Goal: Information Seeking & Learning: Learn about a topic

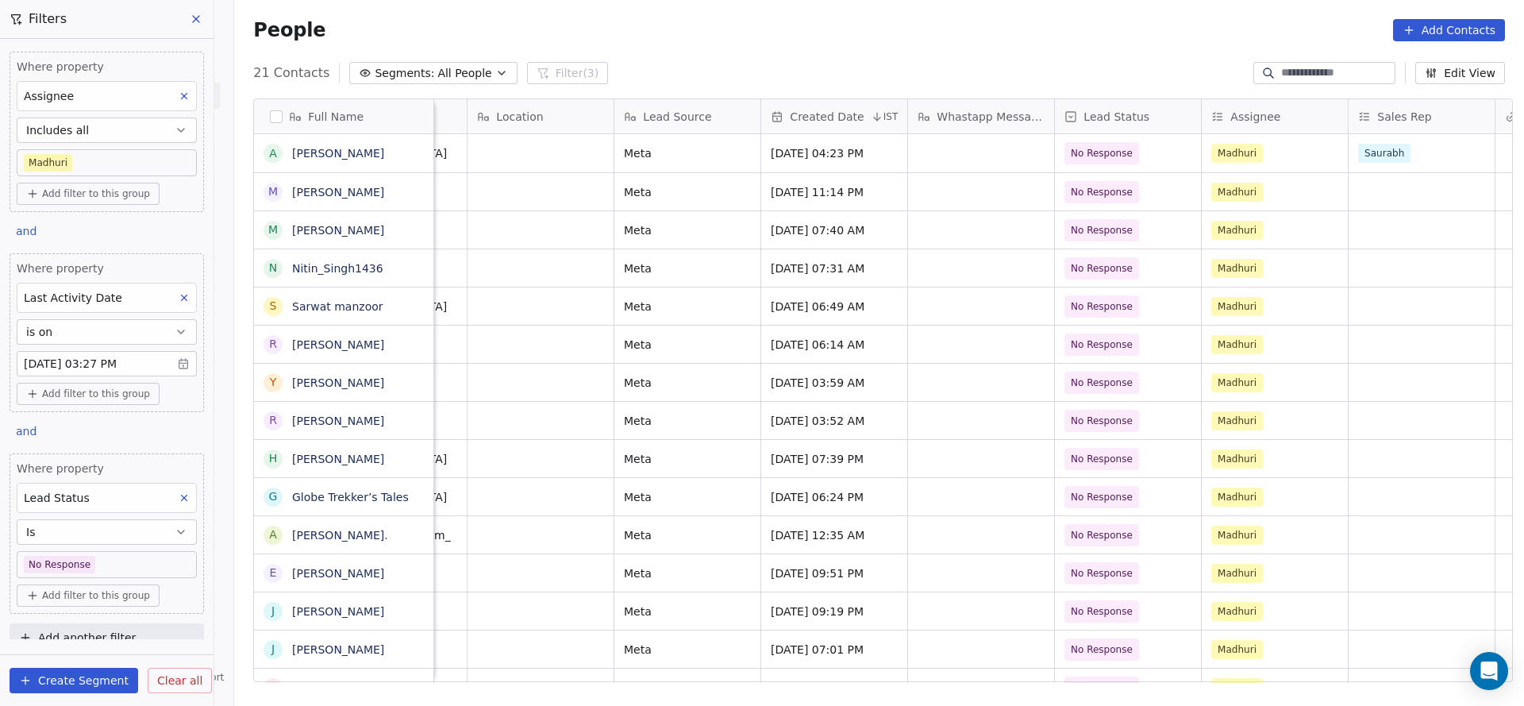
scroll to position [0, 1289]
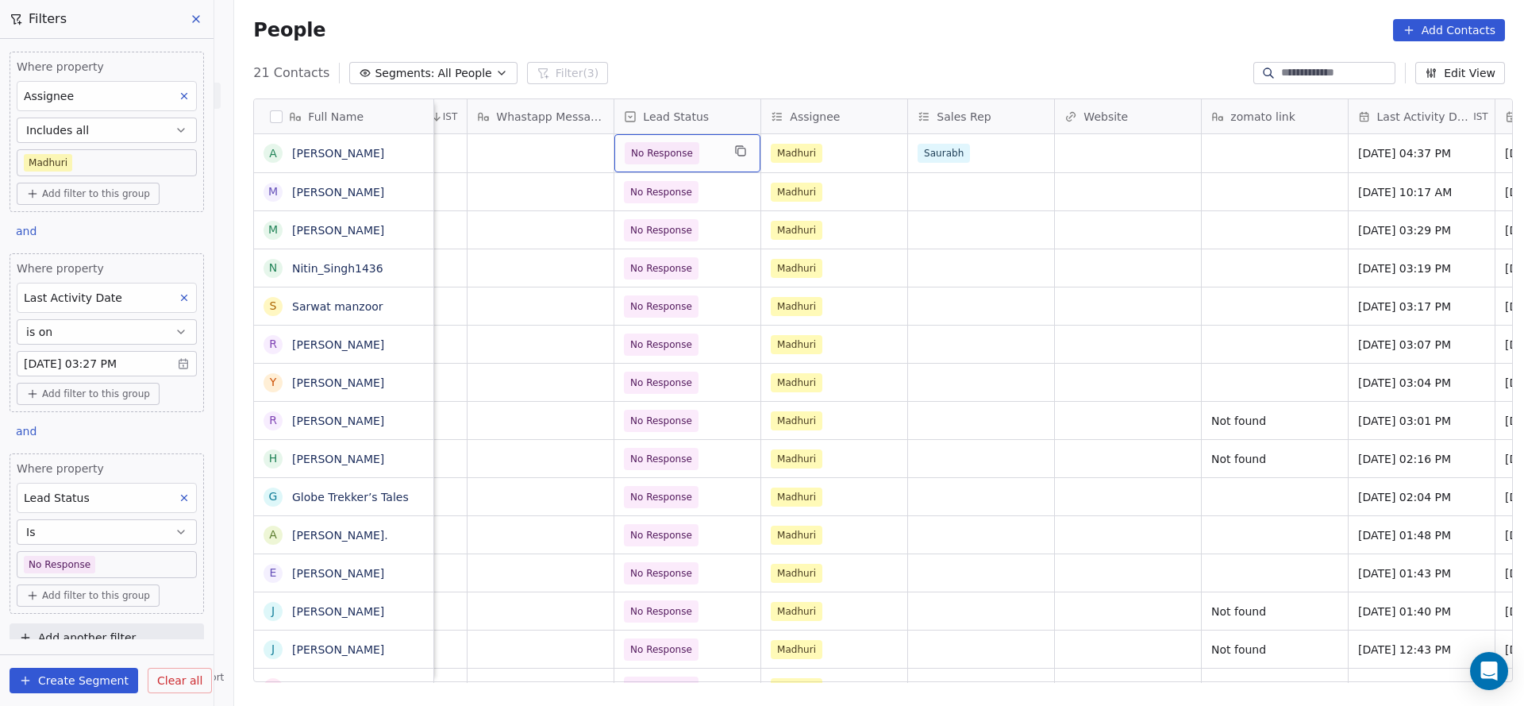
click at [712, 141] on div "No Response" at bounding box center [688, 153] width 146 height 38
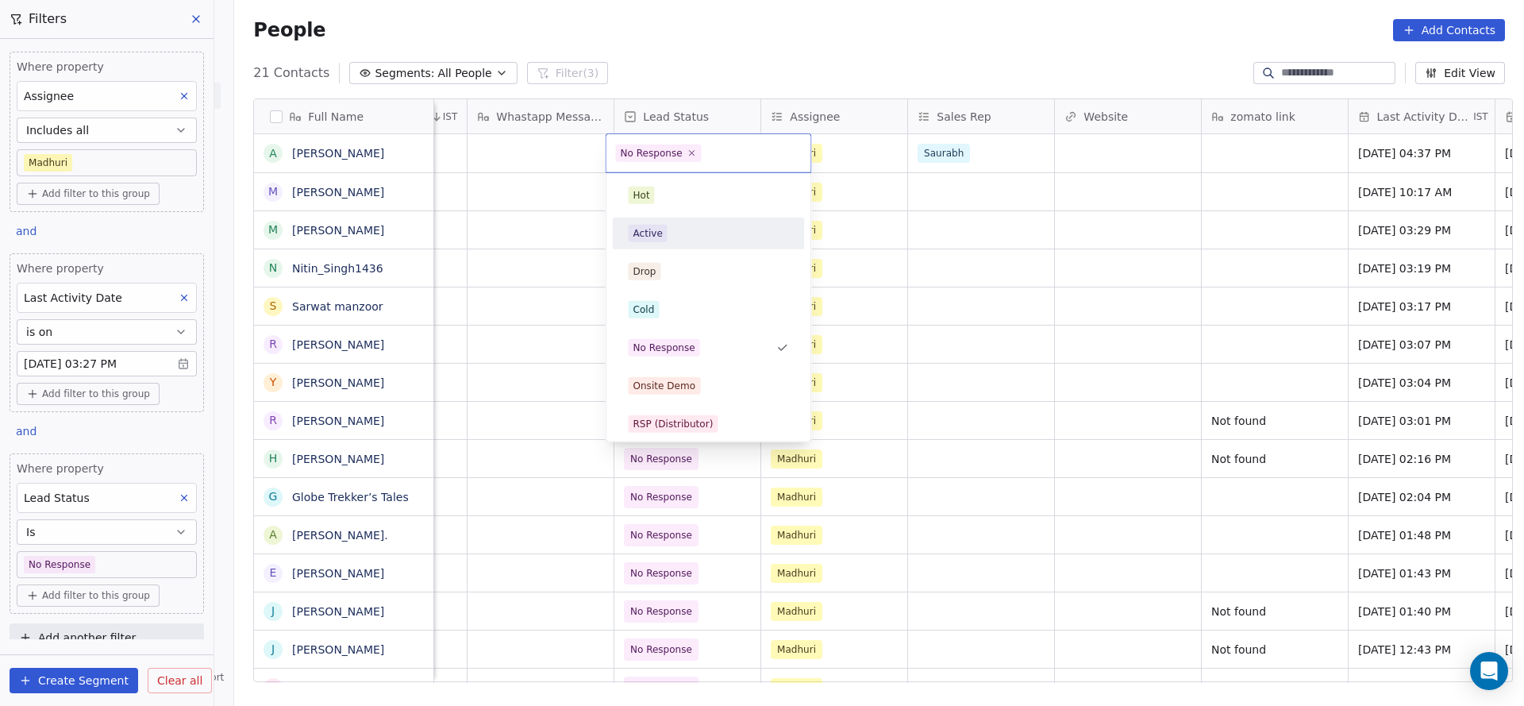
click at [670, 222] on div "Active" at bounding box center [708, 233] width 179 height 25
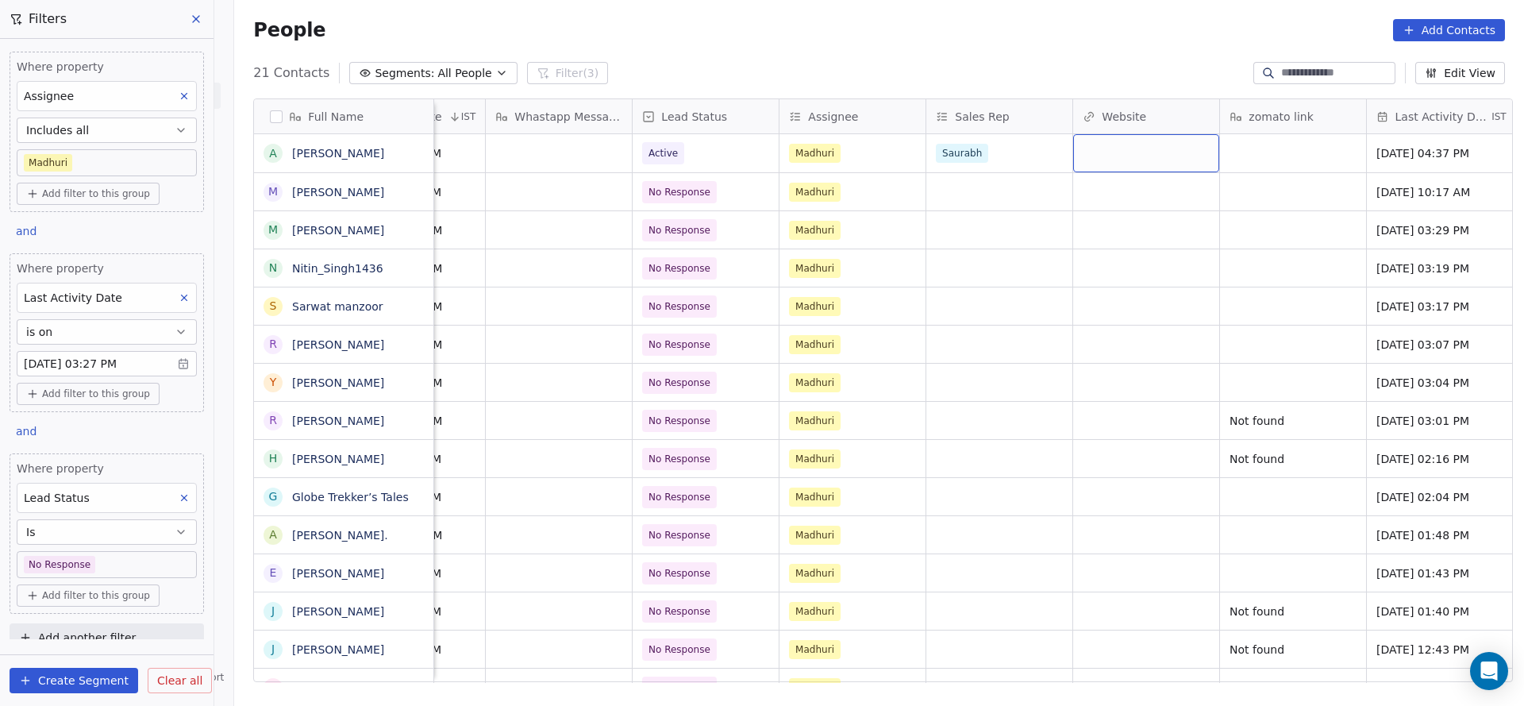
scroll to position [0, 1253]
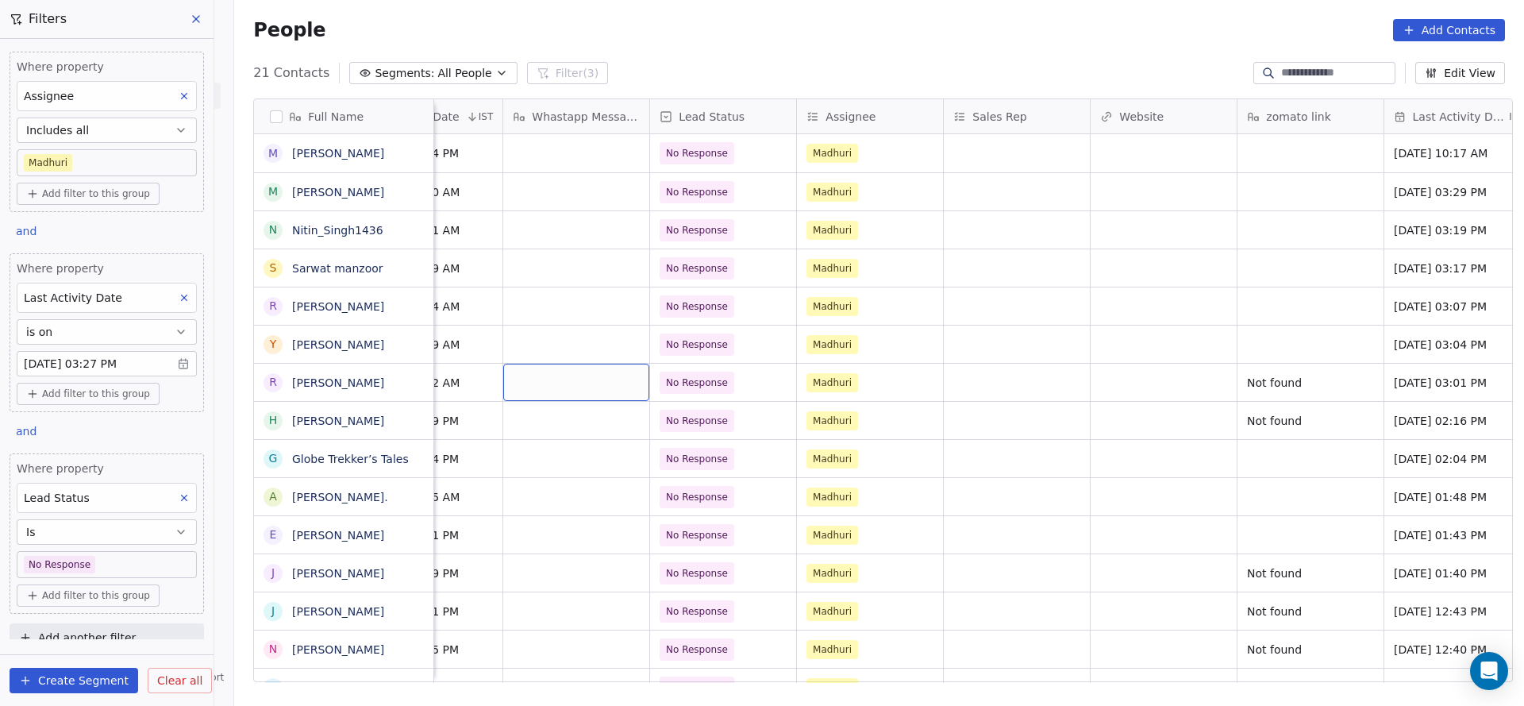
click at [179, 495] on icon at bounding box center [184, 497] width 11 height 11
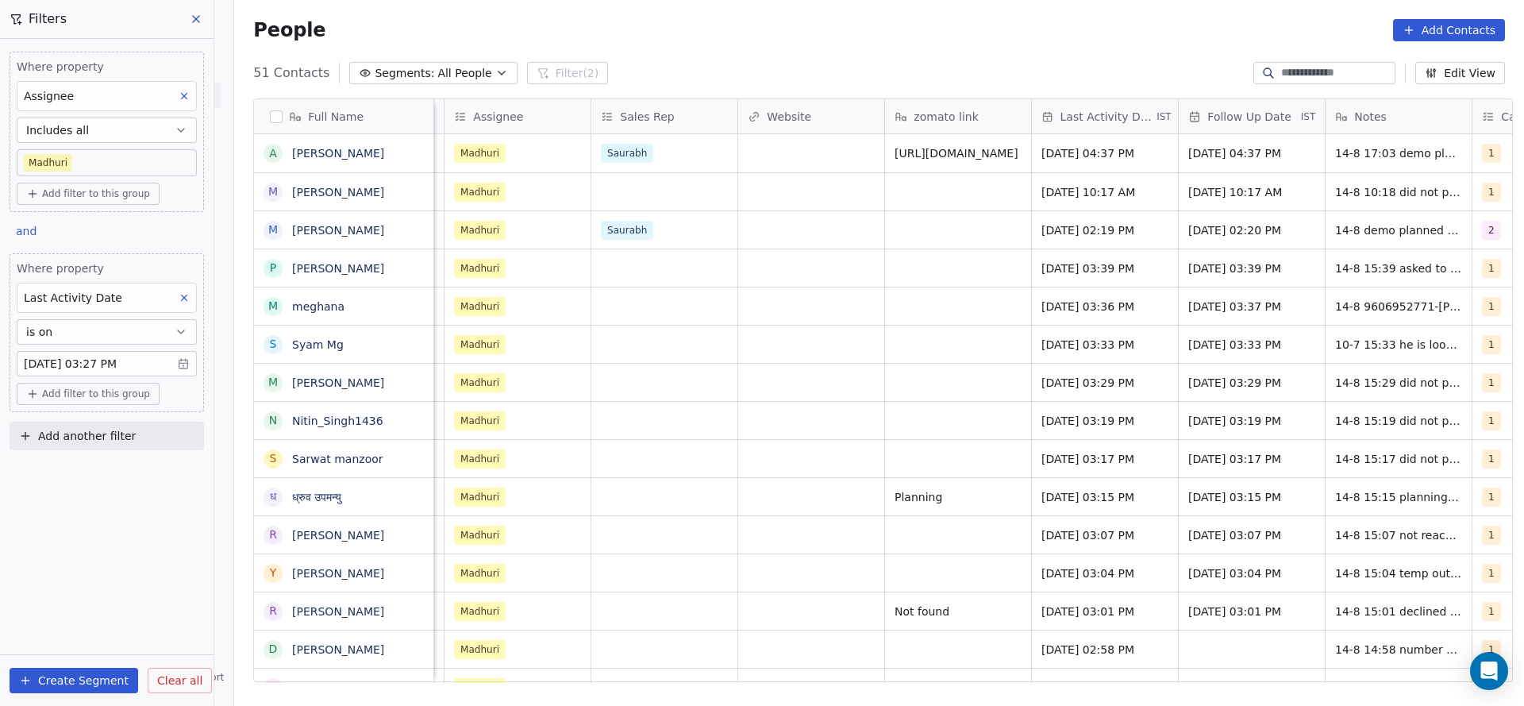
scroll to position [0, 1610]
click at [87, 367] on body "On2Cook India Pvt. Ltd. Contacts People Marketing Workflows Campaigns Sales Pip…" at bounding box center [762, 353] width 1524 height 706
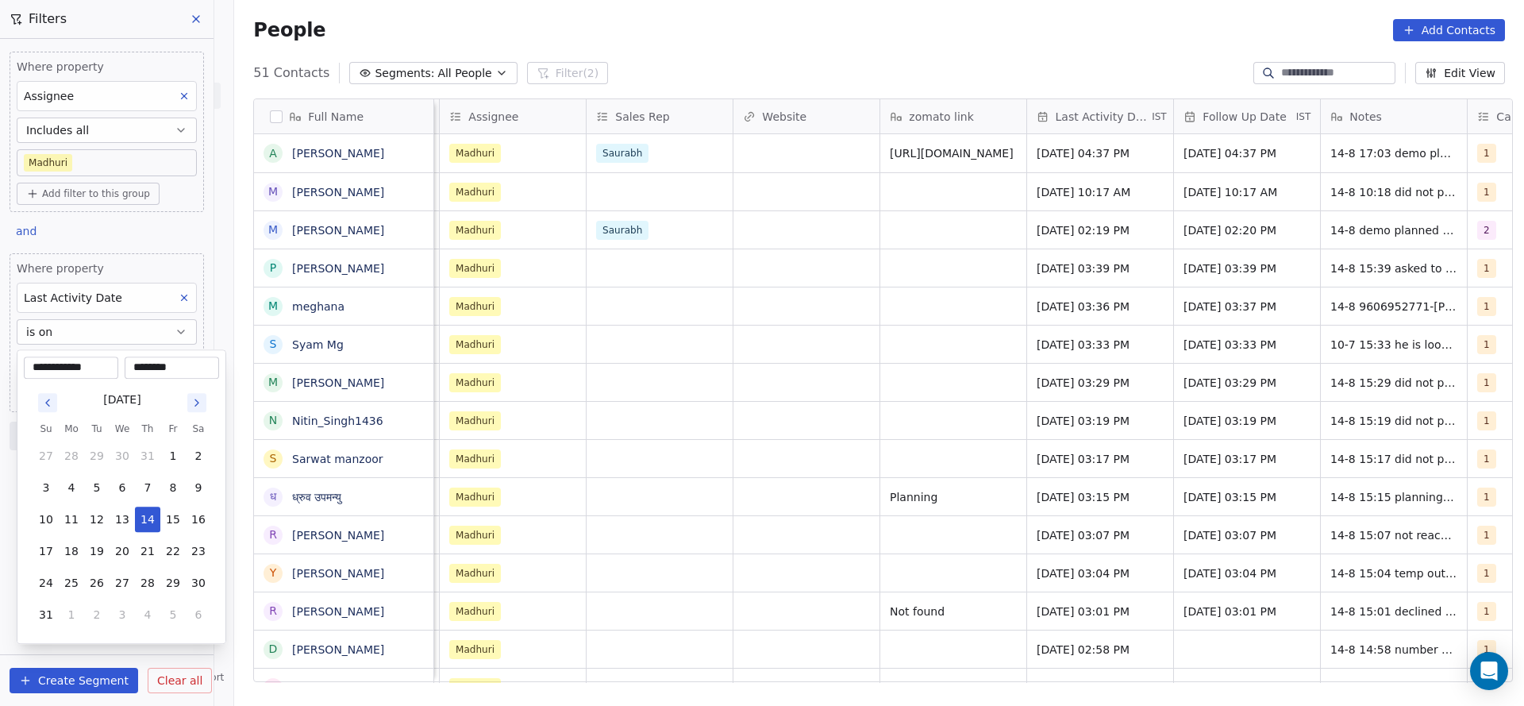
click at [159, 365] on input "********" at bounding box center [172, 368] width 88 height 16
click at [145, 364] on input "********" at bounding box center [172, 368] width 88 height 16
type input "********"
click at [507, 398] on html "On2Cook India Pvt. Ltd. Contacts People Marketing Workflows Campaigns Sales Pip…" at bounding box center [762, 353] width 1524 height 706
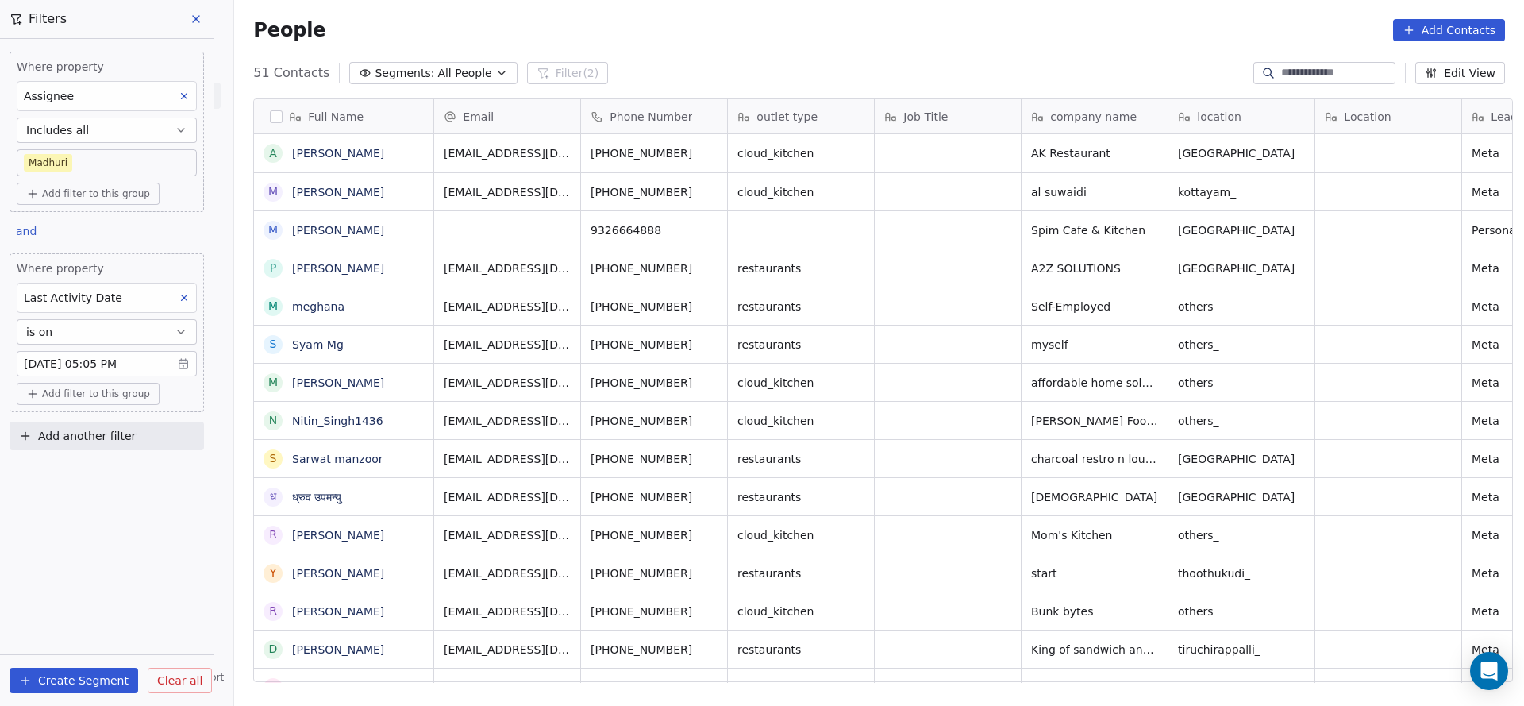
scroll to position [603, 1279]
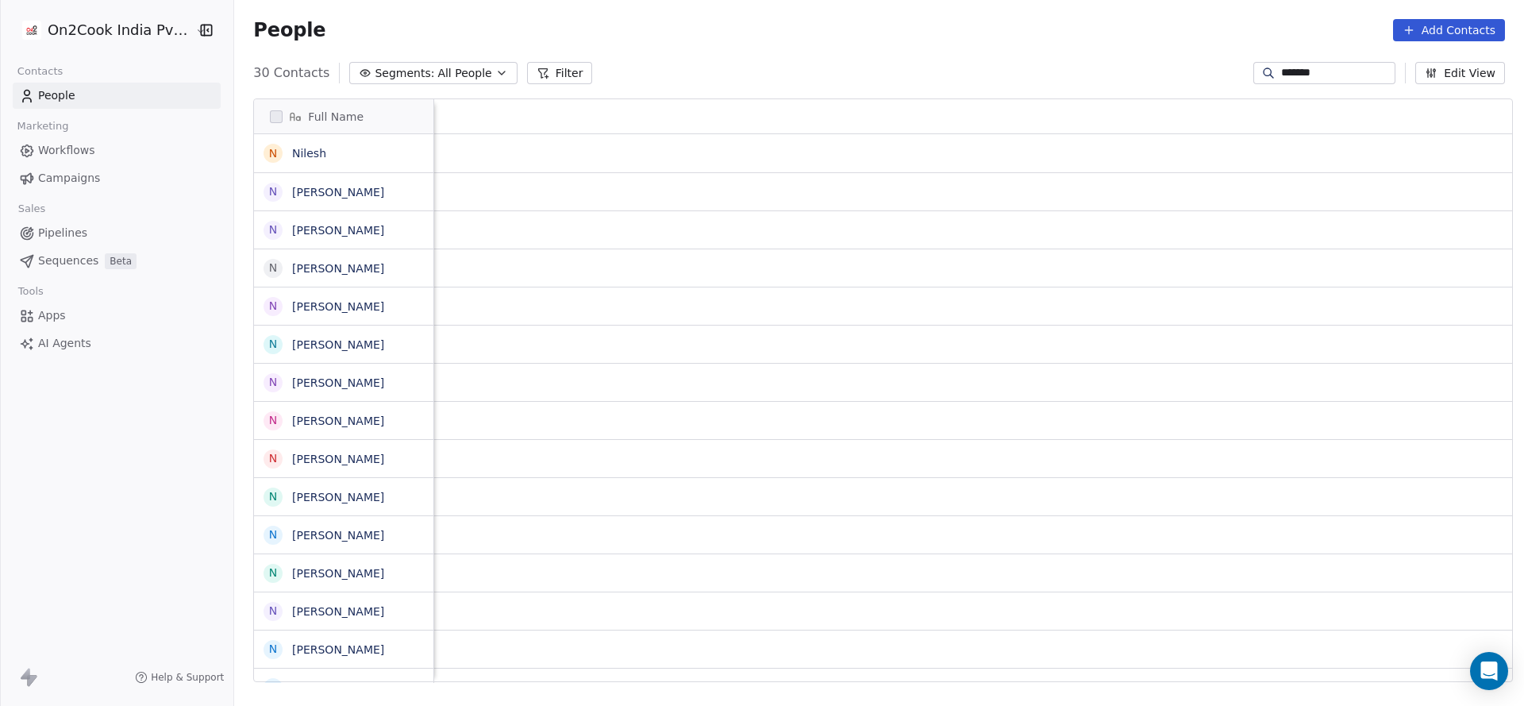
scroll to position [603, 1279]
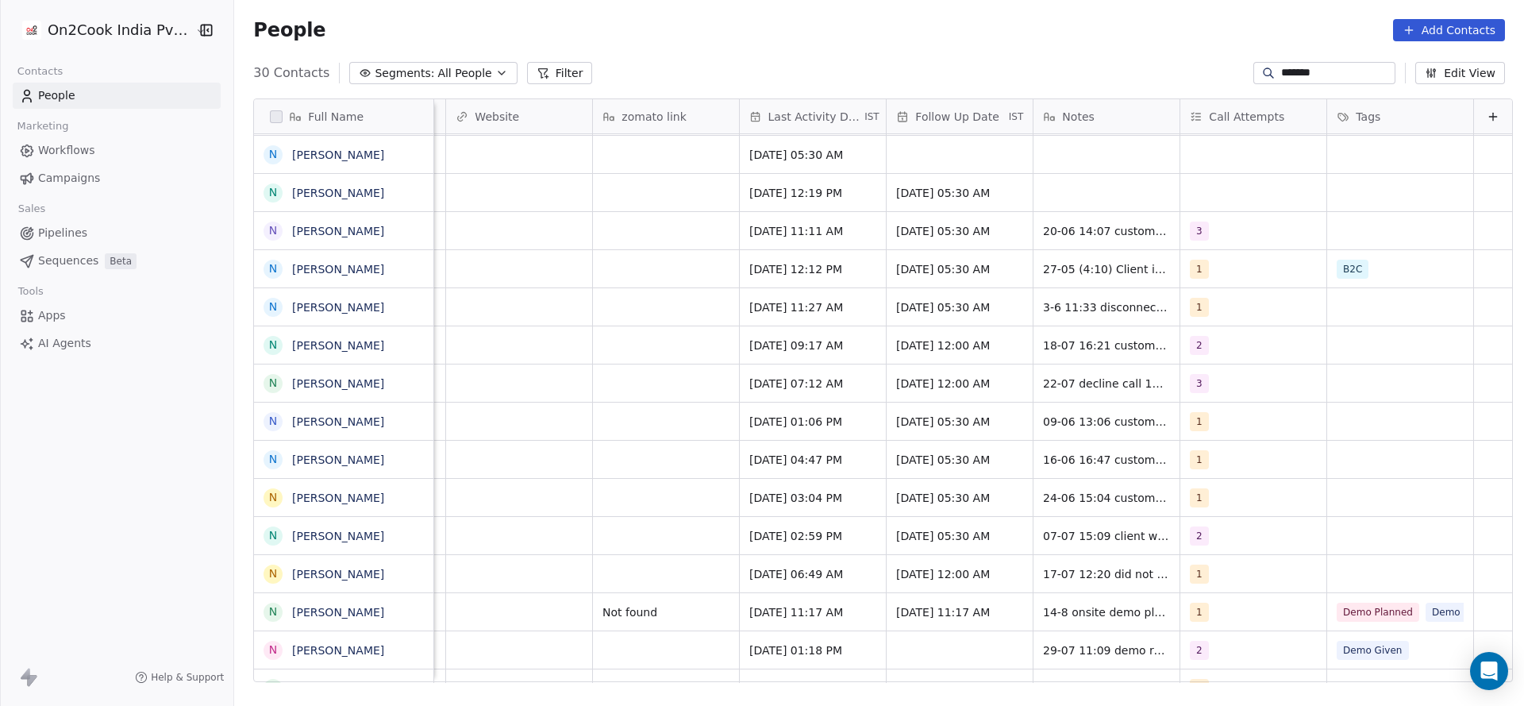
click at [1281, 64] on div "******" at bounding box center [1325, 73] width 142 height 22
click at [1292, 75] on input "******" at bounding box center [1336, 73] width 111 height 16
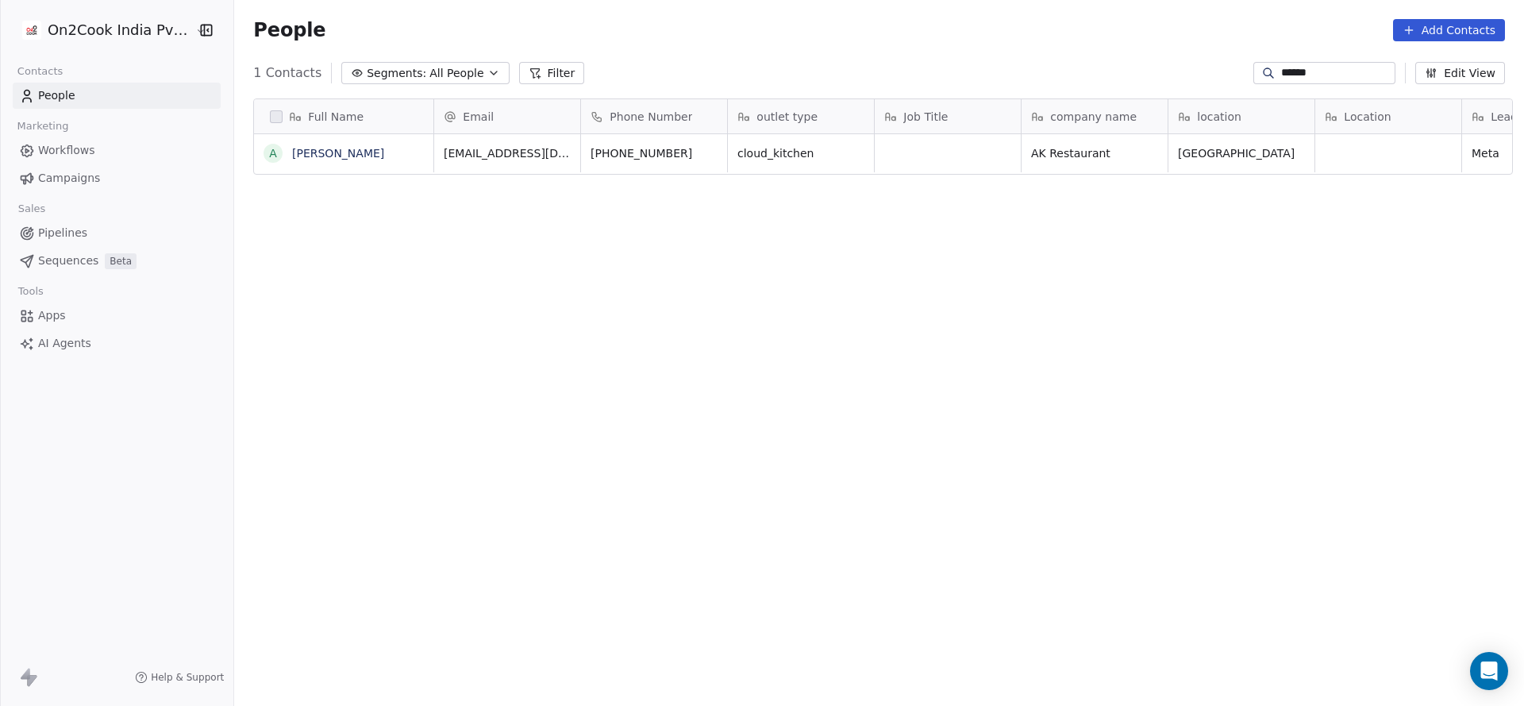
type input "******"
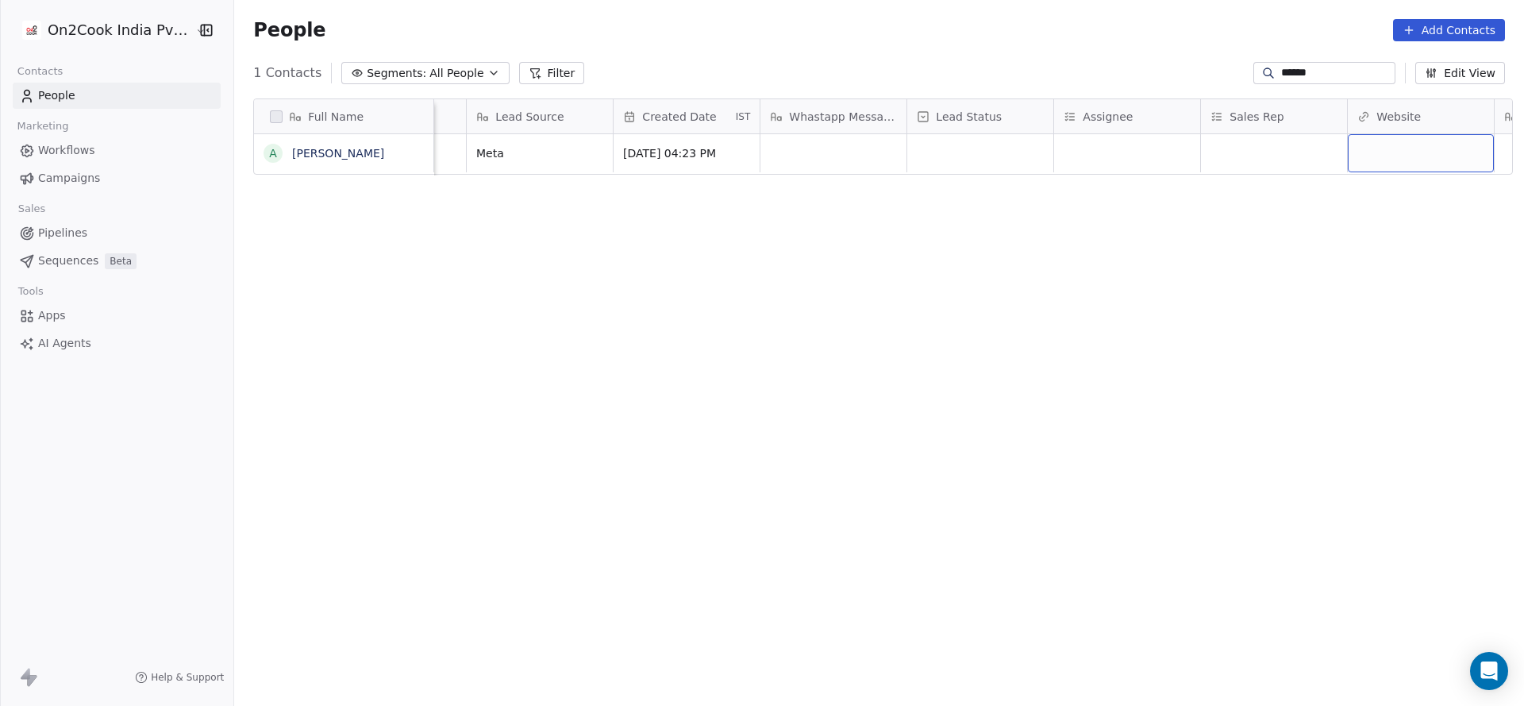
scroll to position [0, 1143]
click at [973, 156] on div "grid" at bounding box center [981, 153] width 146 height 38
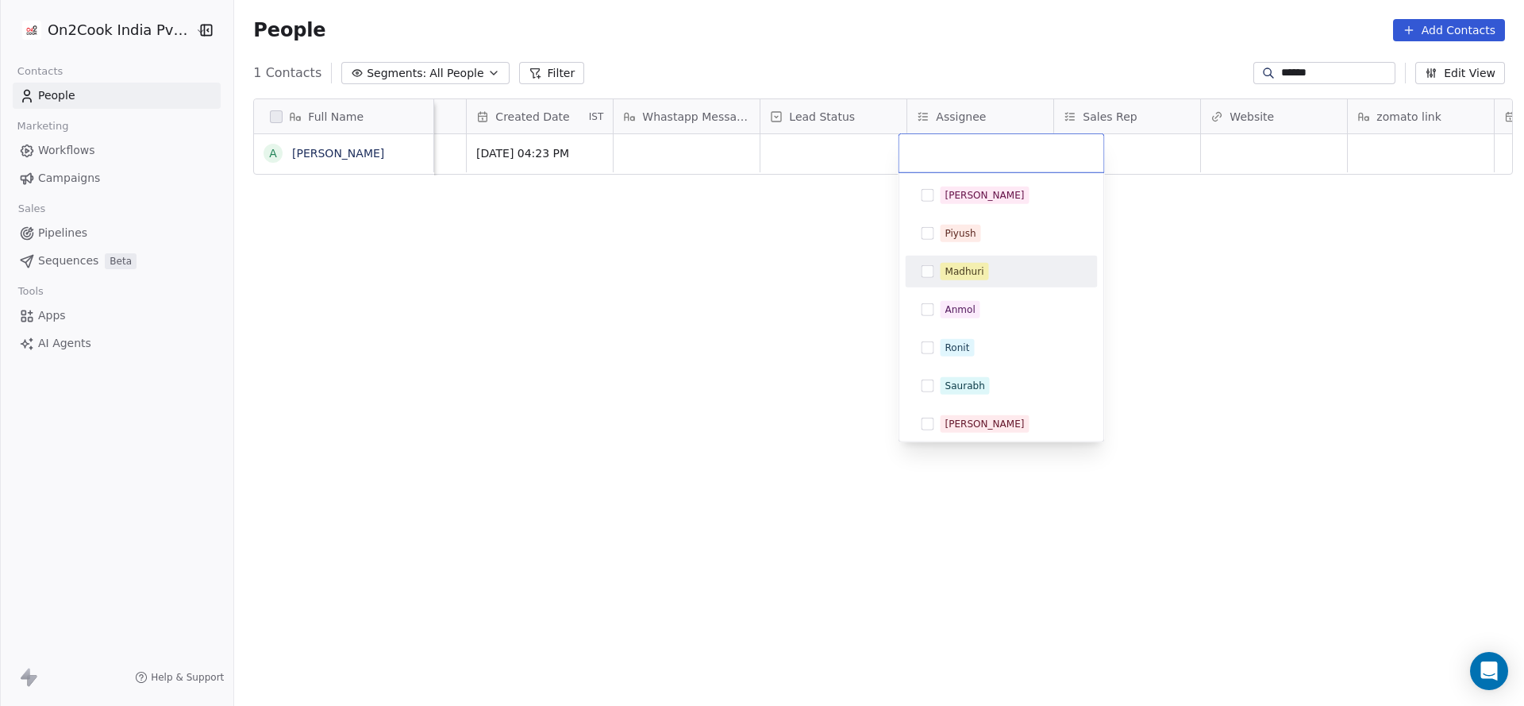
click at [972, 279] on span "Madhuri" at bounding box center [965, 271] width 48 height 17
click at [698, 331] on html "On2Cook India Pvt. Ltd. Contacts People Marketing Workflows Campaigns Sales Pip…" at bounding box center [762, 353] width 1524 height 706
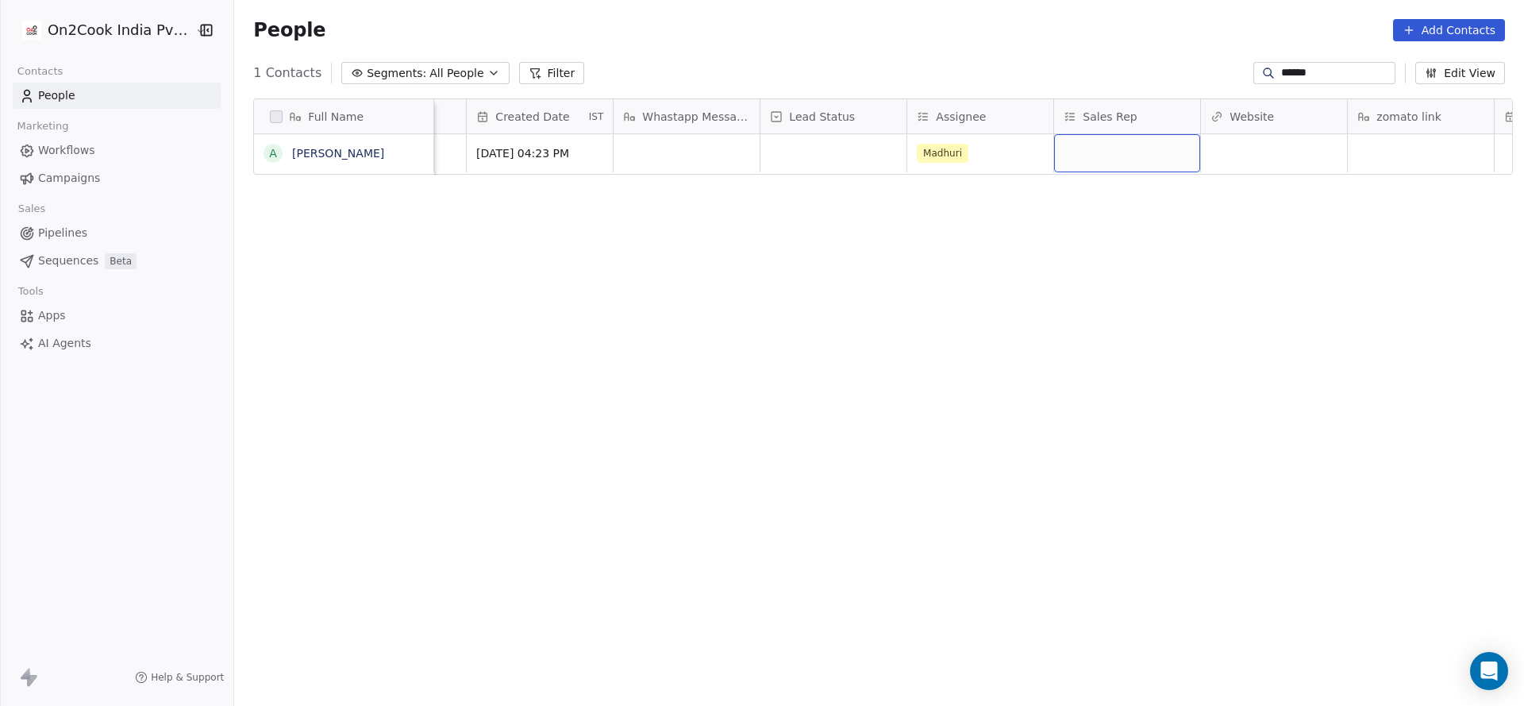
click at [1122, 160] on div "grid" at bounding box center [1127, 153] width 146 height 38
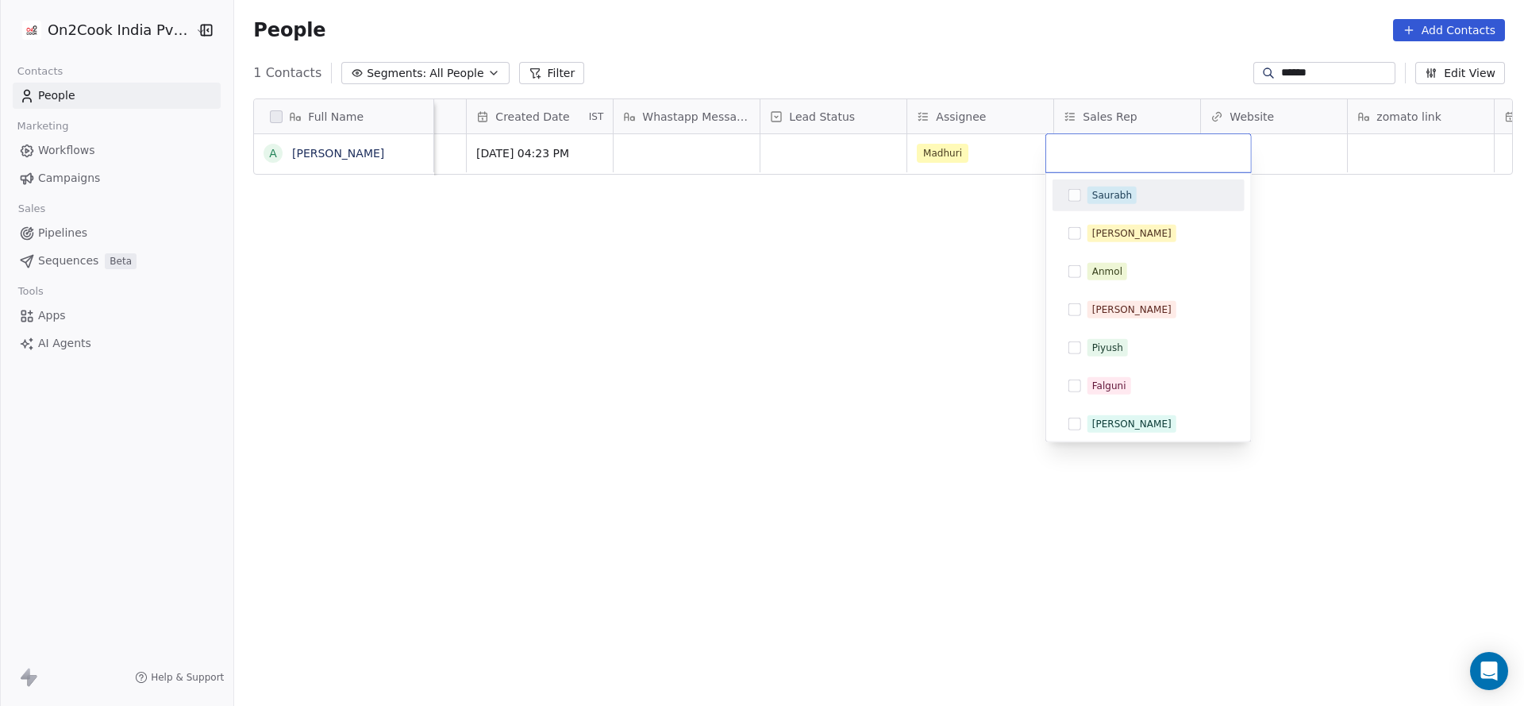
click at [1122, 188] on div "Saurabh" at bounding box center [1113, 195] width 40 height 14
click at [815, 156] on html "On2Cook India Pvt. Ltd. Contacts People Marketing Workflows Campaigns Sales Pip…" at bounding box center [762, 353] width 1524 height 706
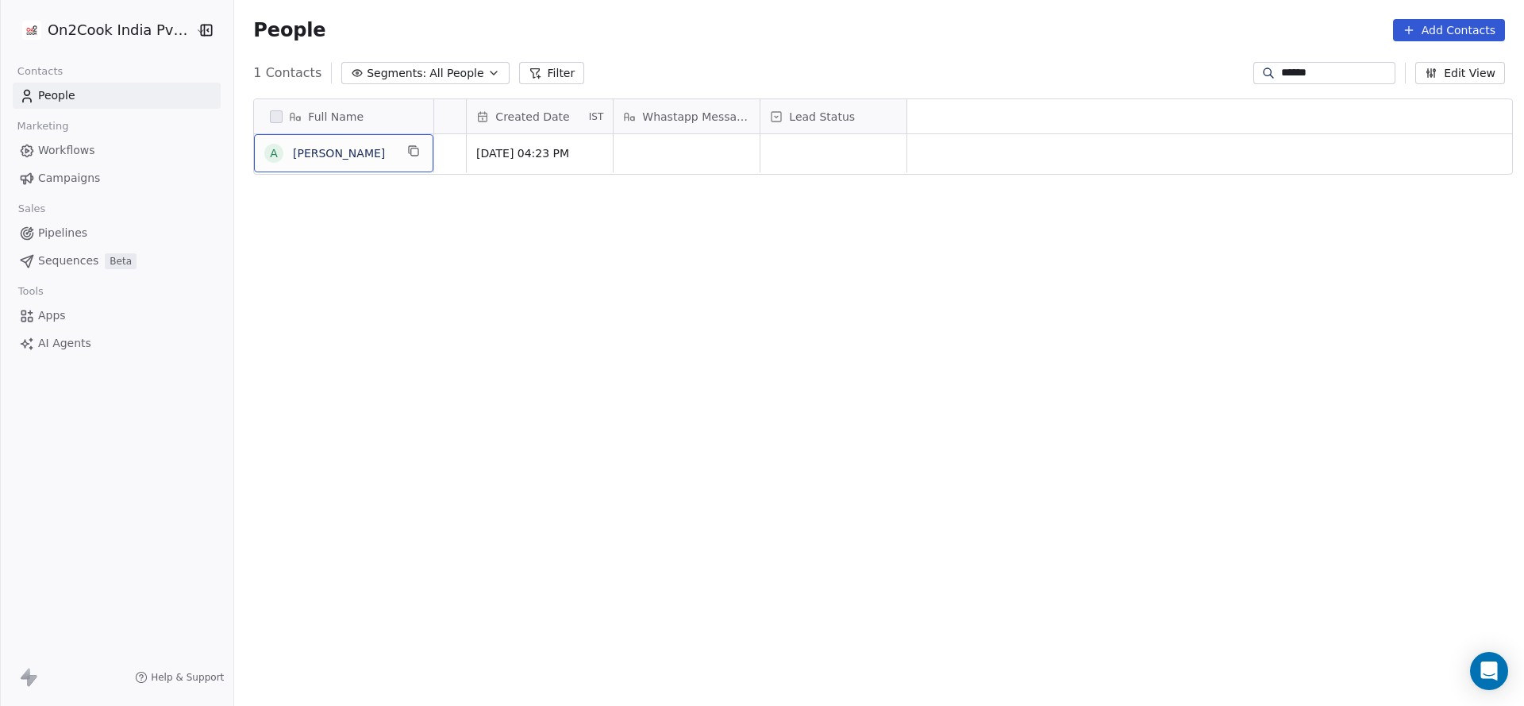
scroll to position [0, 0]
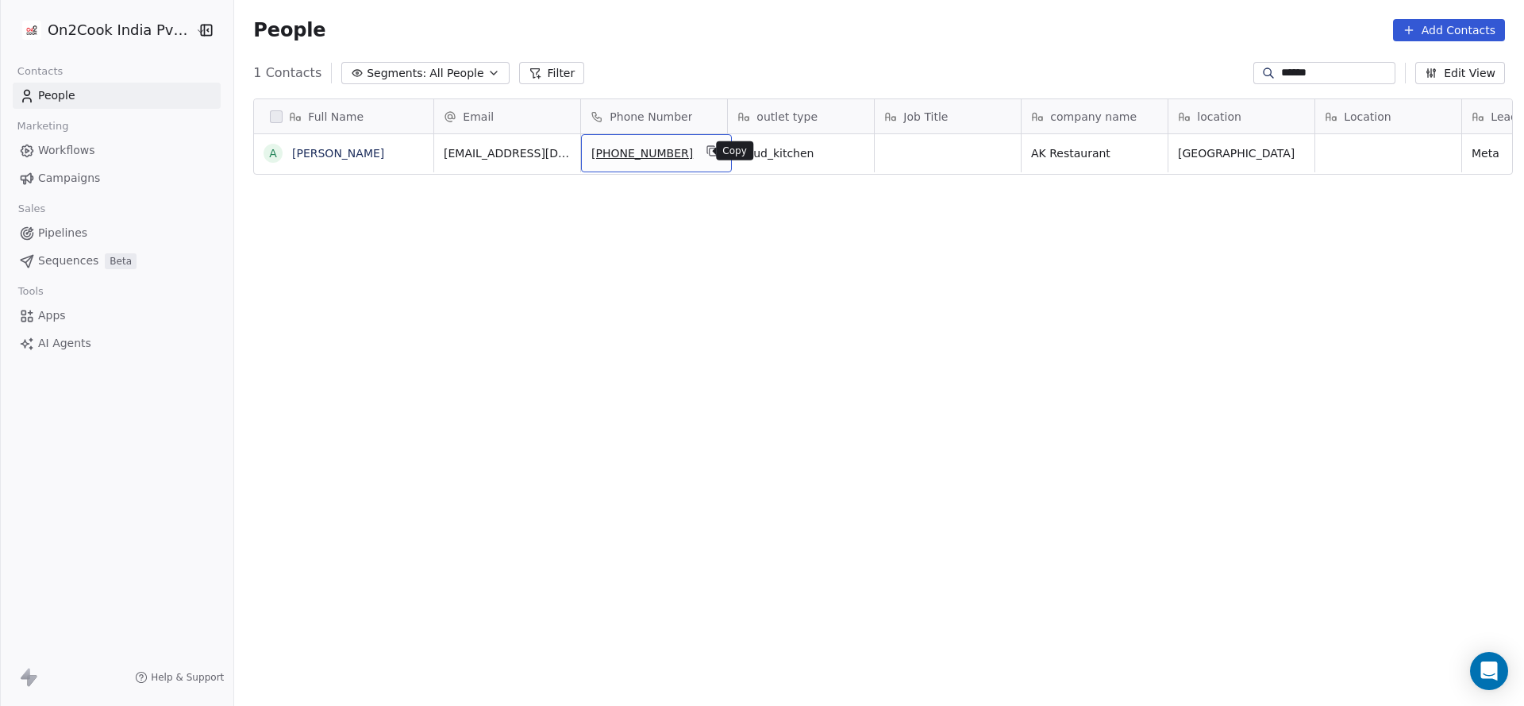
click at [708, 146] on icon "grid" at bounding box center [711, 149] width 7 height 7
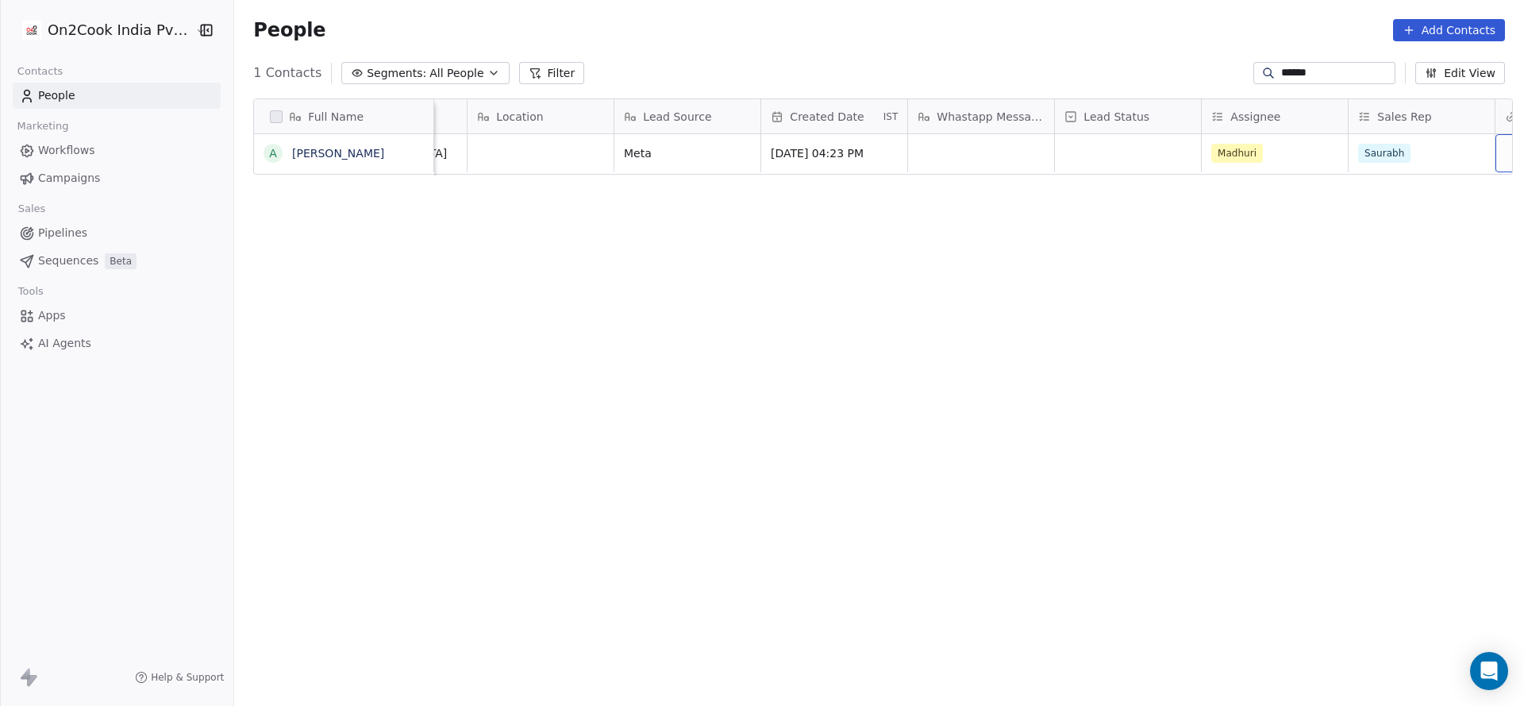
scroll to position [0, 996]
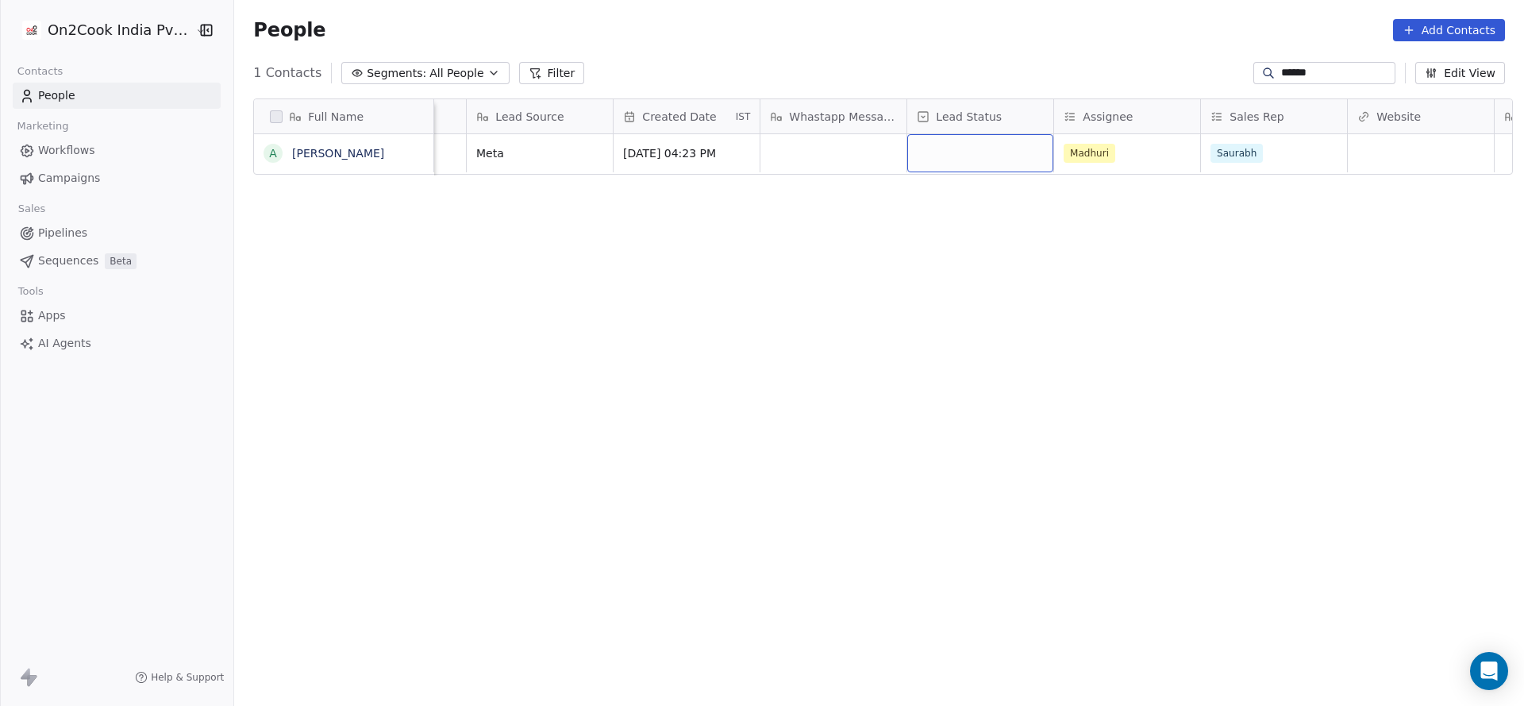
click at [927, 148] on div "grid" at bounding box center [981, 153] width 146 height 38
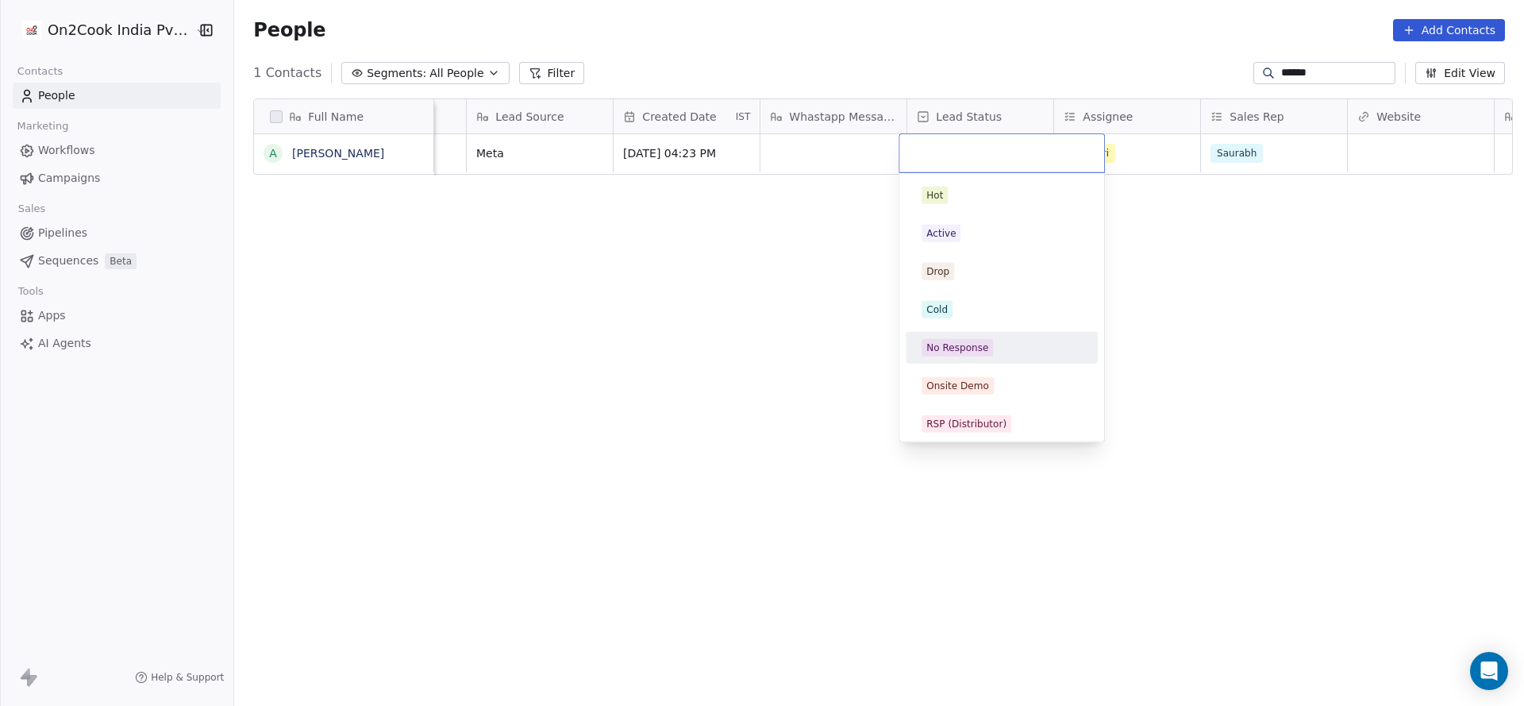
click at [953, 335] on div "No Response" at bounding box center [1001, 347] width 179 height 25
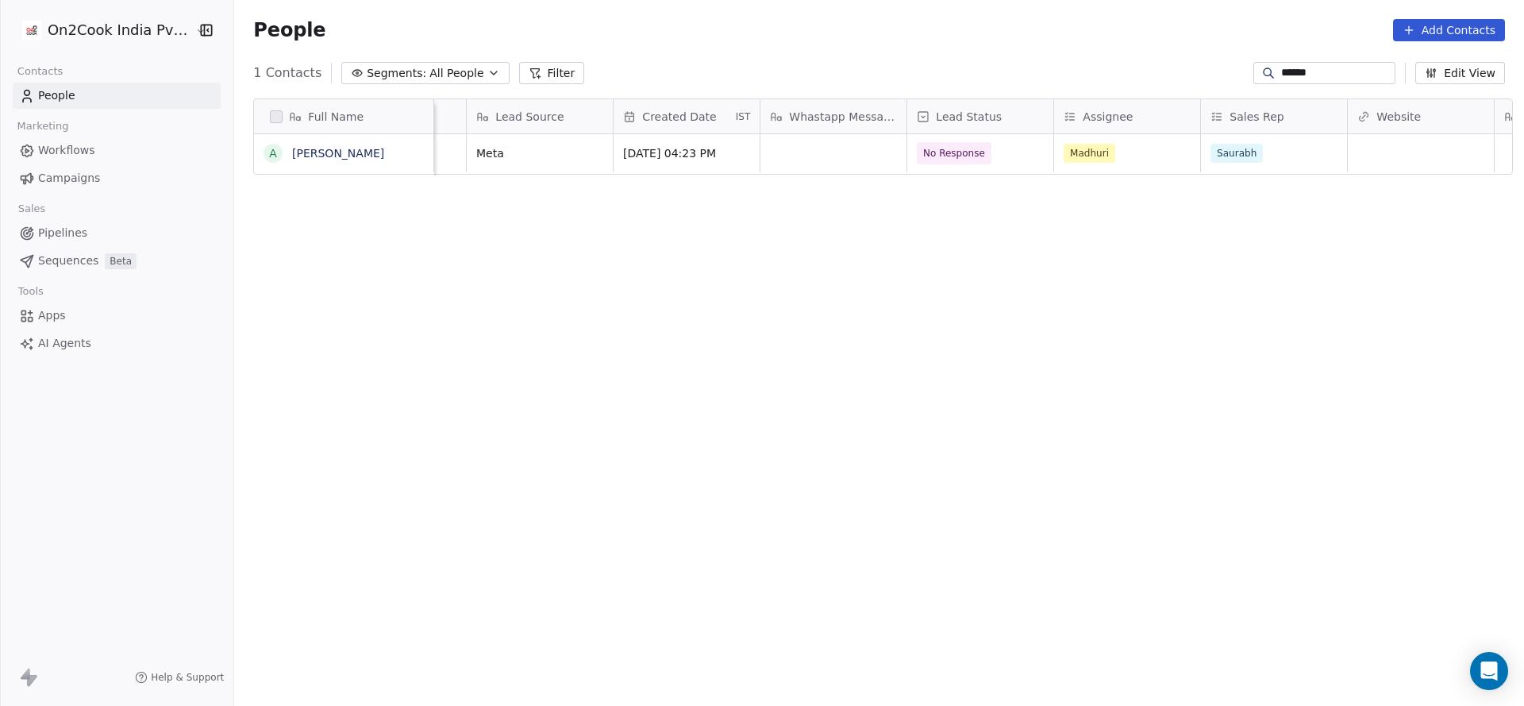
click at [797, 368] on div "Full Name A Aanand Kesharwani Job Title company name location Location Lead Sou…" at bounding box center [879, 396] width 1290 height 621
click at [945, 141] on div "grid" at bounding box center [981, 153] width 146 height 38
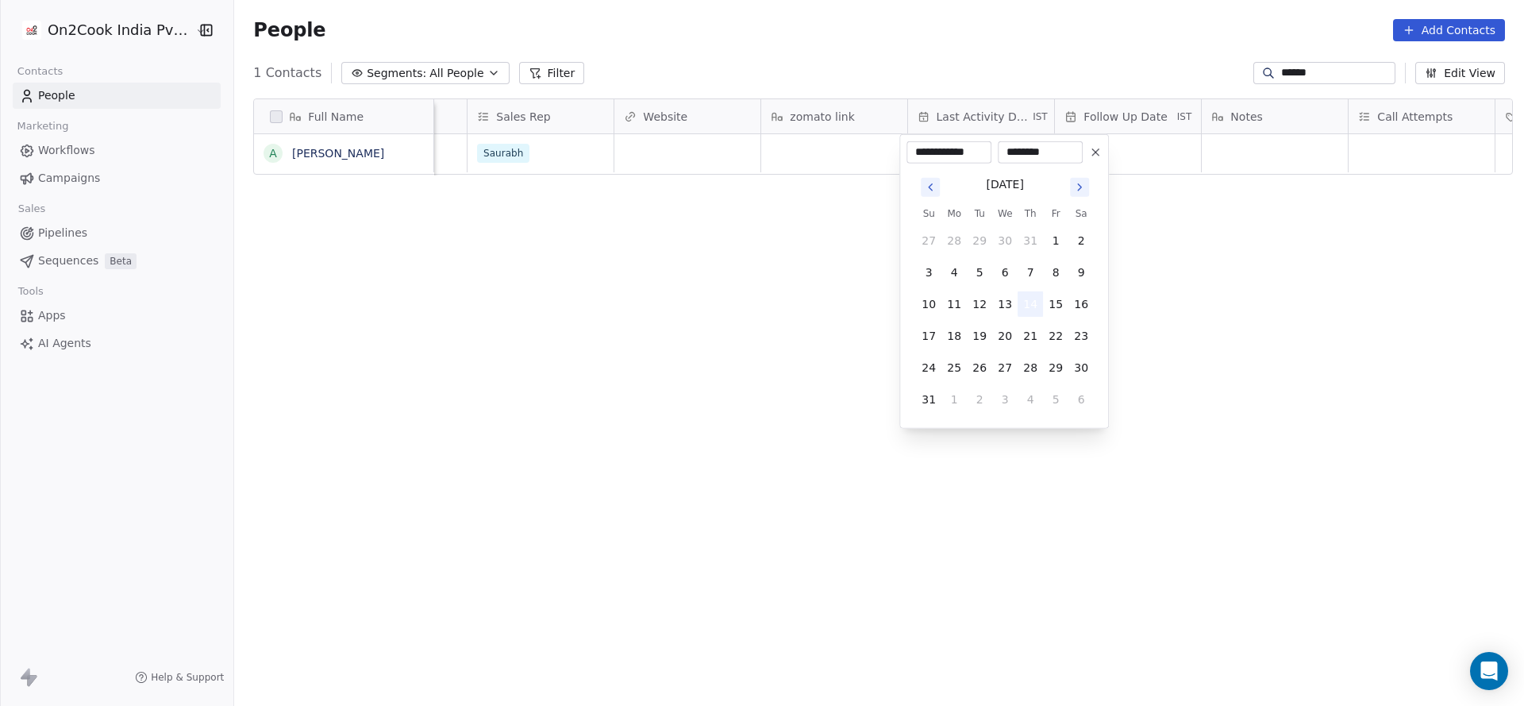
click at [1028, 305] on button "14" at bounding box center [1030, 303] width 25 height 25
click at [733, 286] on html "**********" at bounding box center [762, 353] width 1524 height 706
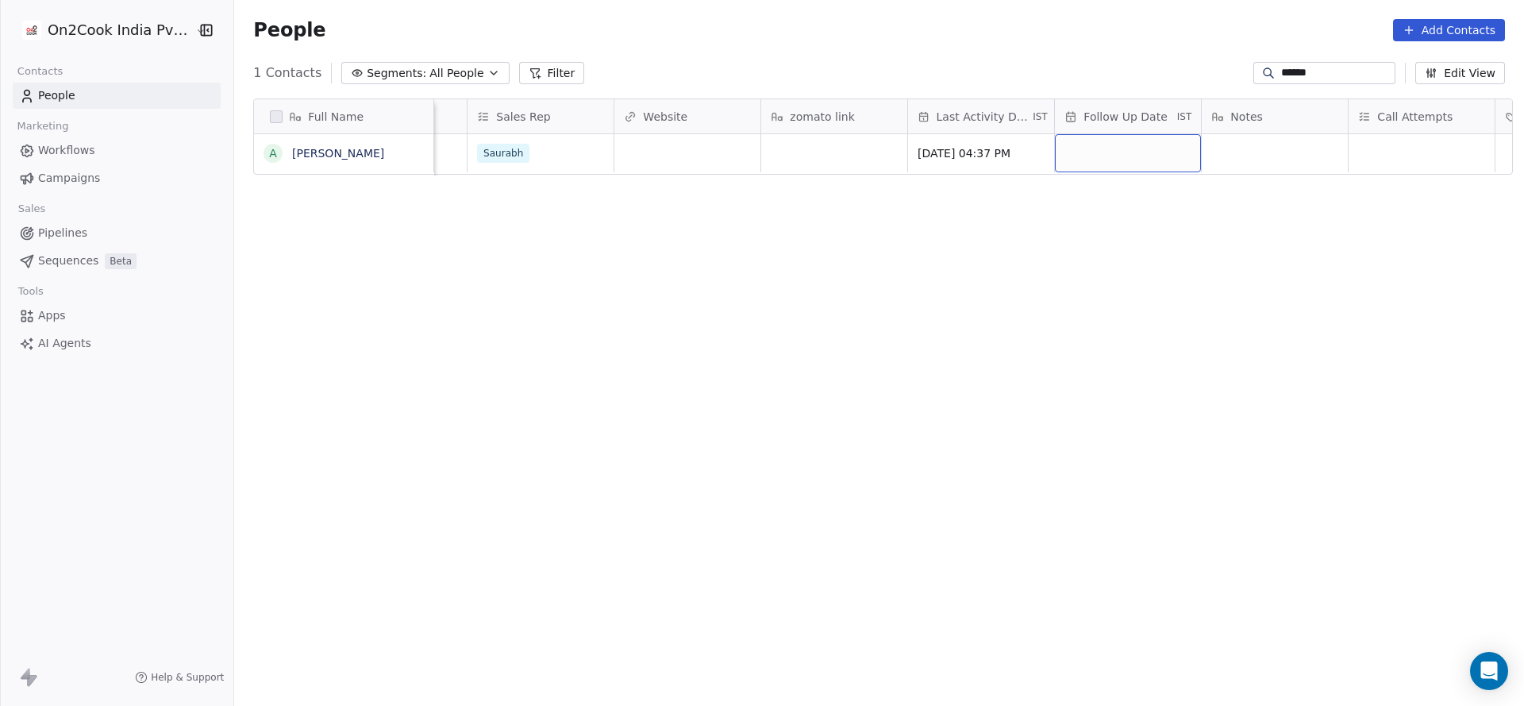
click at [1135, 156] on div "grid" at bounding box center [1128, 153] width 146 height 38
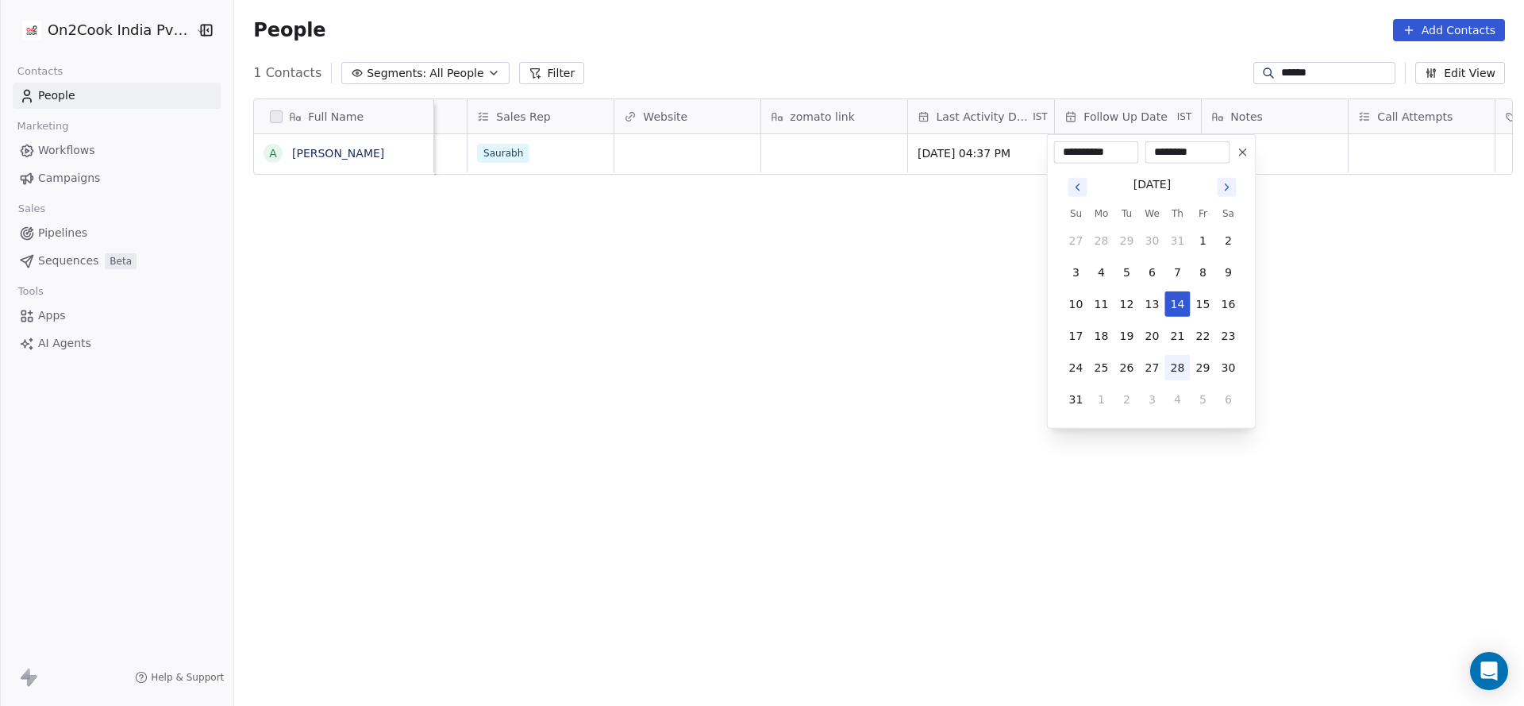
click at [1189, 369] on button "28" at bounding box center [1178, 367] width 25 height 25
type input "**********"
click at [715, 319] on html "**********" at bounding box center [762, 353] width 1524 height 706
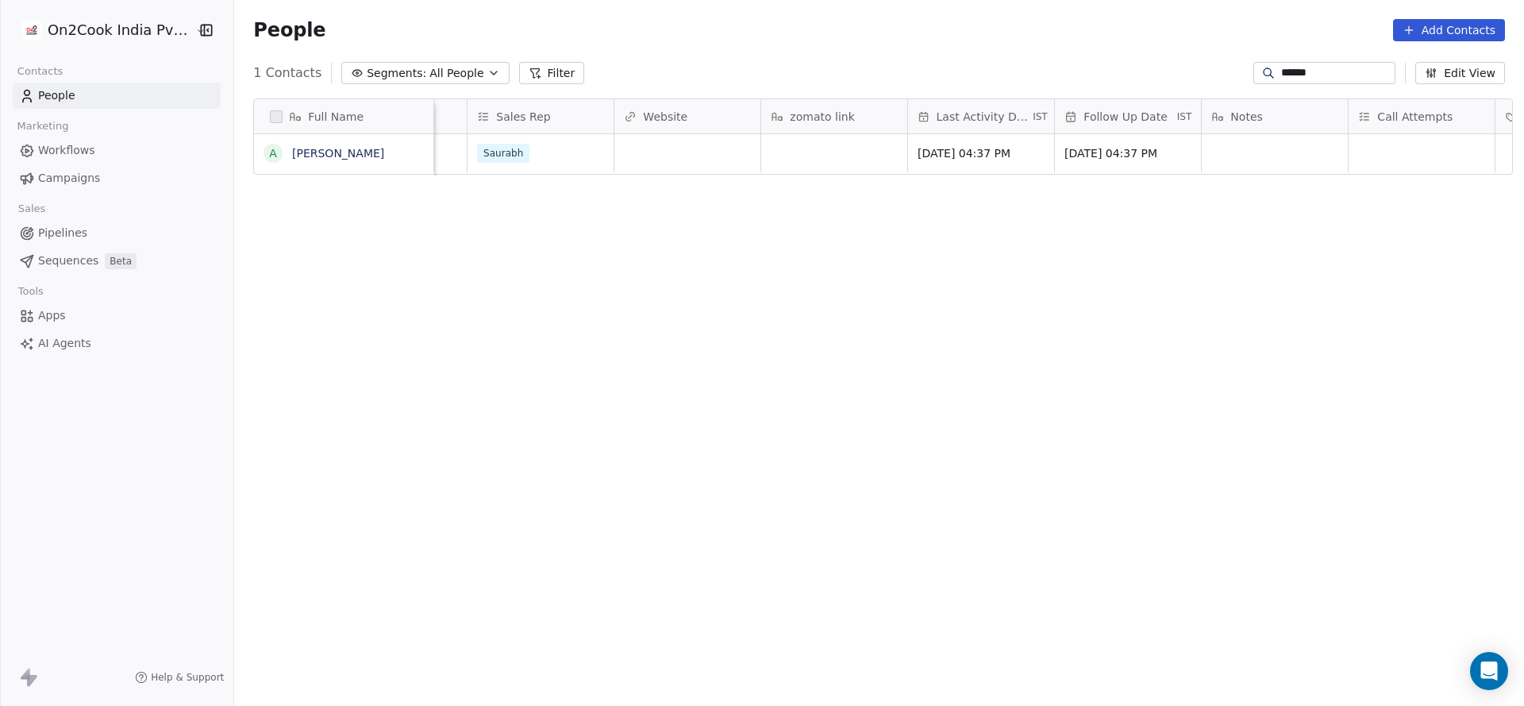
click at [1217, 186] on div "Full Name A Aanand Kesharwani Created Date IST Whastapp Message Lead Status Ass…" at bounding box center [879, 396] width 1290 height 621
click at [1236, 152] on div "grid" at bounding box center [1275, 153] width 146 height 38
type textarea "**********"
click at [1412, 143] on html "**********" at bounding box center [762, 353] width 1524 height 706
click at [1389, 153] on div "grid" at bounding box center [1422, 153] width 146 height 38
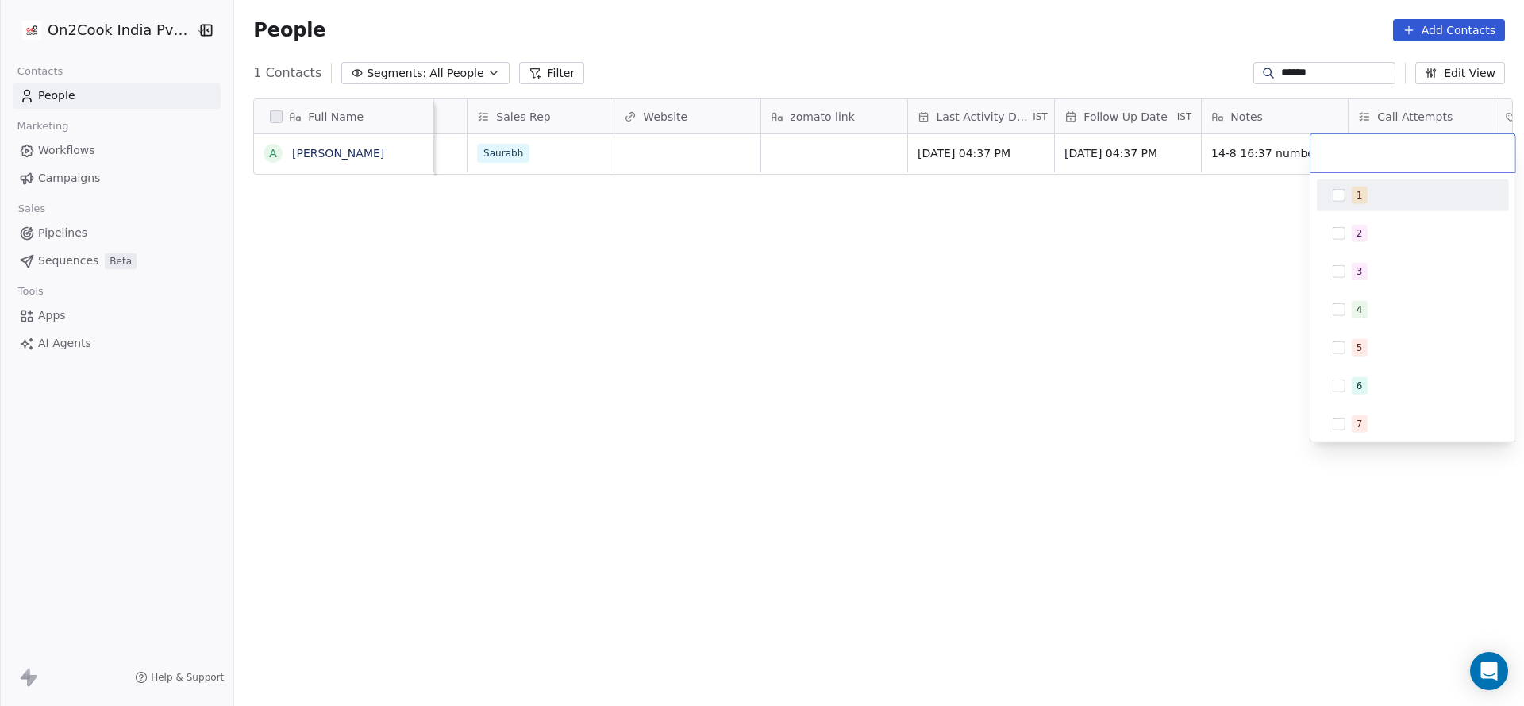
click at [1420, 195] on div "1" at bounding box center [1422, 195] width 141 height 17
click at [1148, 234] on html "On2Cook India Pvt. Ltd. Contacts People Marketing Workflows Campaigns Sales Pip…" at bounding box center [762, 353] width 1524 height 706
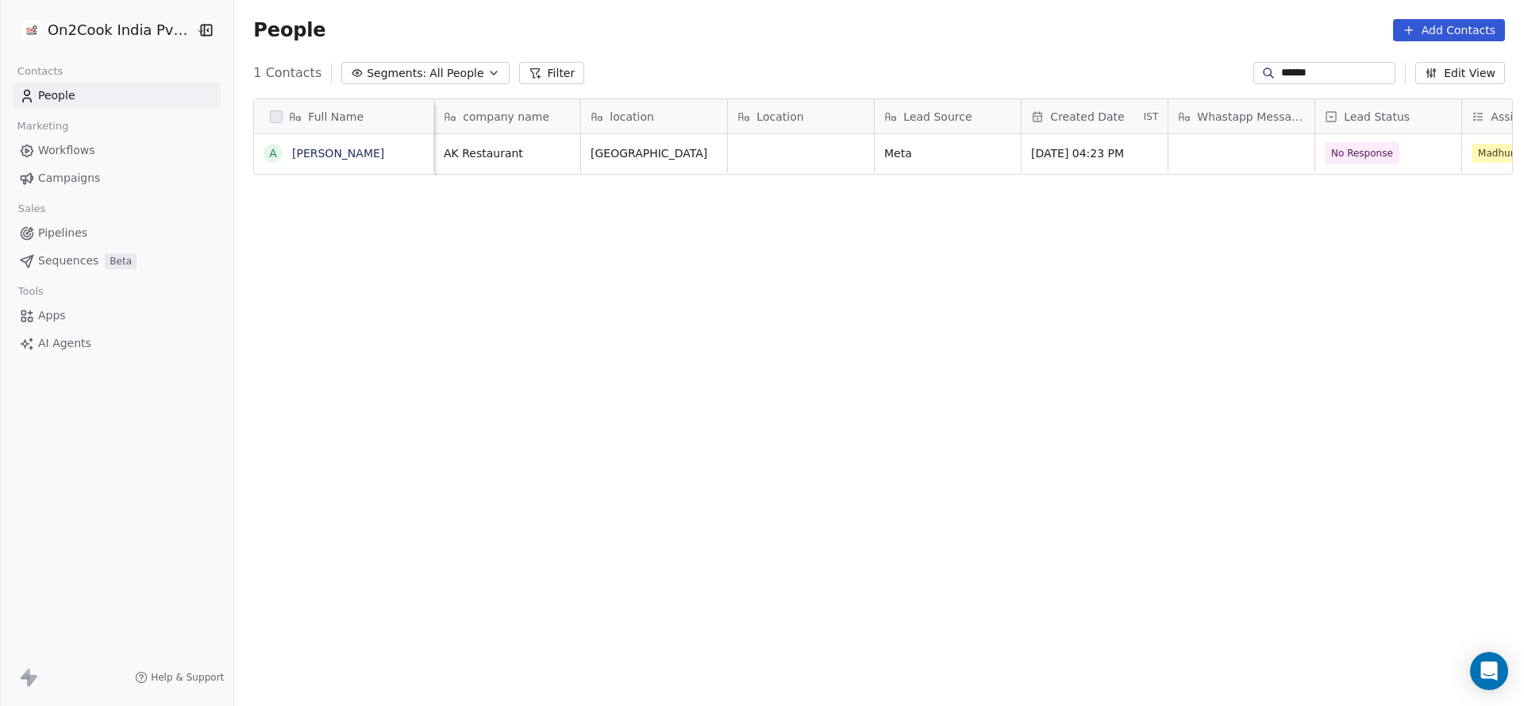
scroll to position [0, 441]
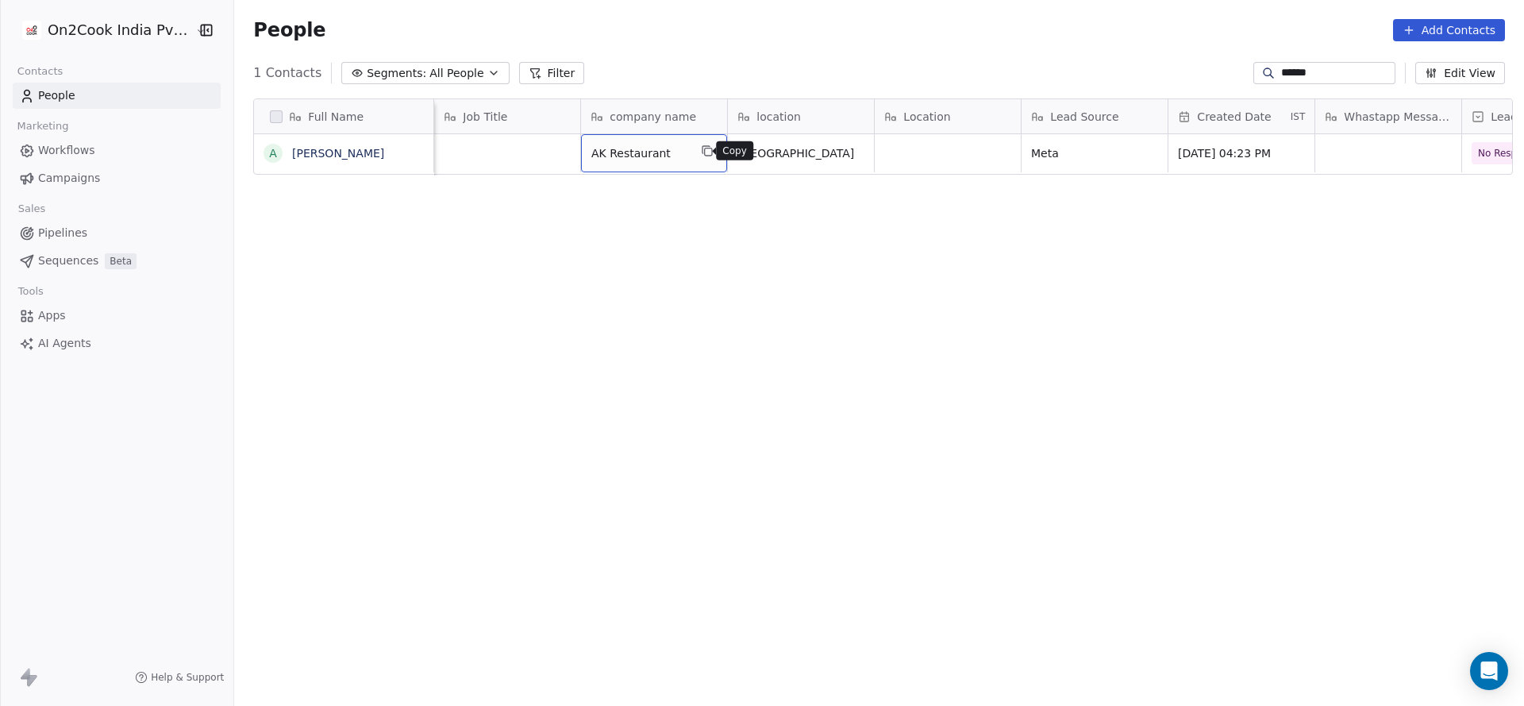
click at [705, 155] on icon "grid" at bounding box center [708, 151] width 7 height 7
click at [701, 150] on icon "grid" at bounding box center [707, 151] width 13 height 13
click at [707, 150] on icon "grid" at bounding box center [713, 151] width 13 height 13
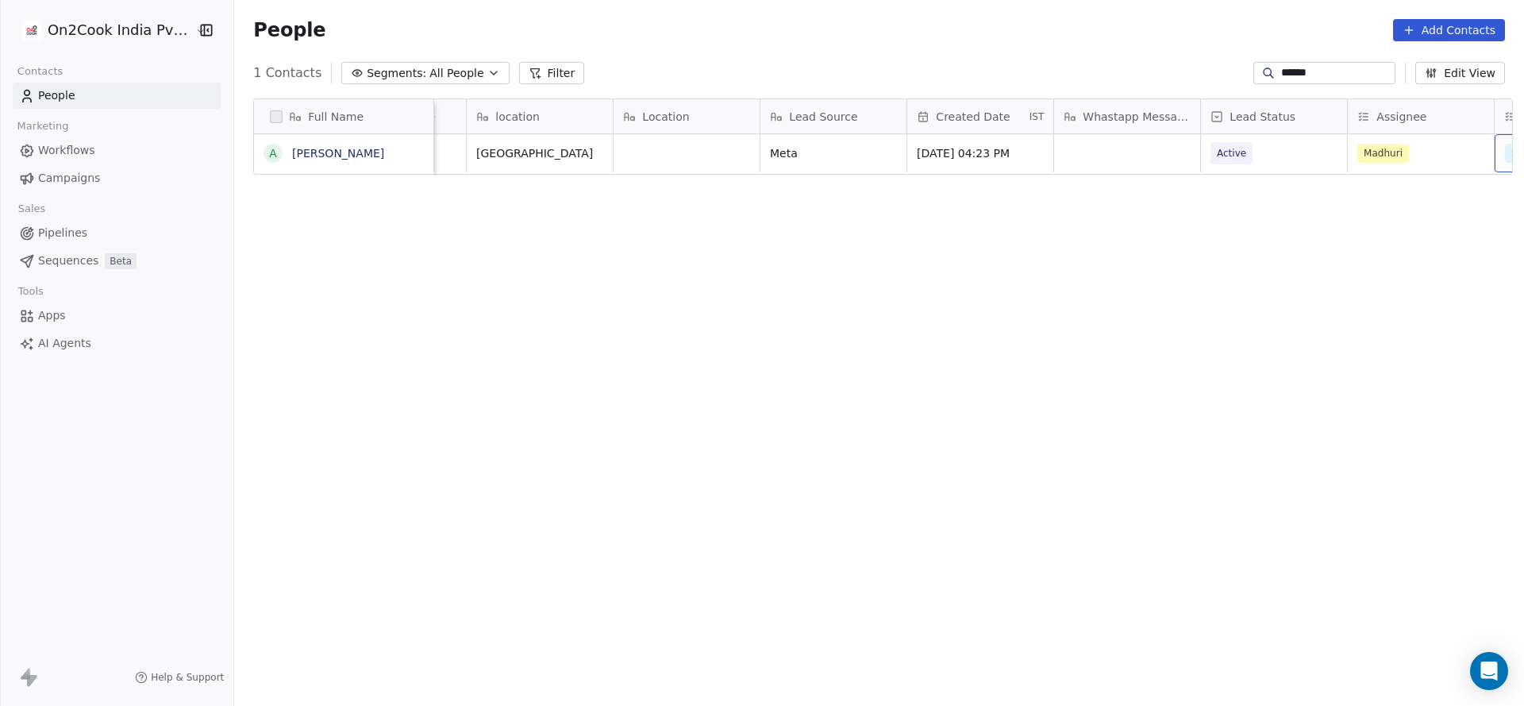
scroll to position [0, 848]
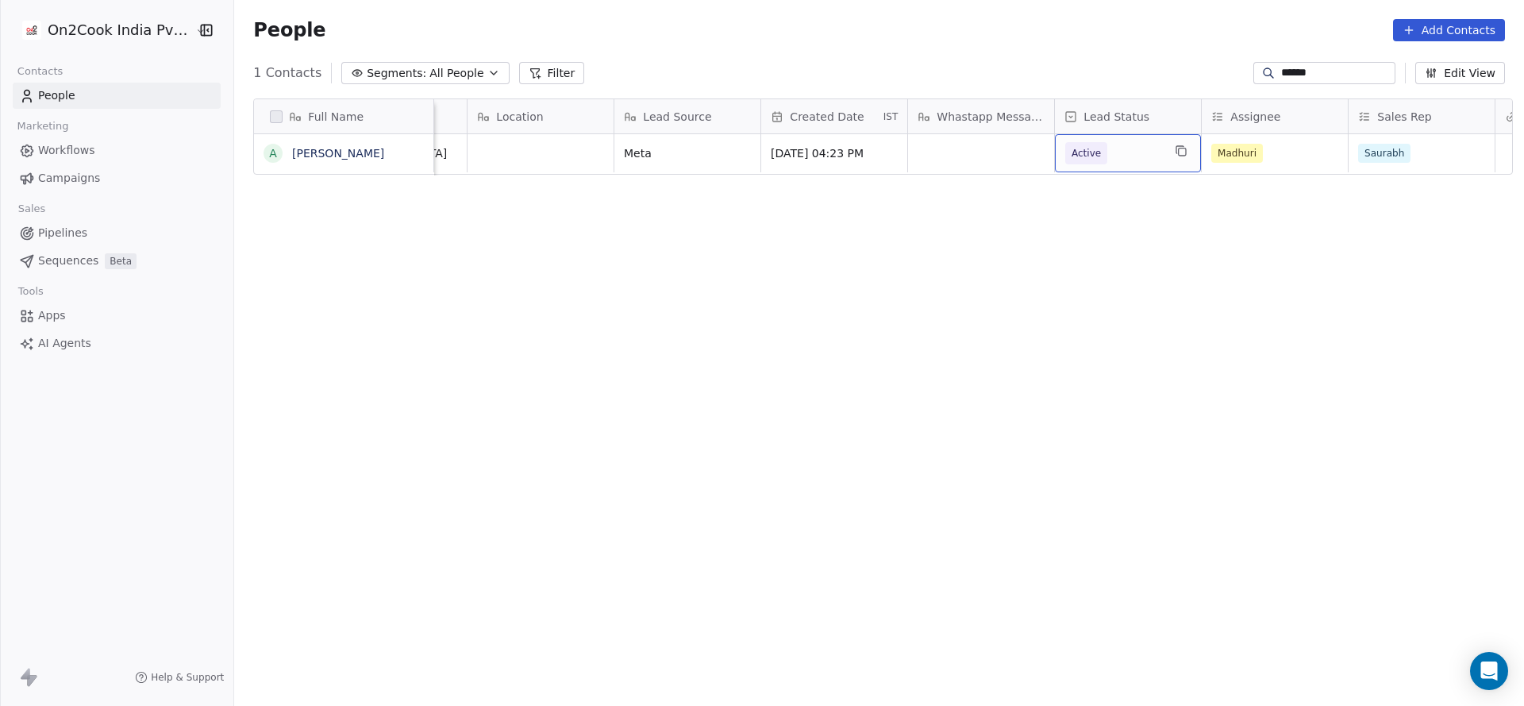
click at [1075, 155] on span "Active" at bounding box center [1086, 153] width 29 height 16
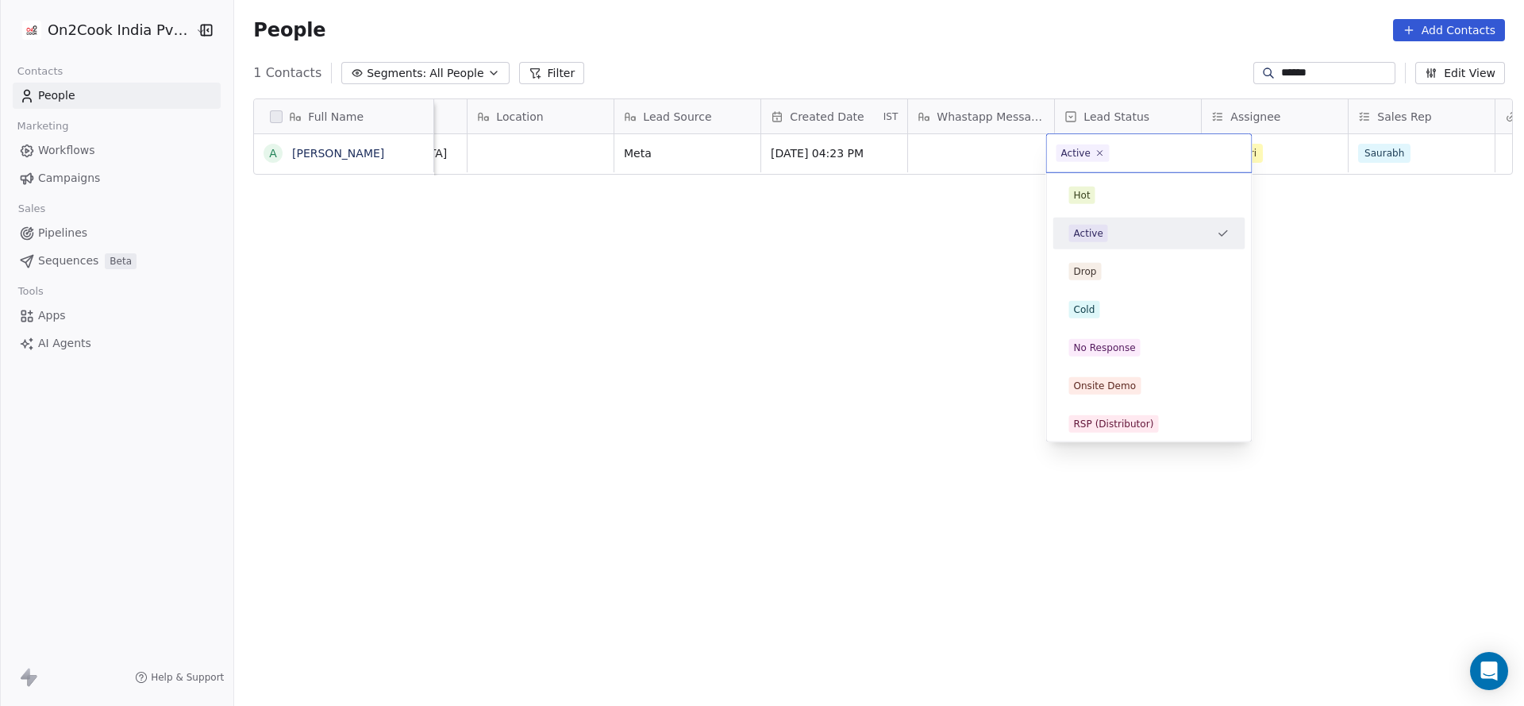
scroll to position [238, 0]
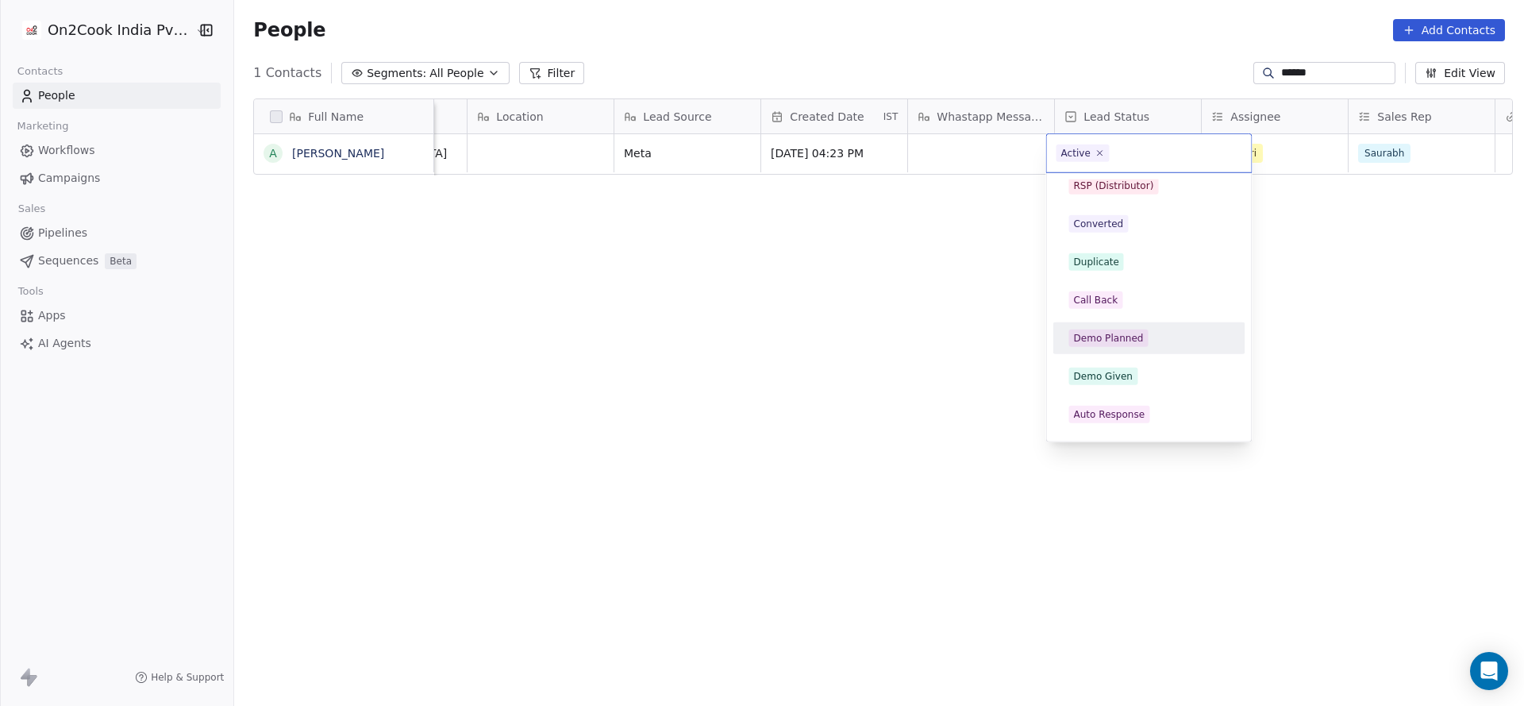
click at [1113, 324] on div "Demo Planned" at bounding box center [1150, 338] width 192 height 32
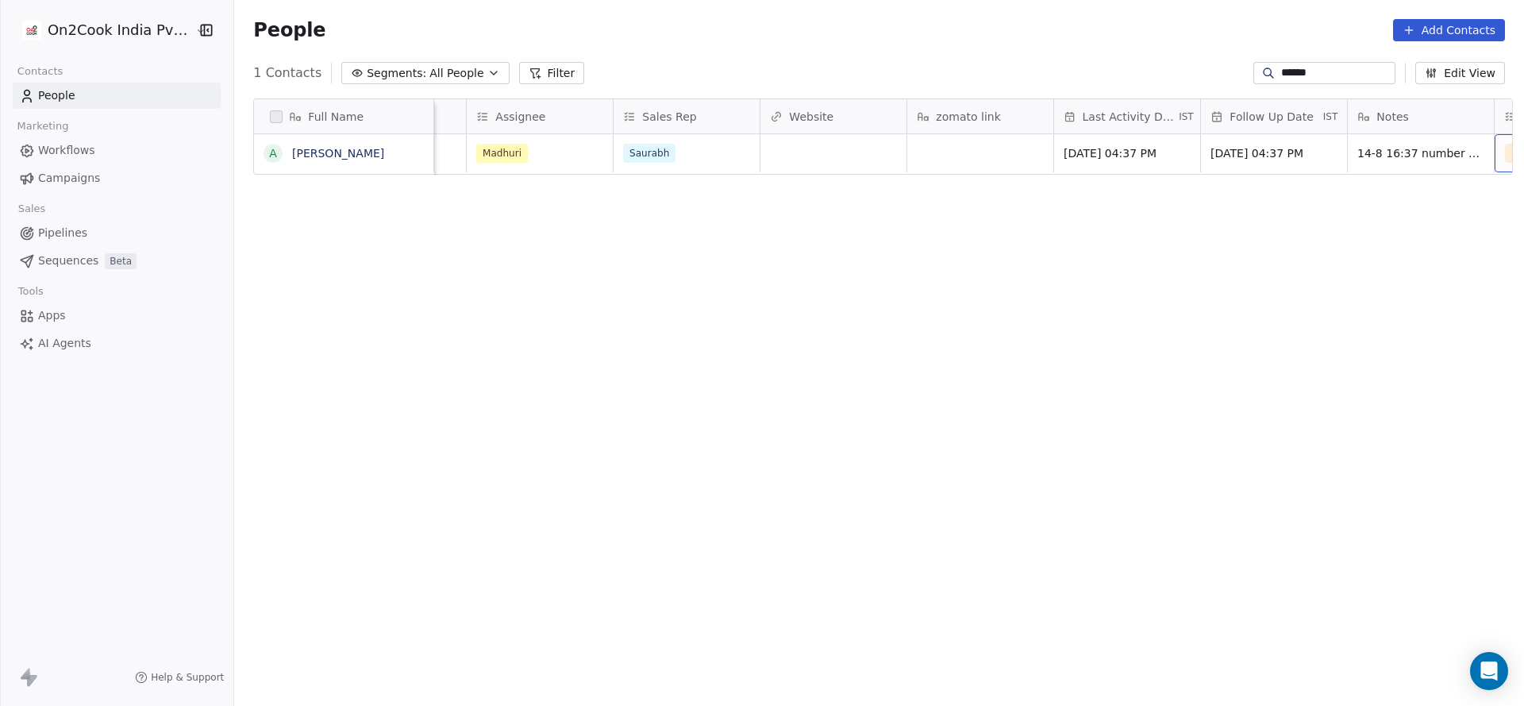
scroll to position [0, 1729]
click at [1258, 152] on span "14-8 16:37 number busy" at bounding box center [1280, 153] width 137 height 16
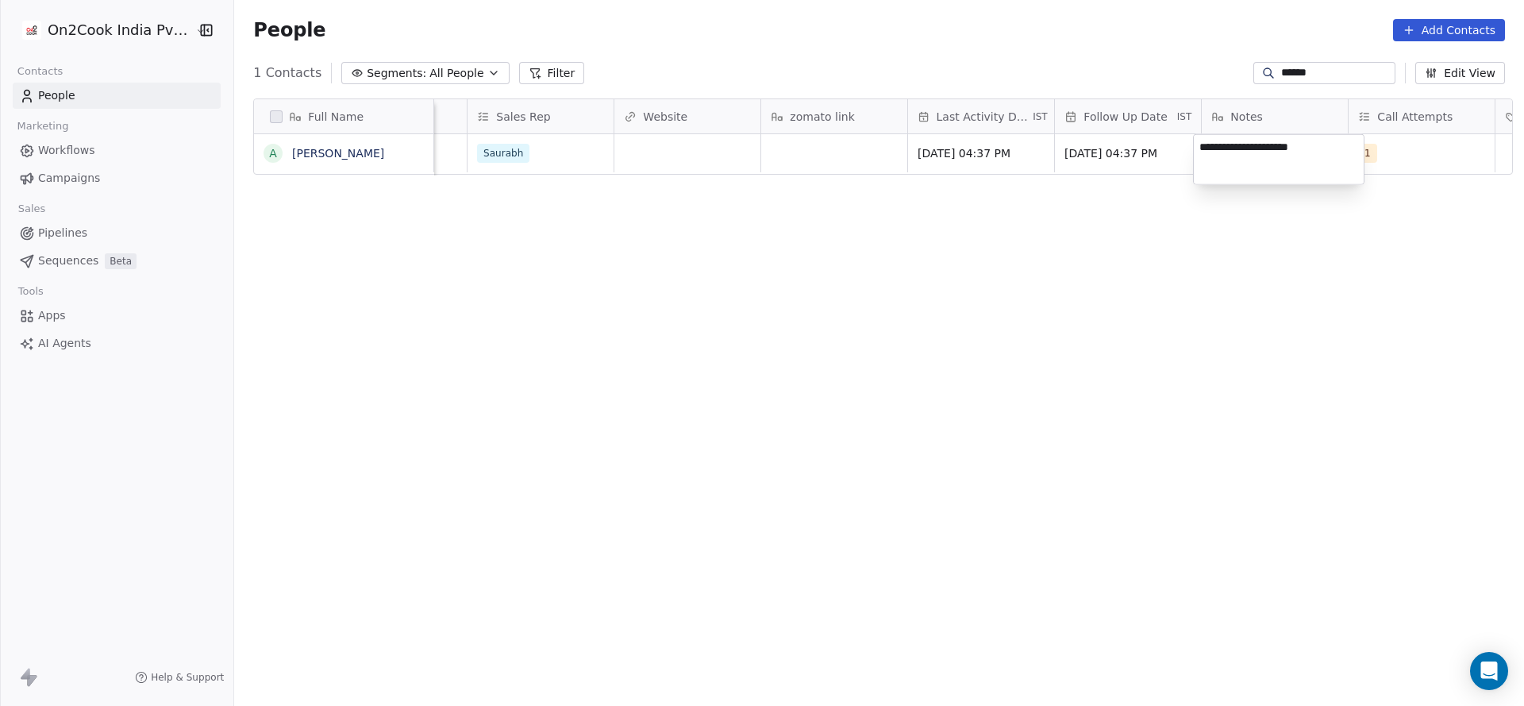
click at [1197, 148] on textarea "**********" at bounding box center [1279, 159] width 170 height 49
type textarea "**********"
click at [1092, 153] on html "**********" at bounding box center [762, 353] width 1524 height 706
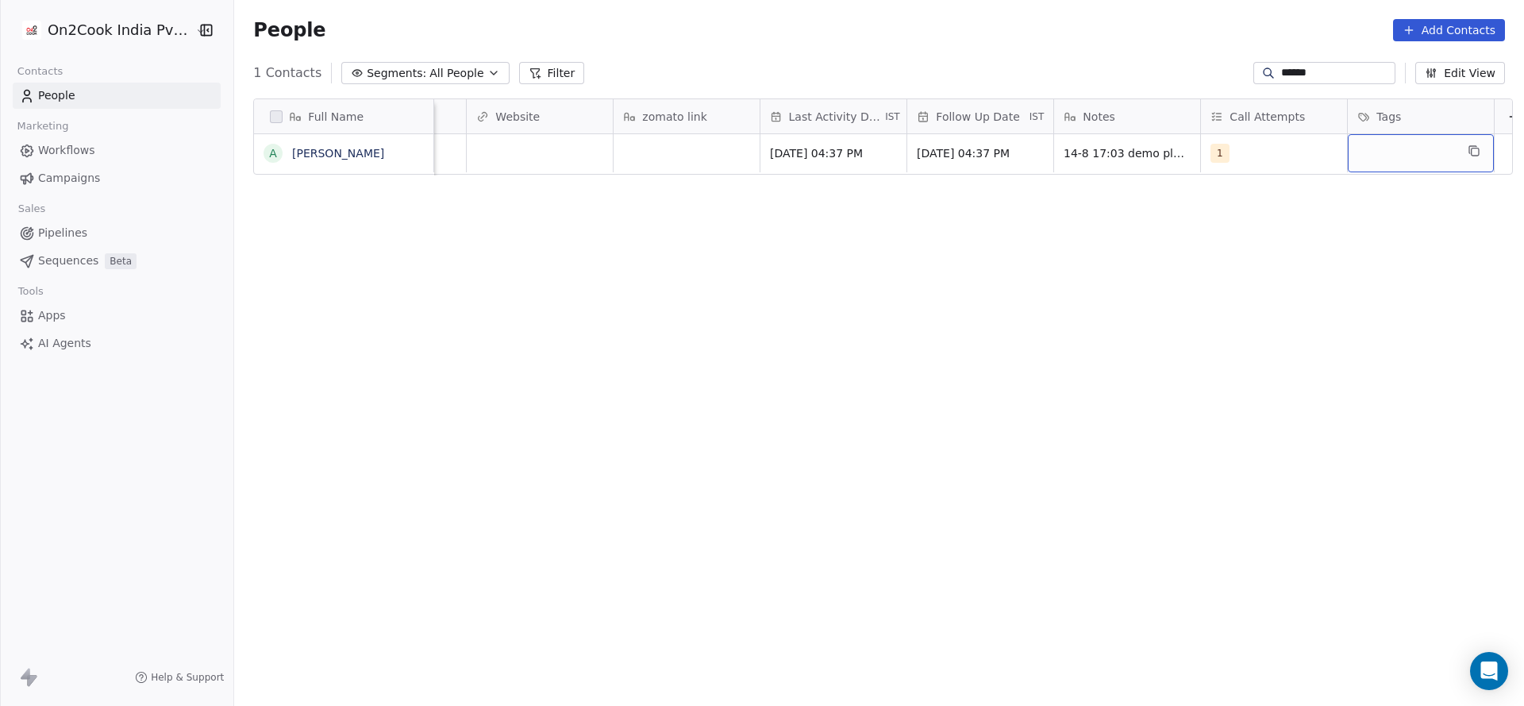
scroll to position [0, 1915]
click at [1328, 158] on div "grid" at bounding box center [1401, 153] width 146 height 38
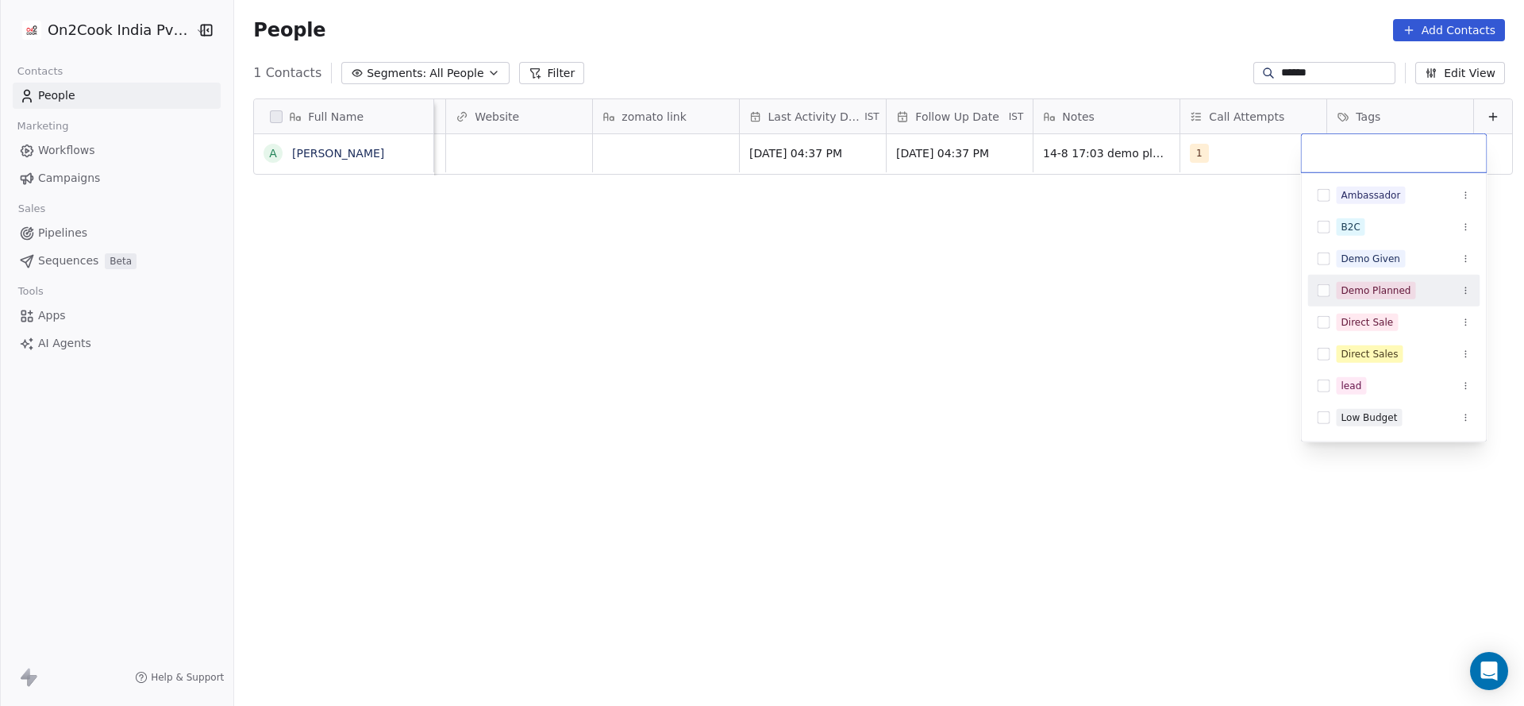
click at [1357, 282] on span "Demo Planned" at bounding box center [1376, 290] width 79 height 17
click at [1023, 306] on html "On2Cook India Pvt. Ltd. Contacts People Marketing Workflows Campaigns Sales Pip…" at bounding box center [762, 353] width 1524 height 706
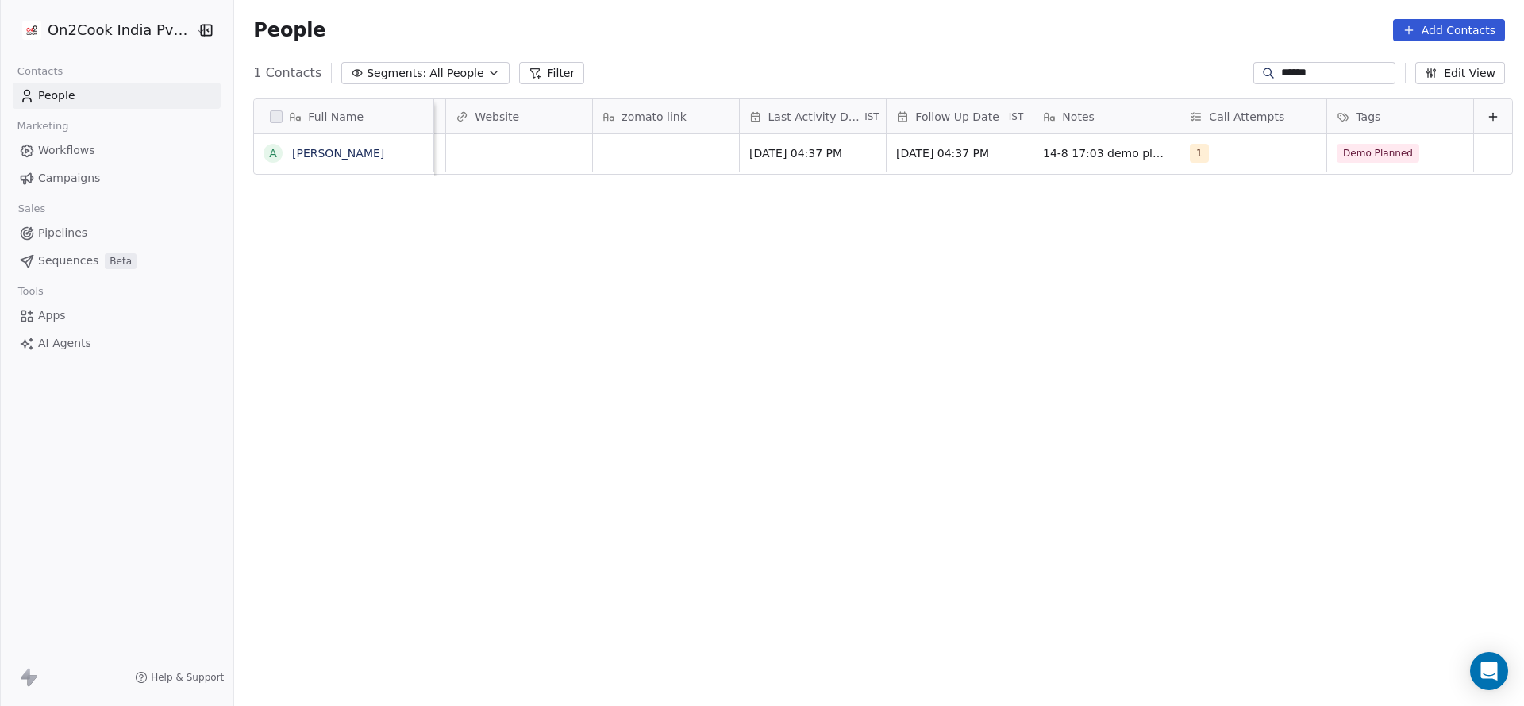
click at [1285, 71] on input "******" at bounding box center [1336, 73] width 111 height 16
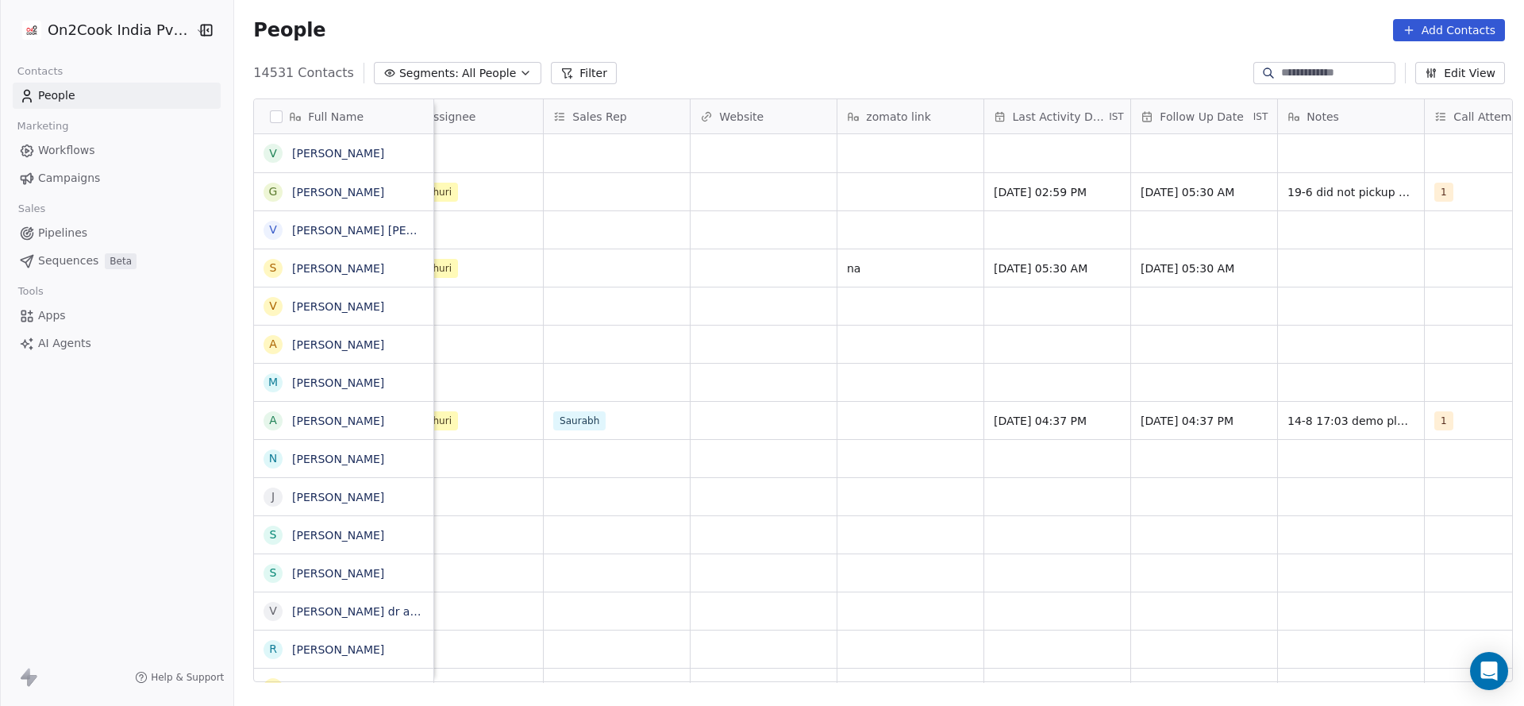
scroll to position [0, 1347]
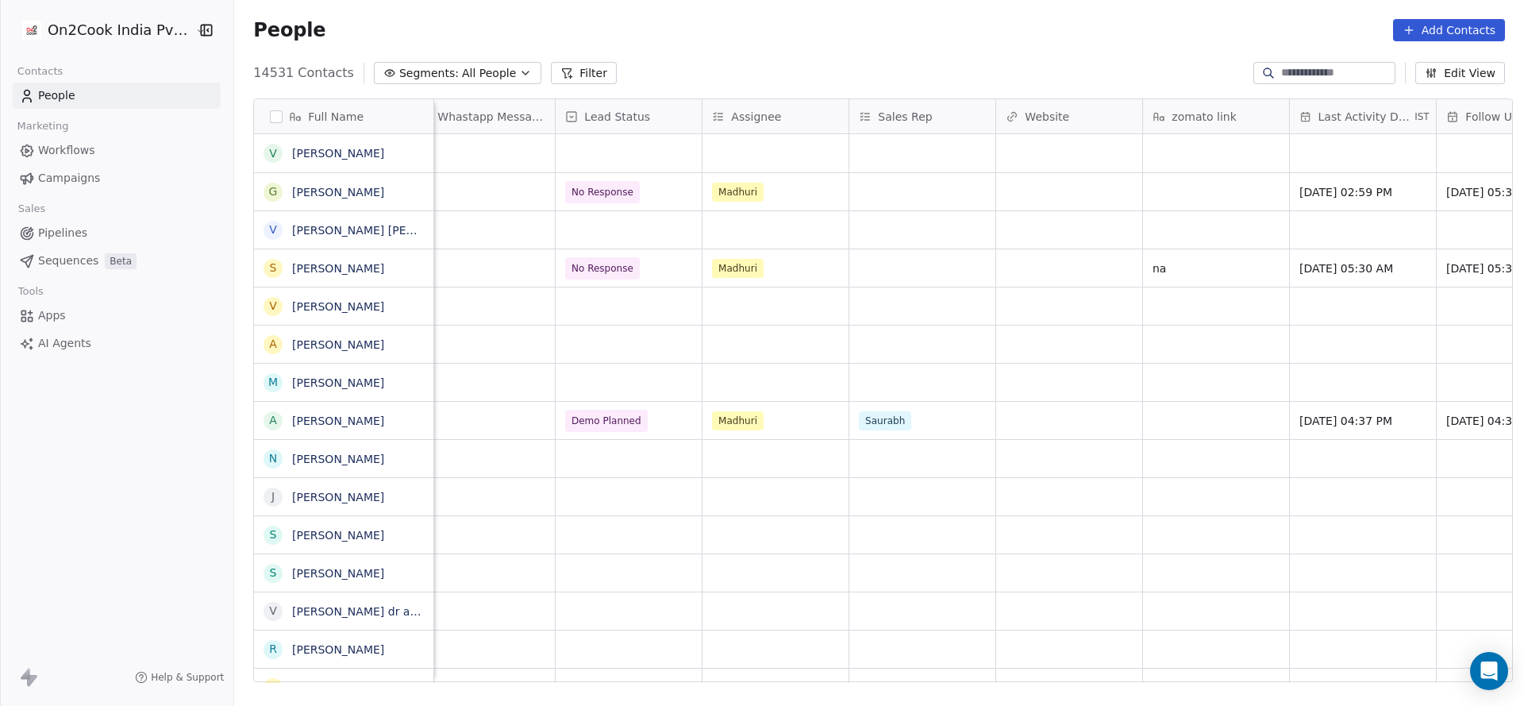
click at [1331, 70] on input at bounding box center [1336, 73] width 111 height 16
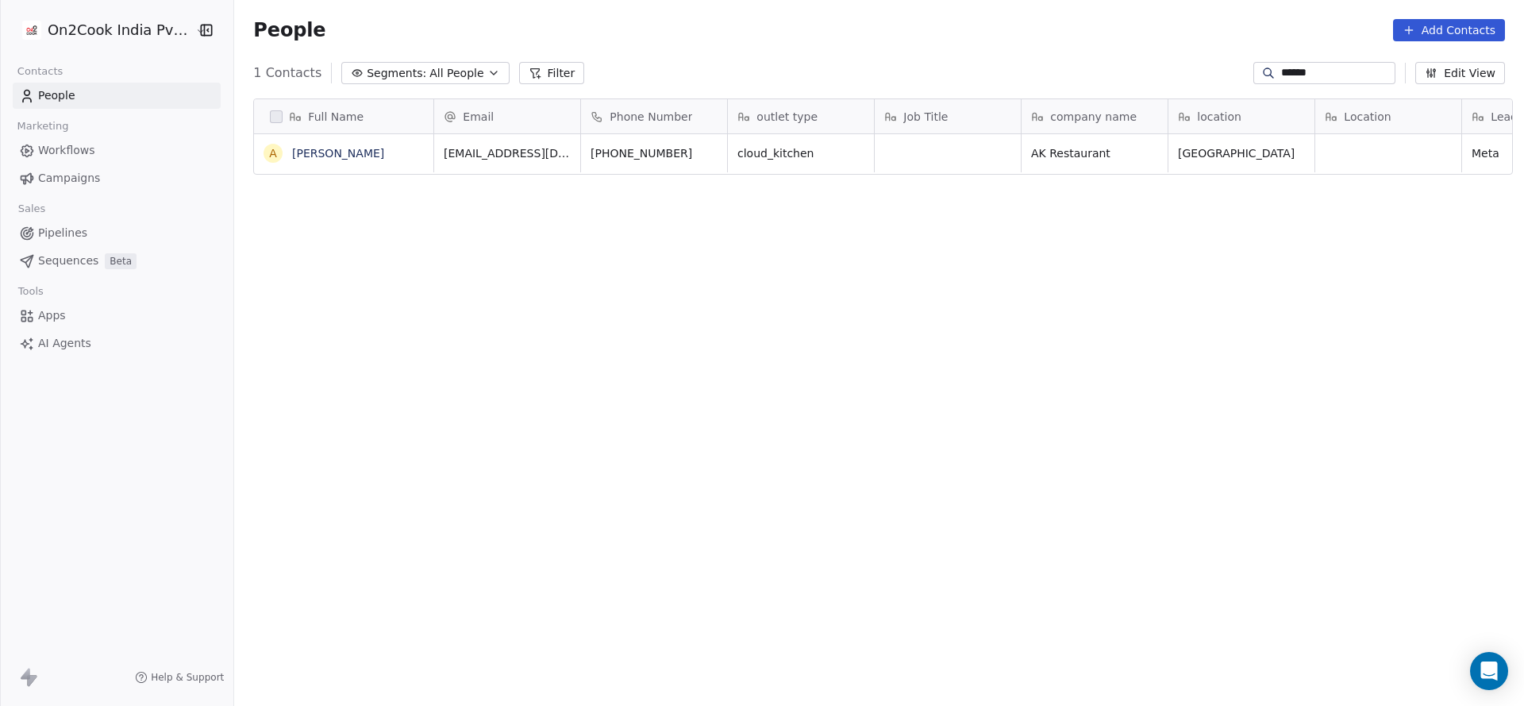
scroll to position [603, 1279]
type input "******"
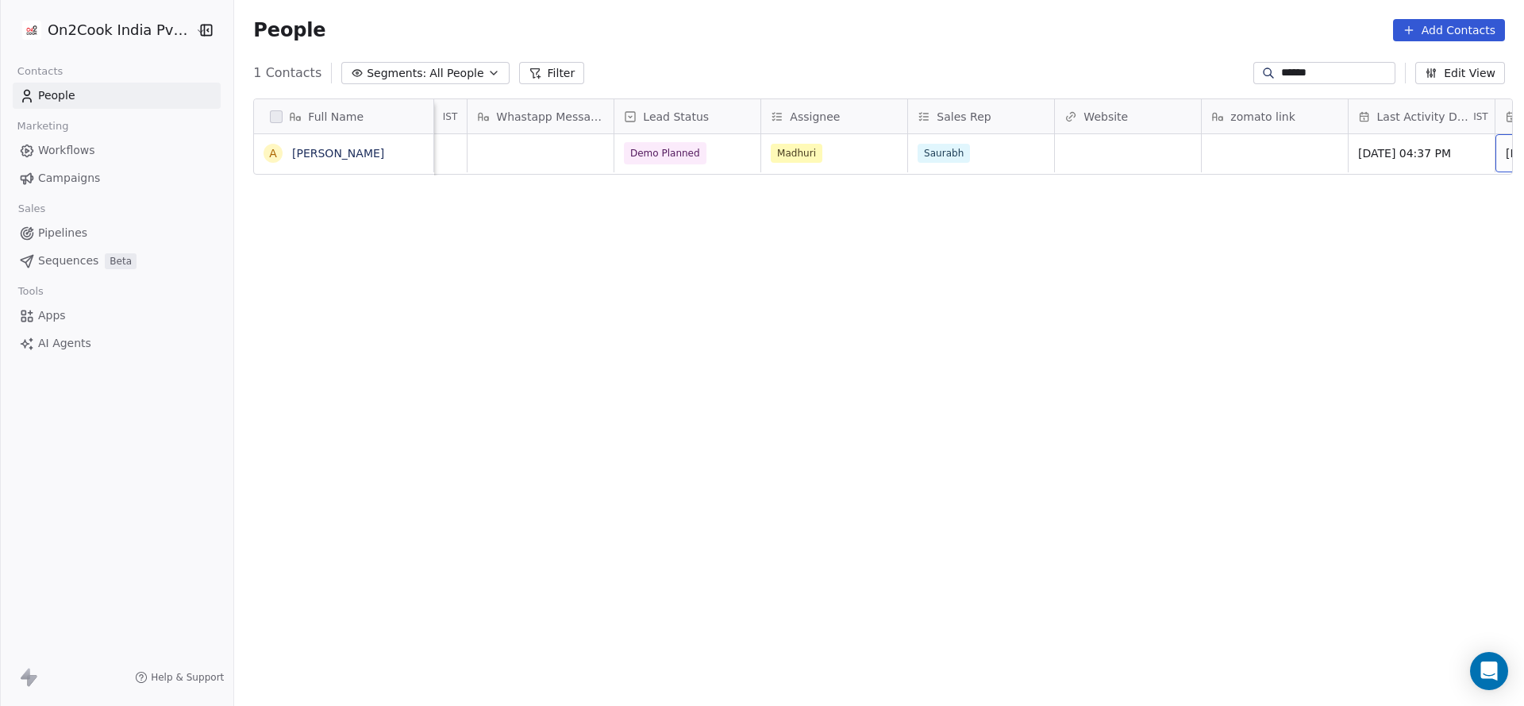
scroll to position [0, 1436]
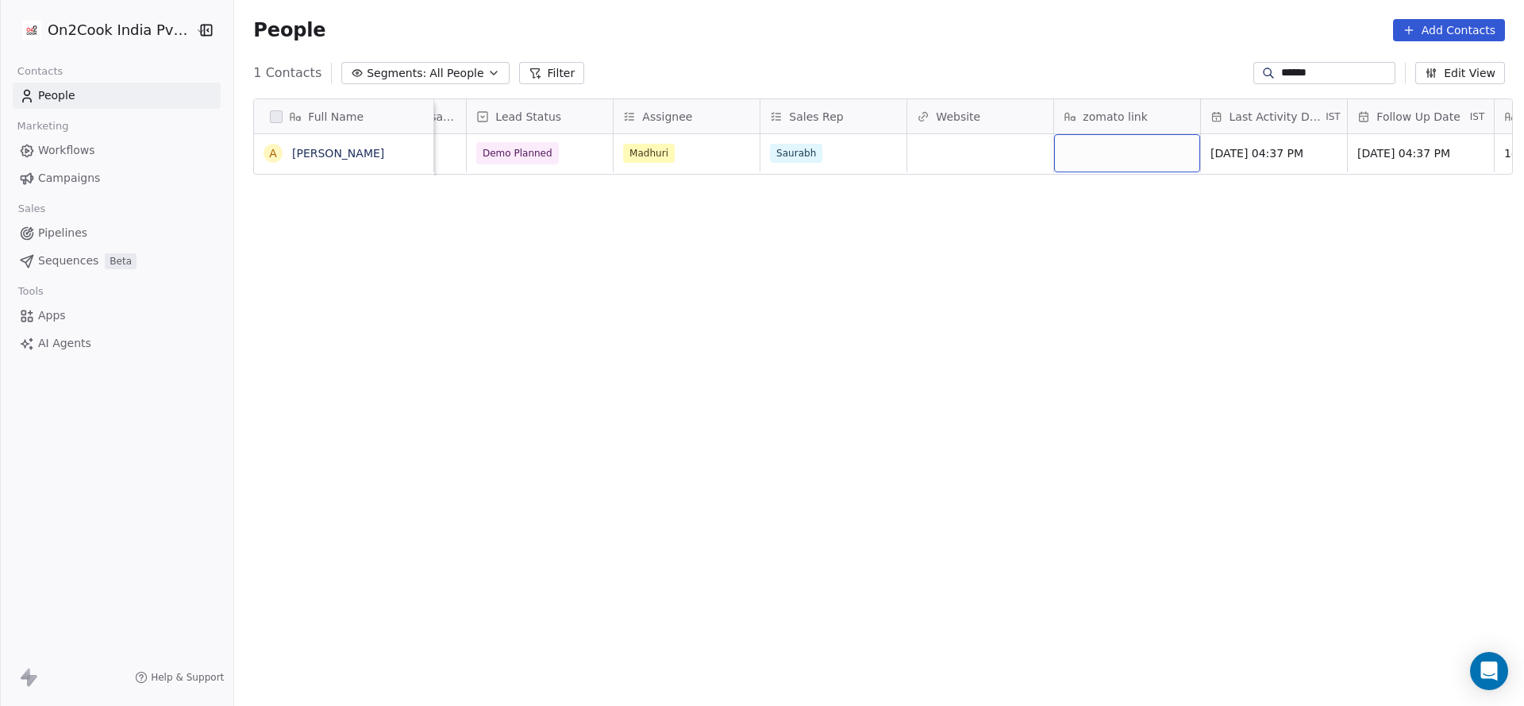
click at [1141, 160] on div "grid" at bounding box center [1127, 153] width 146 height 38
type textarea "**********"
click at [1002, 281] on html "**********" at bounding box center [762, 353] width 1524 height 706
click at [1297, 69] on input "******" at bounding box center [1336, 73] width 111 height 16
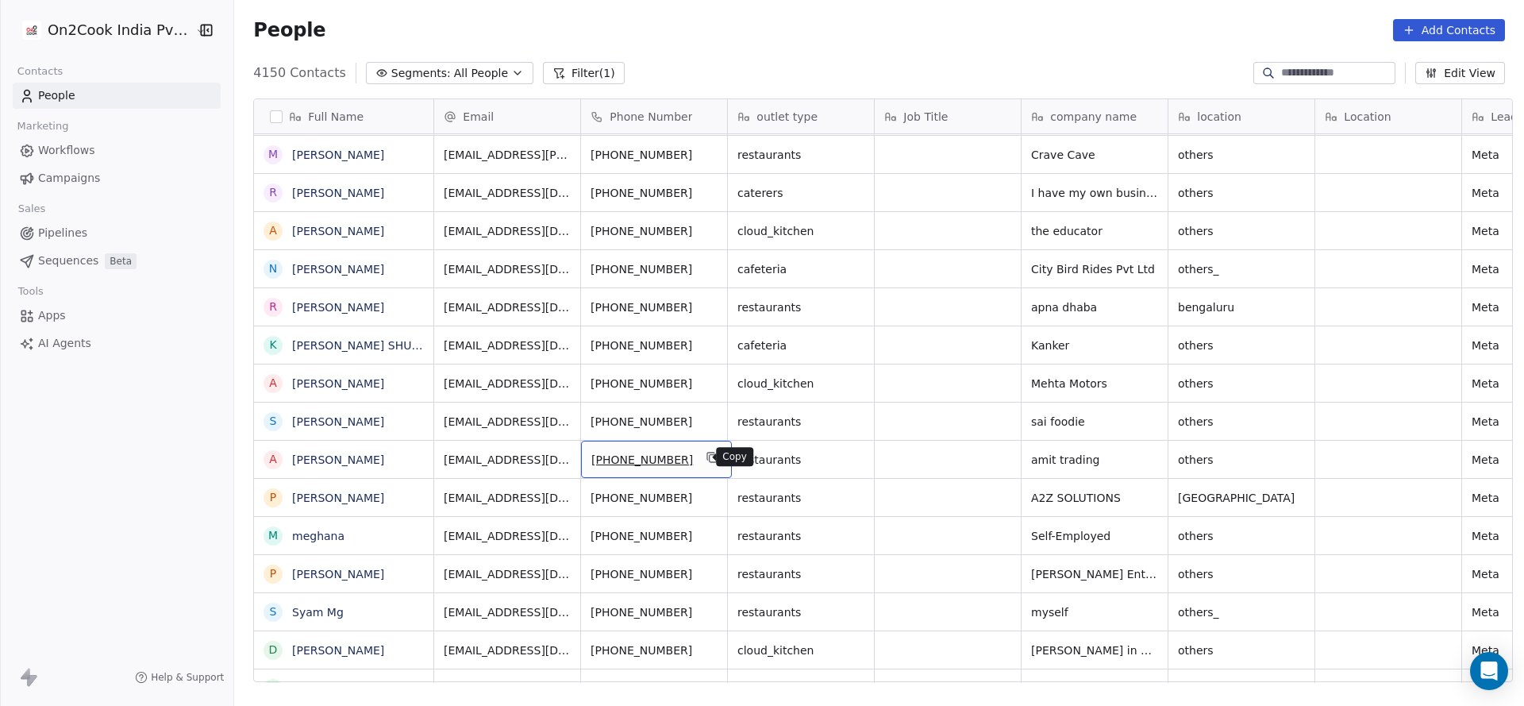
click at [703, 448] on button "grid" at bounding box center [712, 457] width 19 height 19
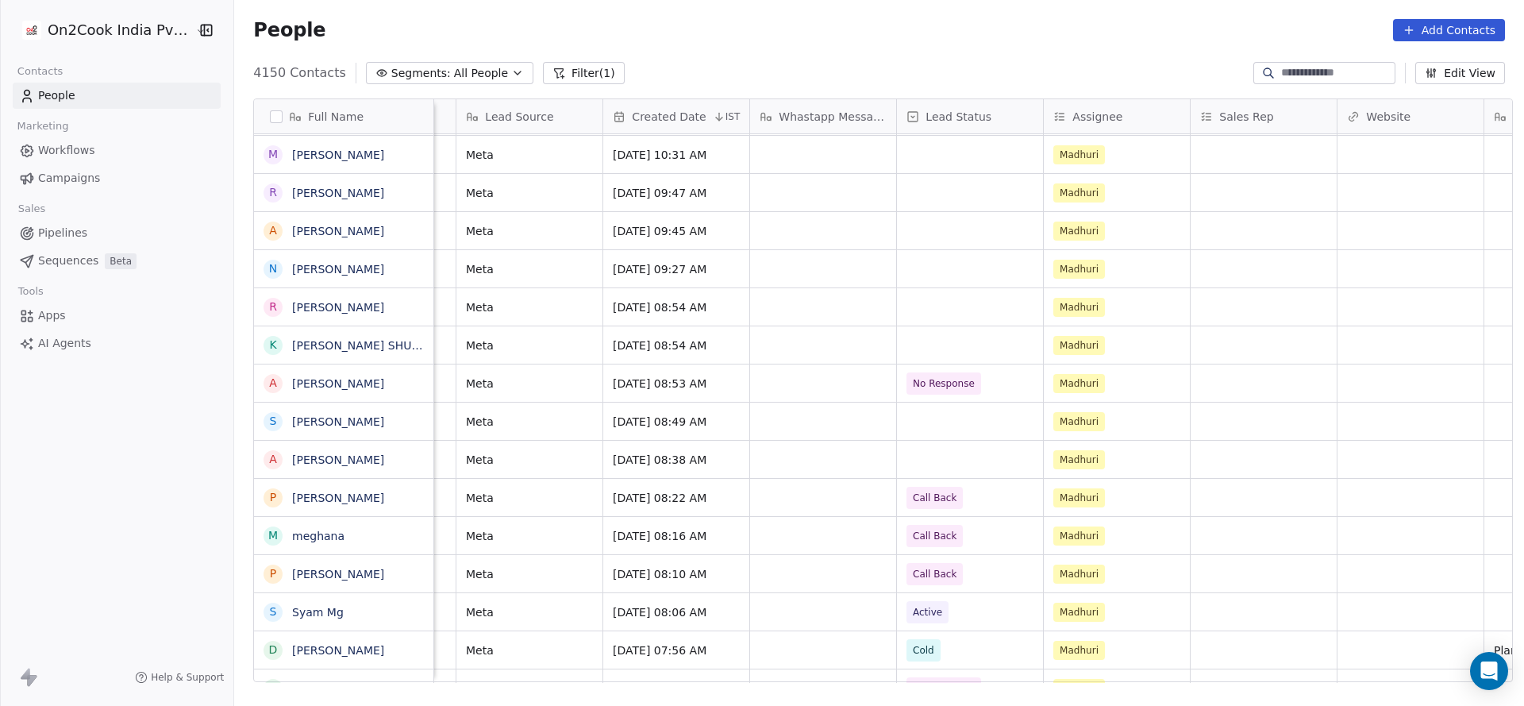
scroll to position [0, 1310]
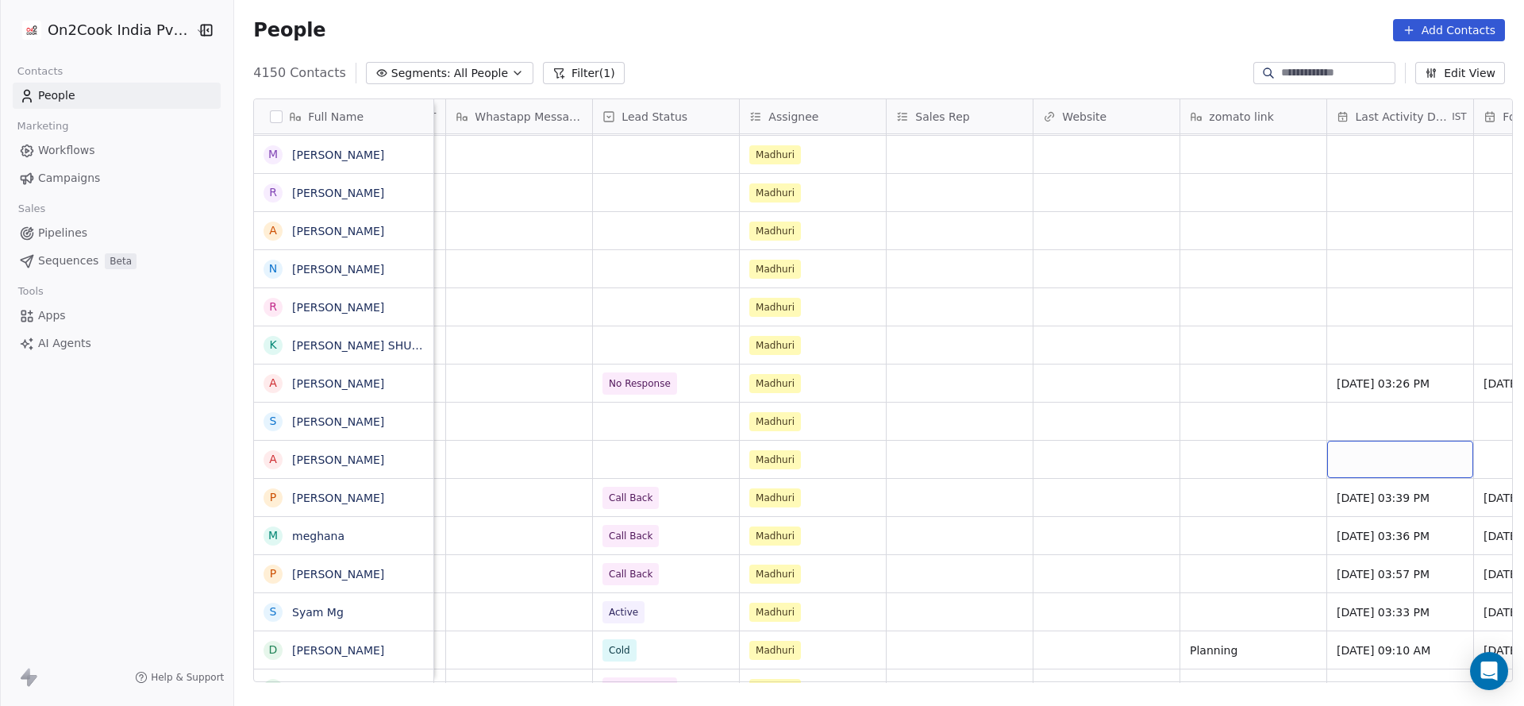
click at [1385, 456] on div "grid" at bounding box center [1401, 459] width 146 height 37
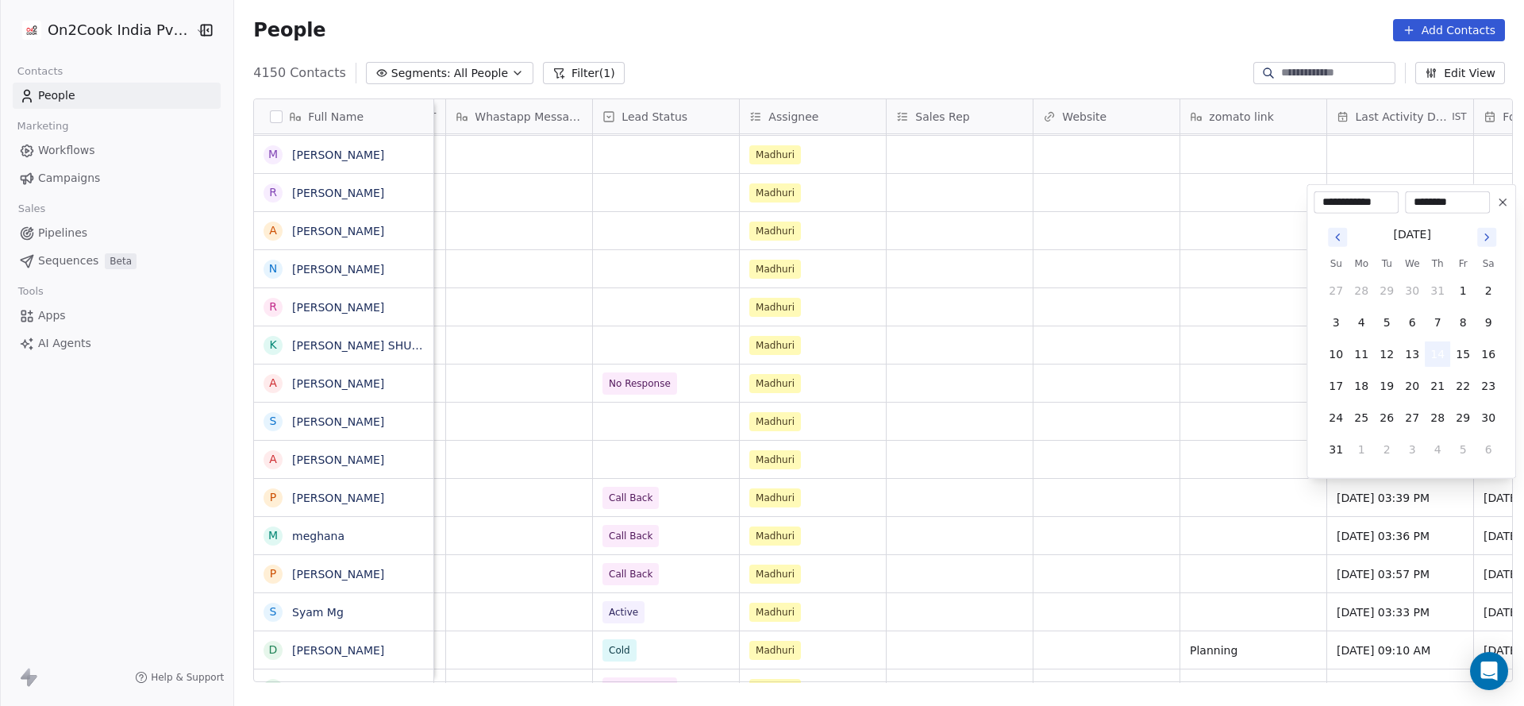
click at [1428, 350] on button "14" at bounding box center [1437, 353] width 25 height 25
click at [1111, 490] on html "On2Cook India Pvt. Ltd. Contacts People Marketing Workflows Campaigns Sales Pip…" at bounding box center [762, 353] width 1524 height 706
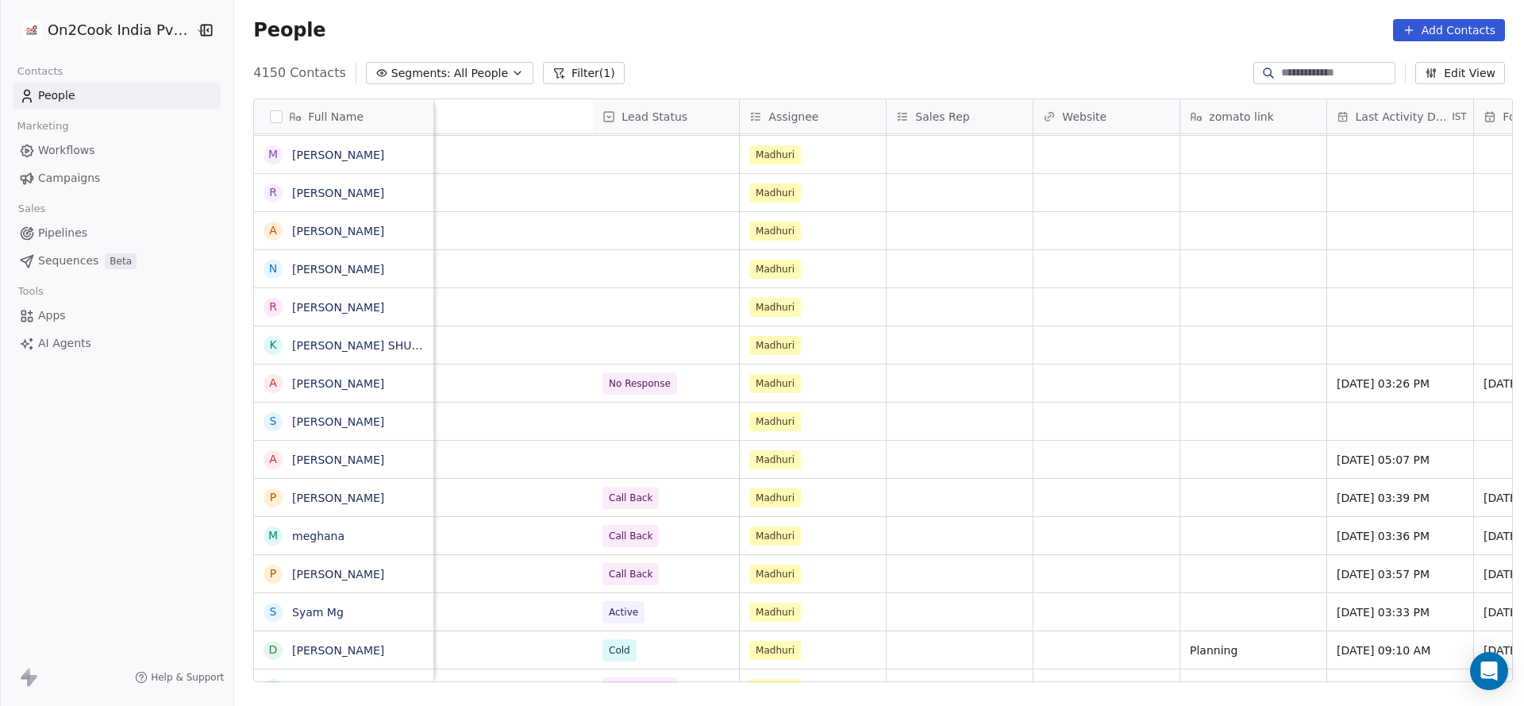
scroll to position [0, 1915]
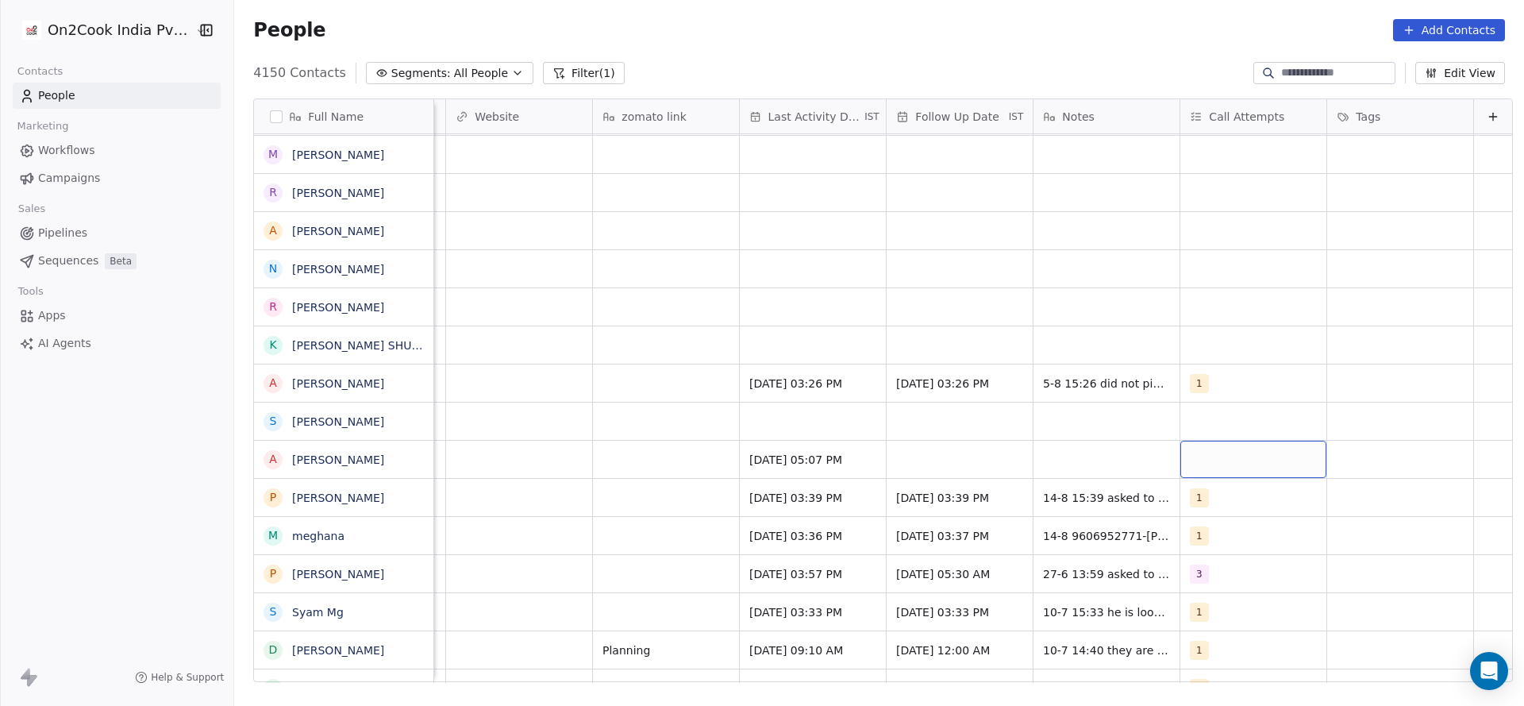
click at [1239, 457] on div "grid" at bounding box center [1254, 459] width 146 height 37
click at [1236, 231] on div "1" at bounding box center [1267, 231] width 141 height 17
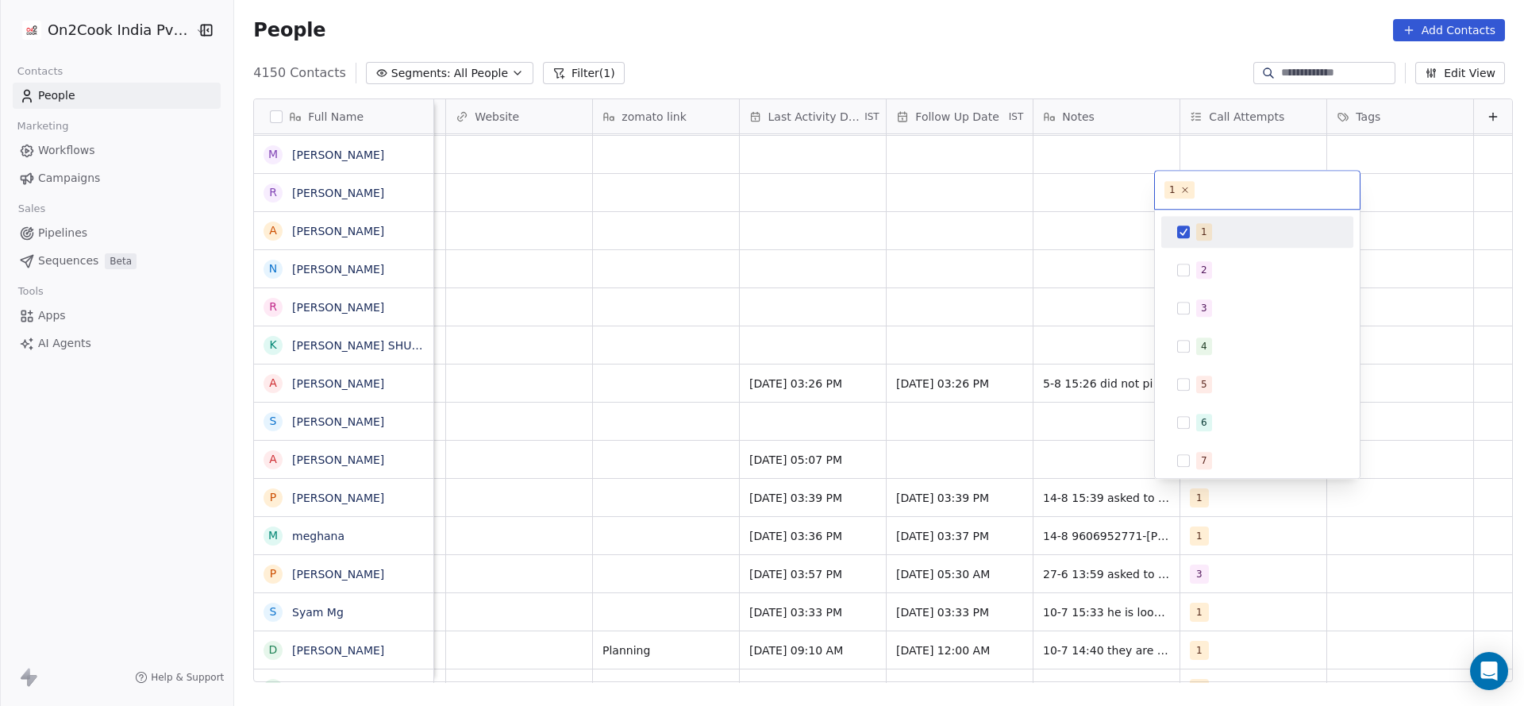
click at [1026, 466] on html "On2Cook India Pvt. Ltd. Contacts People Marketing Workflows Campaigns Sales Pip…" at bounding box center [762, 353] width 1524 height 706
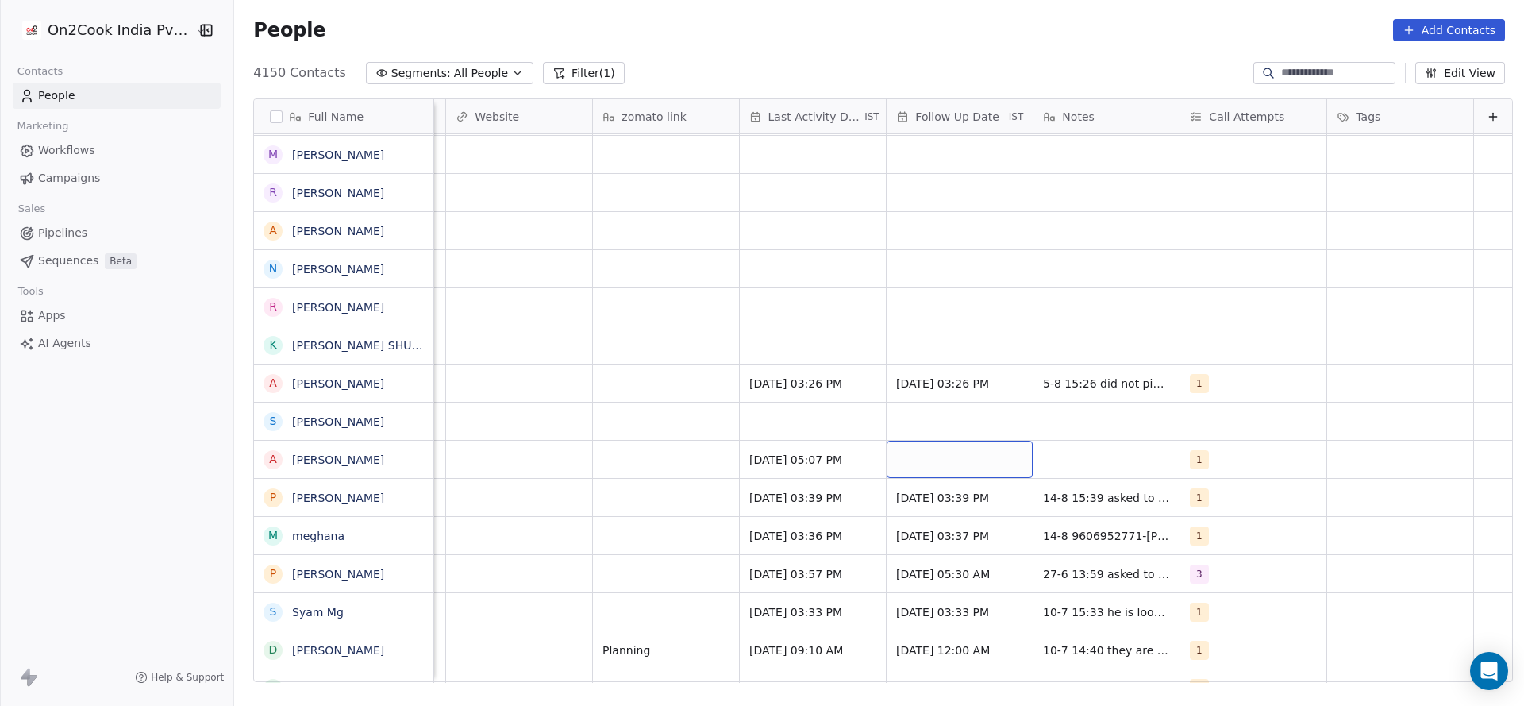
click at [903, 464] on div "grid" at bounding box center [960, 459] width 146 height 37
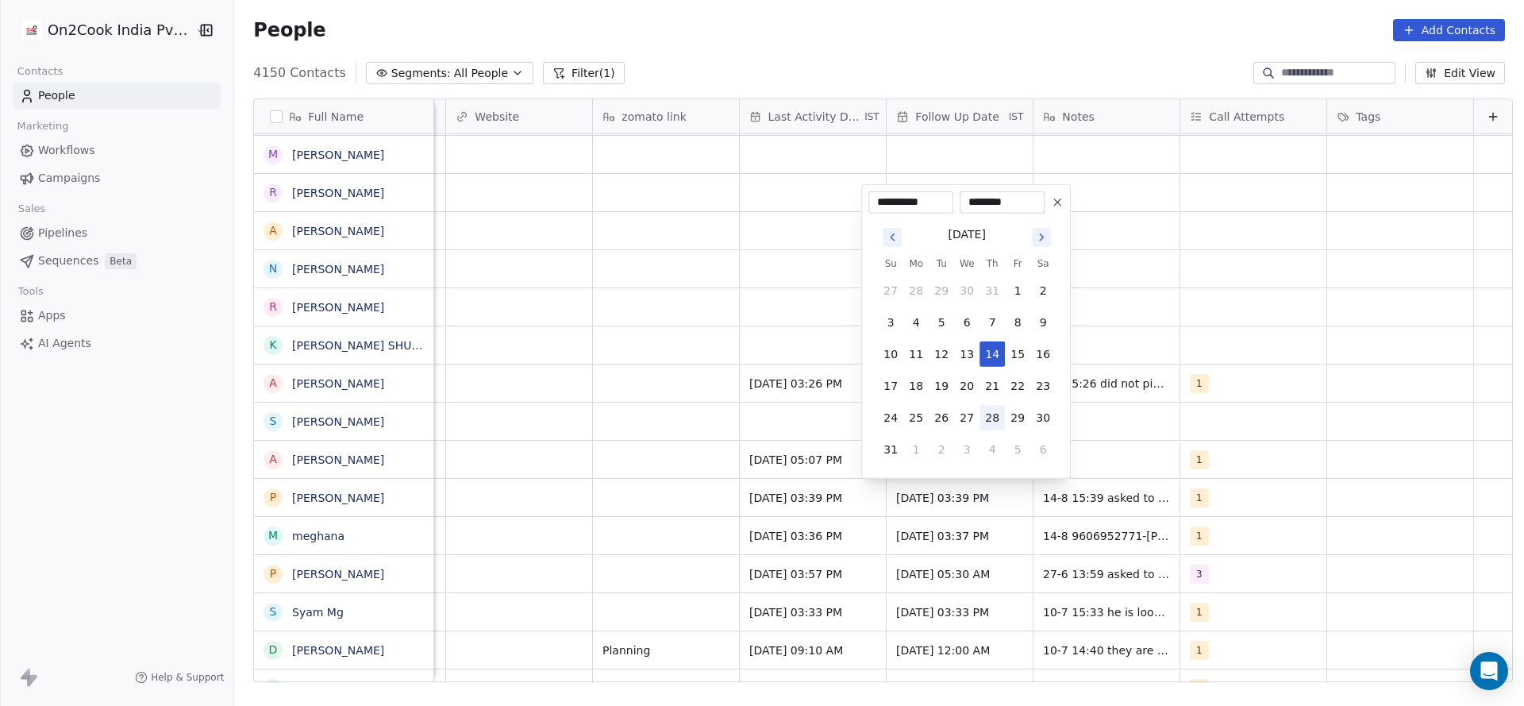
click at [1001, 421] on button "28" at bounding box center [992, 417] width 25 height 25
type input "**********"
click at [617, 503] on html "On2Cook India Pvt. Ltd. Contacts People Marketing Workflows Campaigns Sales Pip…" at bounding box center [762, 353] width 1524 height 706
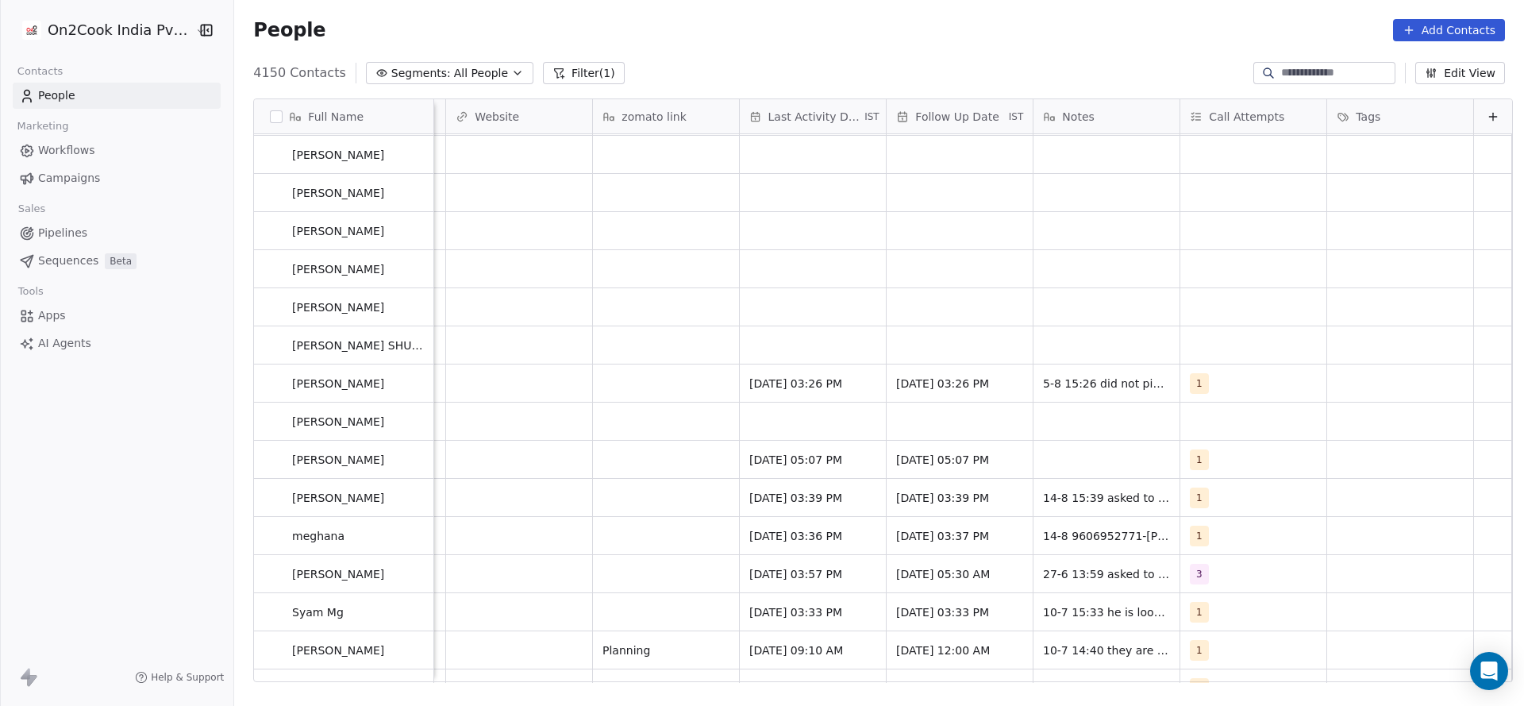
drag, startPoint x: 1193, startPoint y: 664, endPoint x: 1040, endPoint y: 676, distance: 153.0
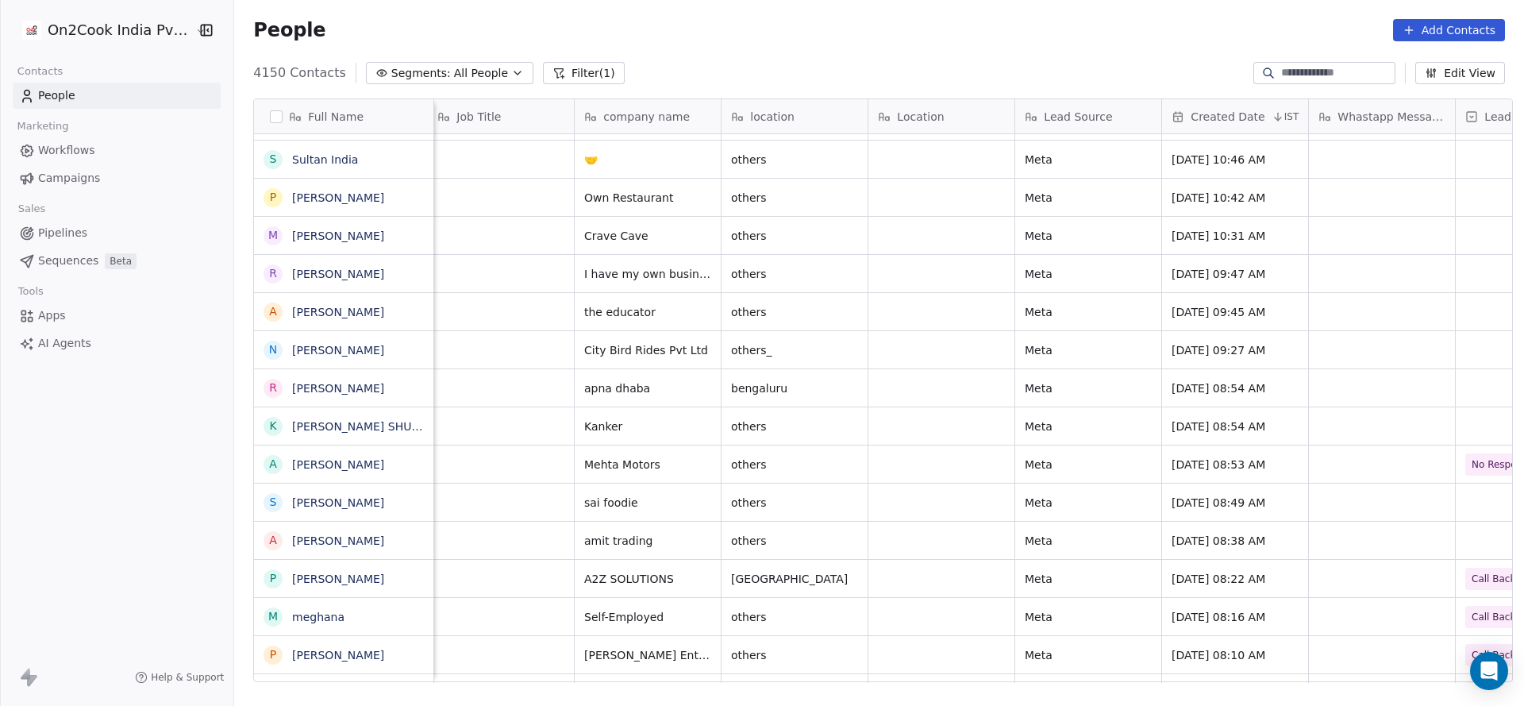
scroll to position [0, 0]
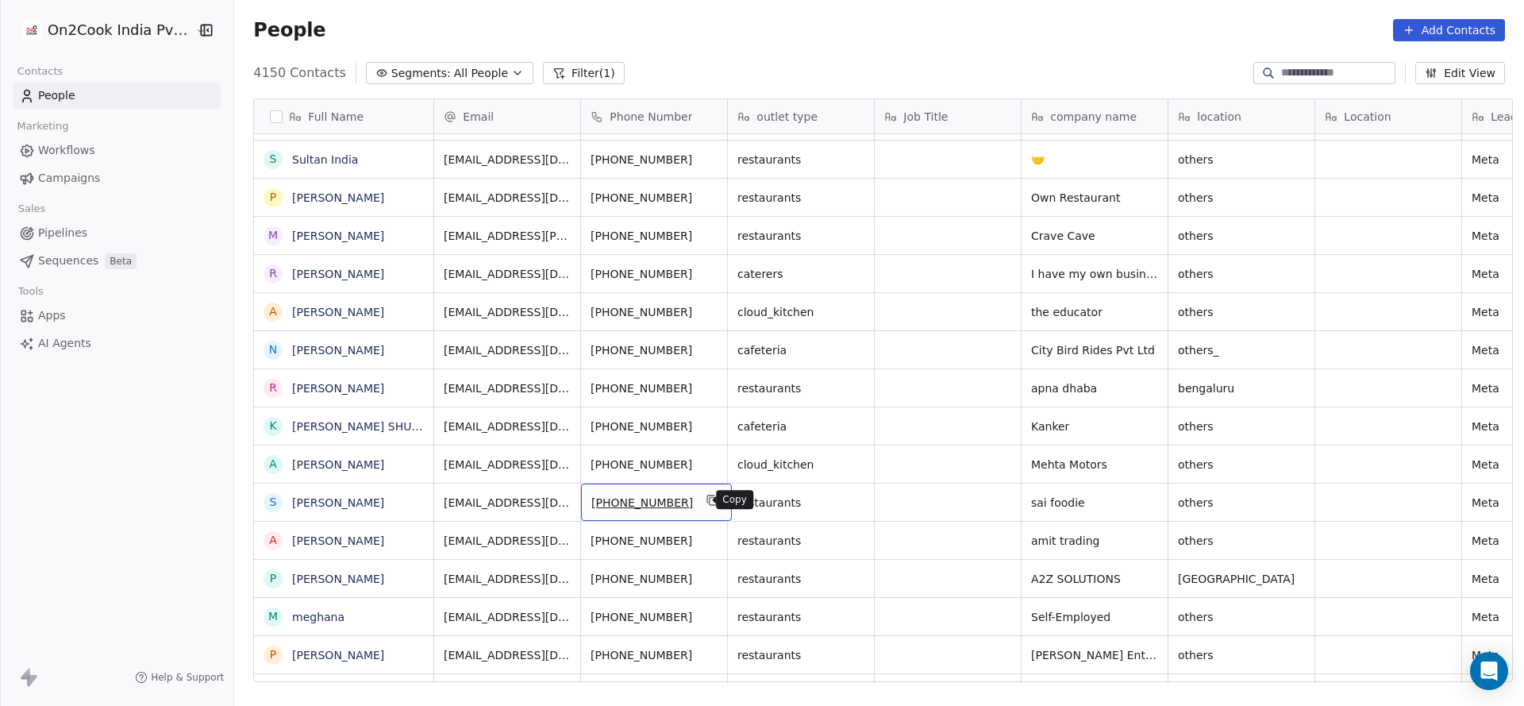
click at [707, 502] on icon "grid" at bounding box center [713, 500] width 13 height 13
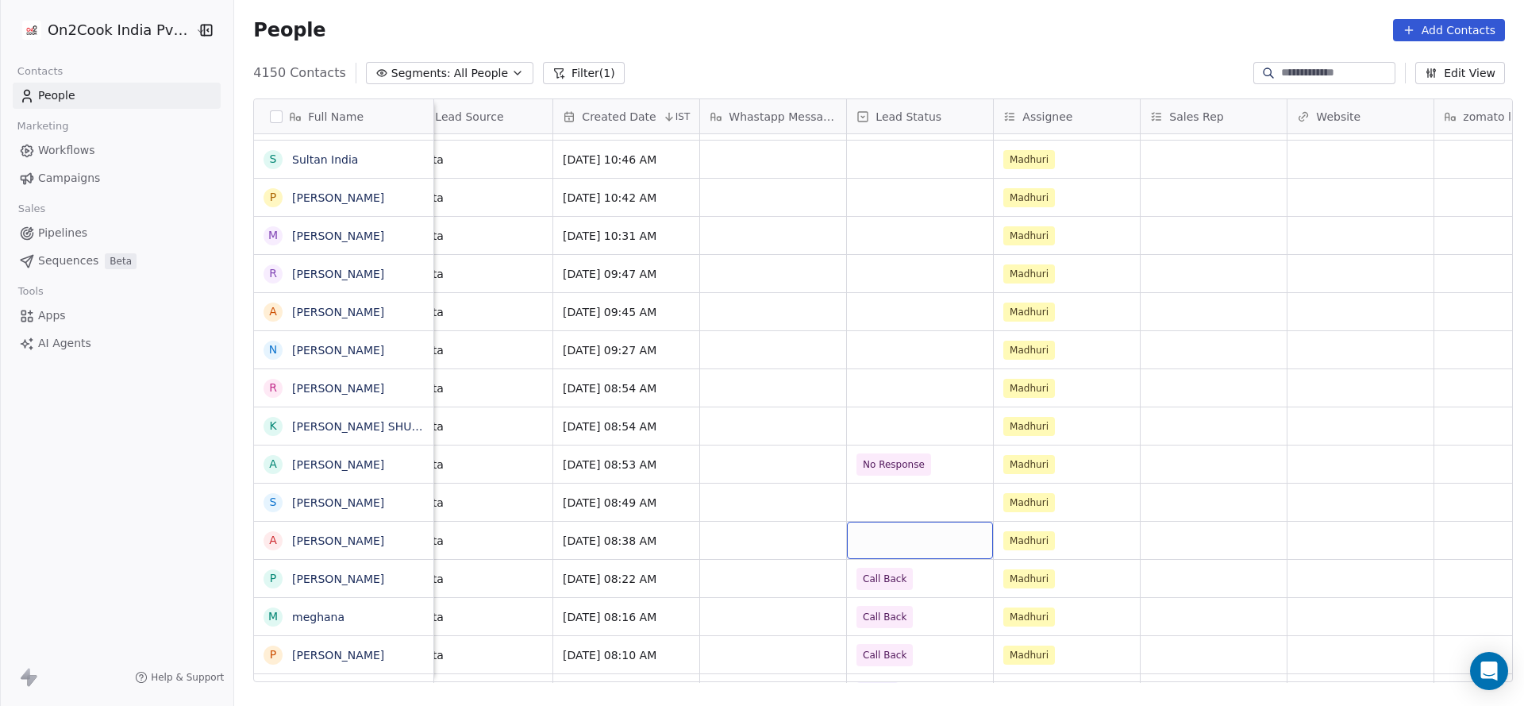
click at [874, 533] on div "grid" at bounding box center [920, 540] width 146 height 37
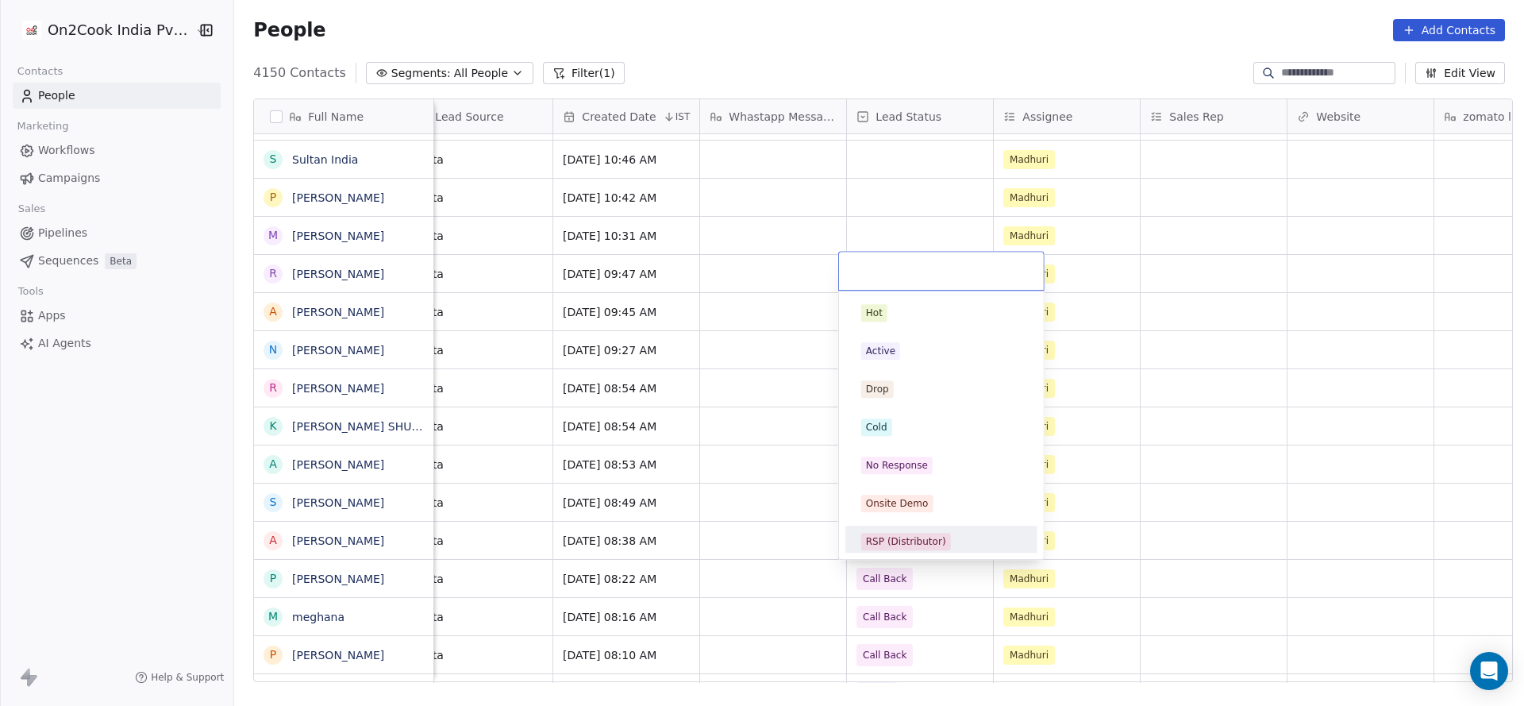
click at [719, 550] on html "On2Cook India Pvt. Ltd. Contacts People Marketing Workflows Campaigns Sales Pip…" at bounding box center [762, 353] width 1524 height 706
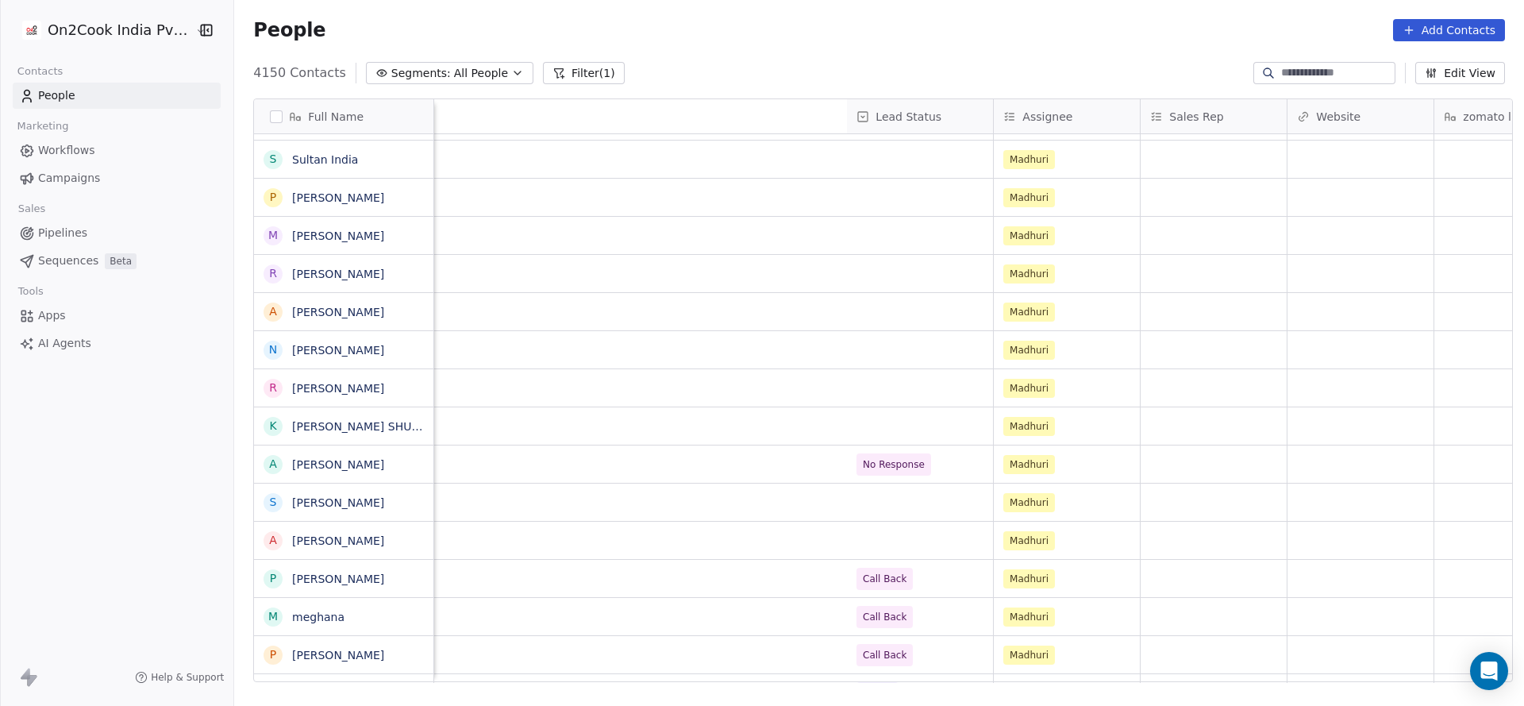
scroll to position [0, 1915]
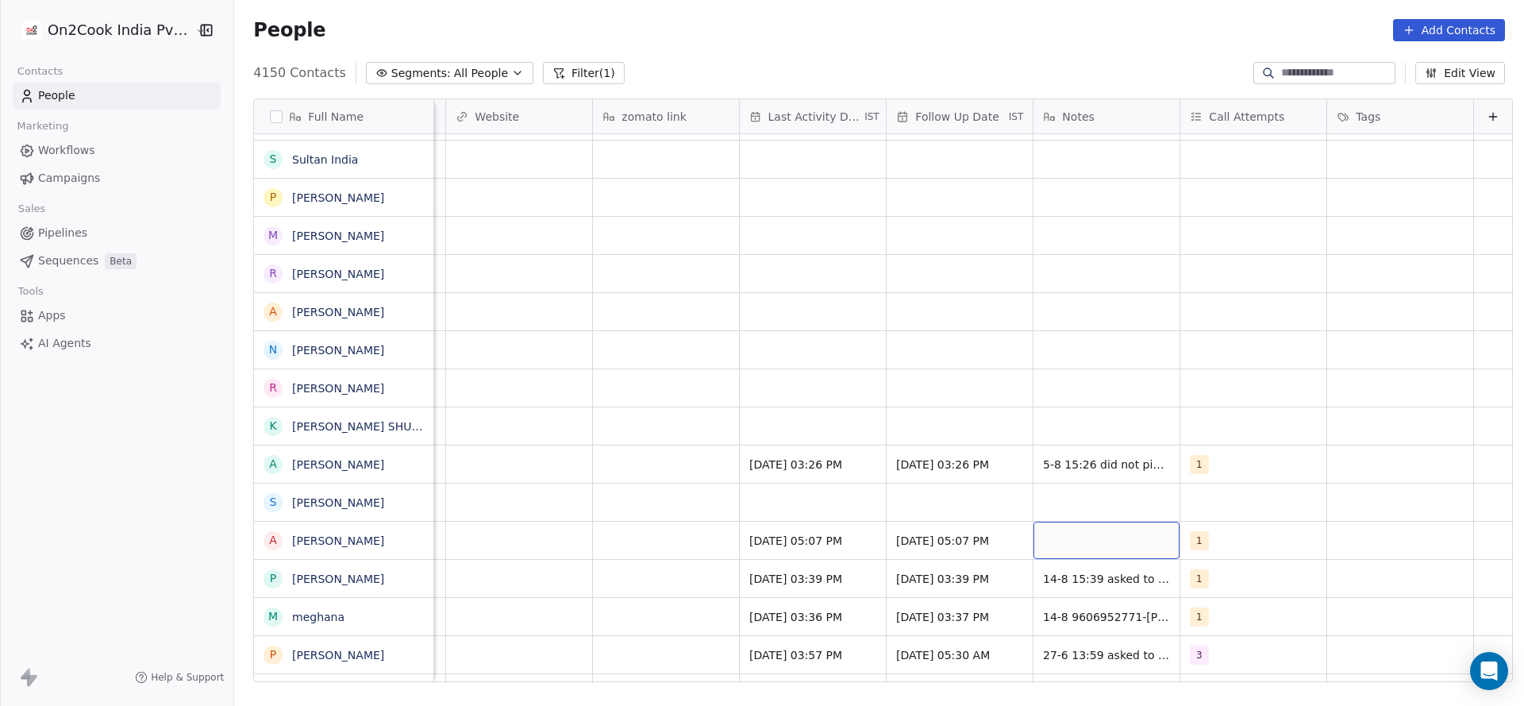
click at [1058, 544] on div "grid" at bounding box center [1107, 540] width 146 height 37
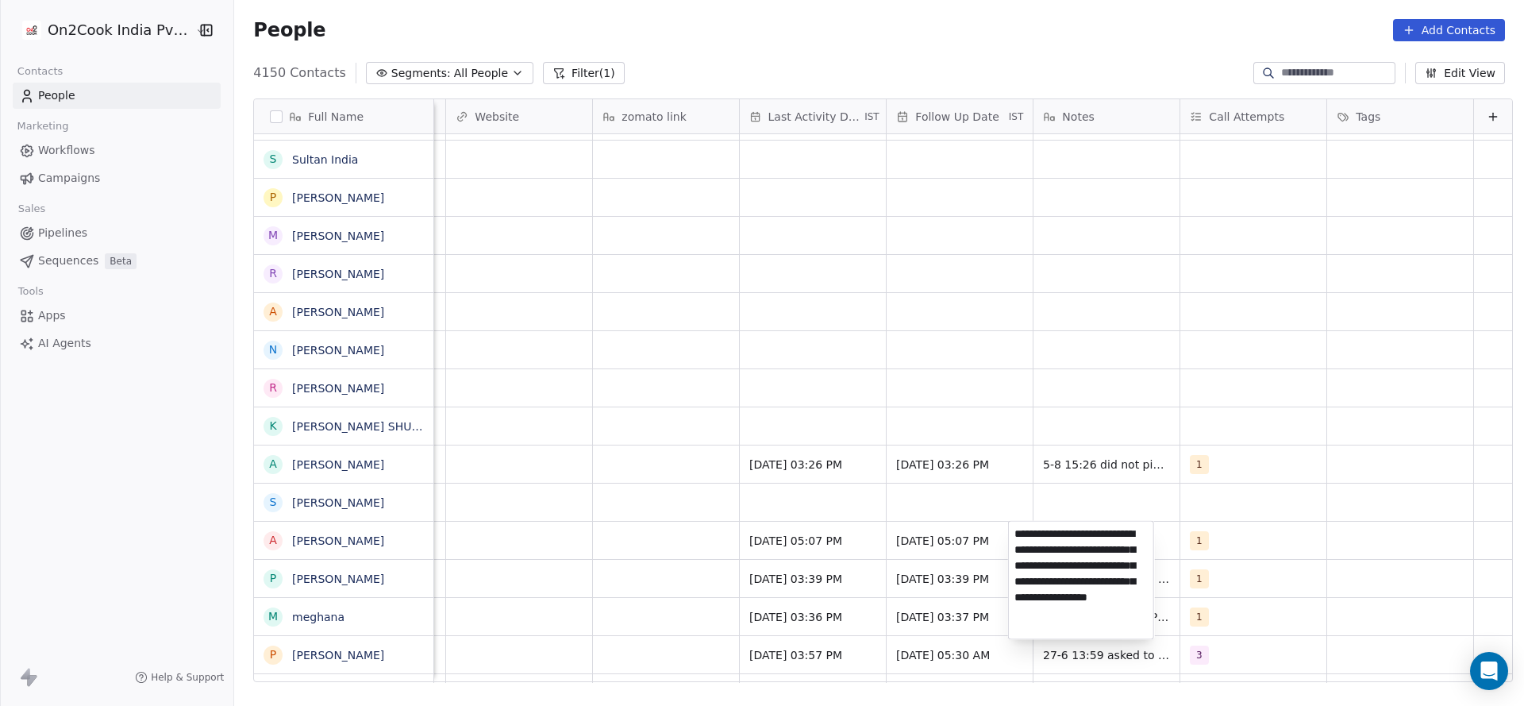
scroll to position [2, 0]
type textarea "**********"
click at [662, 577] on html "On2Cook India Pvt. Ltd. Contacts People Marketing Workflows Campaigns Sales Pip…" at bounding box center [762, 353] width 1524 height 706
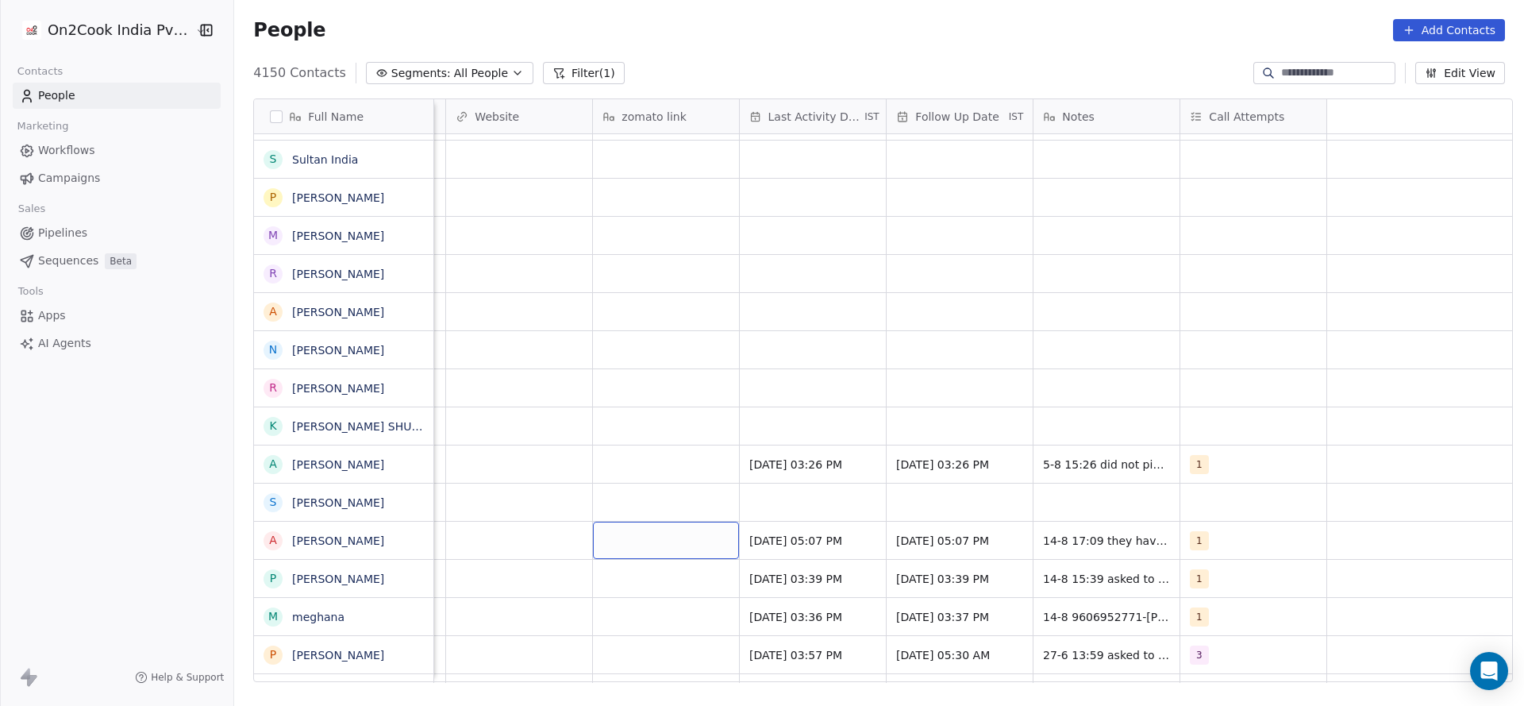
scroll to position [0, 1133]
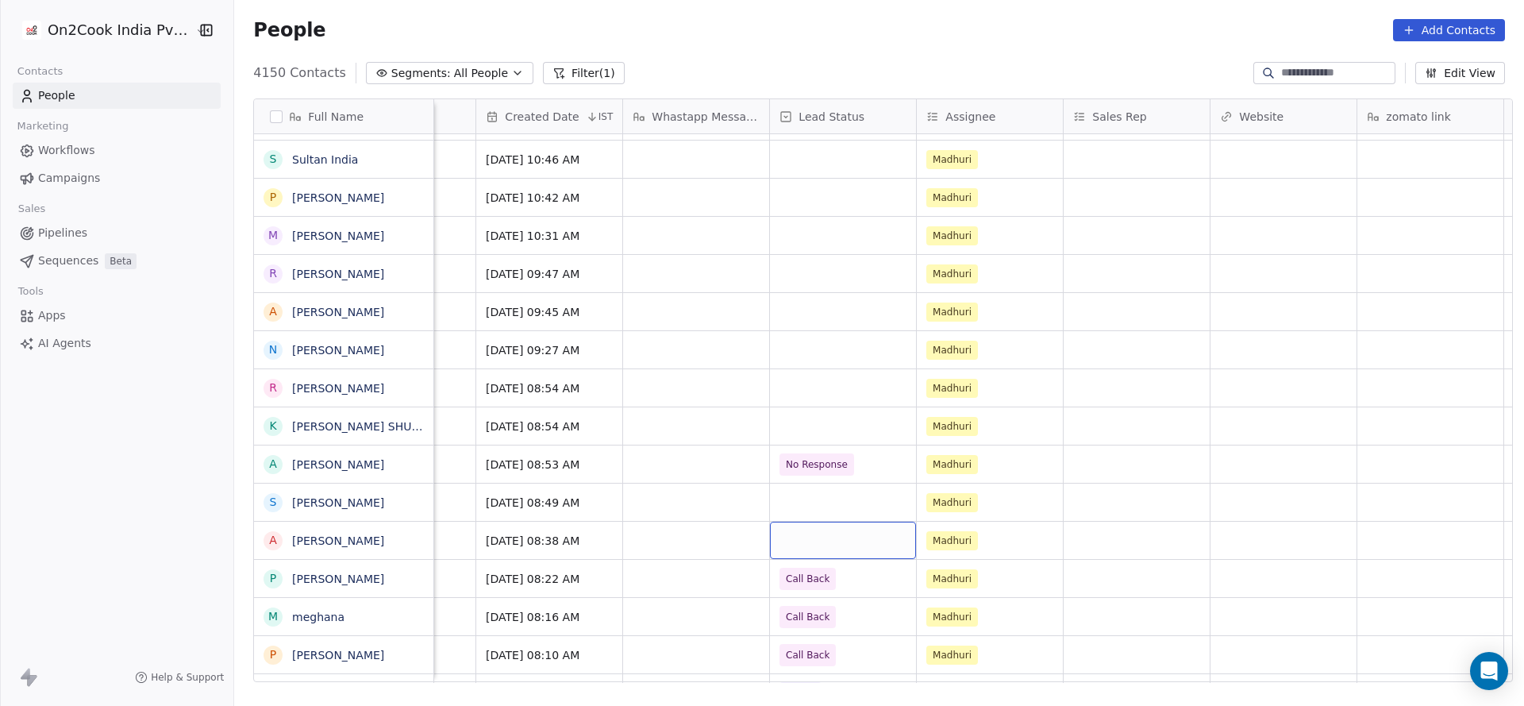
click at [827, 544] on div "grid" at bounding box center [843, 540] width 146 height 37
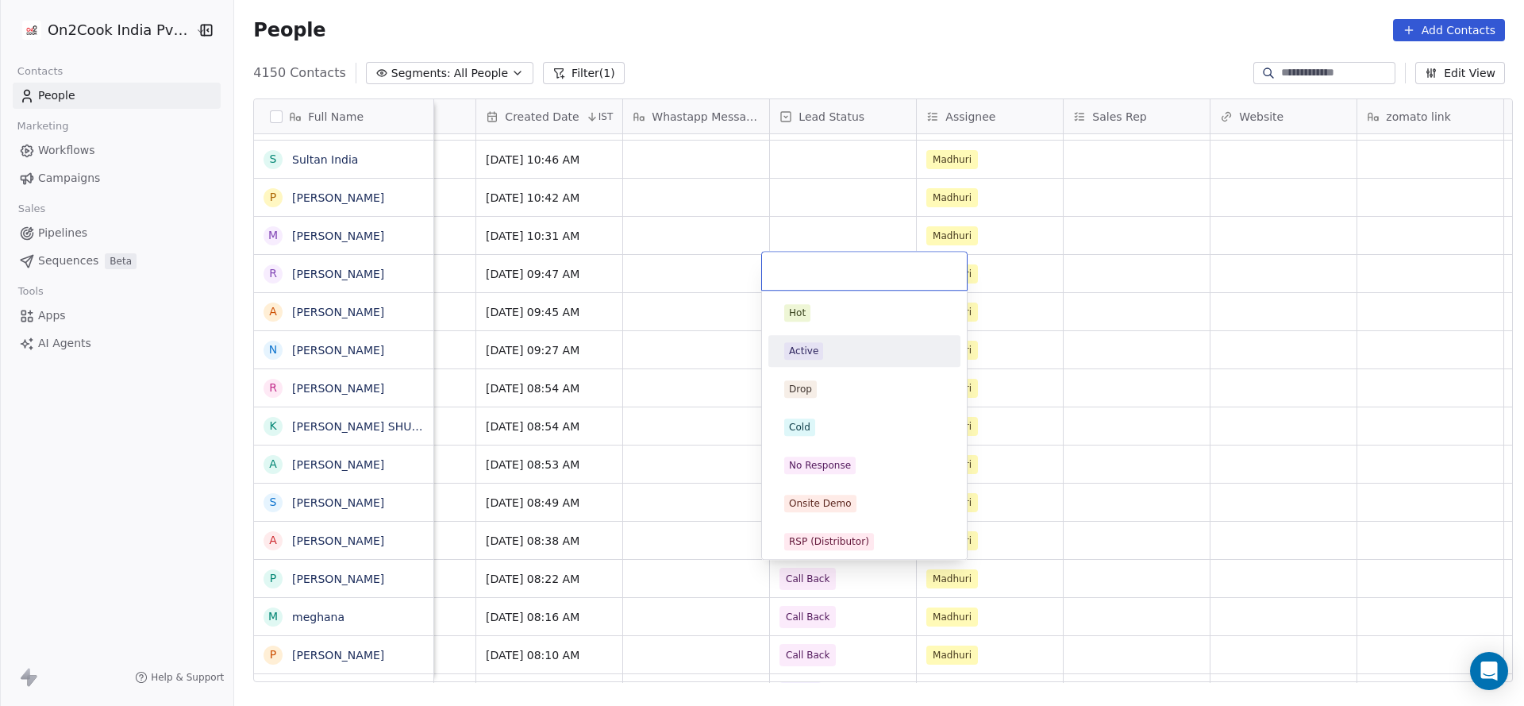
click at [820, 363] on div "Active" at bounding box center [864, 350] width 179 height 25
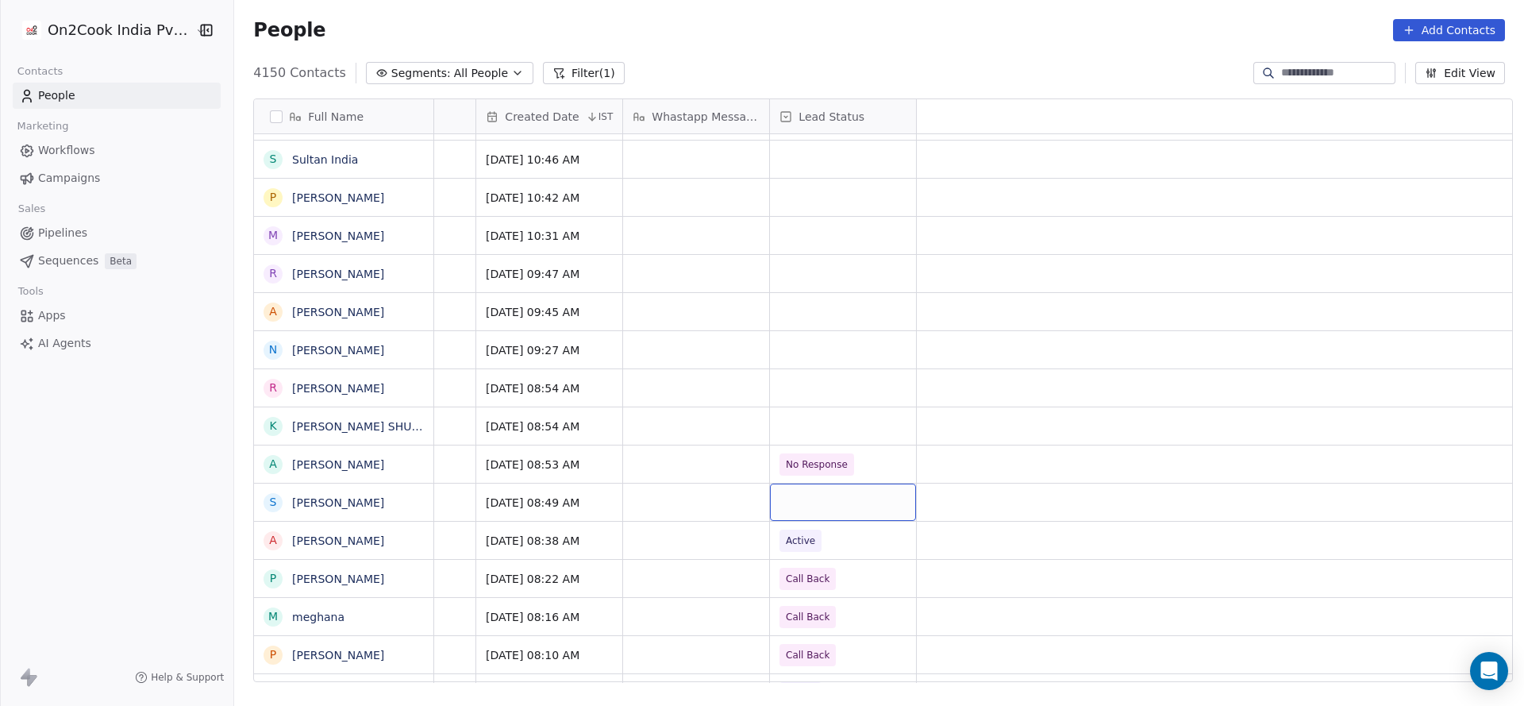
scroll to position [0, 0]
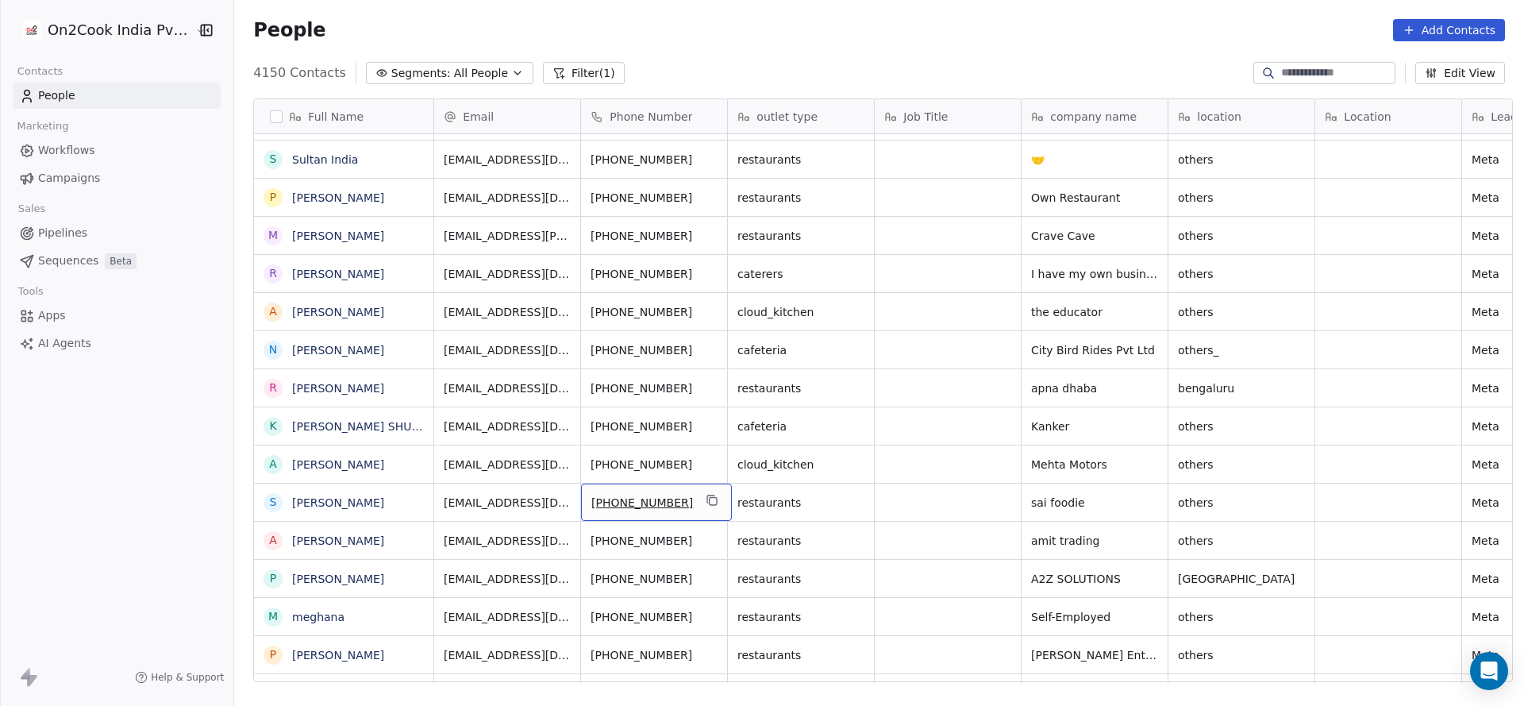
click at [688, 494] on div "[PHONE_NUMBER]" at bounding box center [656, 502] width 151 height 37
click at [707, 500] on icon "grid" at bounding box center [713, 500] width 13 height 13
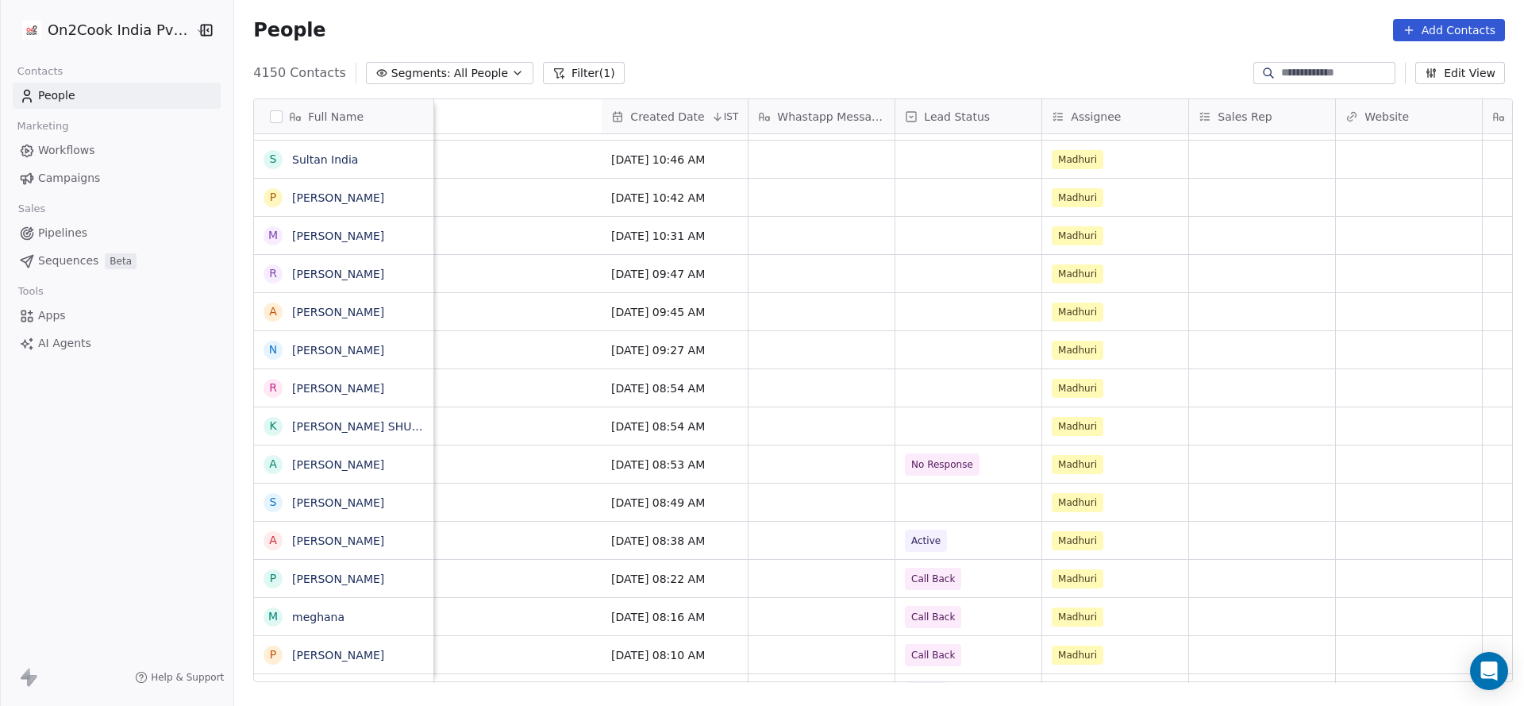
scroll to position [0, 1751]
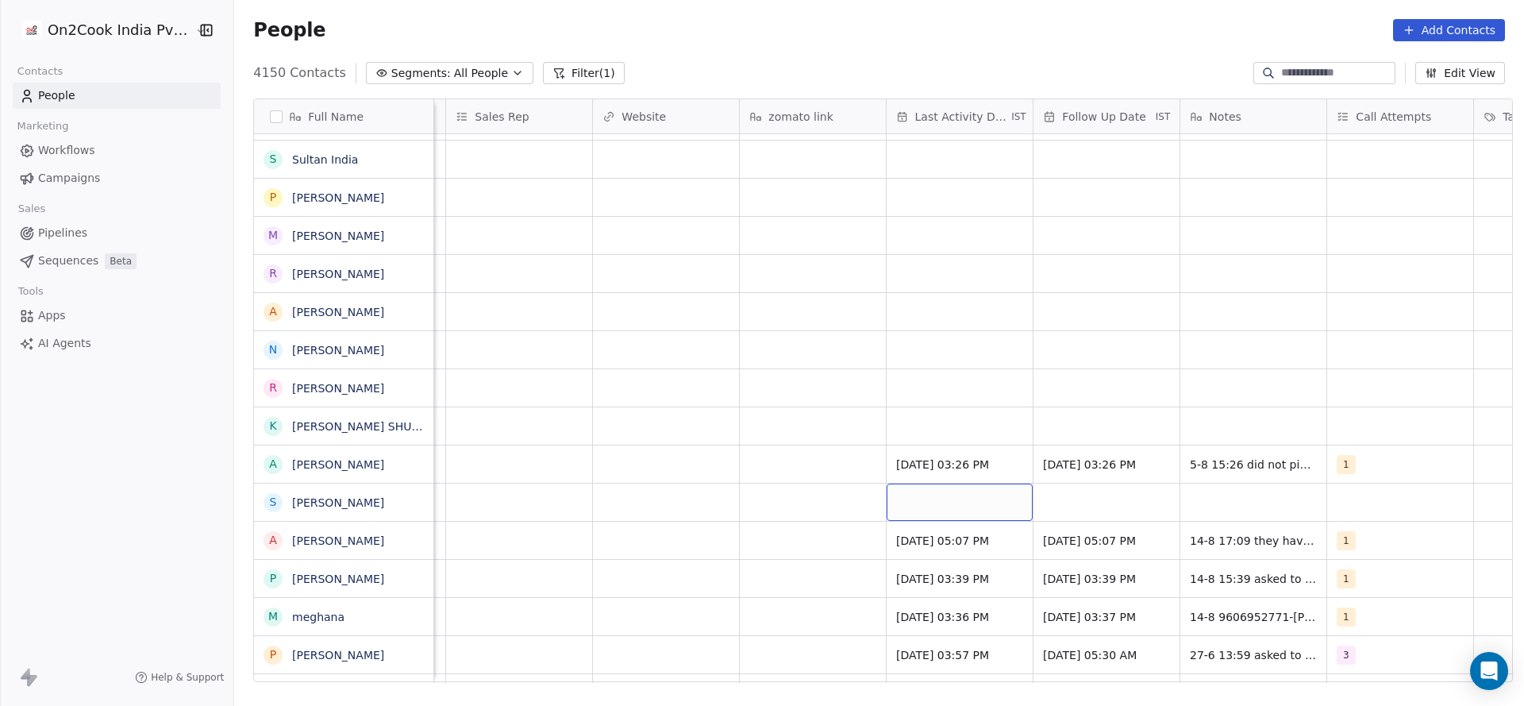
click at [923, 498] on div "grid" at bounding box center [960, 502] width 146 height 37
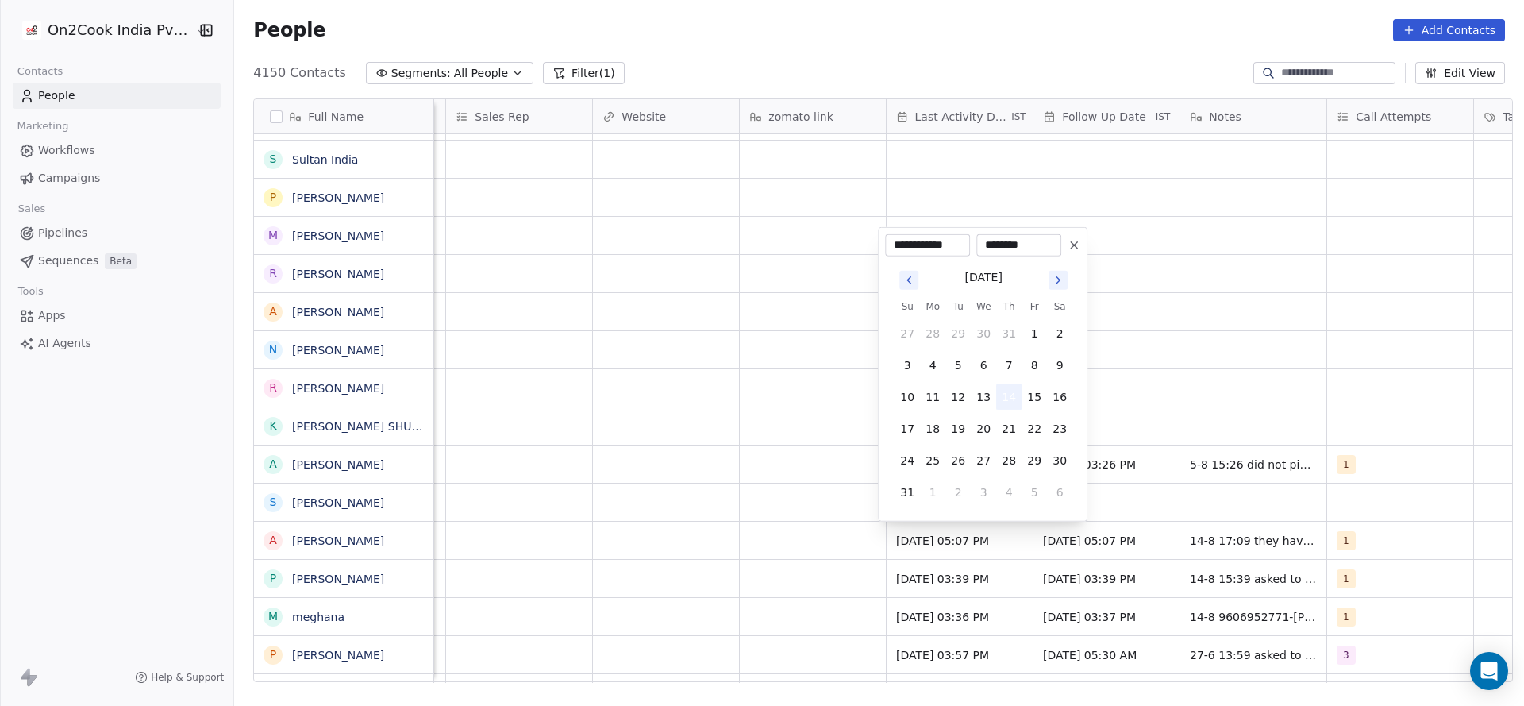
click at [1003, 391] on button "14" at bounding box center [1008, 396] width 25 height 25
click at [634, 510] on html "On2Cook India Pvt. Ltd. Contacts People Marketing Workflows Campaigns Sales Pip…" at bounding box center [762, 353] width 1524 height 706
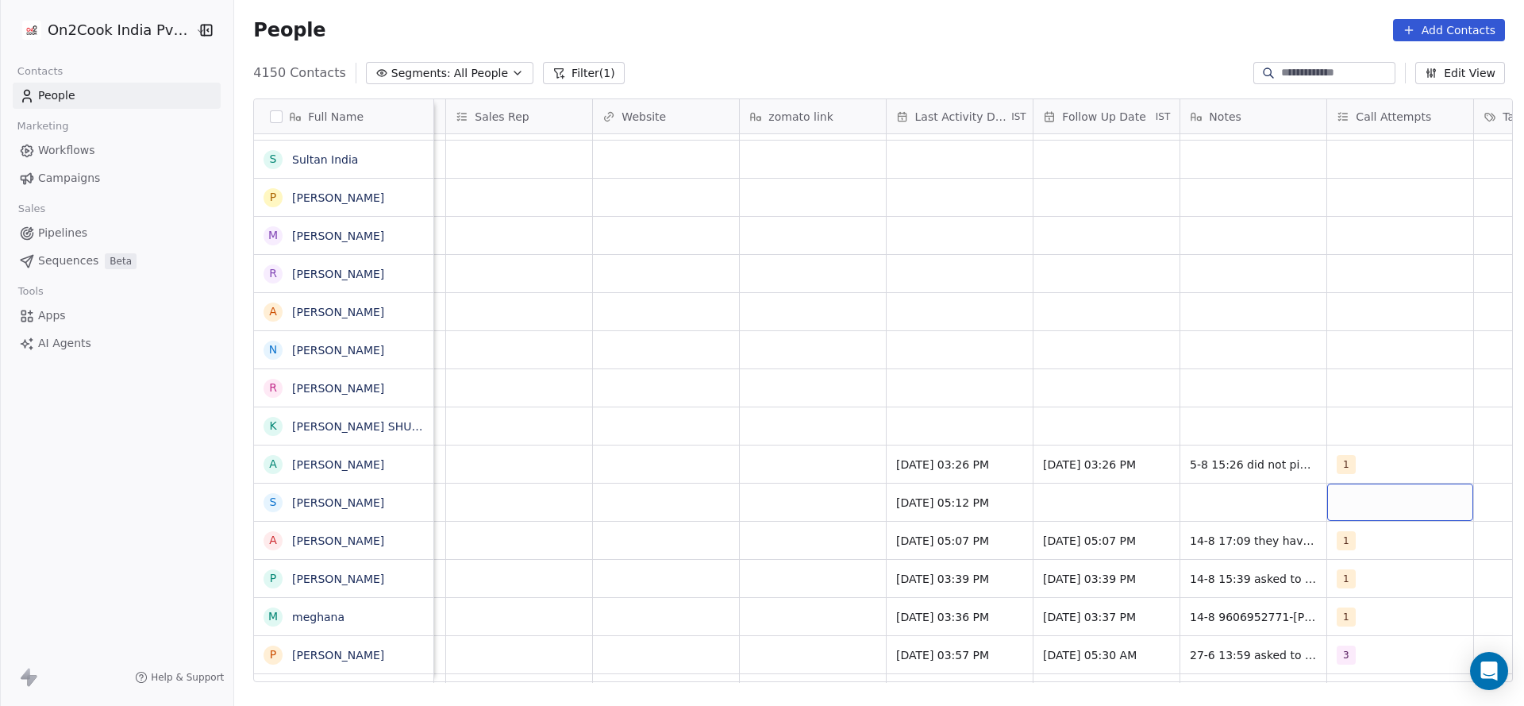
click at [1346, 505] on div "grid" at bounding box center [1401, 502] width 146 height 37
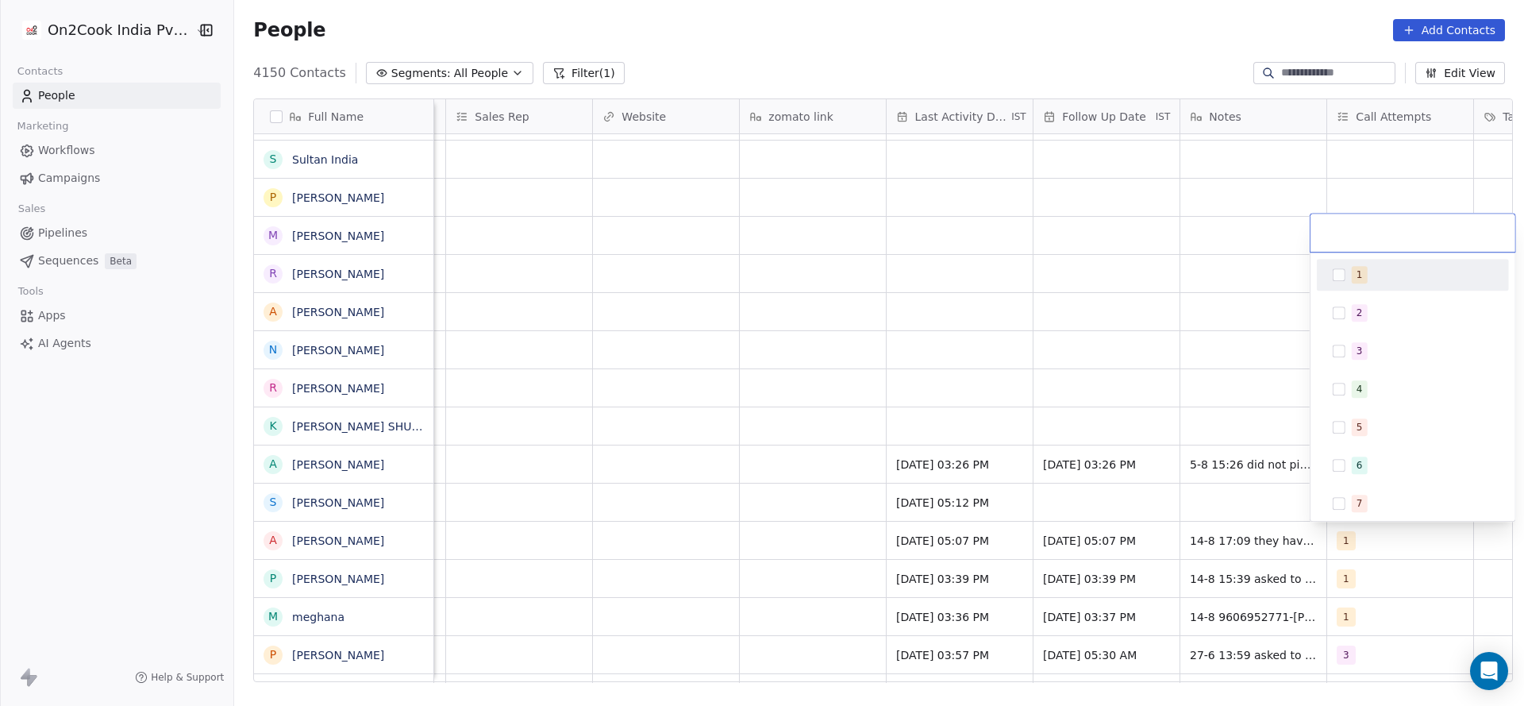
click at [1368, 276] on div "1" at bounding box center [1422, 274] width 141 height 17
click at [1091, 435] on html "On2Cook India Pvt. Ltd. Contacts People Marketing Workflows Campaigns Sales Pip…" at bounding box center [762, 353] width 1524 height 706
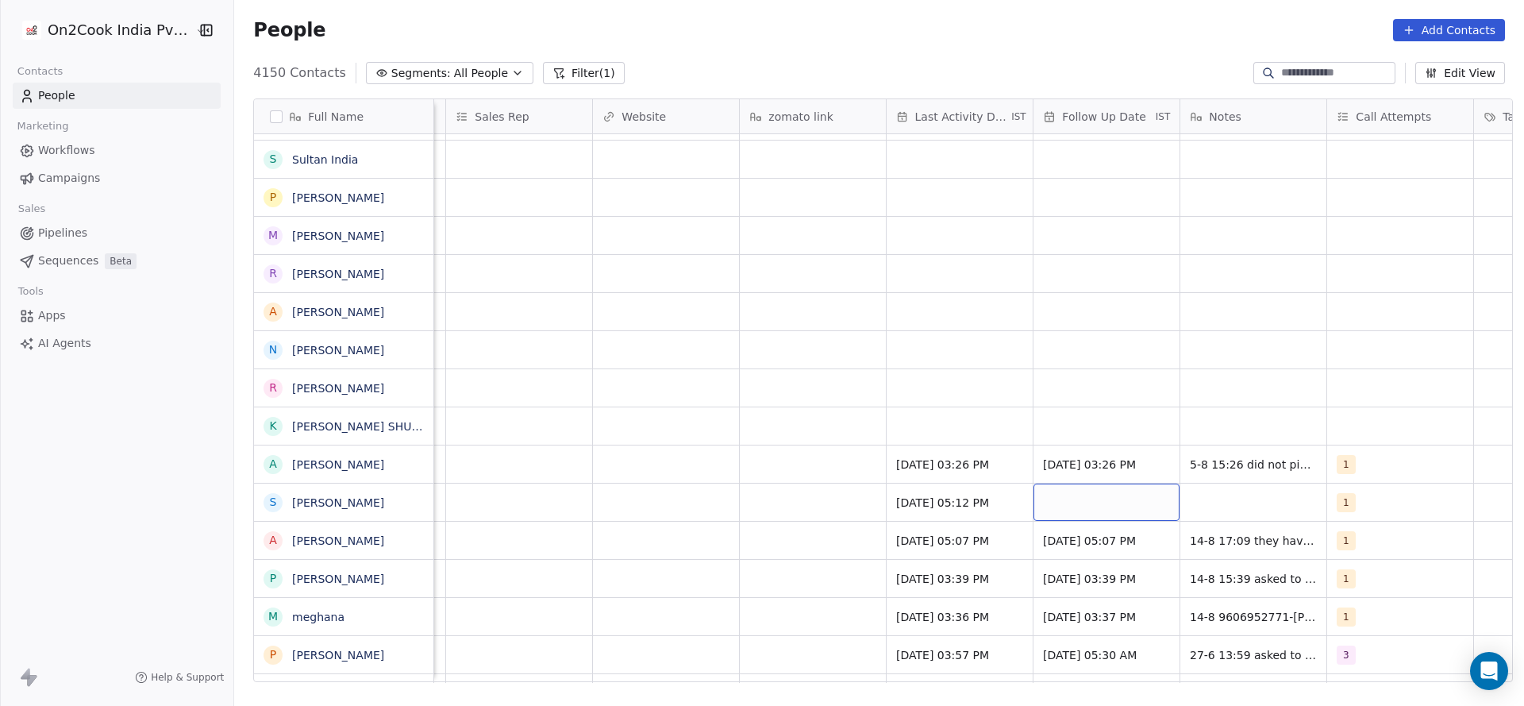
click at [1086, 508] on div "grid" at bounding box center [1107, 502] width 146 height 37
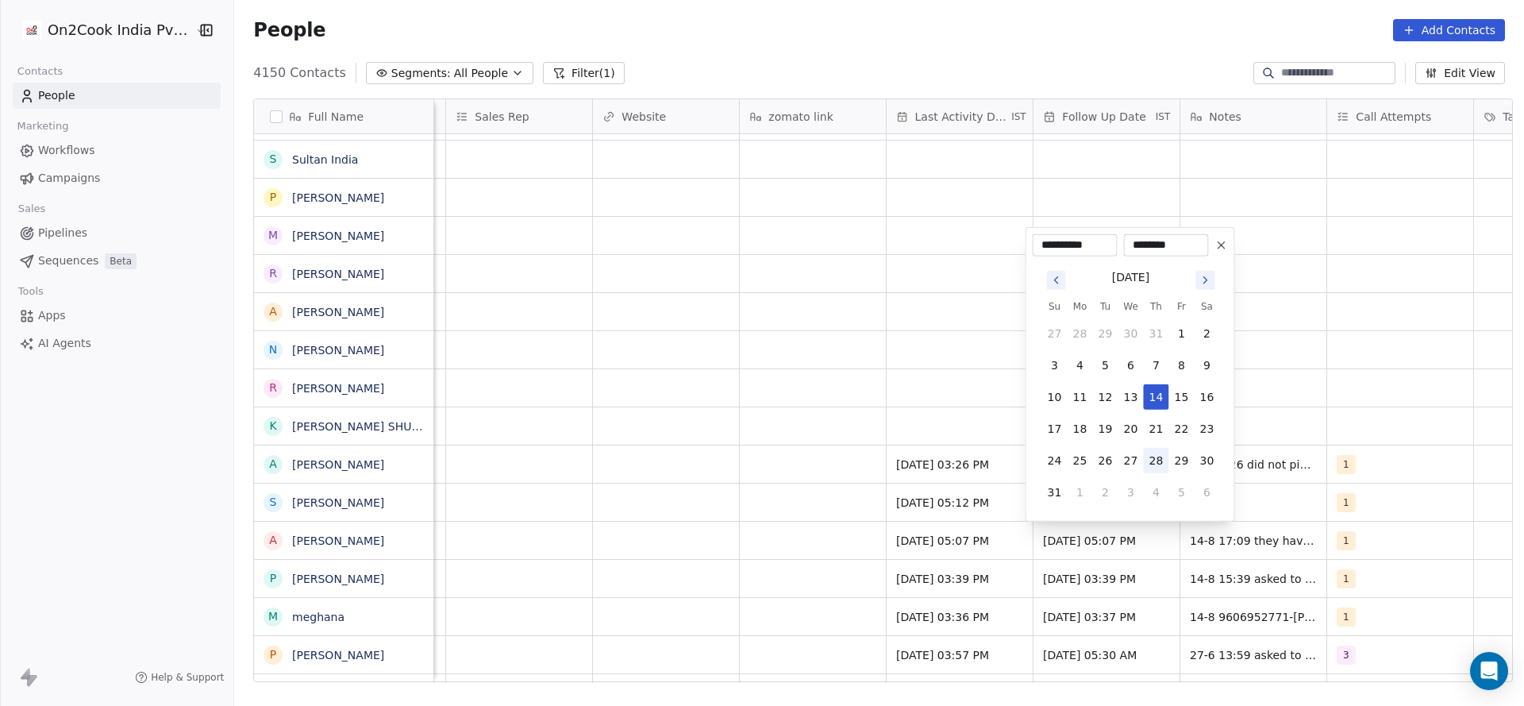
click at [1158, 461] on button "28" at bounding box center [1156, 460] width 25 height 25
type input "**********"
click at [577, 548] on html "On2Cook India Pvt. Ltd. Contacts People Marketing Workflows Campaigns Sales Pip…" at bounding box center [762, 353] width 1524 height 706
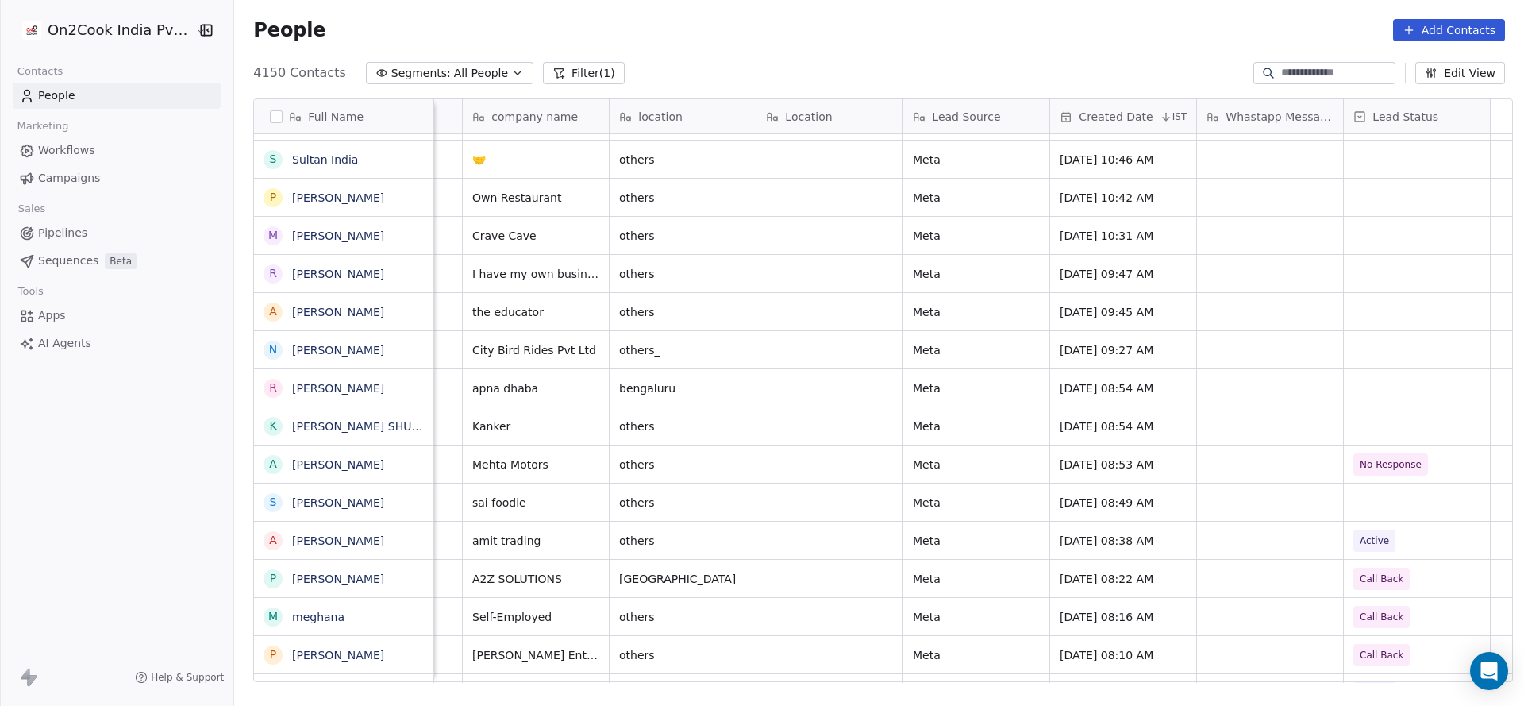
scroll to position [0, 0]
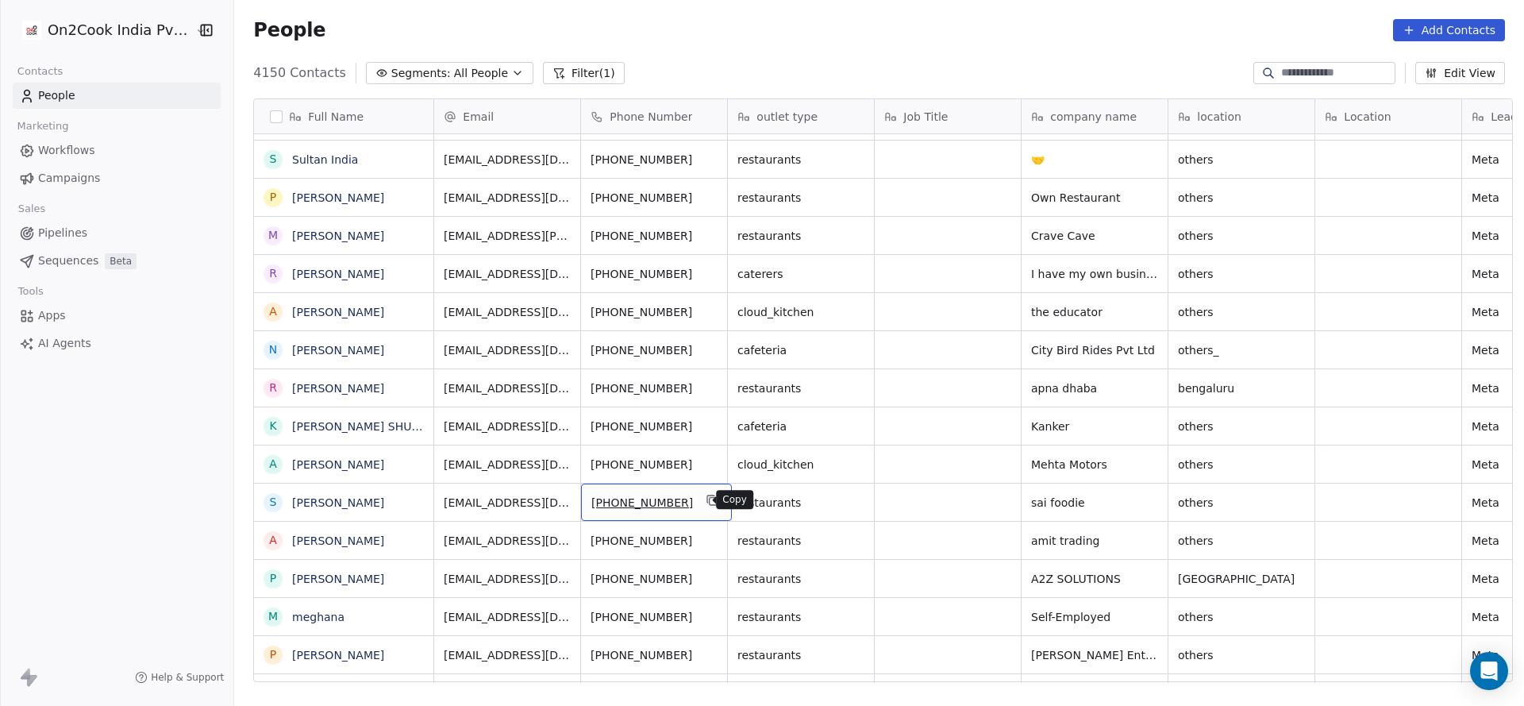
click at [707, 499] on icon "grid" at bounding box center [713, 500] width 13 height 13
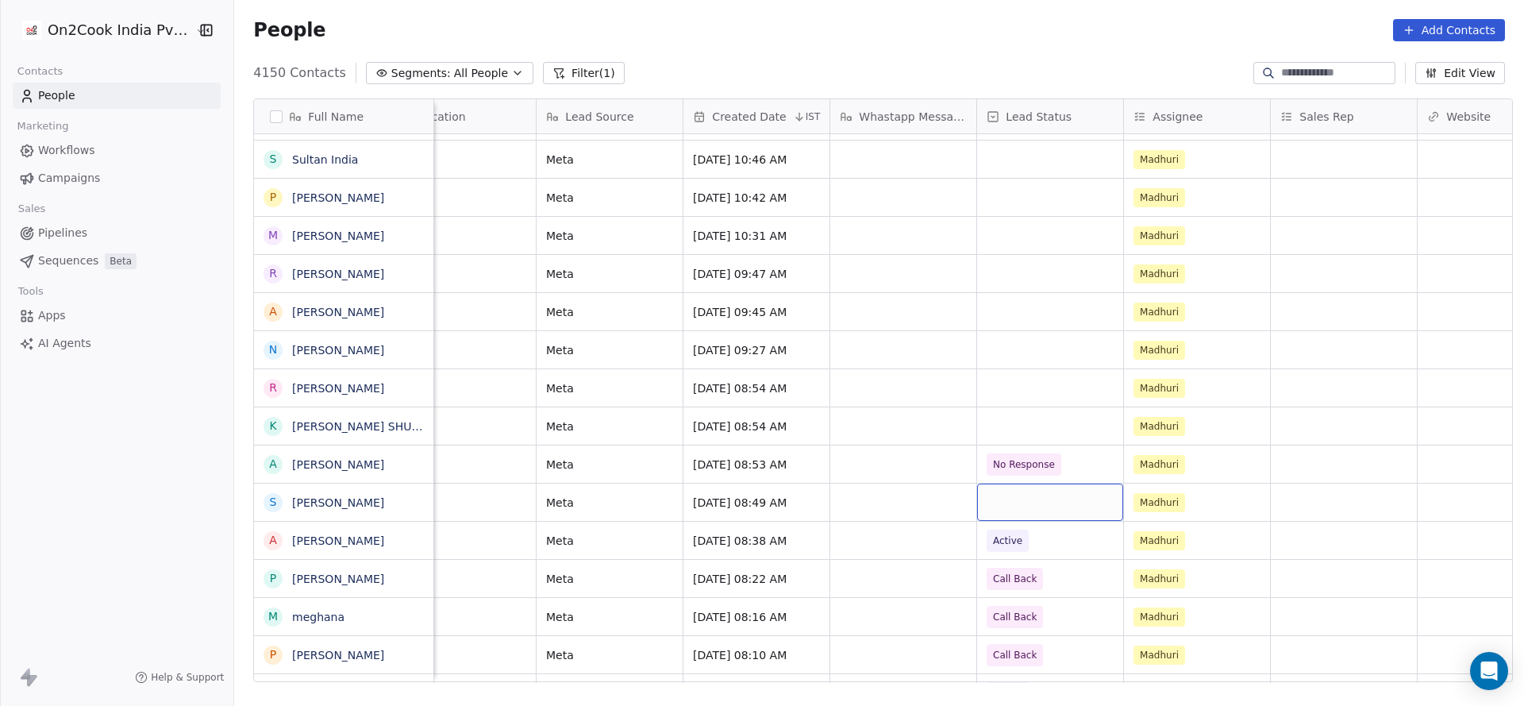
scroll to position [0, 838]
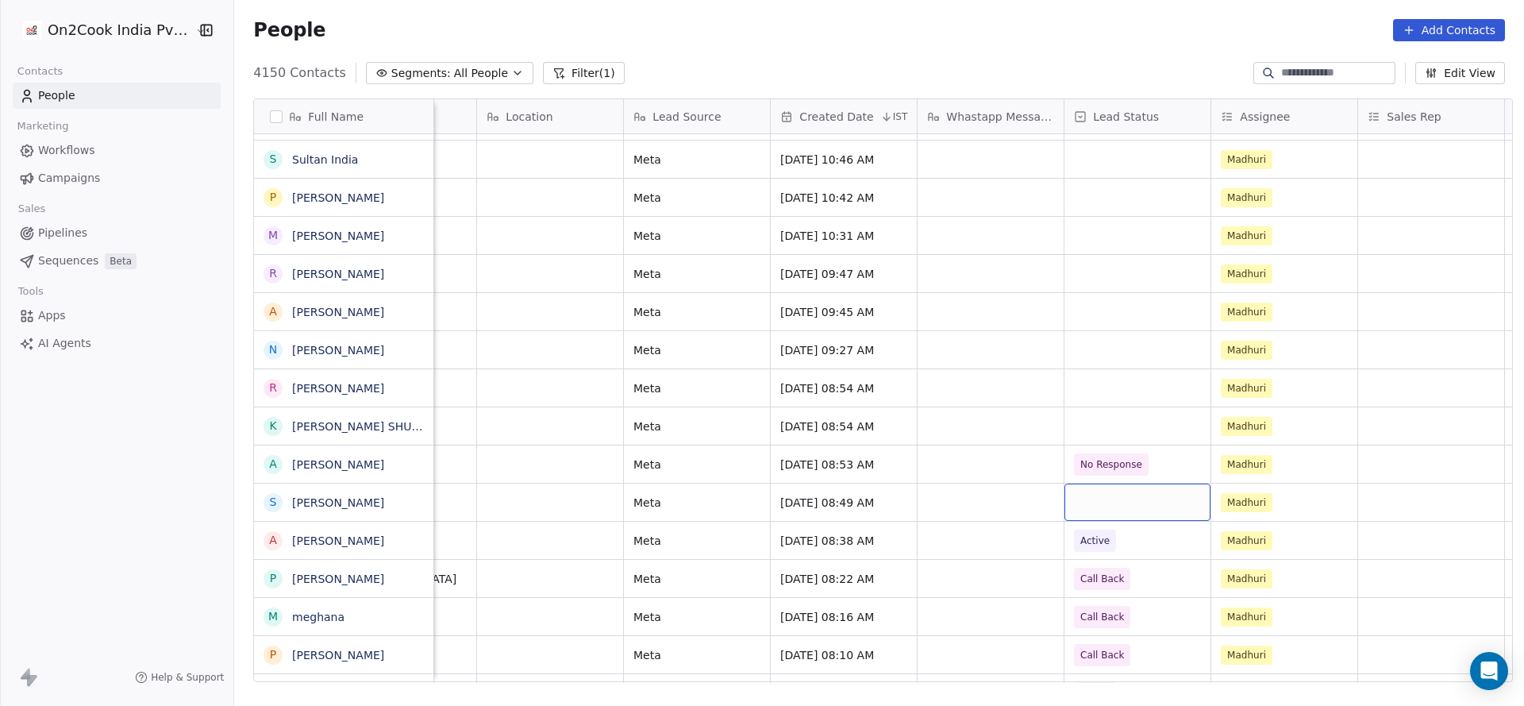
click at [1112, 491] on div "grid" at bounding box center [1138, 502] width 146 height 37
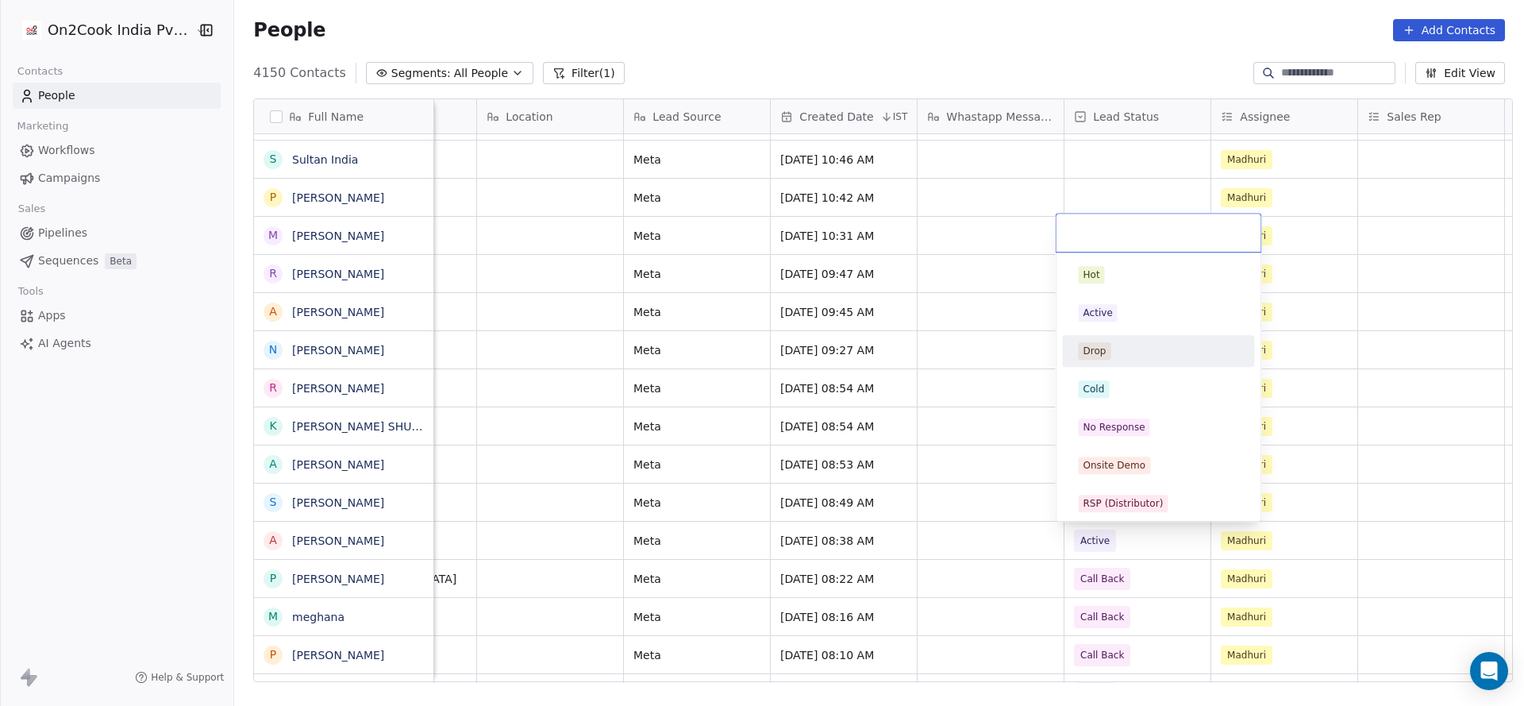
click at [1136, 314] on div "Active" at bounding box center [1159, 312] width 160 height 17
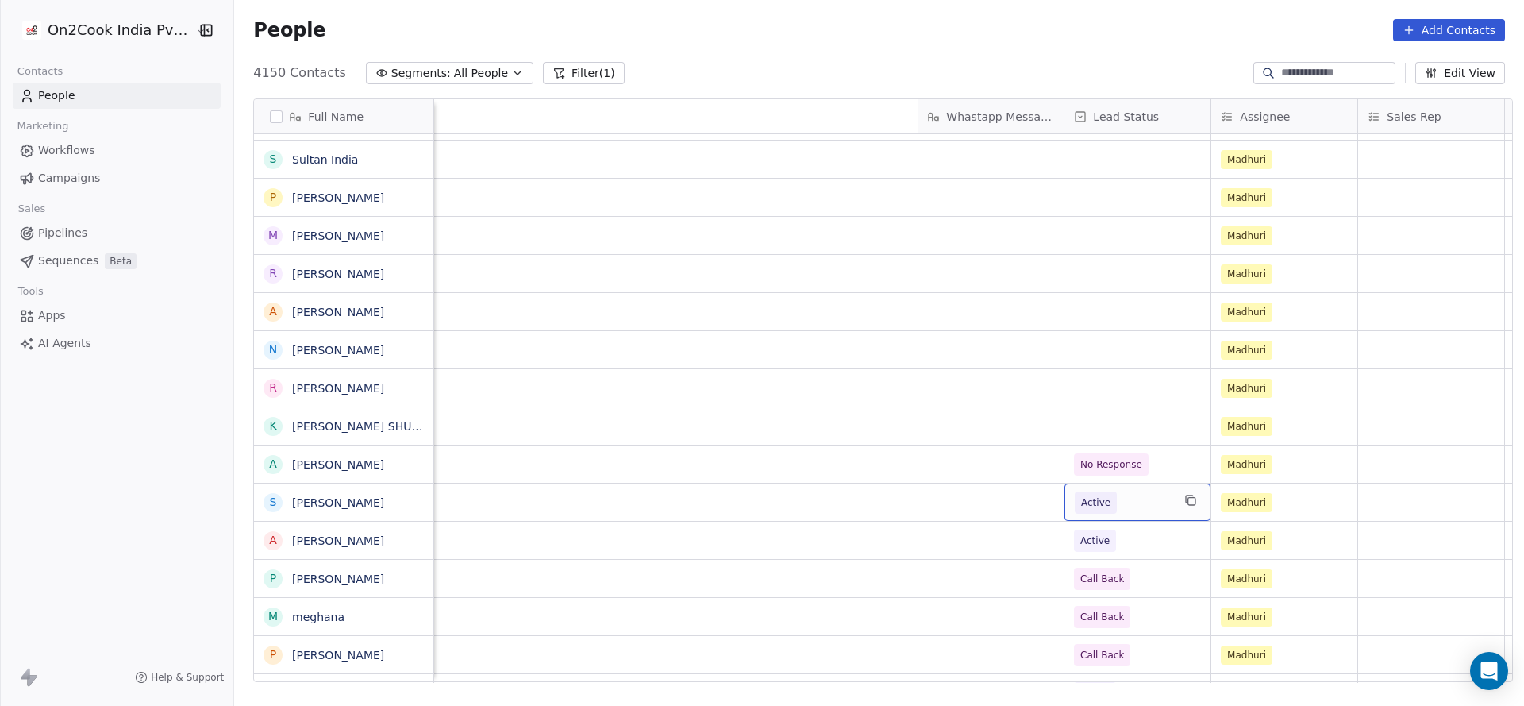
scroll to position [0, 1887]
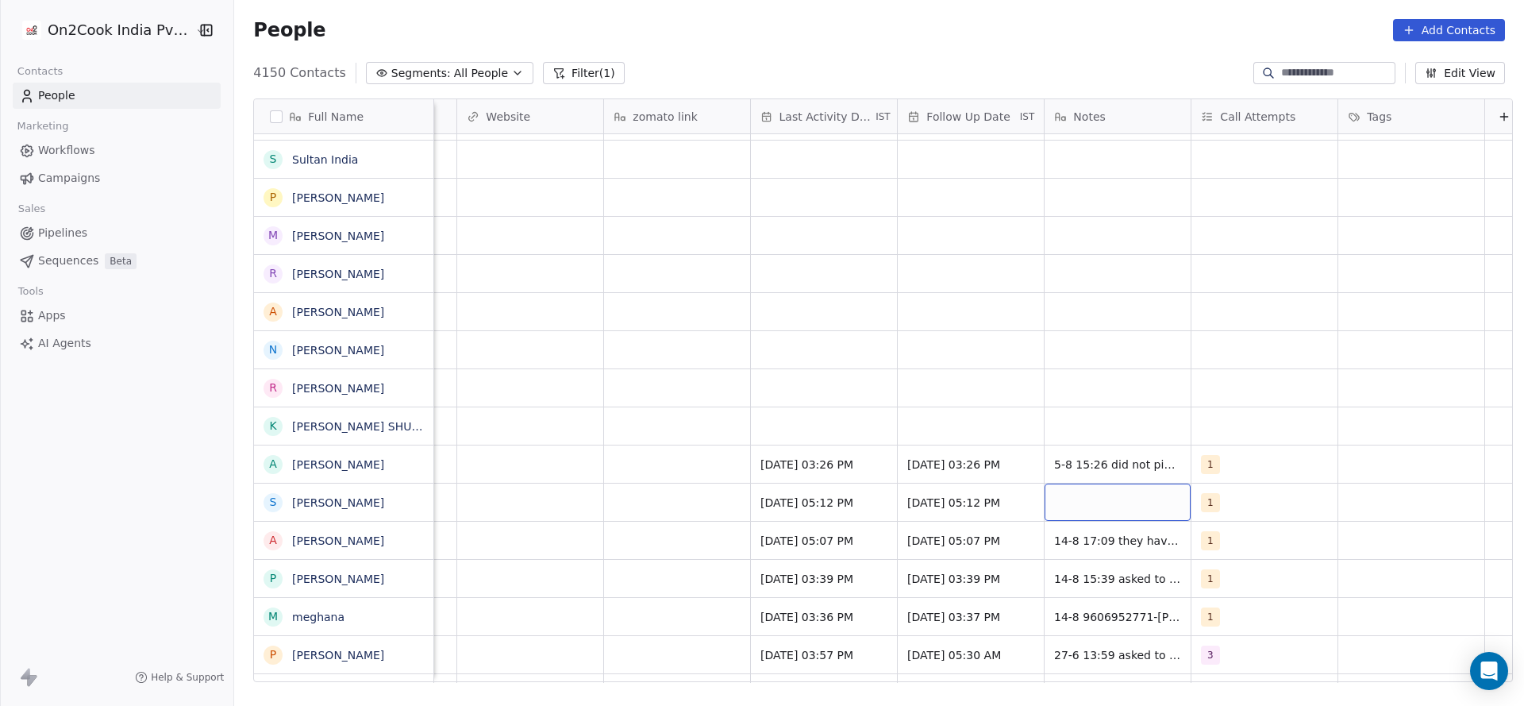
click at [1074, 511] on div "grid" at bounding box center [1118, 502] width 146 height 37
type textarea "**********"
click at [667, 541] on html "On2Cook India Pvt. Ltd. Contacts People Marketing Workflows Campaigns Sales Pip…" at bounding box center [762, 353] width 1524 height 706
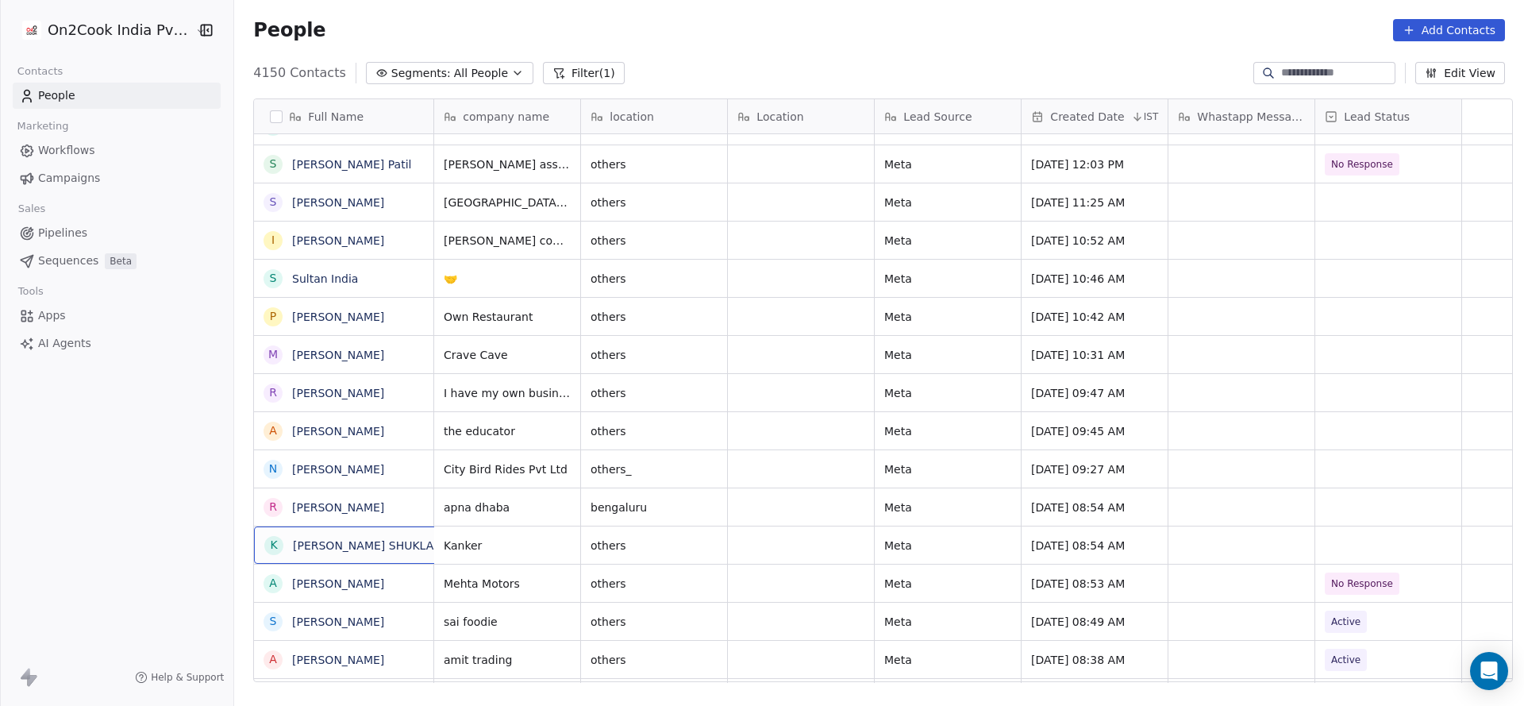
scroll to position [0, 0]
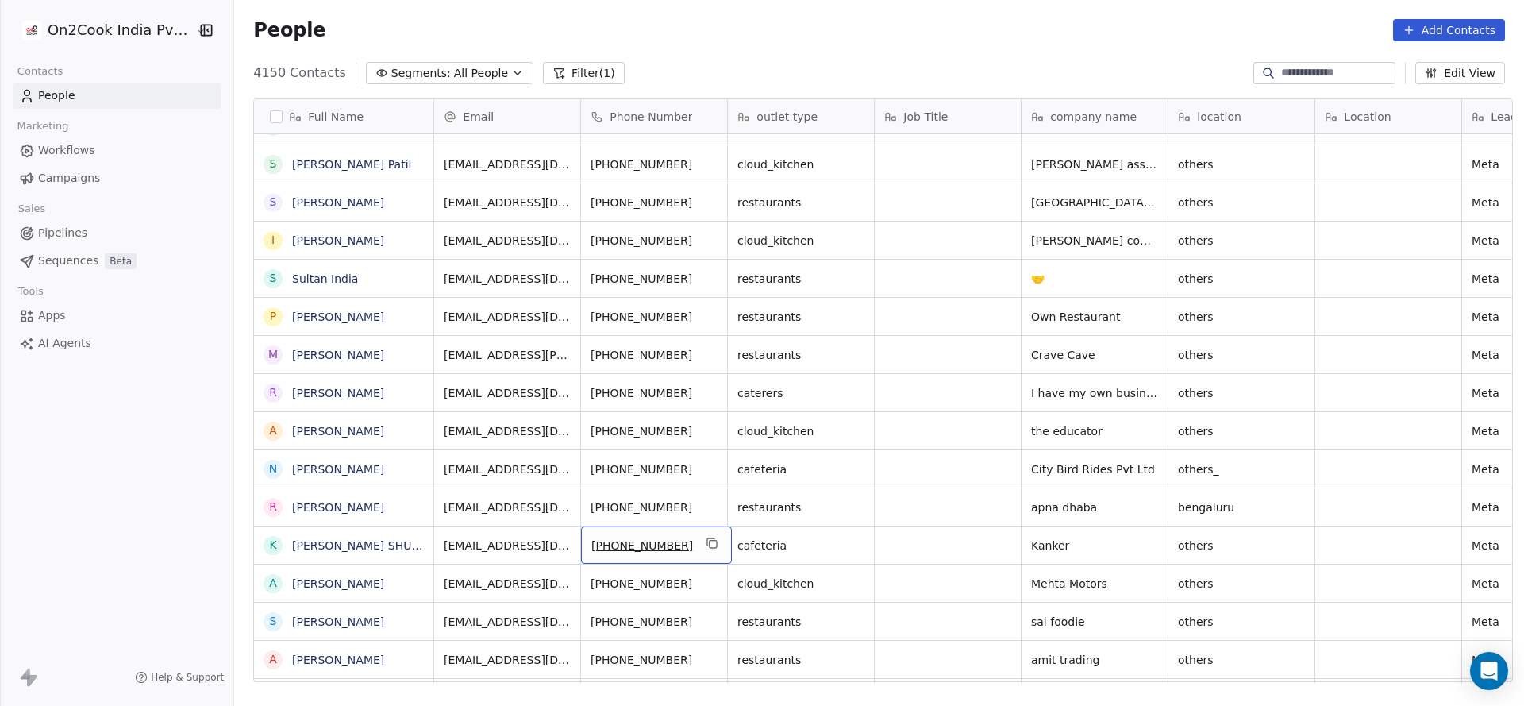
click at [707, 530] on div "[PHONE_NUMBER]" at bounding box center [656, 544] width 151 height 37
click at [707, 541] on button "grid" at bounding box center [712, 543] width 19 height 19
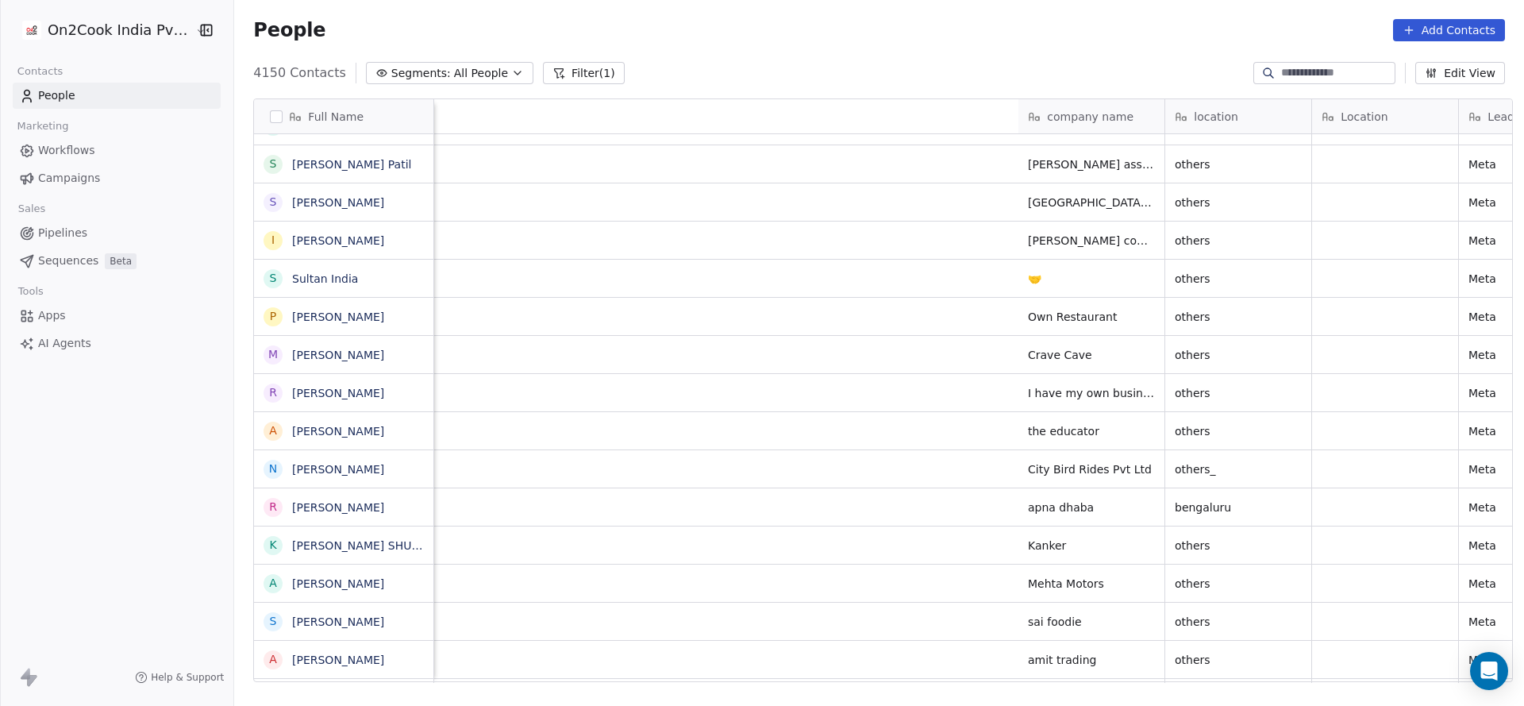
scroll to position [0, 1168]
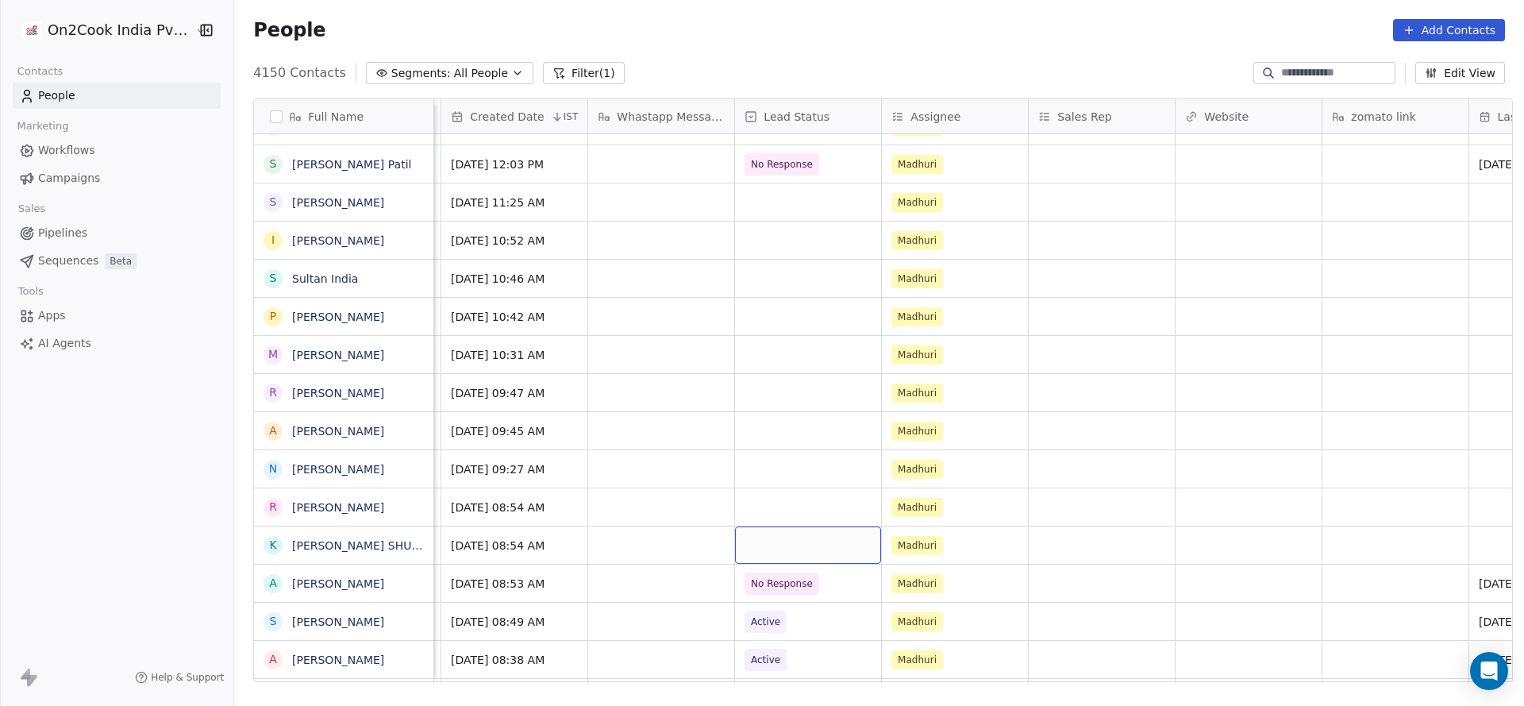
click at [772, 536] on div "grid" at bounding box center [808, 544] width 146 height 37
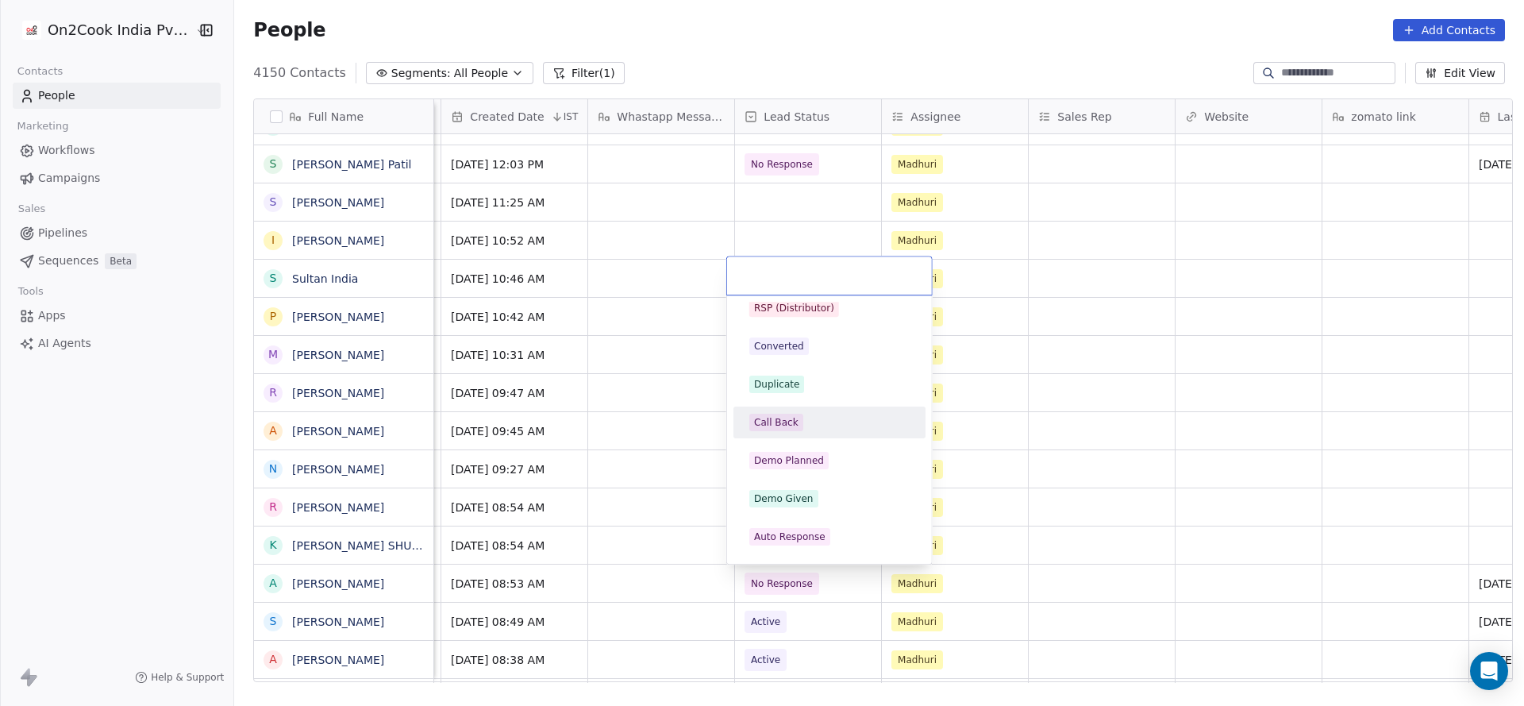
scroll to position [0, 0]
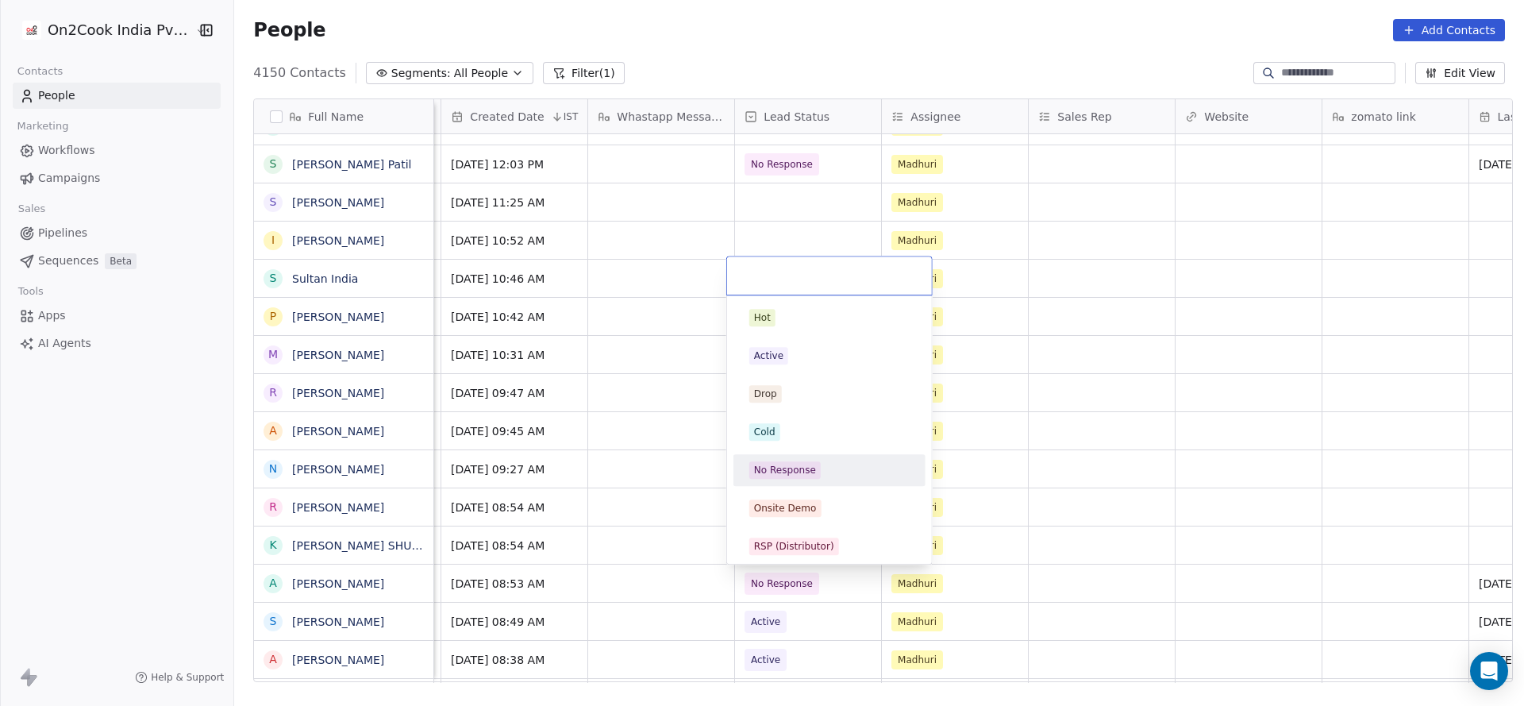
click at [802, 479] on div "No Response" at bounding box center [829, 469] width 179 height 25
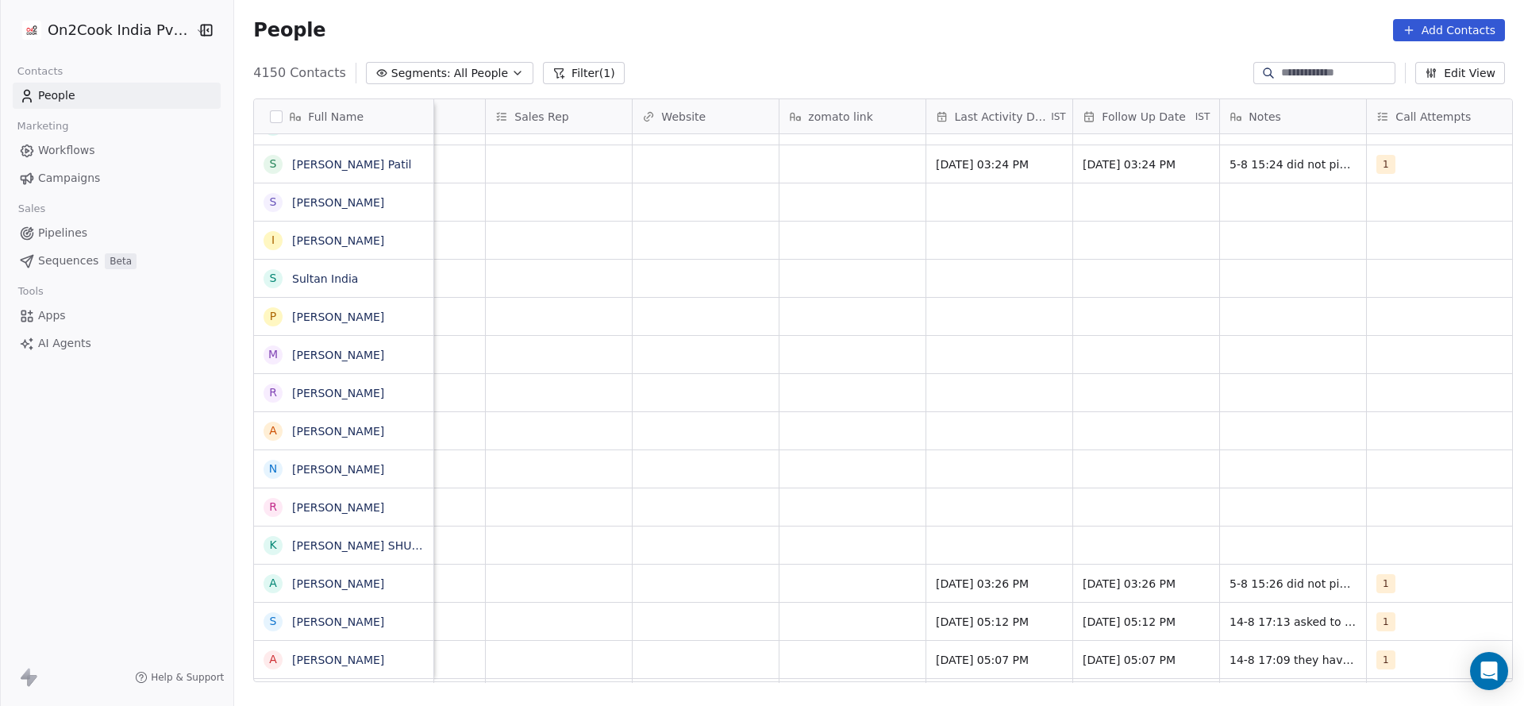
scroll to position [0, 1720]
click at [922, 548] on div "grid" at bounding box center [991, 544] width 146 height 37
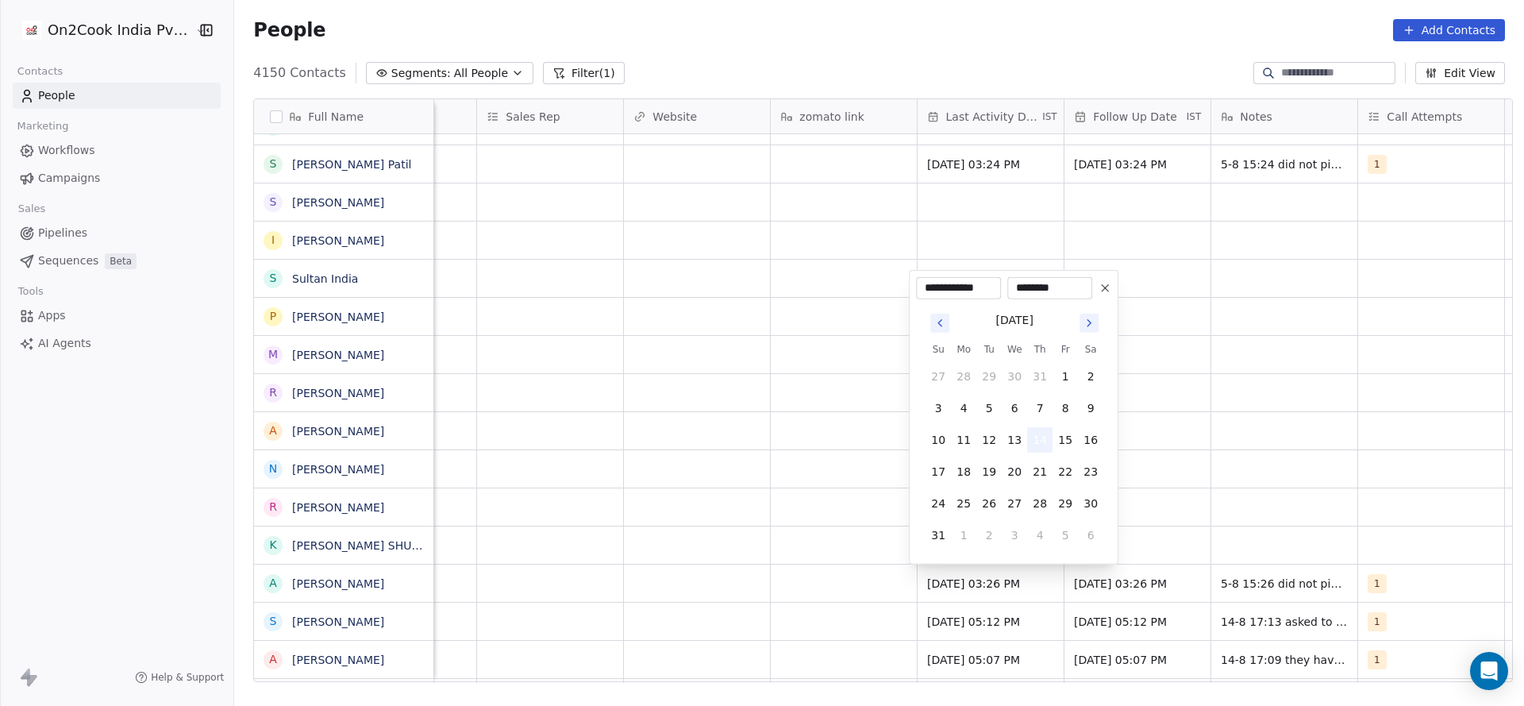
click at [1046, 437] on button "14" at bounding box center [1039, 439] width 25 height 25
click at [1497, 480] on html "On2Cook India Pvt. Ltd. Contacts People Marketing Workflows Campaigns Sales Pip…" at bounding box center [762, 353] width 1524 height 706
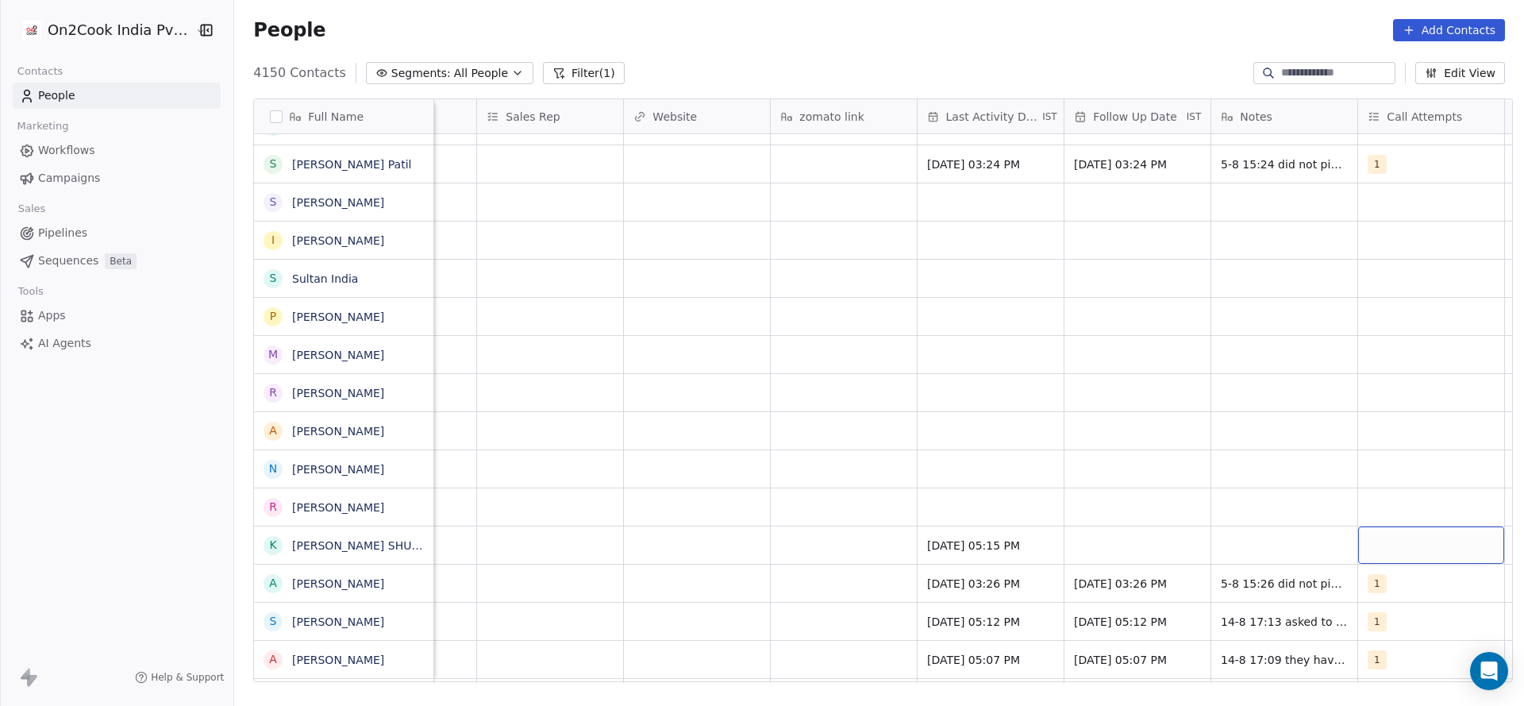
scroll to position [0, 1729]
click at [1413, 549] on div "grid" at bounding box center [1422, 544] width 146 height 37
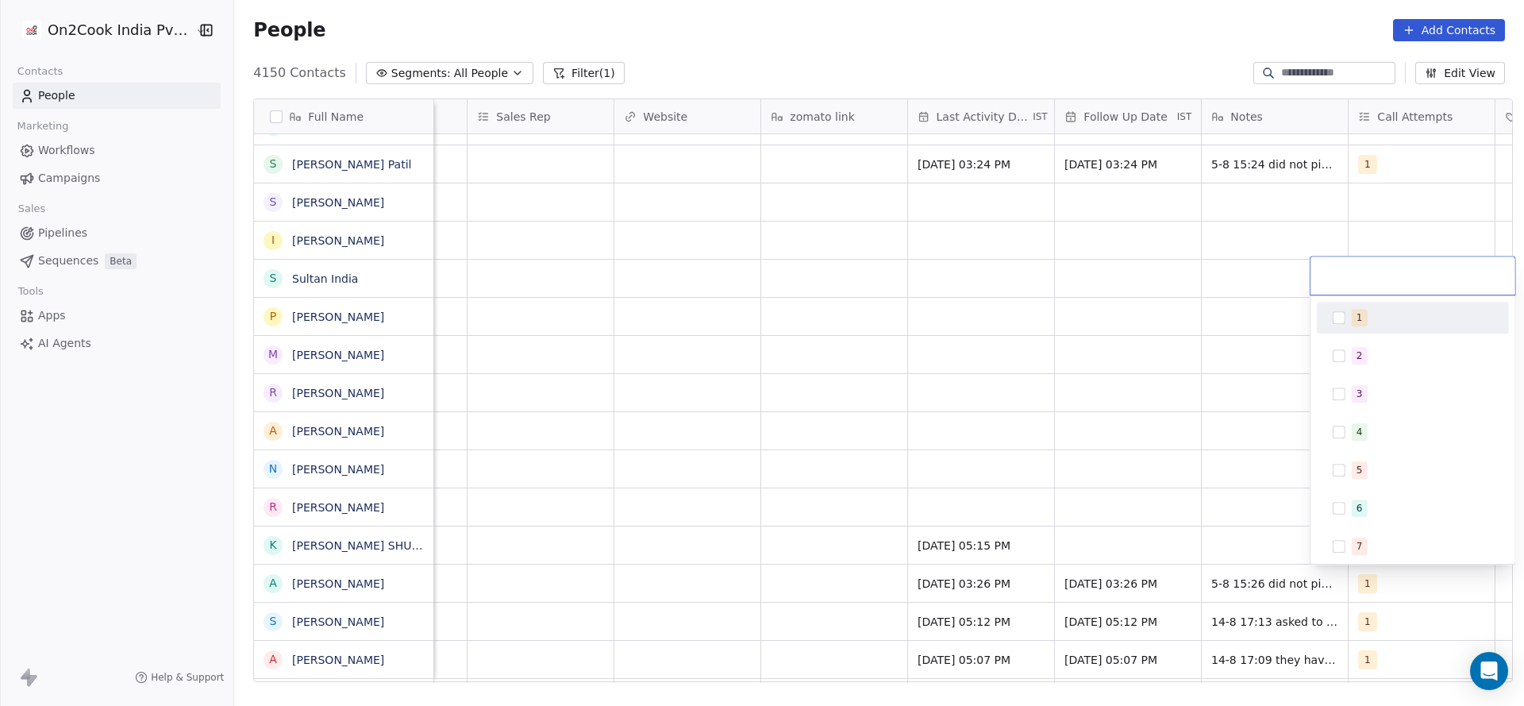
click at [1378, 320] on div "1" at bounding box center [1422, 317] width 141 height 17
click at [1185, 512] on html "On2Cook India Pvt. Ltd. Contacts People Marketing Workflows Campaigns Sales Pip…" at bounding box center [762, 353] width 1524 height 706
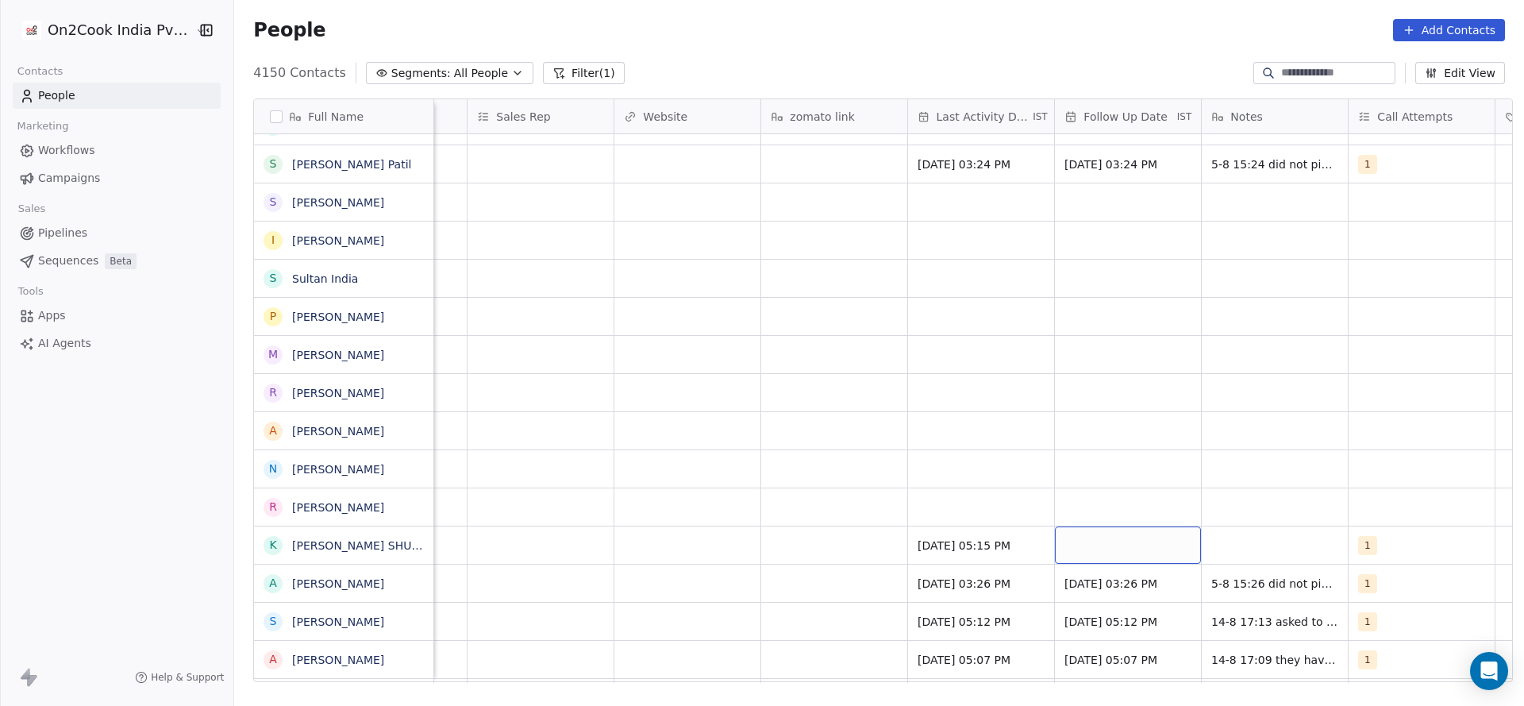
click at [1124, 549] on div "grid" at bounding box center [1128, 544] width 146 height 37
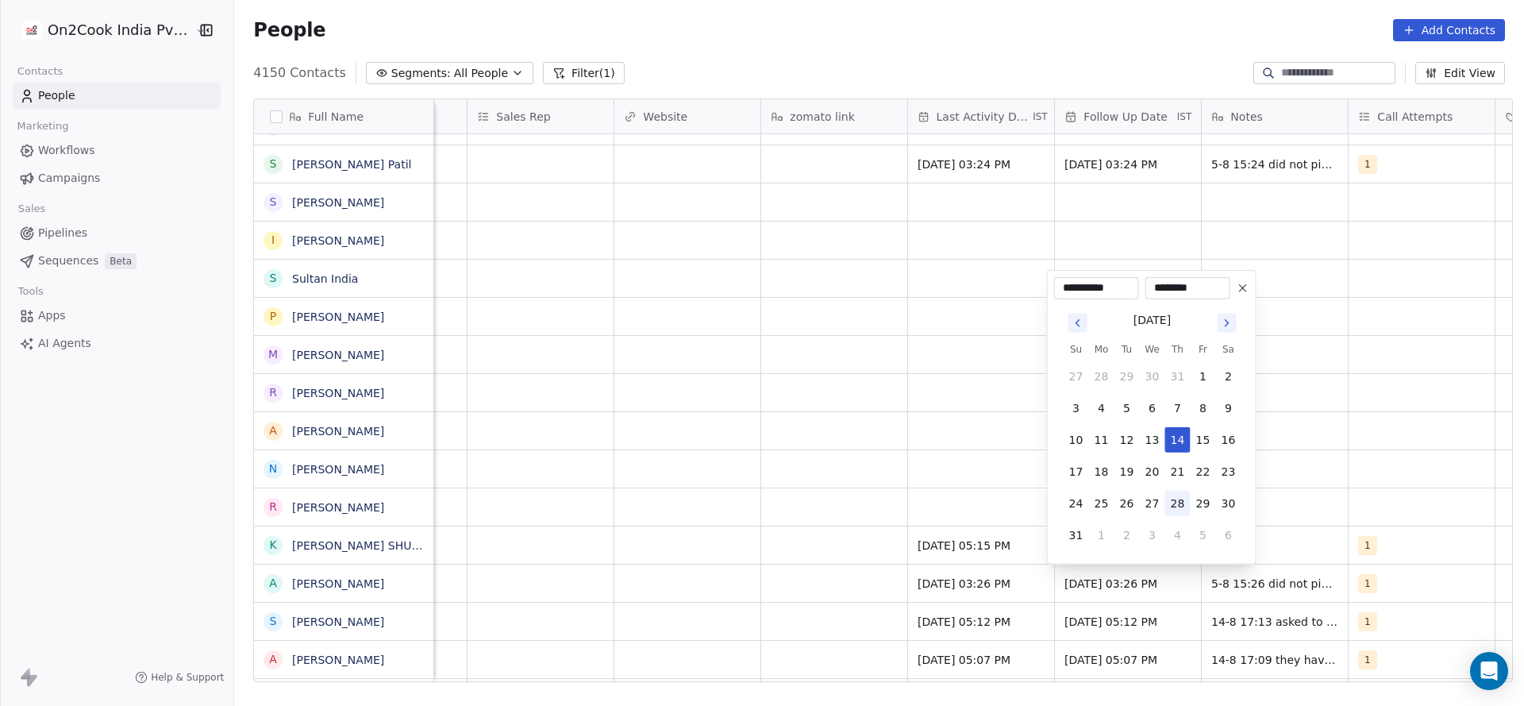
click at [1173, 509] on button "28" at bounding box center [1178, 503] width 25 height 25
type input "**********"
click at [1425, 458] on html "On2Cook India Pvt. Ltd. Contacts People Marketing Workflows Campaigns Sales Pip…" at bounding box center [762, 353] width 1524 height 706
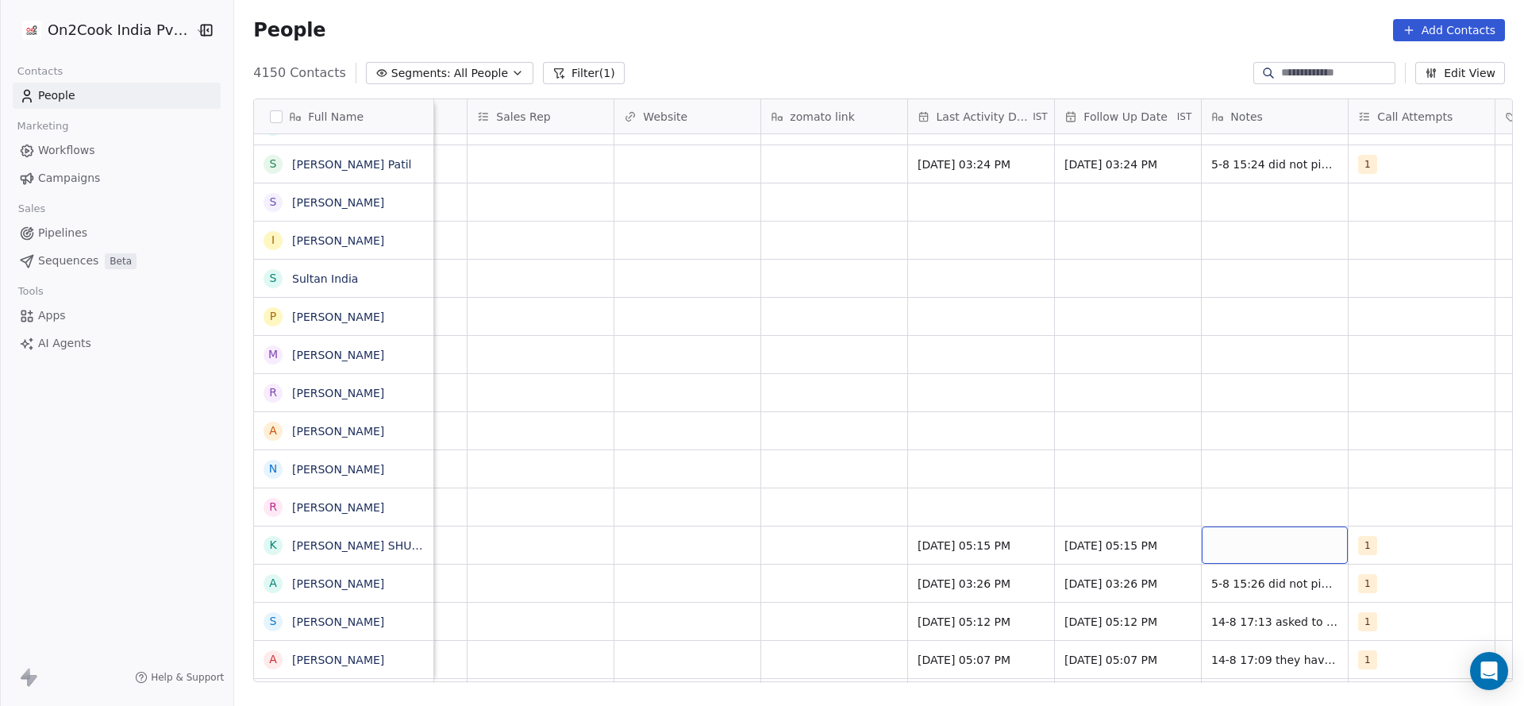
click at [1289, 546] on div "grid" at bounding box center [1275, 544] width 146 height 37
type textarea "**********"
click at [887, 517] on html "On2Cook India Pvt. Ltd. Contacts People Marketing Workflows Campaigns Sales Pip…" at bounding box center [762, 353] width 1524 height 706
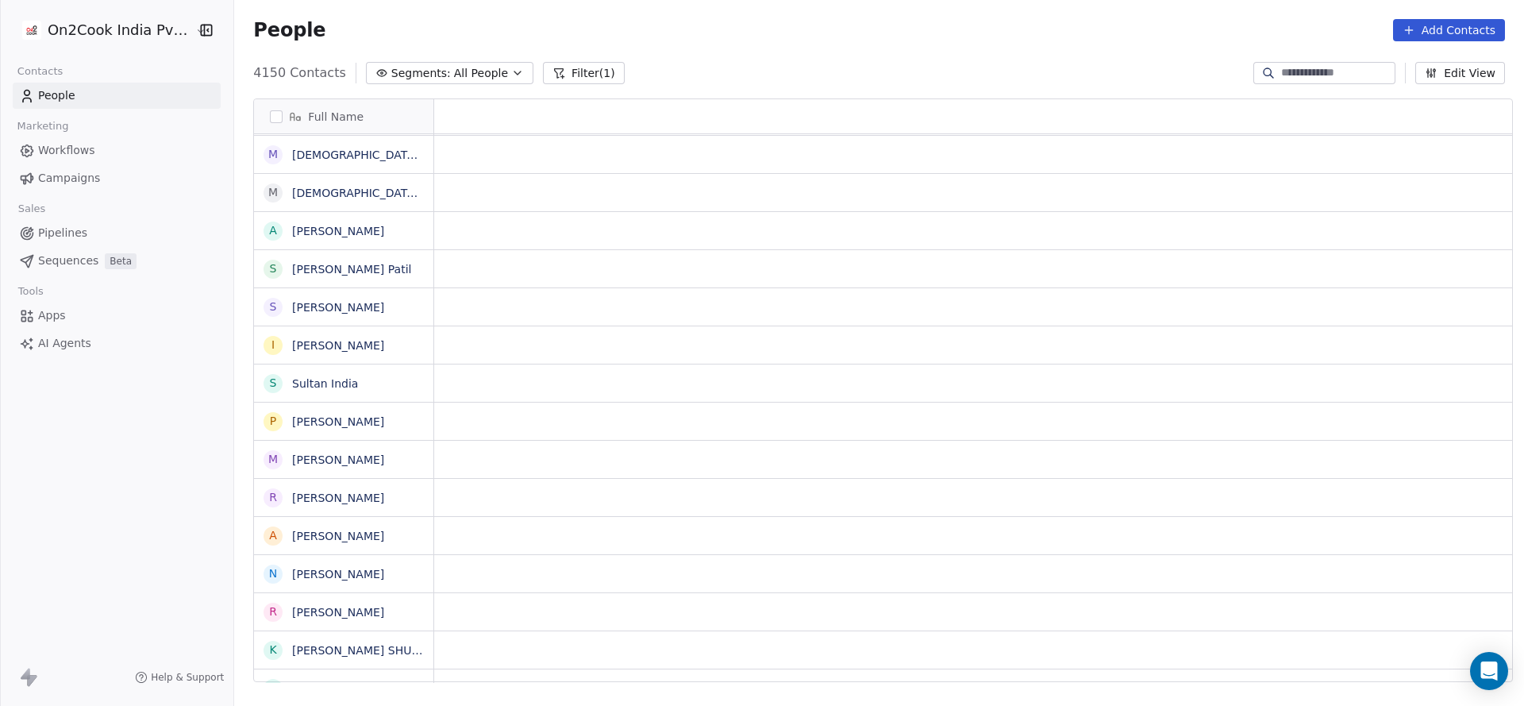
scroll to position [0, 0]
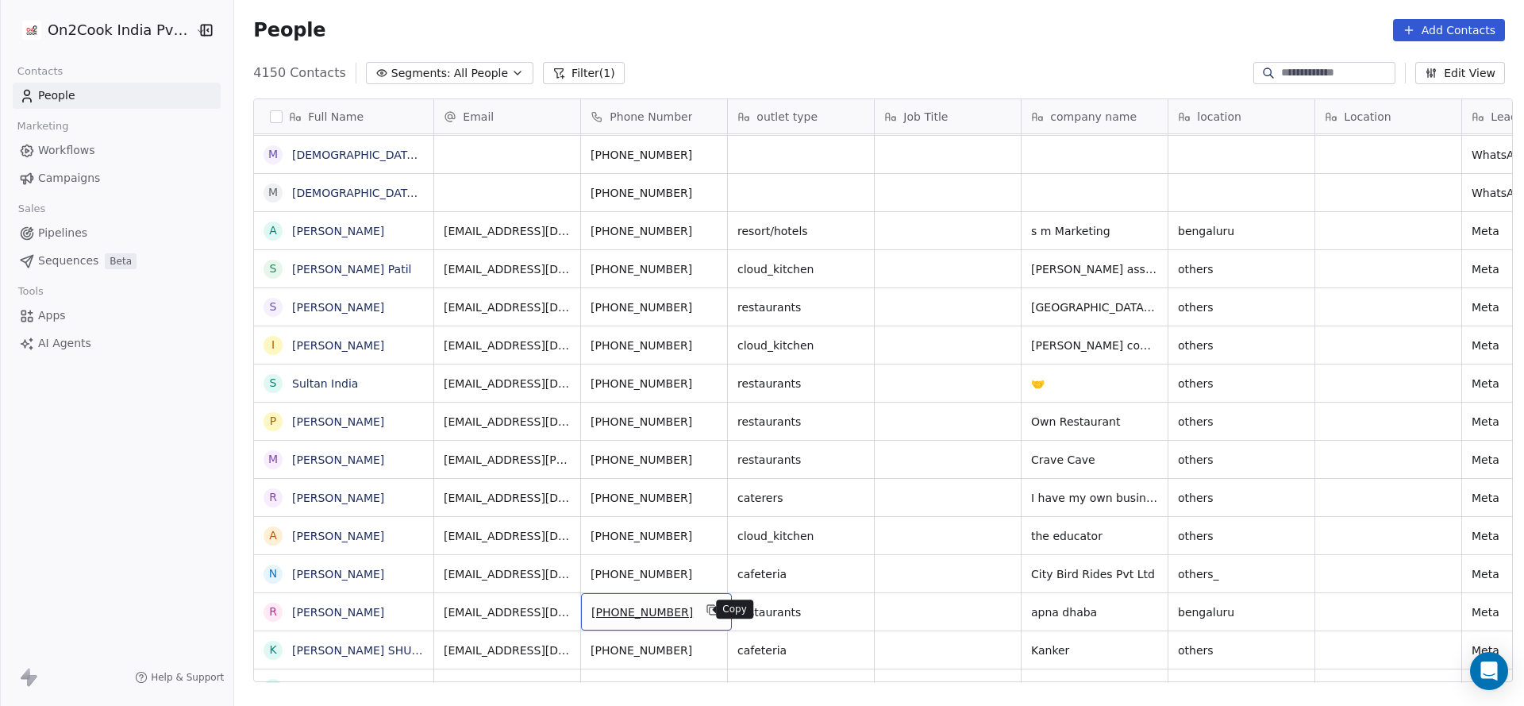
click at [706, 615] on button "grid" at bounding box center [712, 609] width 19 height 19
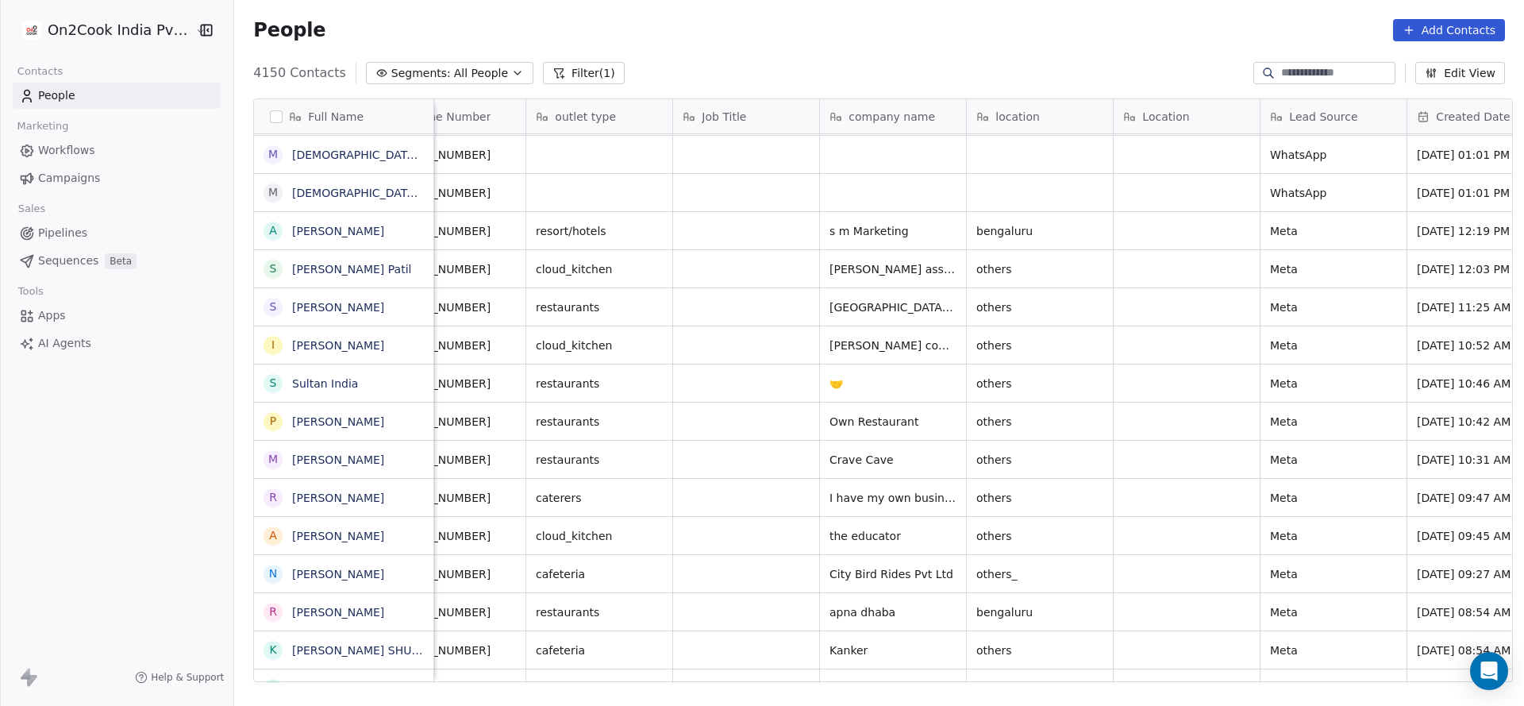
scroll to position [0, 674]
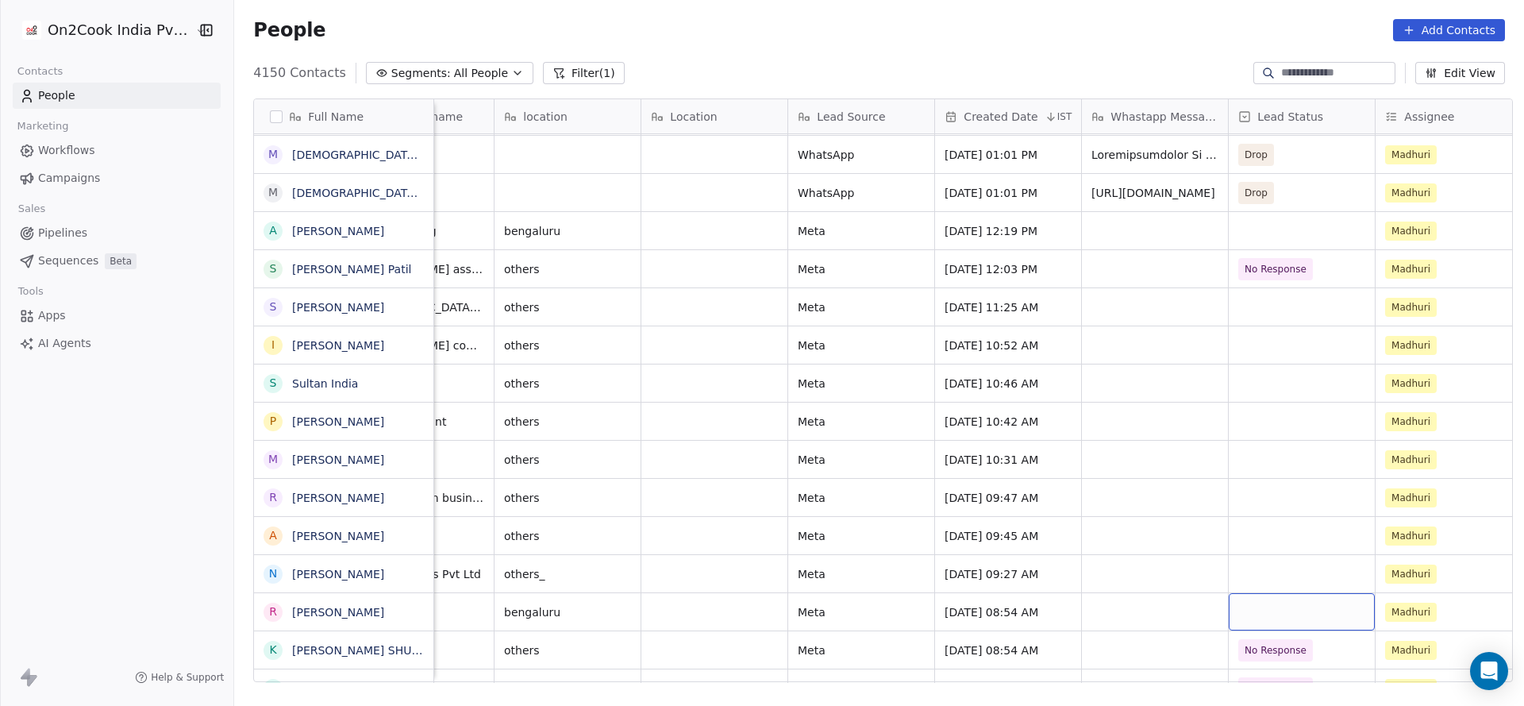
click at [1241, 605] on div "grid" at bounding box center [1302, 611] width 146 height 37
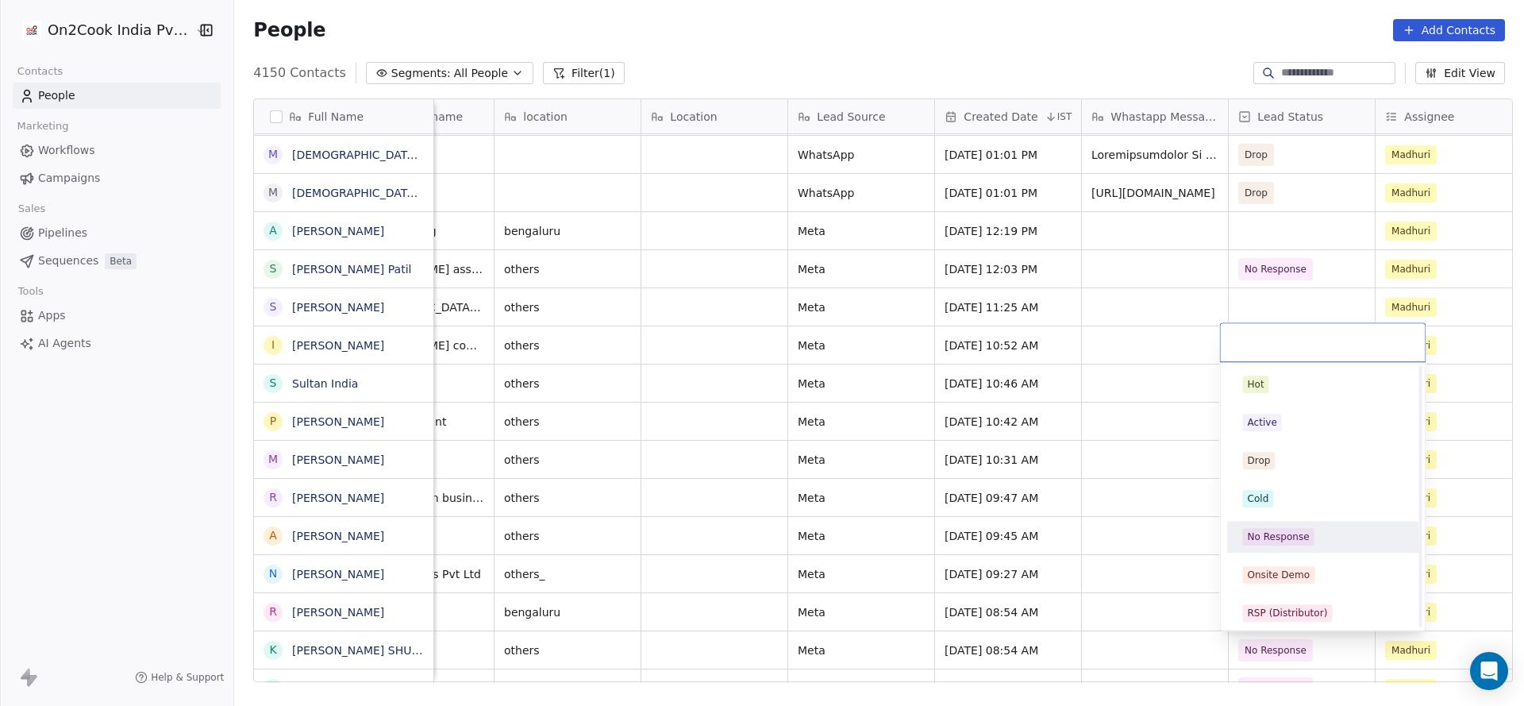
scroll to position [119, 0]
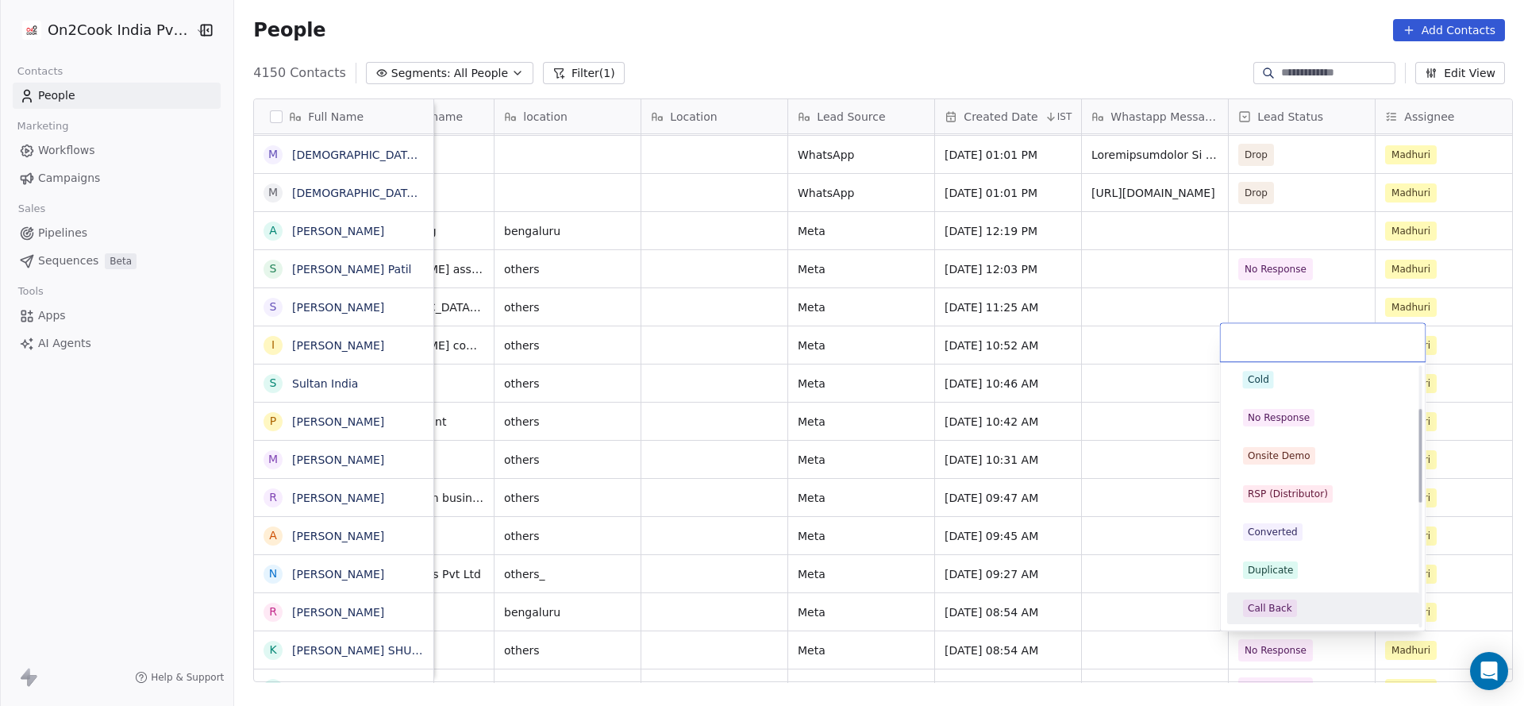
click at [1266, 610] on div "Call Back" at bounding box center [1270, 608] width 44 height 14
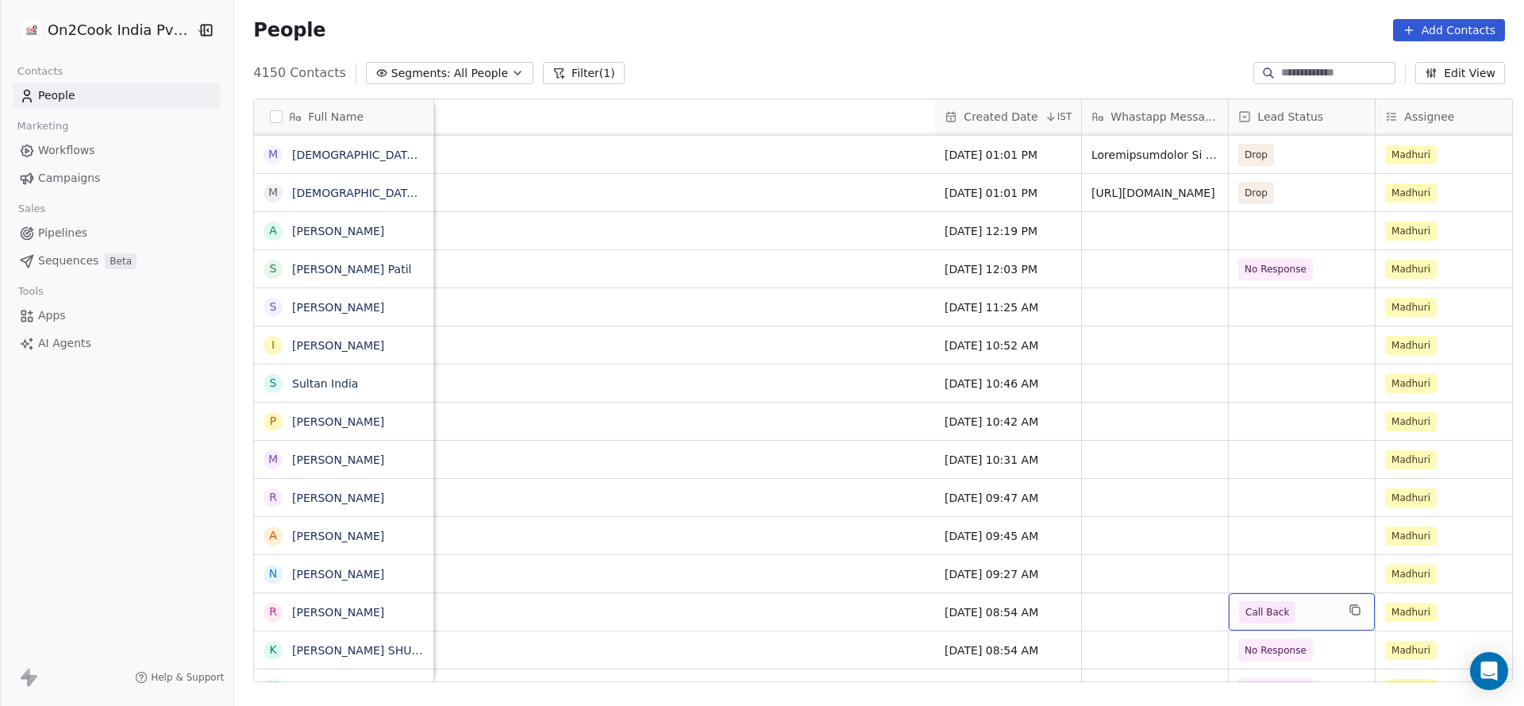
scroll to position [0, 1675]
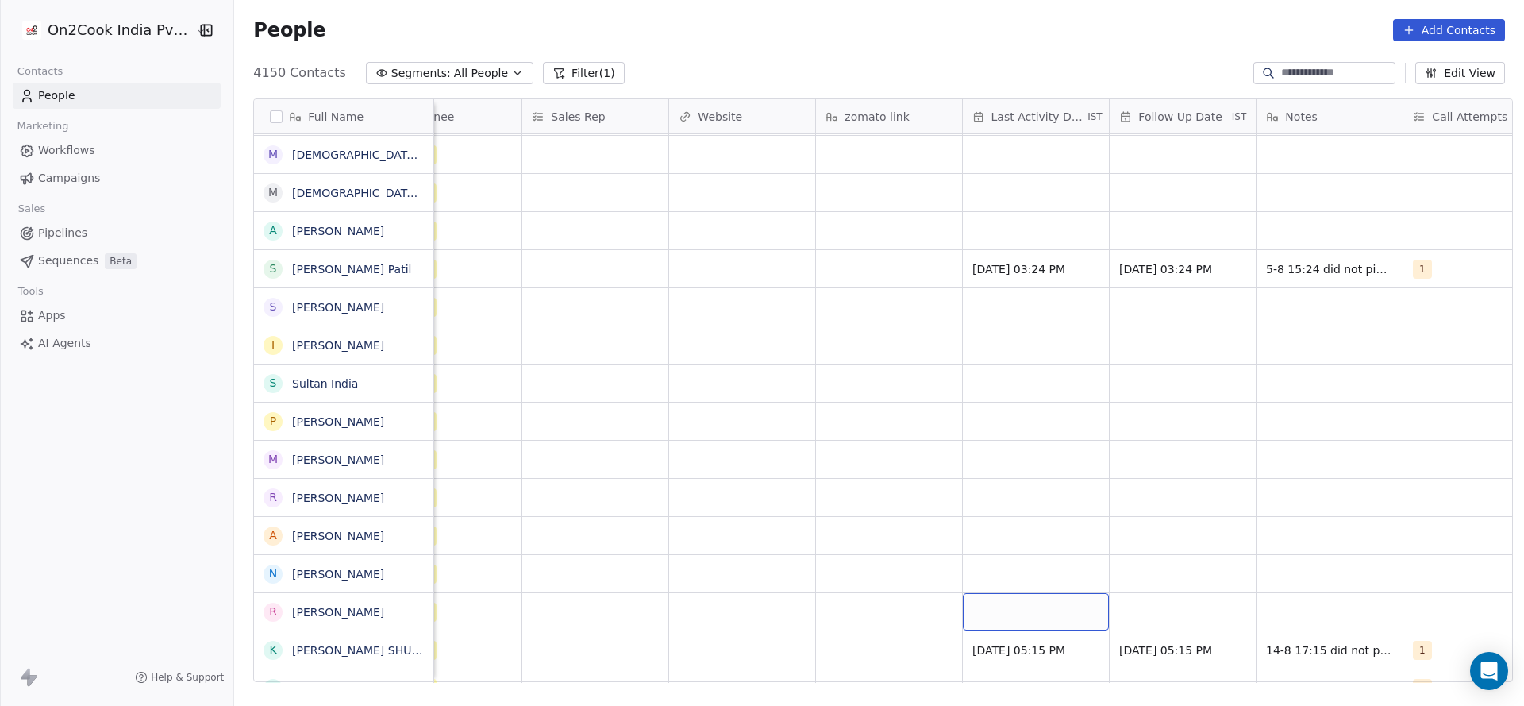
click at [996, 613] on div "grid" at bounding box center [1036, 611] width 146 height 37
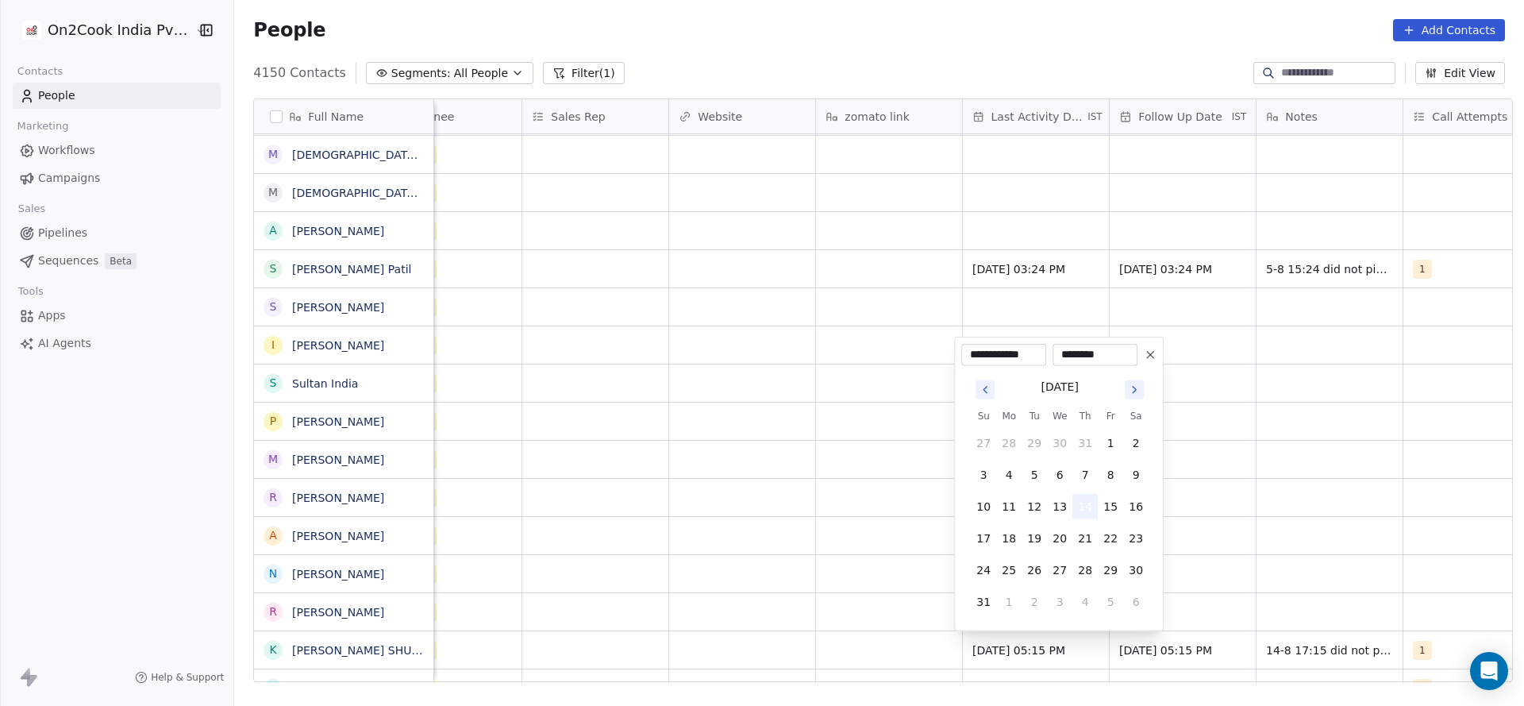
click at [1079, 511] on button "14" at bounding box center [1085, 506] width 25 height 25
click at [1131, 673] on html "On2Cook India Pvt. Ltd. Contacts People Marketing Workflows Campaigns Sales Pip…" at bounding box center [762, 353] width 1524 height 706
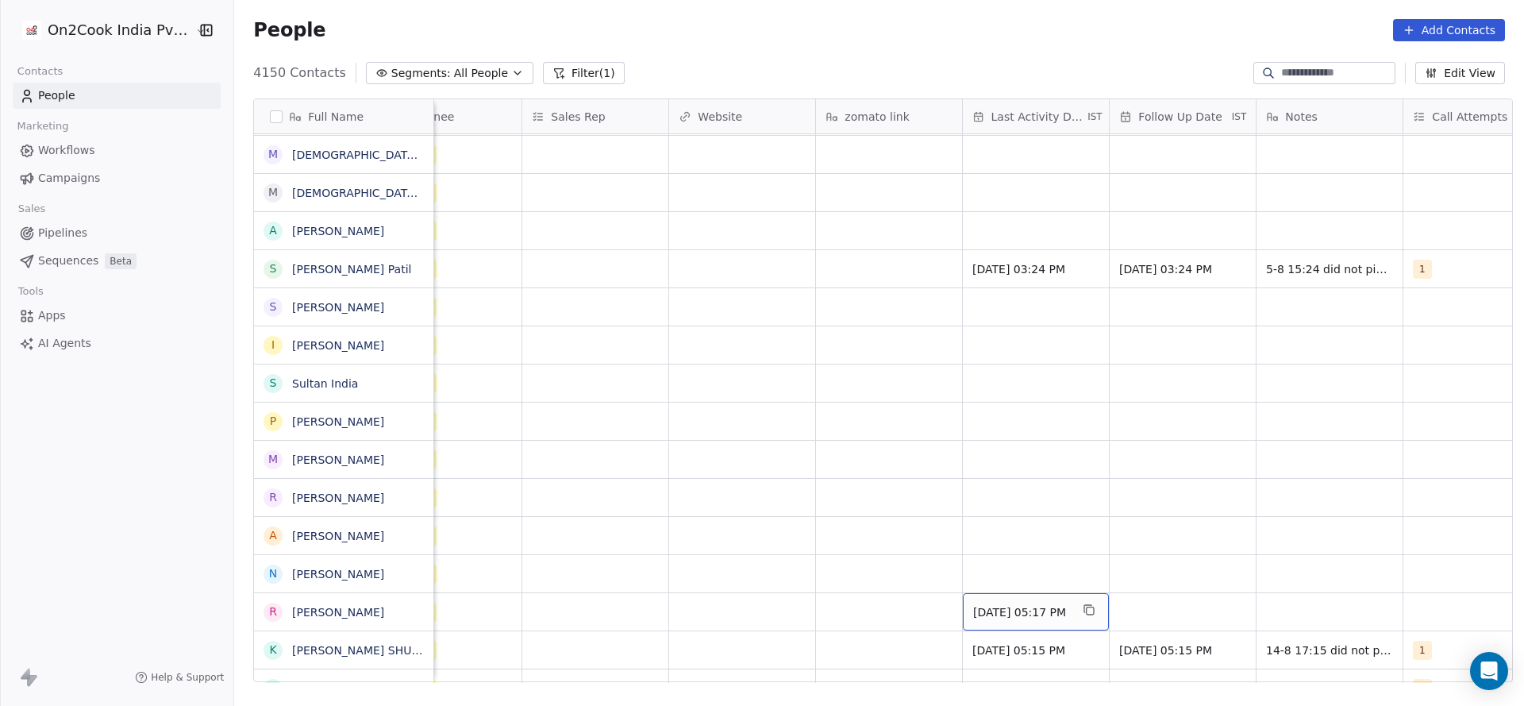
scroll to position [0, 1915]
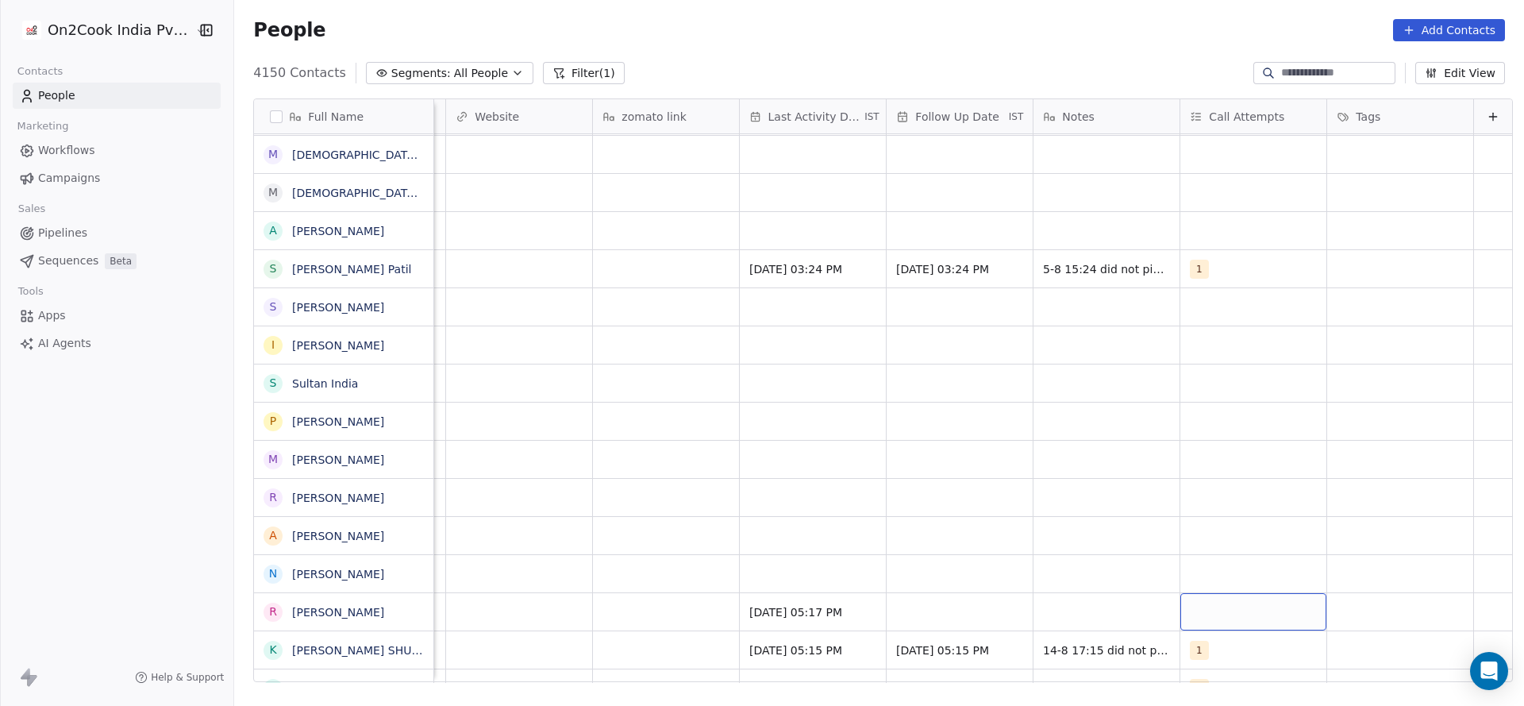
click at [1205, 615] on div "grid" at bounding box center [1254, 611] width 146 height 37
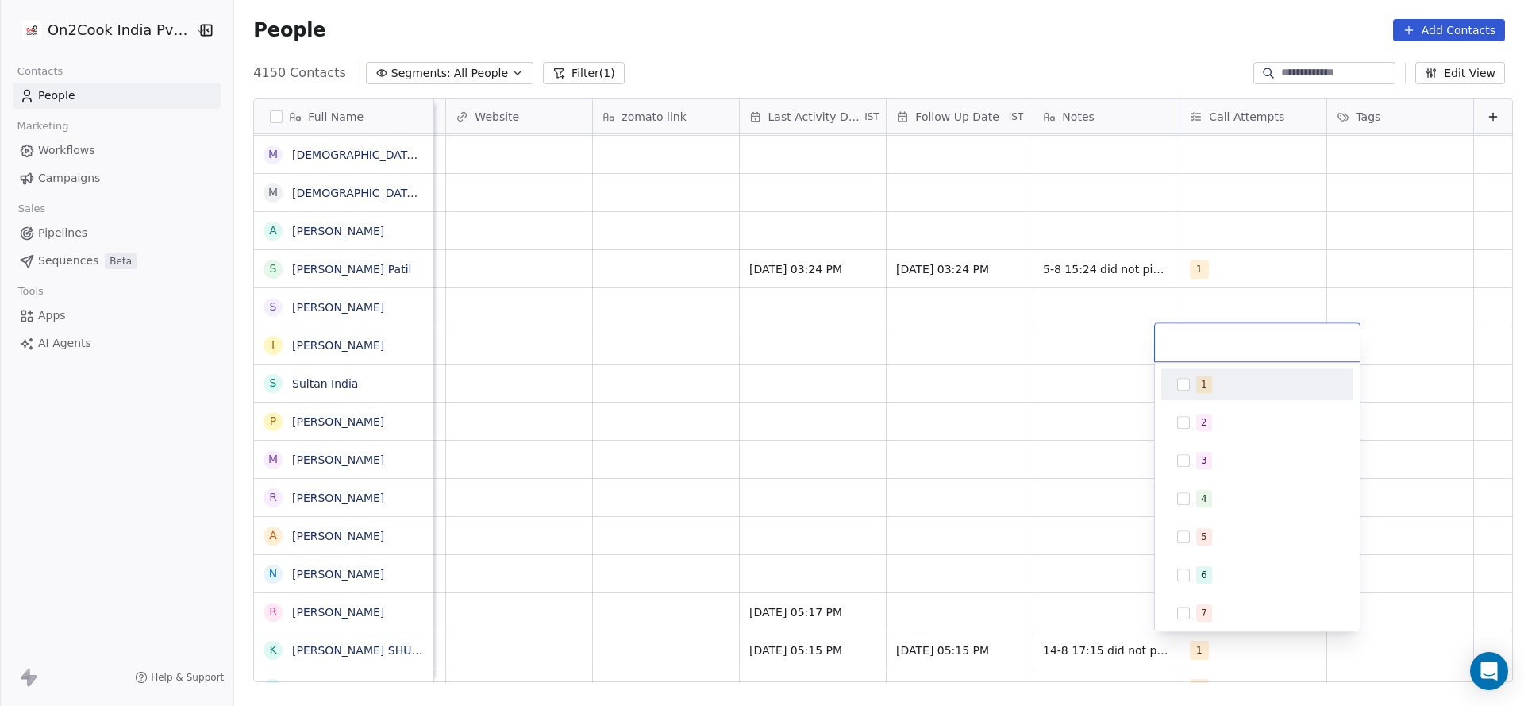
click at [1192, 380] on div "1" at bounding box center [1257, 384] width 179 height 25
click at [954, 548] on html "On2Cook India Pvt. Ltd. Contacts People Marketing Workflows Campaigns Sales Pip…" at bounding box center [762, 353] width 1524 height 706
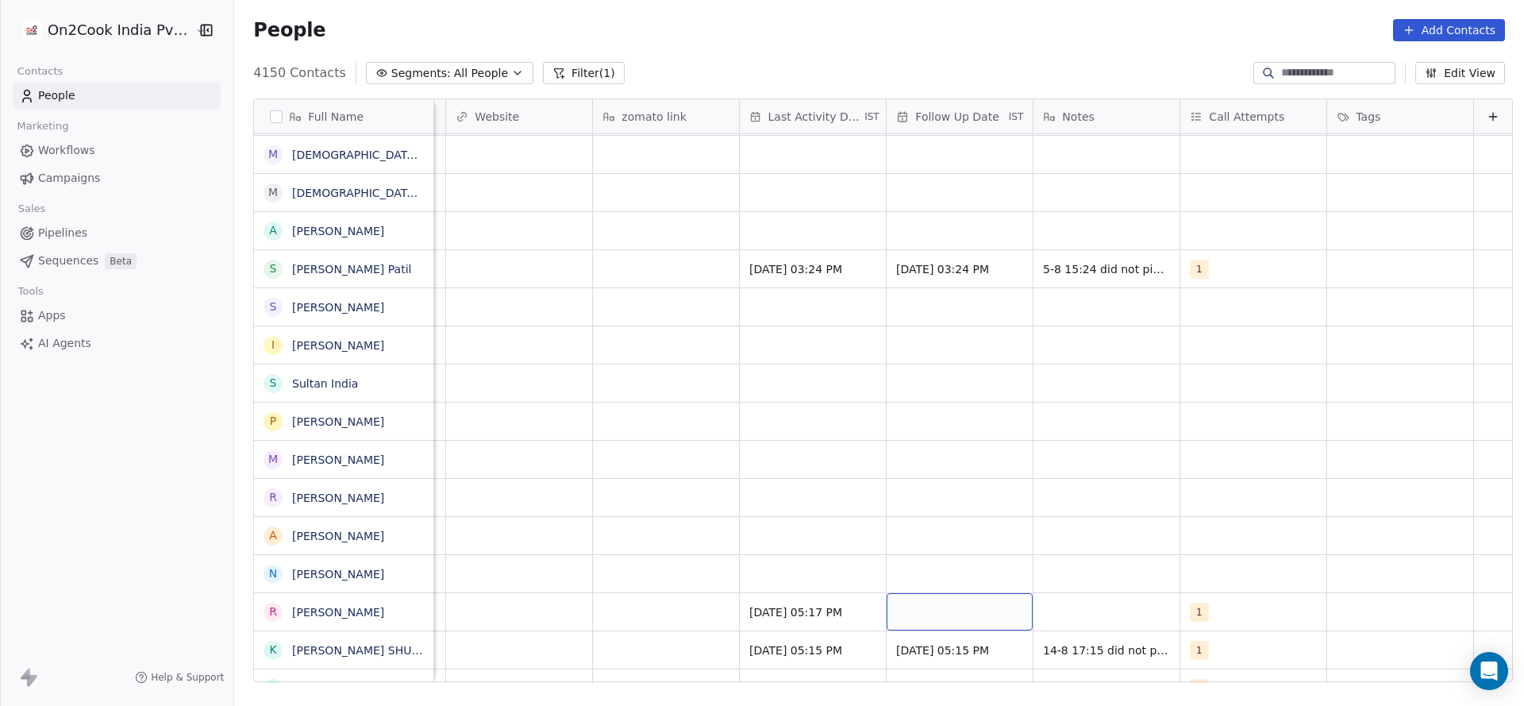
click at [917, 620] on div "grid" at bounding box center [960, 611] width 146 height 37
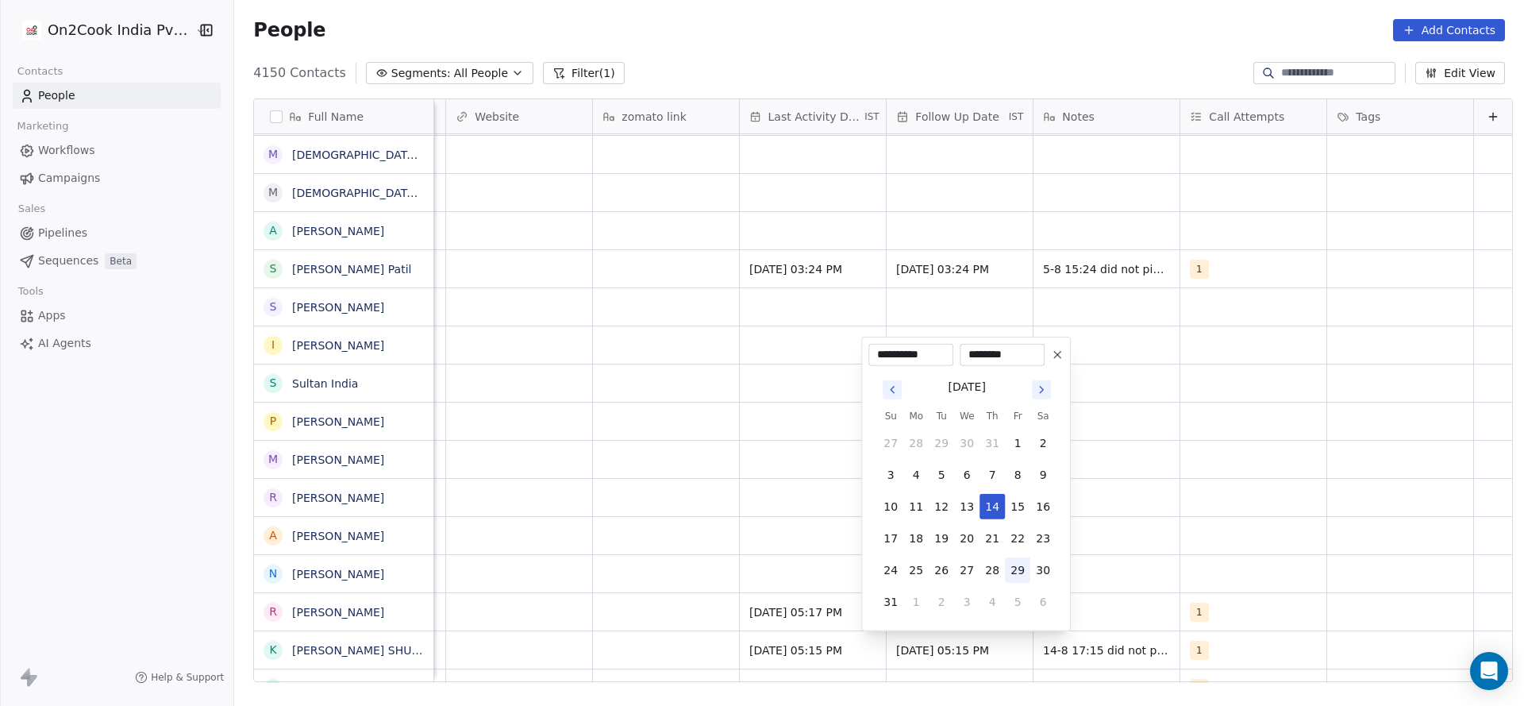
click at [989, 562] on button "28" at bounding box center [992, 569] width 25 height 25
type input "**********"
click at [1127, 562] on html "On2Cook India Pvt. Ltd. Contacts People Marketing Workflows Campaigns Sales Pip…" at bounding box center [762, 353] width 1524 height 706
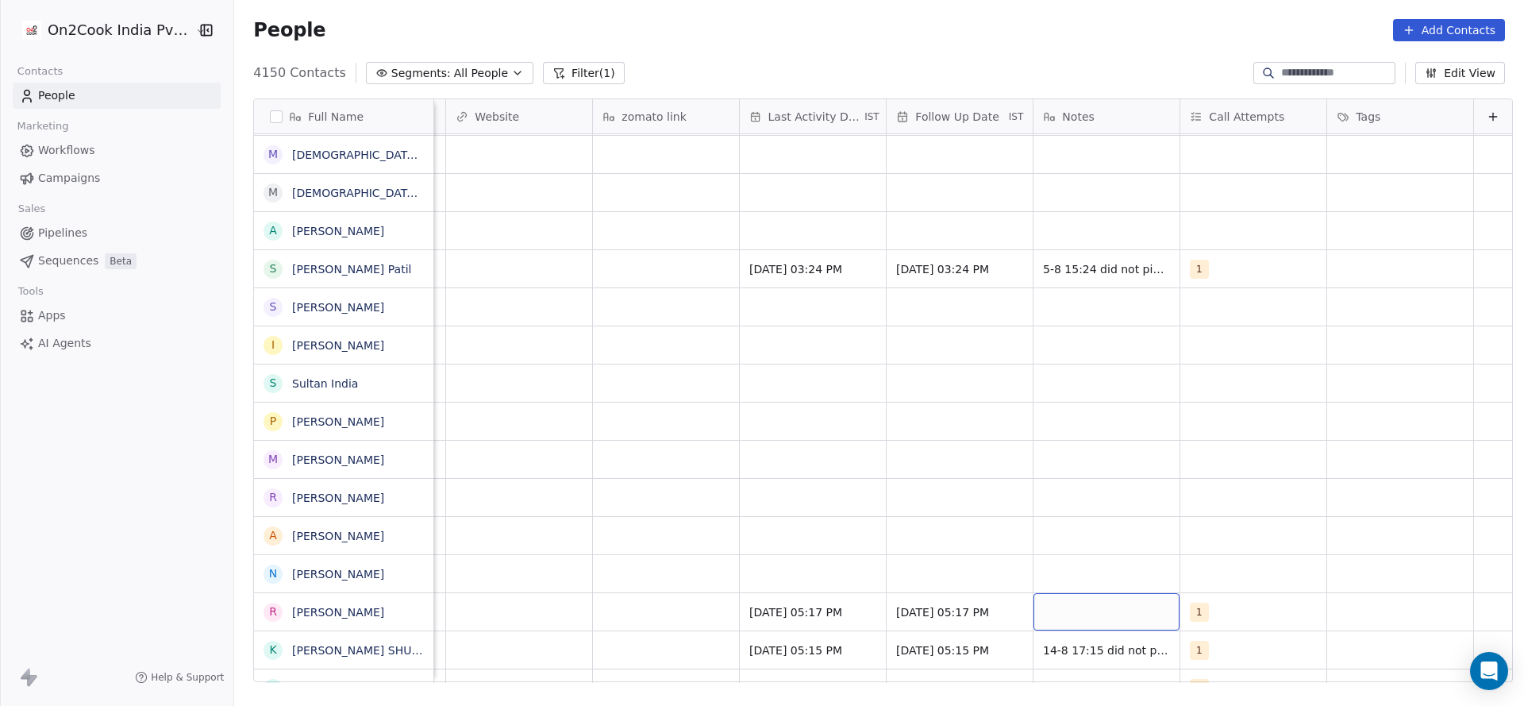
click at [1103, 616] on div "grid" at bounding box center [1107, 611] width 146 height 37
type textarea "**********"
click at [888, 580] on html "On2Cook India Pvt. Ltd. Contacts People Marketing Workflows Campaigns Sales Pip…" at bounding box center [762, 353] width 1524 height 706
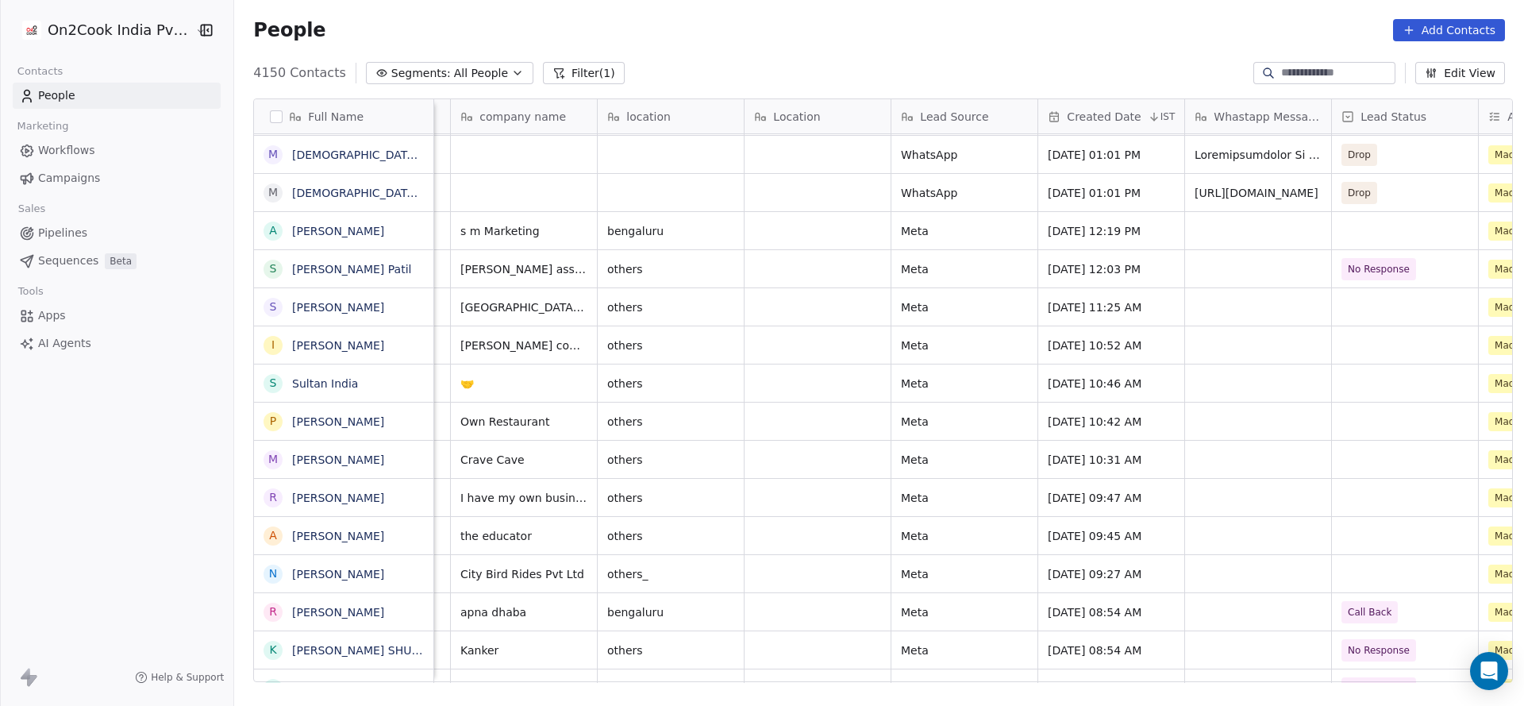
scroll to position [0, 562]
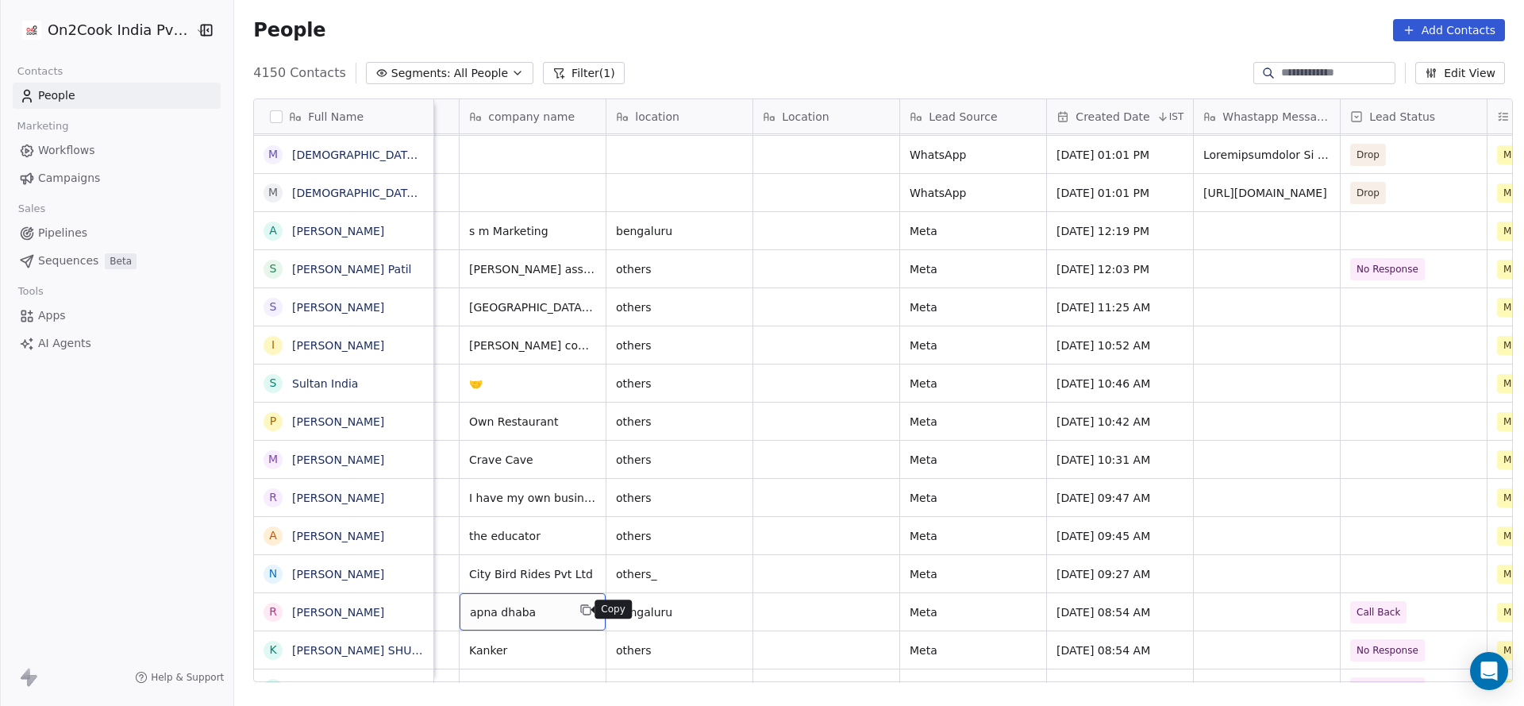
click at [584, 607] on icon "grid" at bounding box center [587, 610] width 7 height 7
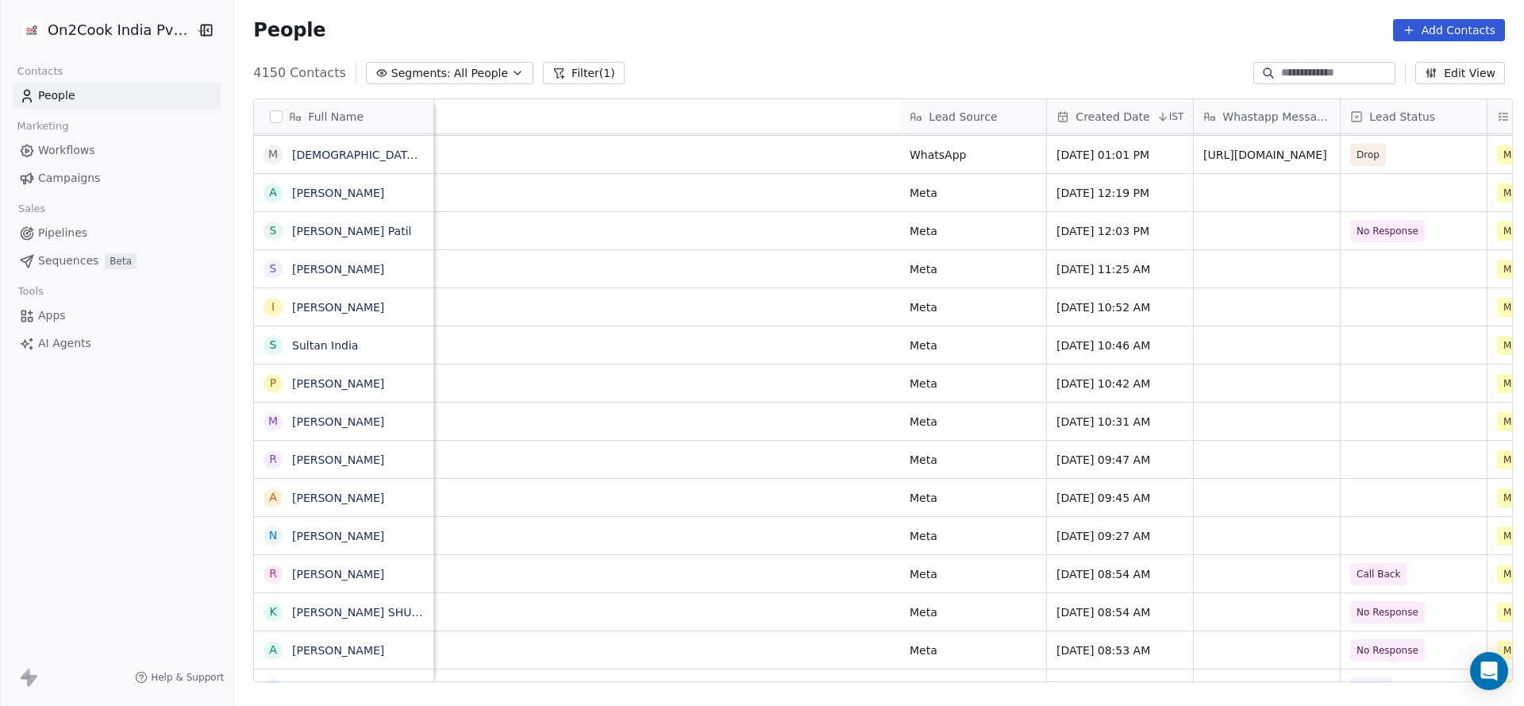
scroll to position [0, 1470]
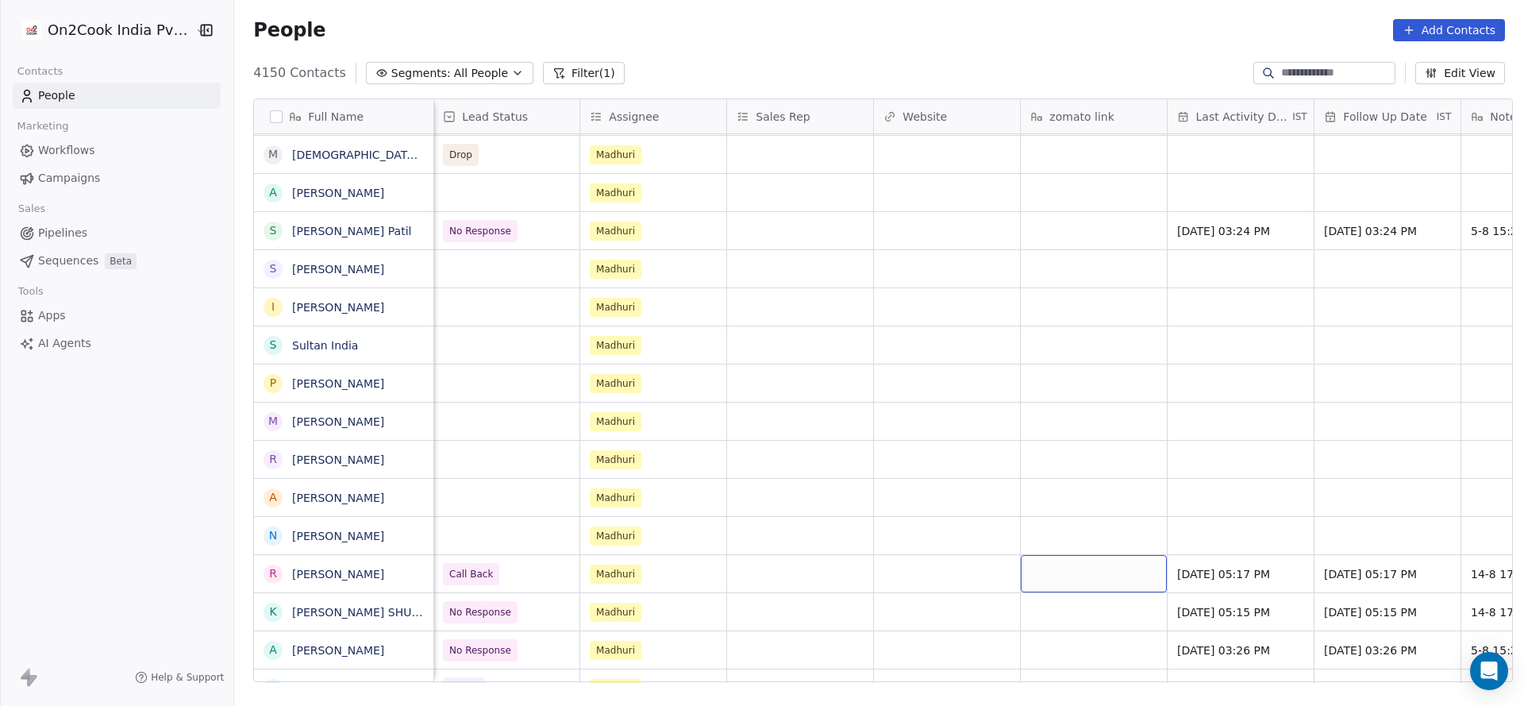
click at [1111, 569] on div "grid" at bounding box center [1094, 573] width 146 height 37
type textarea "**********"
click at [924, 622] on html "On2Cook India Pvt. Ltd. Contacts People Marketing Workflows Campaigns Sales Pip…" at bounding box center [762, 353] width 1524 height 706
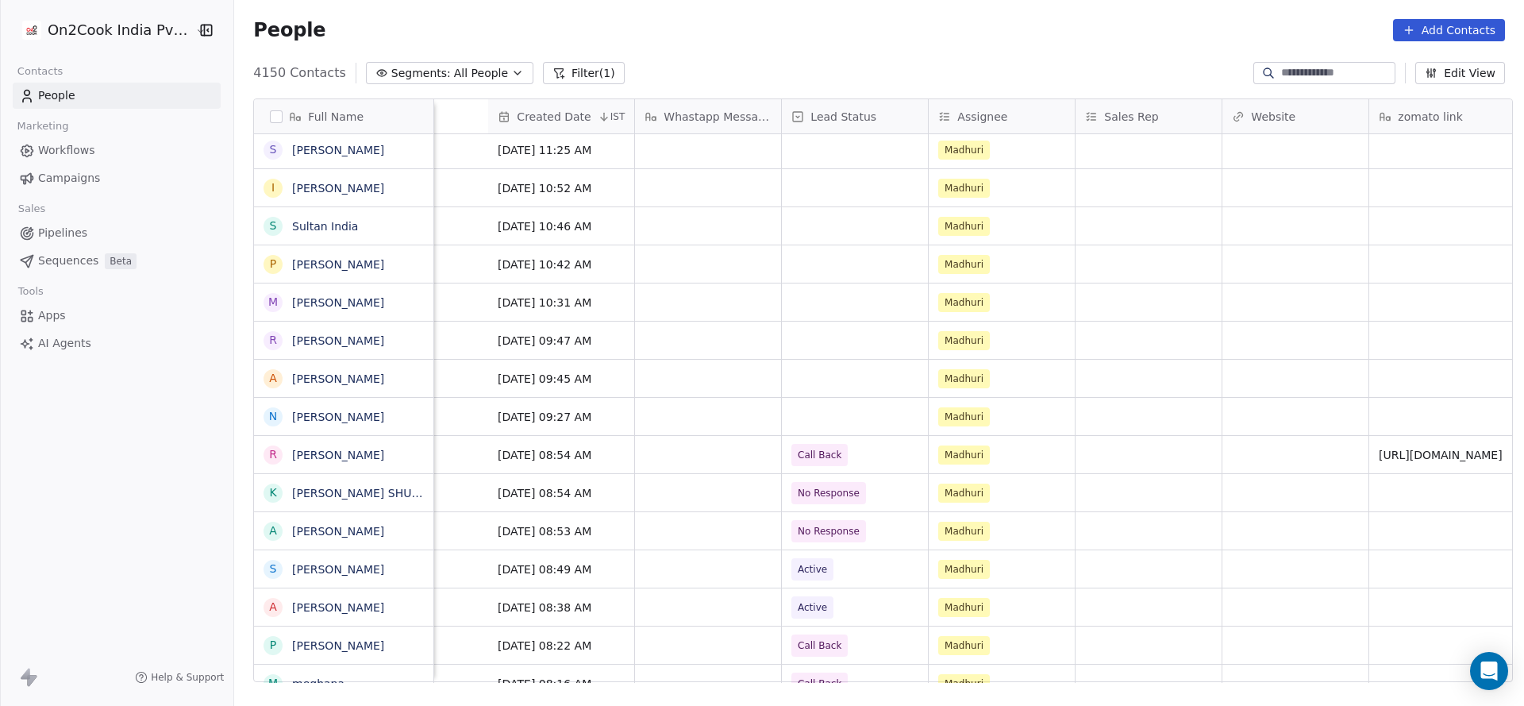
scroll to position [0, 1636]
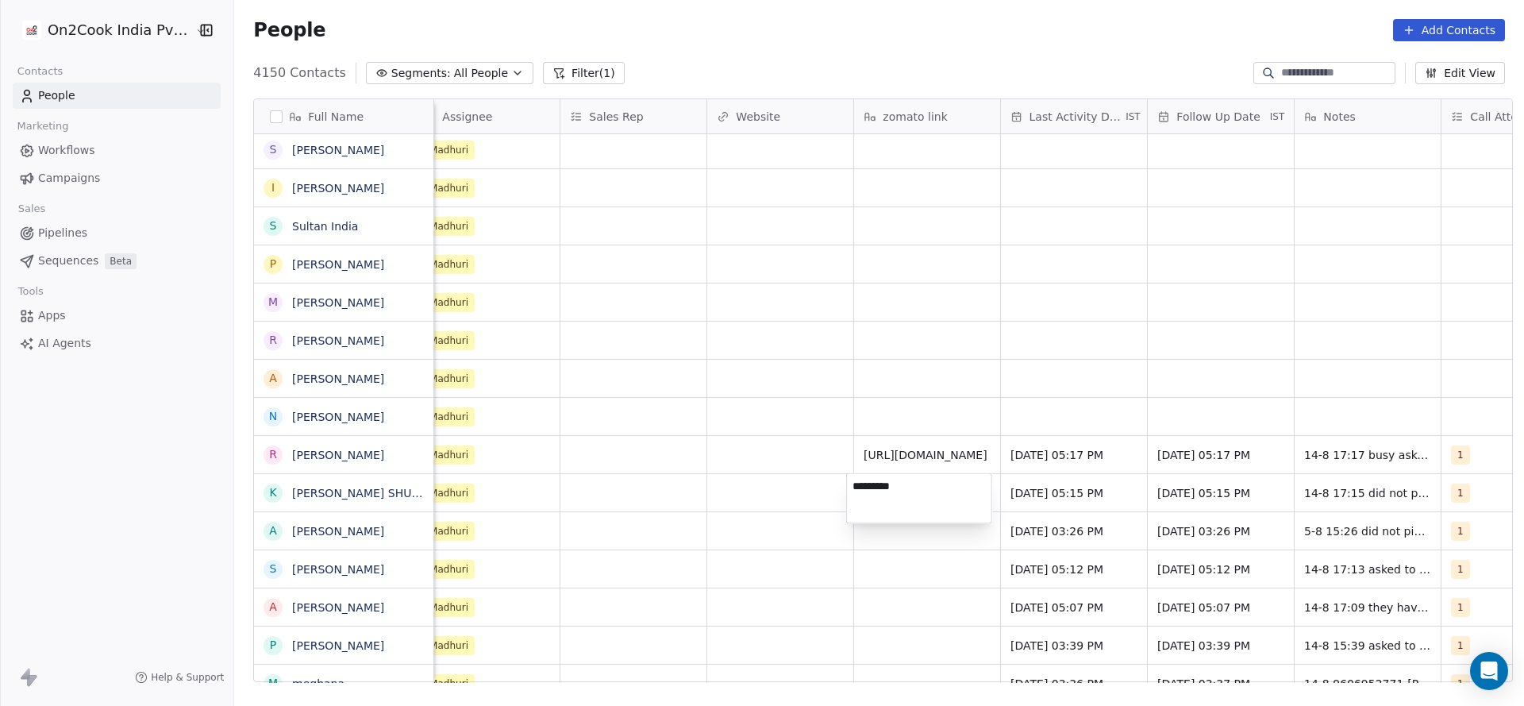
drag, startPoint x: 855, startPoint y: 488, endPoint x: 927, endPoint y: 478, distance: 72.2
click at [927, 478] on textarea "*********" at bounding box center [919, 498] width 145 height 49
type textarea "*********"
click at [855, 523] on div "*********" at bounding box center [919, 498] width 146 height 51
click at [883, 533] on html "On2Cook India Pvt. Ltd. Contacts People Marketing Workflows Campaigns Sales Pip…" at bounding box center [762, 353] width 1524 height 706
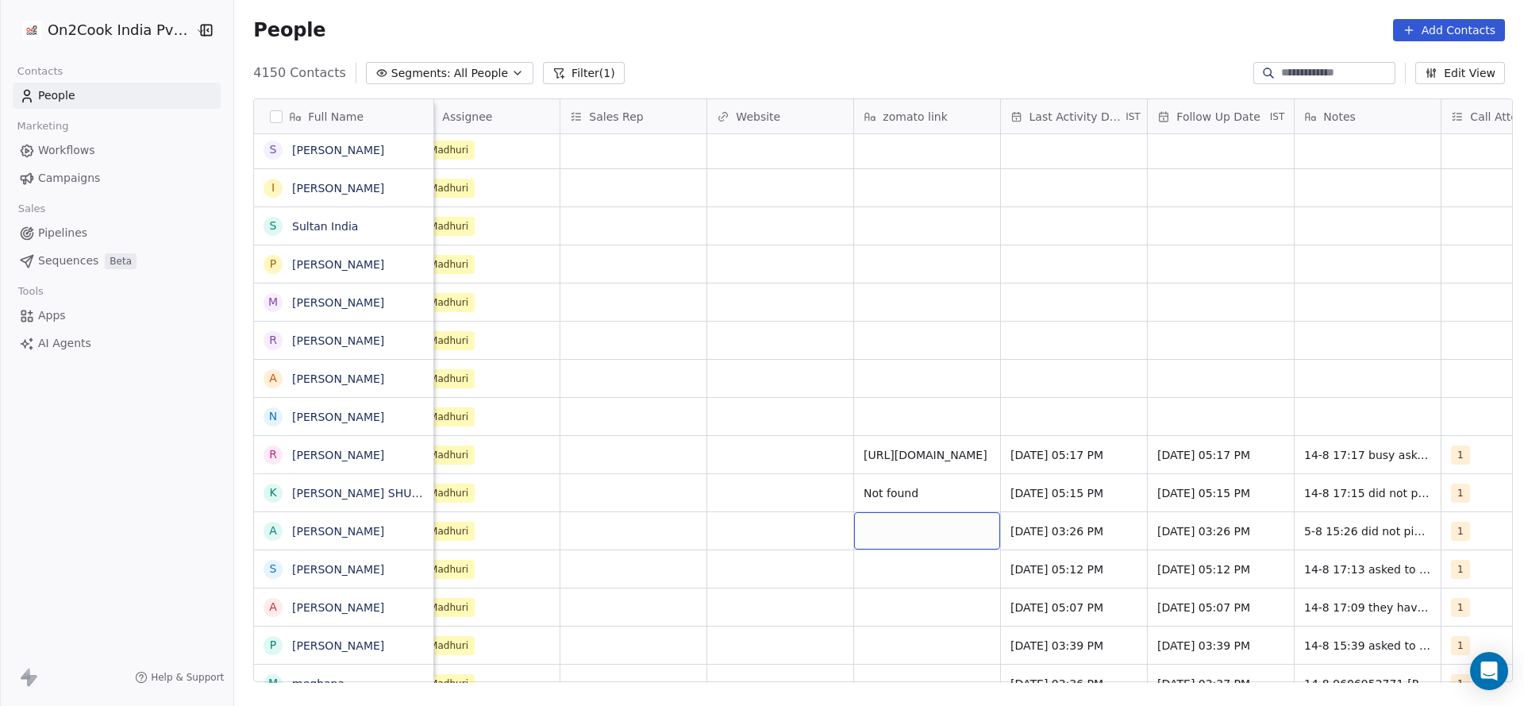
click at [883, 533] on div "grid" at bounding box center [927, 530] width 146 height 37
type textarea "*********"
drag, startPoint x: 819, startPoint y: 601, endPoint x: 912, endPoint y: 576, distance: 96.1
click at [819, 603] on html "On2Cook India Pvt. Ltd. Contacts People Marketing Workflows Campaigns Sales Pip…" at bounding box center [762, 353] width 1524 height 706
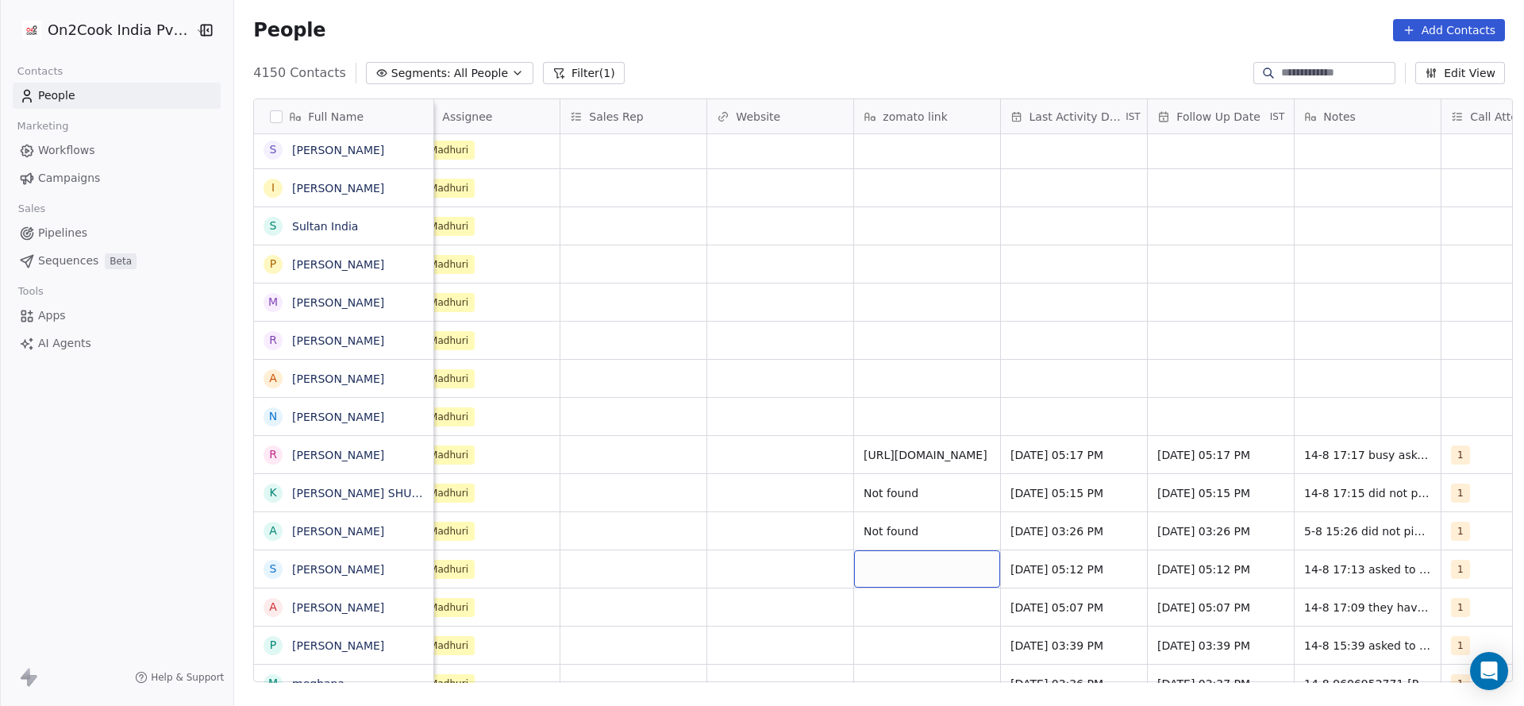
click at [912, 576] on div "grid" at bounding box center [927, 568] width 146 height 37
type textarea "*********"
click at [856, 631] on html "On2Cook India Pvt. Ltd. Contacts People Marketing Workflows Campaigns Sales Pip…" at bounding box center [762, 353] width 1524 height 706
click at [904, 614] on div "grid" at bounding box center [927, 606] width 146 height 37
type textarea "*********"
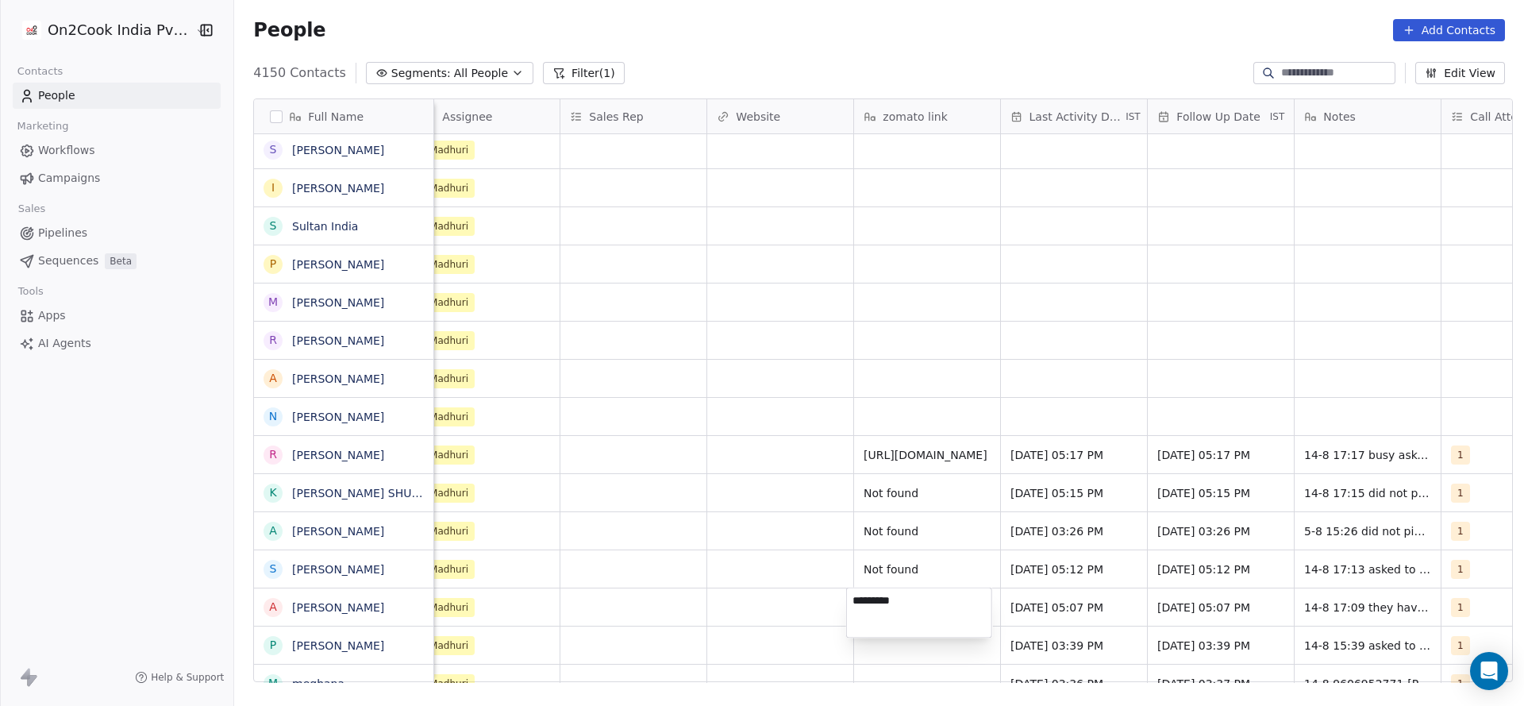
click at [705, 613] on html "On2Cook India Pvt. Ltd. Contacts People Marketing Workflows Campaigns Sales Pip…" at bounding box center [762, 353] width 1524 height 706
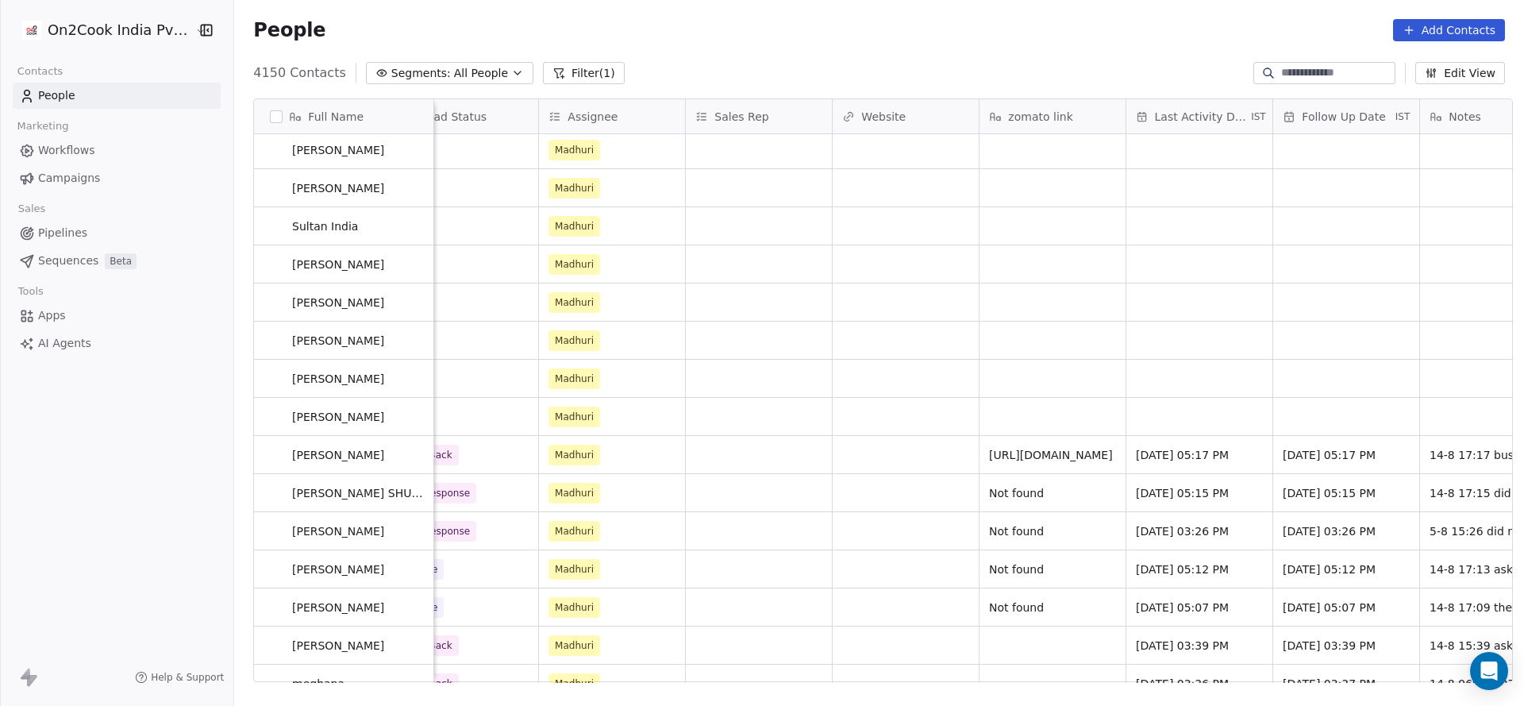
scroll to position [1981, 0]
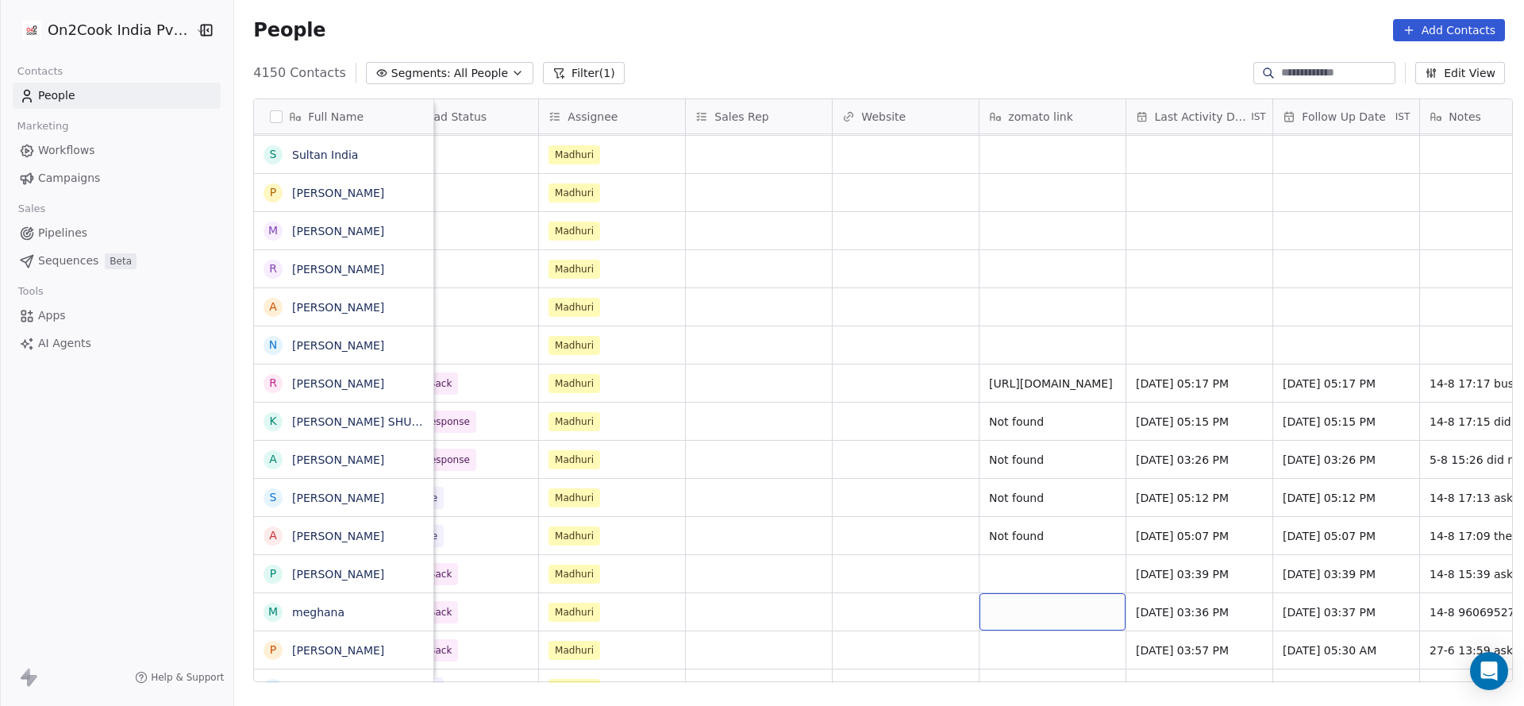
click at [1018, 603] on div "grid" at bounding box center [1053, 611] width 146 height 37
click at [1022, 551] on html "On2Cook India Pvt. Ltd. Contacts People Marketing Workflows Campaigns Sales Pip…" at bounding box center [762, 353] width 1524 height 706
click at [1012, 565] on div "grid" at bounding box center [1053, 573] width 146 height 37
type textarea "*********"
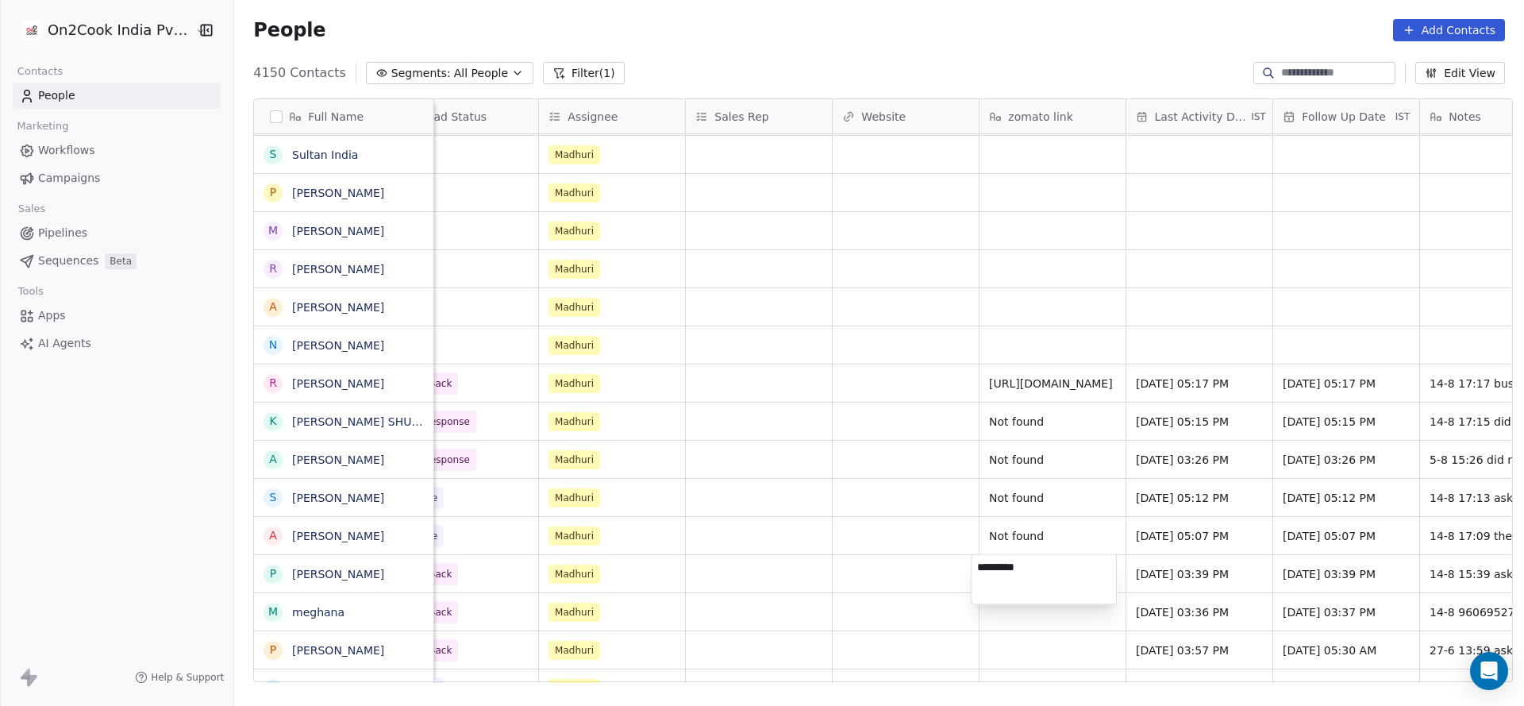
click at [603, 537] on html "On2Cook India Pvt. Ltd. Contacts People Marketing Workflows Campaigns Sales Pip…" at bounding box center [762, 353] width 1524 height 706
click at [1027, 452] on span "Not found" at bounding box center [1038, 460] width 97 height 16
type textarea "*"
click at [1000, 355] on html "On2Cook India Pvt. Ltd. Contacts People Marketing Workflows Campaigns Sales Pip…" at bounding box center [762, 353] width 1524 height 706
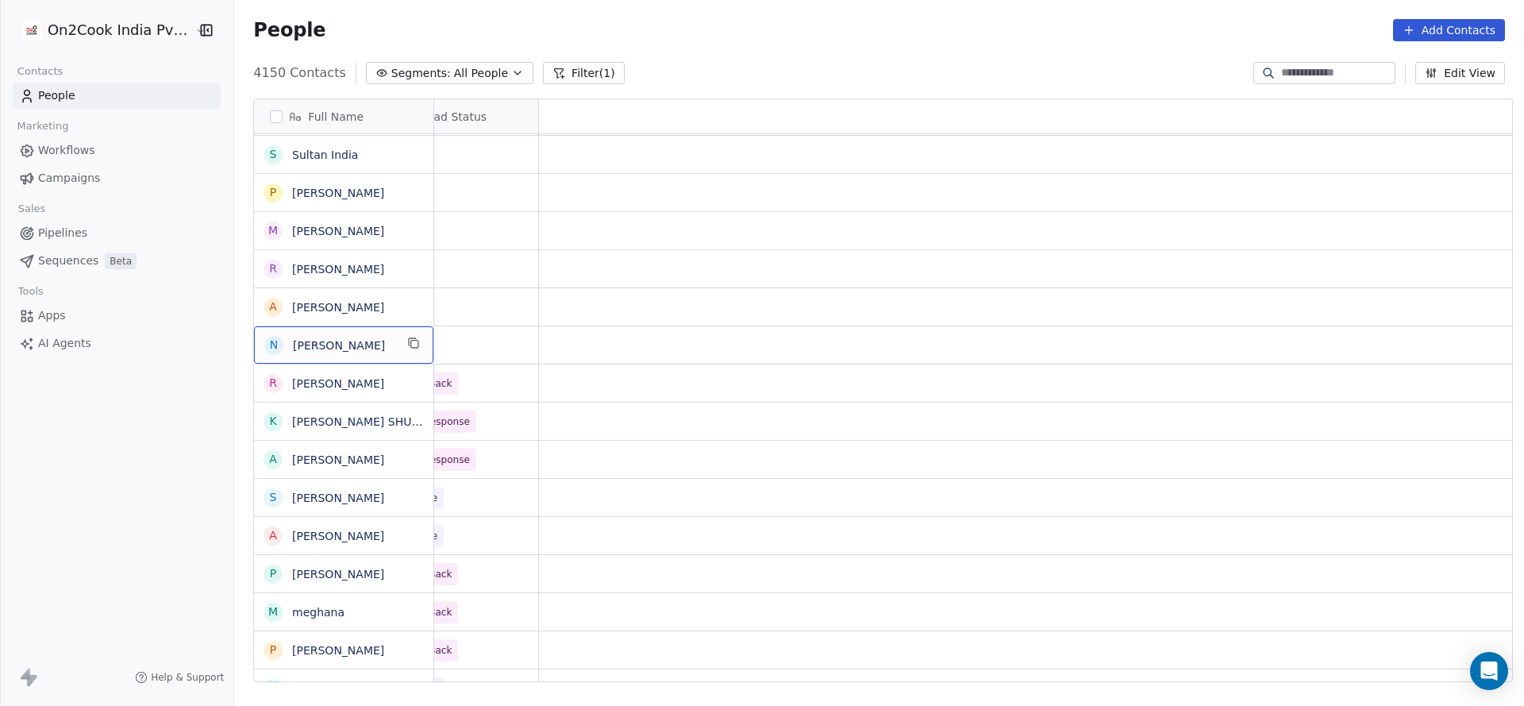
scroll to position [0, 0]
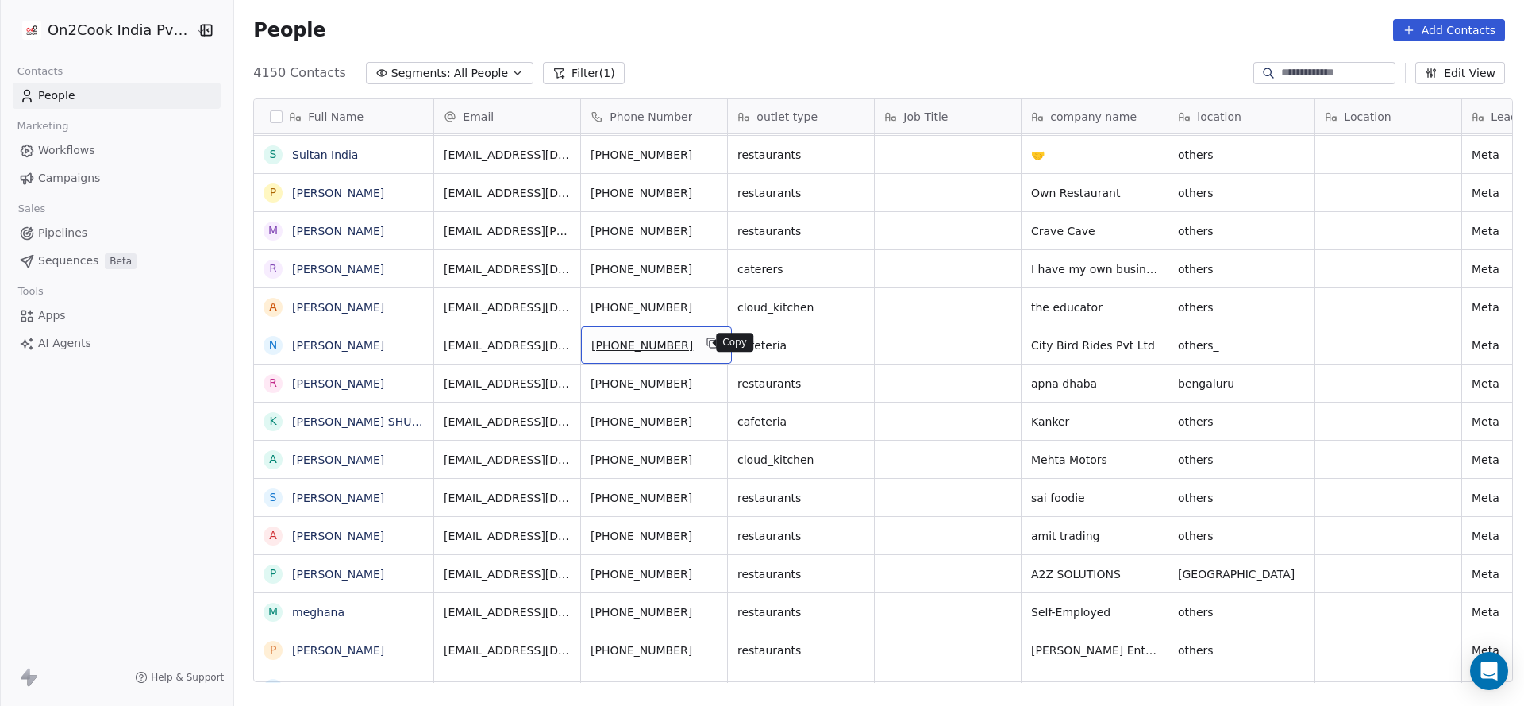
click at [707, 345] on icon "grid" at bounding box center [713, 343] width 13 height 13
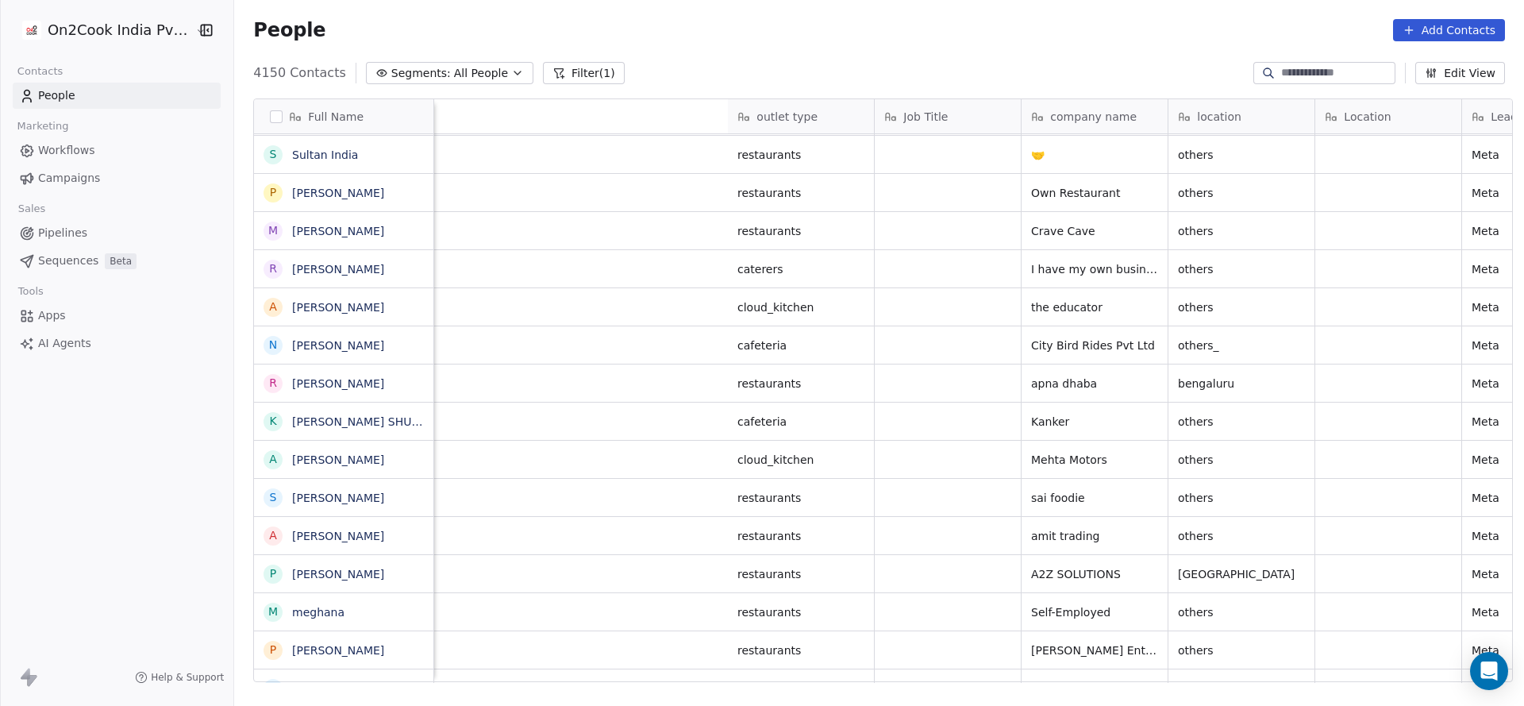
scroll to position [0, 876]
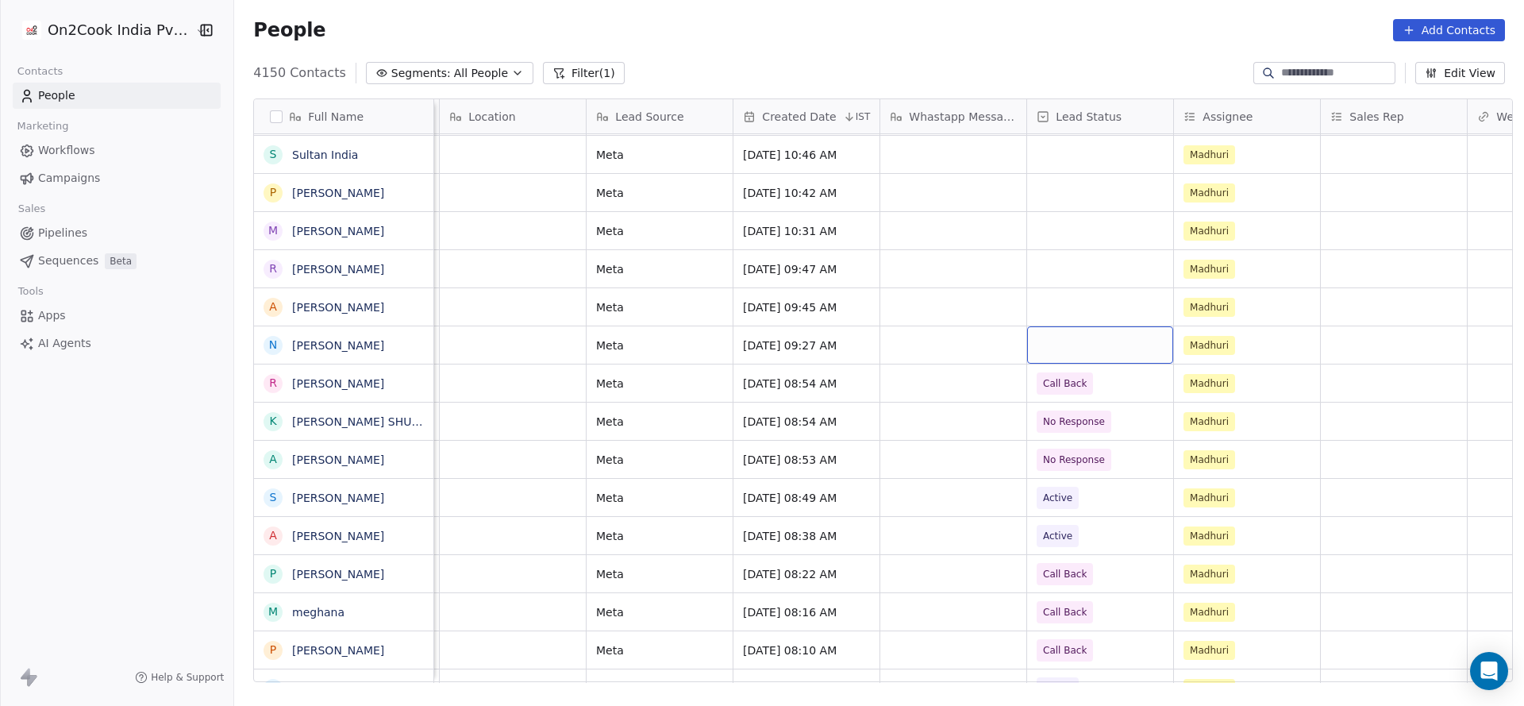
click at [1043, 341] on div "grid" at bounding box center [1100, 344] width 146 height 37
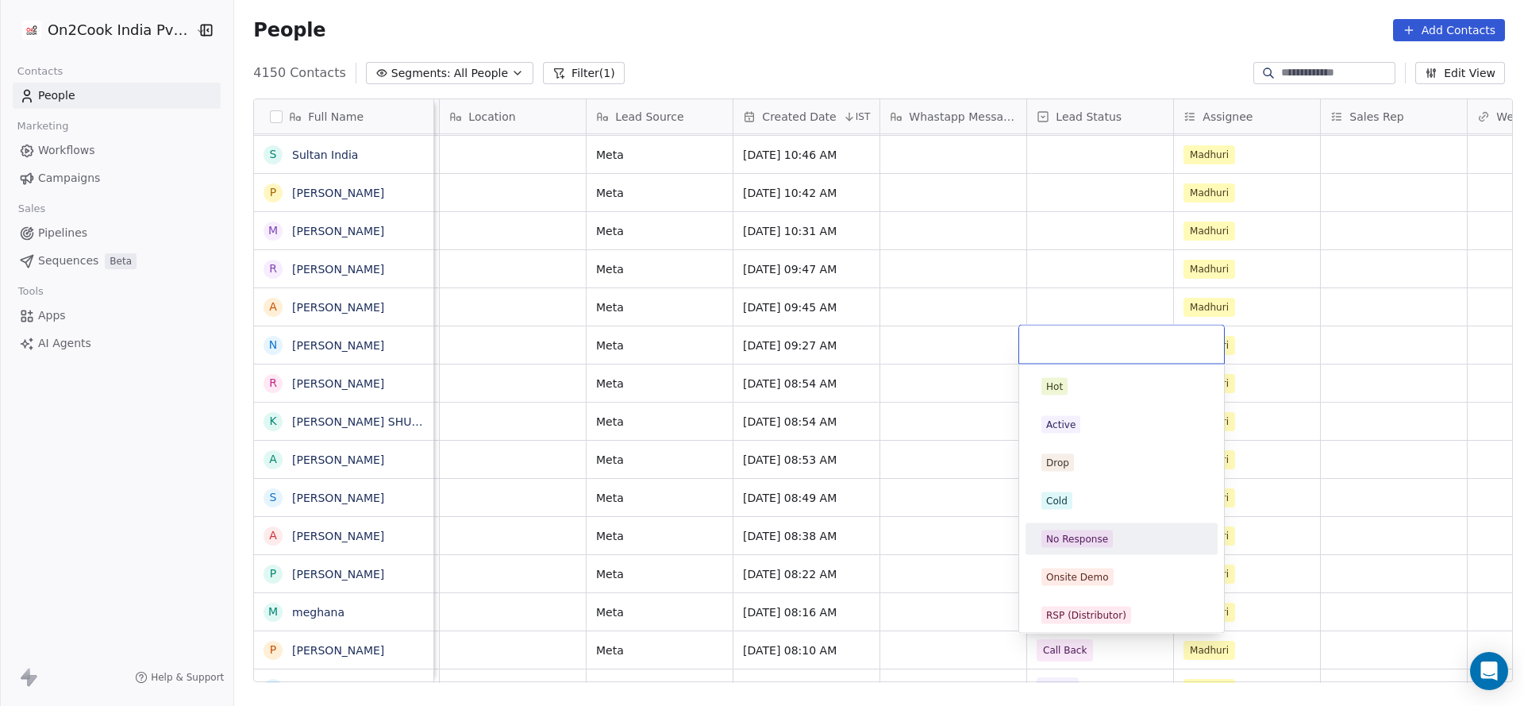
click at [1084, 532] on div "No Response" at bounding box center [1077, 539] width 62 height 14
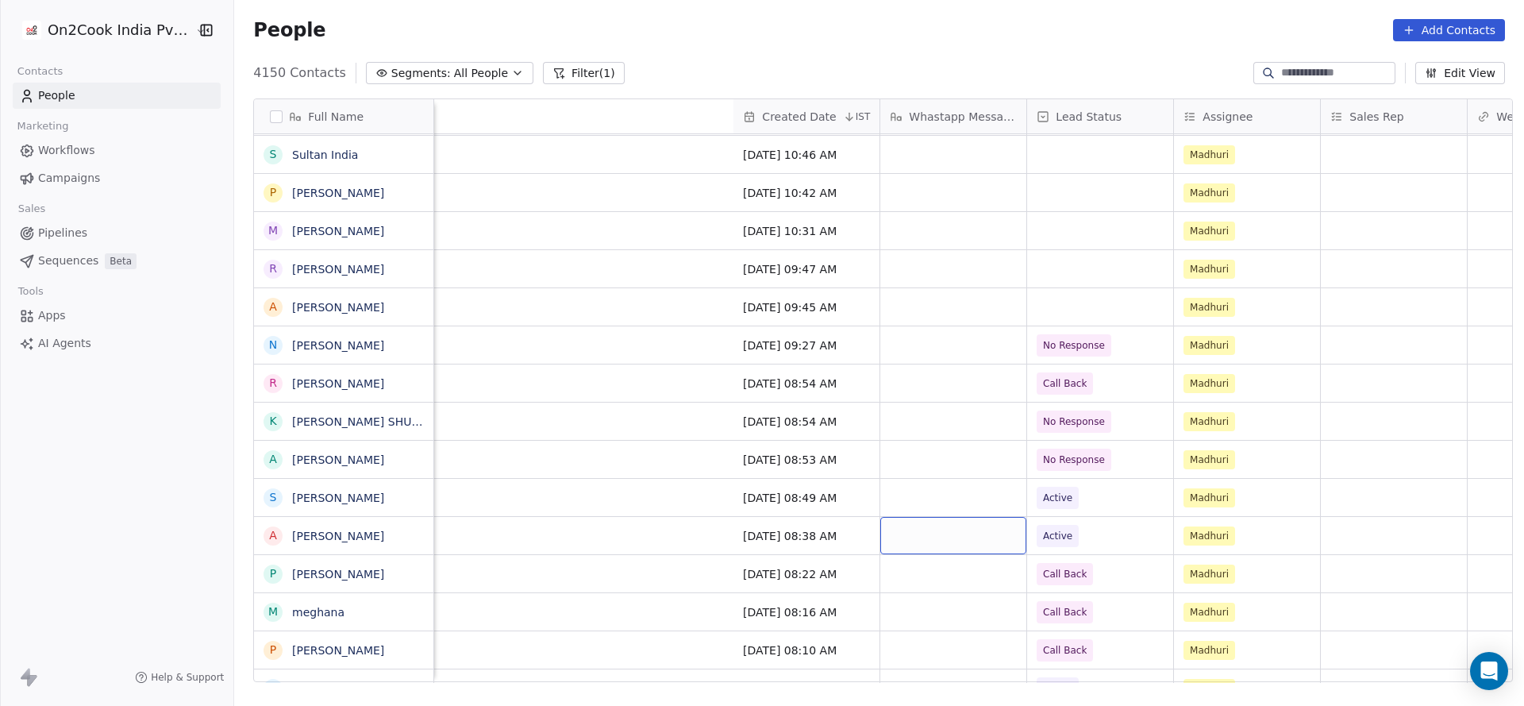
scroll to position [0, 1713]
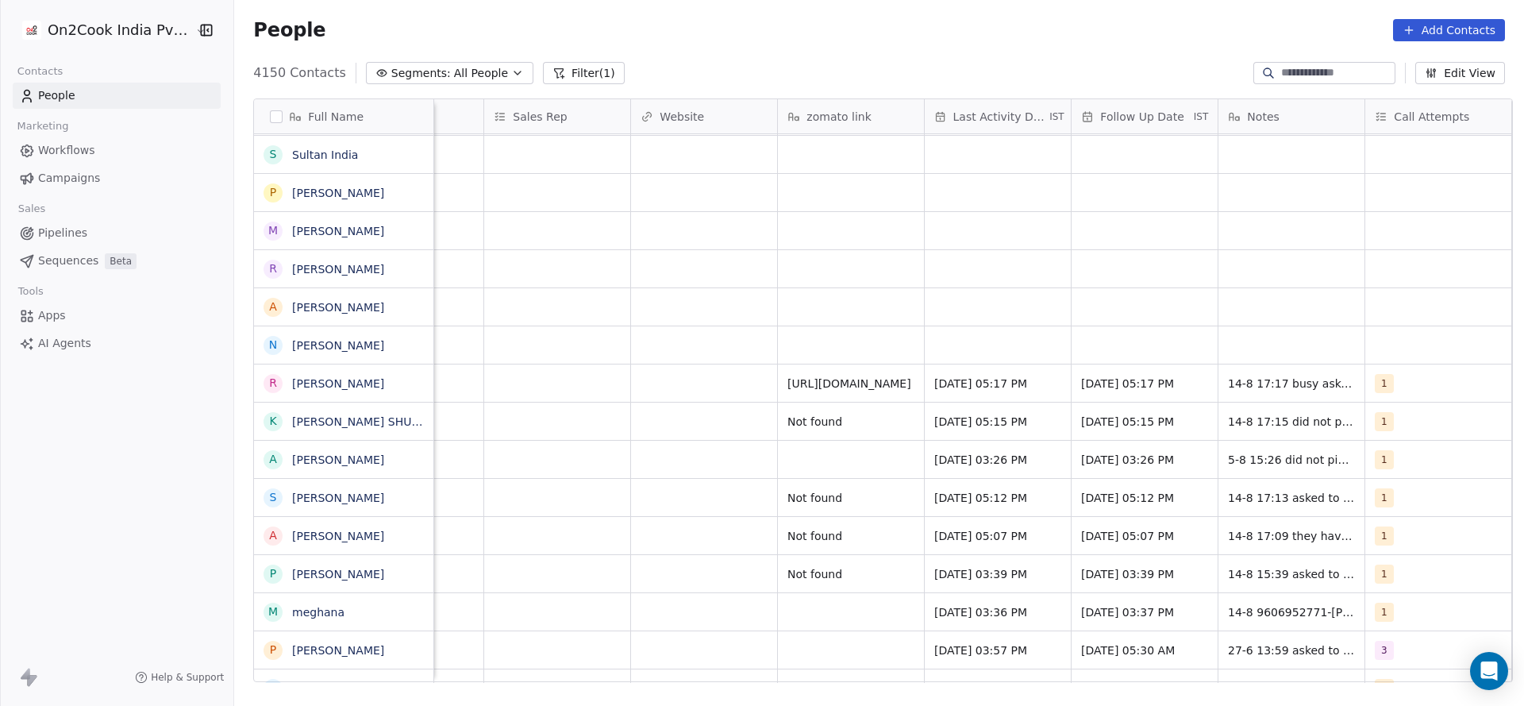
click at [1374, 581] on div "Aug 13, 2025 07:31 PM Madhuri Aug 13, 2025 06:46 PM Madhuri Aug 13, 2025 06:20 …" at bounding box center [210, 408] width 2976 height 549
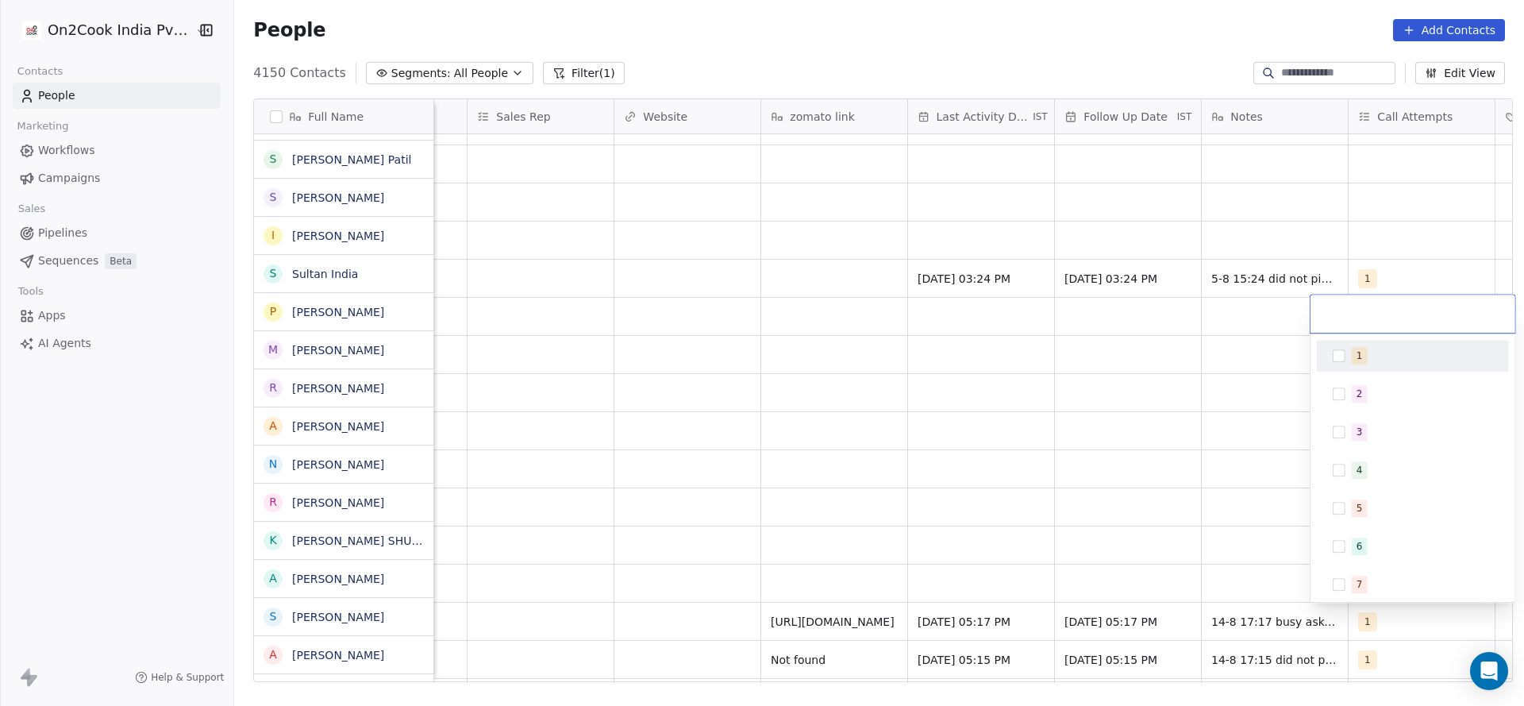
scroll to position [1743, 0]
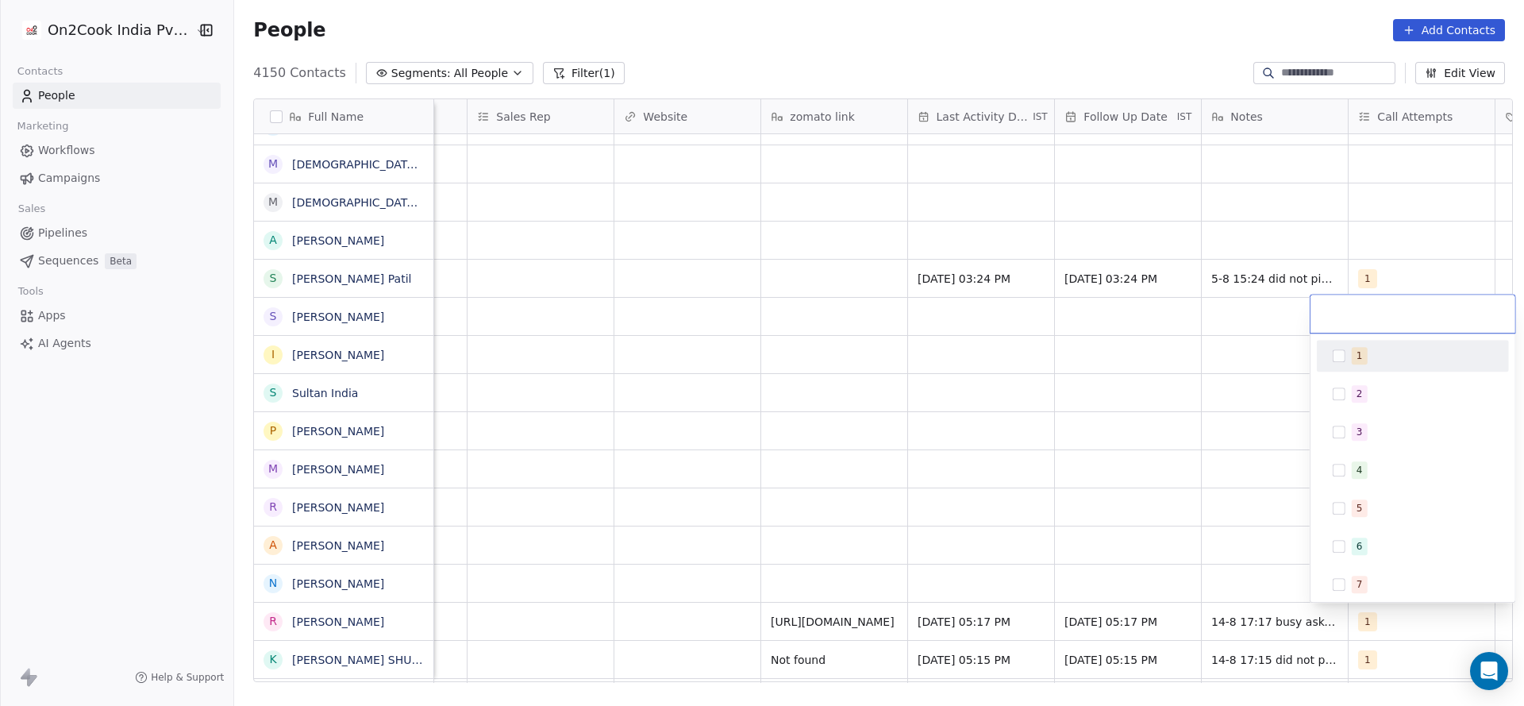
click at [1358, 355] on div "1" at bounding box center [1360, 356] width 6 height 14
click at [1060, 458] on html "On2Cook India Pvt. Ltd. Contacts People Marketing Workflows Campaigns Sales Pip…" at bounding box center [762, 353] width 1524 height 706
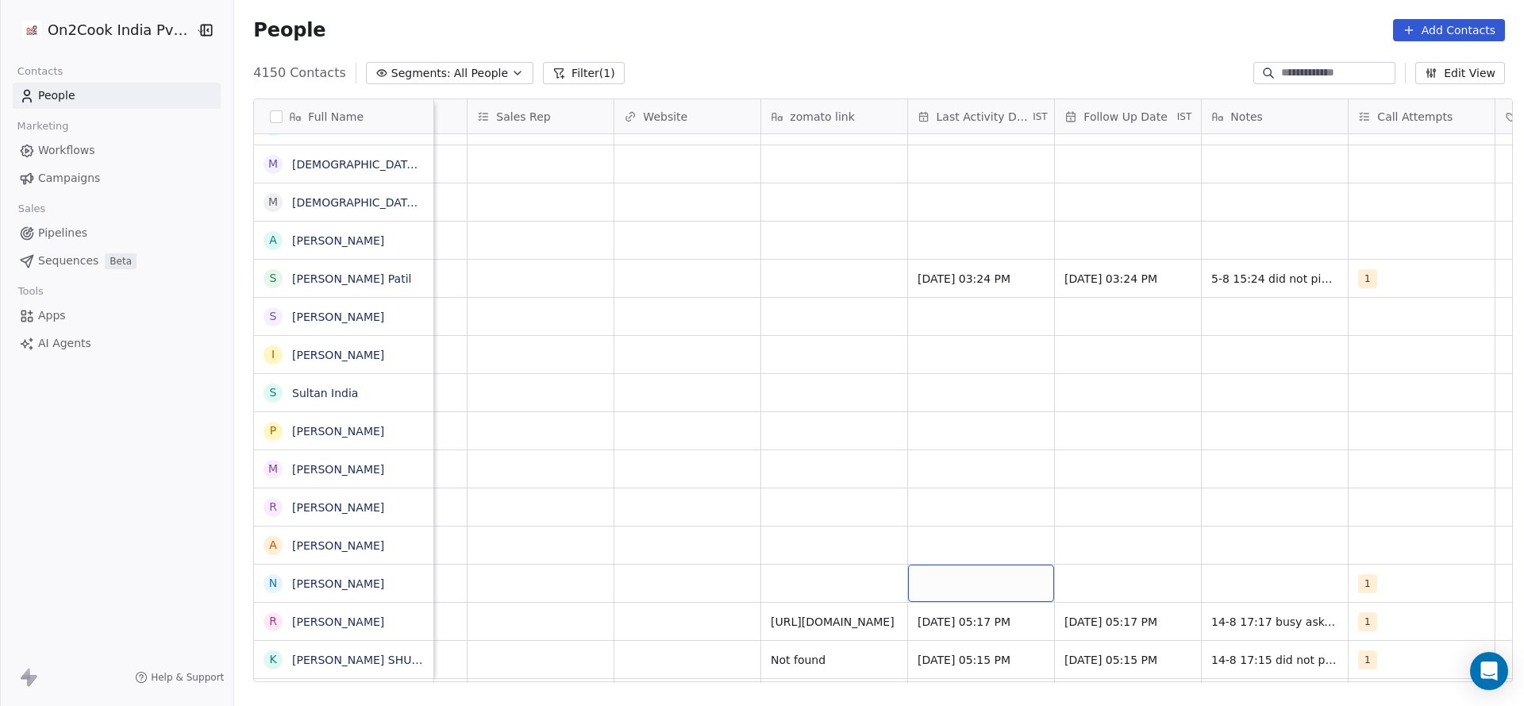
click at [964, 581] on div "grid" at bounding box center [981, 583] width 146 height 37
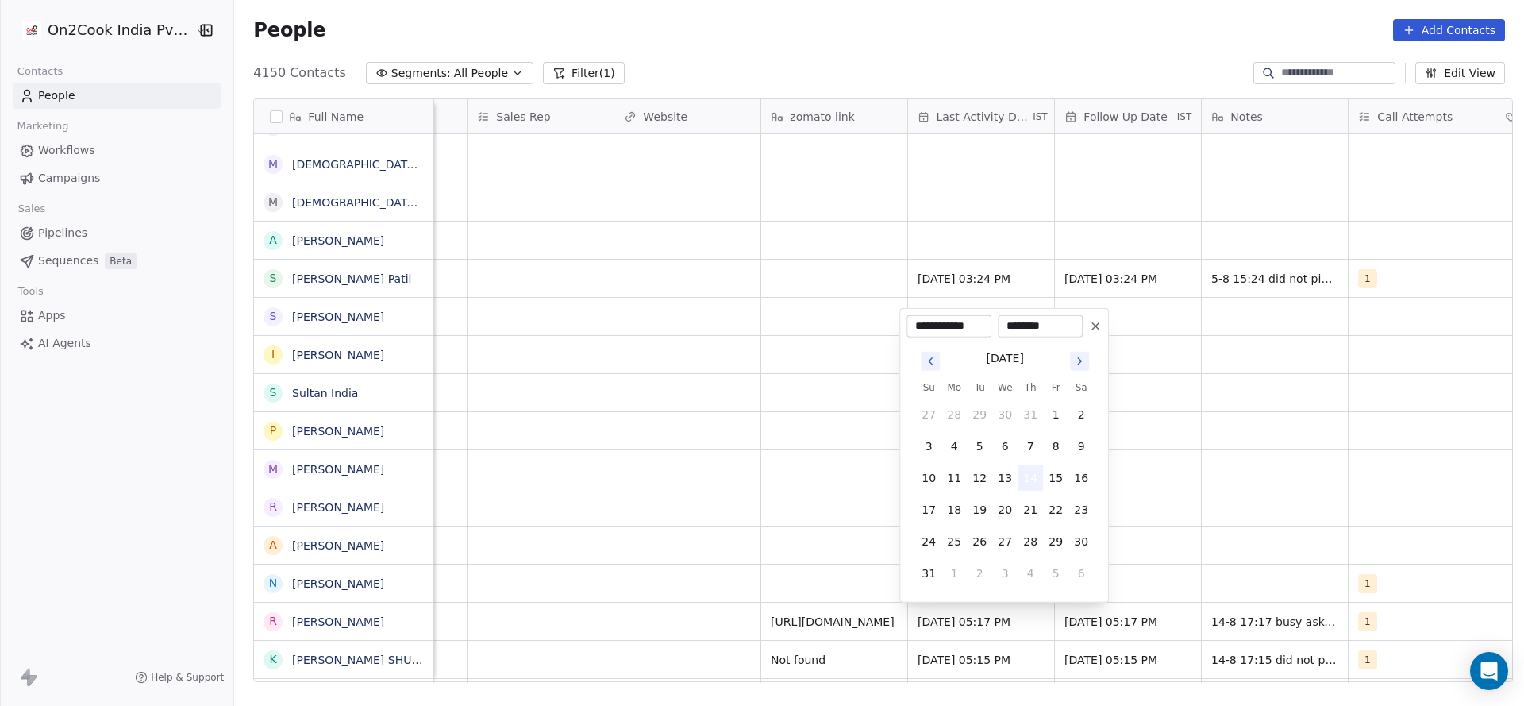
click at [1031, 489] on button "14" at bounding box center [1030, 477] width 25 height 25
click at [1152, 537] on html "On2Cook India Pvt. Ltd. Contacts People Marketing Workflows Campaigns Sales Pip…" at bounding box center [762, 353] width 1524 height 706
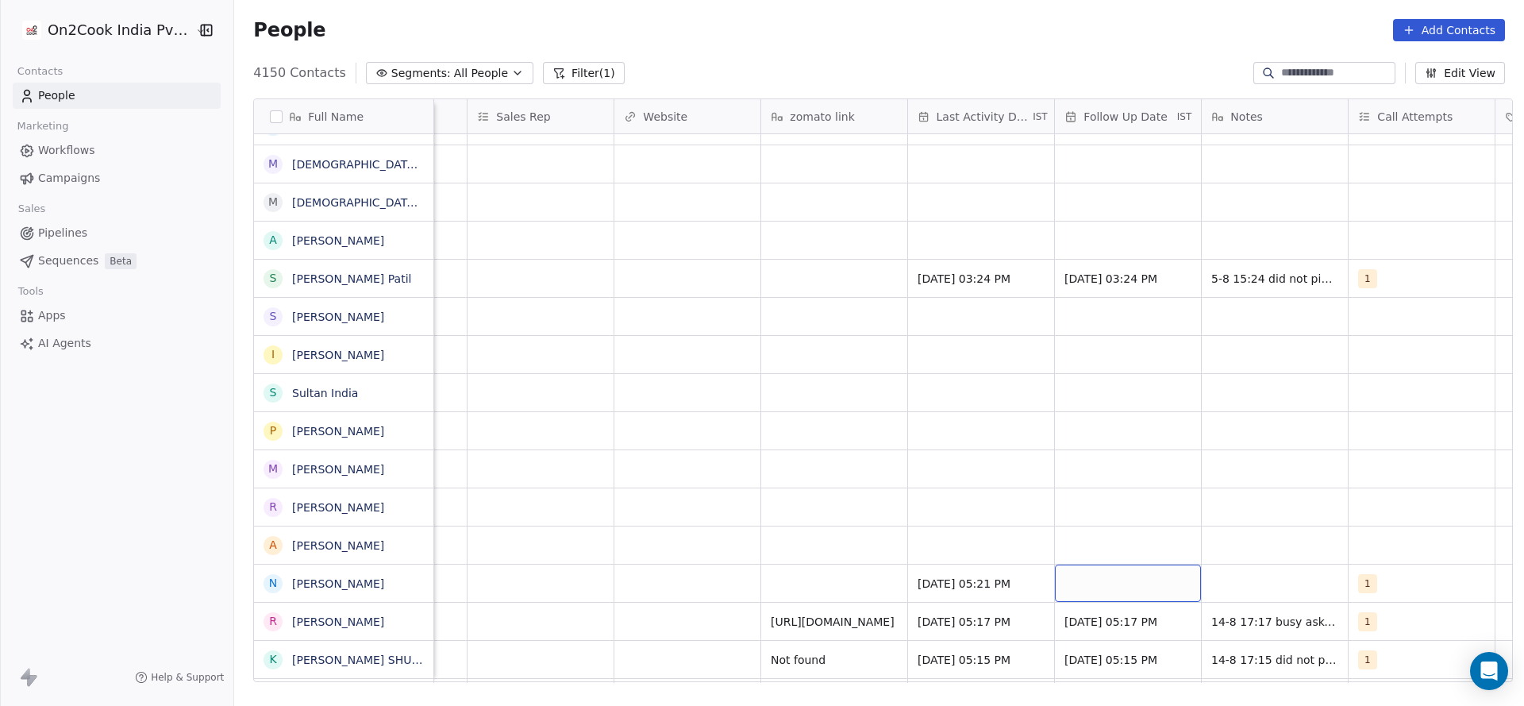
click at [1148, 572] on div "grid" at bounding box center [1128, 583] width 146 height 37
click at [1107, 583] on div "grid" at bounding box center [1128, 583] width 146 height 37
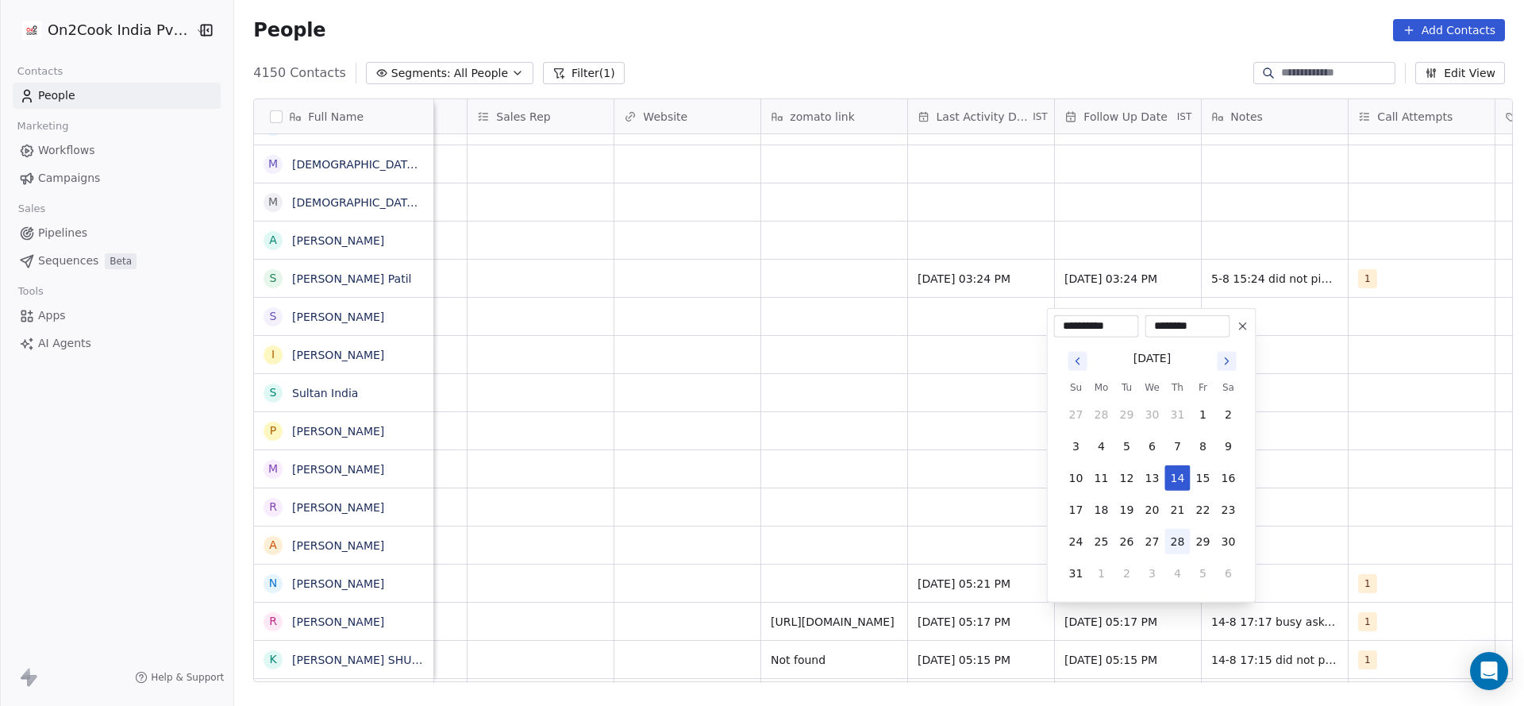
click at [1174, 546] on button "28" at bounding box center [1178, 541] width 25 height 25
type input "**********"
click at [1312, 506] on html "On2Cook India Pvt. Ltd. Contacts People Marketing Workflows Campaigns Sales Pip…" at bounding box center [762, 353] width 1524 height 706
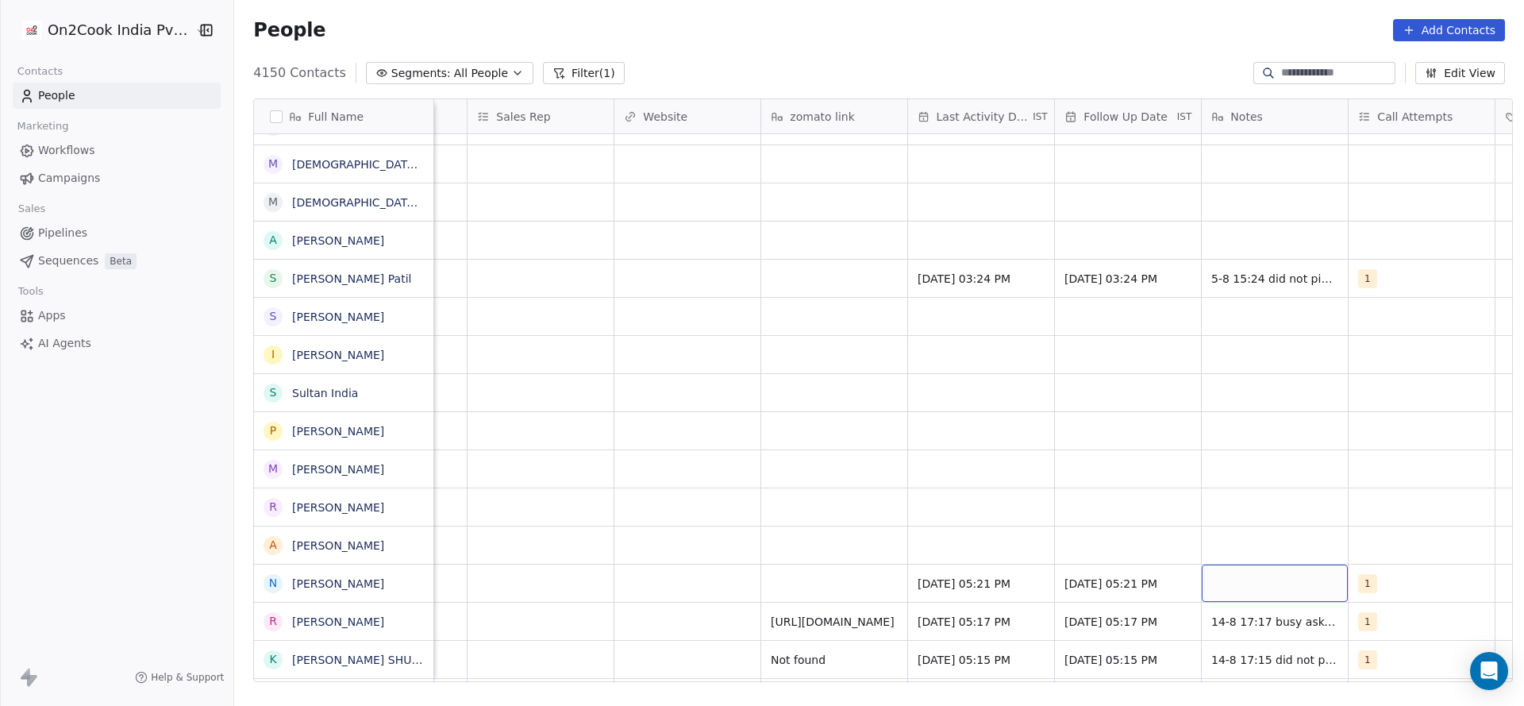
click at [1273, 575] on div "grid" at bounding box center [1275, 583] width 146 height 37
type textarea "**********"
click at [834, 556] on html "On2Cook India Pvt. Ltd. Contacts People Marketing Workflows Campaigns Sales Pip…" at bounding box center [762, 353] width 1524 height 706
drag, startPoint x: 1046, startPoint y: 676, endPoint x: 843, endPoint y: 697, distance: 203.5
click at [843, 697] on html "On2Cook India Pvt. Ltd. Contacts People Marketing Workflows Campaigns Sales Pip…" at bounding box center [762, 353] width 1524 height 706
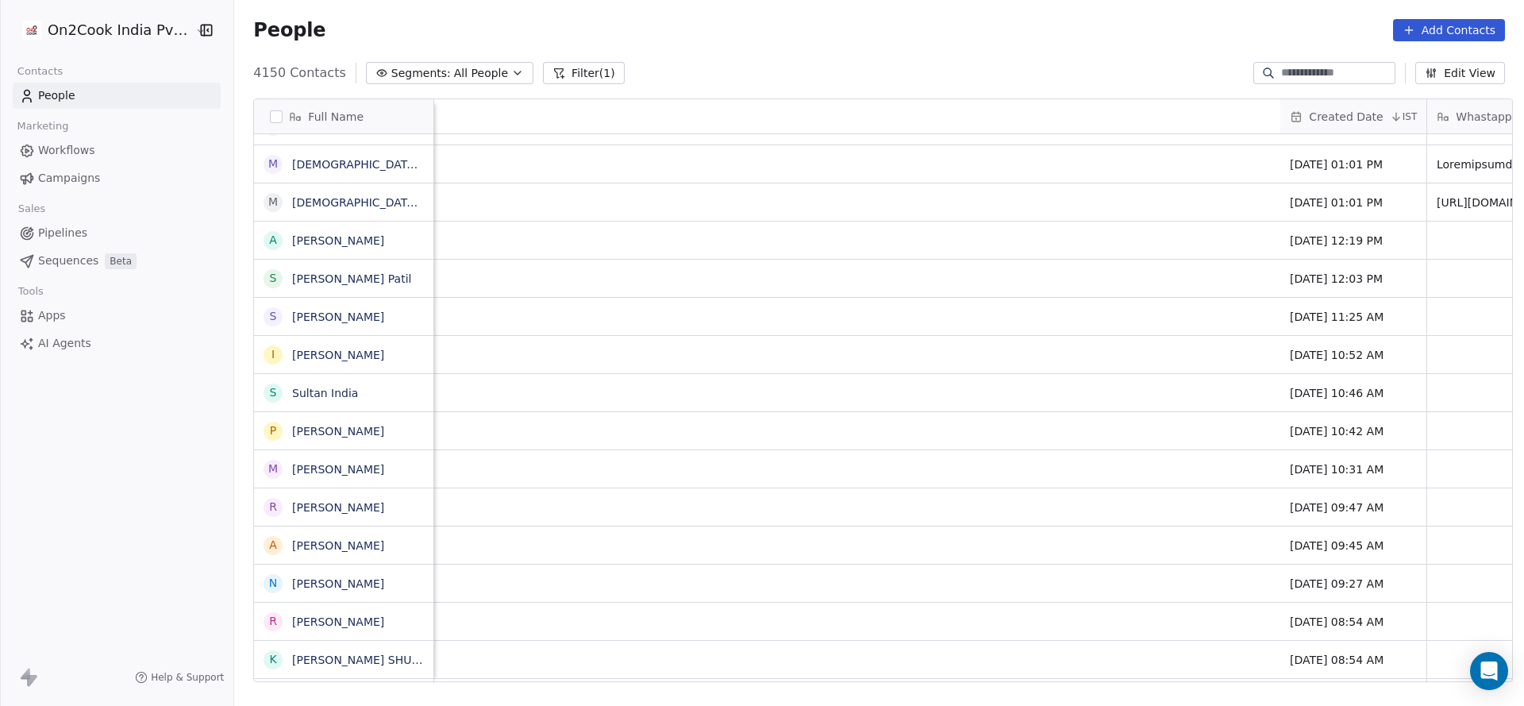
scroll to position [0, 1663]
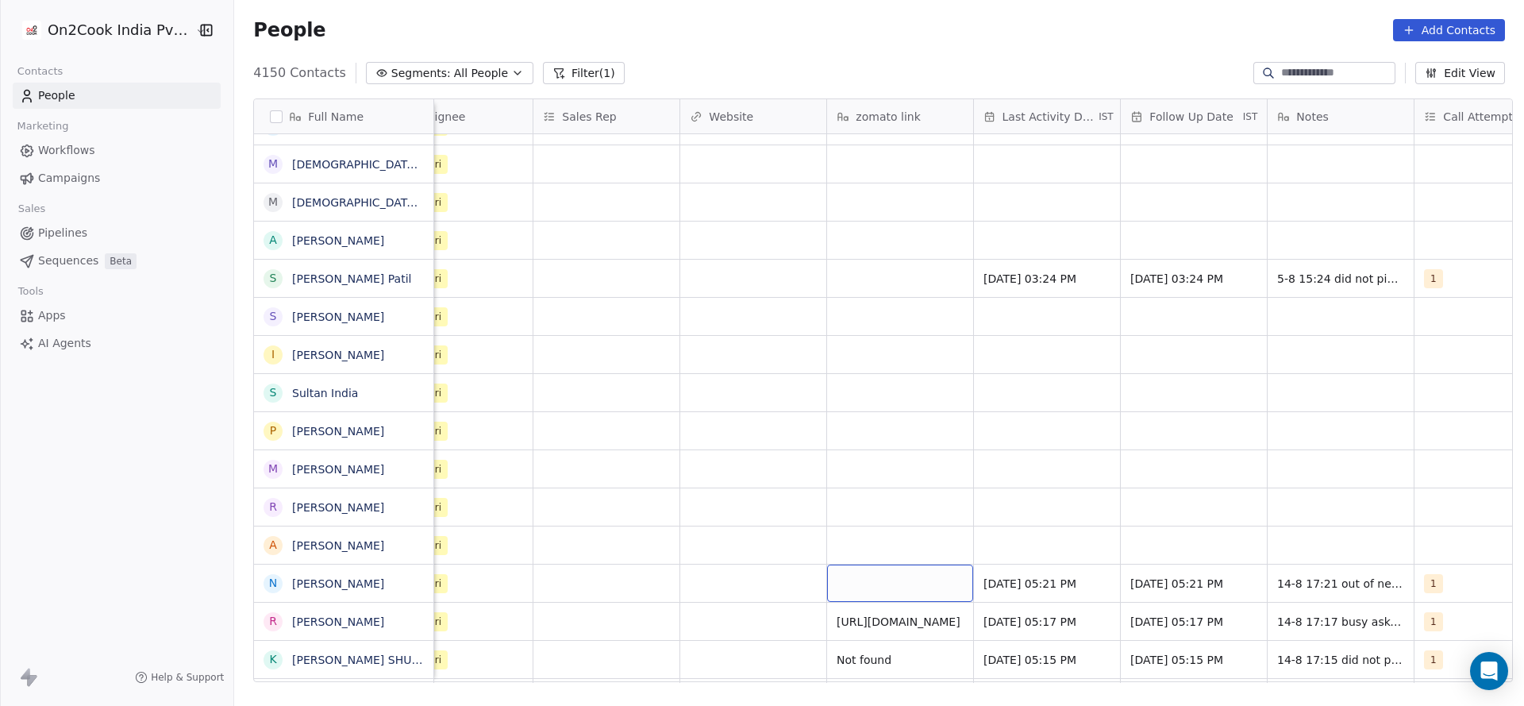
click at [917, 588] on div "grid" at bounding box center [900, 583] width 146 height 37
type textarea "*********"
click at [560, 512] on html "On2Cook India Pvt. Ltd. Contacts People Marketing Workflows Campaigns Sales Pip…" at bounding box center [762, 353] width 1524 height 706
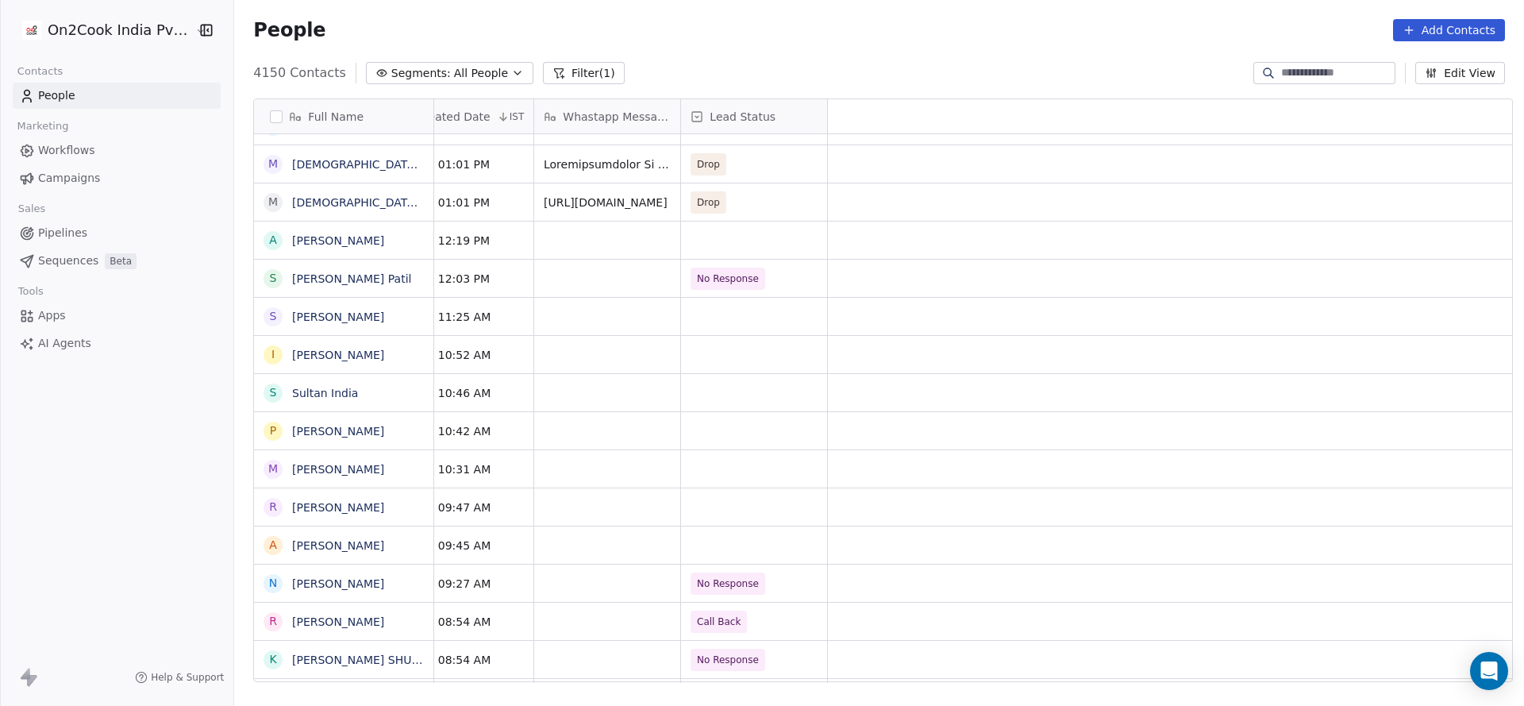
scroll to position [0, 0]
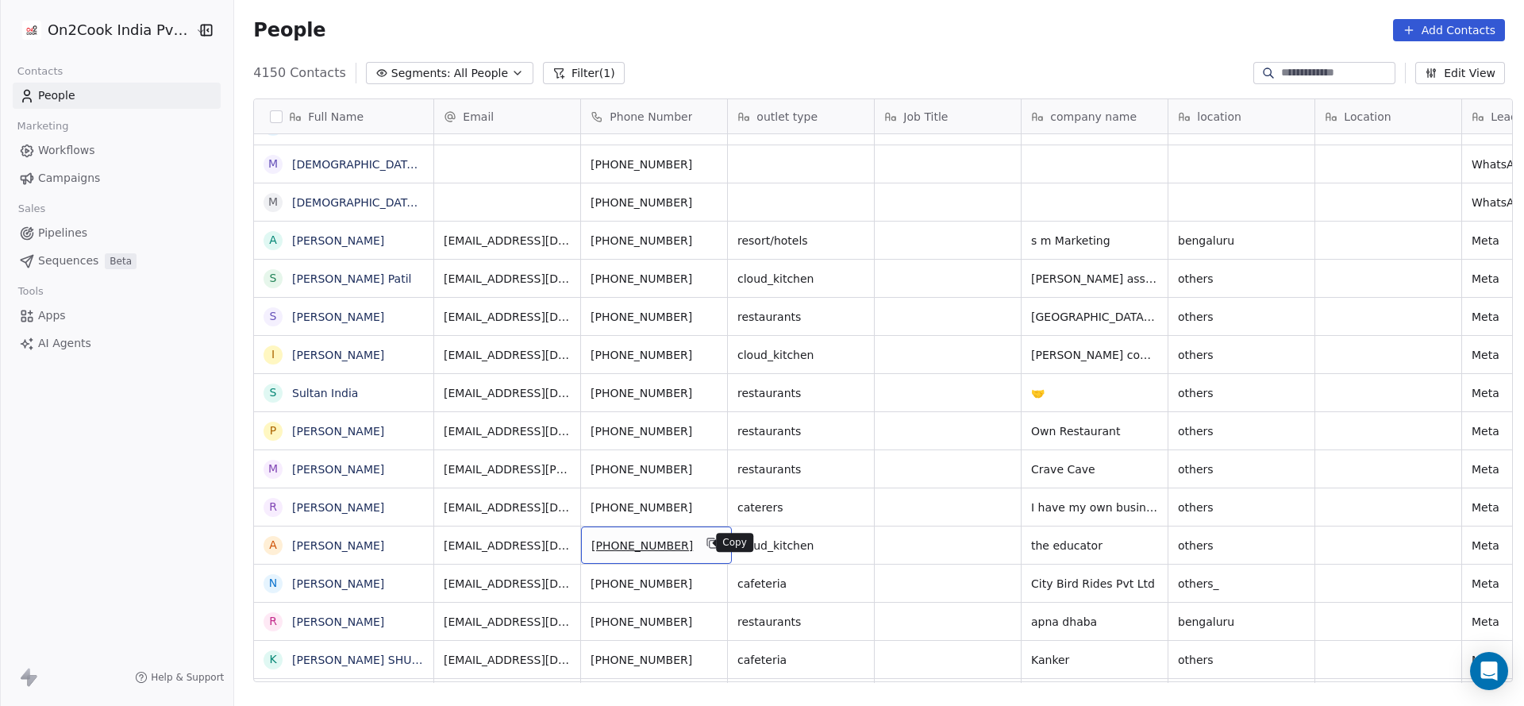
click at [708, 548] on button "grid" at bounding box center [712, 543] width 19 height 19
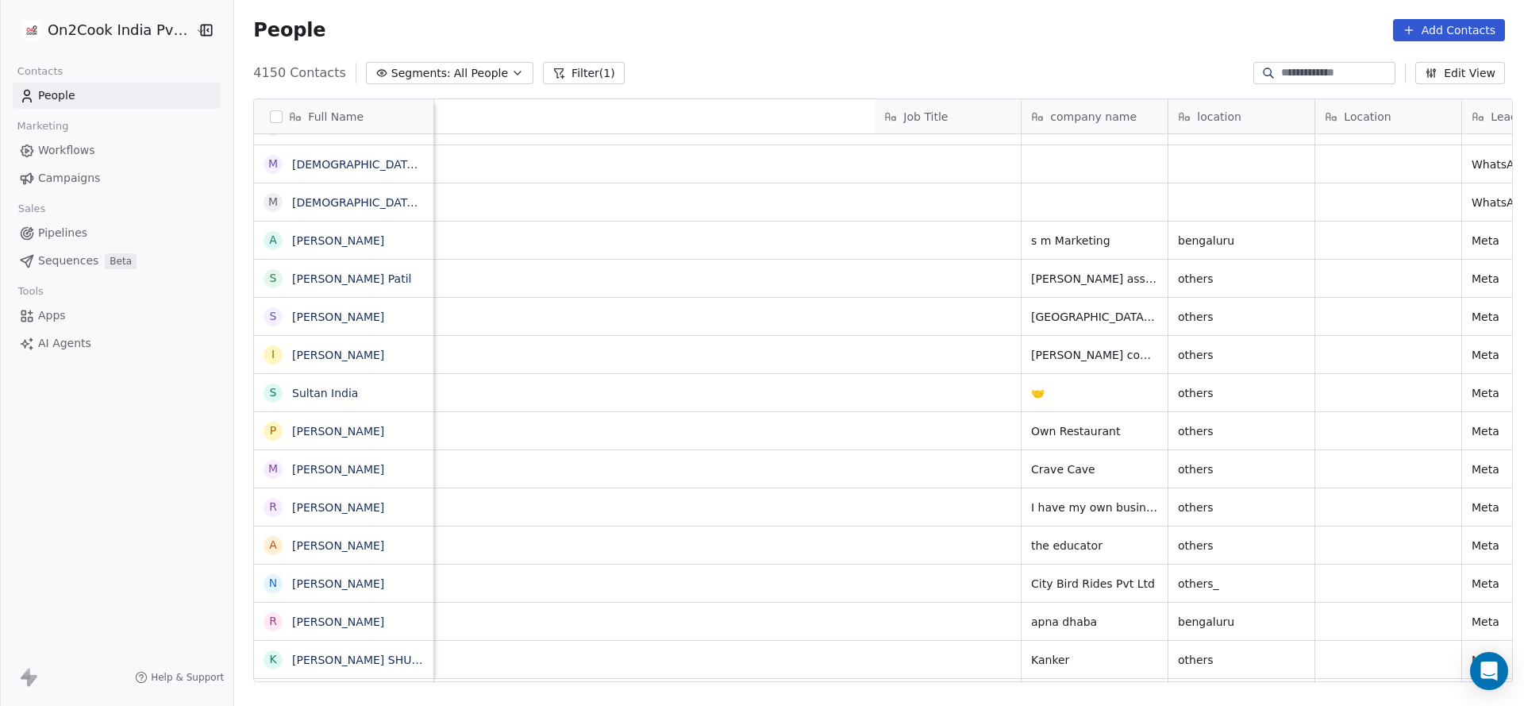
scroll to position [0, 921]
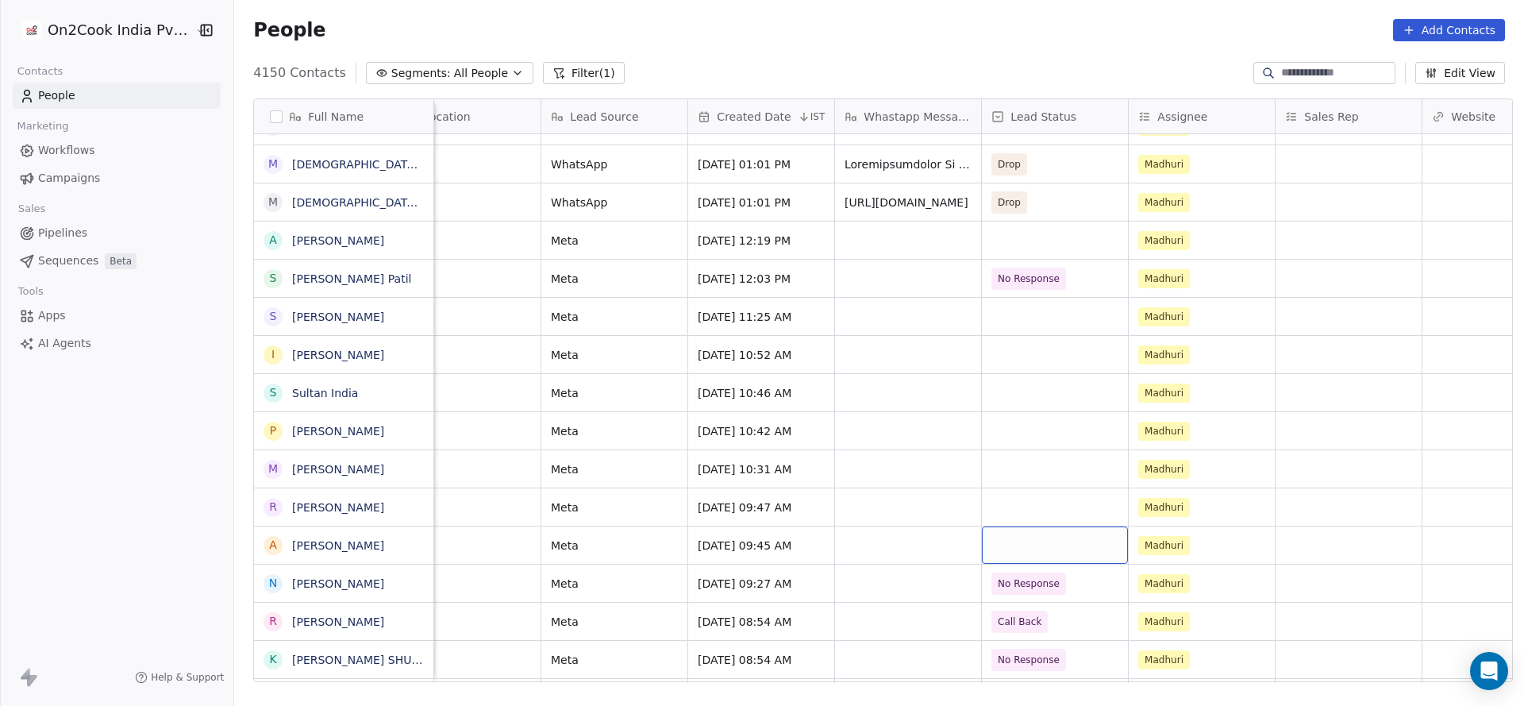
click at [1013, 552] on div "grid" at bounding box center [1055, 544] width 146 height 37
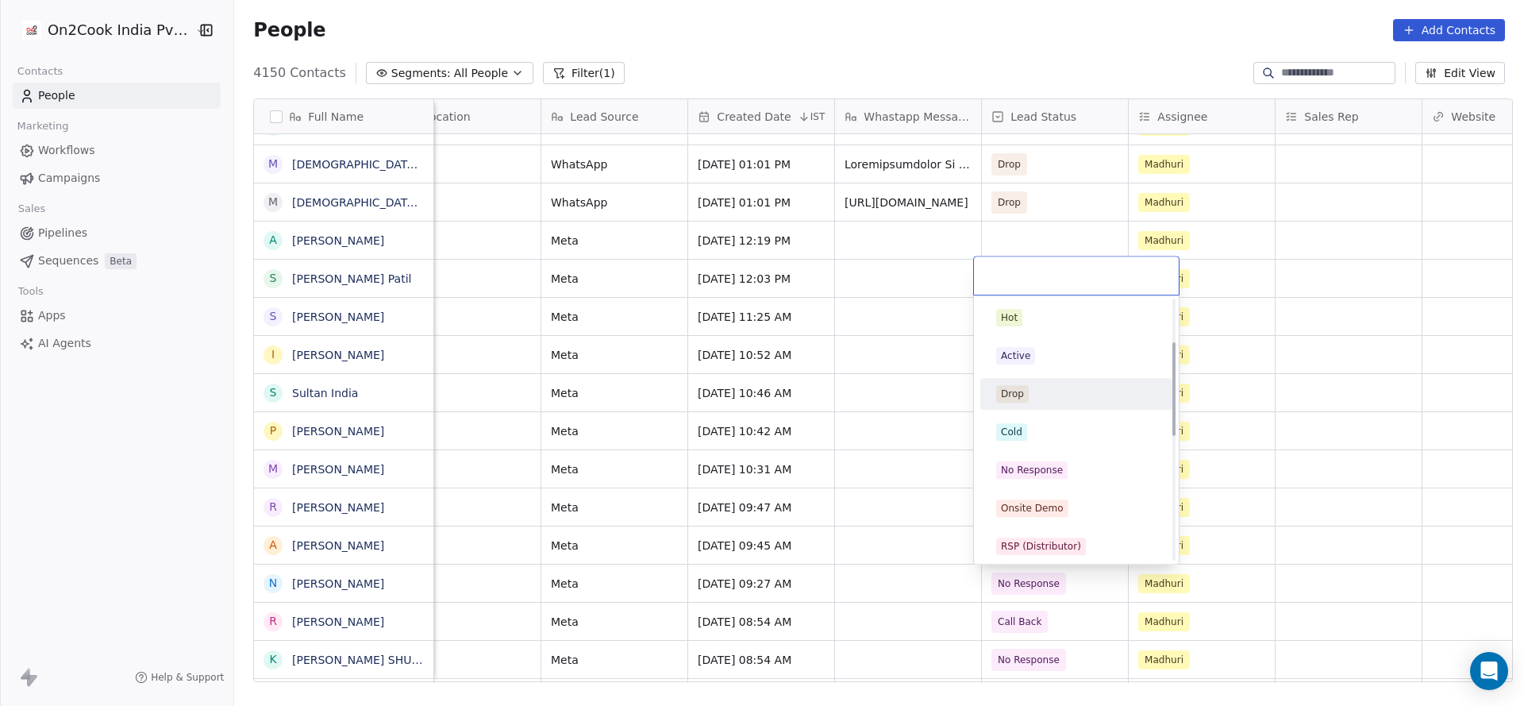
scroll to position [119, 0]
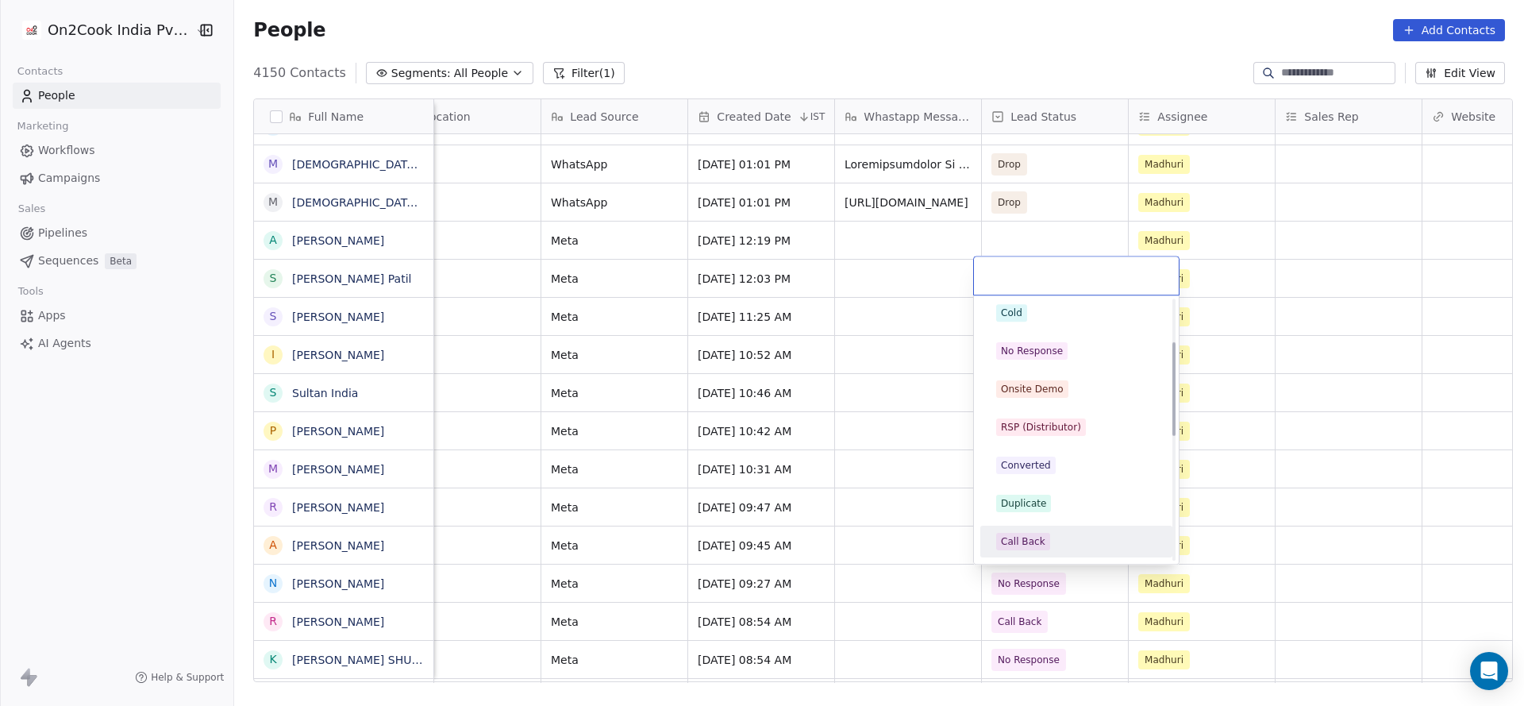
click at [1034, 539] on div "Call Back" at bounding box center [1023, 541] width 44 height 14
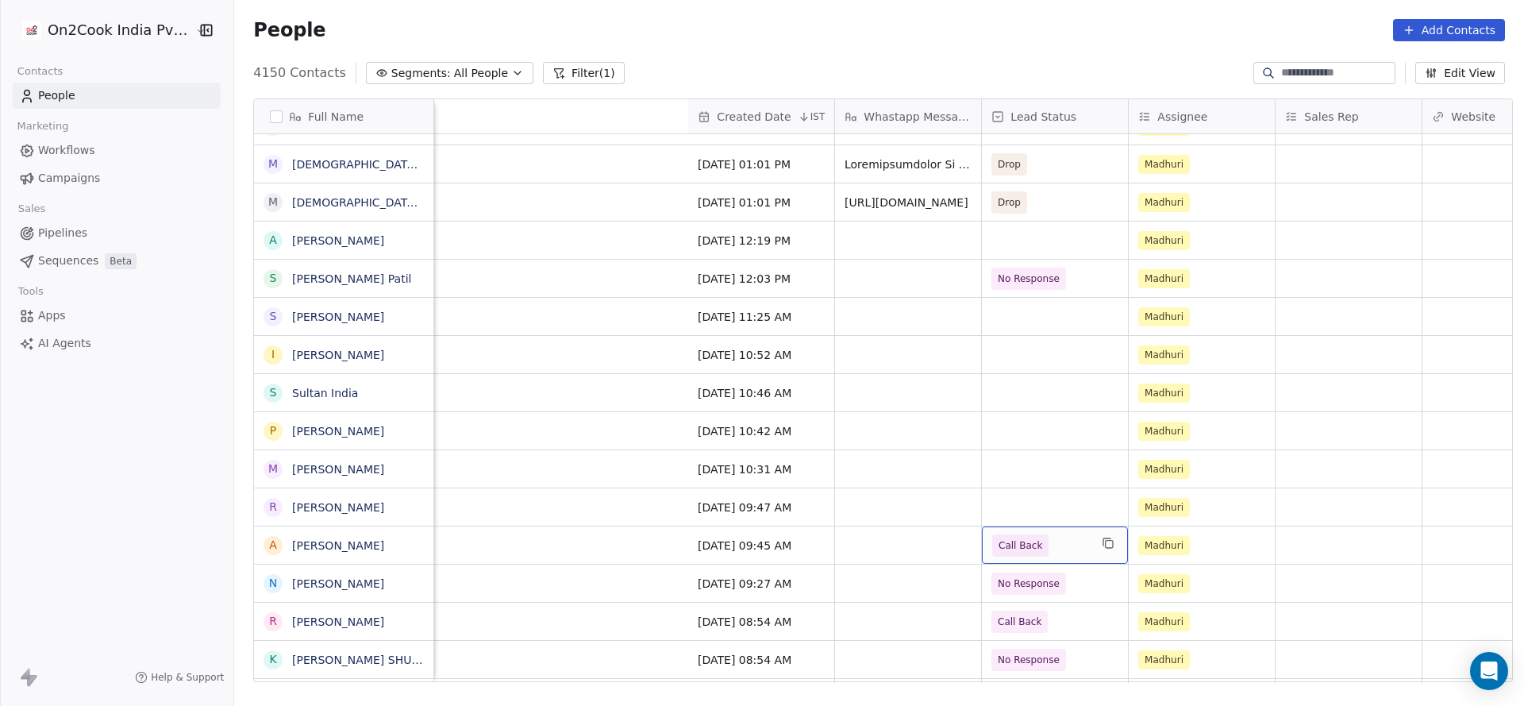
scroll to position [0, 1744]
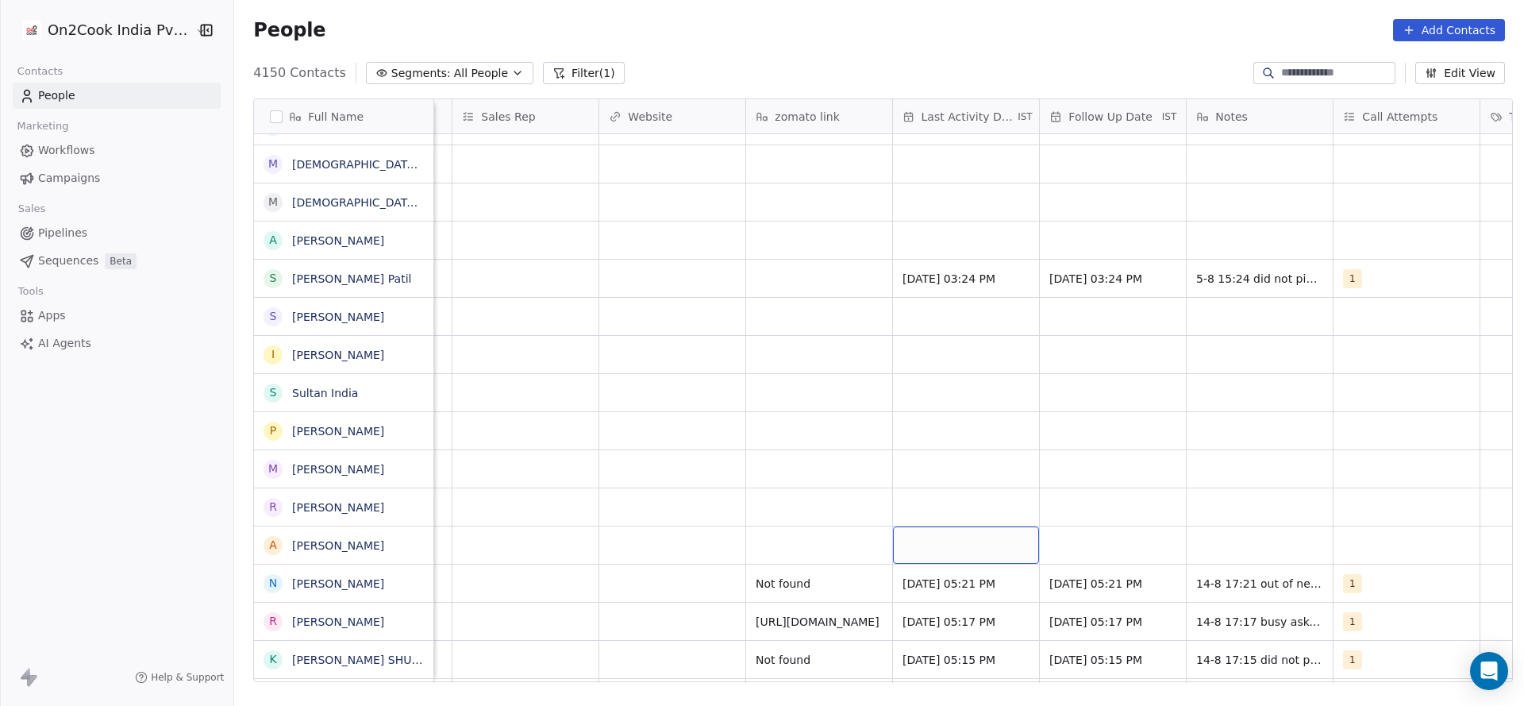
click at [943, 538] on div "grid" at bounding box center [966, 544] width 146 height 37
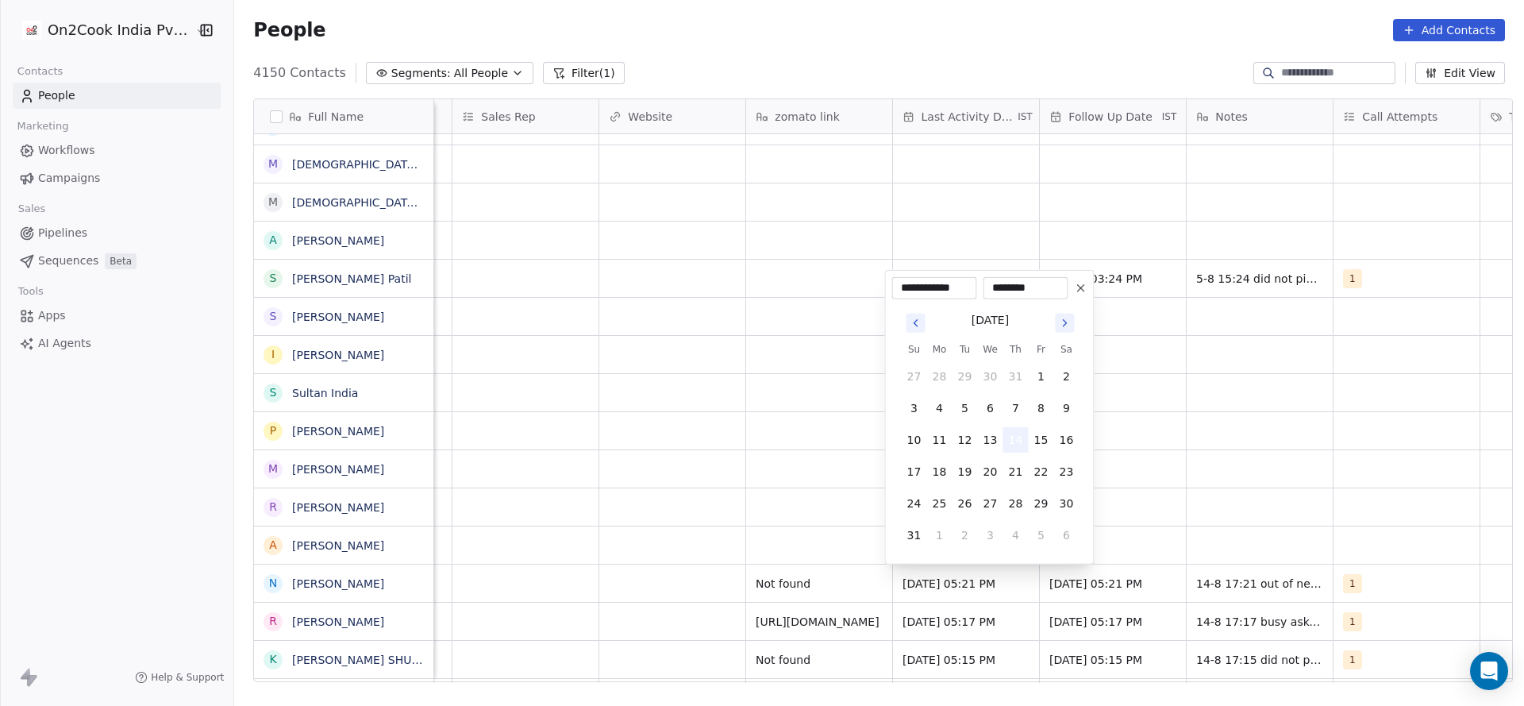
click at [1018, 440] on button "14" at bounding box center [1016, 439] width 25 height 25
click at [800, 536] on html "On2Cook India Pvt. Ltd. Contacts People Marketing Workflows Campaigns Sales Pip…" at bounding box center [762, 353] width 1524 height 706
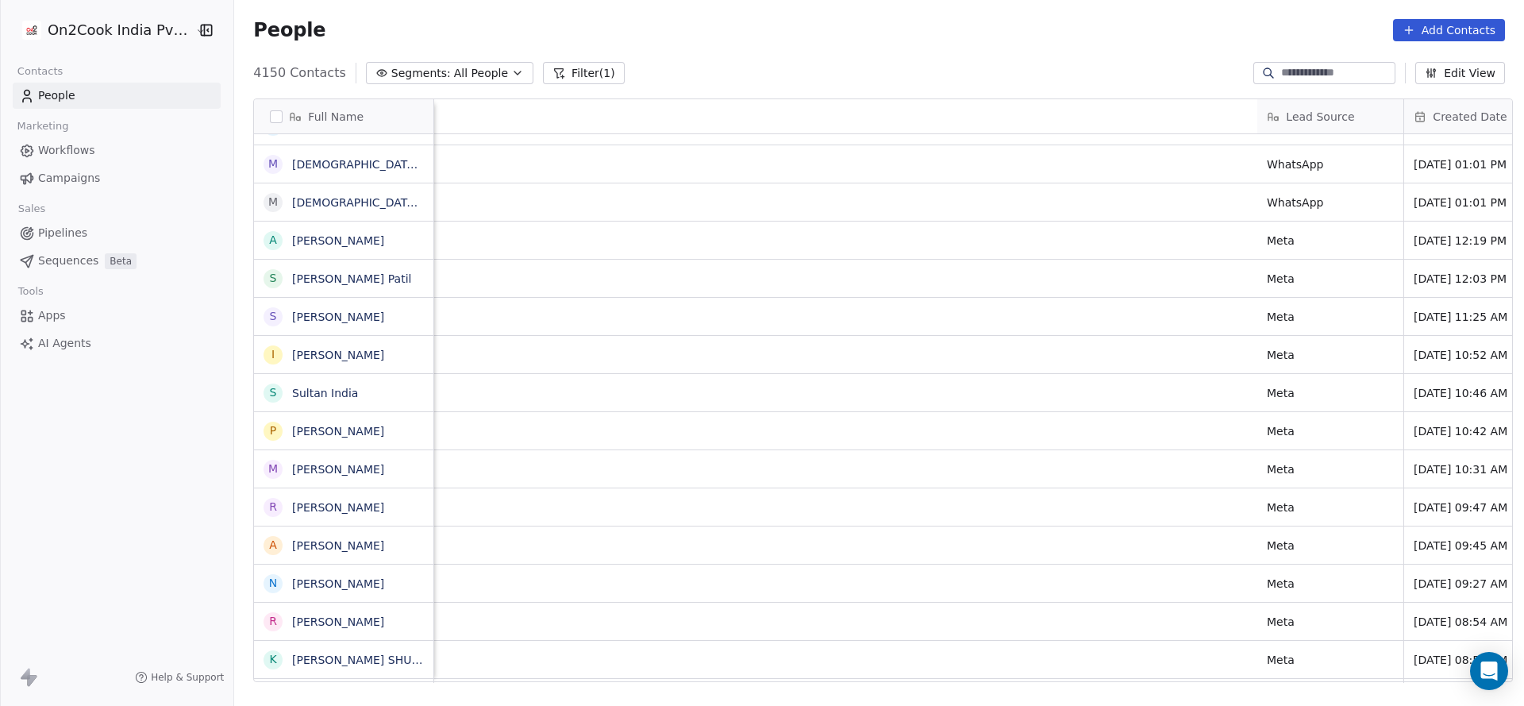
scroll to position [0, 1504]
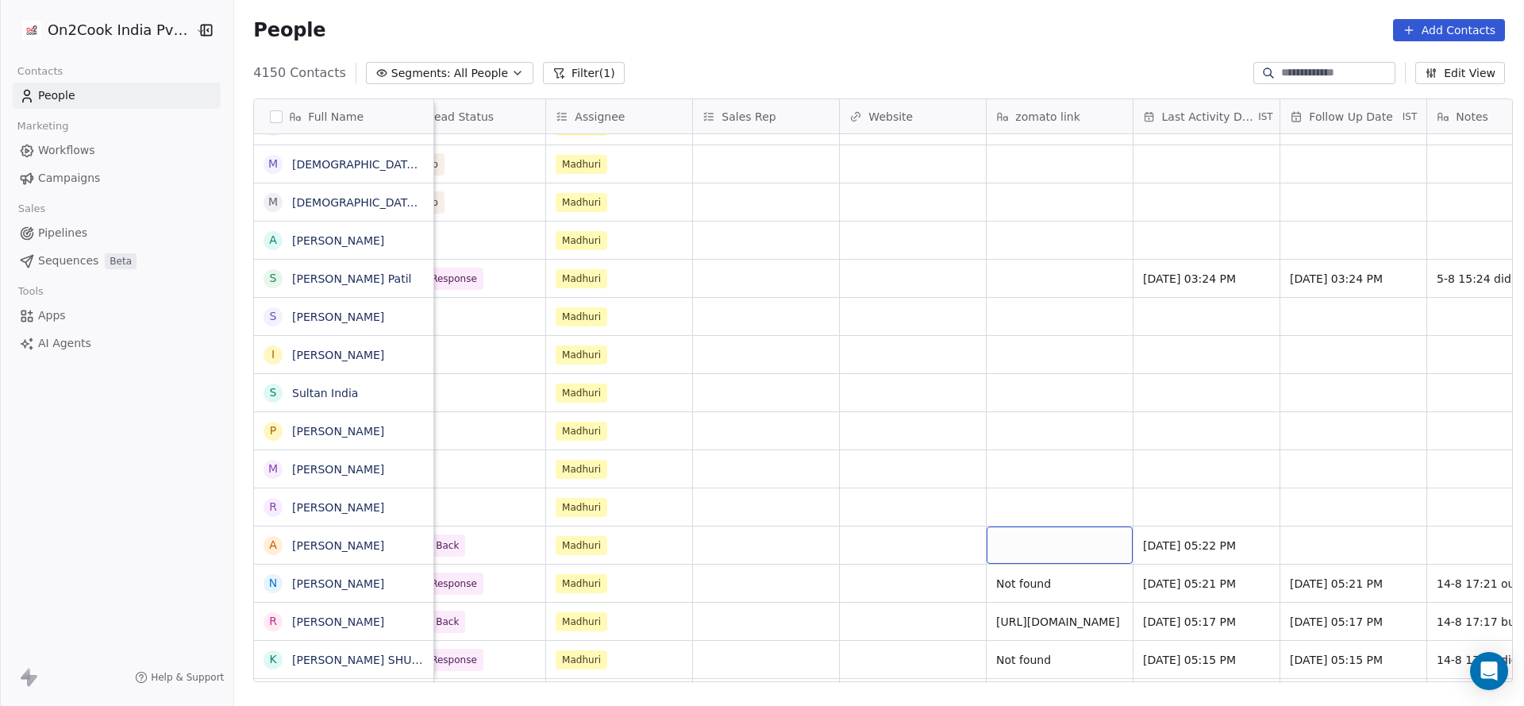
click at [1023, 534] on div "grid" at bounding box center [1060, 544] width 146 height 37
type textarea "*********"
click at [1015, 515] on html "On2Cook India Pvt. Ltd. Contacts People Marketing Workflows Campaigns Sales Pip…" at bounding box center [762, 353] width 1524 height 706
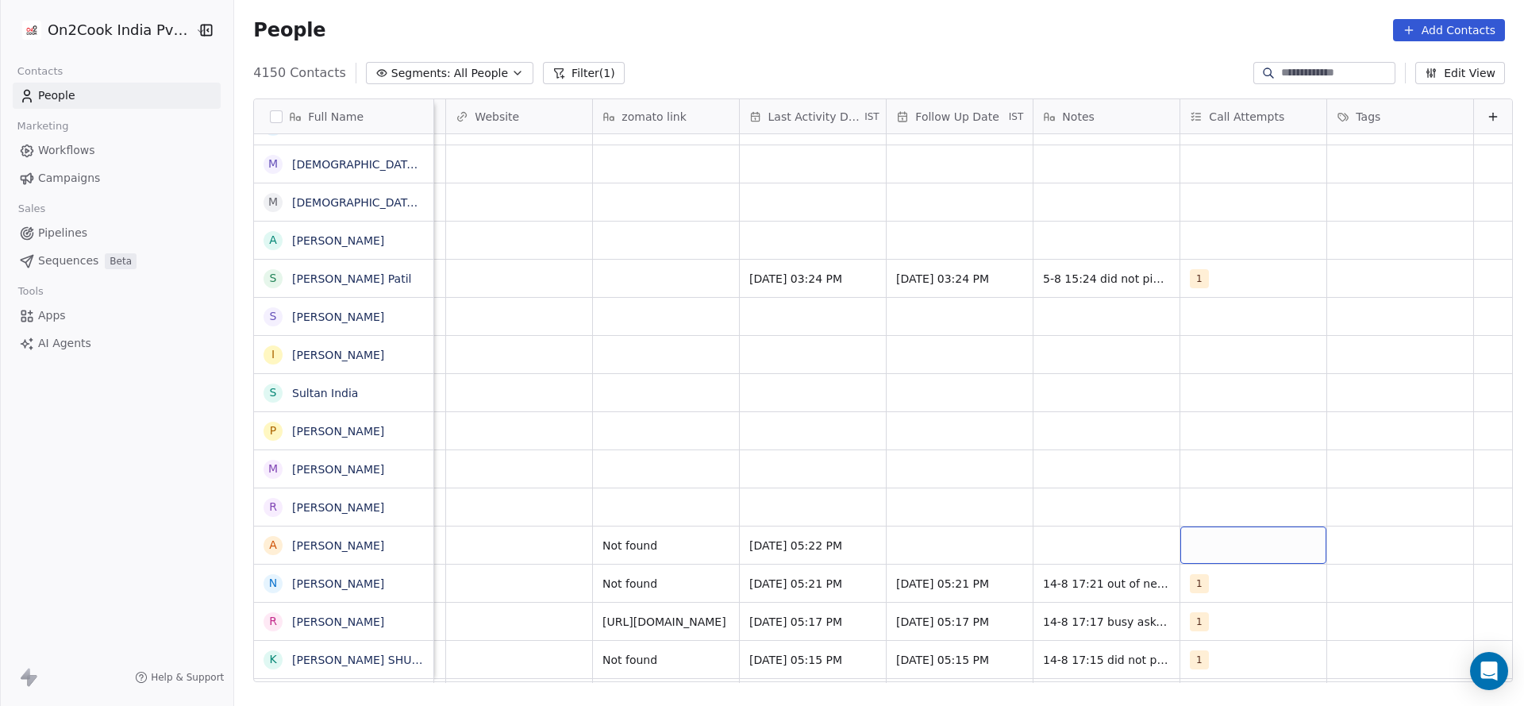
click at [1210, 544] on div "grid" at bounding box center [1254, 544] width 146 height 37
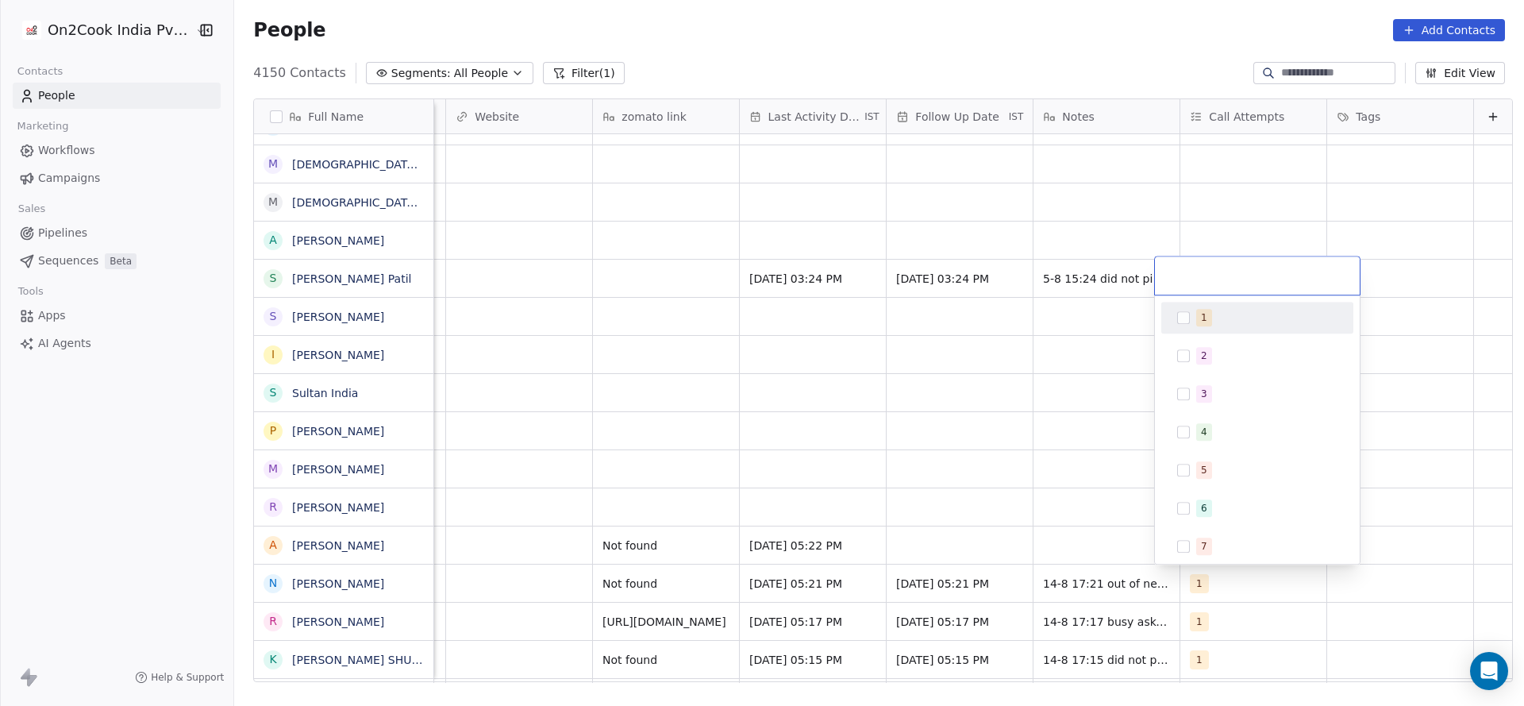
click at [1234, 313] on div "1" at bounding box center [1267, 317] width 141 height 17
click at [1056, 446] on html "On2Cook India Pvt. Ltd. Contacts People Marketing Workflows Campaigns Sales Pip…" at bounding box center [762, 353] width 1524 height 706
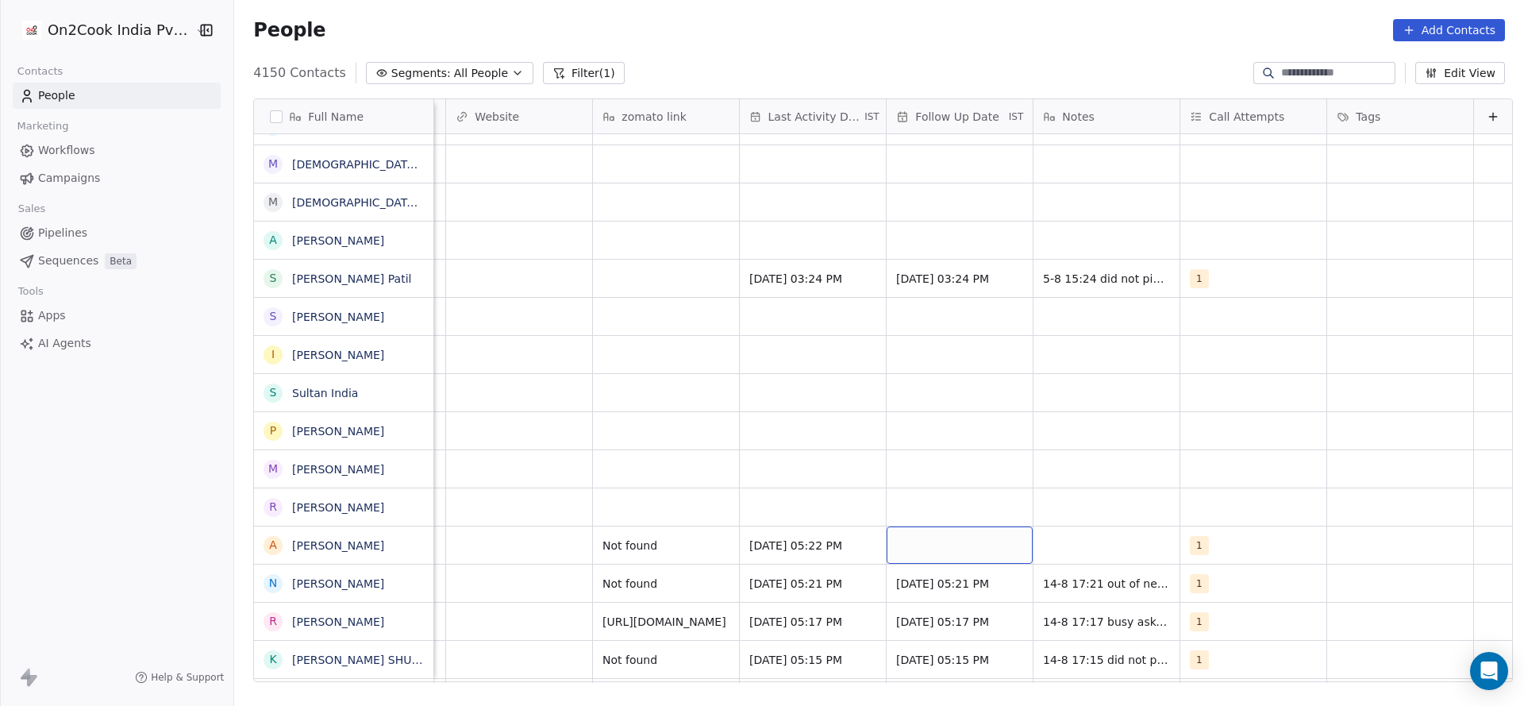
click at [958, 547] on div "grid" at bounding box center [960, 544] width 146 height 37
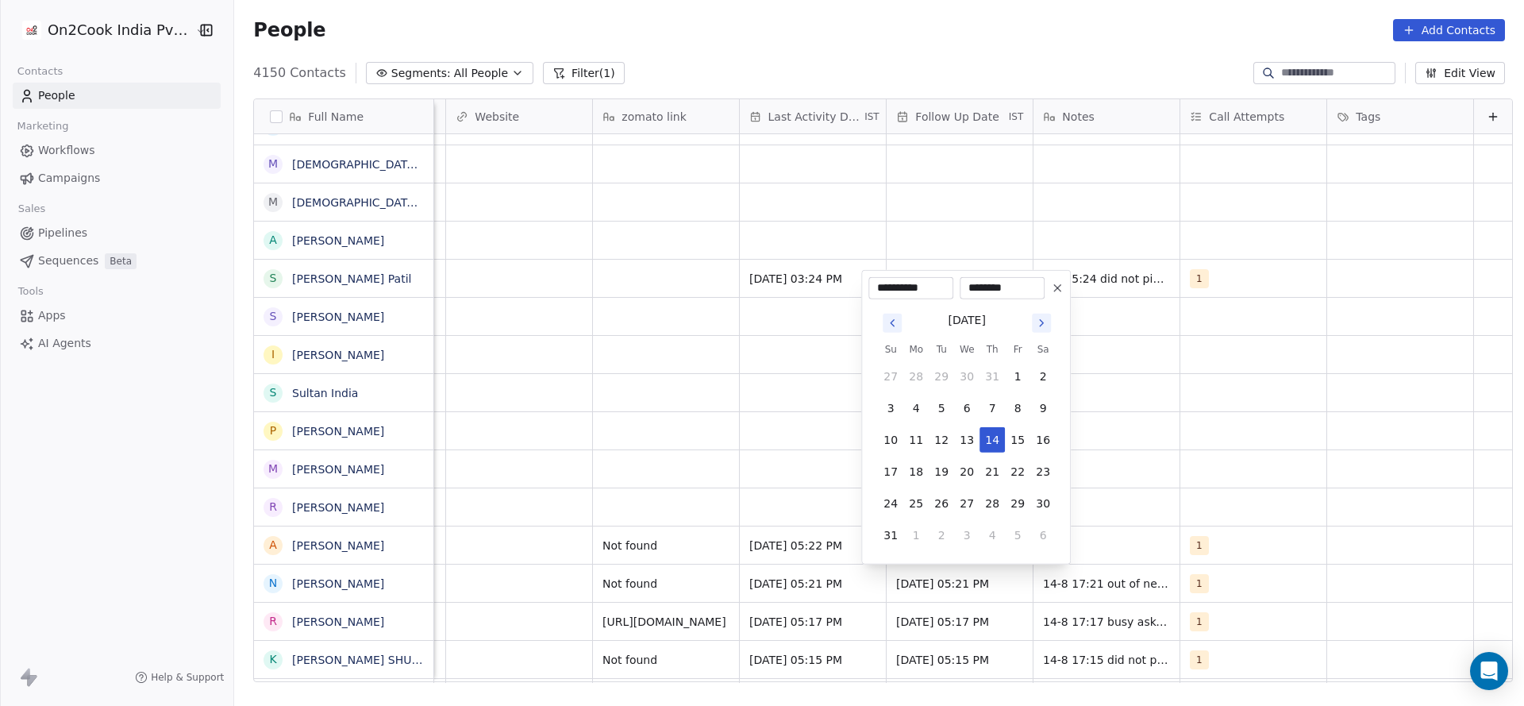
drag, startPoint x: 991, startPoint y: 507, endPoint x: 904, endPoint y: 565, distance: 104.6
click at [992, 506] on button "28" at bounding box center [992, 503] width 25 height 25
type input "**********"
click at [884, 572] on html "On2Cook India Pvt. Ltd. Contacts People Marketing Workflows Campaigns Sales Pip…" at bounding box center [762, 353] width 1524 height 706
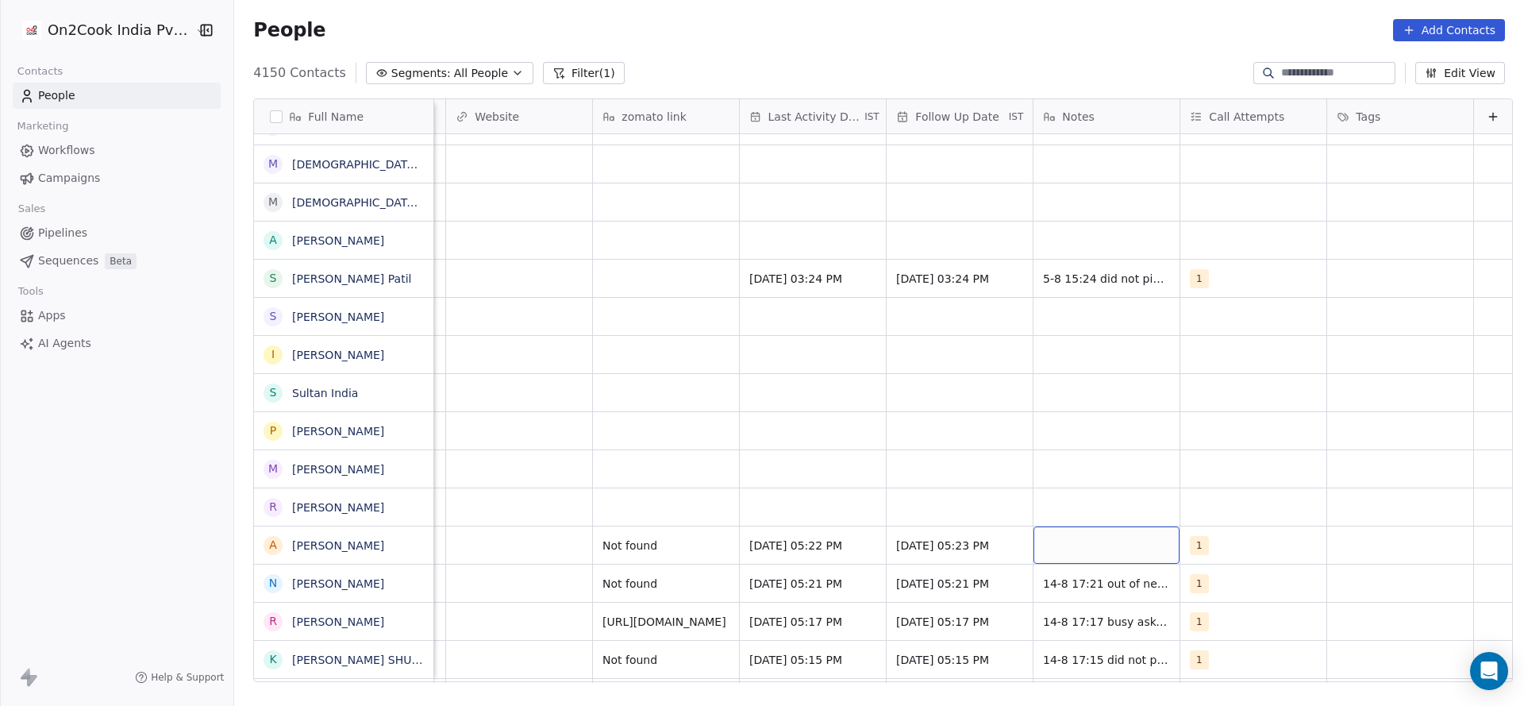
click at [1050, 545] on div "grid" at bounding box center [1107, 544] width 146 height 37
type textarea "**********"
click at [646, 490] on html "On2Cook India Pvt. Ltd. Contacts People Marketing Workflows Campaigns Sales Pip…" at bounding box center [762, 353] width 1524 height 706
drag, startPoint x: 688, startPoint y: 495, endPoint x: 929, endPoint y: 621, distance: 271.3
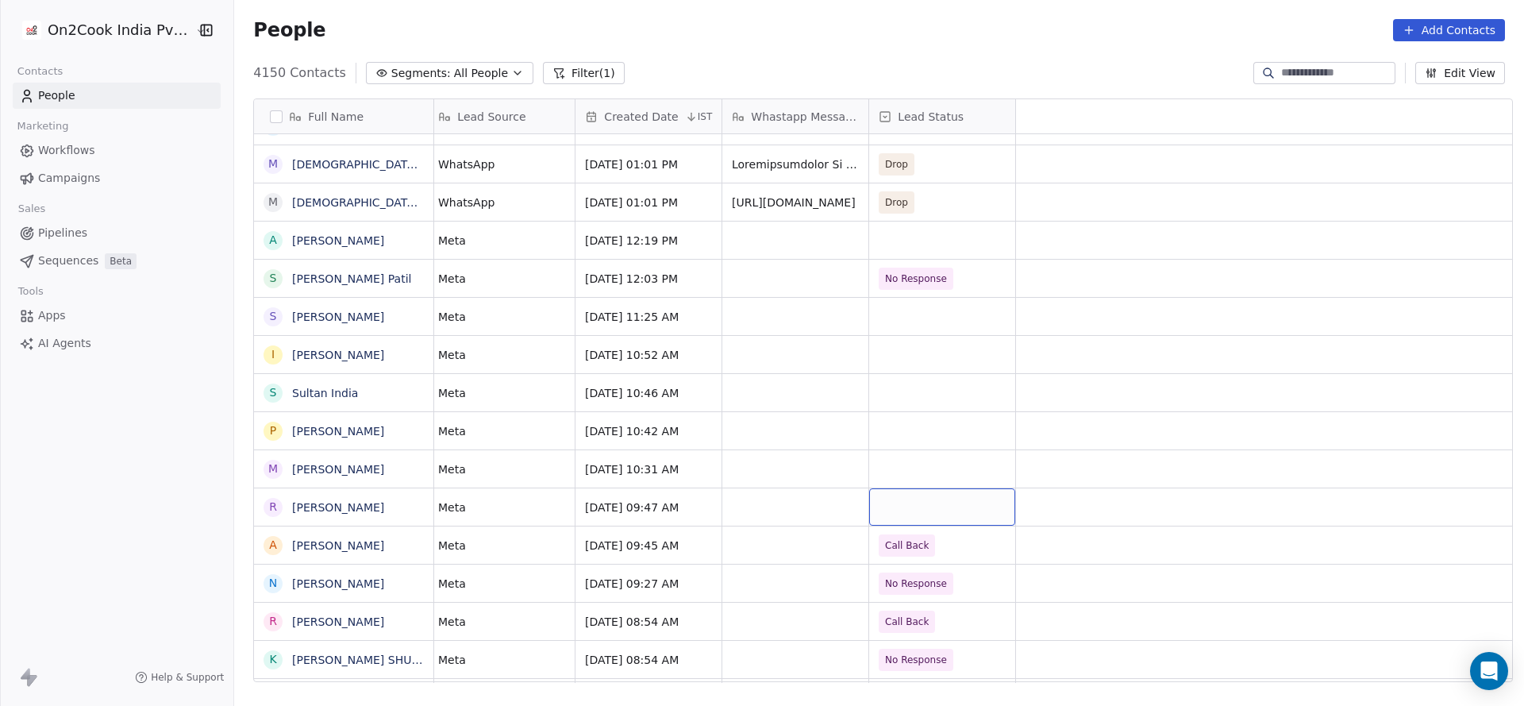
scroll to position [0, 0]
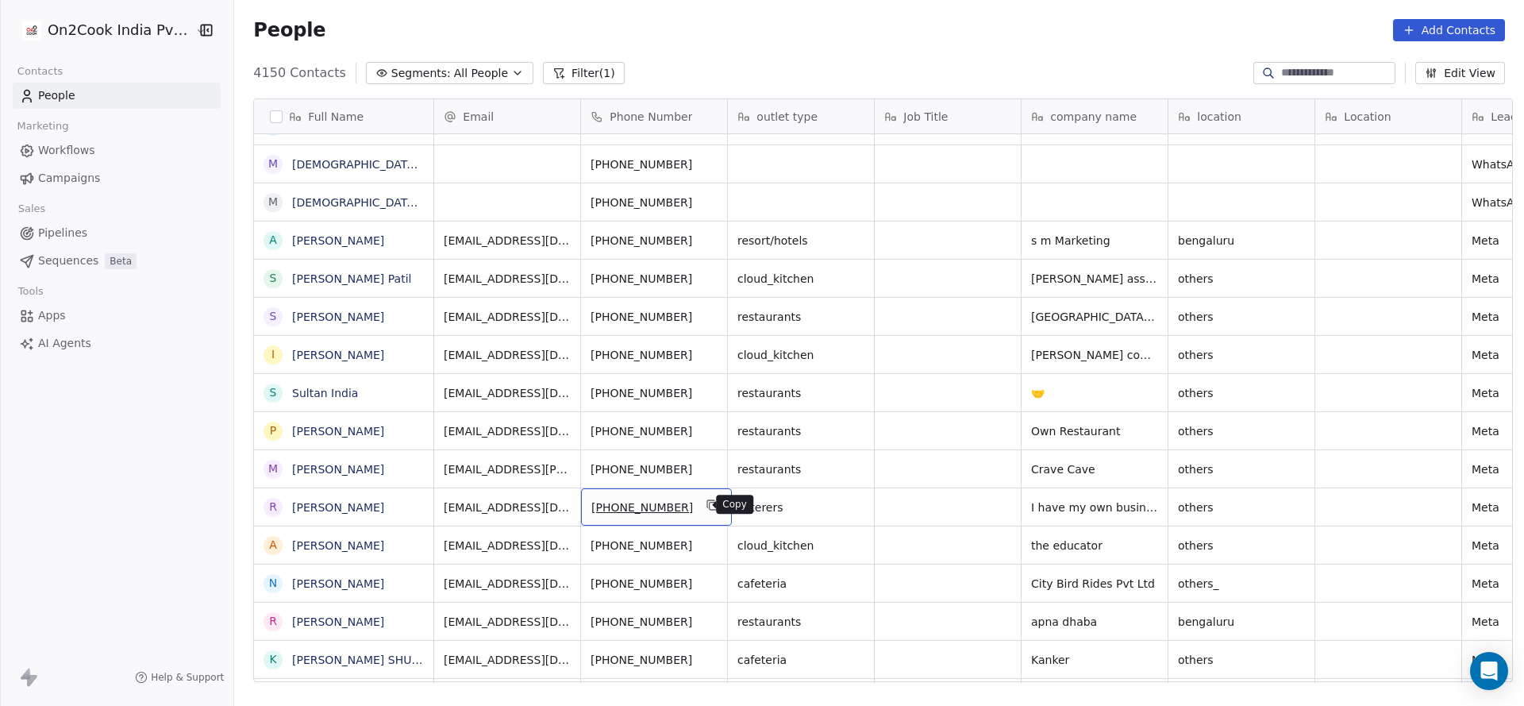
click at [707, 506] on icon "grid" at bounding box center [713, 505] width 13 height 13
click at [707, 500] on icon "grid" at bounding box center [713, 505] width 13 height 13
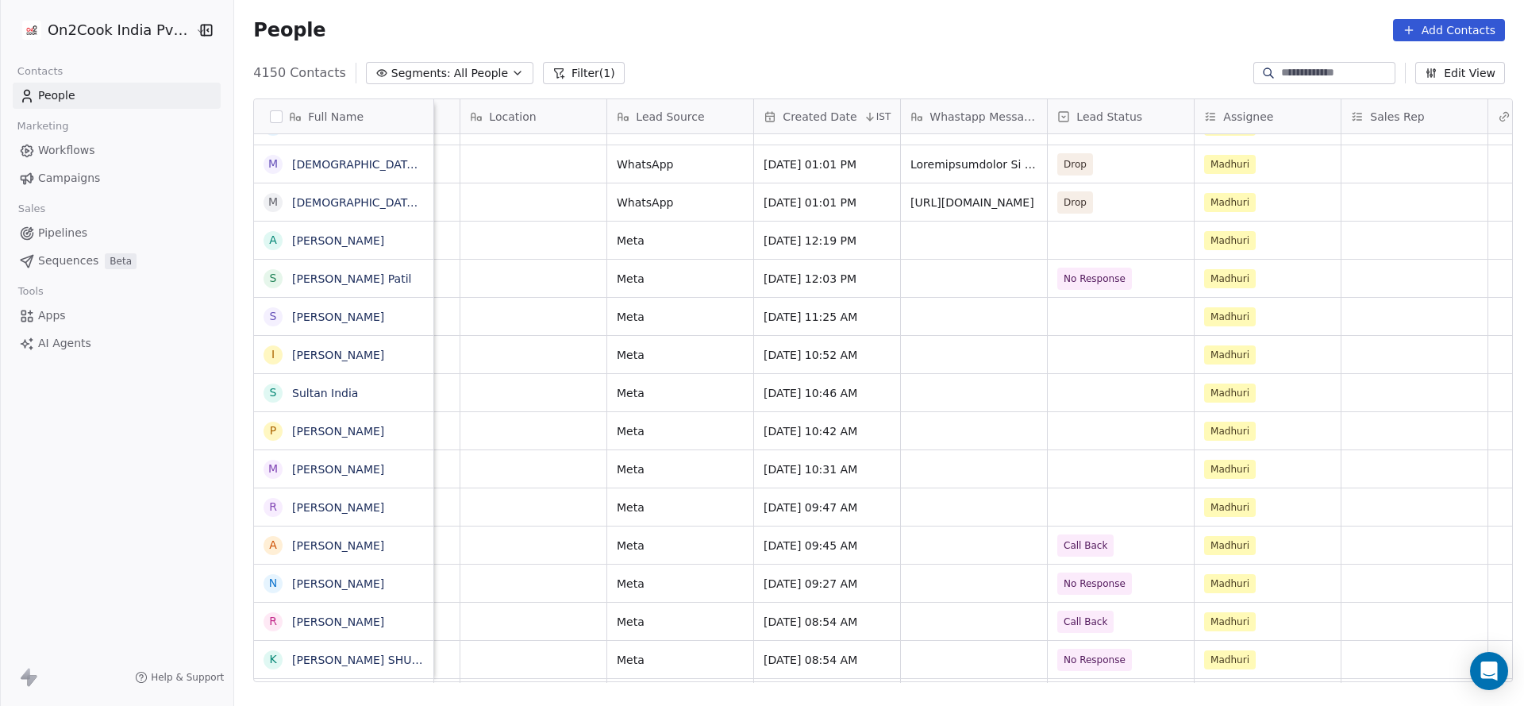
scroll to position [0, 870]
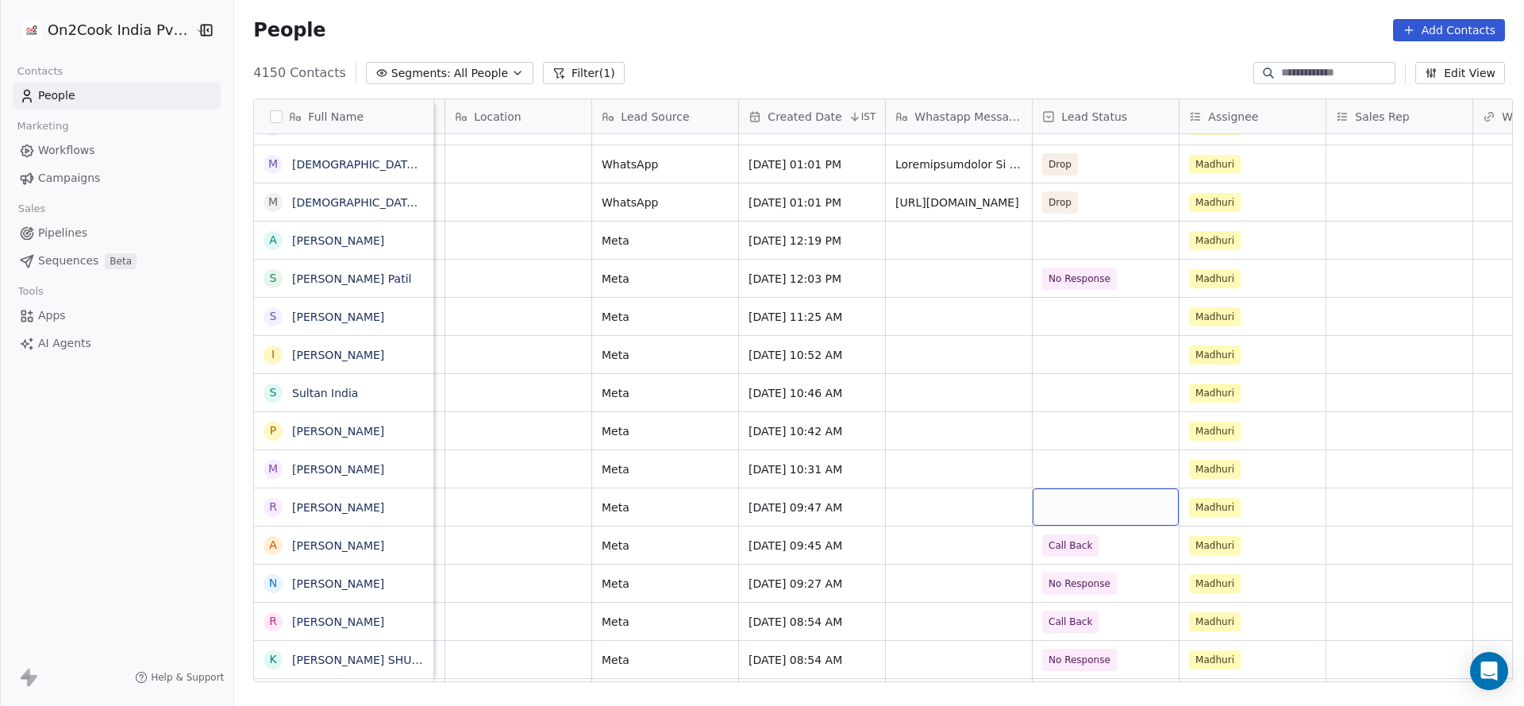
click at [1096, 515] on div "grid" at bounding box center [1106, 506] width 146 height 37
click at [1070, 511] on div "grid" at bounding box center [1106, 506] width 146 height 37
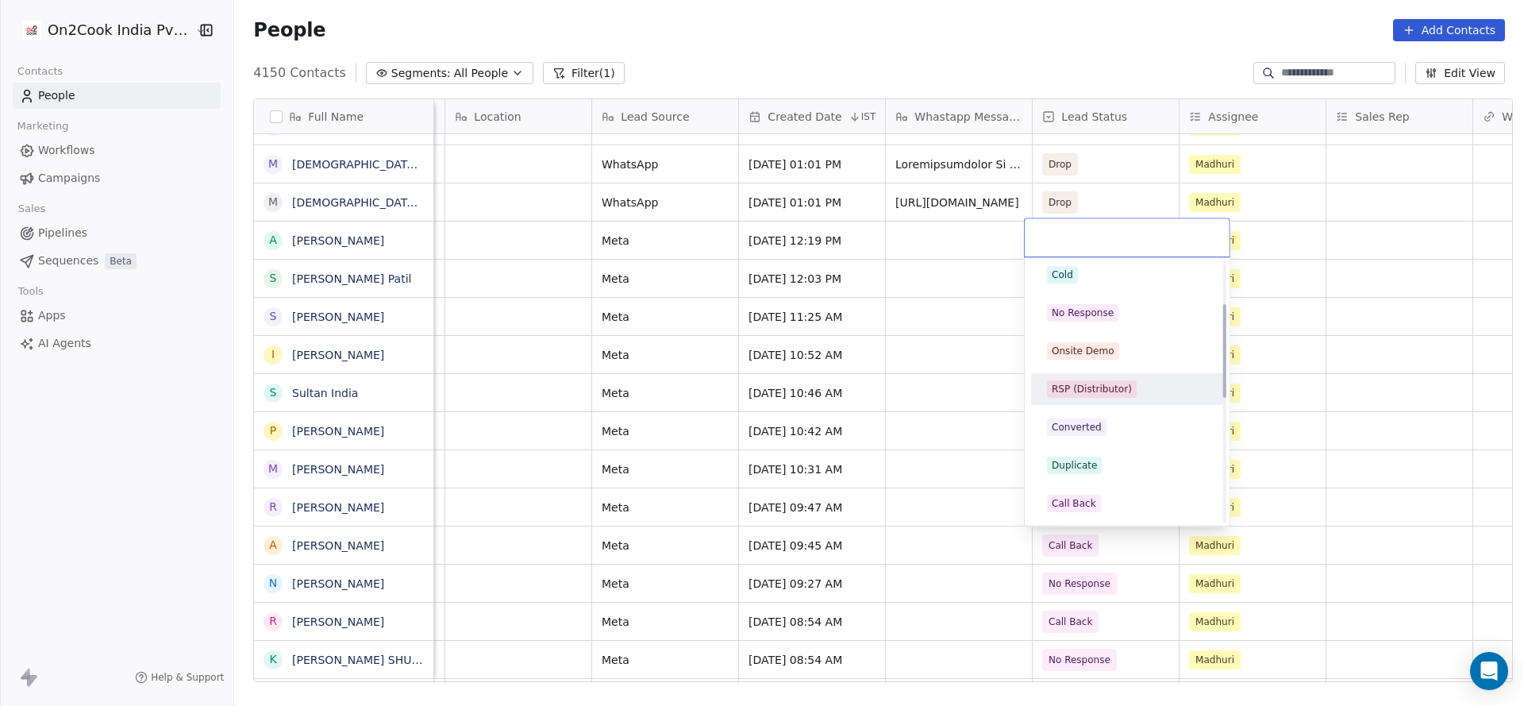
scroll to position [0, 0]
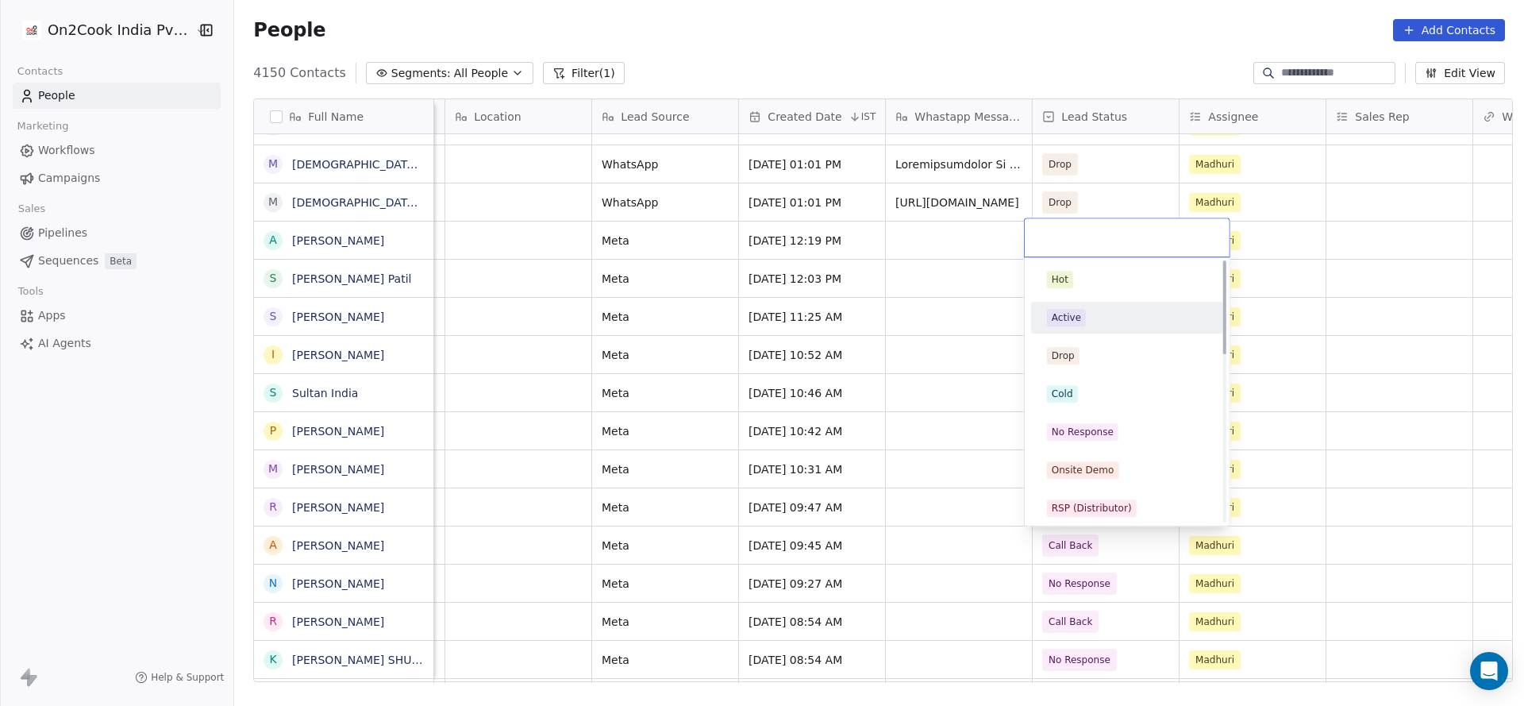
click at [1121, 315] on div "Active" at bounding box center [1127, 317] width 160 height 17
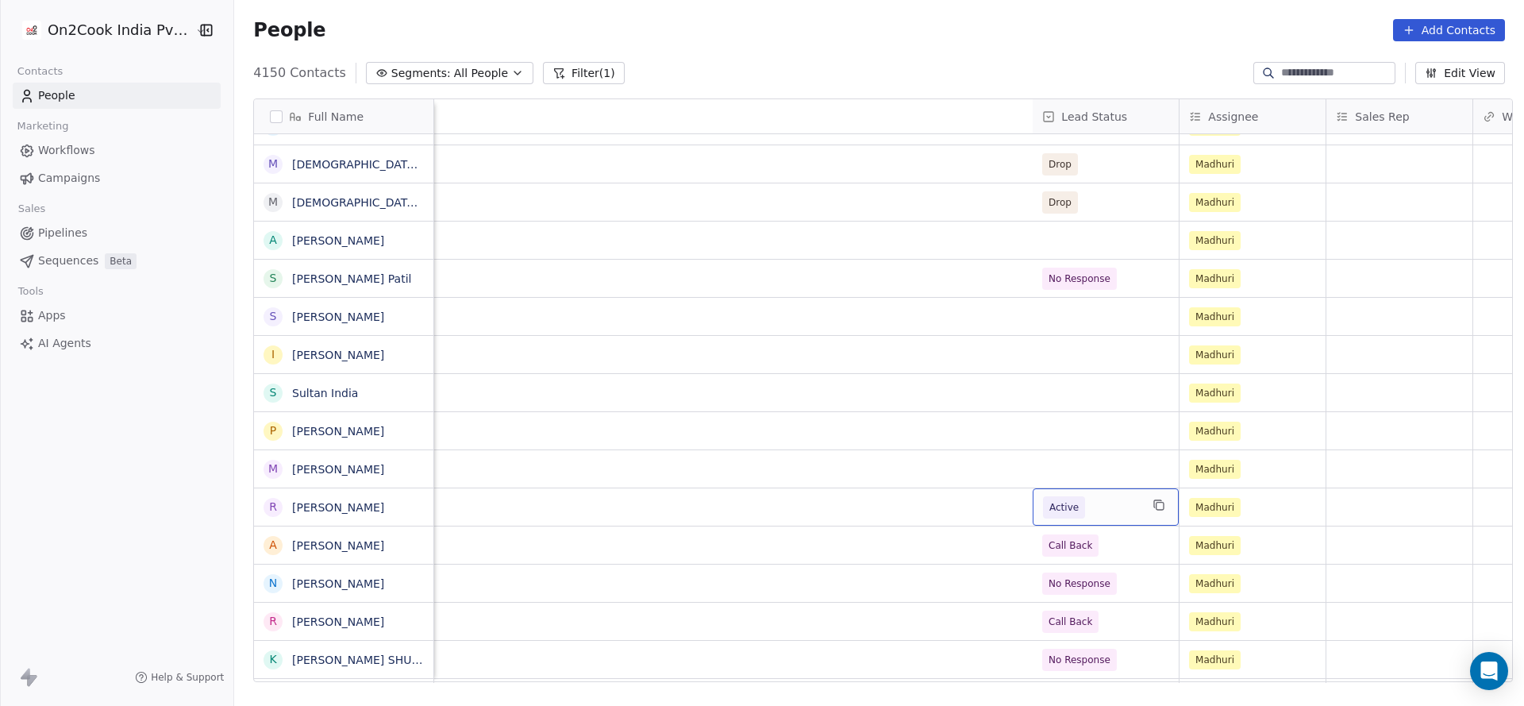
scroll to position [0, 1915]
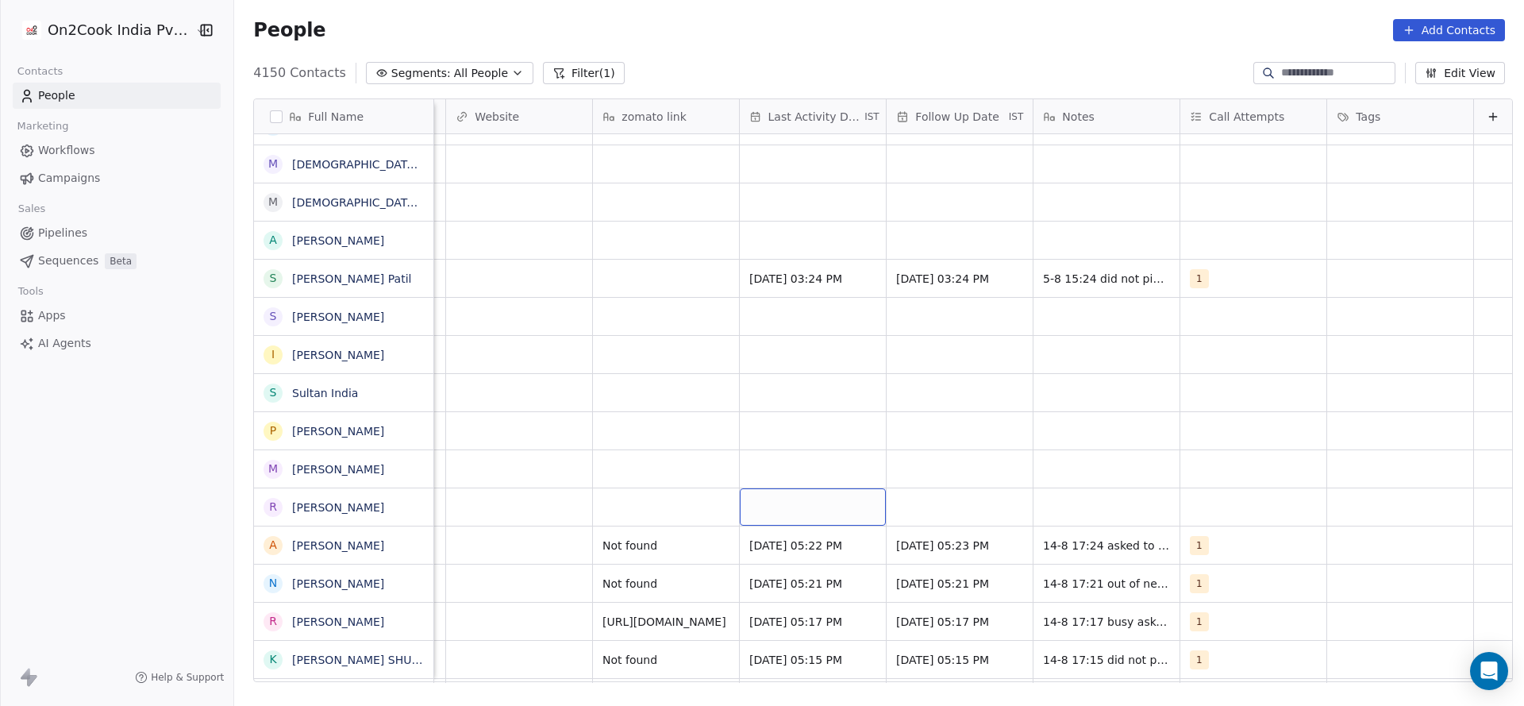
click at [800, 504] on div "grid" at bounding box center [813, 506] width 146 height 37
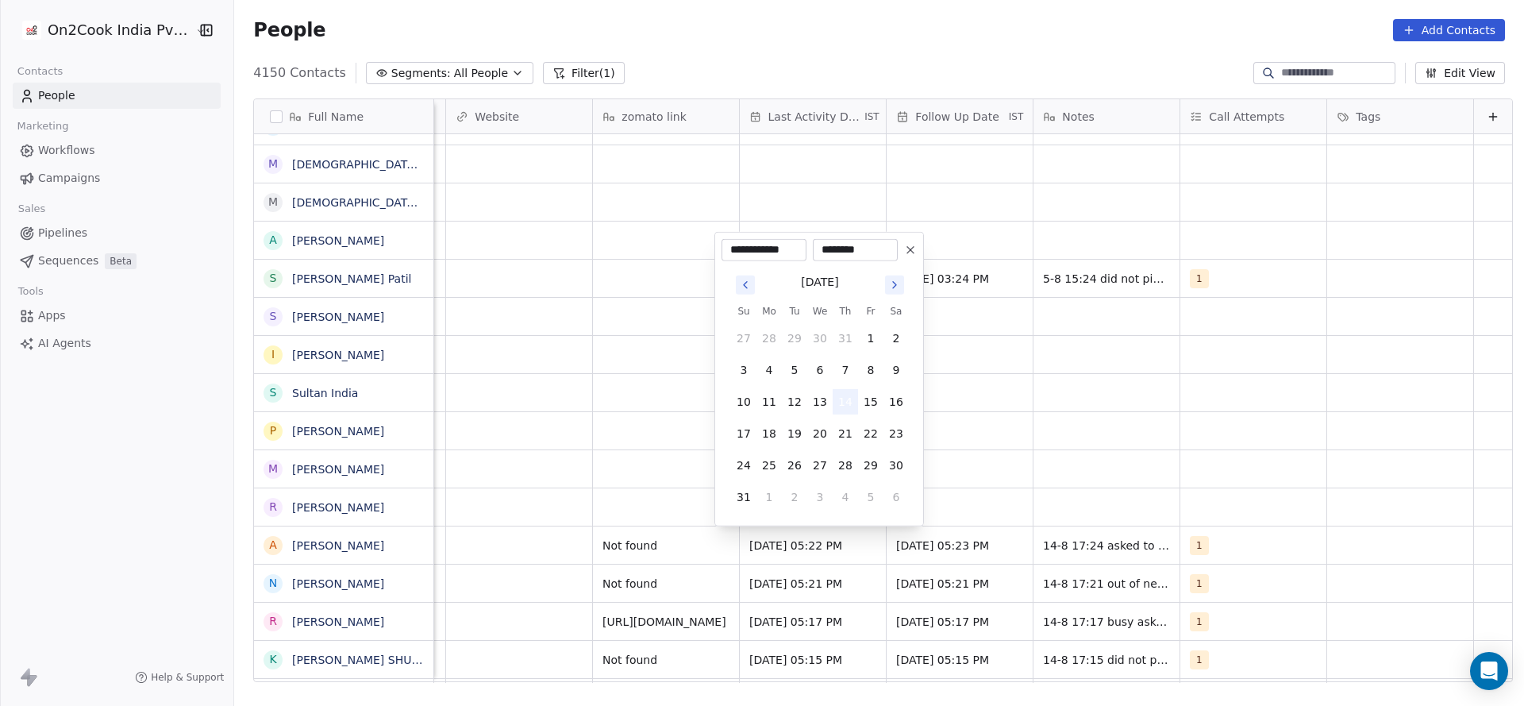
click at [848, 403] on button "14" at bounding box center [845, 401] width 25 height 25
click at [621, 485] on html "On2Cook India Pvt. Ltd. Contacts People Marketing Workflows Campaigns Sales Pip…" at bounding box center [762, 353] width 1524 height 706
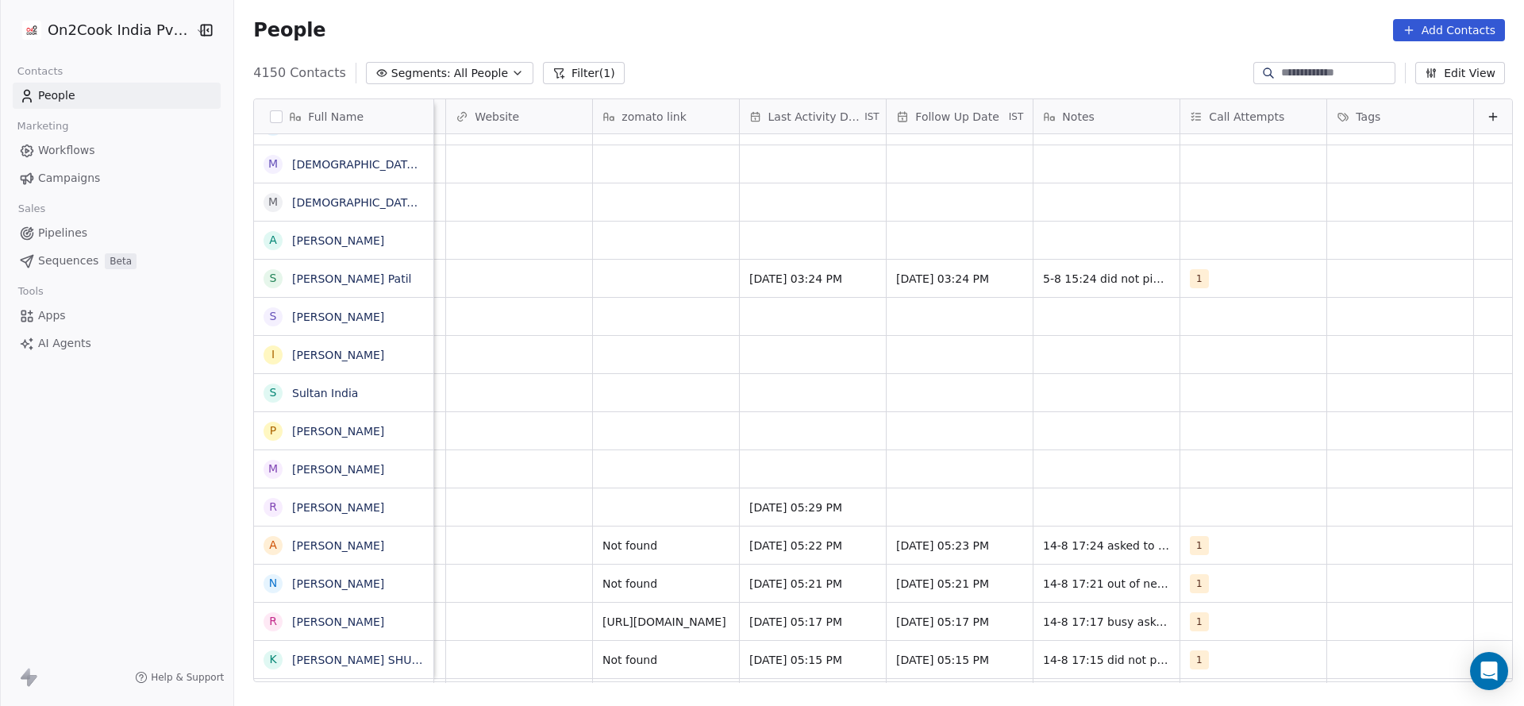
drag, startPoint x: 1227, startPoint y: 684, endPoint x: 1135, endPoint y: 679, distance: 92.2
click at [1135, 679] on div "Full Name S Shrawan Agarwal L Lohit V Veeranna Nadu K Kunal Verma T Tijy Panakk…" at bounding box center [879, 396] width 1290 height 621
click at [620, 493] on div "grid" at bounding box center [666, 506] width 146 height 37
type textarea "*********"
click at [920, 442] on html "On2Cook India Pvt. Ltd. Contacts People Marketing Workflows Campaigns Sales Pip…" at bounding box center [762, 353] width 1524 height 706
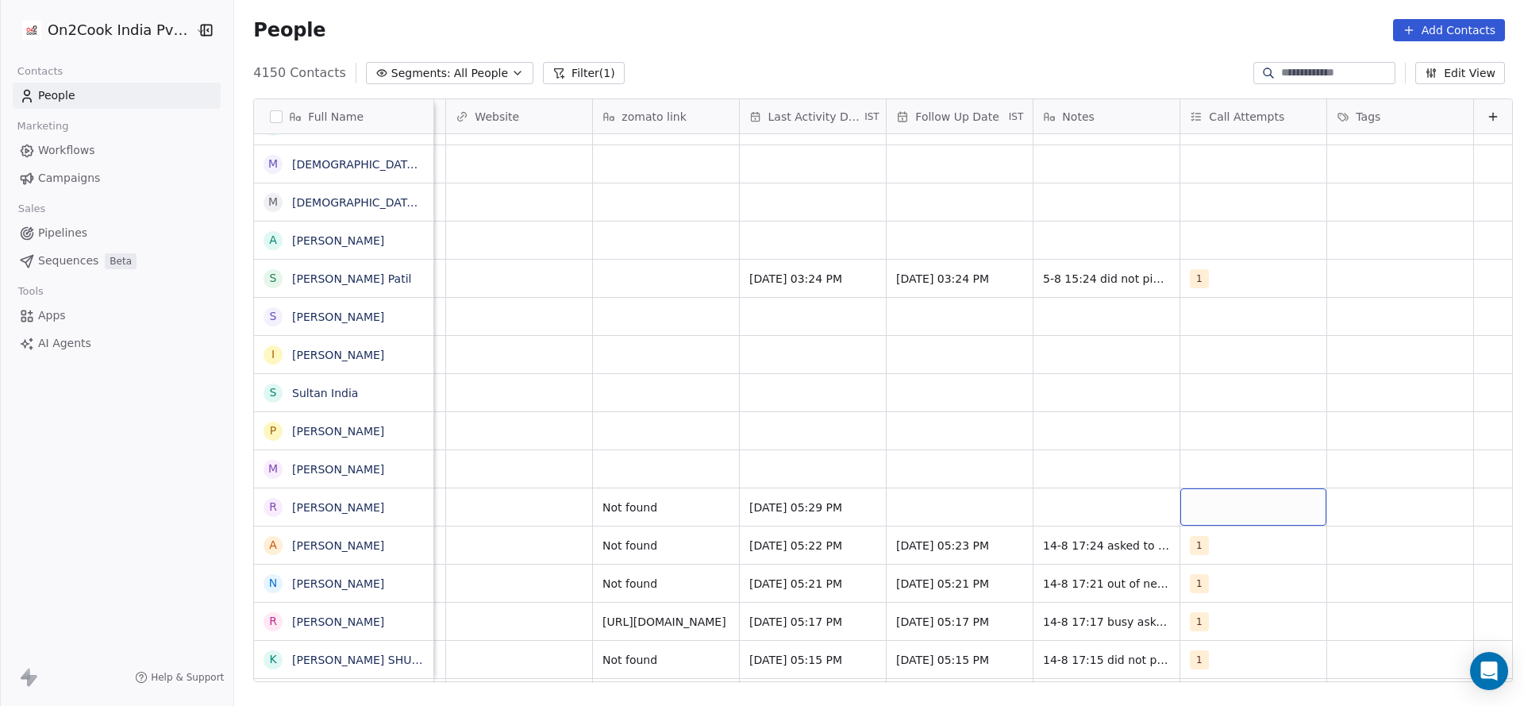
click at [1235, 511] on div "grid" at bounding box center [1254, 506] width 146 height 37
click at [1214, 269] on div "1" at bounding box center [1257, 279] width 179 height 25
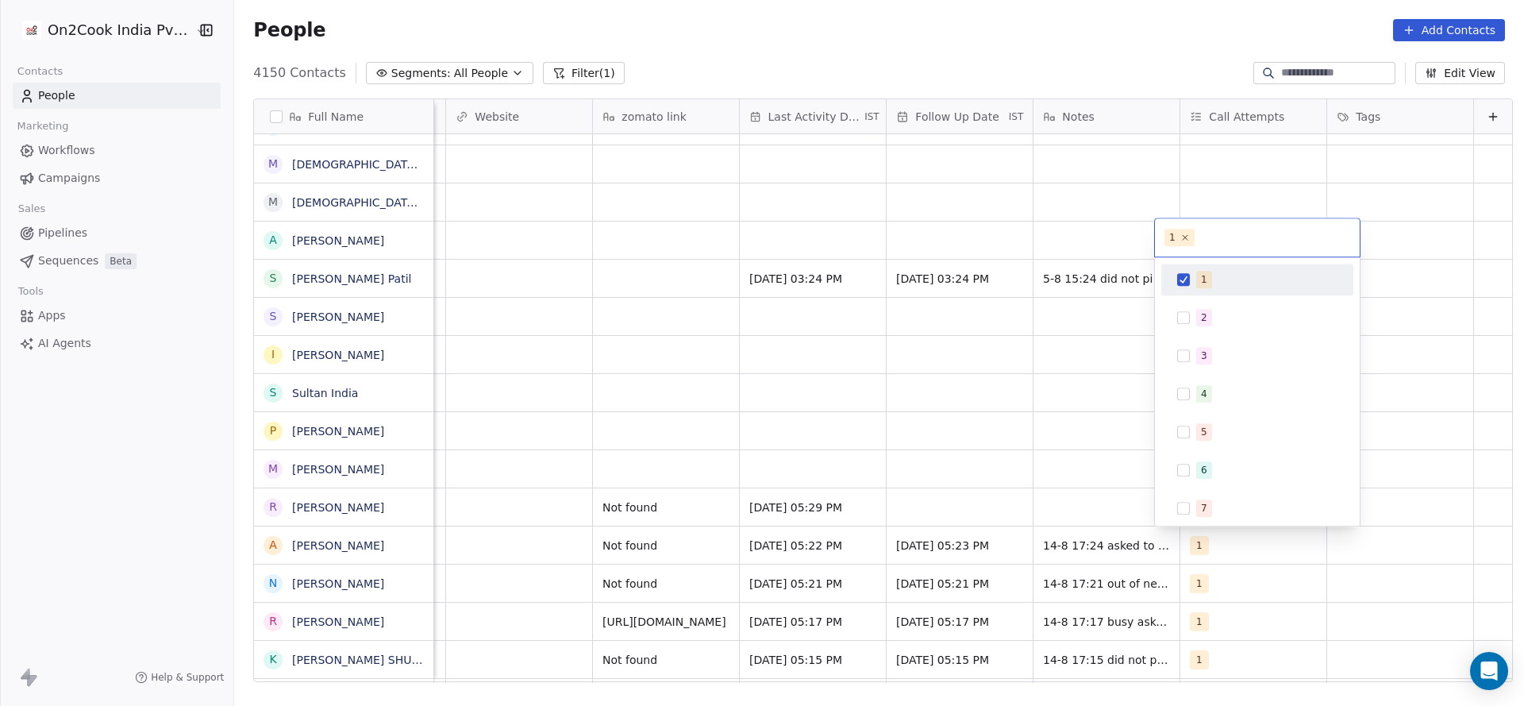
click at [981, 413] on html "On2Cook India Pvt. Ltd. Contacts People Marketing Workflows Campaigns Sales Pip…" at bounding box center [762, 353] width 1524 height 706
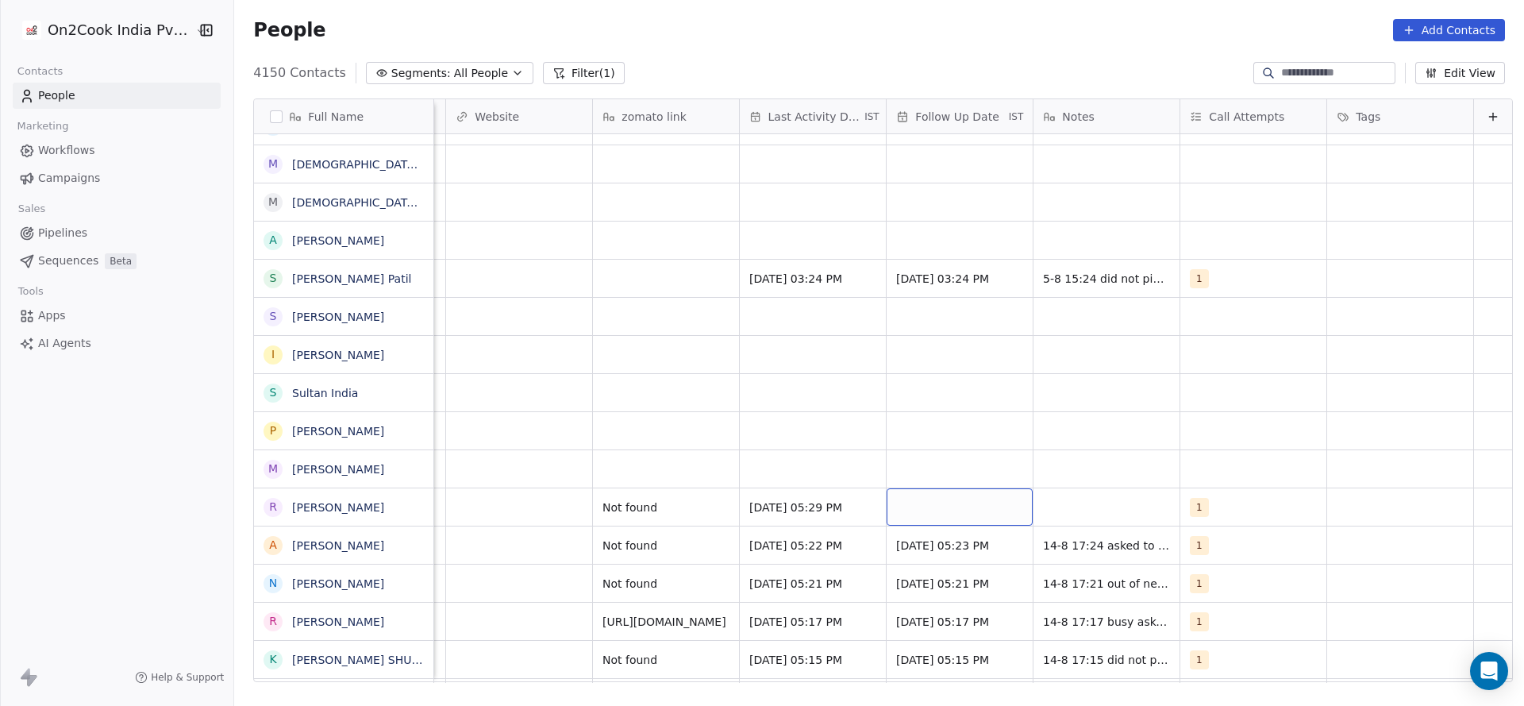
click at [945, 495] on div "grid" at bounding box center [960, 506] width 146 height 37
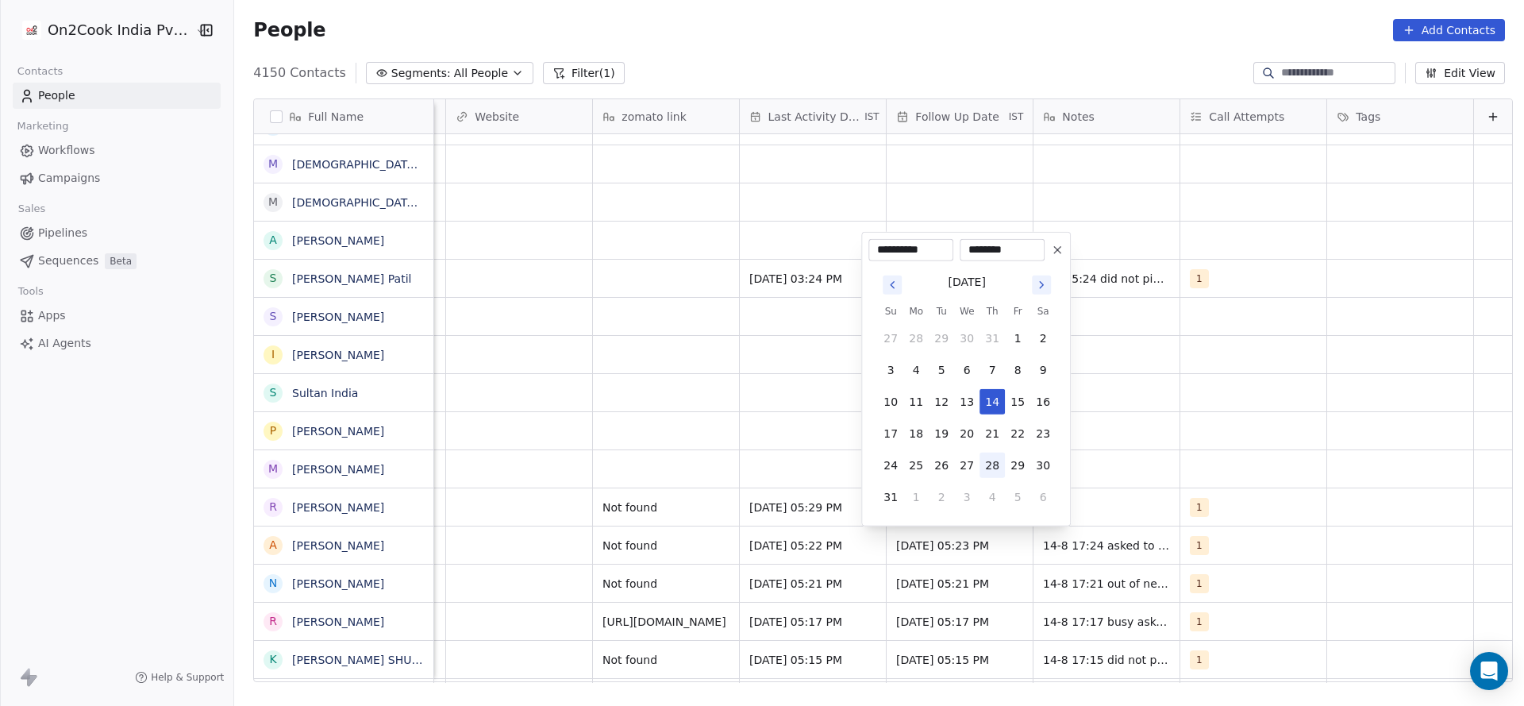
click at [987, 466] on button "28" at bounding box center [992, 465] width 25 height 25
type input "**********"
click at [1358, 451] on html "On2Cook India Pvt. Ltd. Contacts People Marketing Workflows Campaigns Sales Pip…" at bounding box center [762, 353] width 1524 height 706
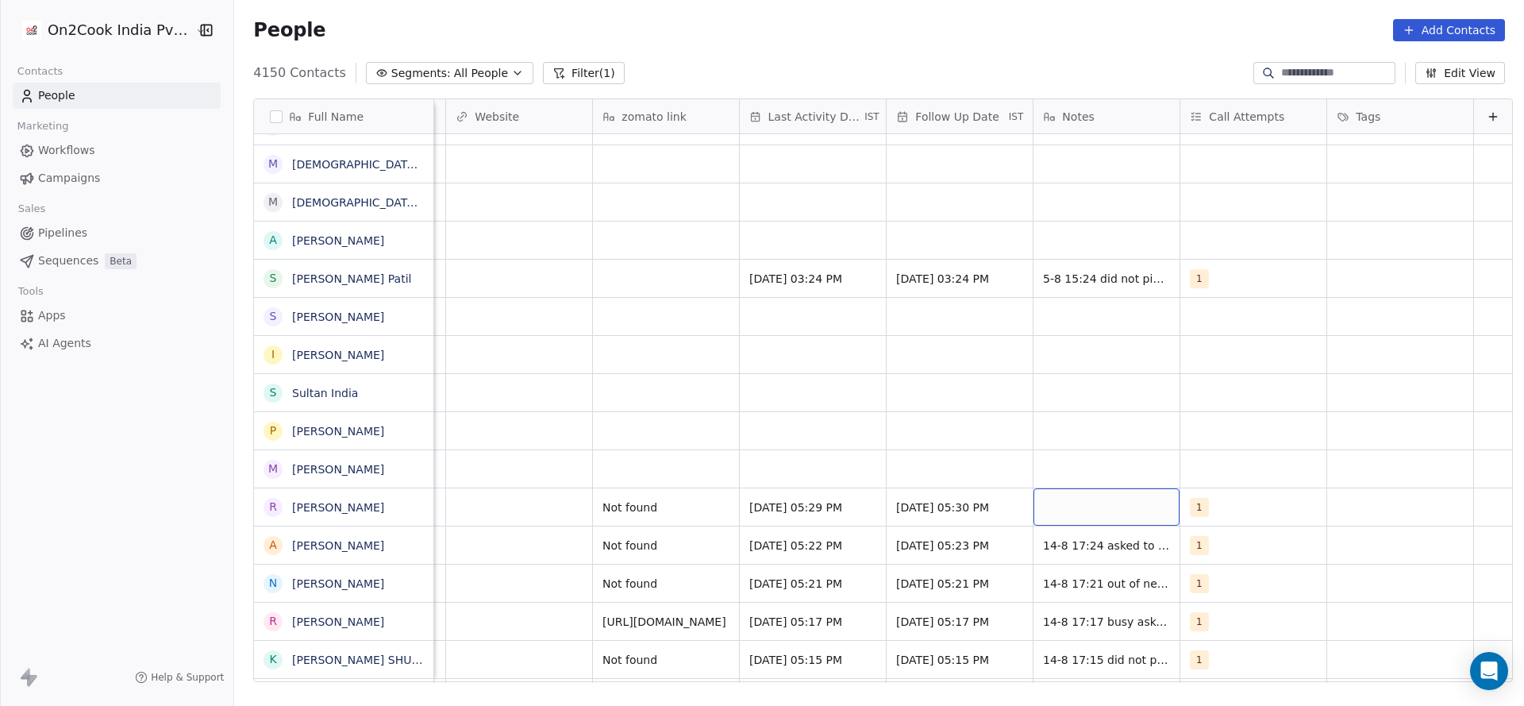
click at [1103, 496] on div "grid" at bounding box center [1107, 506] width 146 height 37
type textarea "**********"
click at [732, 484] on html "On2Cook India Pvt. Ltd. Contacts People Marketing Workflows Campaigns Sales Pip…" at bounding box center [762, 353] width 1524 height 706
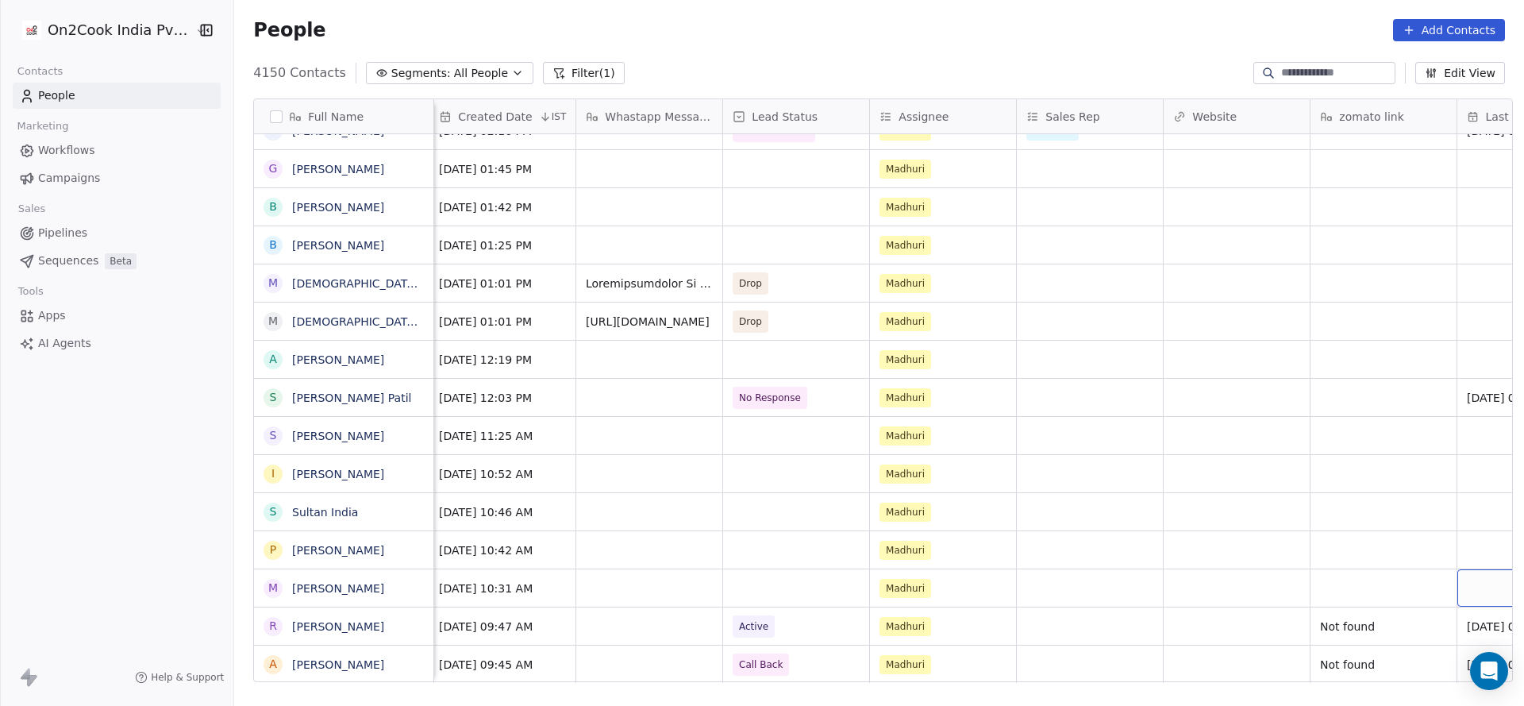
scroll to position [0, 0]
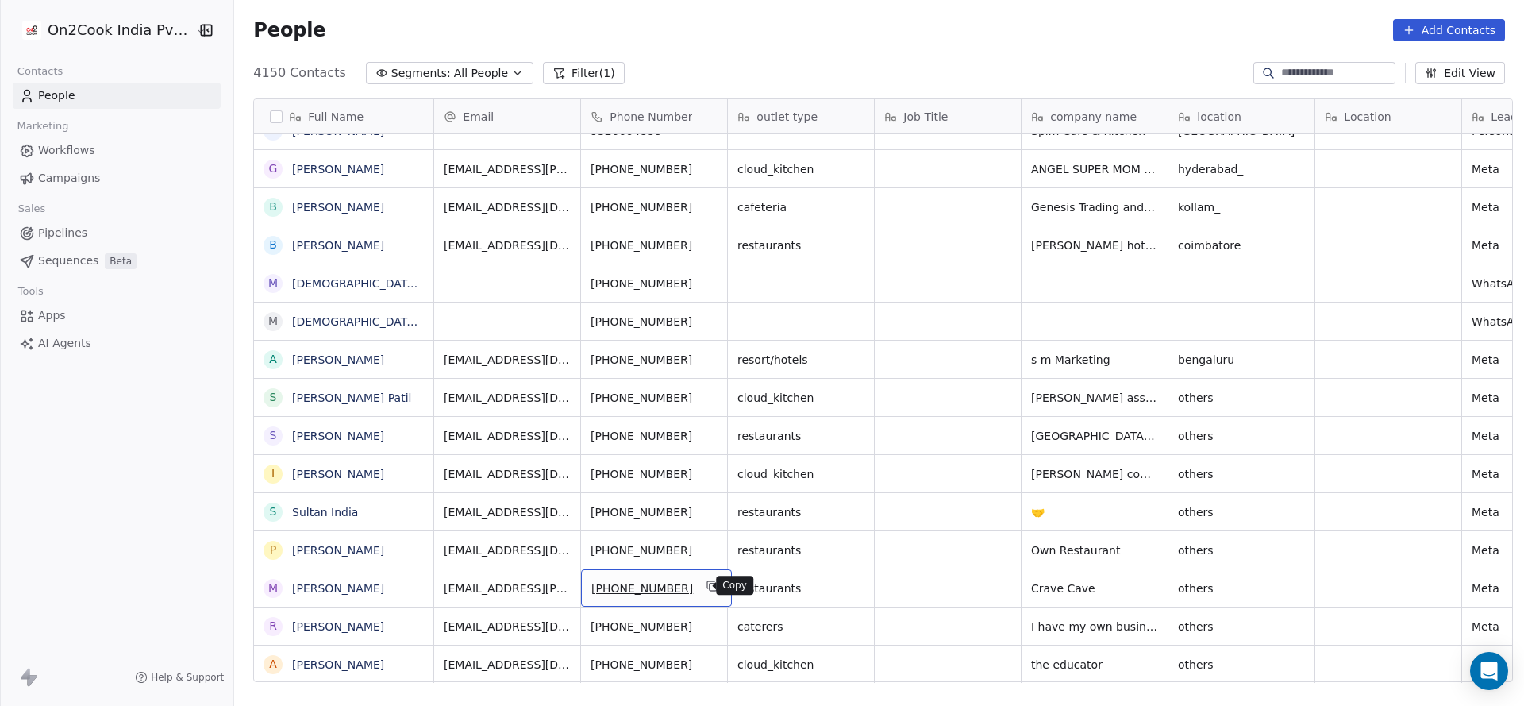
click at [707, 580] on icon "grid" at bounding box center [713, 586] width 13 height 13
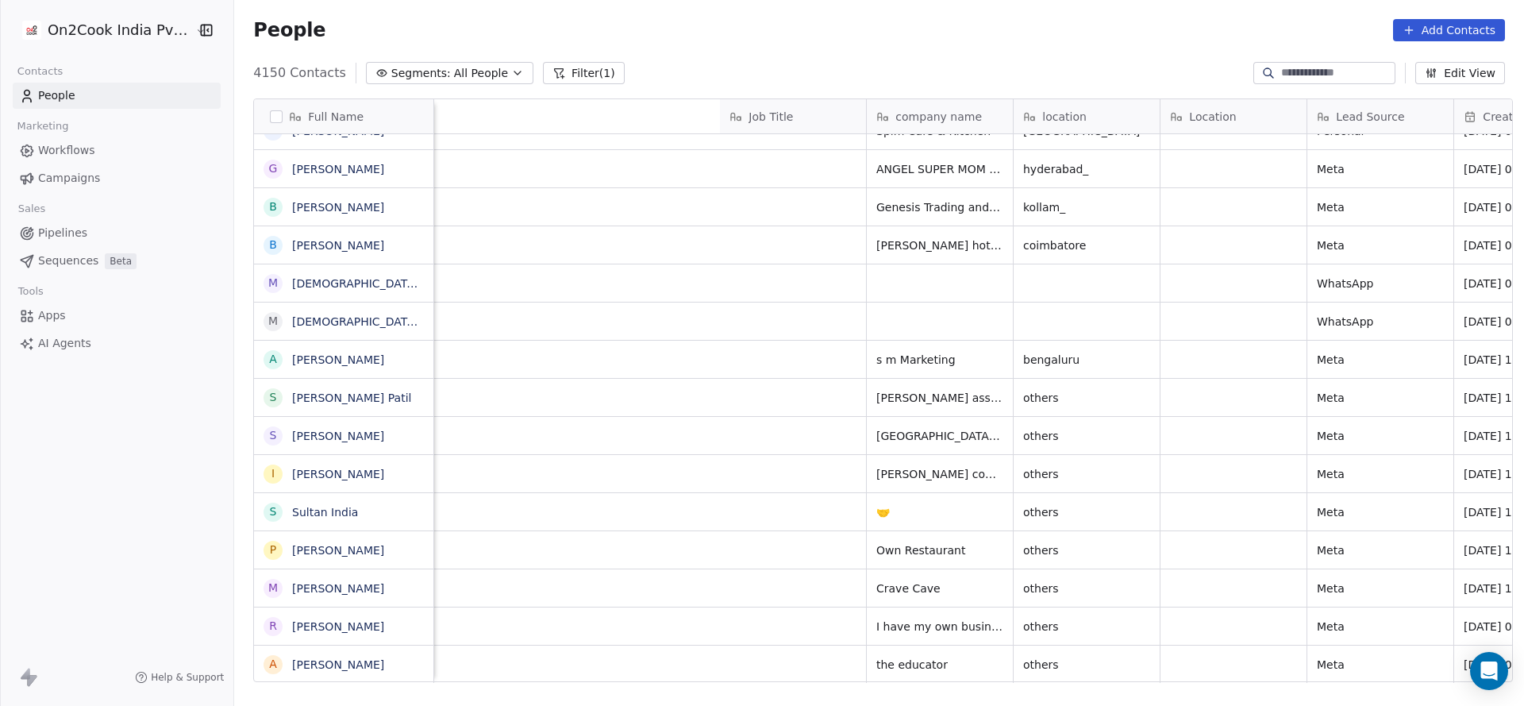
scroll to position [0, 1004]
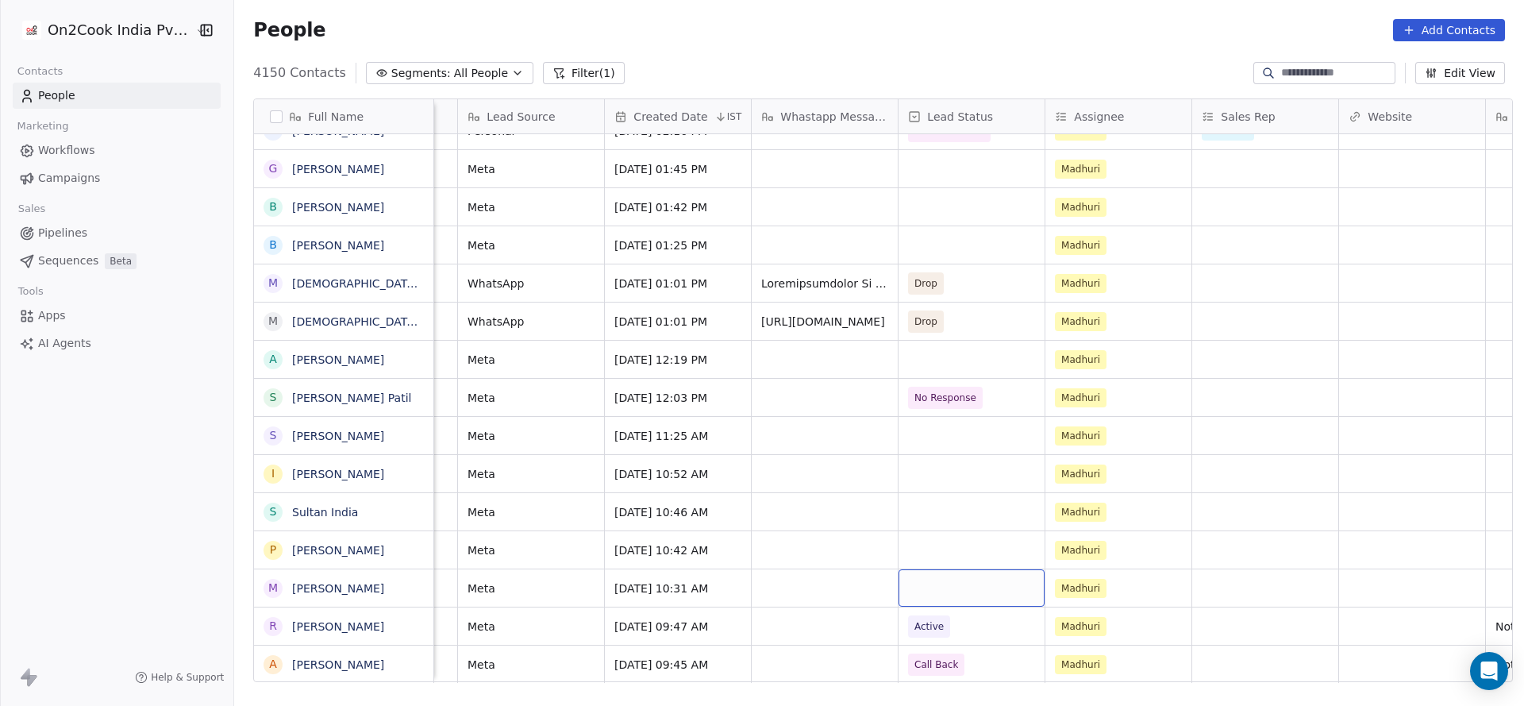
click at [974, 596] on div "grid" at bounding box center [972, 587] width 146 height 37
click at [955, 587] on span "RSP (Distributor)" at bounding box center [954, 588] width 79 height 16
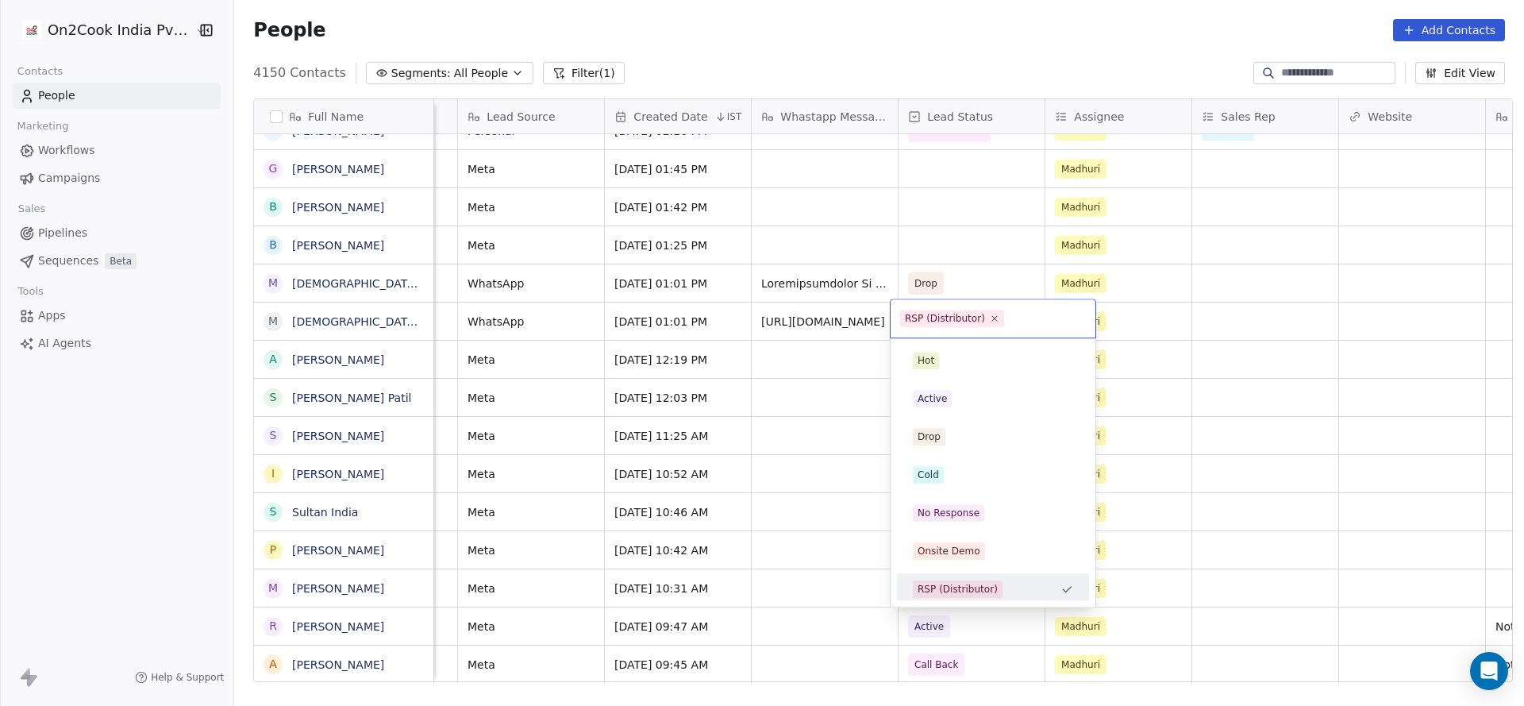
scroll to position [5, 0]
click at [975, 505] on div "No Response" at bounding box center [949, 508] width 62 height 14
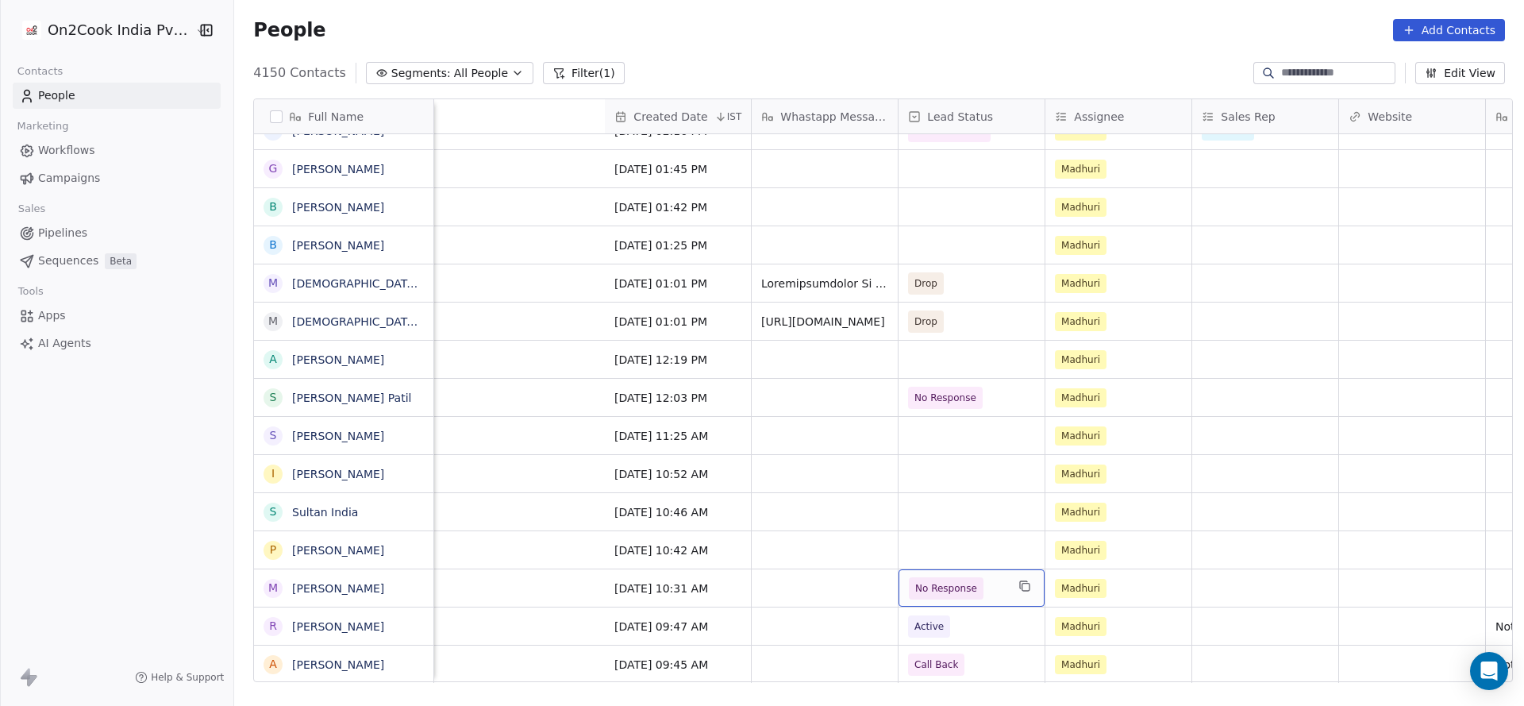
scroll to position [0, 1634]
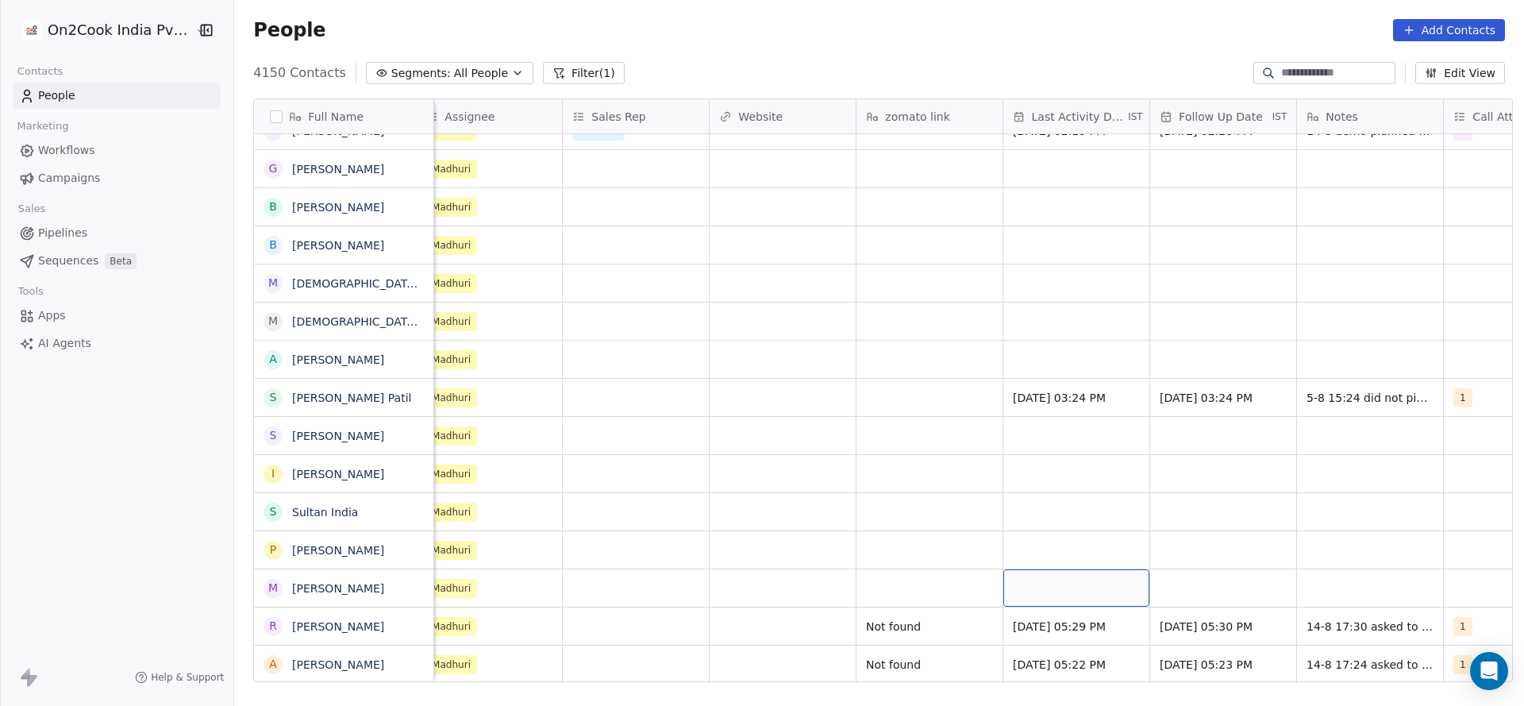
click at [1070, 584] on div "grid" at bounding box center [1077, 587] width 146 height 37
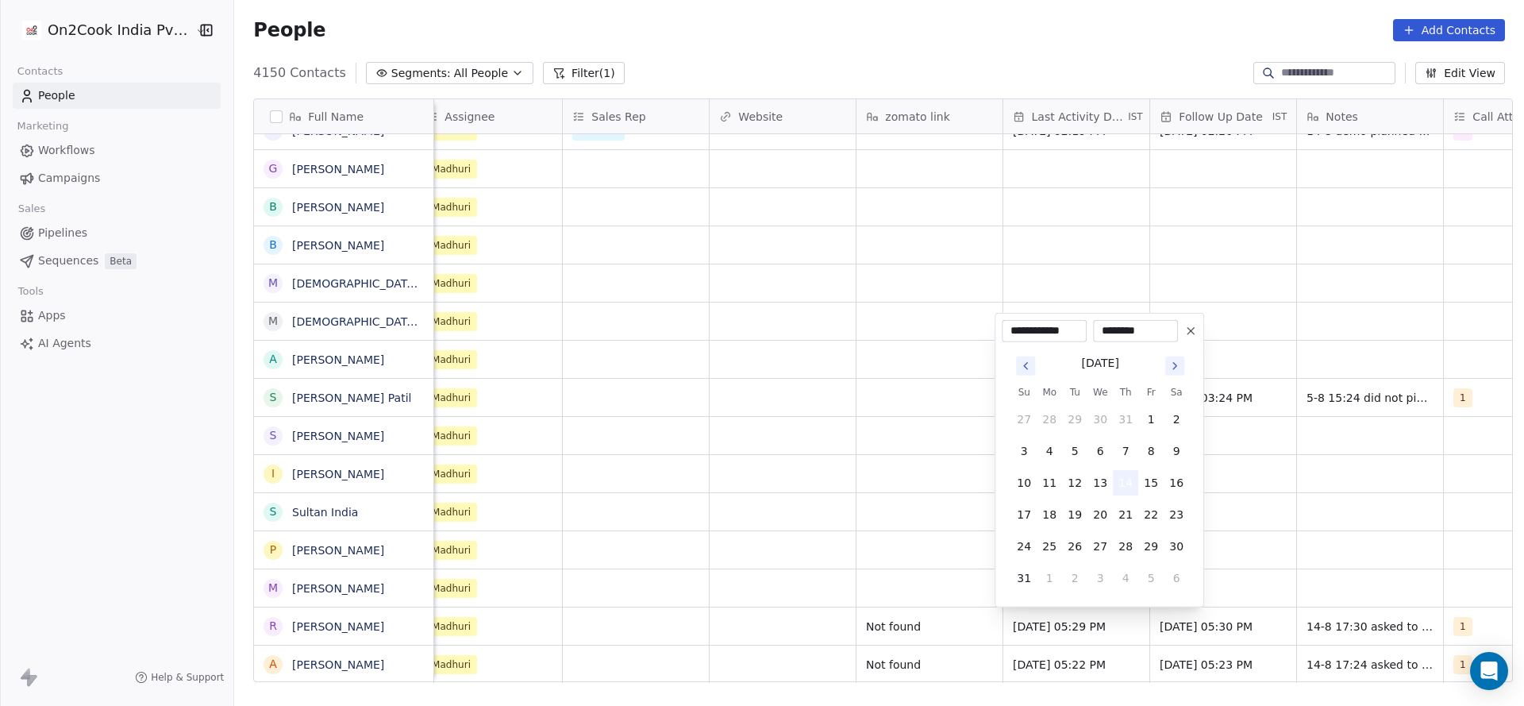
click at [1134, 481] on button "14" at bounding box center [1125, 482] width 25 height 25
click at [873, 575] on html "On2Cook India Pvt. Ltd. Contacts People Marketing Workflows Campaigns Sales Pip…" at bounding box center [762, 353] width 1524 height 706
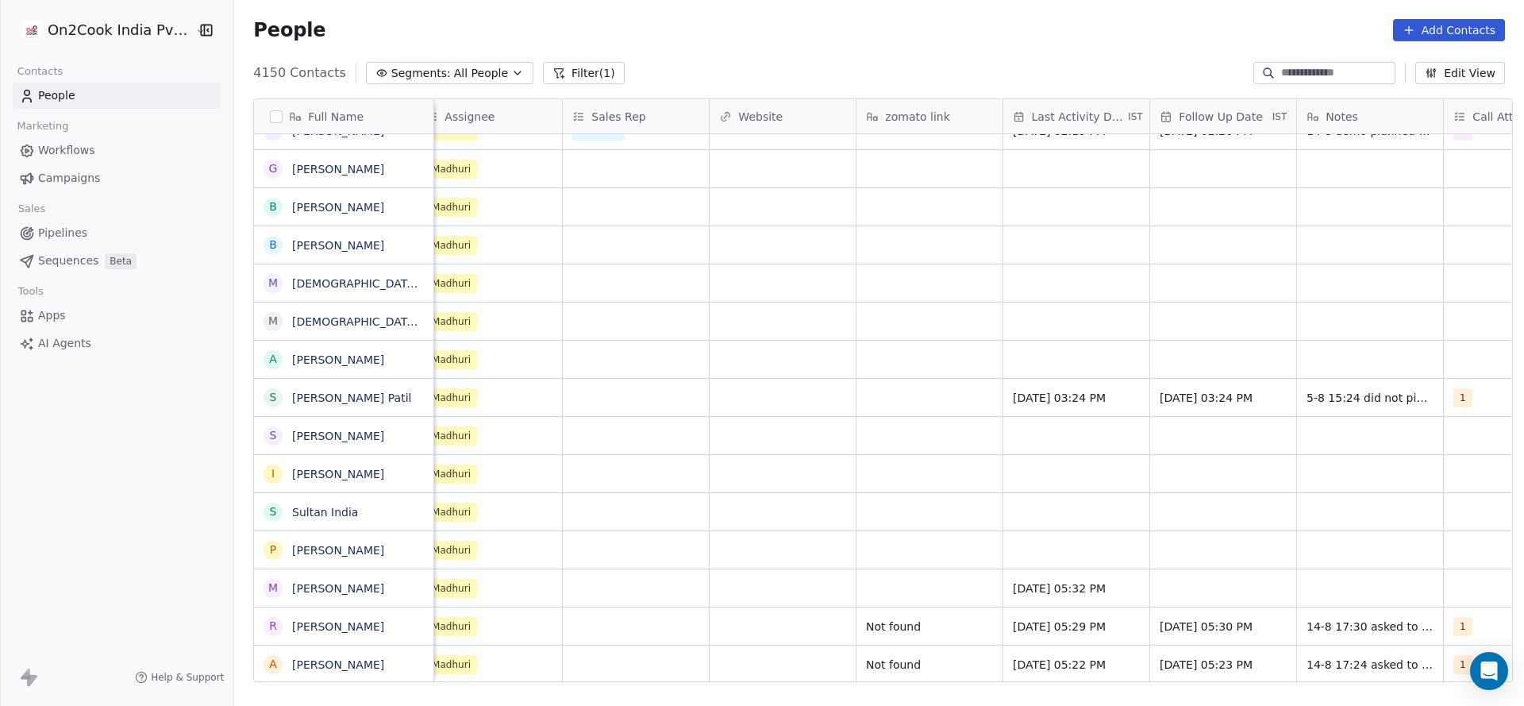
scroll to position [0, 1915]
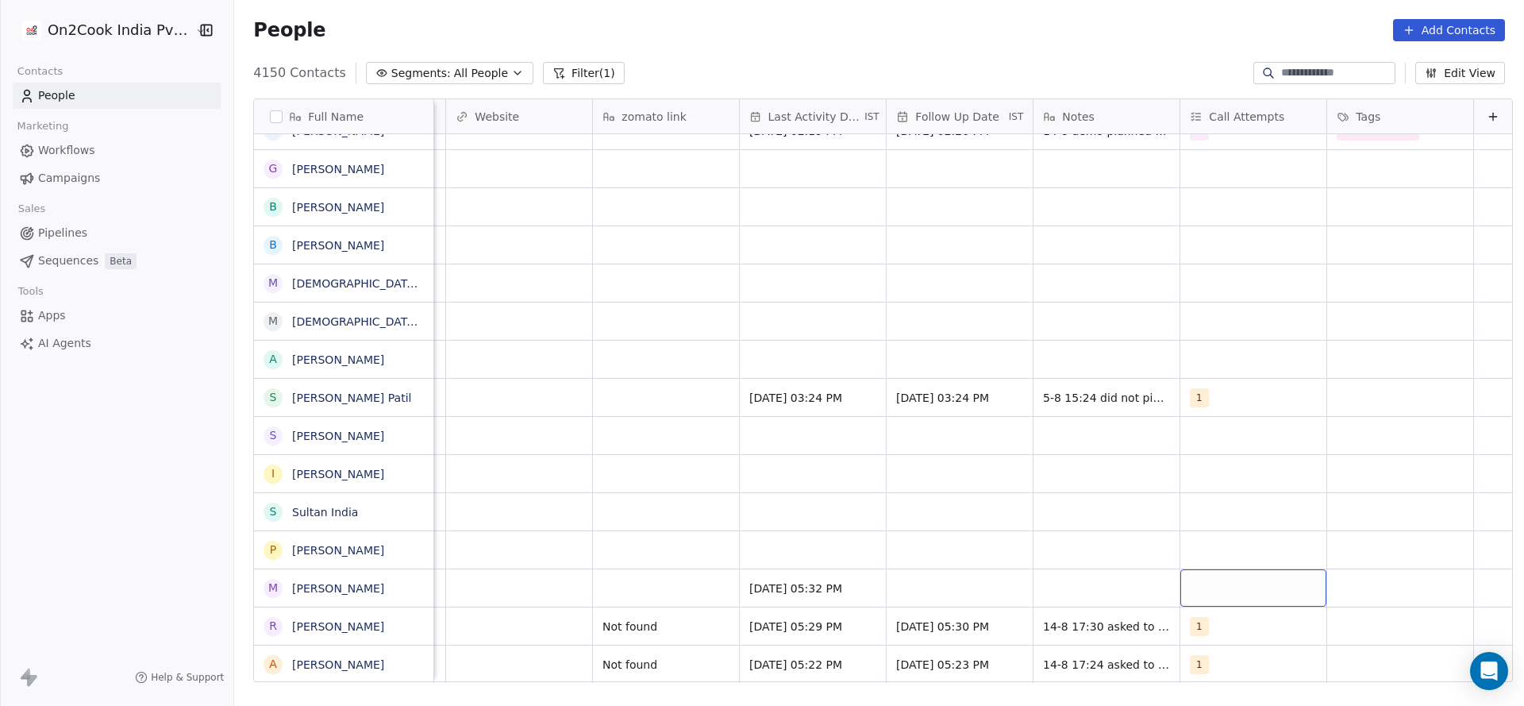
click at [1231, 579] on div "grid" at bounding box center [1254, 587] width 146 height 37
click at [1212, 330] on div at bounding box center [1257, 318] width 205 height 38
click at [1210, 368] on div "1" at bounding box center [1267, 360] width 141 height 17
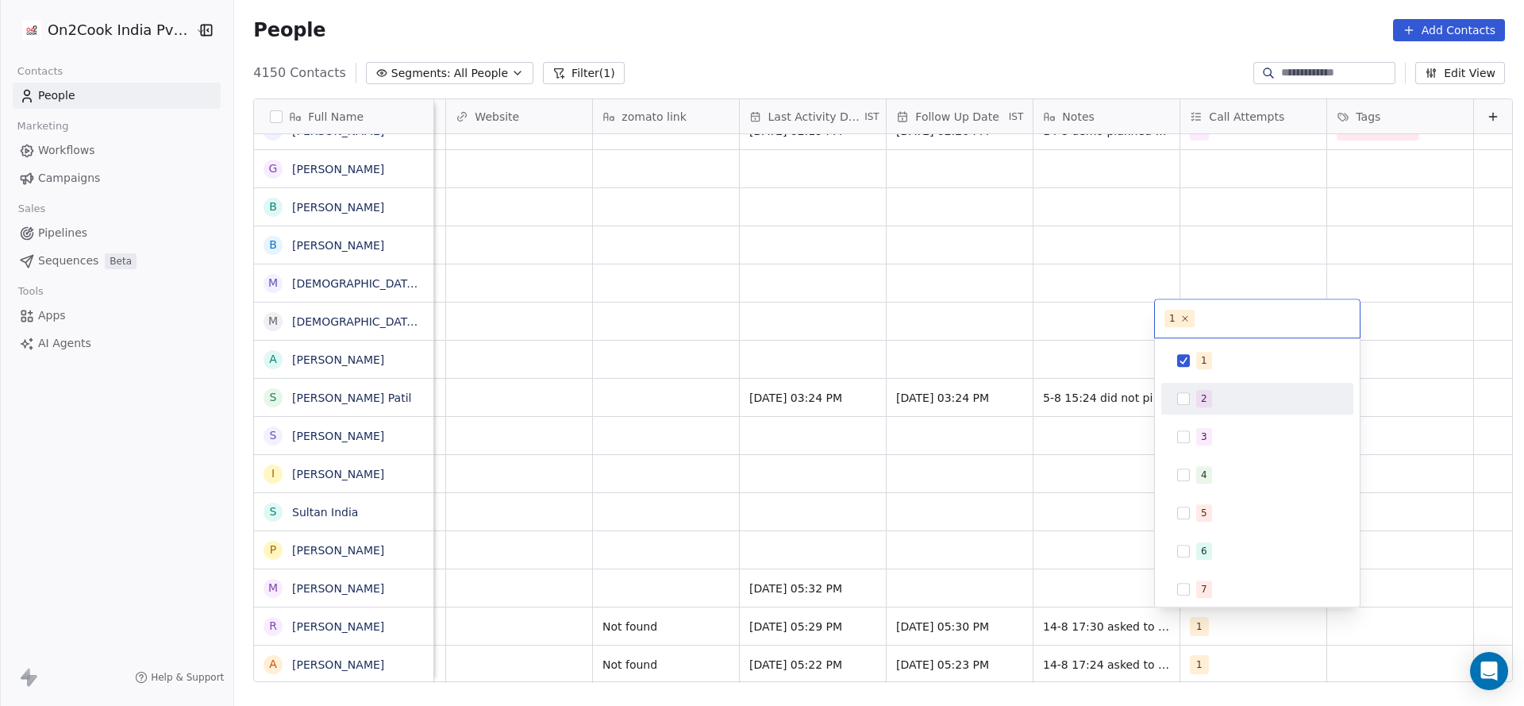
click at [1012, 563] on html "On2Cook India Pvt. Ltd. Contacts People Marketing Workflows Campaigns Sales Pip…" at bounding box center [762, 353] width 1524 height 706
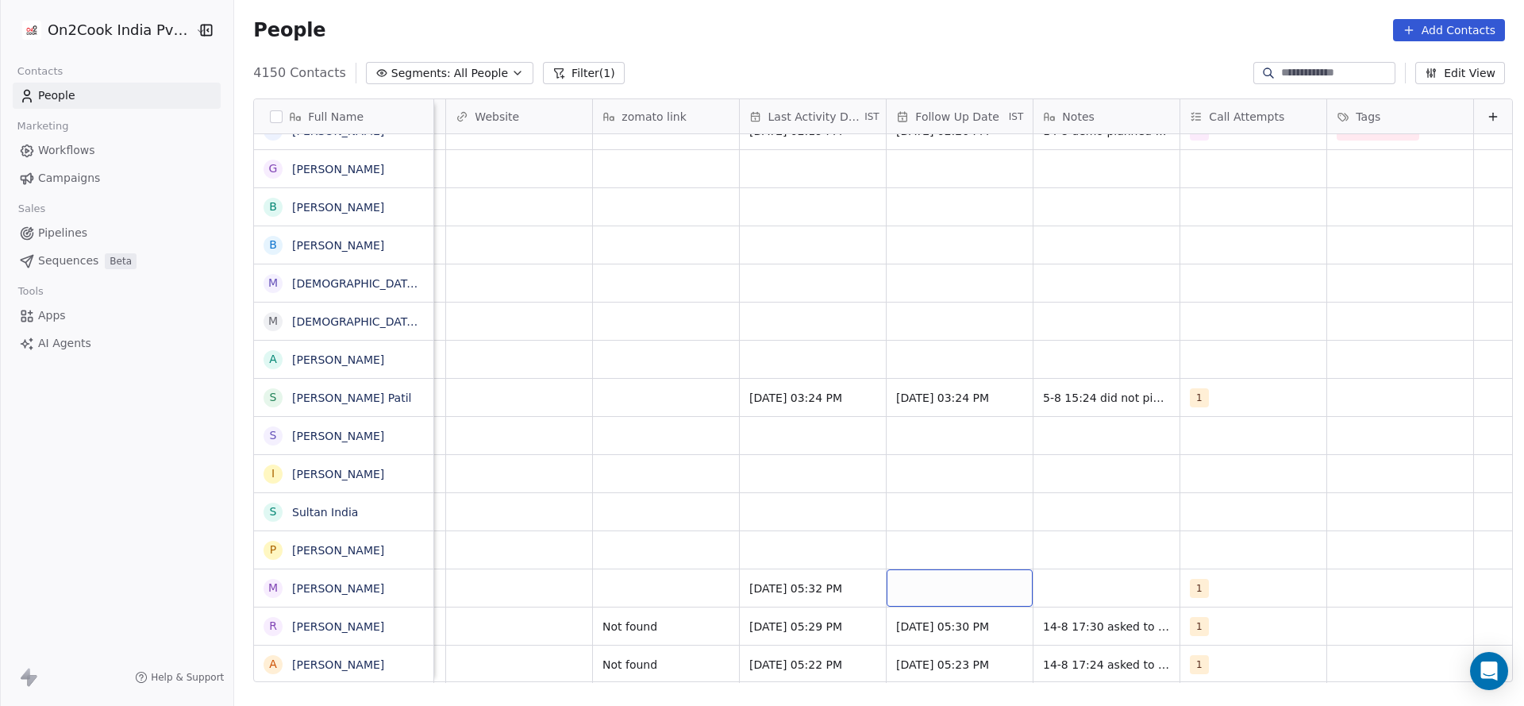
click at [911, 593] on div "grid" at bounding box center [960, 587] width 146 height 37
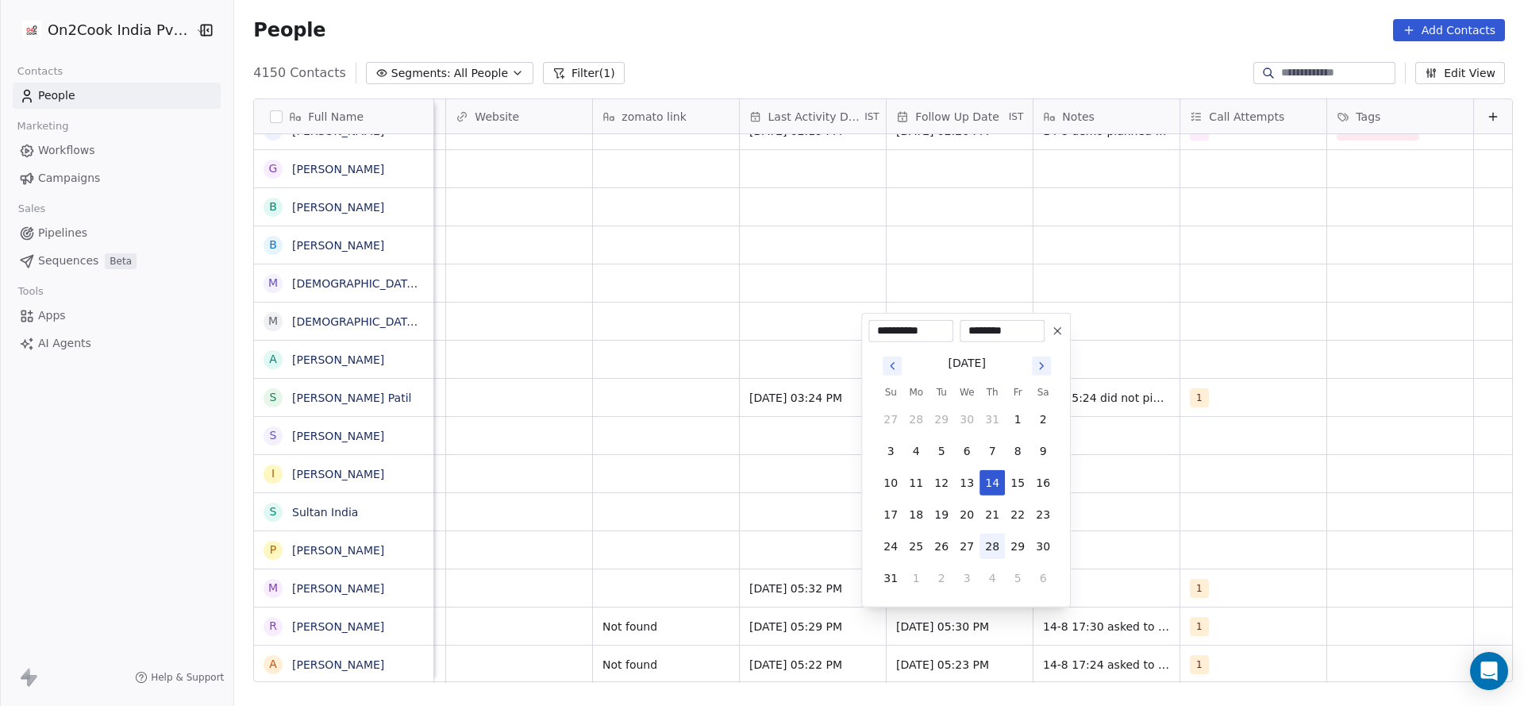
click at [985, 535] on button "28" at bounding box center [992, 546] width 25 height 25
type input "**********"
click at [1061, 541] on div "August 2025 Su Mo Tu We Th Fr Sa 27 28 29 30 31 1 2 3 4 5 6 7 8 9 10 11 12 13 1…" at bounding box center [966, 471] width 195 height 258
click at [1072, 586] on html "On2Cook India Pvt. Ltd. Contacts People Marketing Workflows Campaigns Sales Pip…" at bounding box center [762, 353] width 1524 height 706
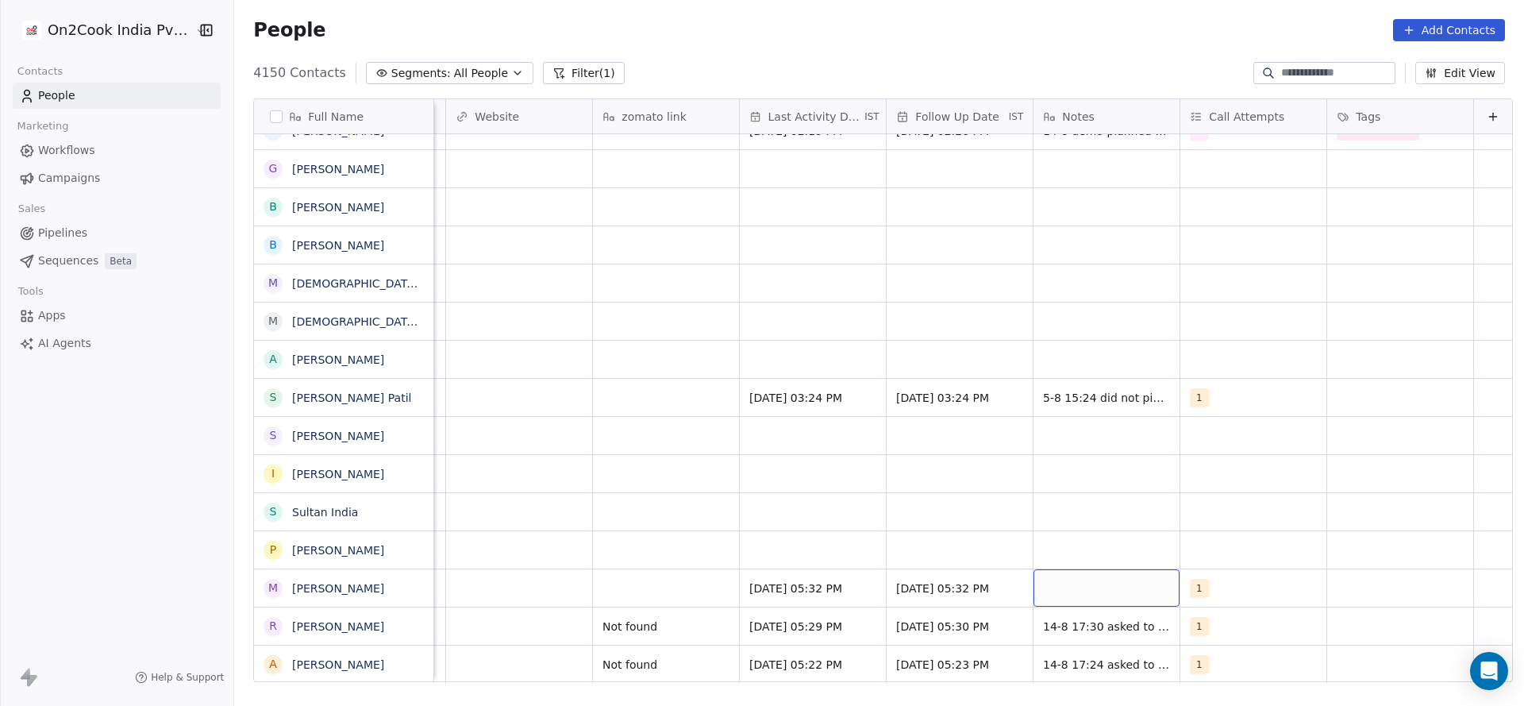
click at [1072, 586] on div "grid" at bounding box center [1107, 587] width 146 height 37
type textarea "**********"
click at [707, 587] on html "On2Cook India Pvt. Ltd. Contacts People Marketing Workflows Campaigns Sales Pip…" at bounding box center [762, 353] width 1524 height 706
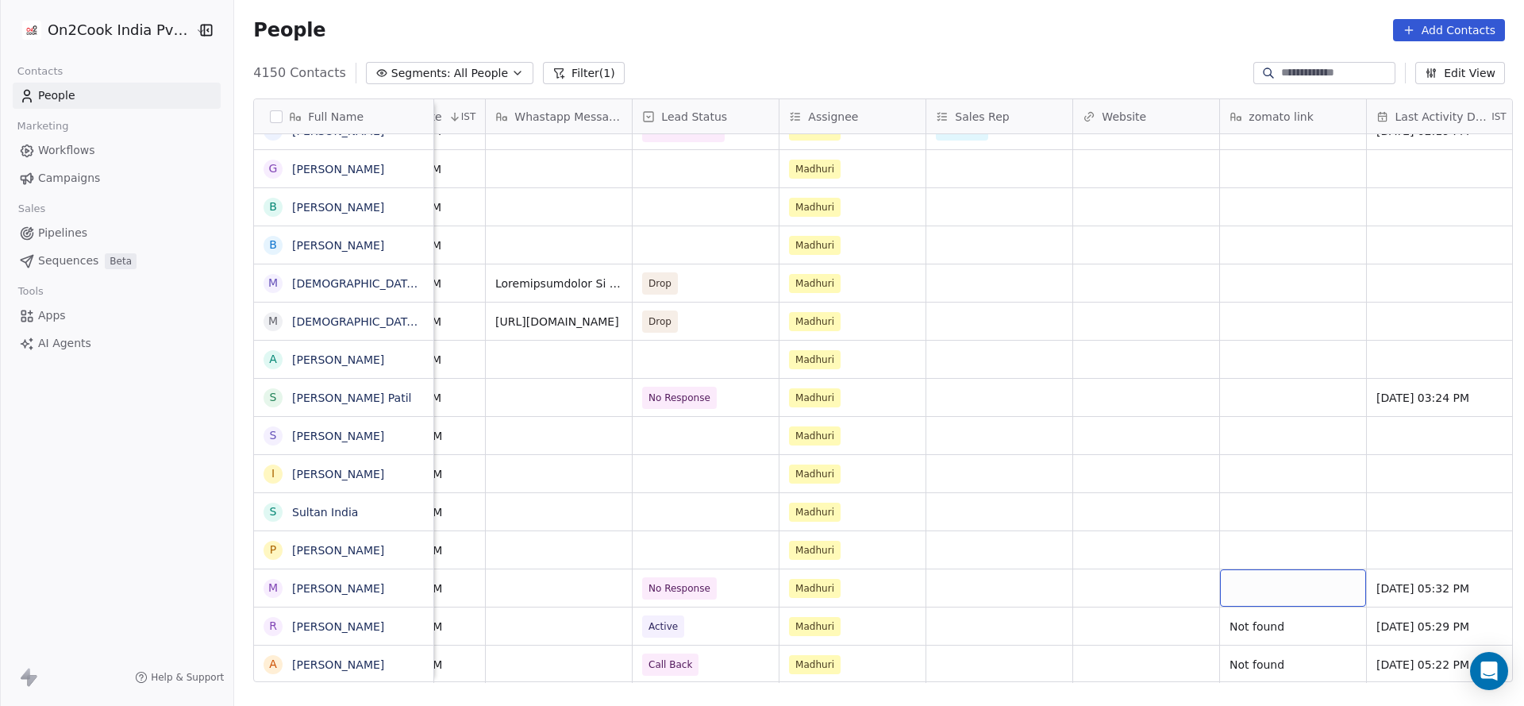
scroll to position [0, 1339]
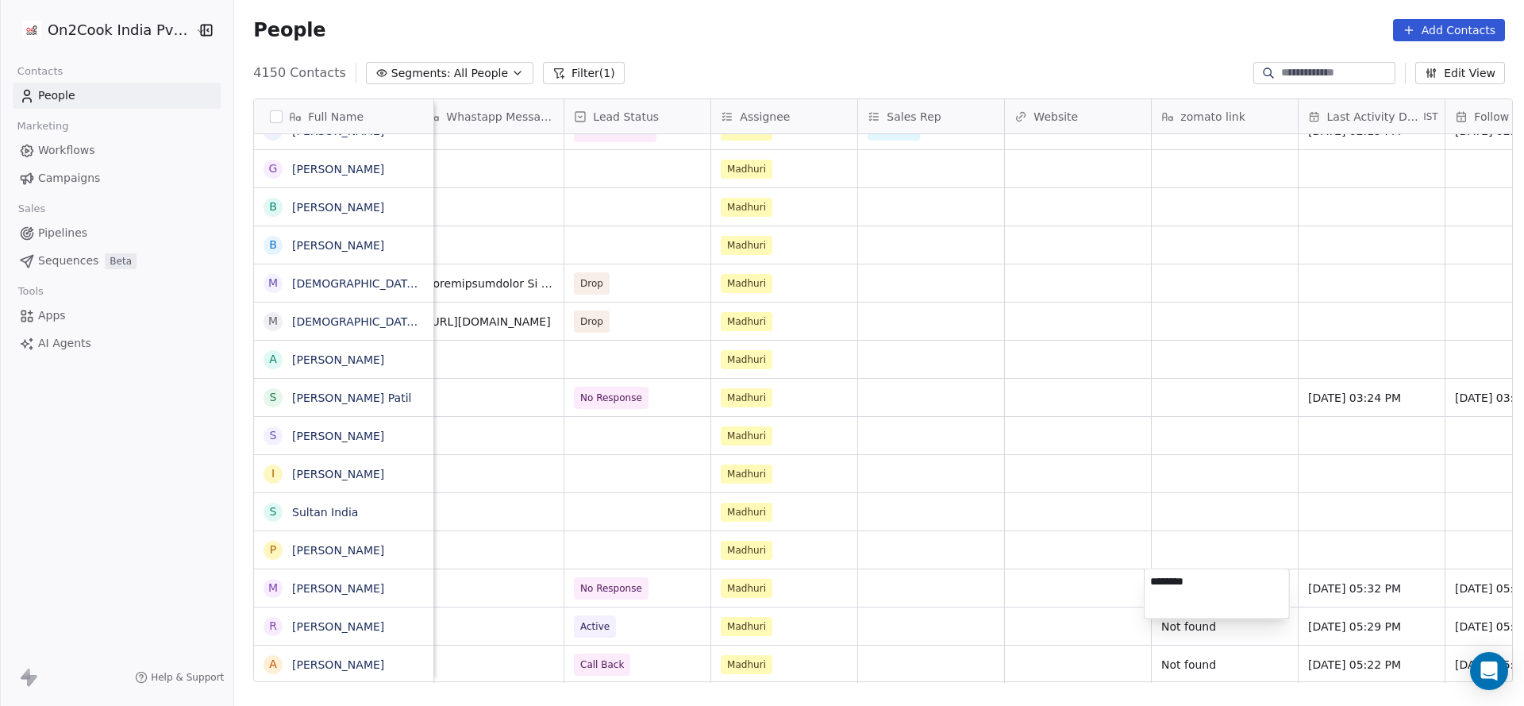
type textarea "*********"
click at [457, 611] on html "On2Cook India Pvt. Ltd. Contacts People Marketing Workflows Campaigns Sales Pip…" at bounding box center [762, 353] width 1524 height 706
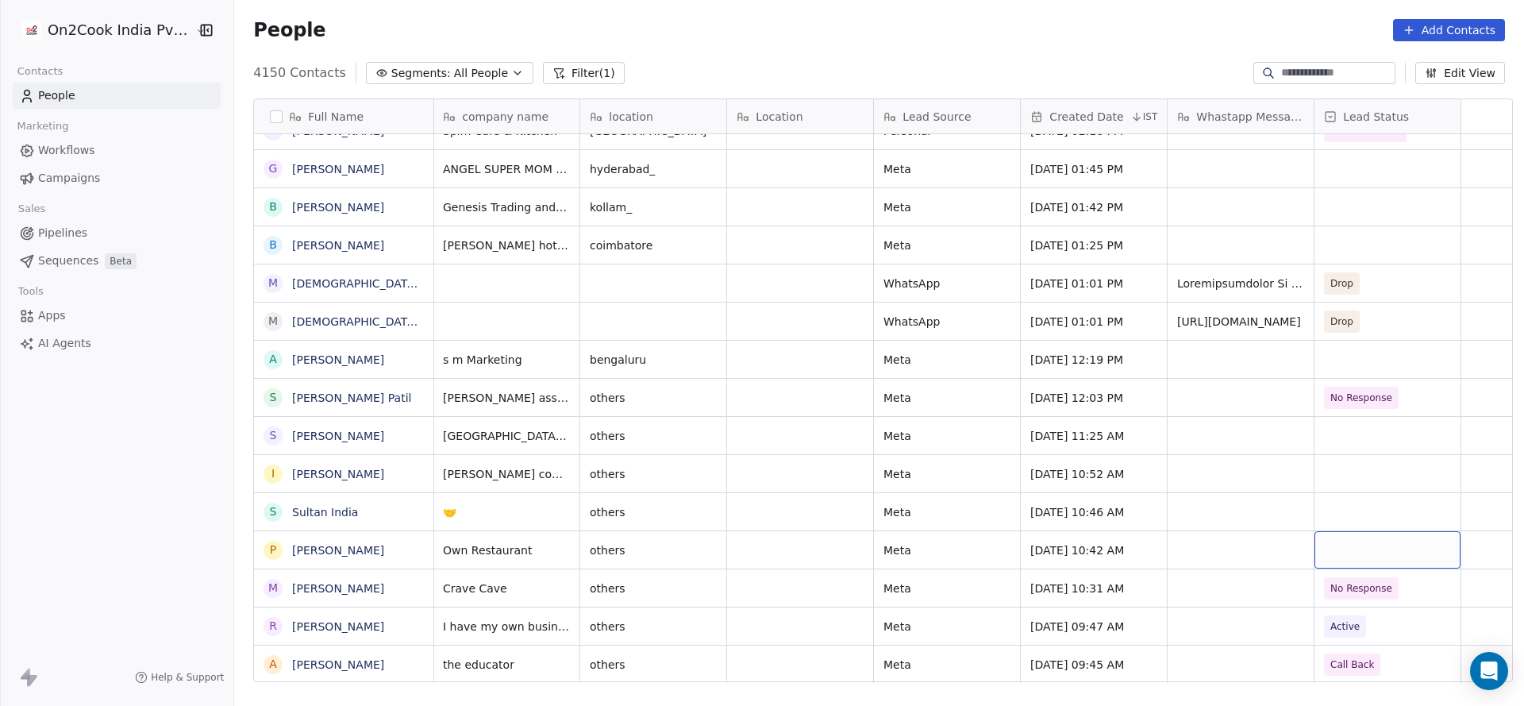
scroll to position [0, 0]
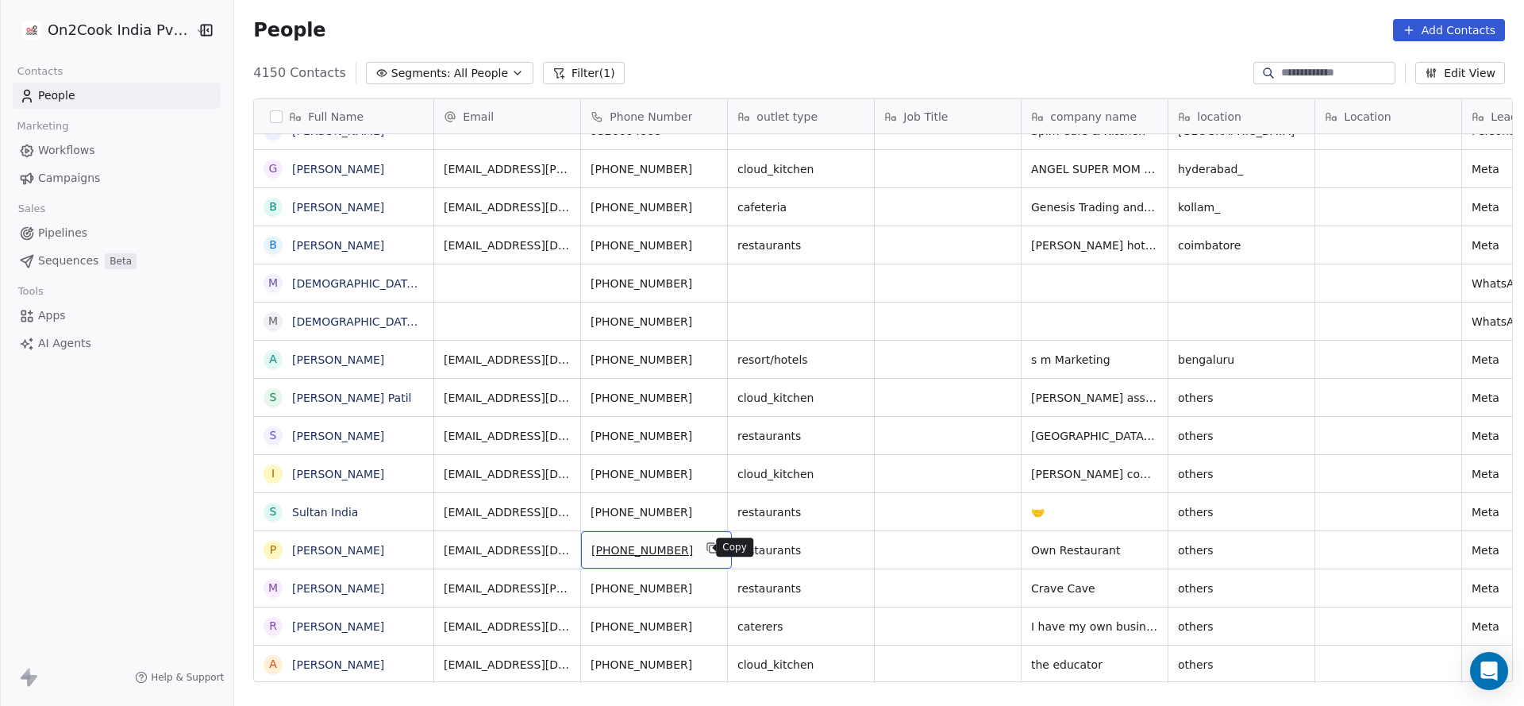
click at [707, 549] on icon "grid" at bounding box center [713, 547] width 13 height 13
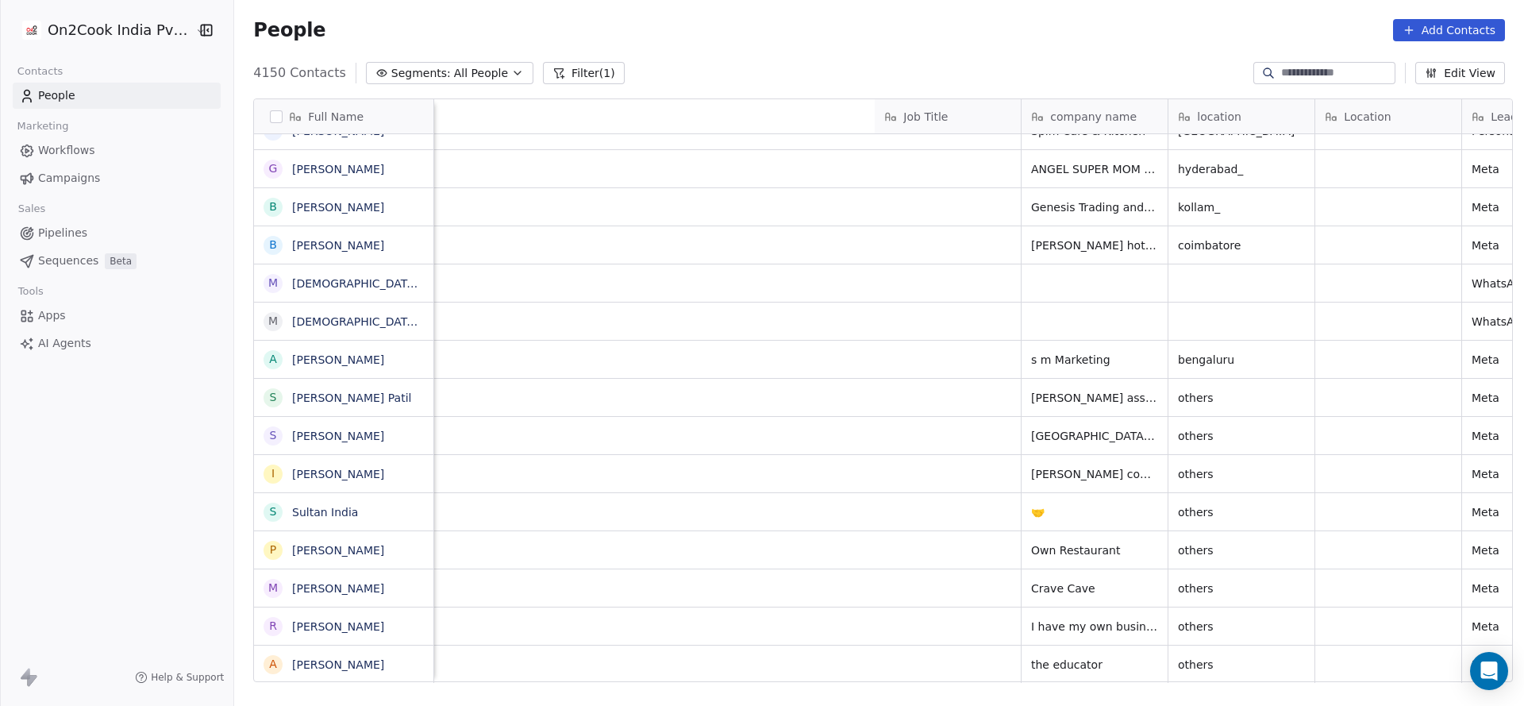
scroll to position [0, 972]
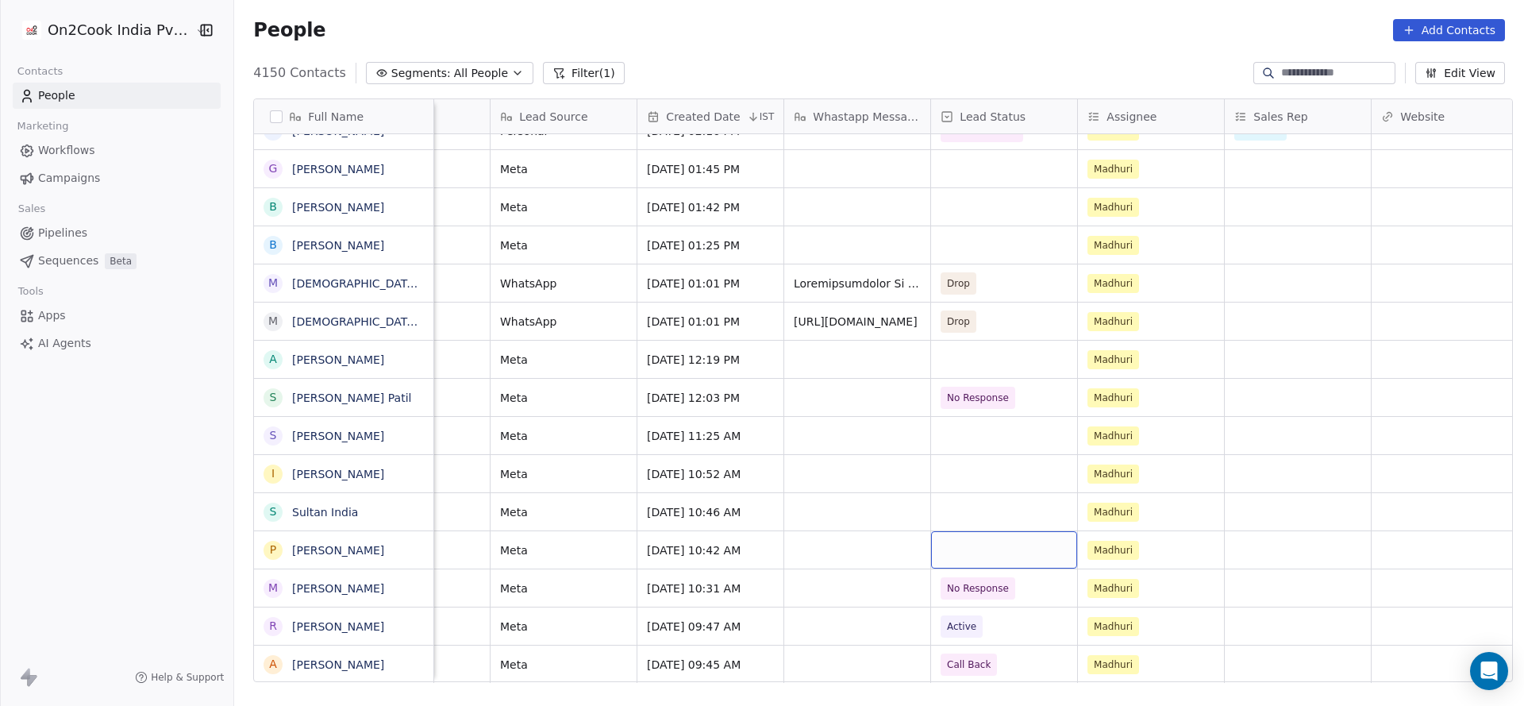
click at [953, 548] on div "grid" at bounding box center [1004, 549] width 146 height 37
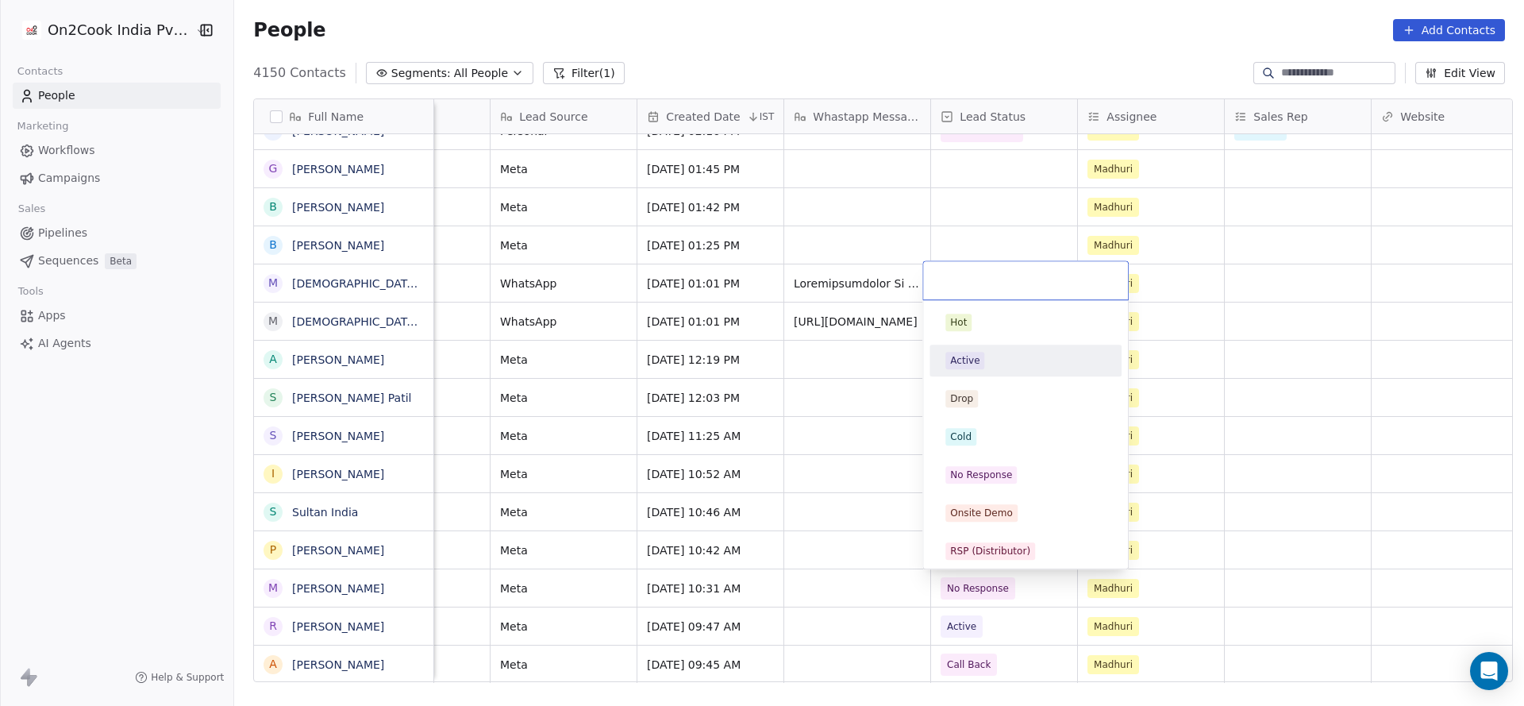
click at [983, 360] on div "Active" at bounding box center [1026, 360] width 160 height 17
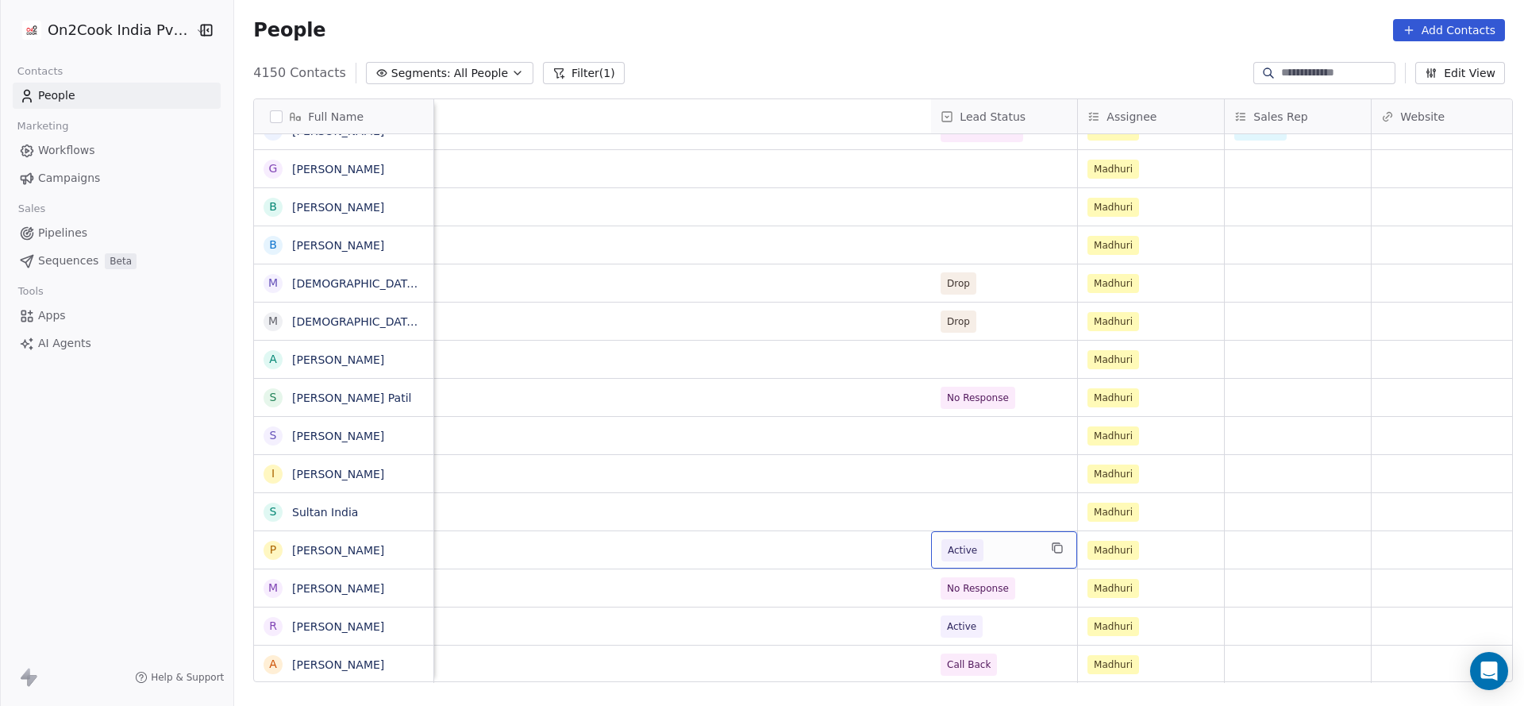
scroll to position [0, 1915]
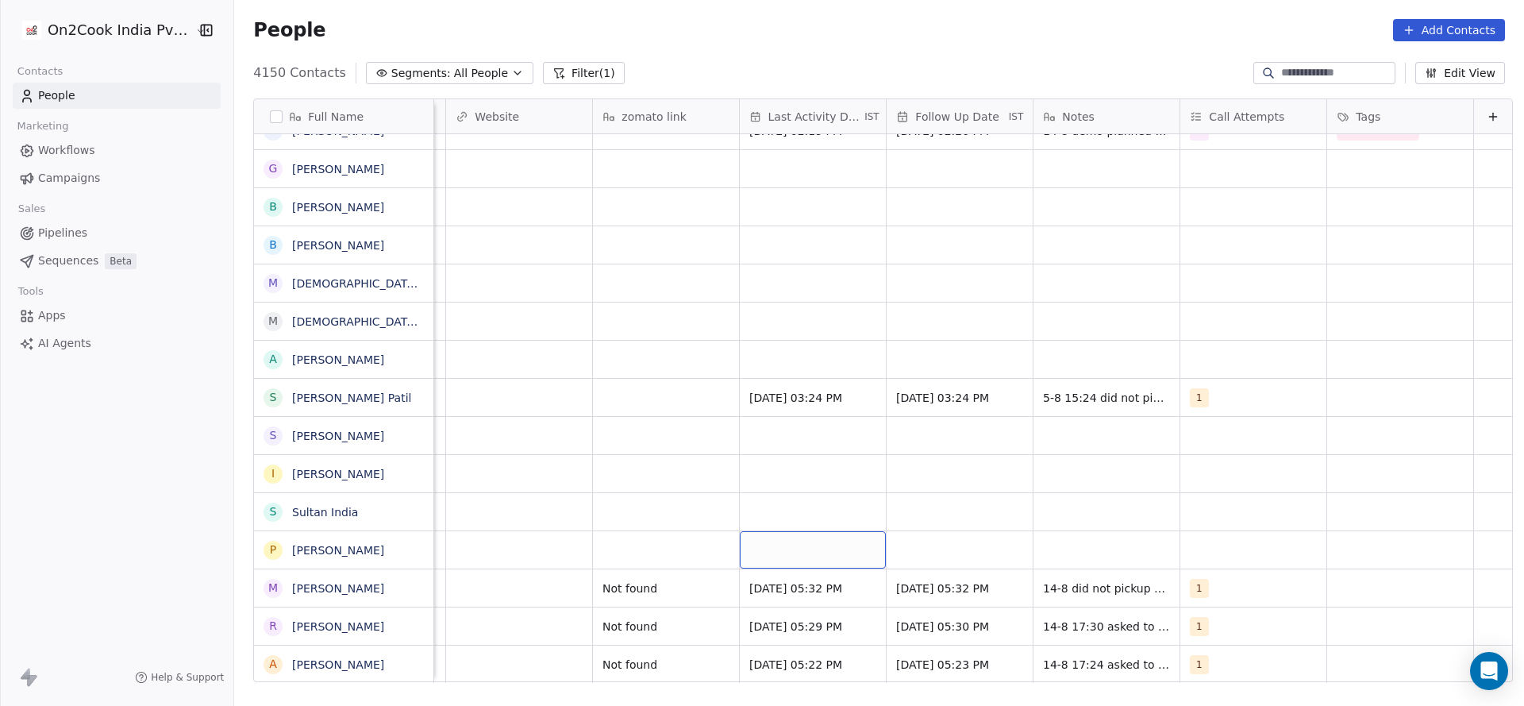
click at [755, 534] on div "grid" at bounding box center [813, 549] width 146 height 37
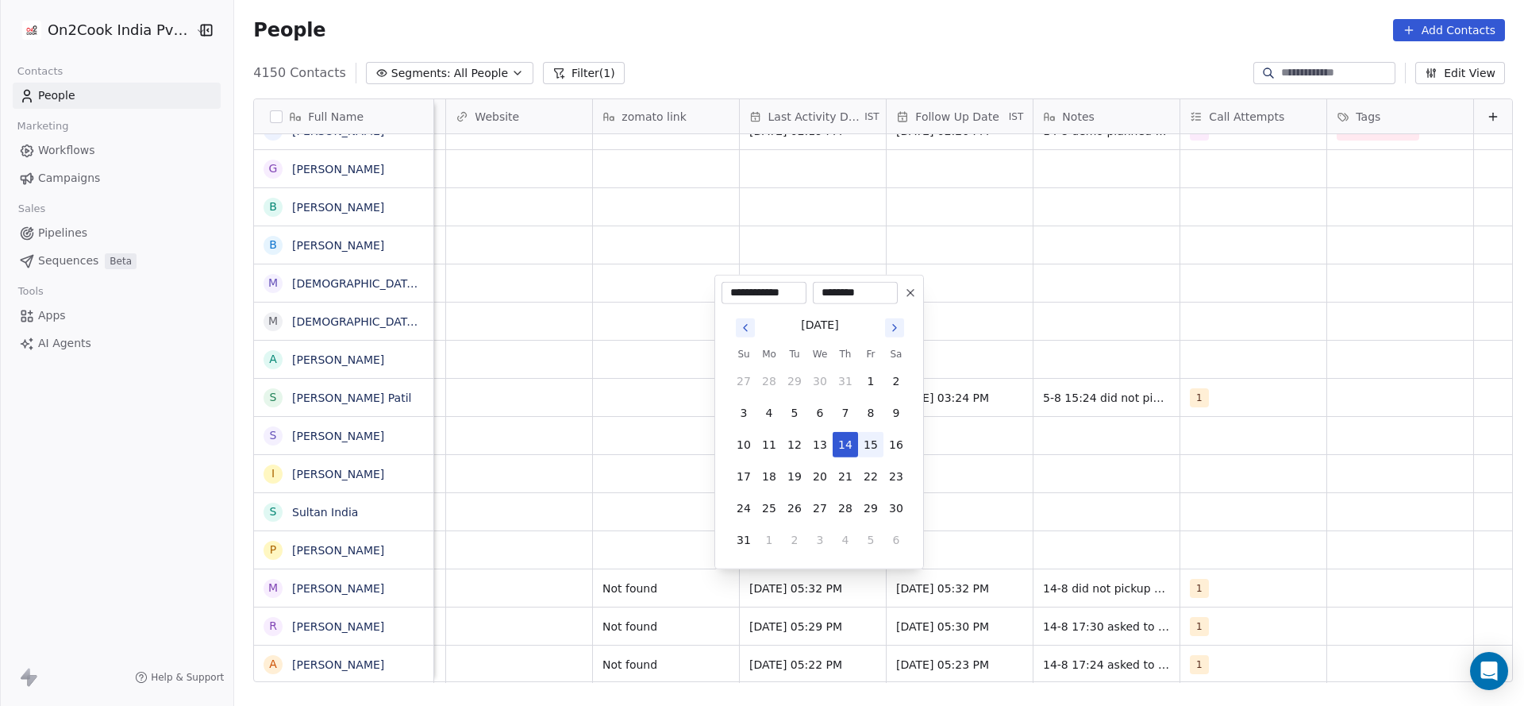
click at [858, 437] on button "15" at bounding box center [870, 444] width 25 height 25
click at [847, 444] on button "14" at bounding box center [845, 444] width 25 height 25
type input "**********"
click at [684, 502] on html "On2Cook India Pvt. Ltd. Contacts People Marketing Workflows Campaigns Sales Pip…" at bounding box center [762, 353] width 1524 height 706
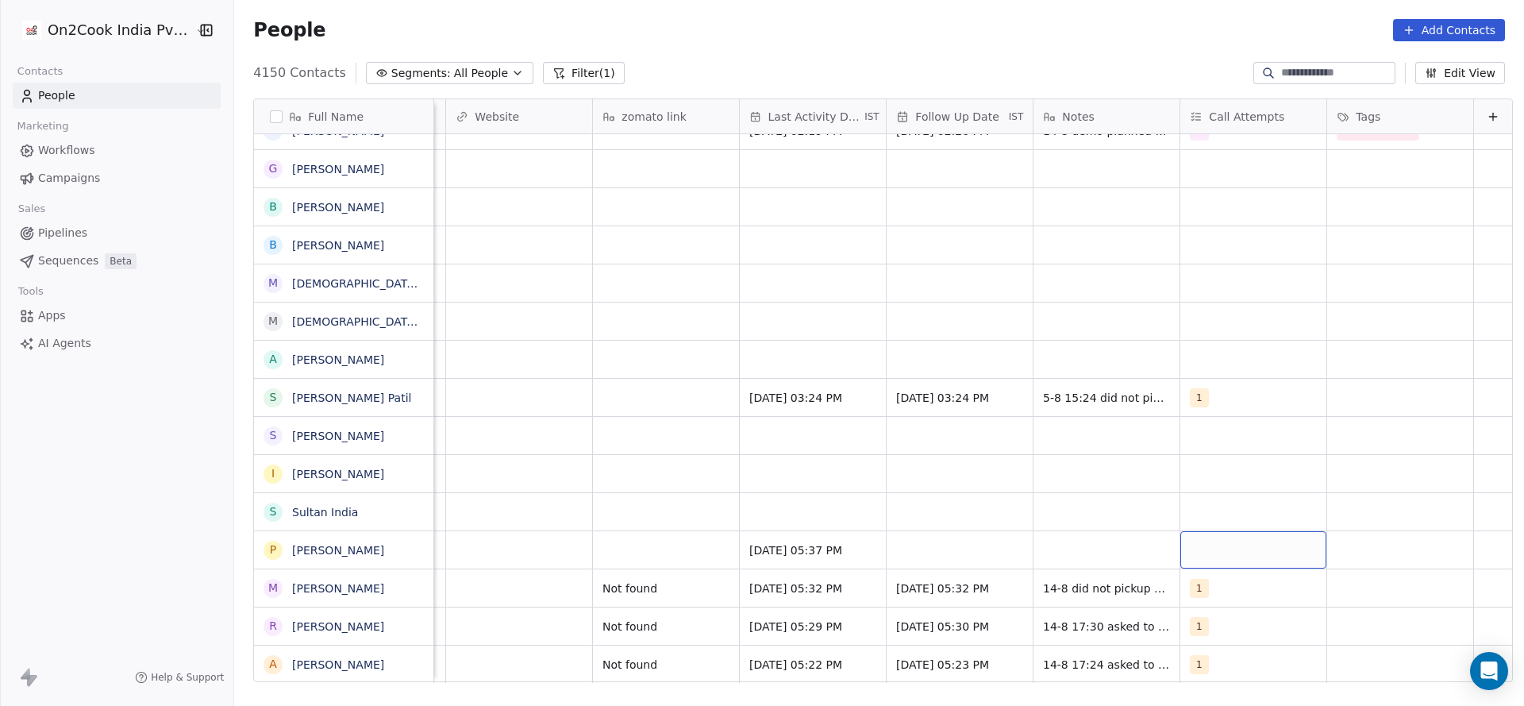
click at [1233, 549] on div "grid" at bounding box center [1254, 549] width 146 height 37
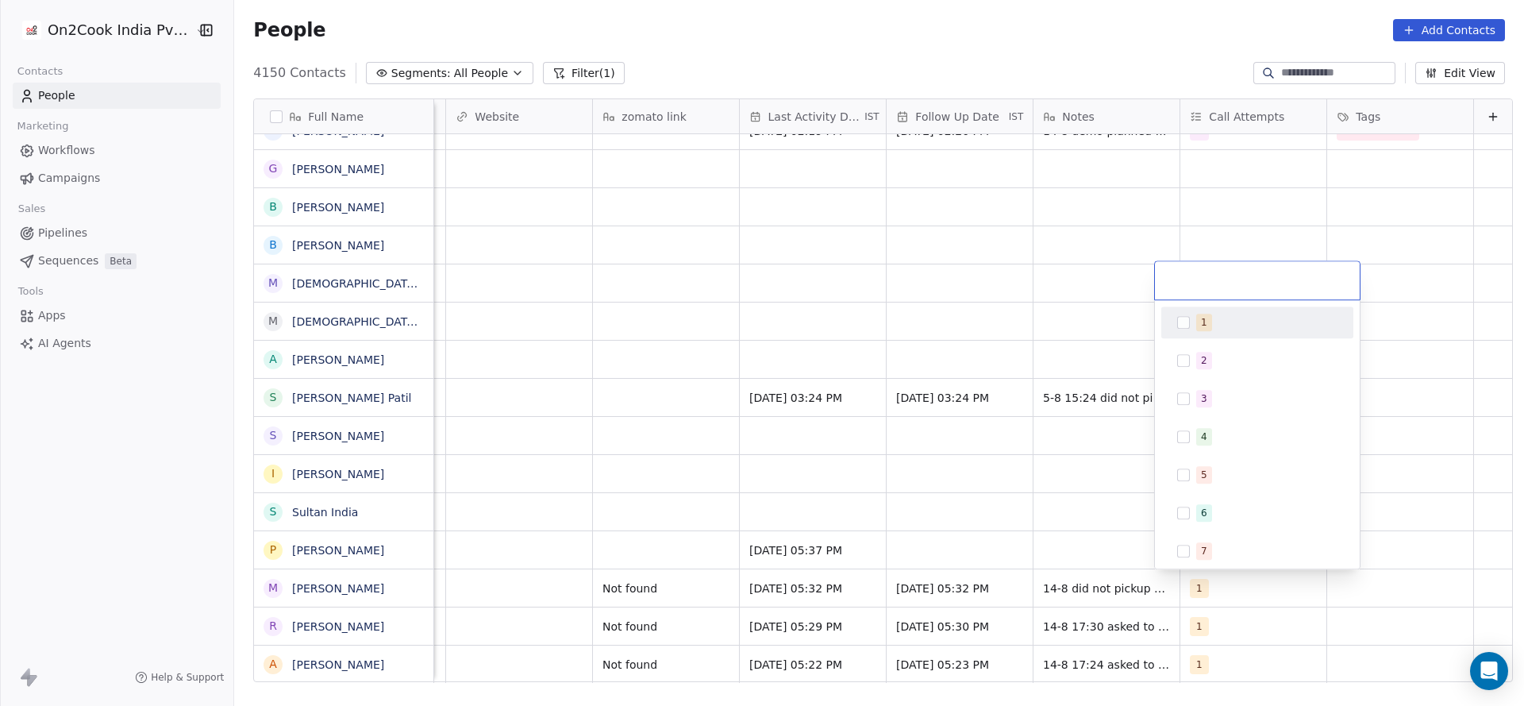
click at [1205, 326] on span "1" at bounding box center [1205, 322] width 16 height 17
click at [1008, 453] on html "On2Cook India Pvt. Ltd. Contacts People Marketing Workflows Campaigns Sales Pip…" at bounding box center [762, 353] width 1524 height 706
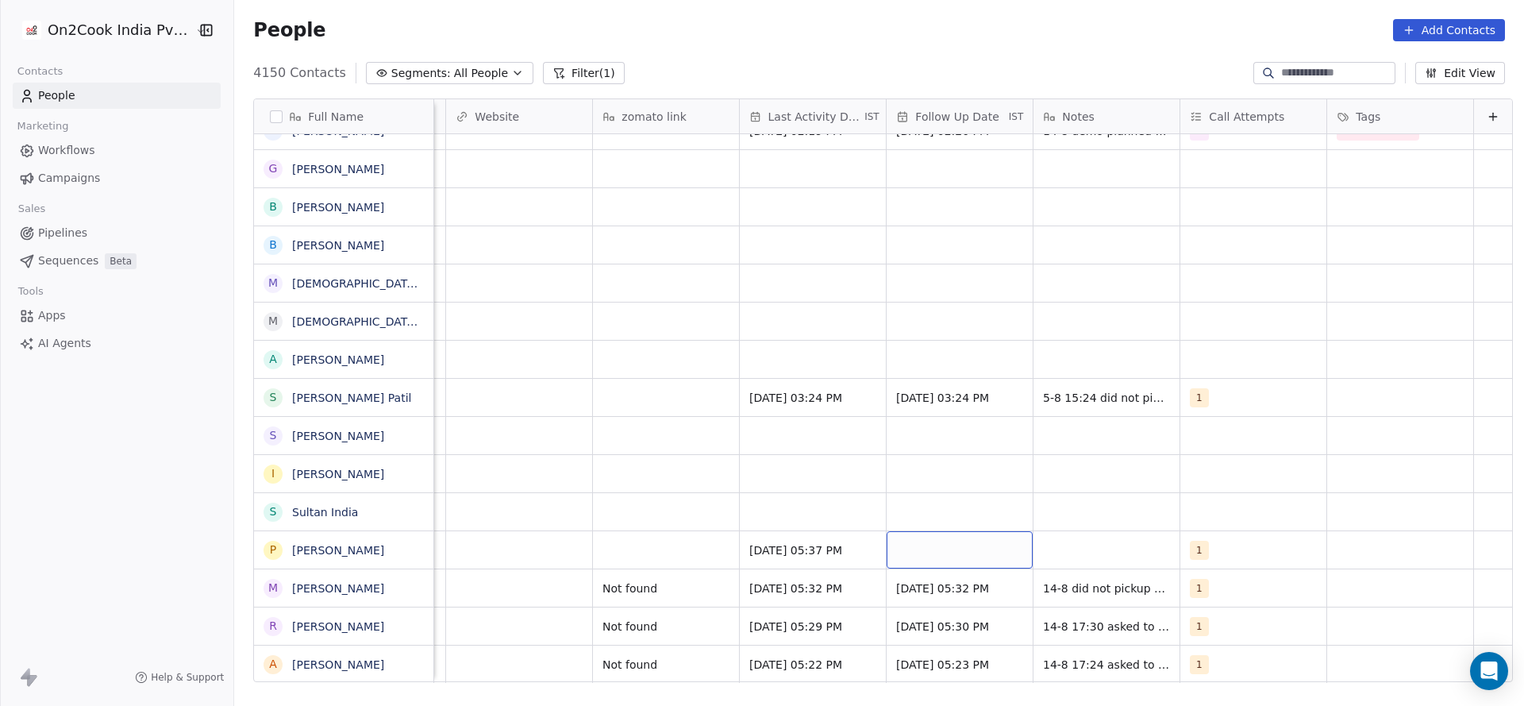
click at [918, 548] on div "grid" at bounding box center [960, 549] width 146 height 37
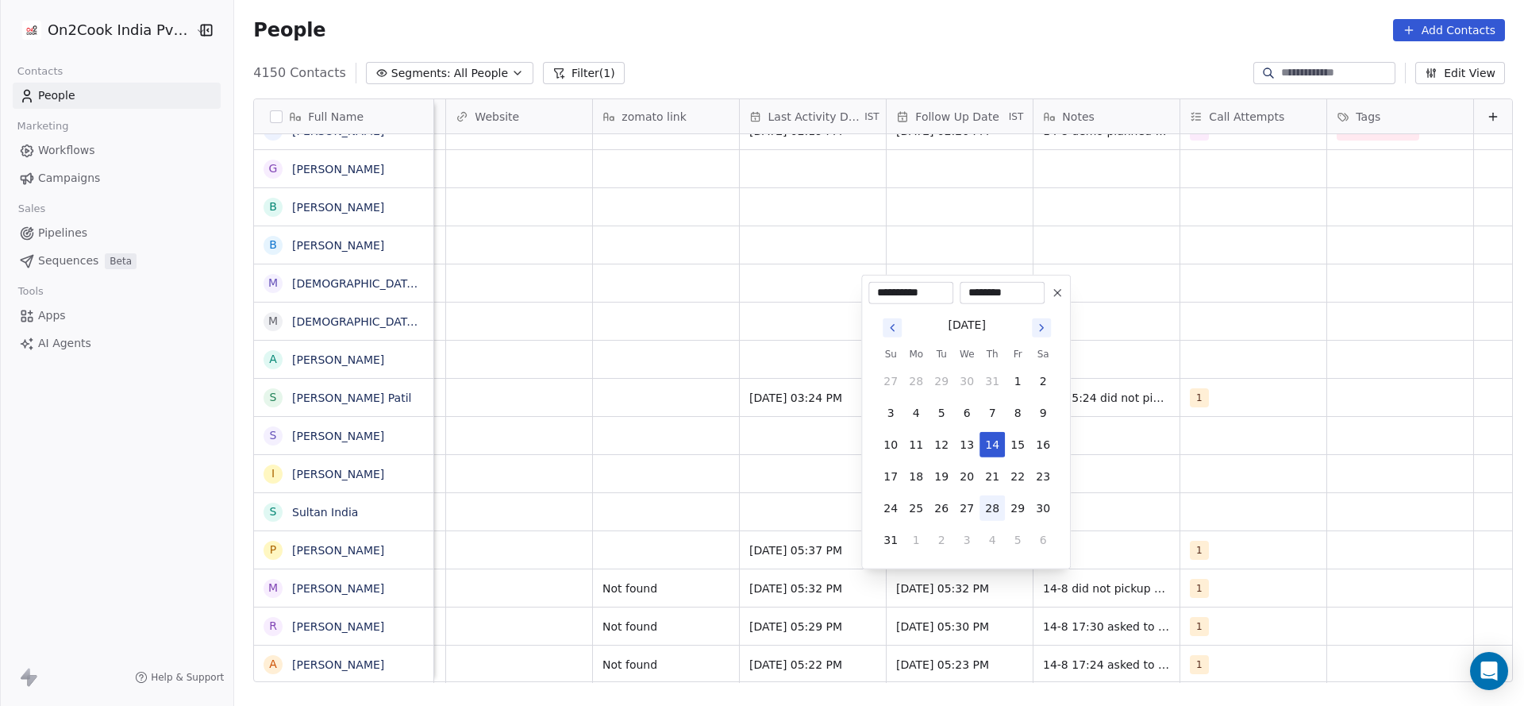
click at [984, 497] on button "28" at bounding box center [992, 507] width 25 height 25
type input "**********"
click at [601, 540] on html "On2Cook India Pvt. Ltd. Contacts People Marketing Workflows Campaigns Sales Pip…" at bounding box center [762, 353] width 1524 height 706
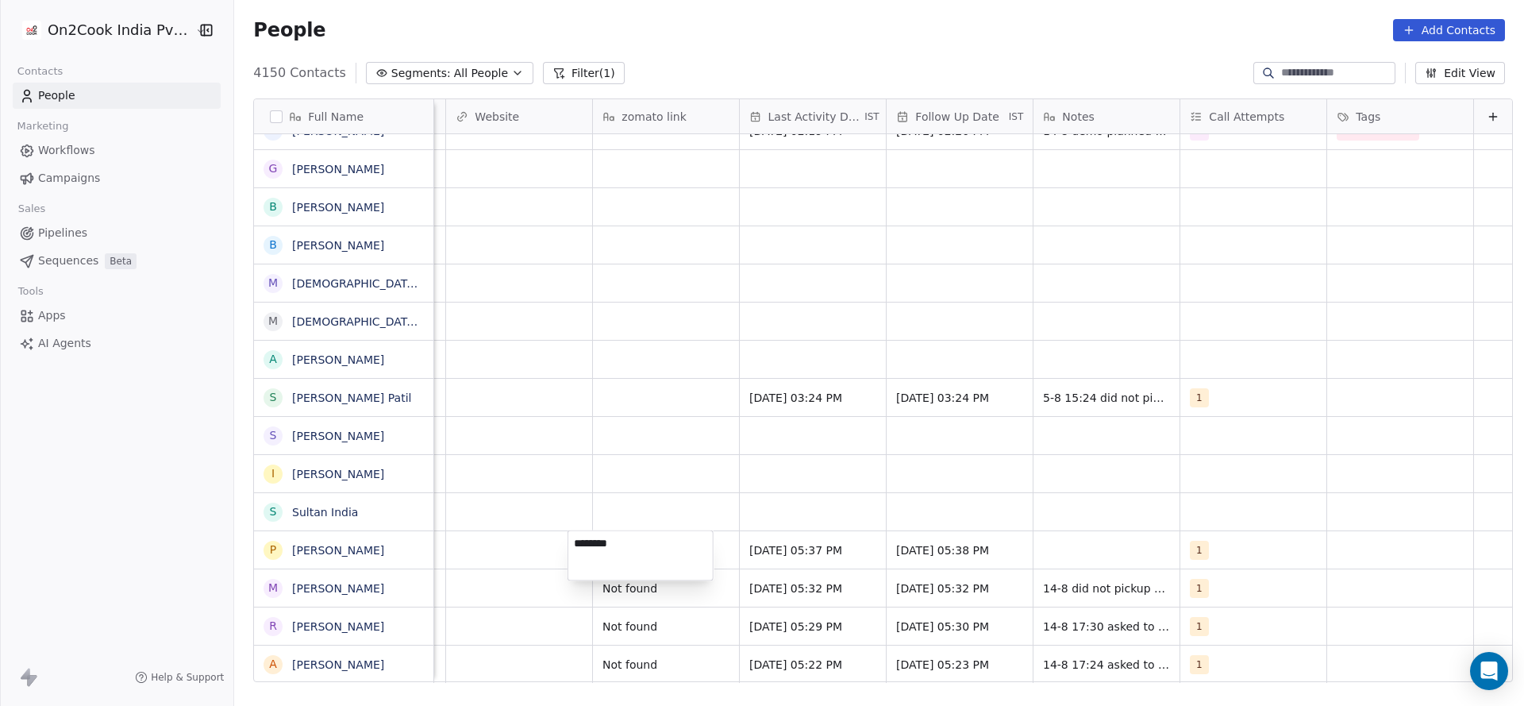
type textarea "*********"
click at [522, 491] on html "On2Cook India Pvt. Ltd. Contacts People Marketing Workflows Campaigns Sales Pip…" at bounding box center [762, 353] width 1524 height 706
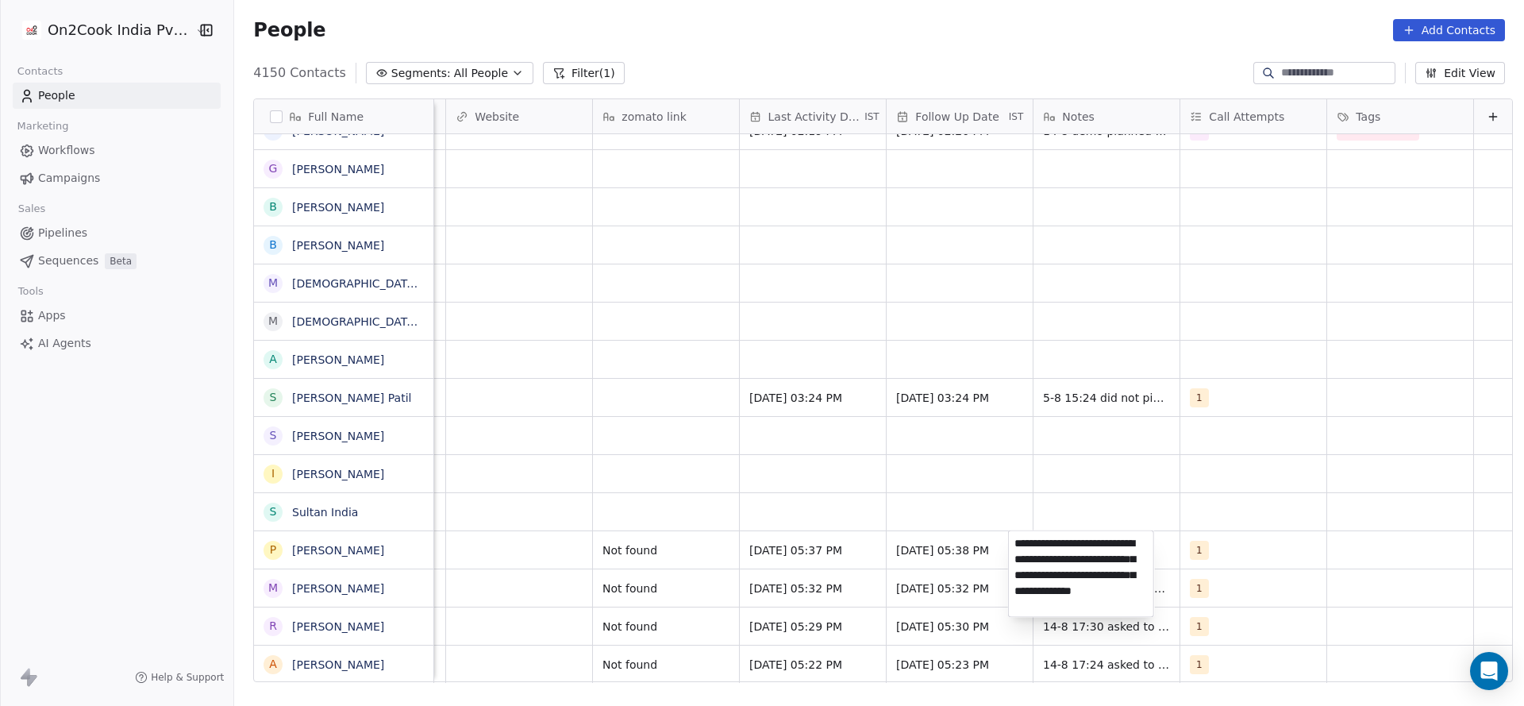
type textarea "**********"
click at [796, 559] on html "On2Cook India Pvt. Ltd. Contacts People Marketing Workflows Campaigns Sales Pip…" at bounding box center [762, 353] width 1524 height 706
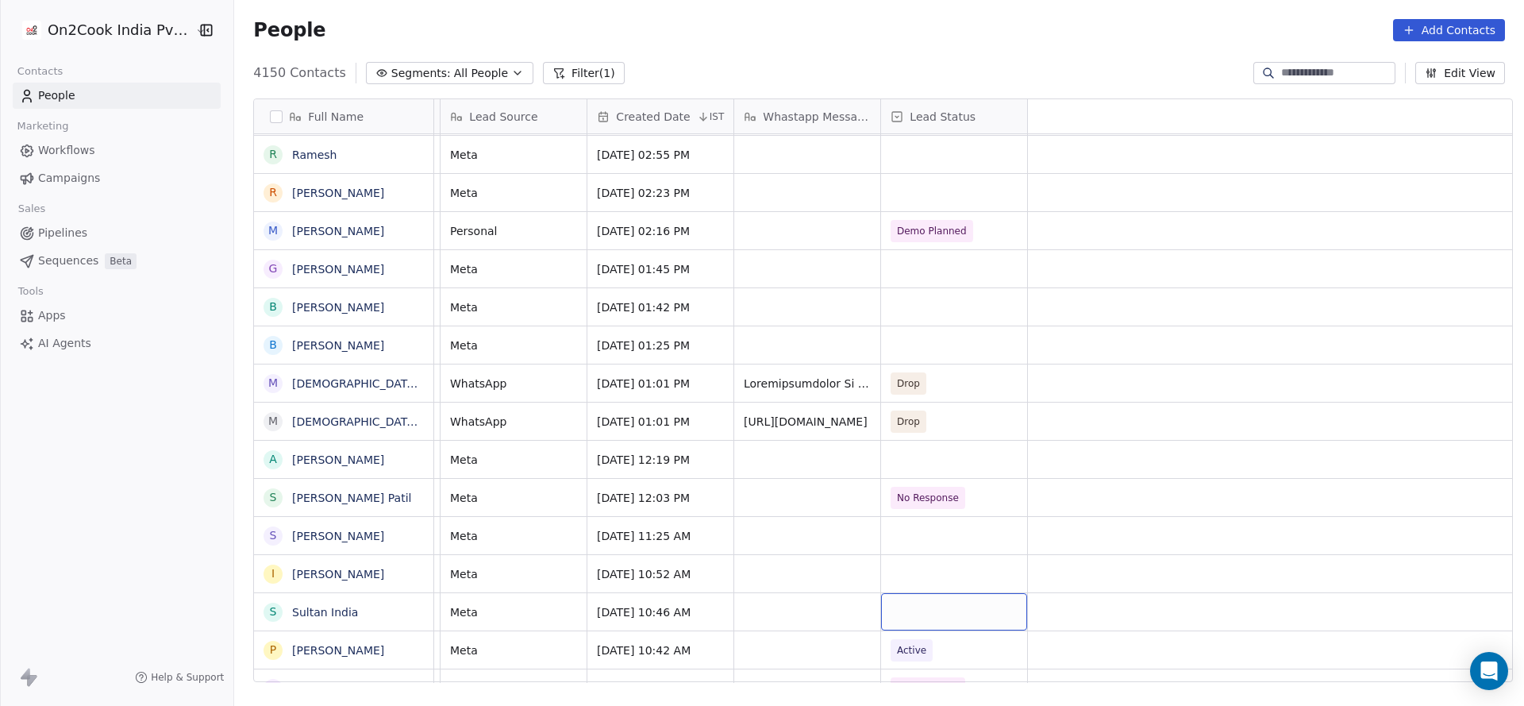
scroll to position [0, 0]
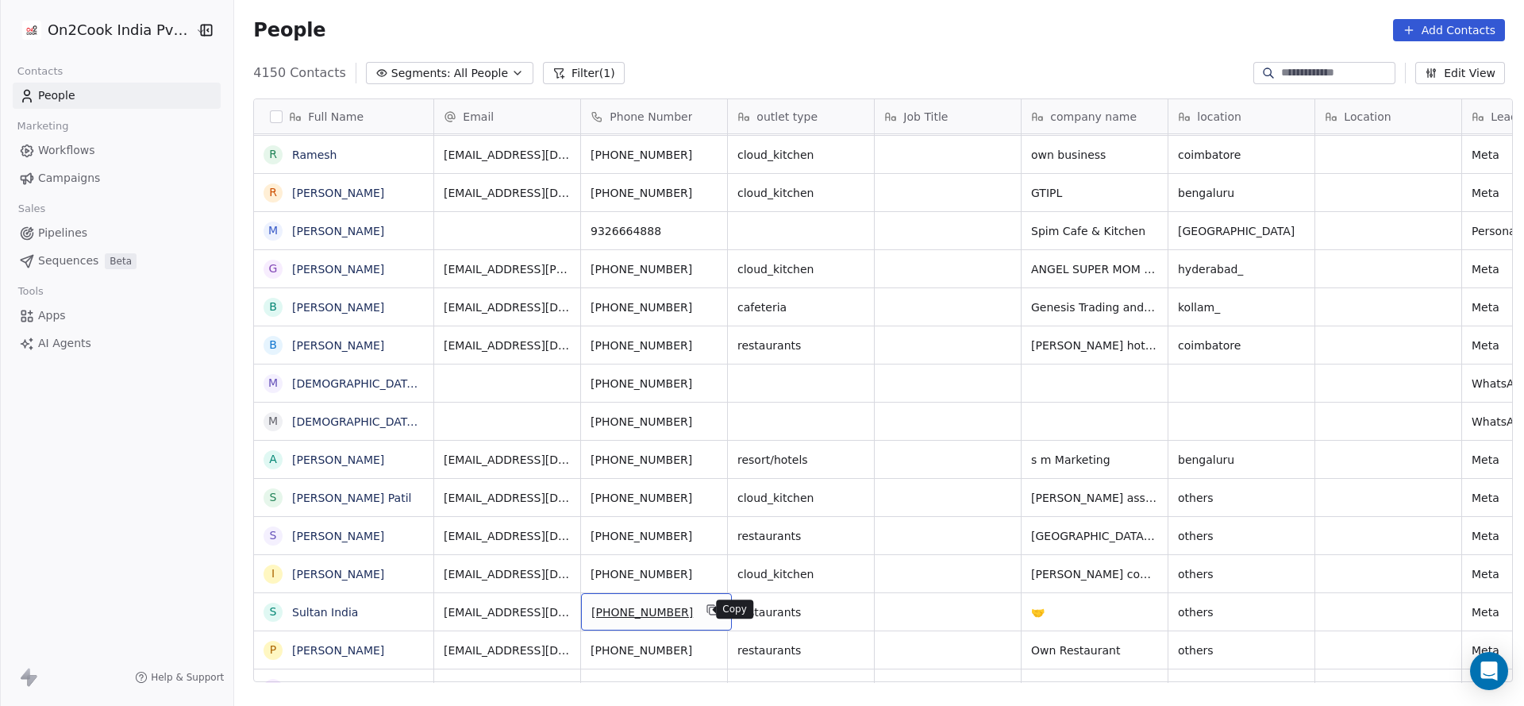
click at [710, 610] on icon "grid" at bounding box center [713, 610] width 7 height 7
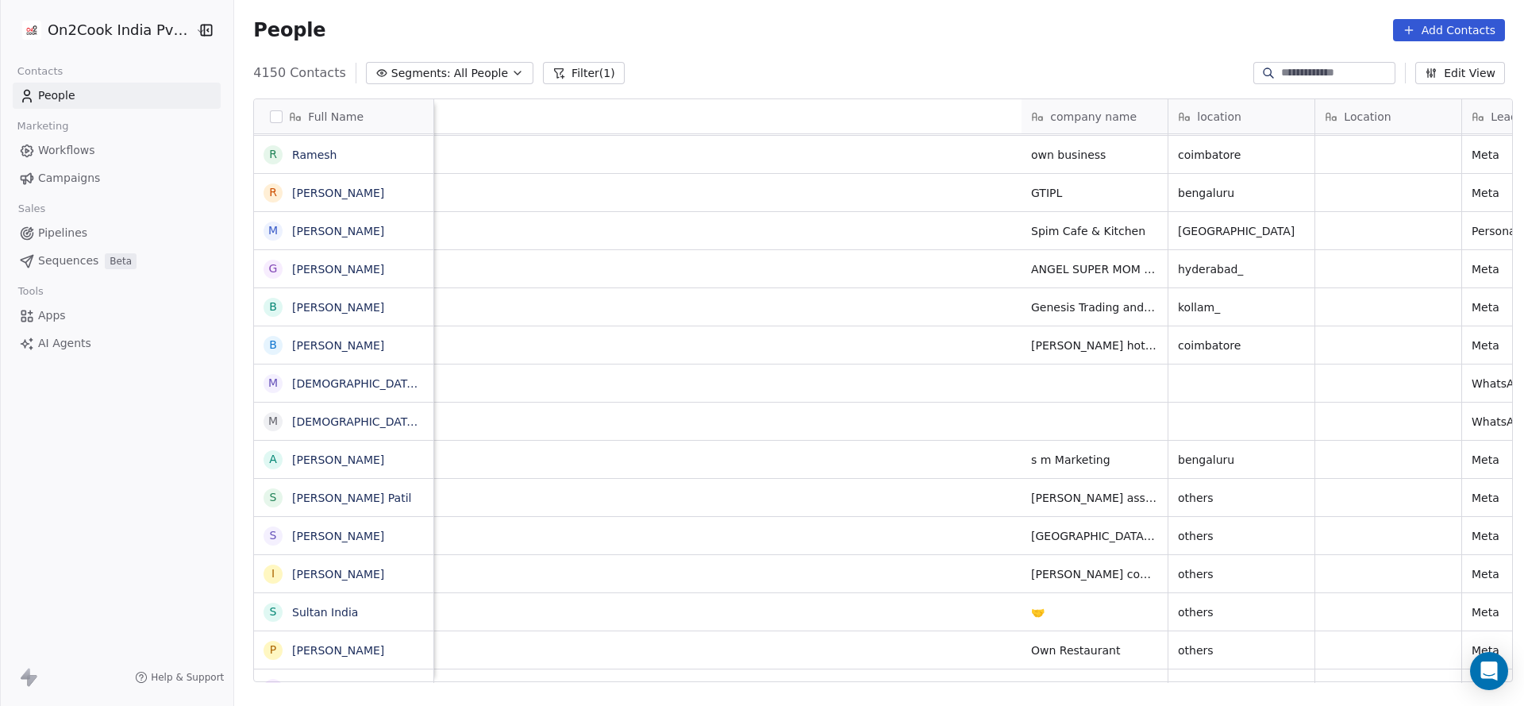
scroll to position [0, 1105]
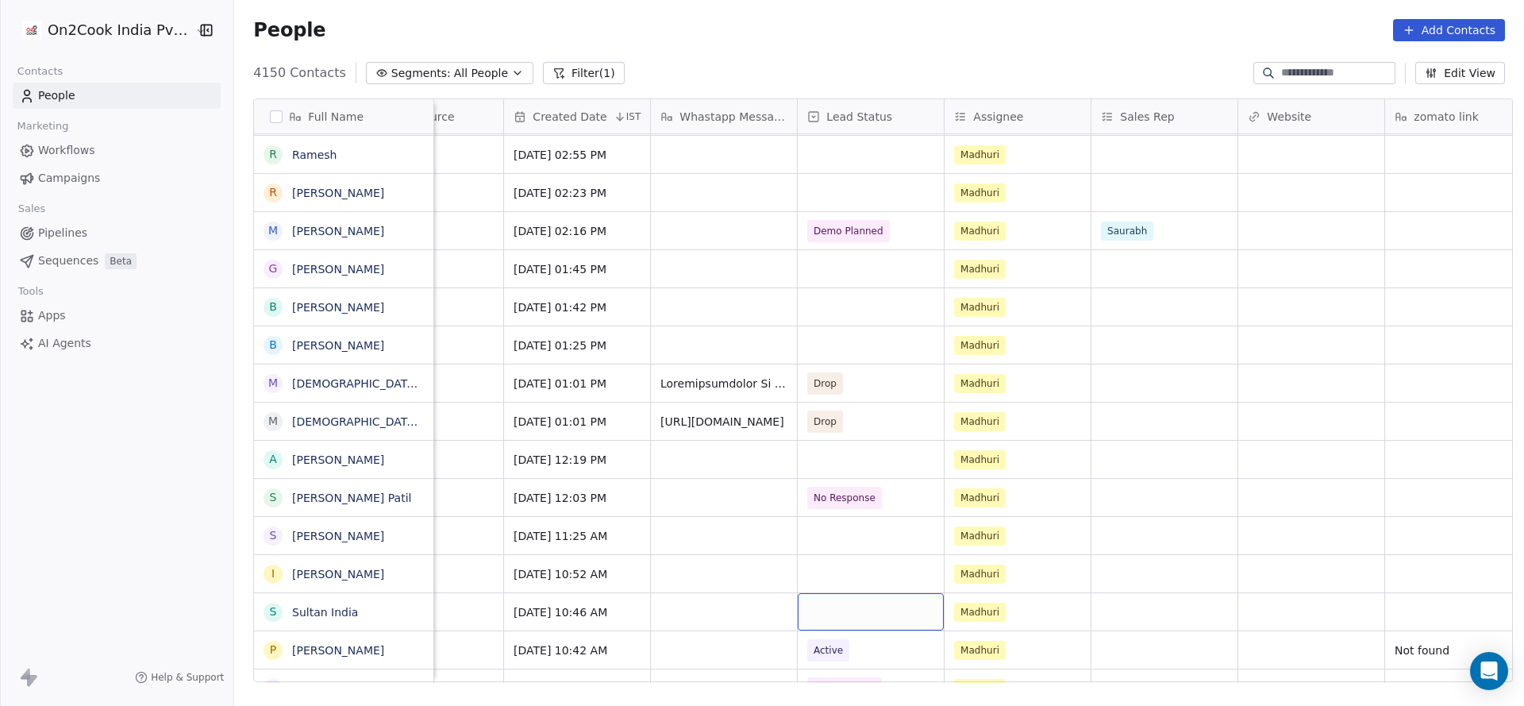
click at [827, 624] on div "grid" at bounding box center [871, 611] width 146 height 37
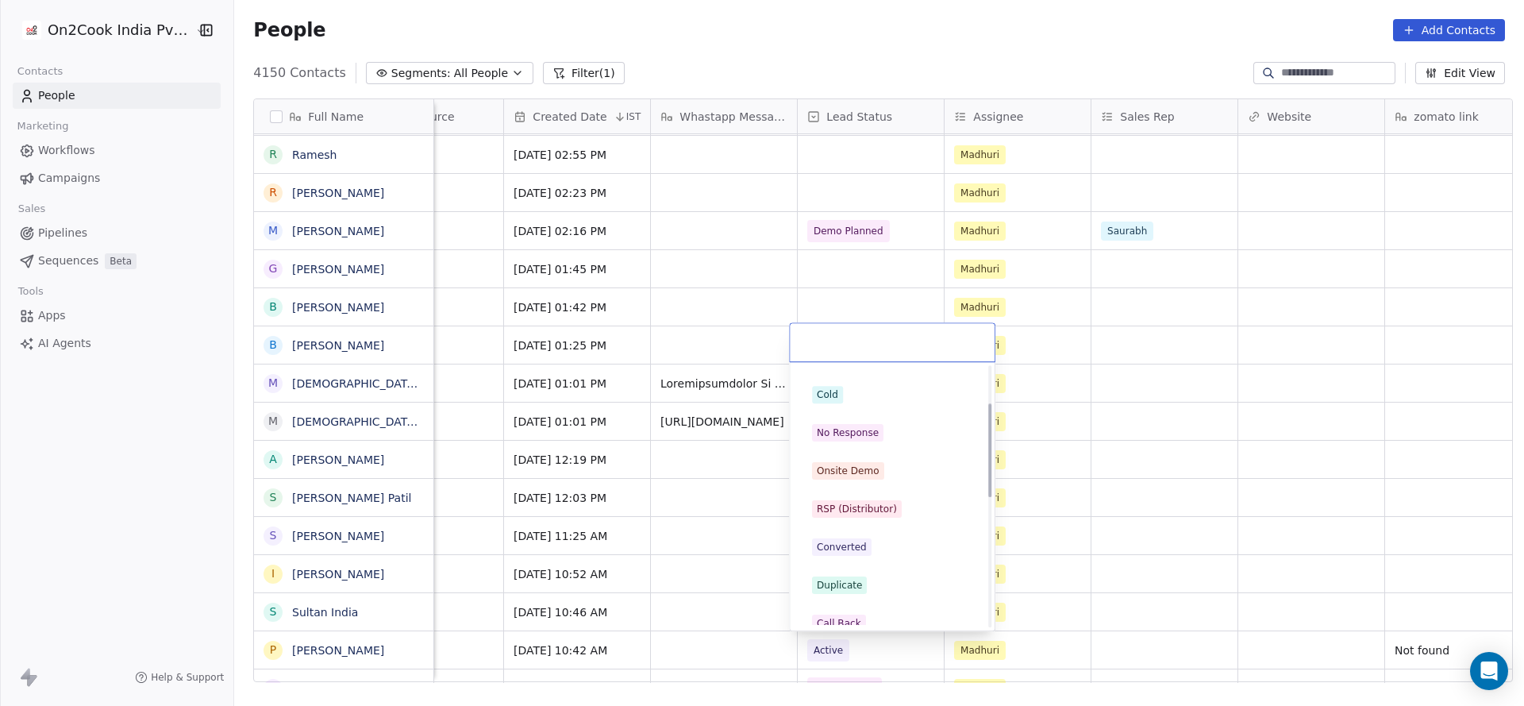
scroll to position [223, 0]
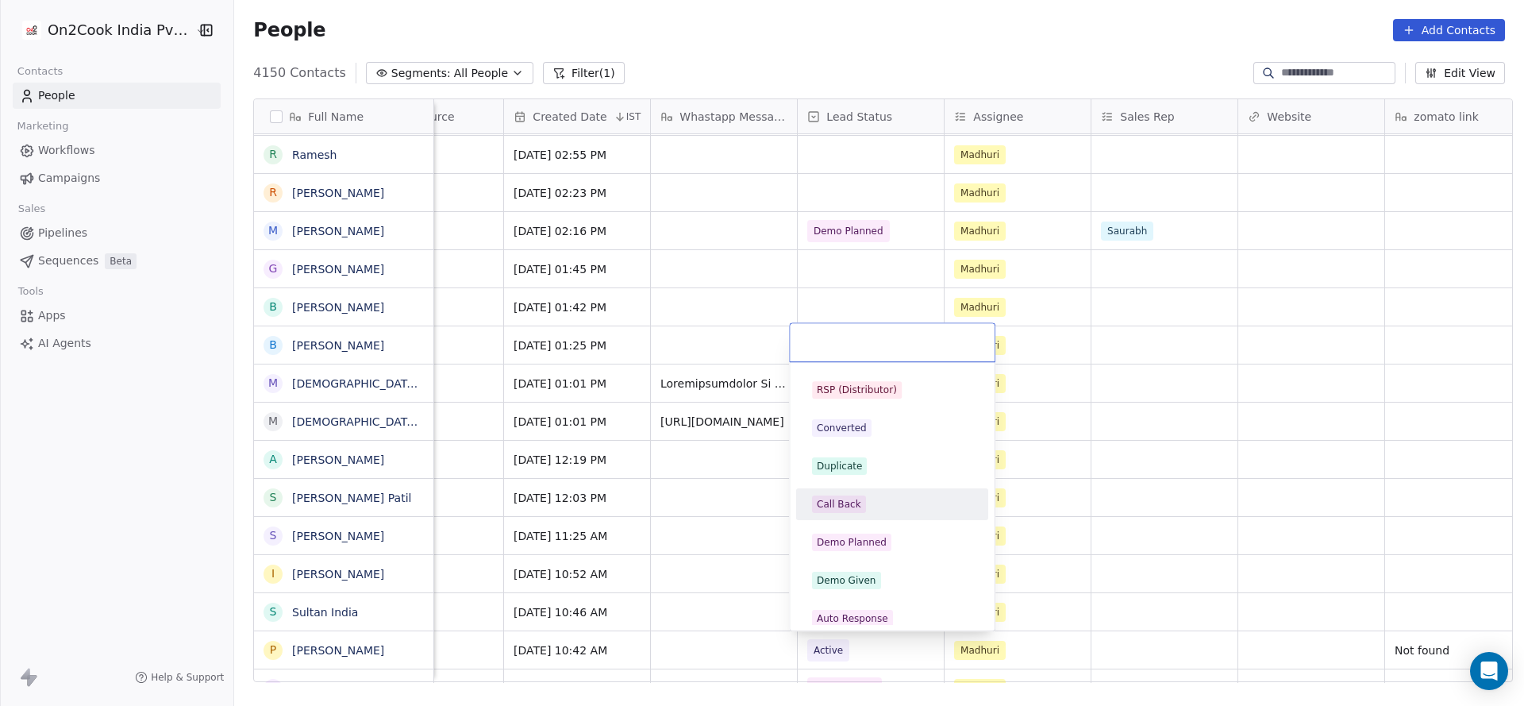
click at [894, 513] on div "Call Back" at bounding box center [892, 503] width 179 height 25
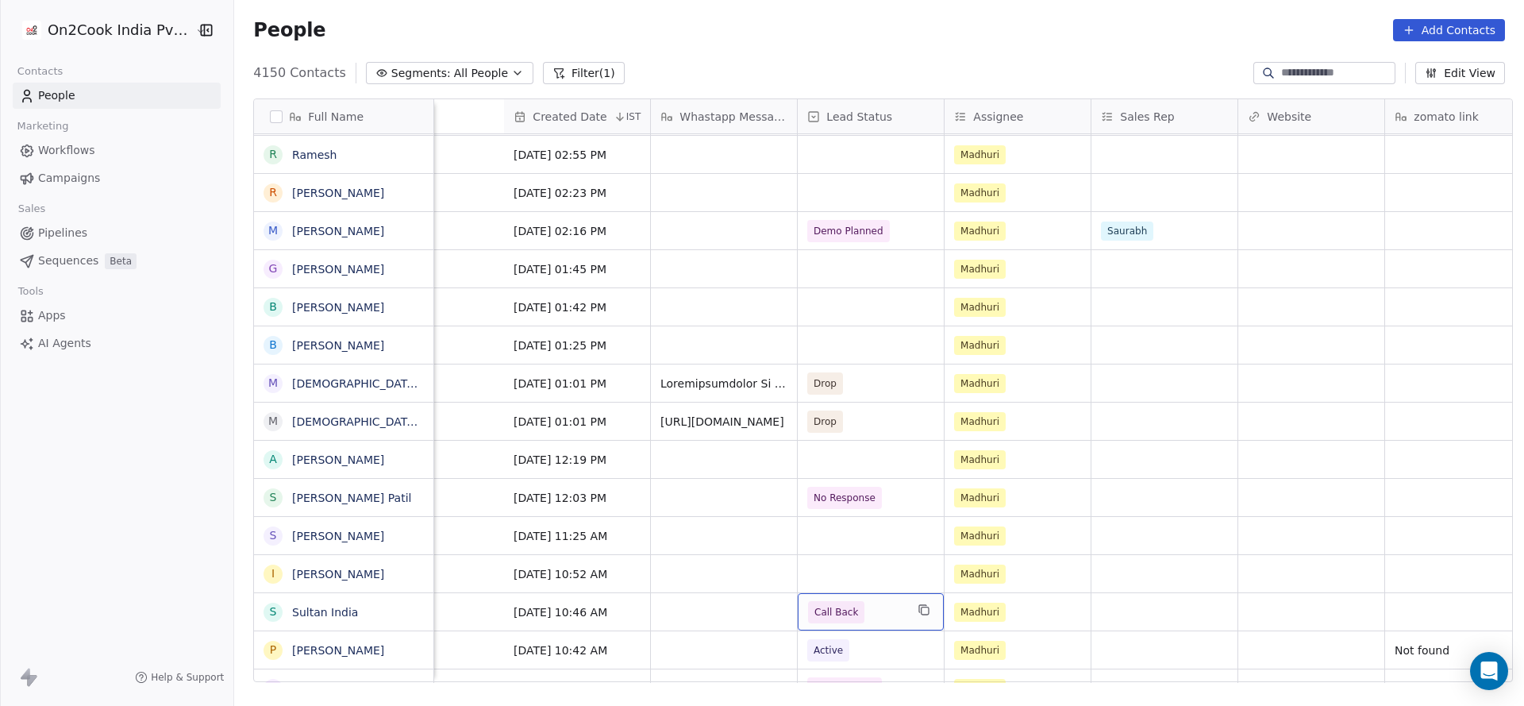
scroll to position [0, 1727]
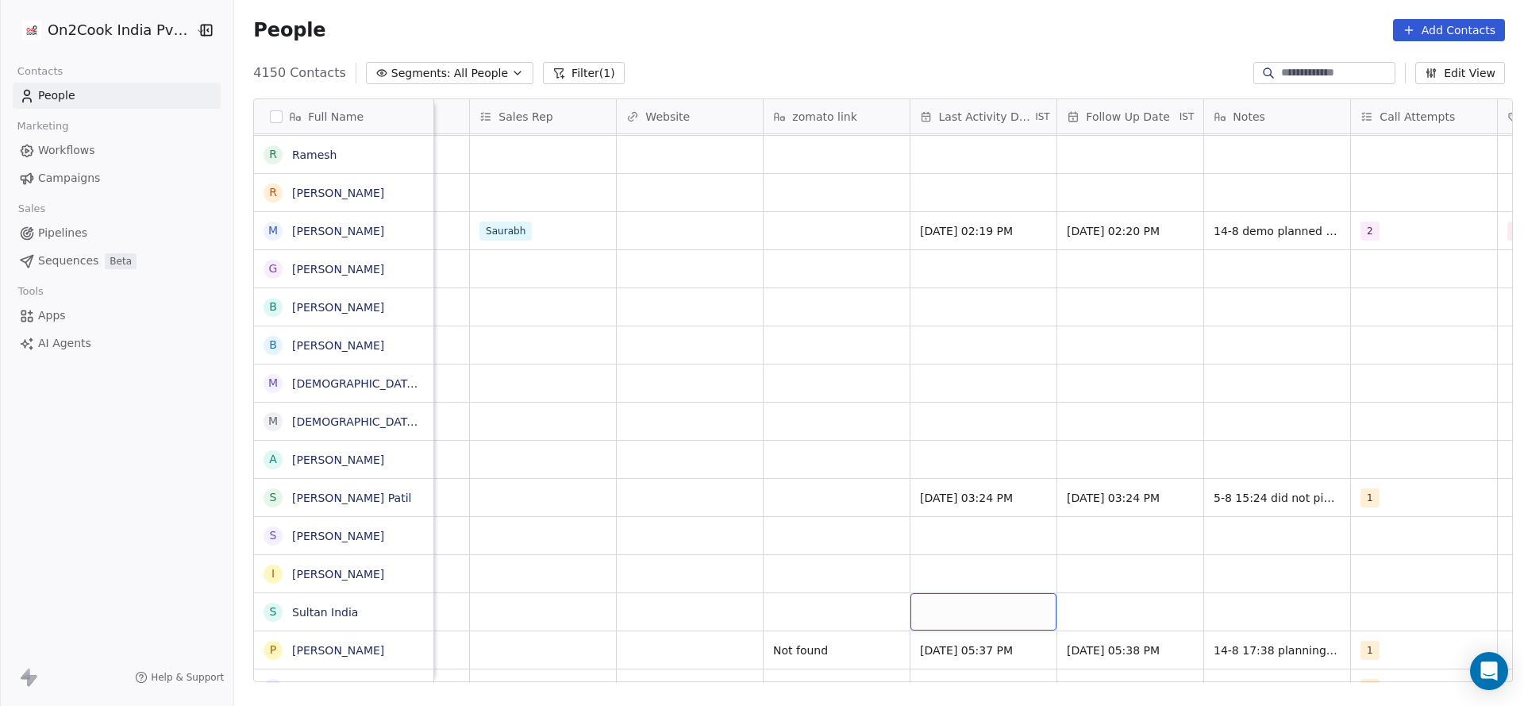
click at [941, 611] on div "grid" at bounding box center [984, 611] width 146 height 37
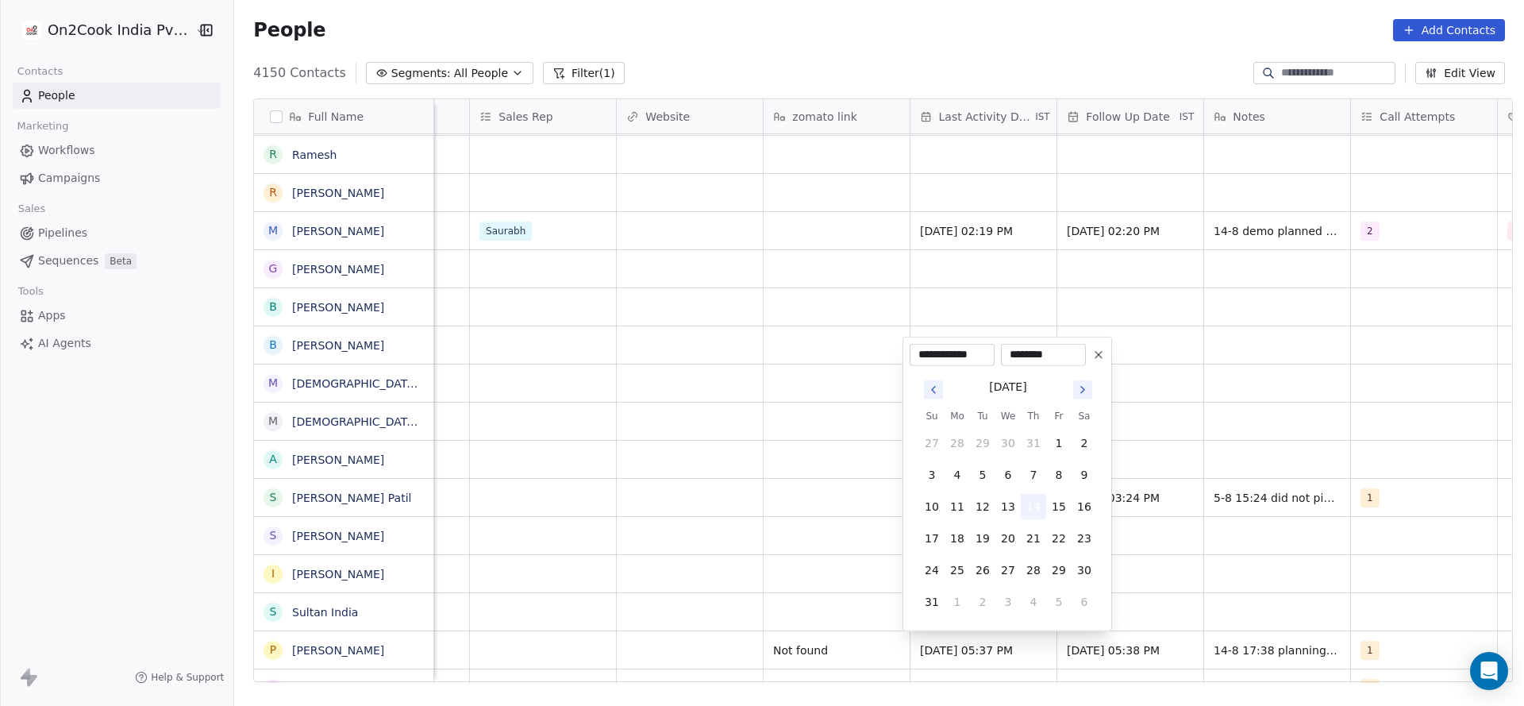
click at [1031, 512] on button "14" at bounding box center [1033, 506] width 25 height 25
click at [651, 621] on html "On2Cook India Pvt. Ltd. Contacts People Marketing Workflows Campaigns Sales Pip…" at bounding box center [762, 353] width 1524 height 706
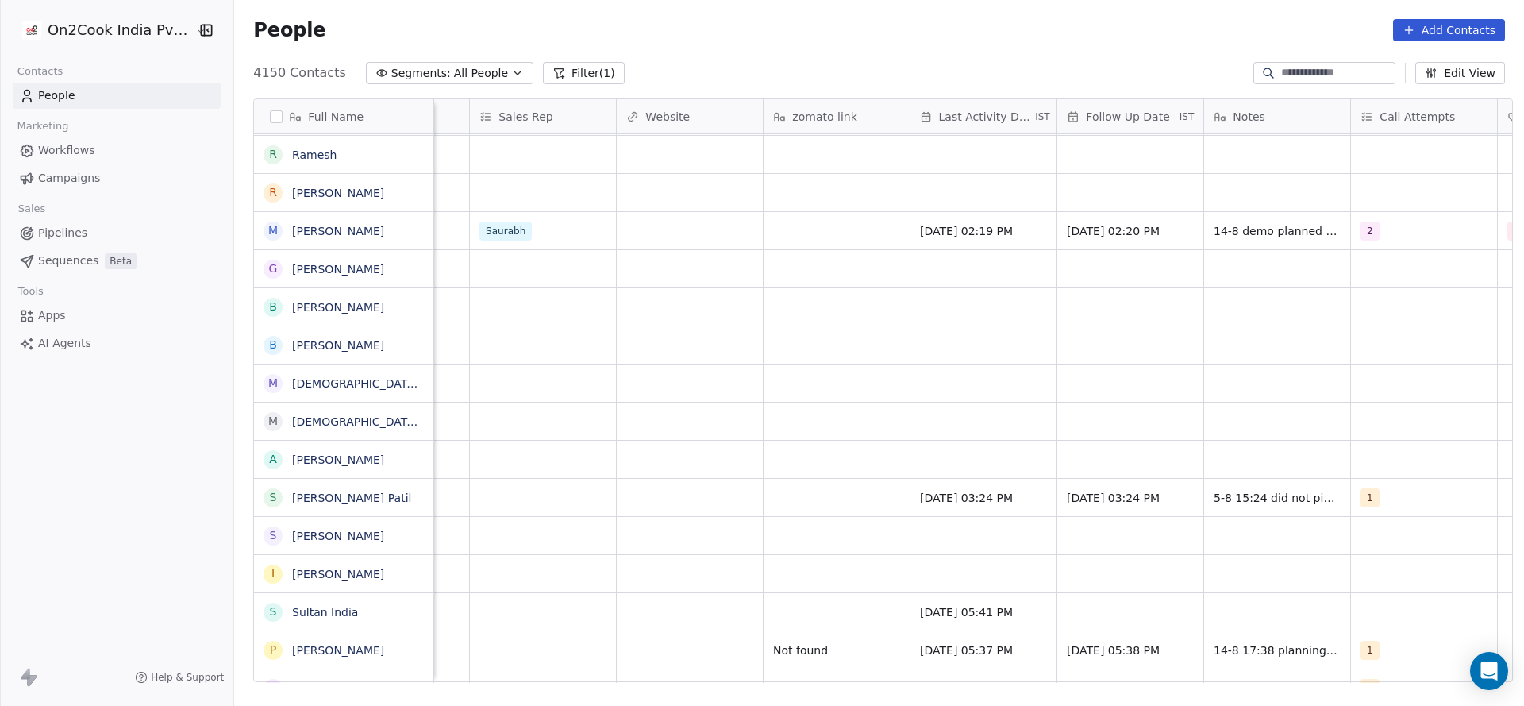
scroll to position [0, 1729]
click at [1387, 595] on div "grid" at bounding box center [1422, 611] width 146 height 37
click at [1386, 381] on div "1" at bounding box center [1422, 384] width 141 height 17
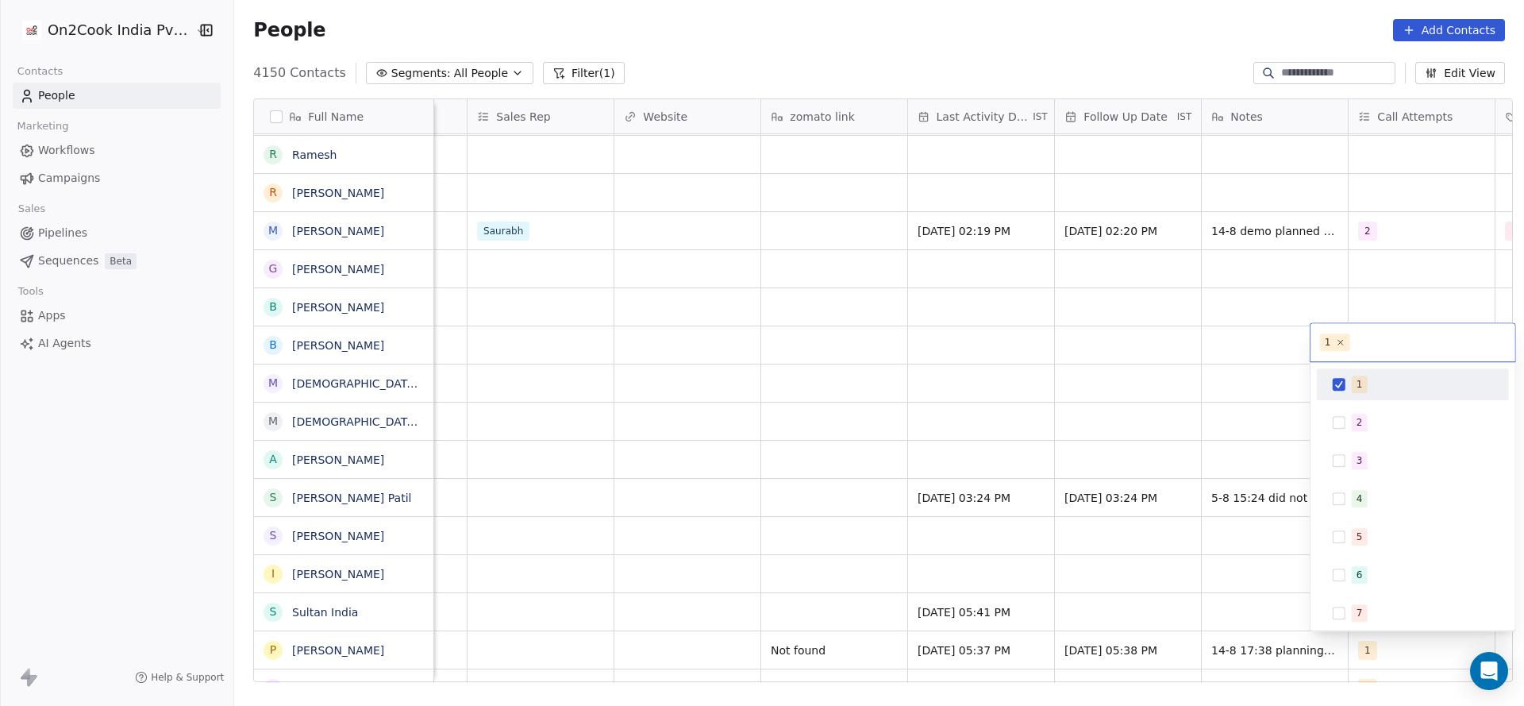
click at [1108, 529] on html "On2Cook India Pvt. Ltd. Contacts People Marketing Workflows Campaigns Sales Pip…" at bounding box center [762, 353] width 1524 height 706
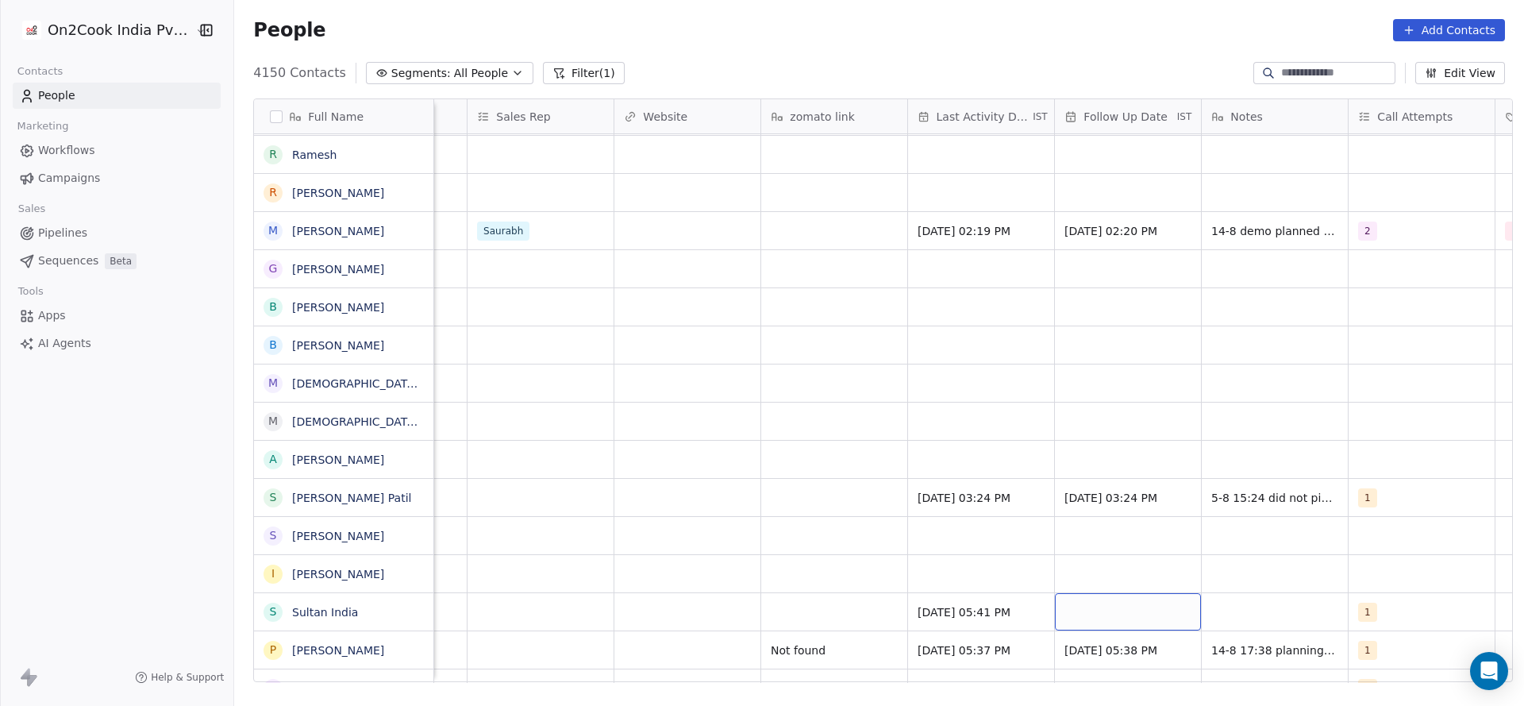
click at [1088, 595] on div "grid" at bounding box center [1128, 611] width 146 height 37
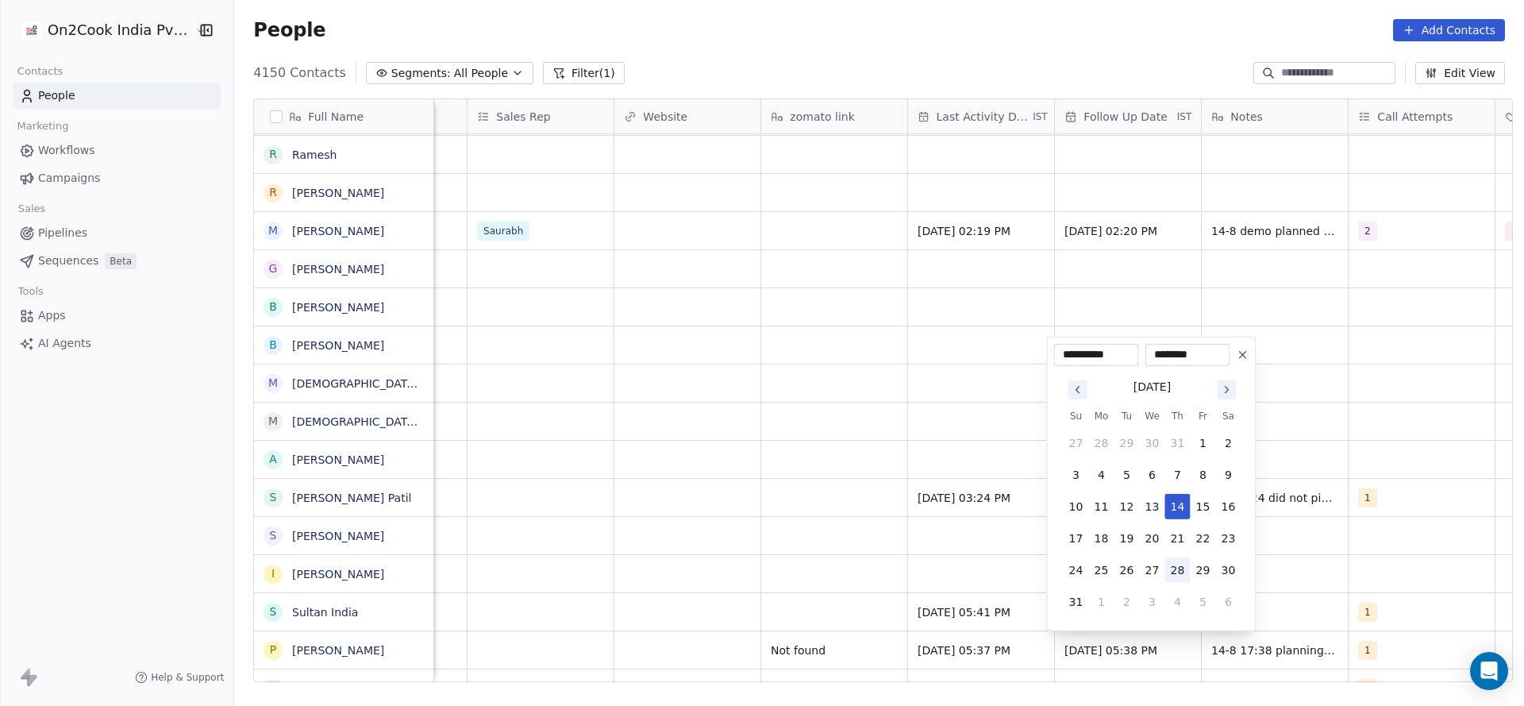
click at [1170, 564] on button "28" at bounding box center [1178, 569] width 25 height 25
type input "**********"
click at [865, 637] on html "On2Cook India Pvt. Ltd. Contacts People Marketing Workflows Campaigns Sales Pip…" at bounding box center [762, 353] width 1524 height 706
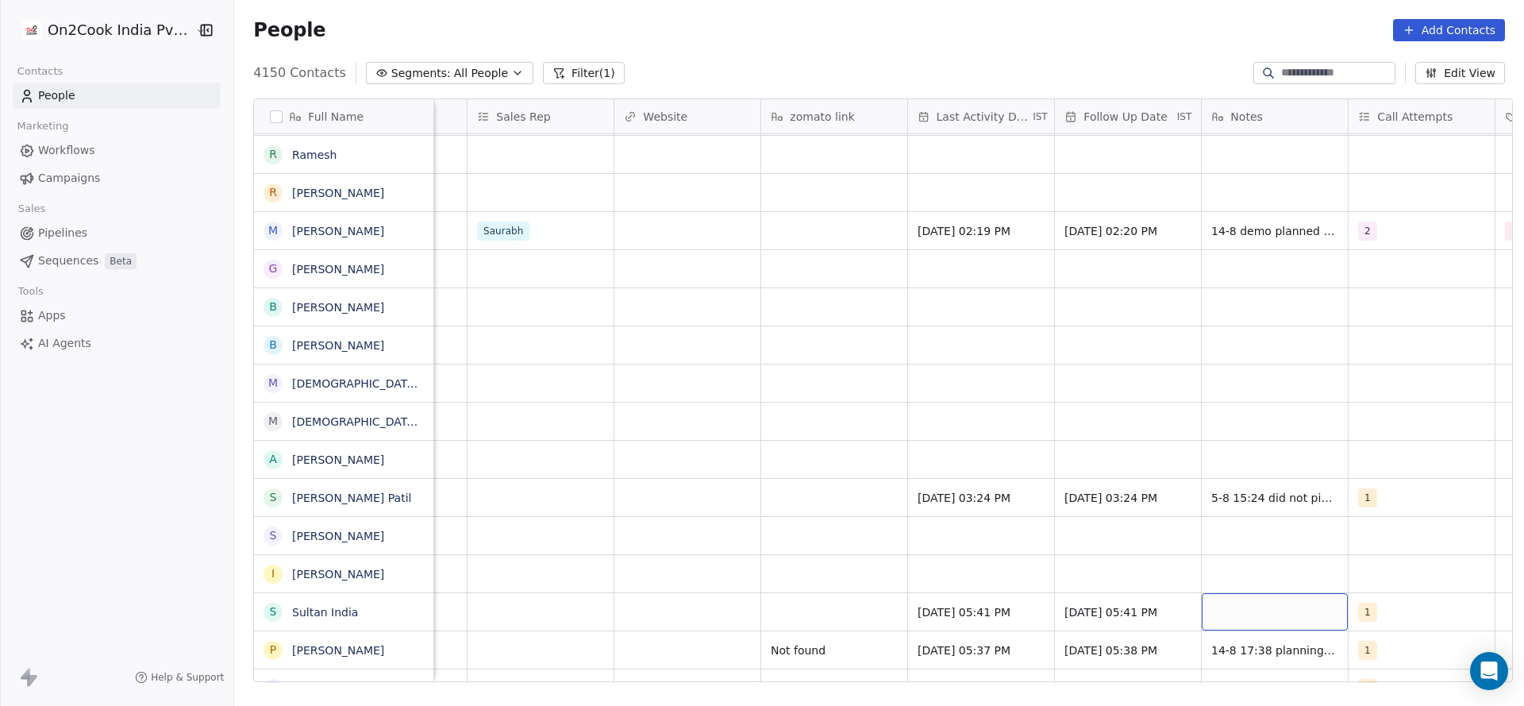
click at [1272, 610] on div "grid" at bounding box center [1275, 611] width 146 height 37
type textarea "**********"
click at [807, 636] on html "On2Cook India Pvt. Ltd. Contacts People Marketing Workflows Campaigns Sales Pip…" at bounding box center [762, 353] width 1524 height 706
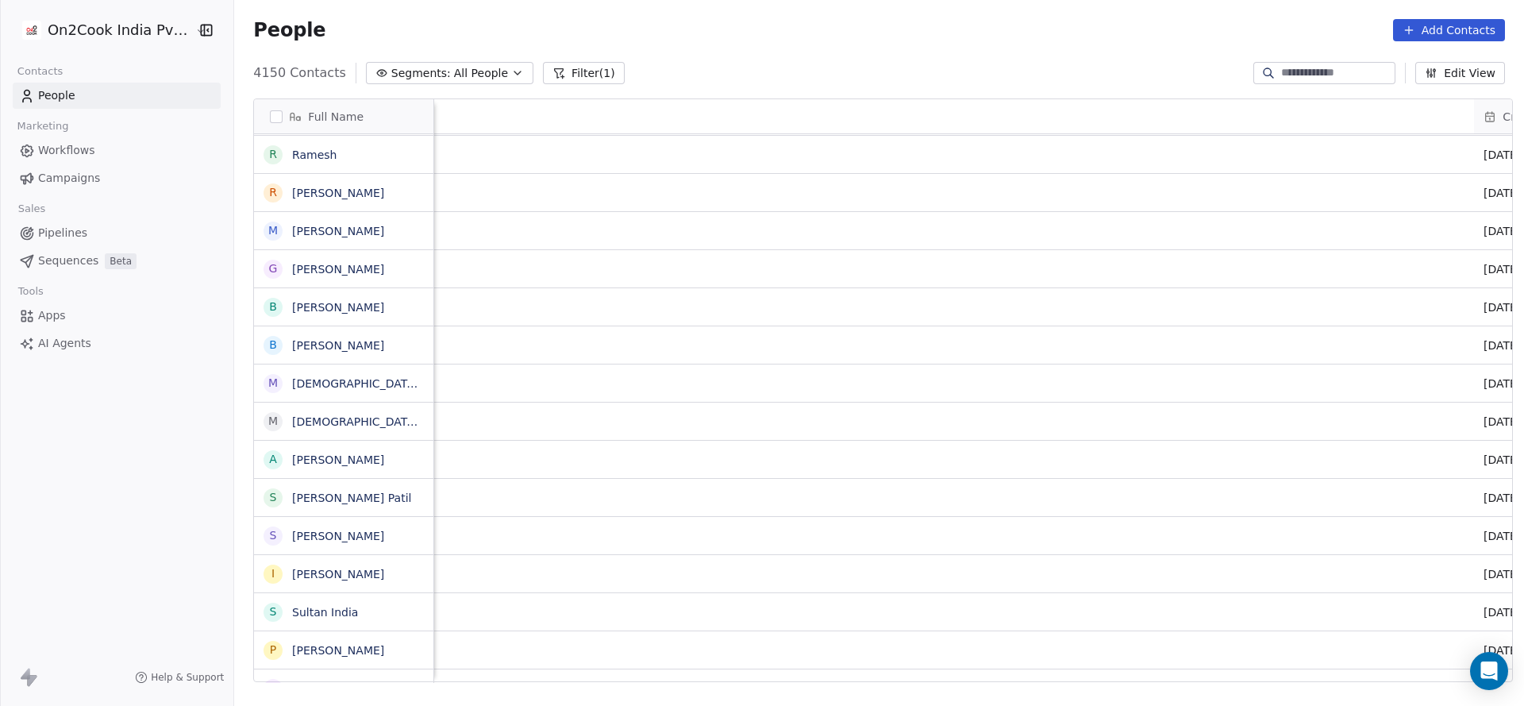
scroll to position [0, 1637]
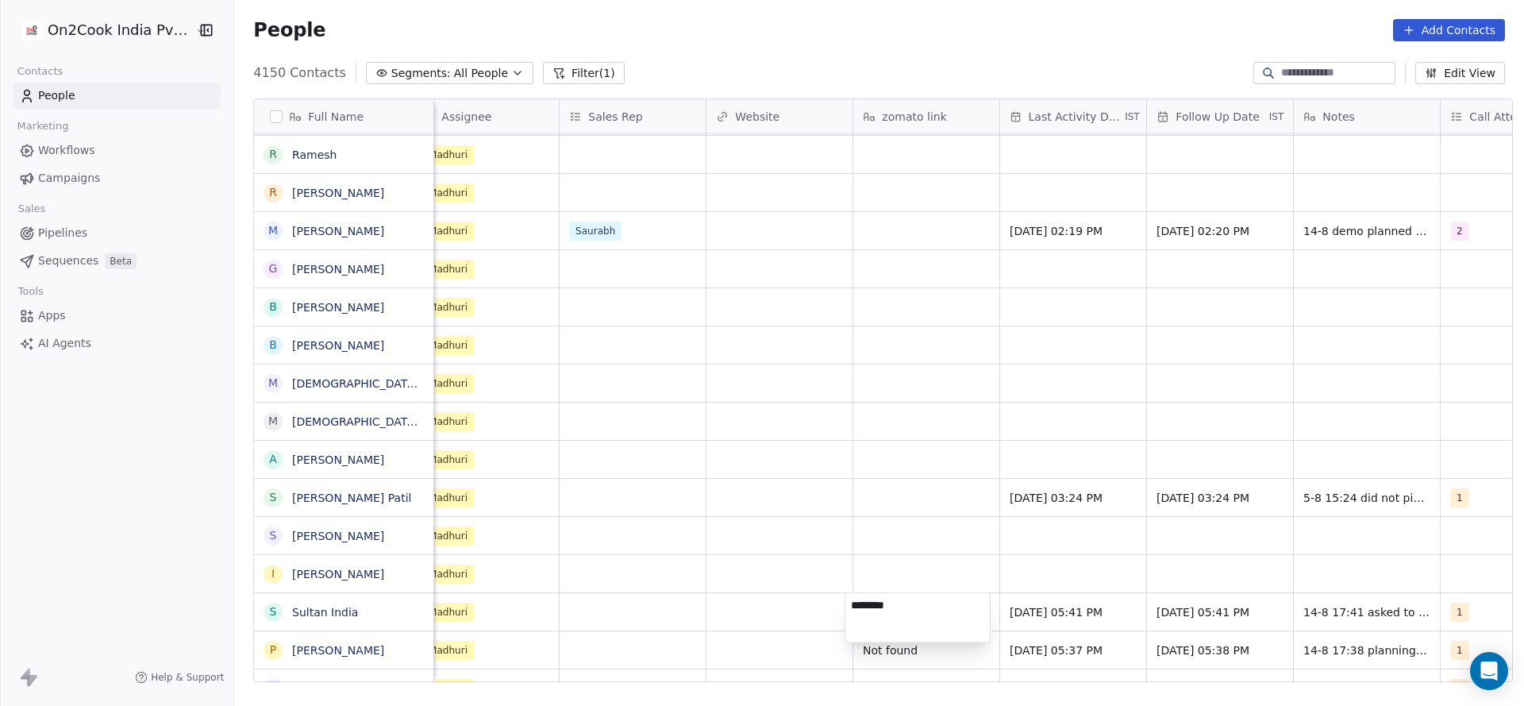
type textarea "*********"
click at [750, 588] on html "On2Cook India Pvt. Ltd. Contacts People Marketing Workflows Campaigns Sales Pip…" at bounding box center [762, 353] width 1524 height 706
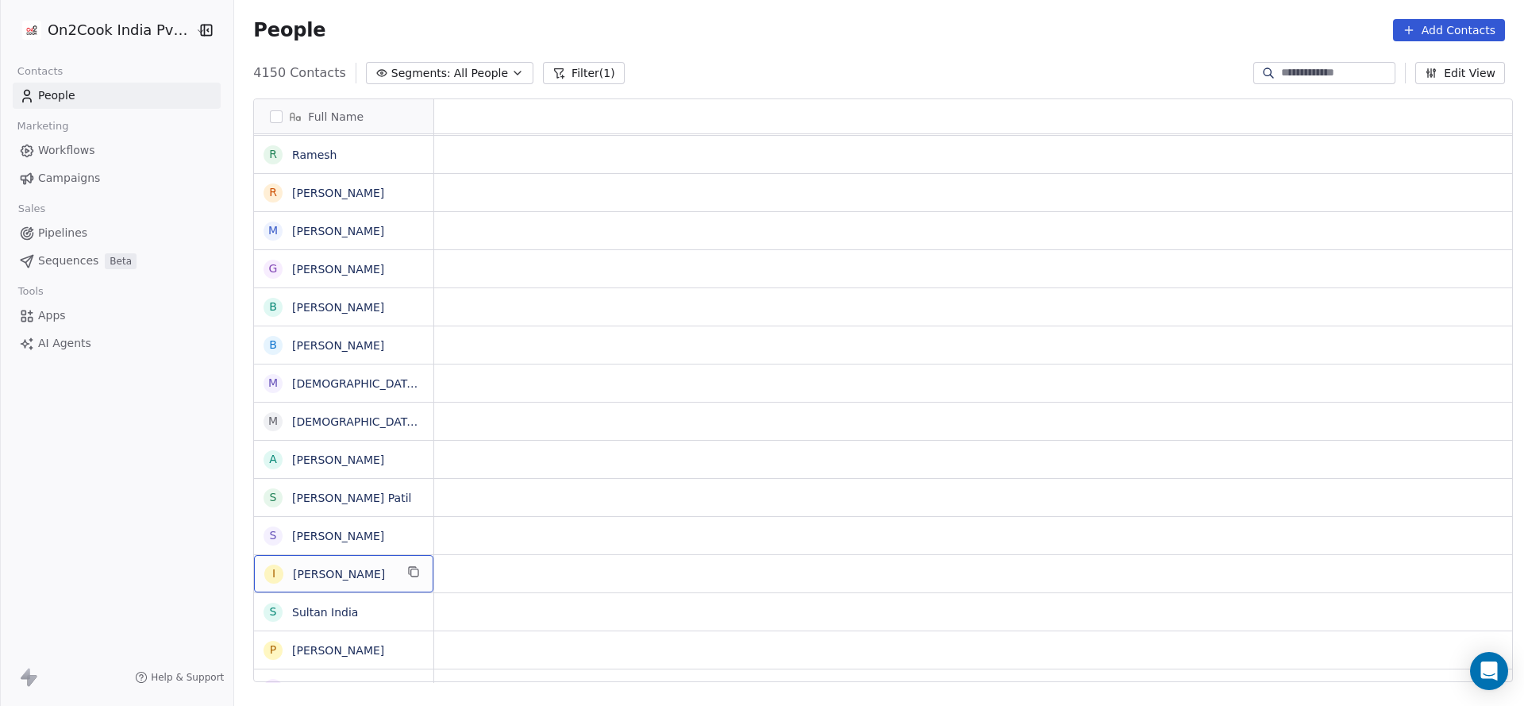
scroll to position [0, 0]
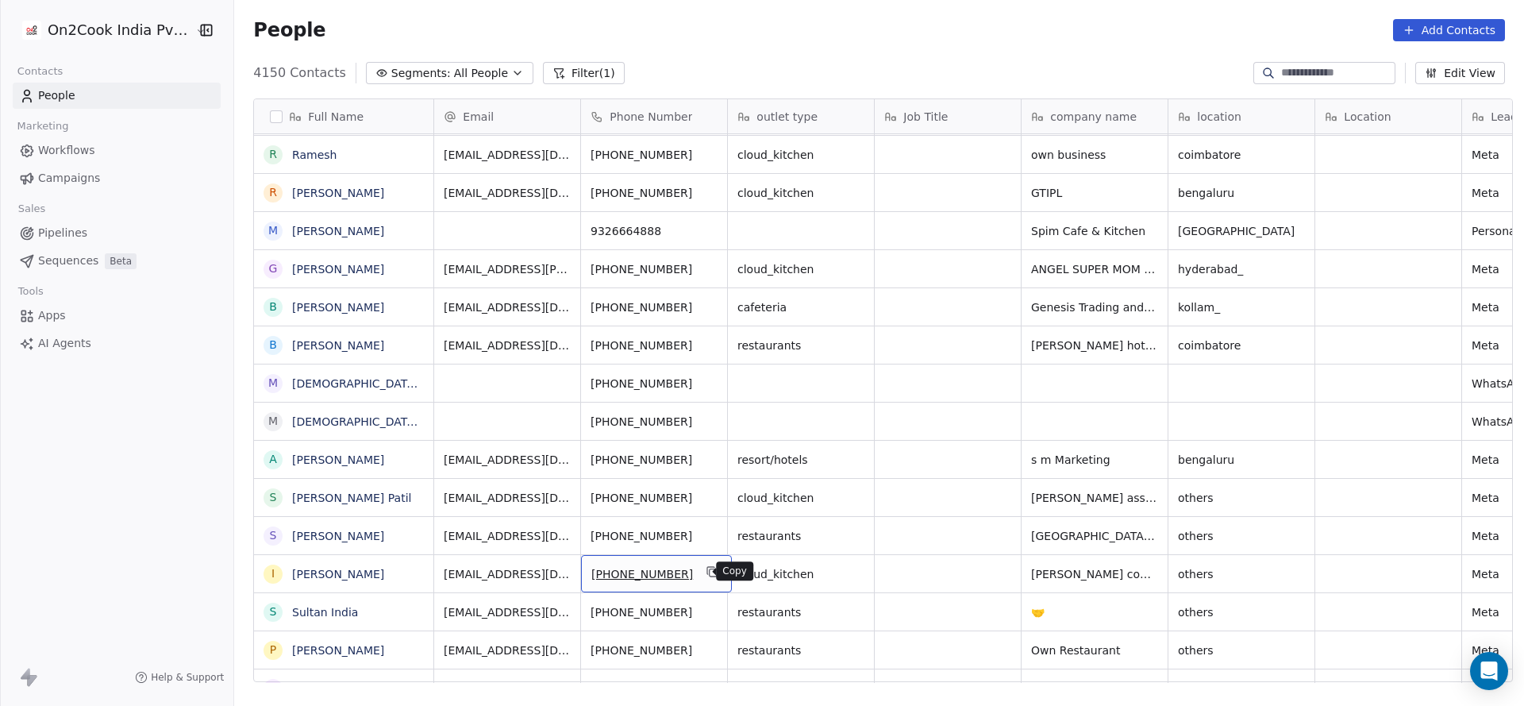
click at [708, 567] on icon "grid" at bounding box center [711, 570] width 7 height 7
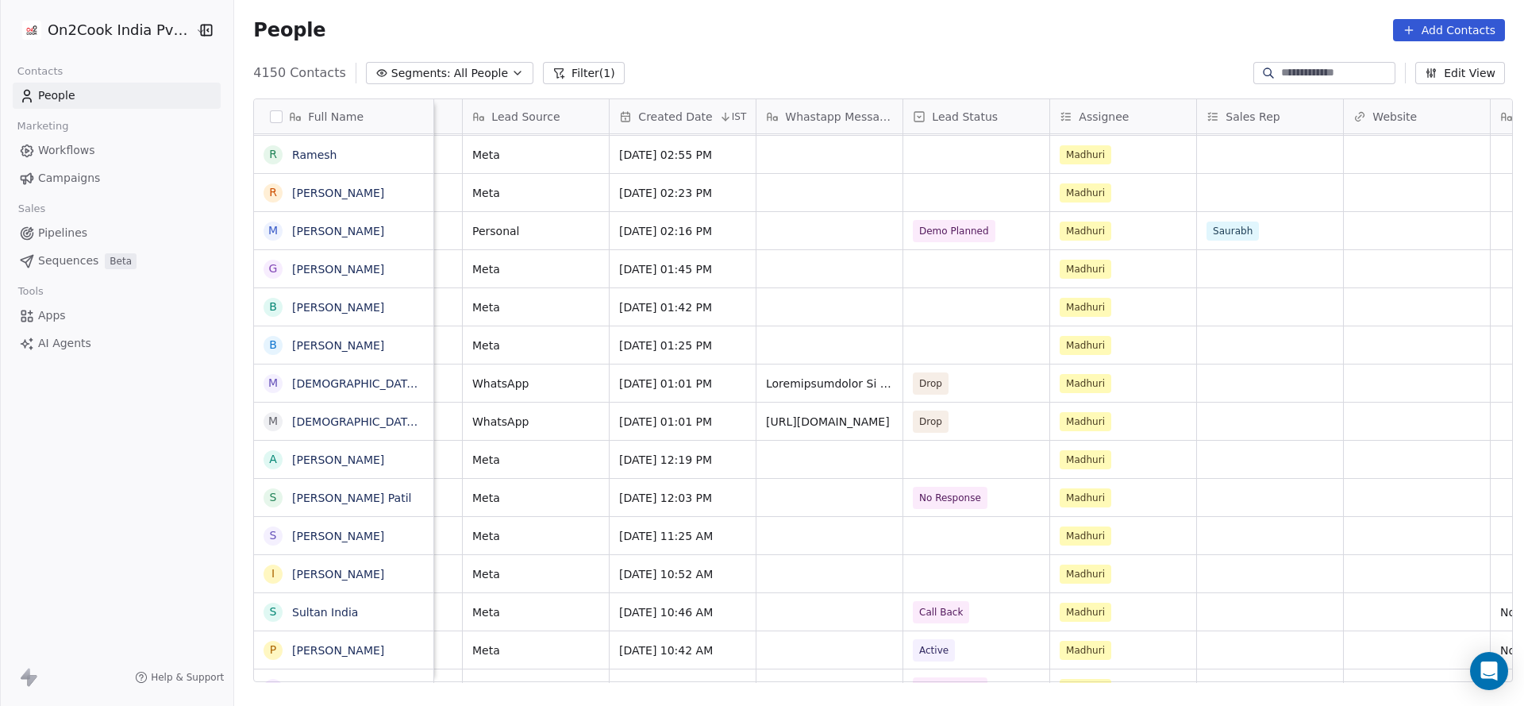
scroll to position [0, 1222]
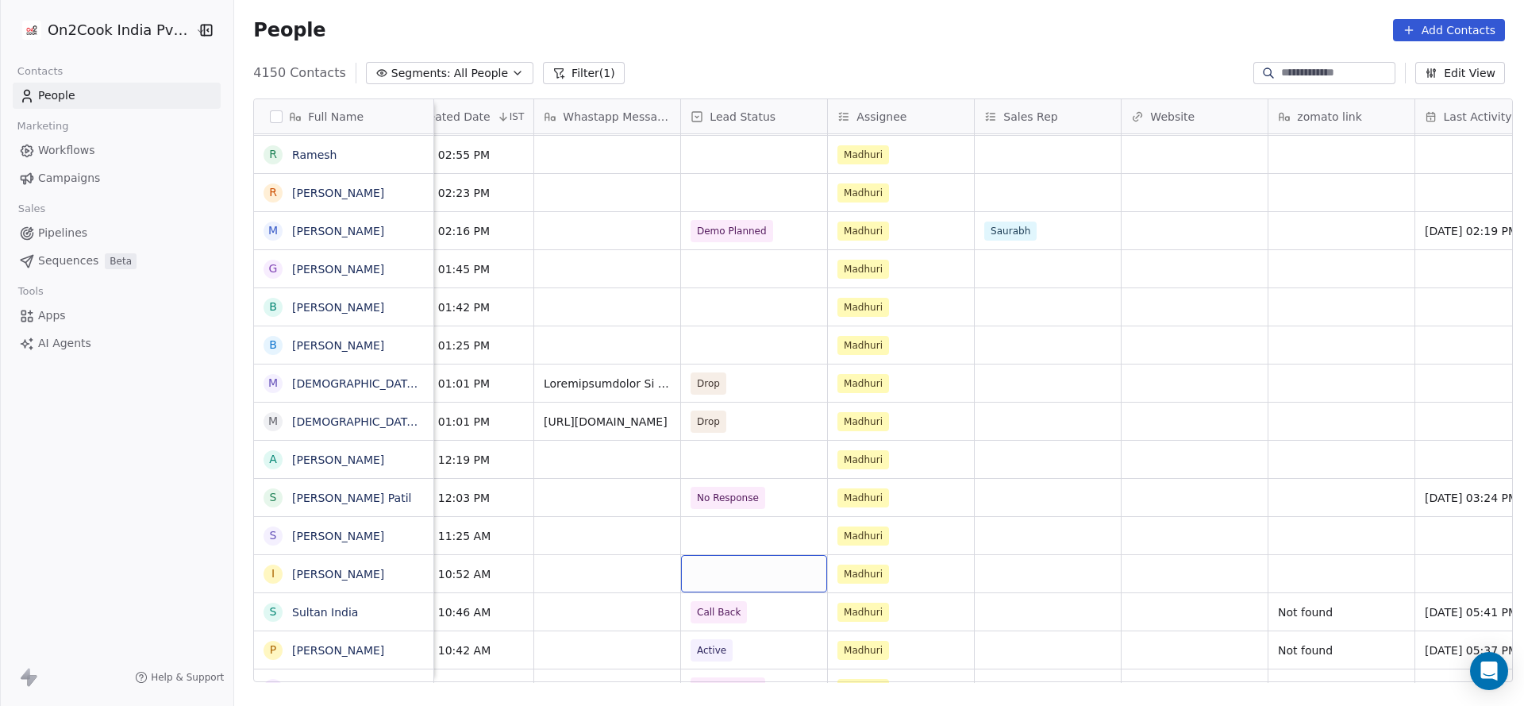
click at [743, 567] on div "grid" at bounding box center [754, 573] width 146 height 37
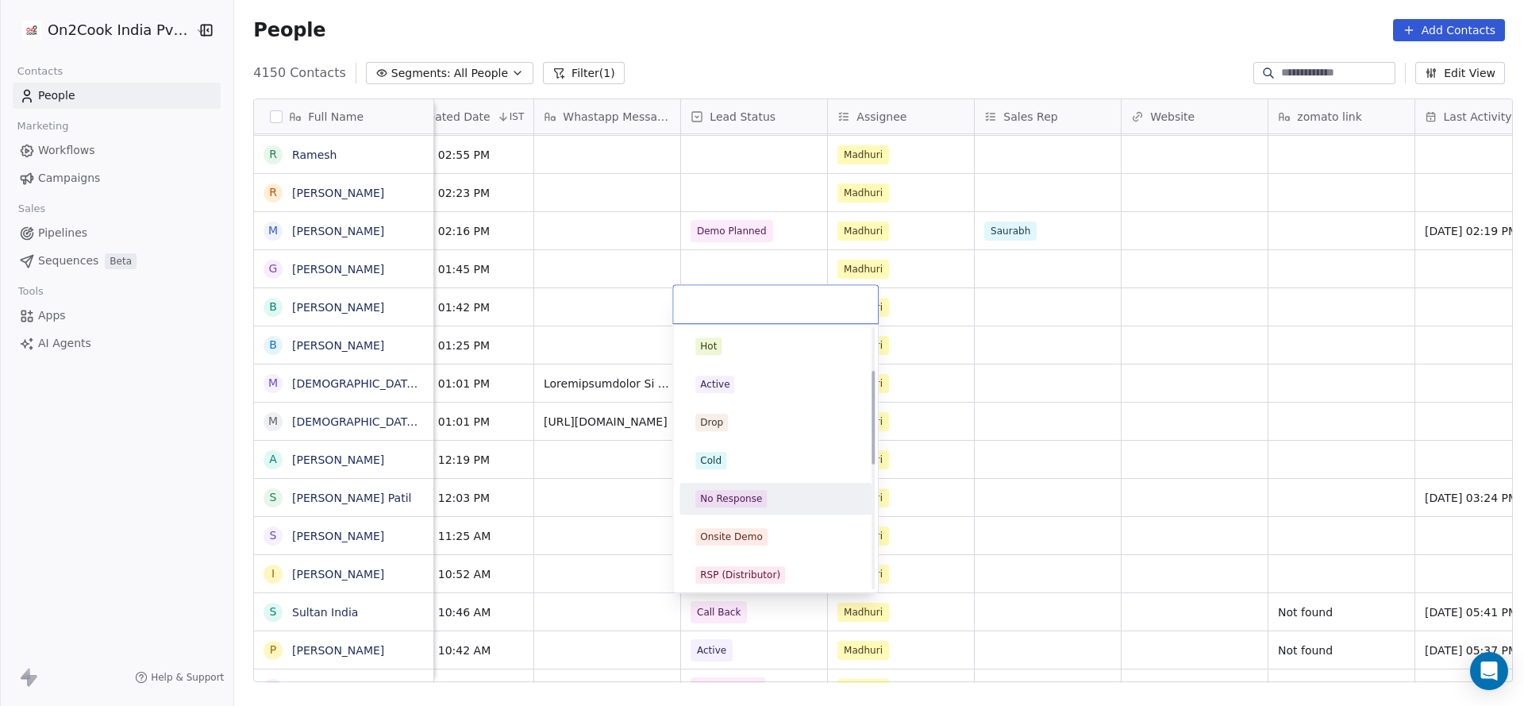
scroll to position [119, 0]
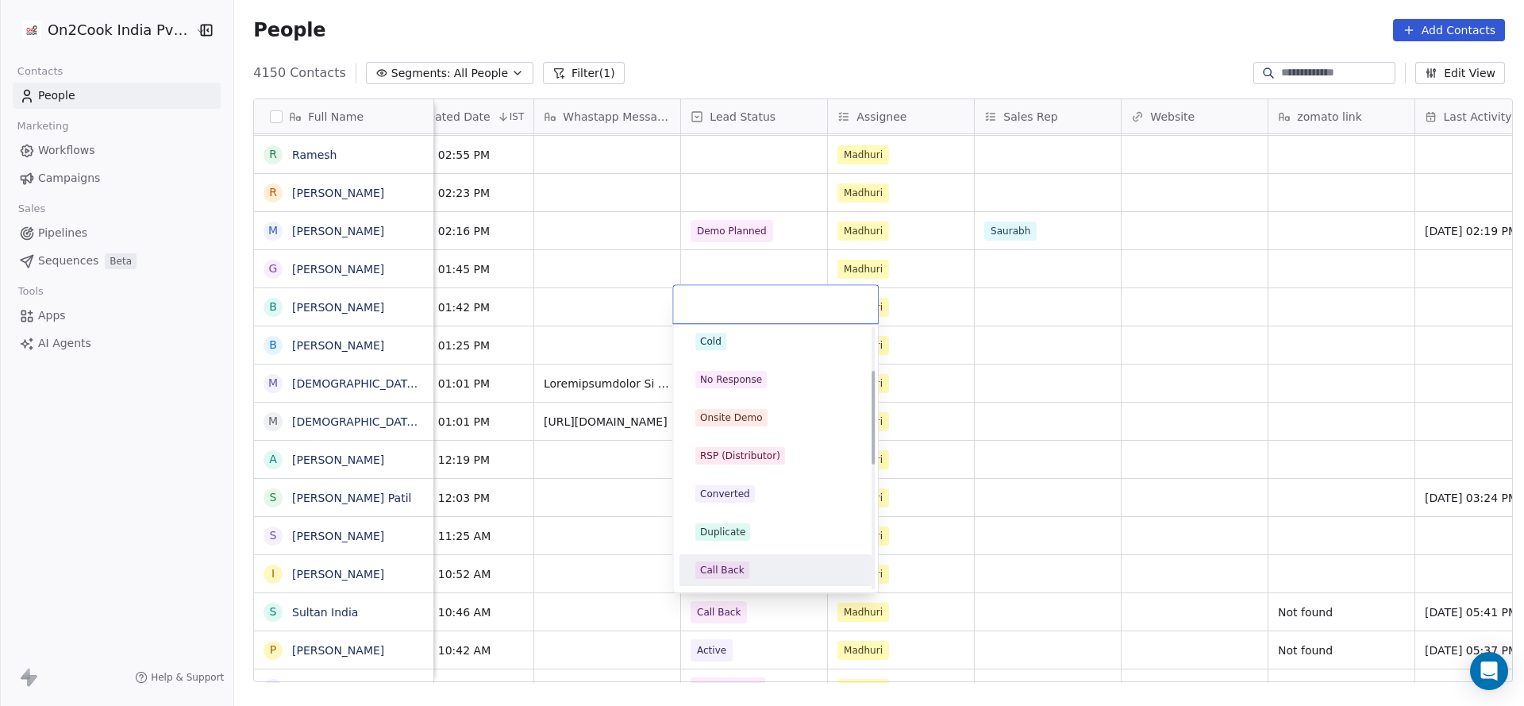
drag, startPoint x: 736, startPoint y: 567, endPoint x: 965, endPoint y: 677, distance: 254.6
click at [736, 568] on div "Call Back" at bounding box center [722, 570] width 44 height 14
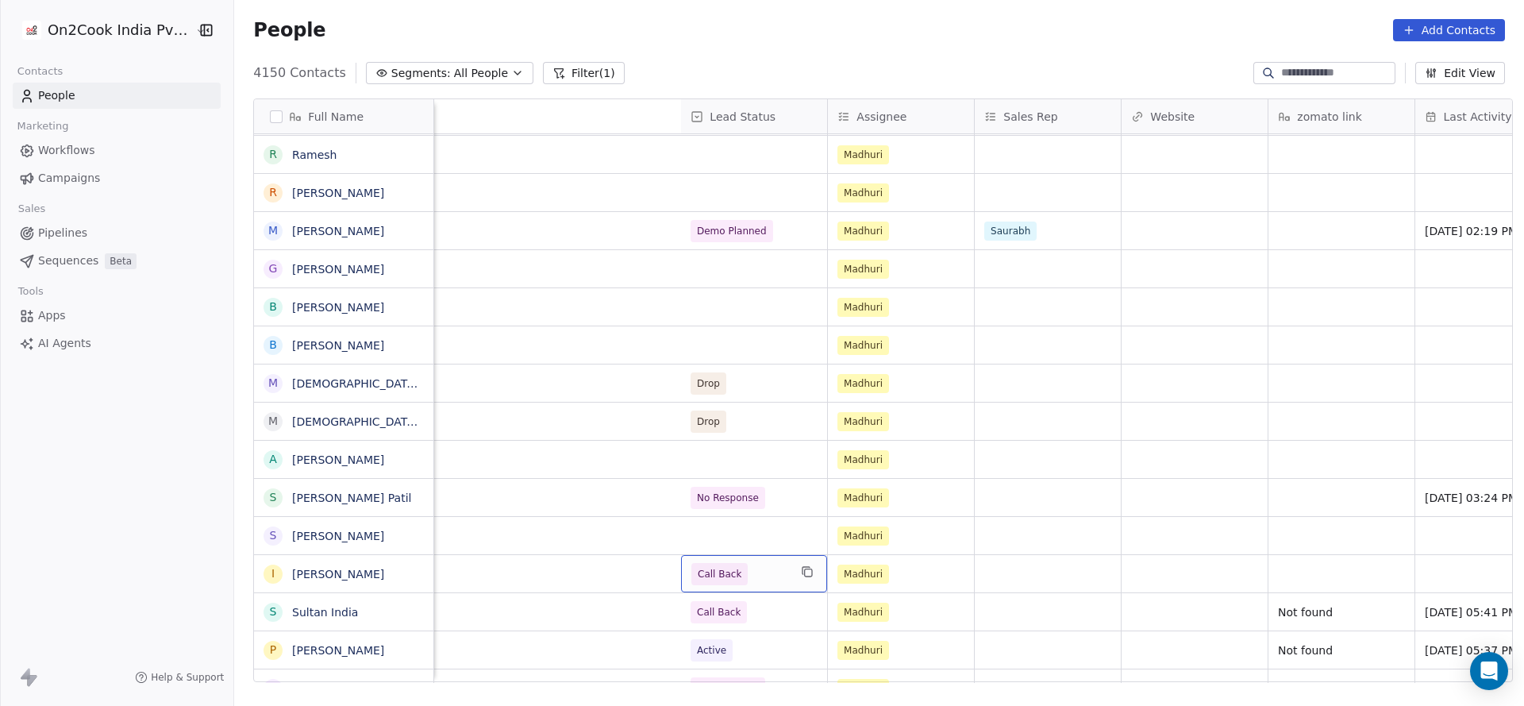
scroll to position [0, 1915]
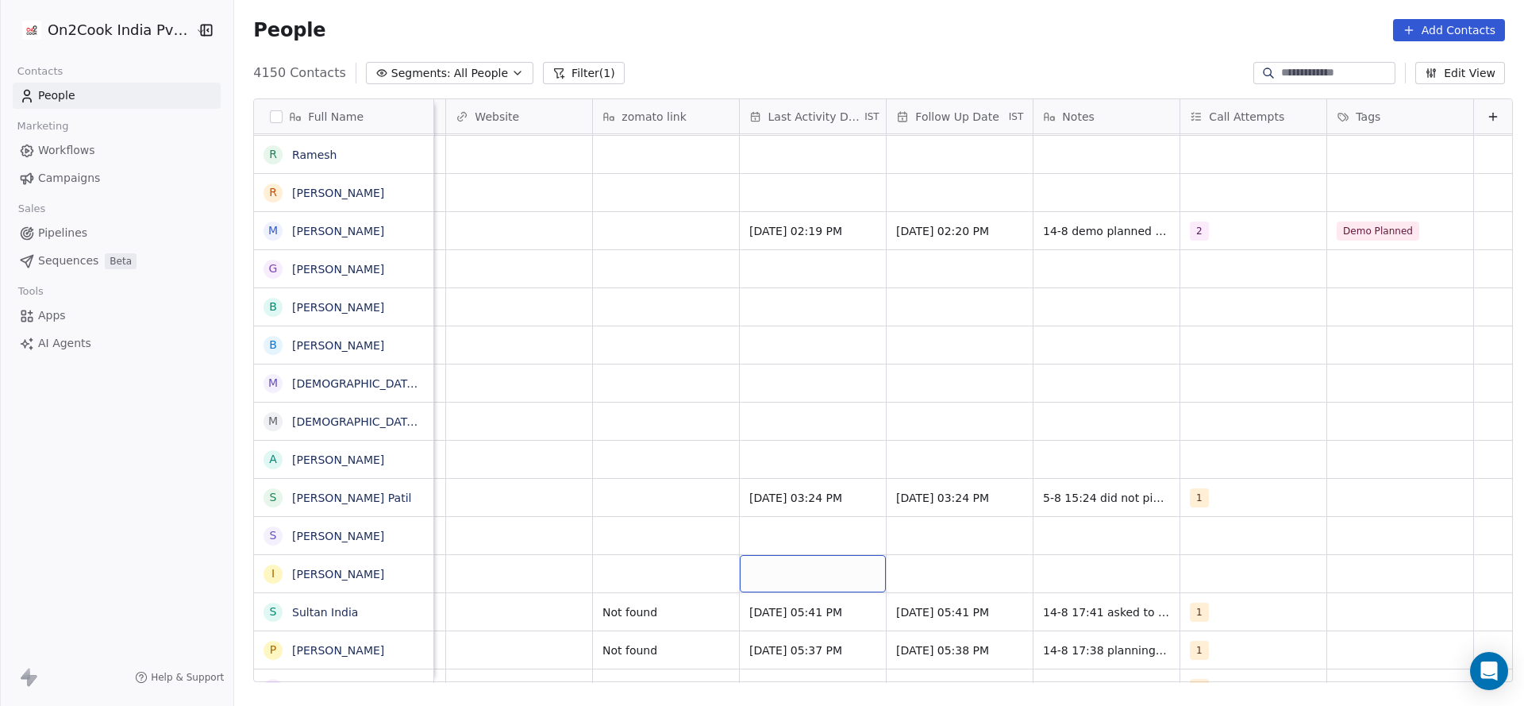
click at [797, 576] on div "grid" at bounding box center [813, 573] width 146 height 37
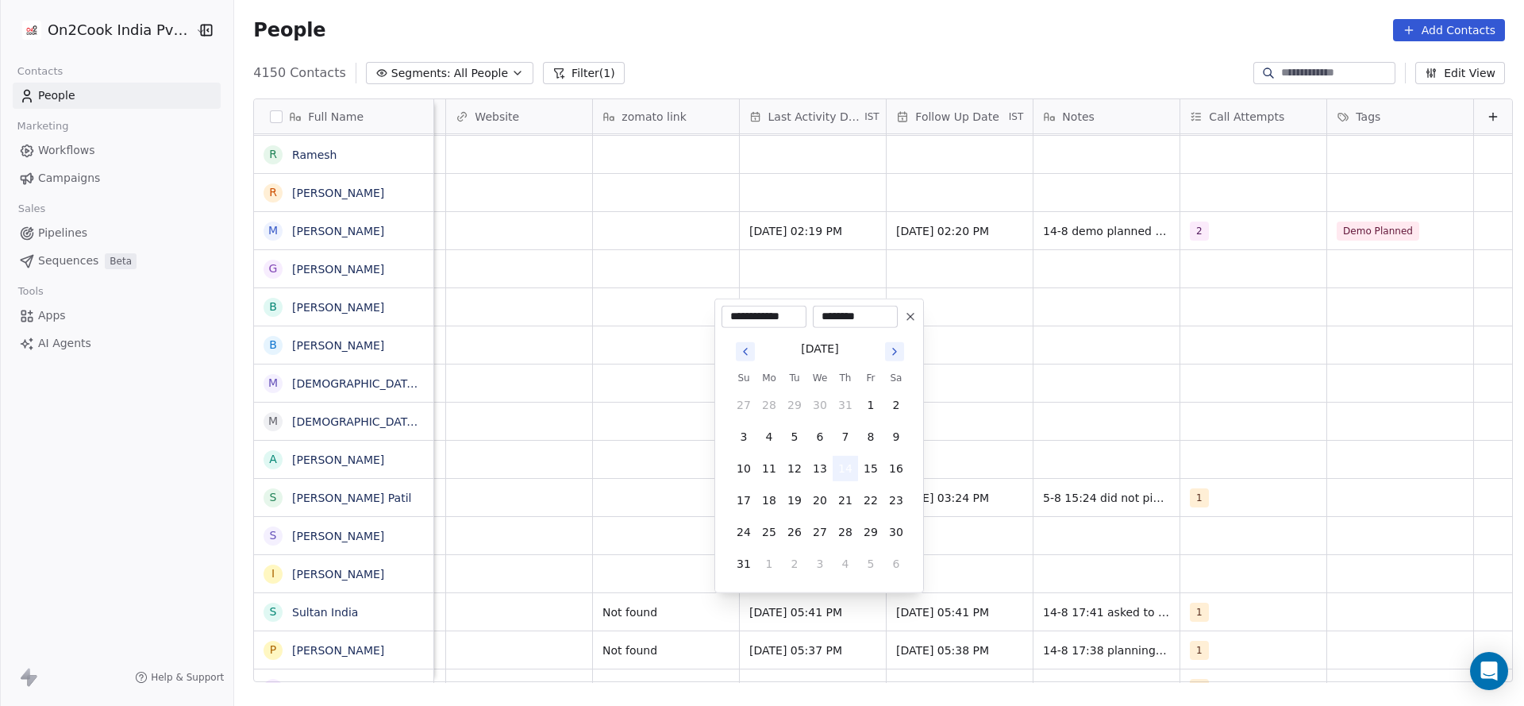
click at [845, 466] on button "14" at bounding box center [845, 468] width 25 height 25
click at [1186, 541] on html "On2Cook India Pvt. Ltd. Contacts People Marketing Workflows Campaigns Sales Pip…" at bounding box center [762, 353] width 1524 height 706
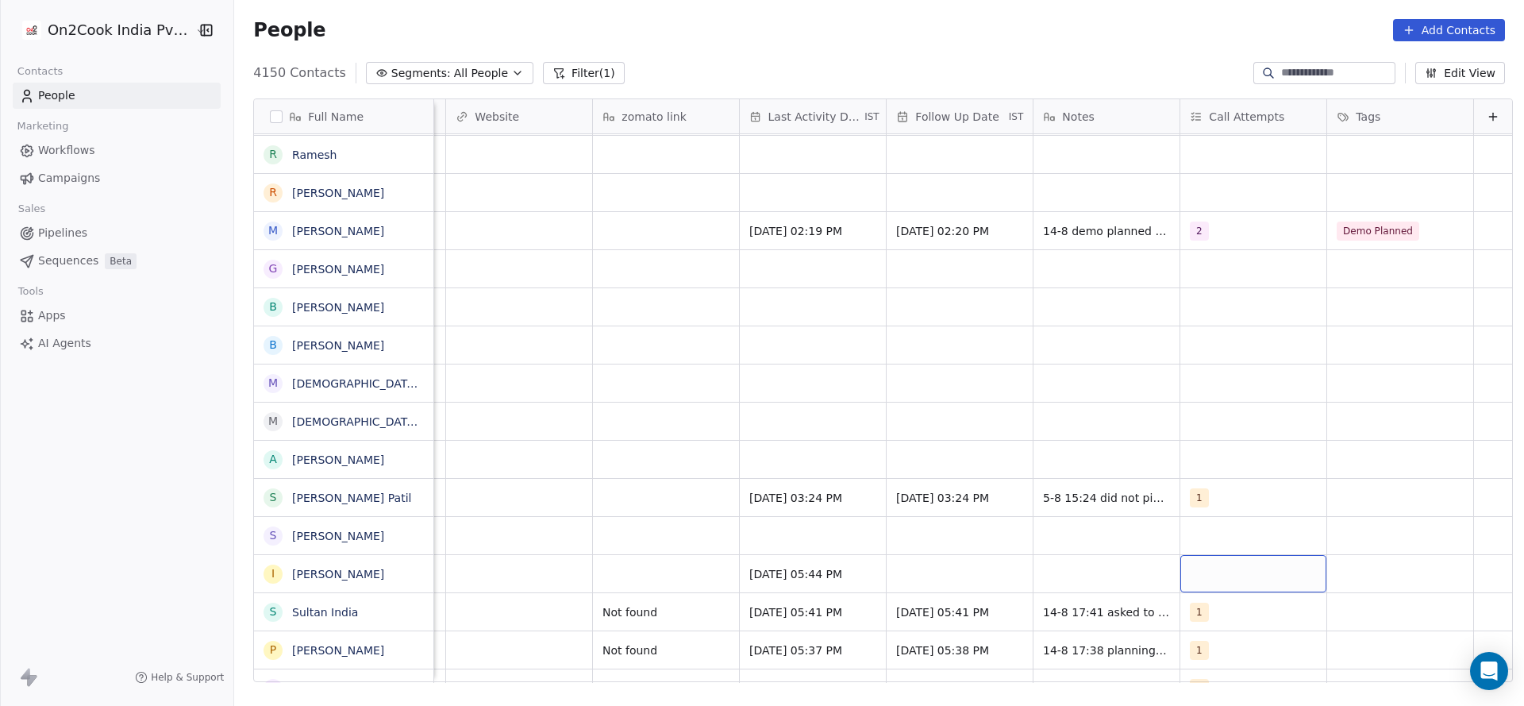
click at [1186, 560] on div "grid" at bounding box center [1254, 573] width 146 height 37
click at [1230, 357] on div "1" at bounding box center [1257, 345] width 179 height 25
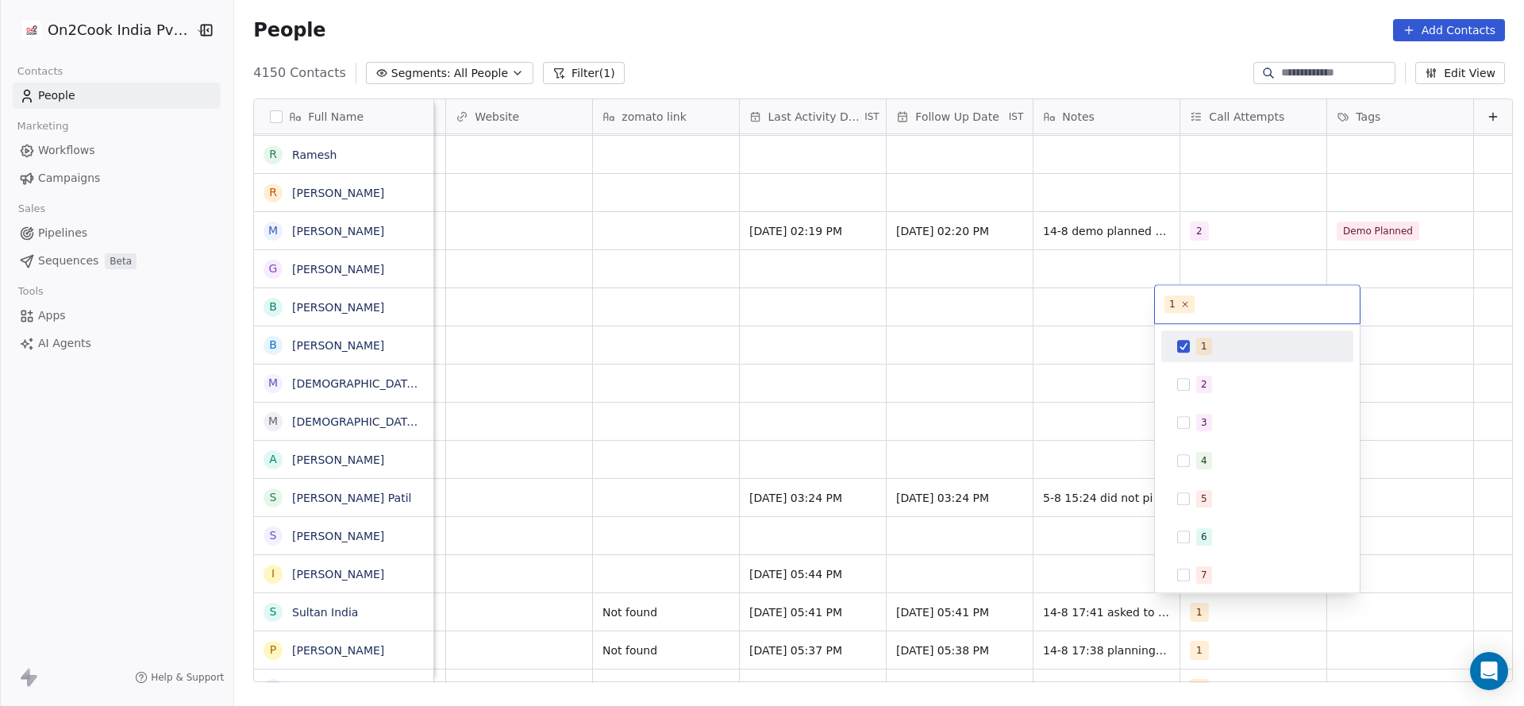
click at [943, 573] on html "On2Cook India Pvt. Ltd. Contacts People Marketing Workflows Campaigns Sales Pip…" at bounding box center [762, 353] width 1524 height 706
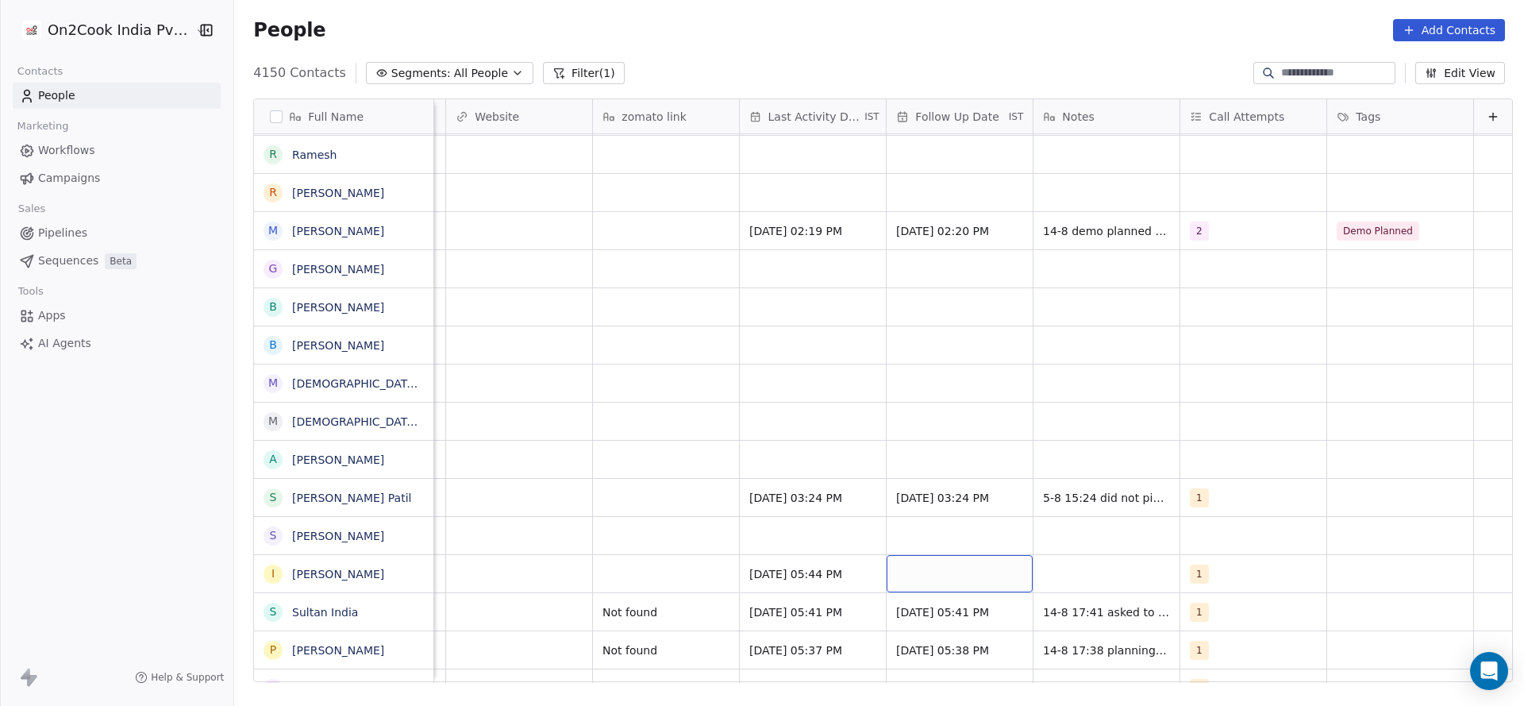
click at [943, 573] on div "grid" at bounding box center [960, 573] width 146 height 37
click at [935, 580] on div "grid" at bounding box center [960, 573] width 146 height 37
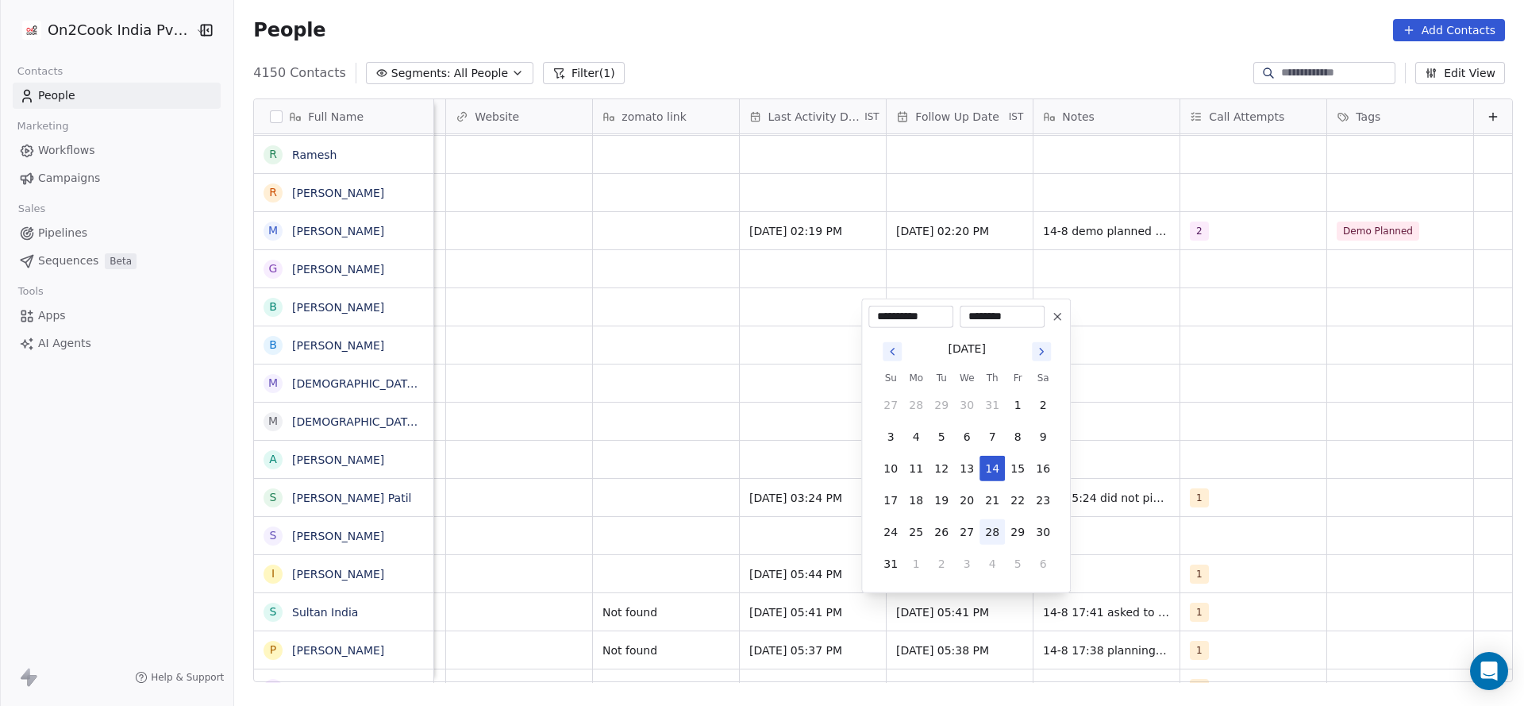
click at [984, 532] on button "28" at bounding box center [992, 531] width 25 height 25
type input "**********"
click at [1150, 535] on html "On2Cook India Pvt. Ltd. Contacts People Marketing Workflows Campaigns Sales Pip…" at bounding box center [762, 353] width 1524 height 706
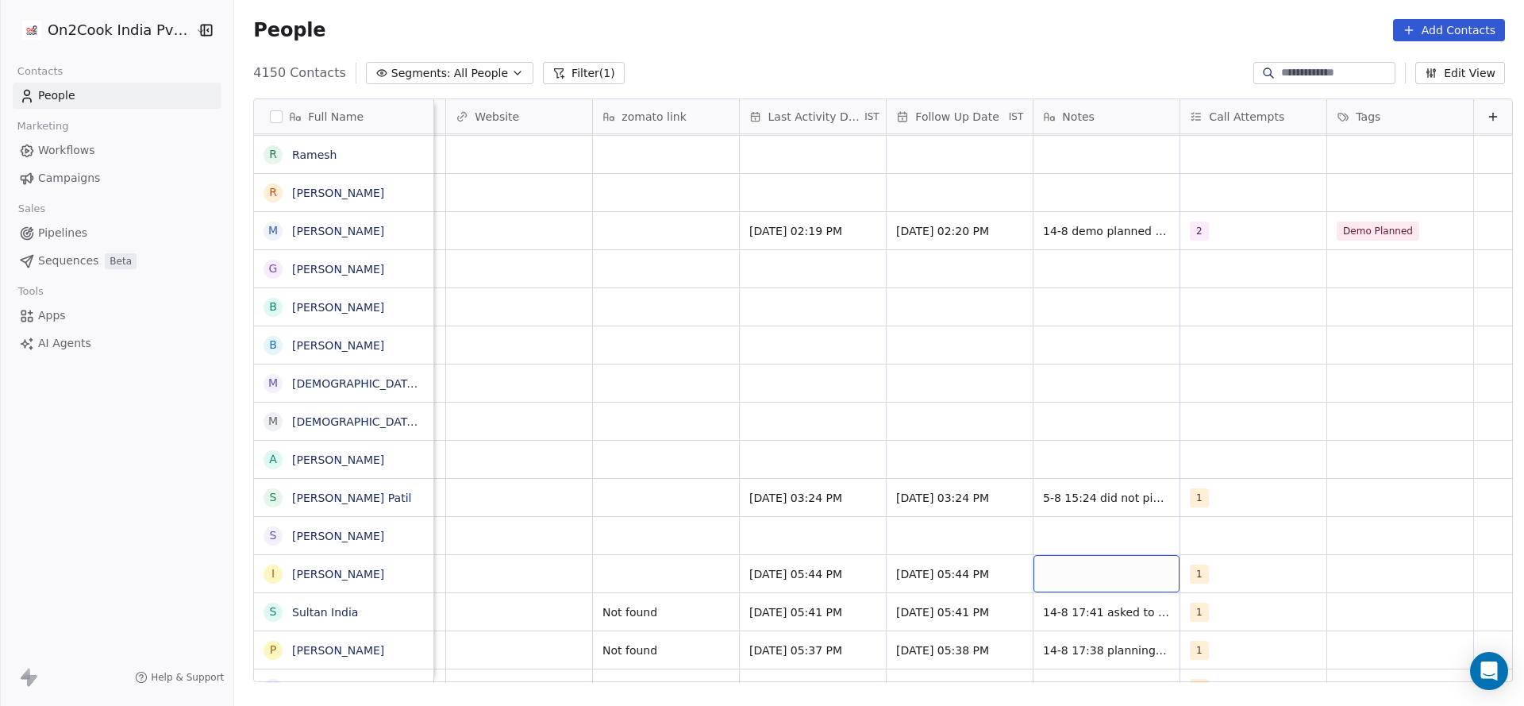
click at [1093, 584] on div "grid" at bounding box center [1107, 573] width 146 height 37
type textarea "**********"
click at [823, 557] on html "On2Cook India Pvt. Ltd. Contacts People Marketing Workflows Campaigns Sales Pip…" at bounding box center [762, 353] width 1524 height 706
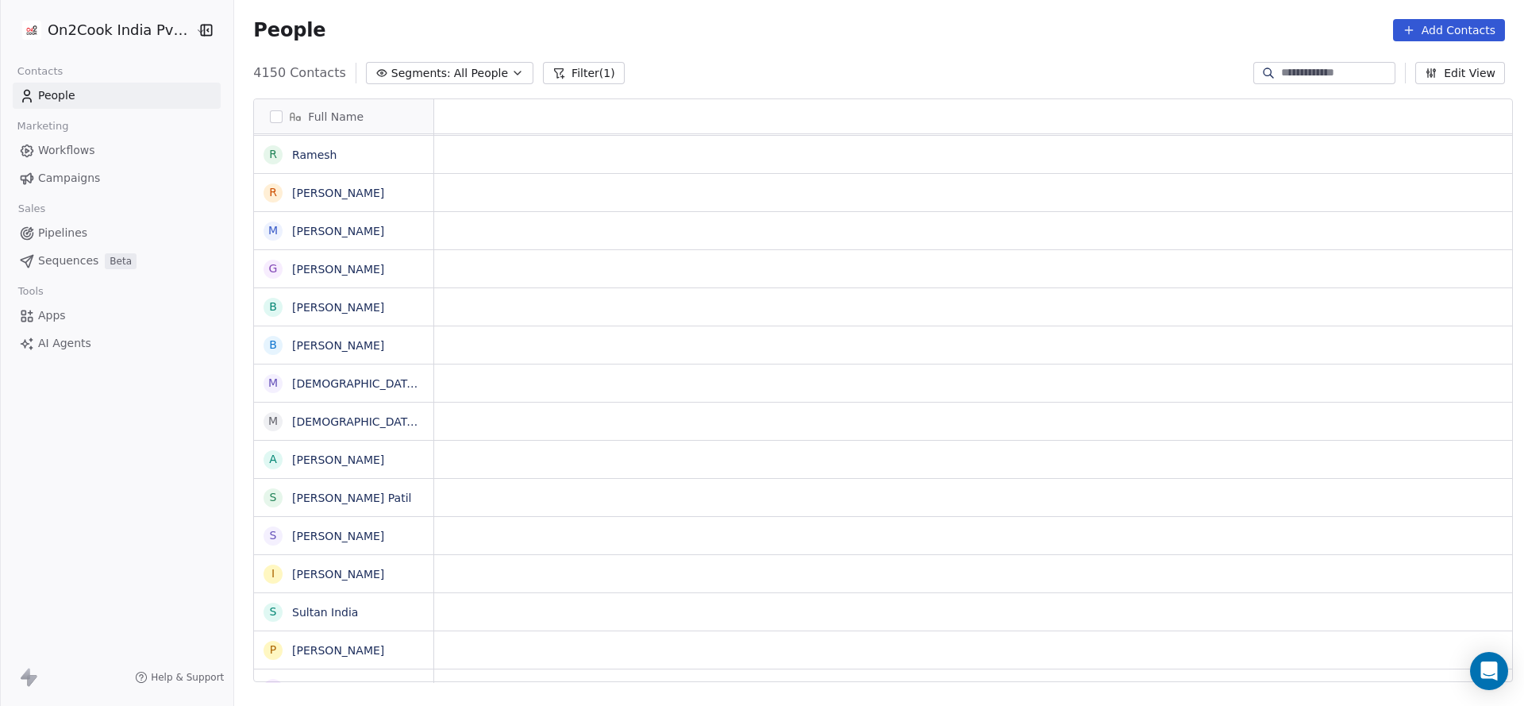
scroll to position [0, 0]
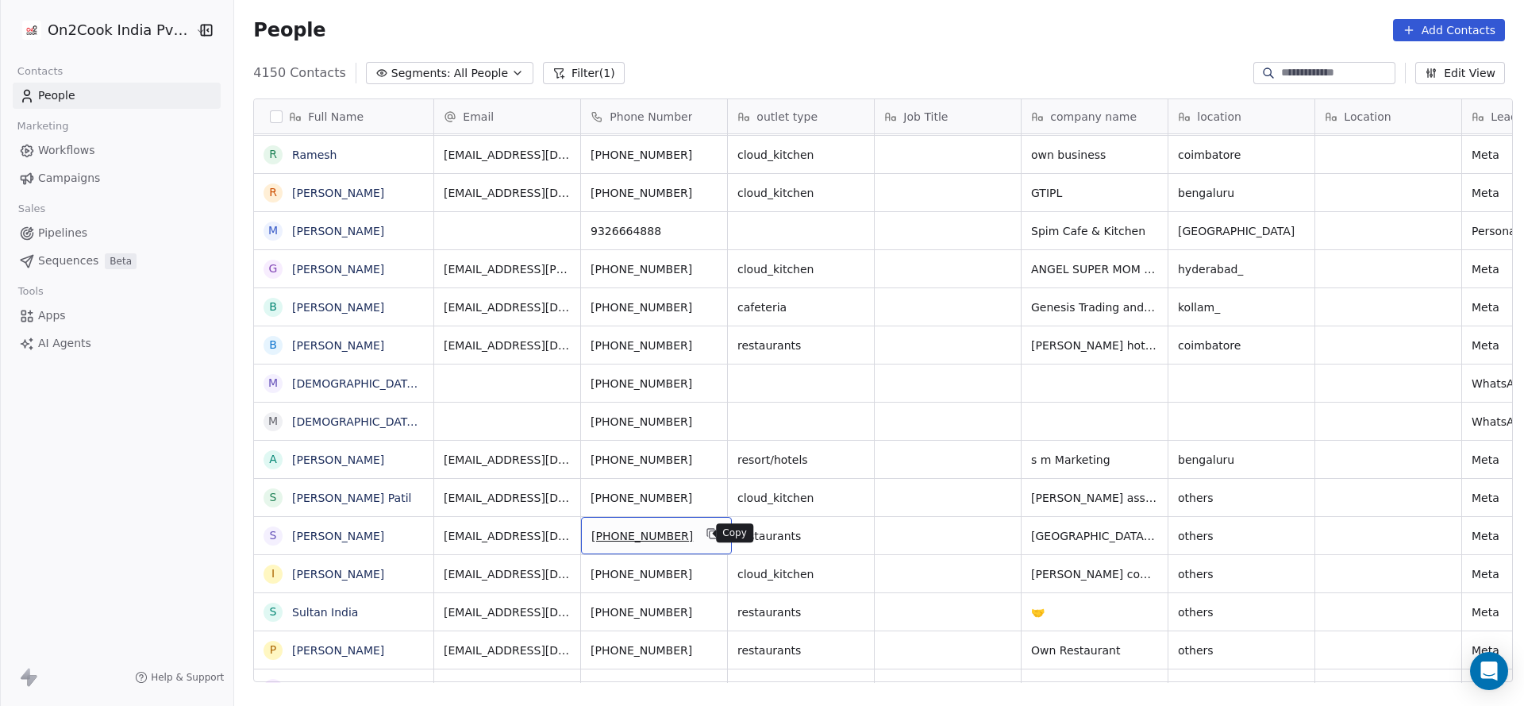
click at [707, 534] on icon "grid" at bounding box center [713, 533] width 13 height 13
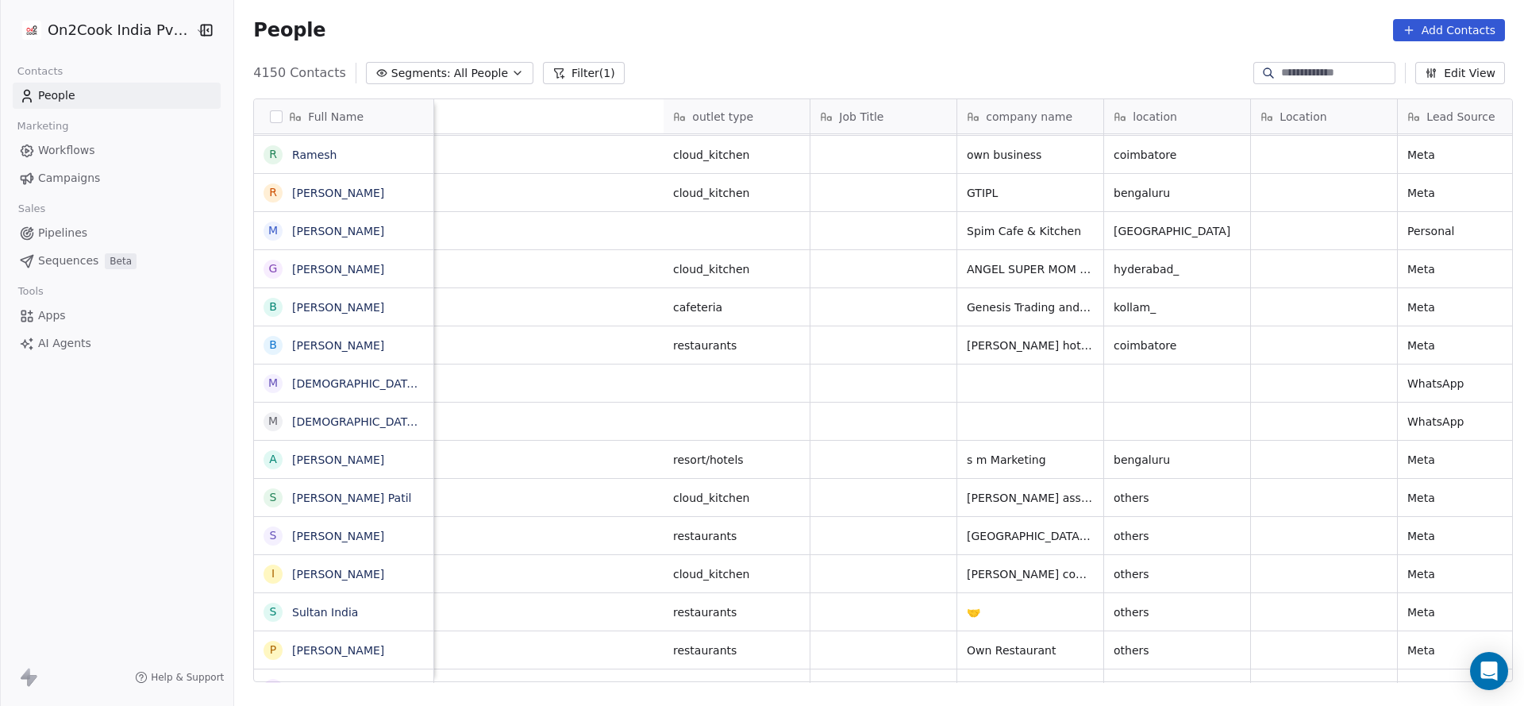
scroll to position [0, 838]
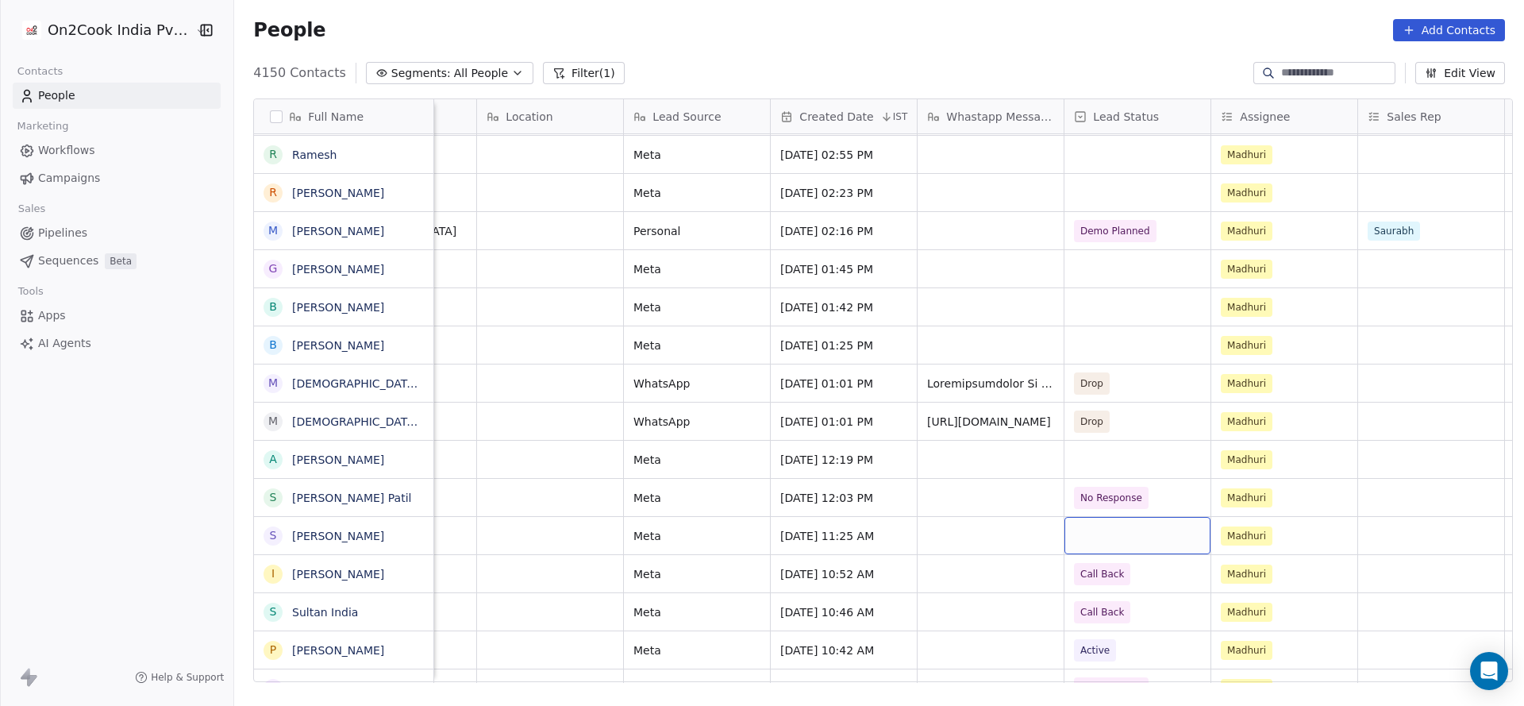
click at [1100, 527] on div "grid" at bounding box center [1138, 535] width 146 height 37
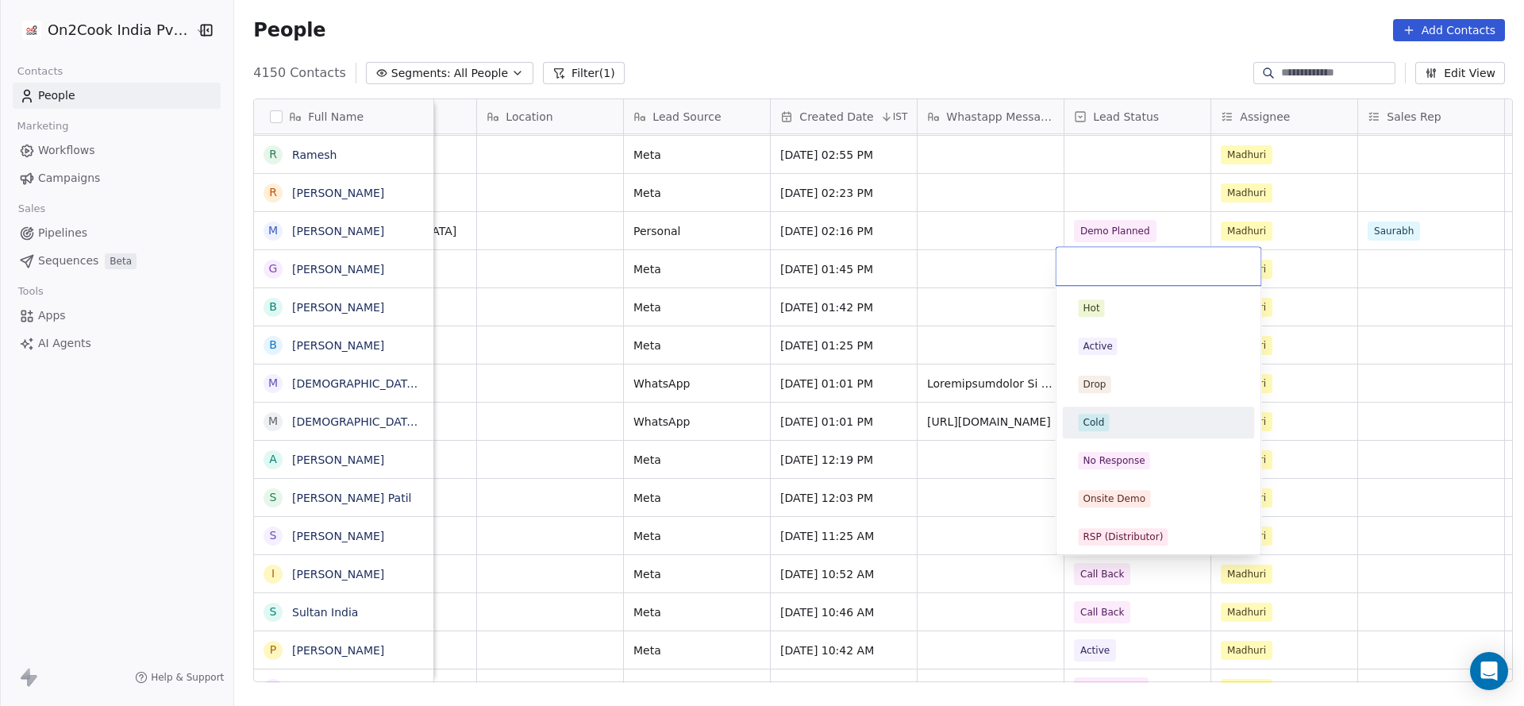
click at [1131, 410] on div "Cold" at bounding box center [1159, 422] width 179 height 25
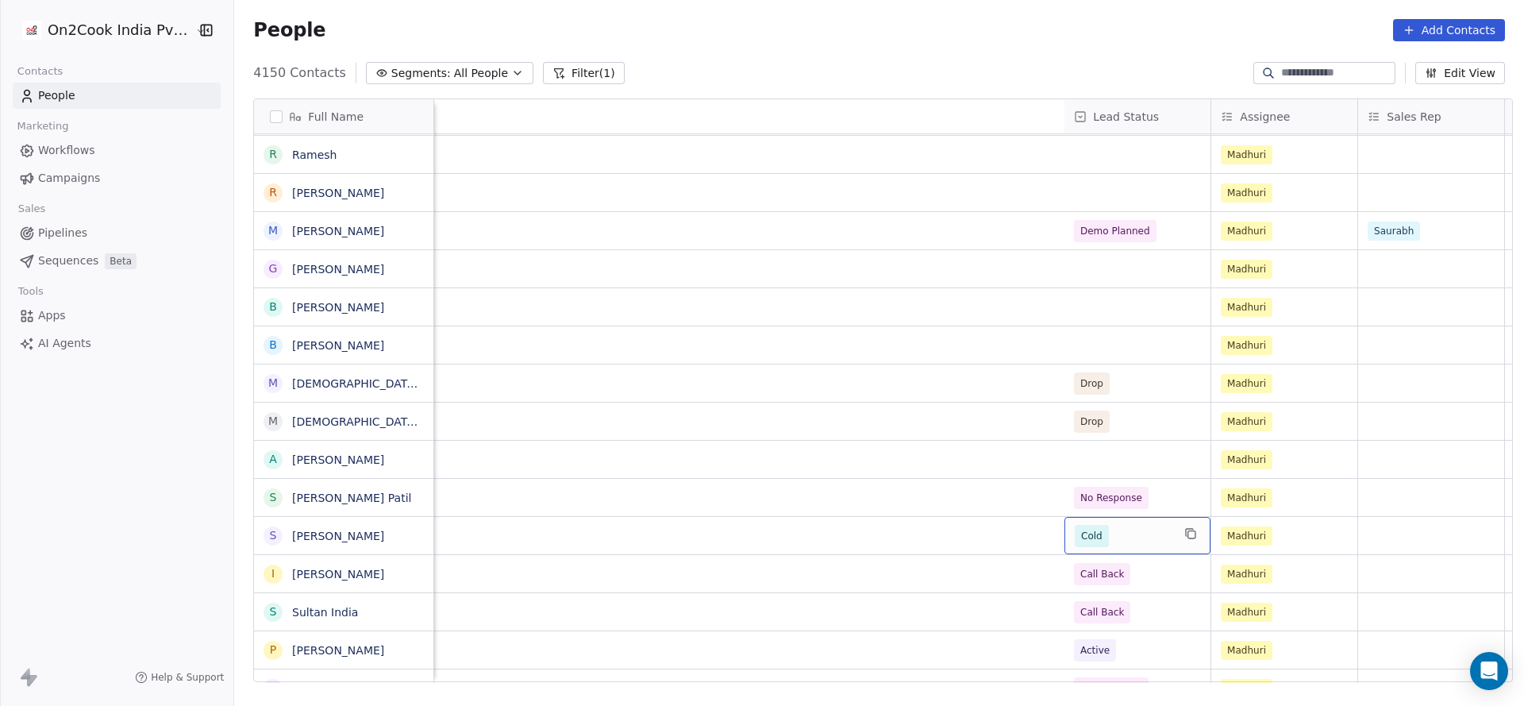
scroll to position [0, 1915]
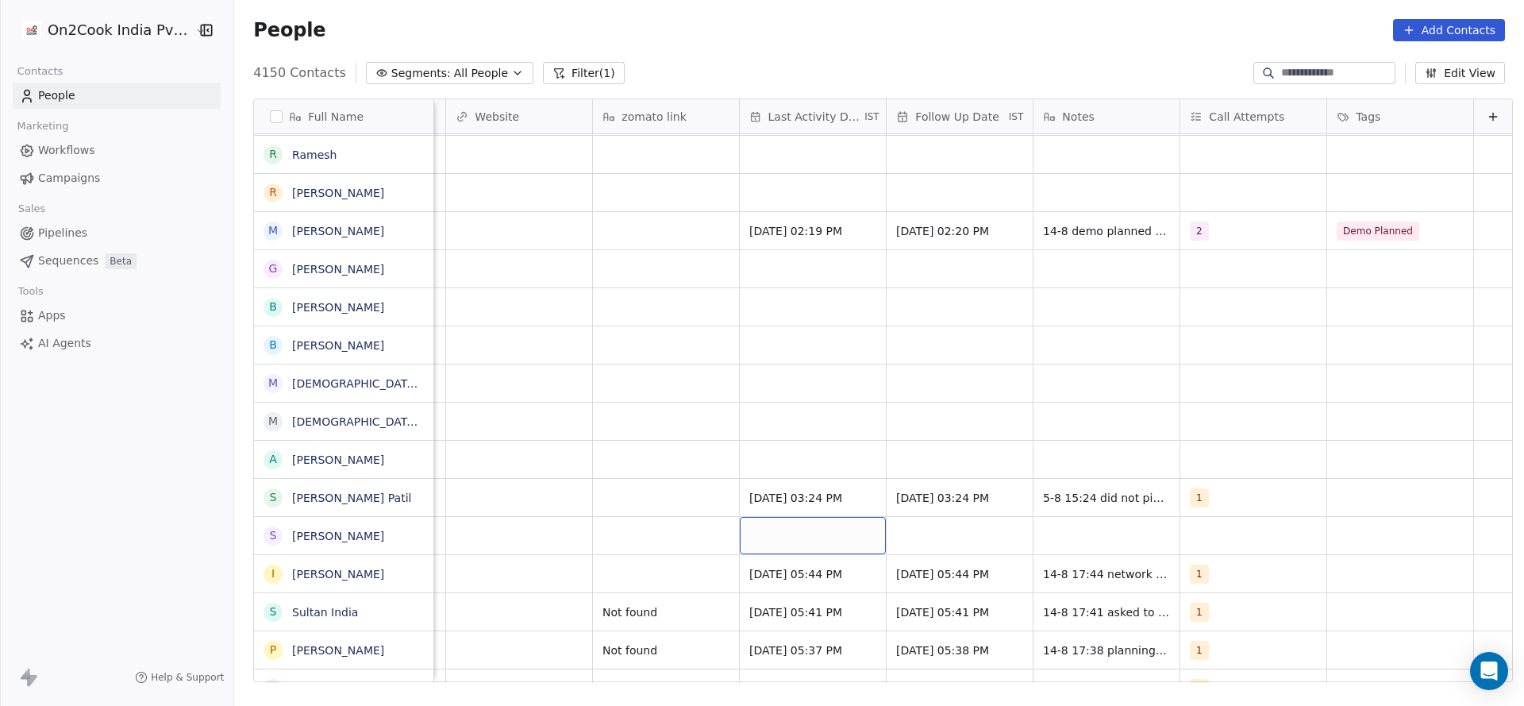
click at [780, 541] on div "grid" at bounding box center [813, 535] width 146 height 37
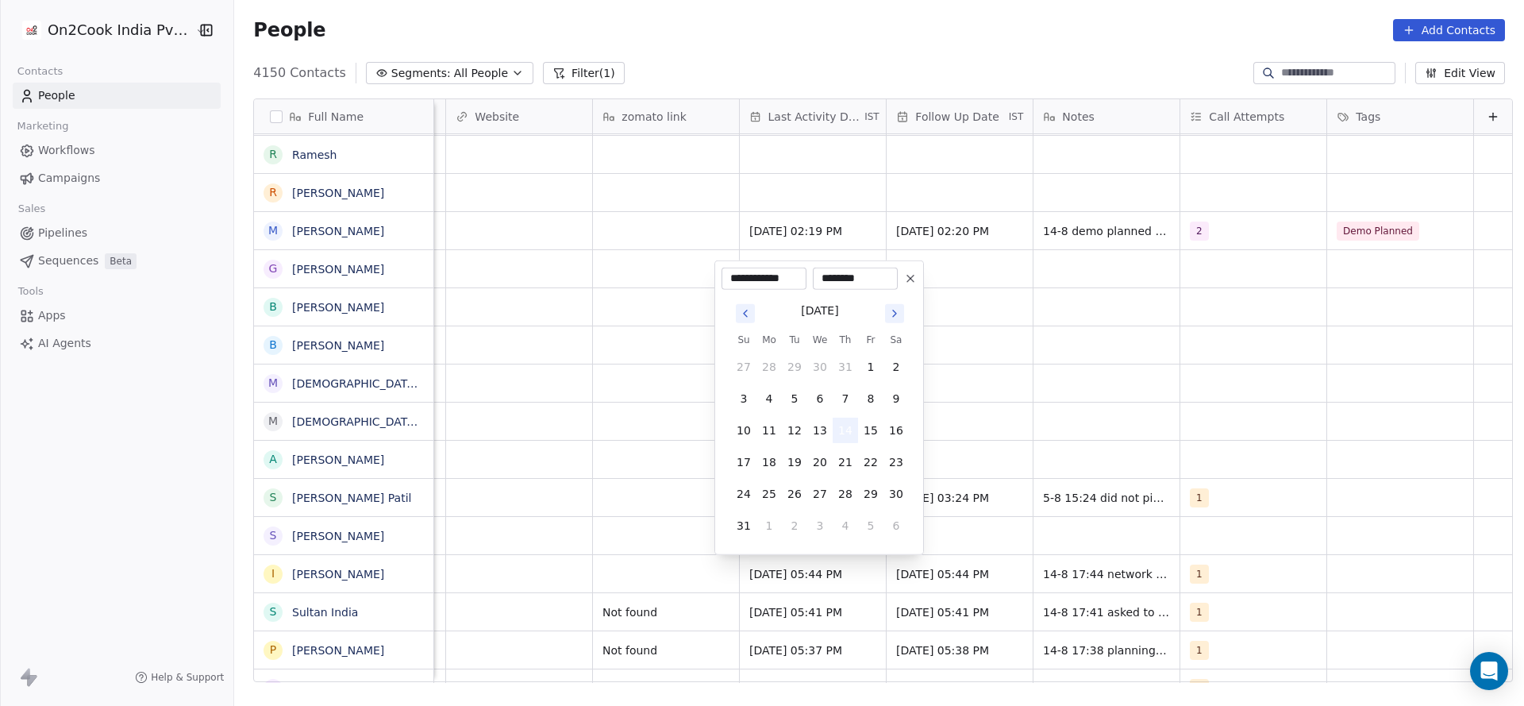
click at [853, 430] on button "14" at bounding box center [845, 430] width 25 height 25
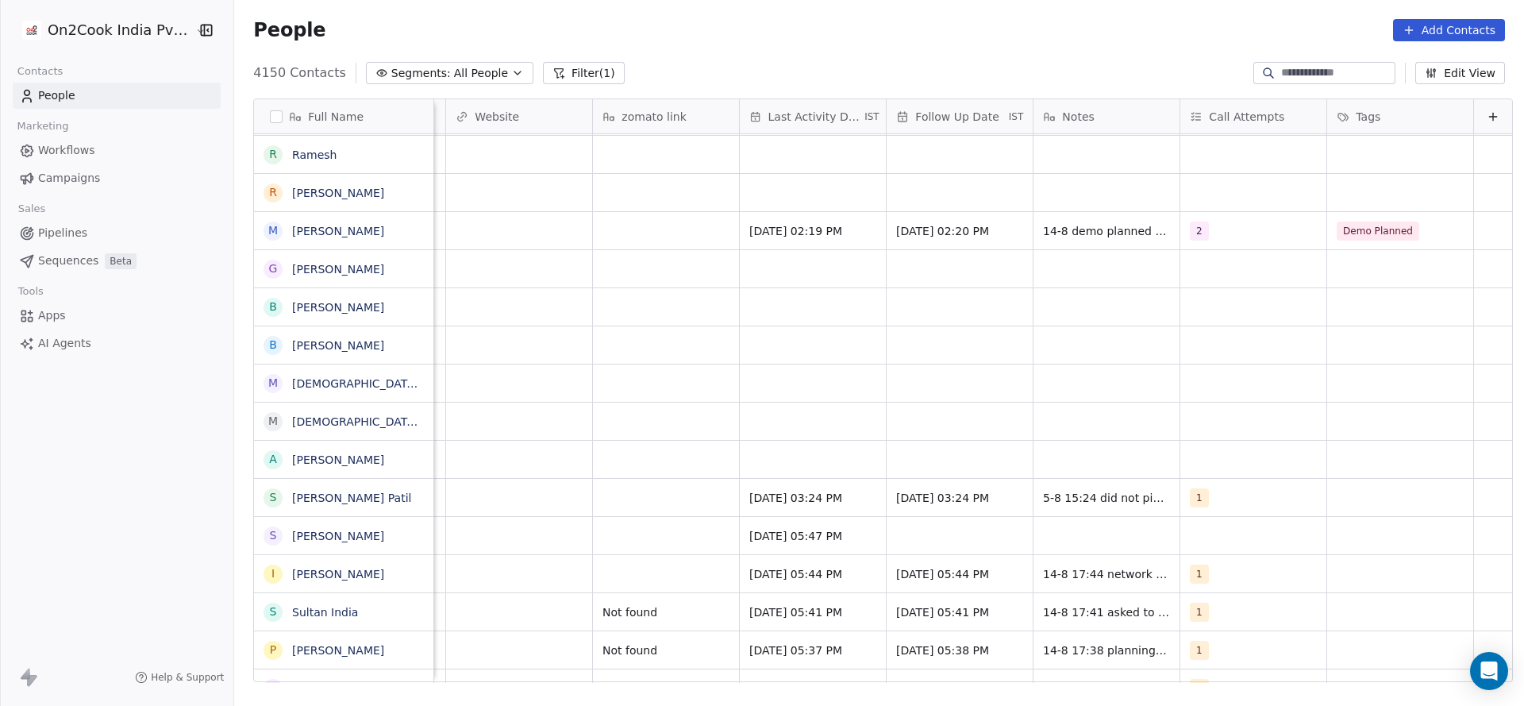
click at [638, 500] on html "On2Cook India Pvt. Ltd. Contacts People Marketing Workflows Campaigns Sales Pip…" at bounding box center [762, 353] width 1524 height 706
click at [1181, 519] on div "grid" at bounding box center [1254, 535] width 146 height 37
drag, startPoint x: 1199, startPoint y: 298, endPoint x: 1062, endPoint y: 445, distance: 201.7
click at [1199, 299] on div "1" at bounding box center [1257, 307] width 179 height 25
click at [940, 517] on html "On2Cook India Pvt. Ltd. Contacts People Marketing Workflows Campaigns Sales Pip…" at bounding box center [762, 353] width 1524 height 706
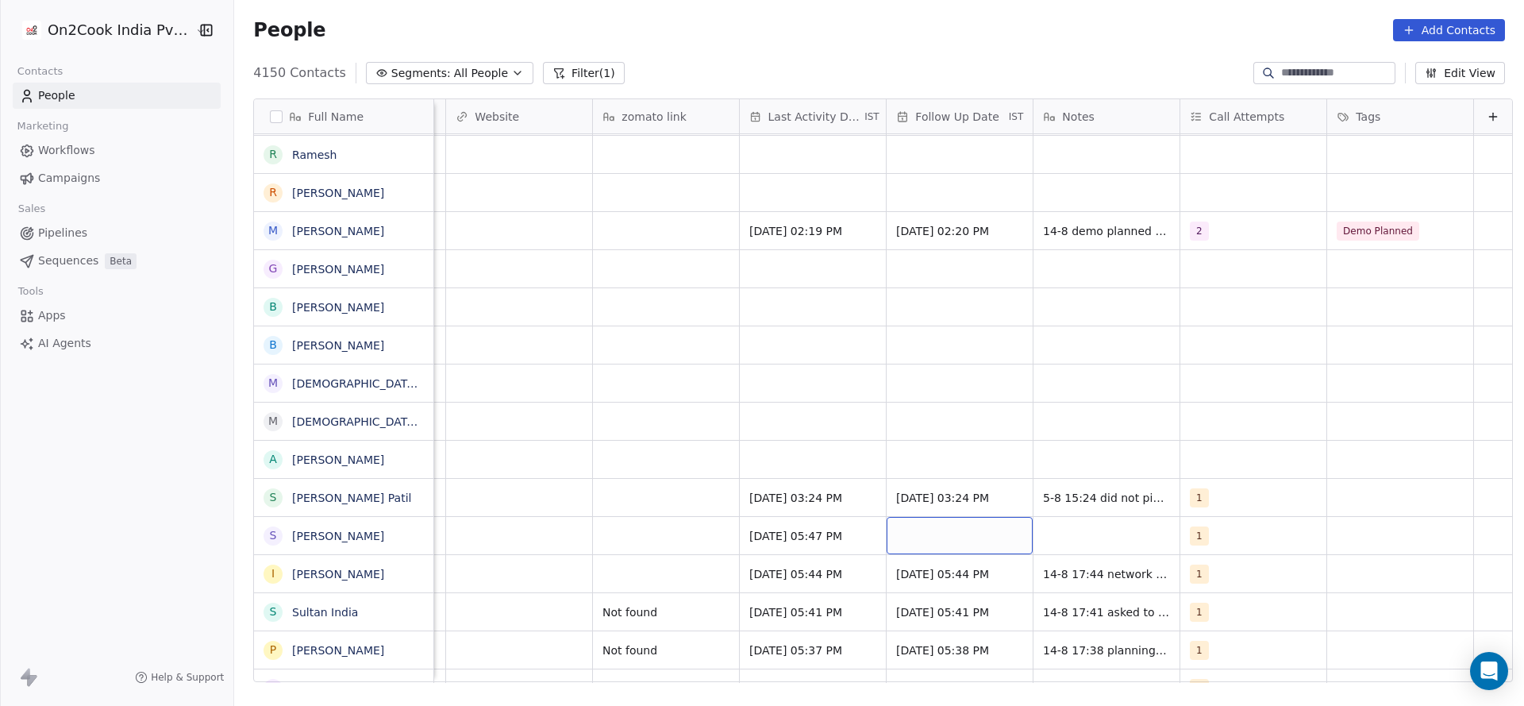
click at [938, 520] on div "grid" at bounding box center [960, 535] width 146 height 37
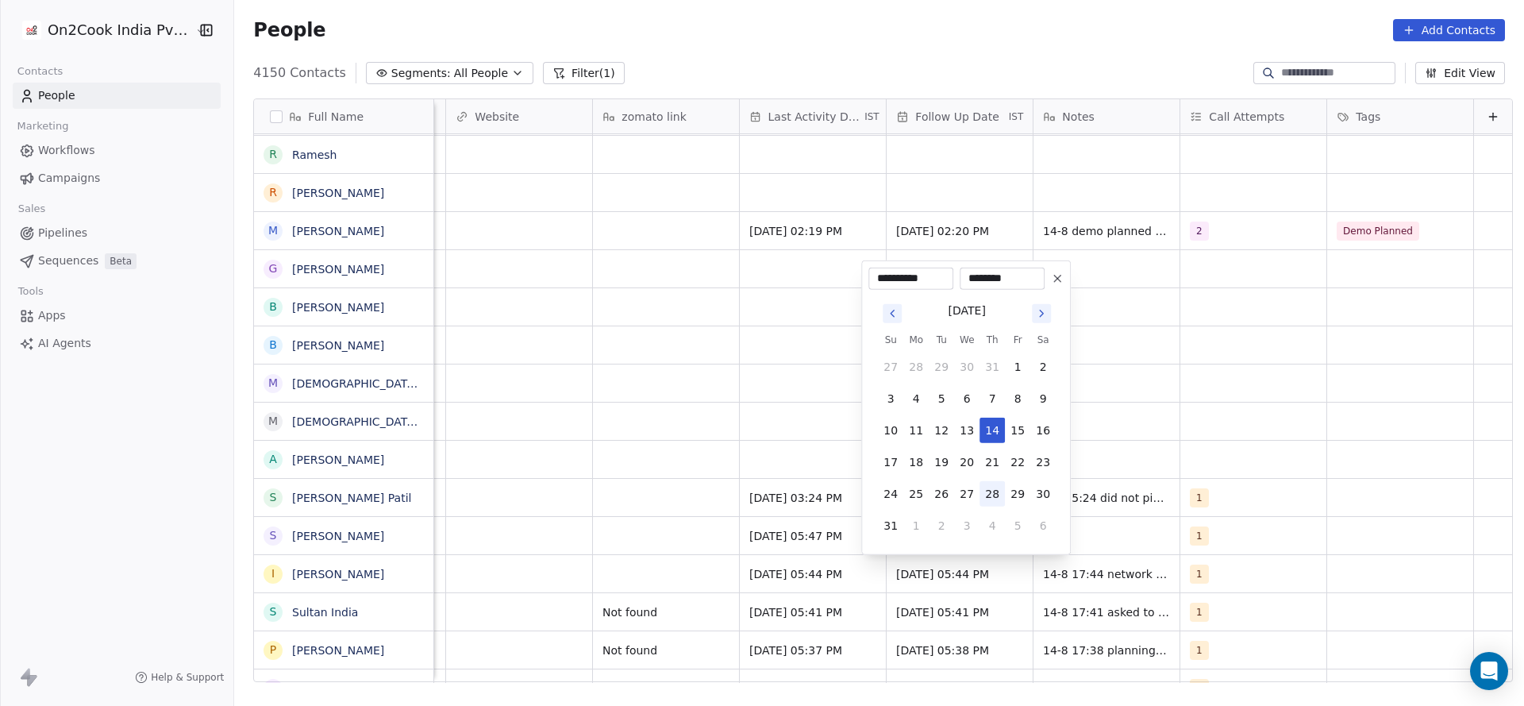
click at [992, 488] on button "28" at bounding box center [992, 493] width 25 height 25
type input "**********"
click at [1062, 276] on icon at bounding box center [1057, 278] width 13 height 13
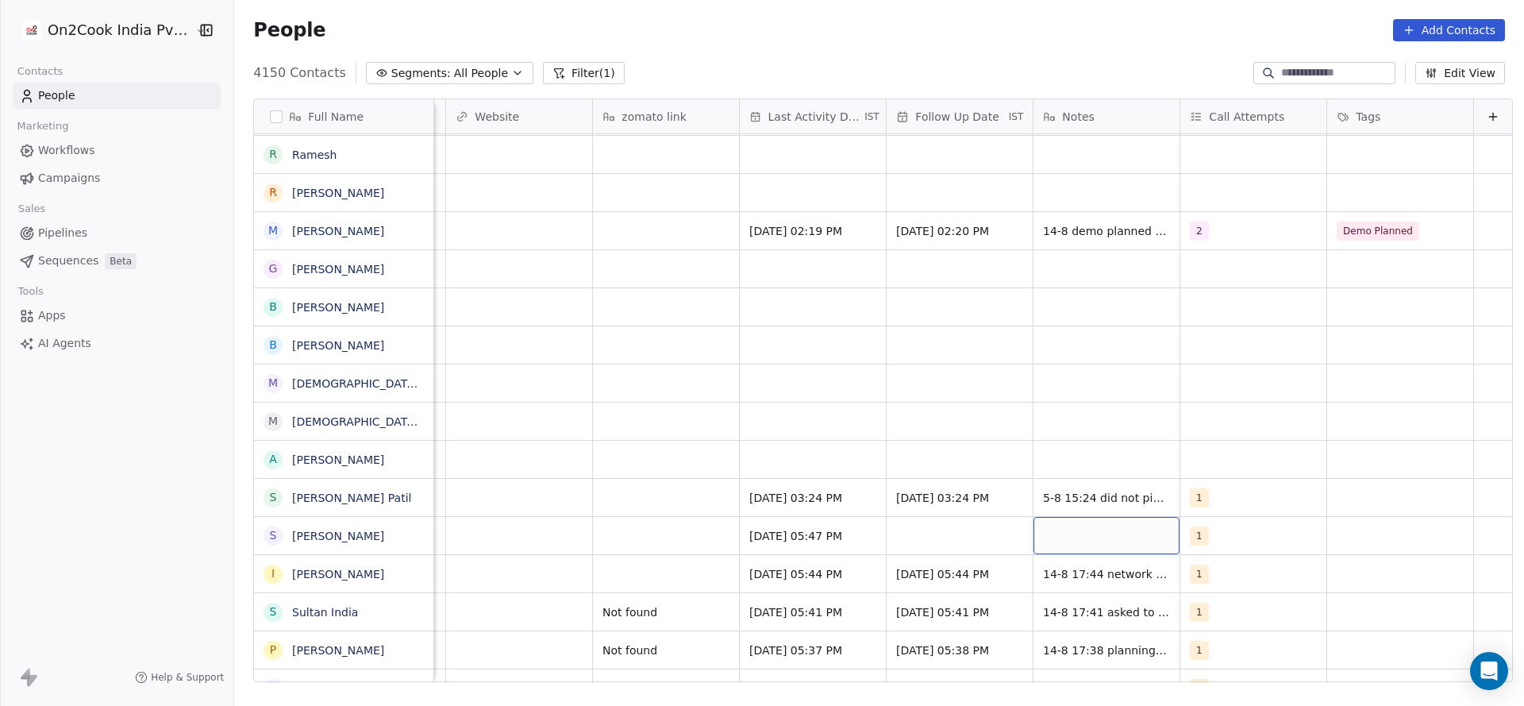
click at [1123, 536] on div "grid" at bounding box center [1107, 535] width 146 height 37
type textarea "**********"
click at [930, 567] on html "On2Cook India Pvt. Ltd. Contacts People Marketing Workflows Campaigns Sales Pip…" at bounding box center [762, 353] width 1524 height 706
click at [942, 533] on div "grid" at bounding box center [960, 535] width 146 height 37
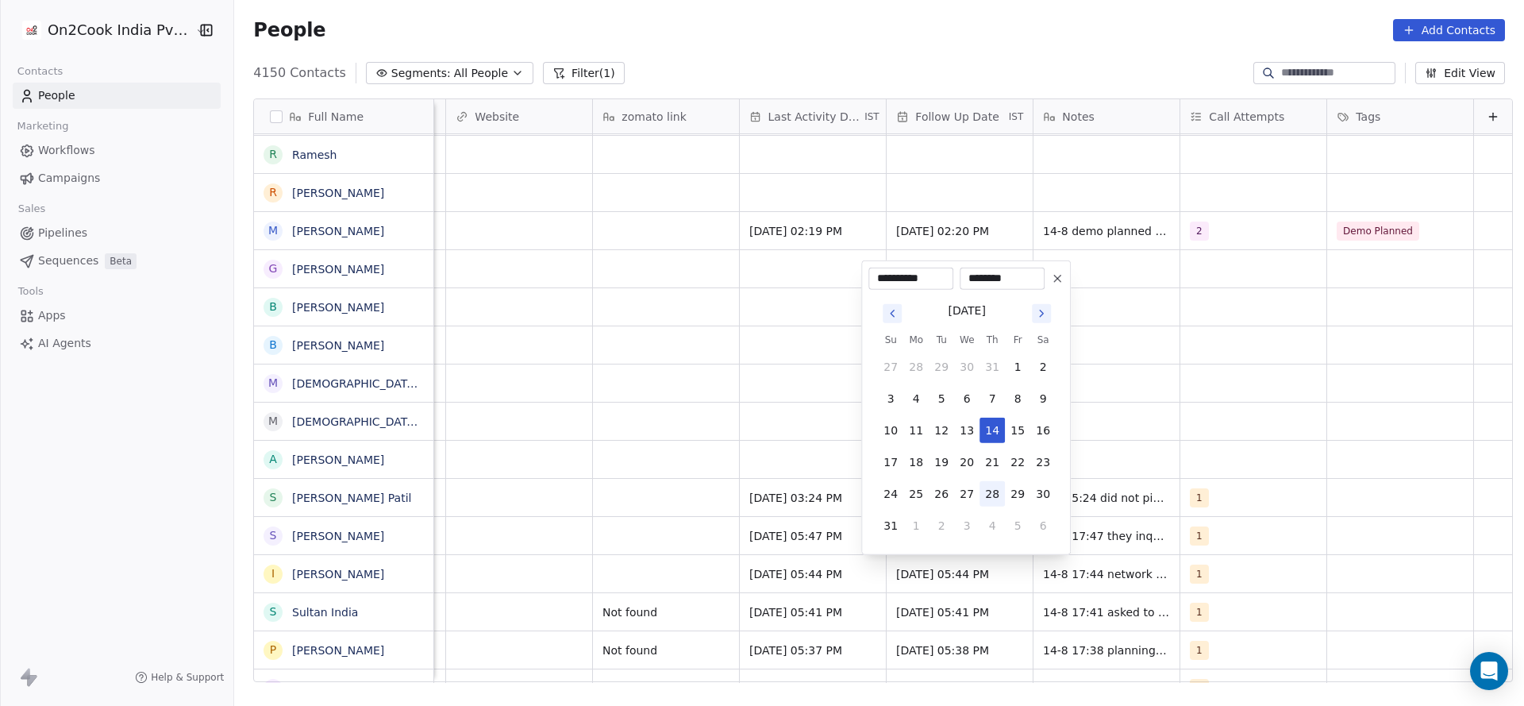
click at [997, 491] on button "28" at bounding box center [992, 493] width 25 height 25
type input "**********"
click at [731, 541] on html "On2Cook India Pvt. Ltd. Contacts People Marketing Workflows Campaigns Sales Pip…" at bounding box center [762, 353] width 1524 height 706
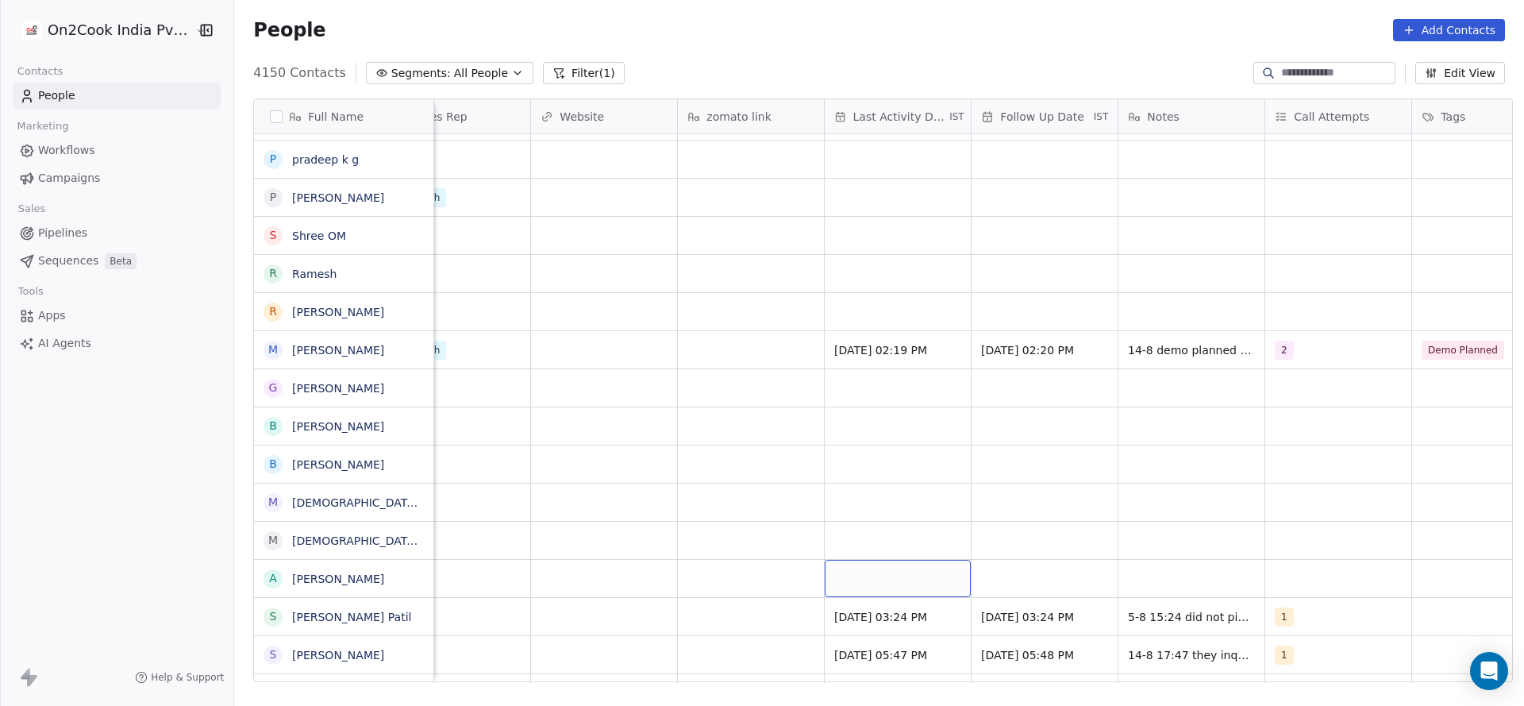
scroll to position [0, 0]
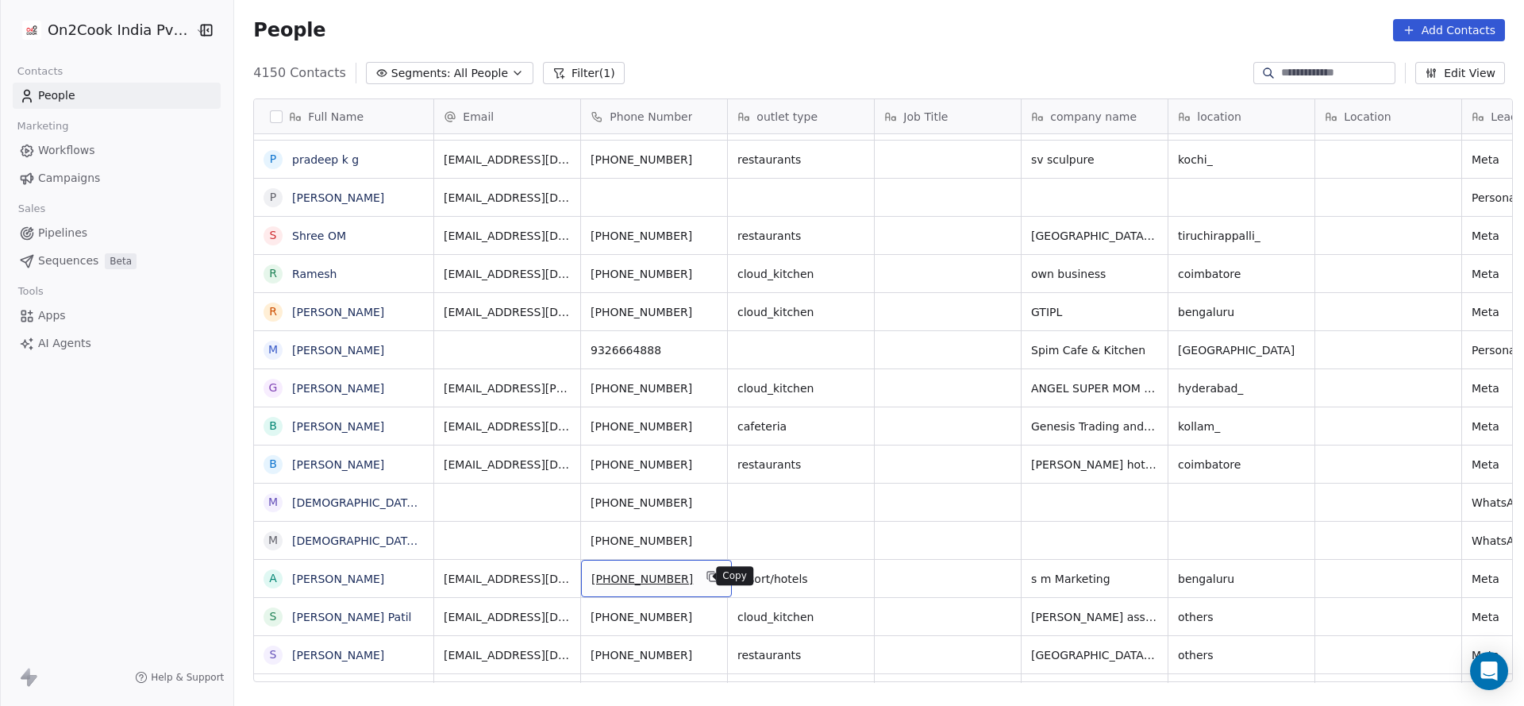
click at [708, 572] on icon "grid" at bounding box center [711, 575] width 7 height 7
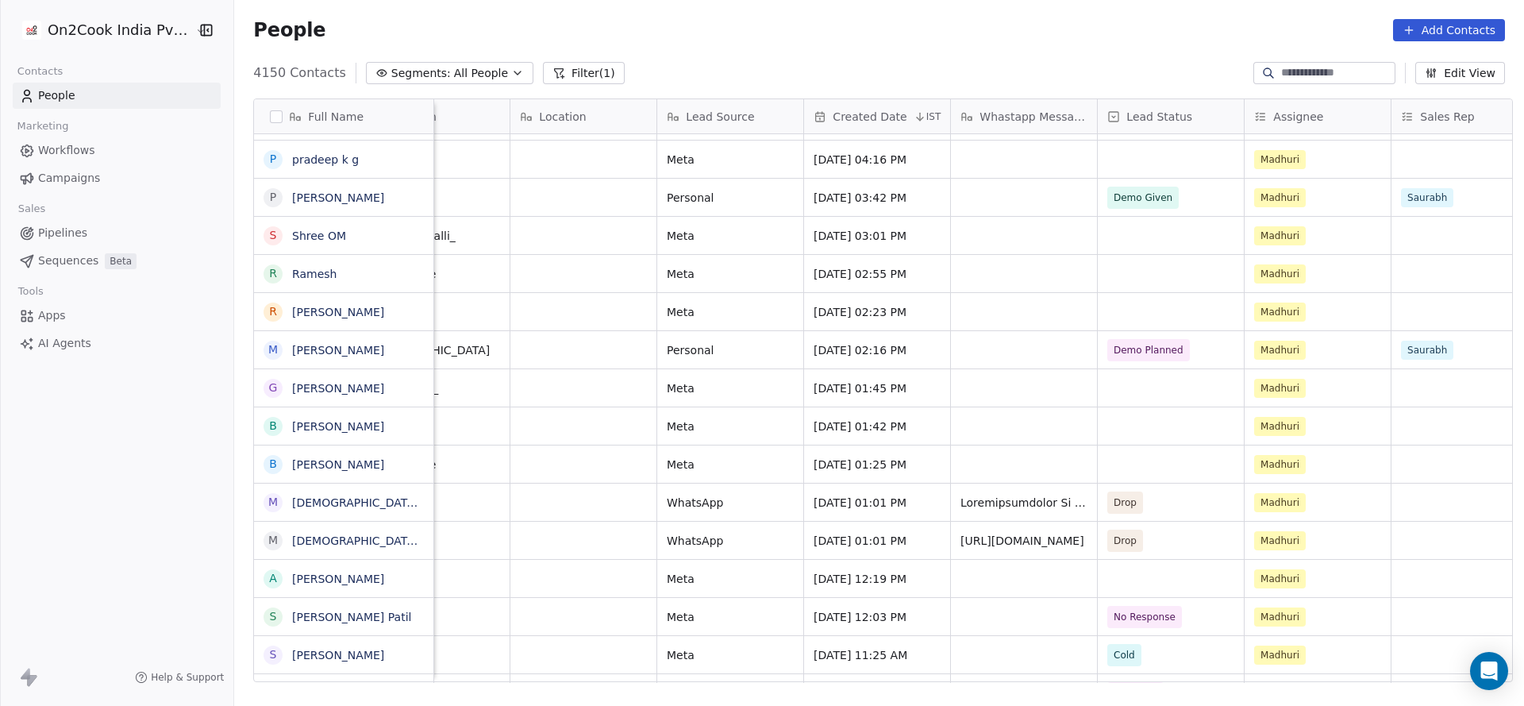
scroll to position [0, 965]
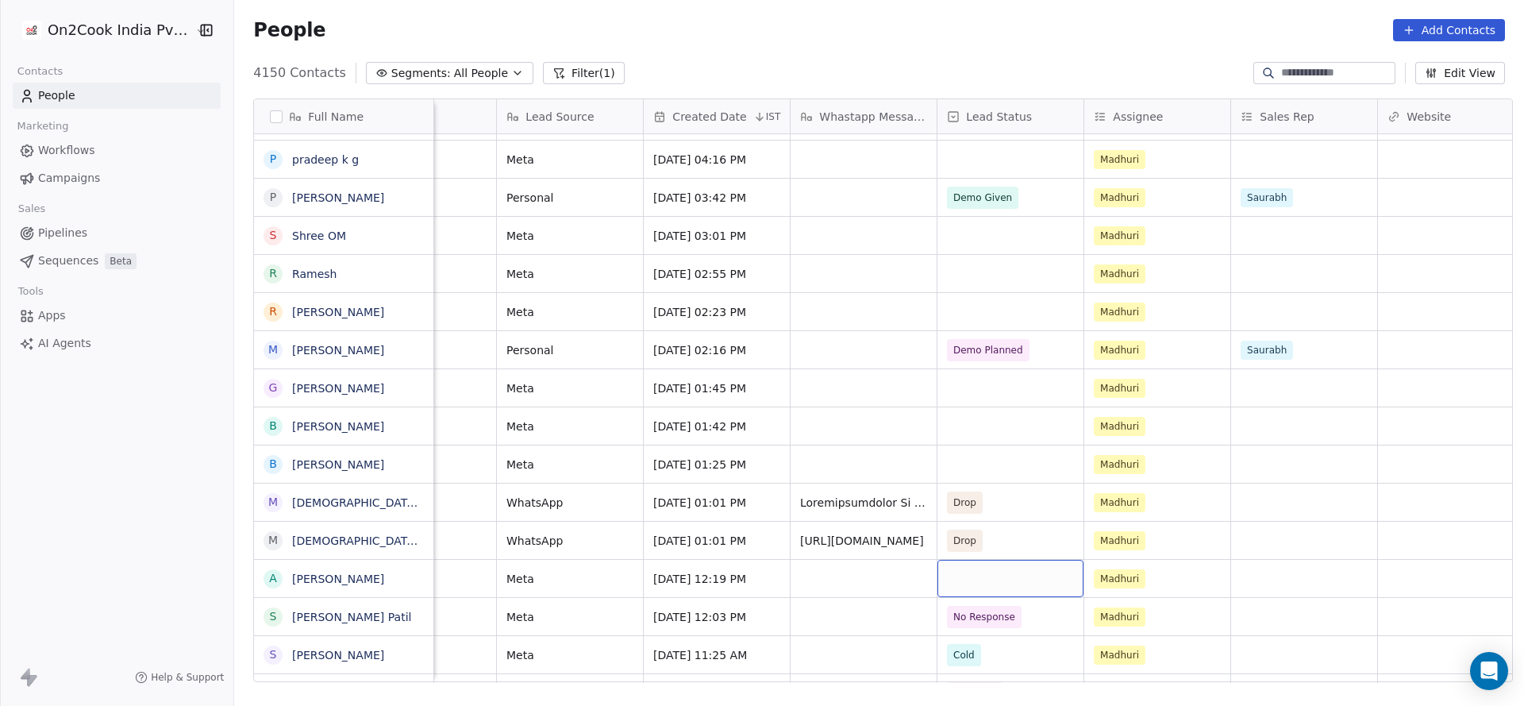
click at [955, 593] on div "grid" at bounding box center [1011, 578] width 146 height 37
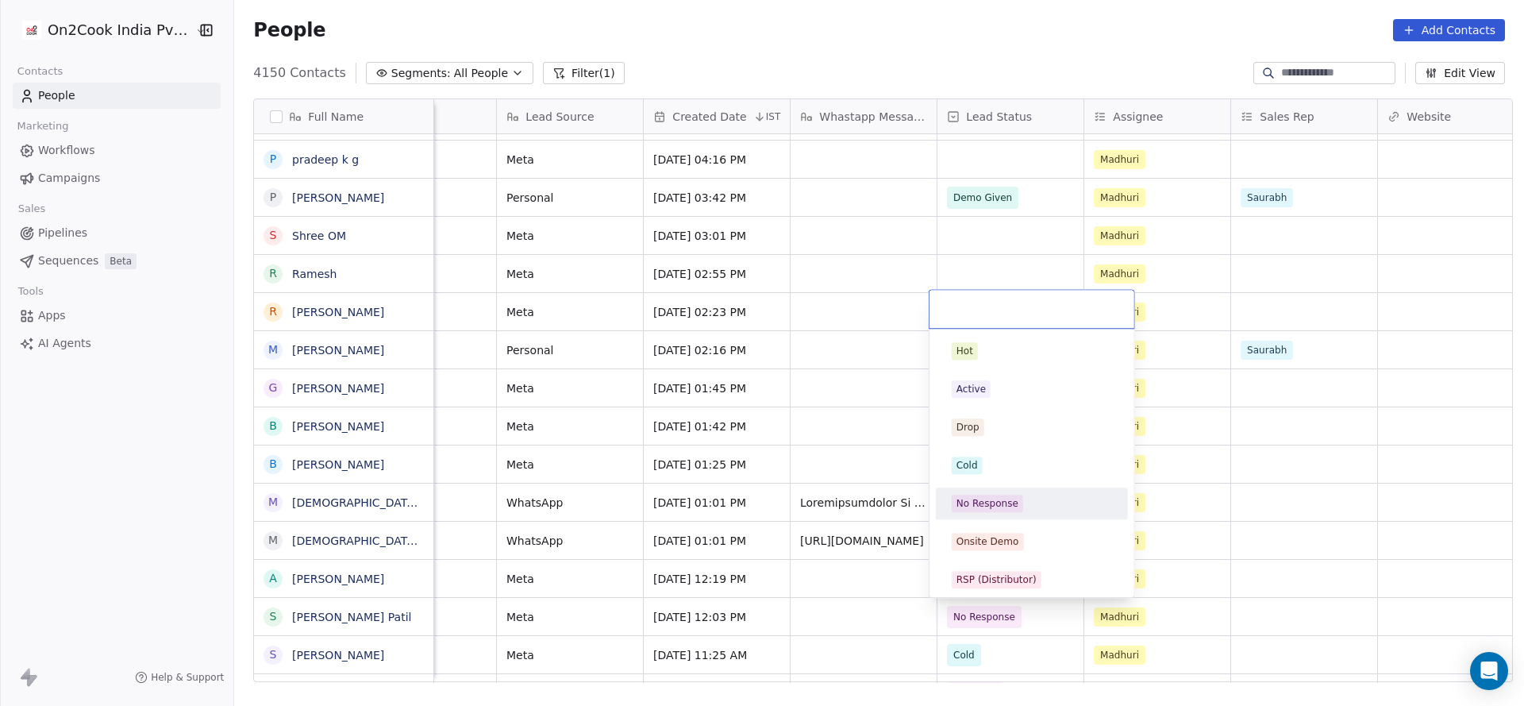
click at [1000, 510] on span "No Response" at bounding box center [987, 503] width 71 height 17
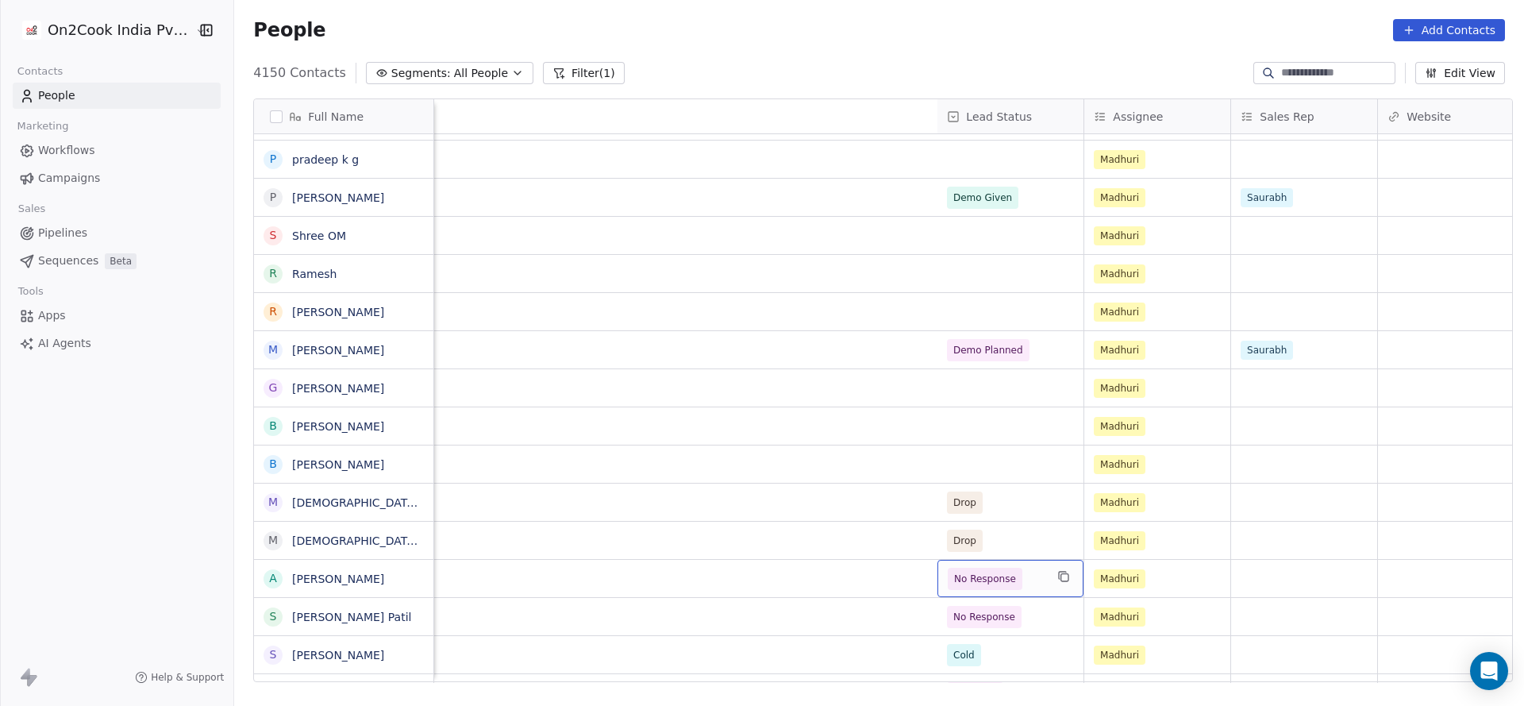
scroll to position [0, 1915]
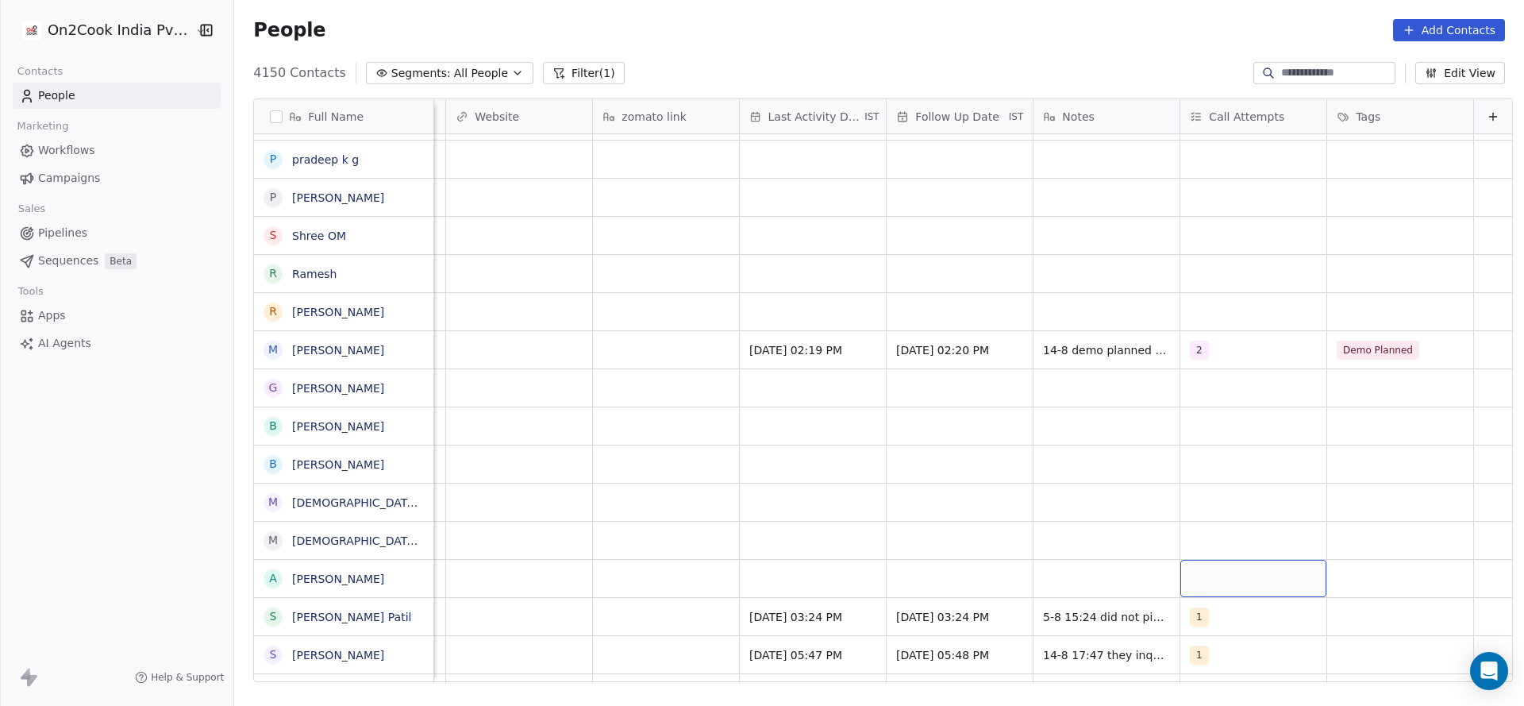
click at [1181, 568] on div "grid" at bounding box center [1254, 578] width 146 height 37
click at [1212, 357] on div "1" at bounding box center [1267, 350] width 141 height 17
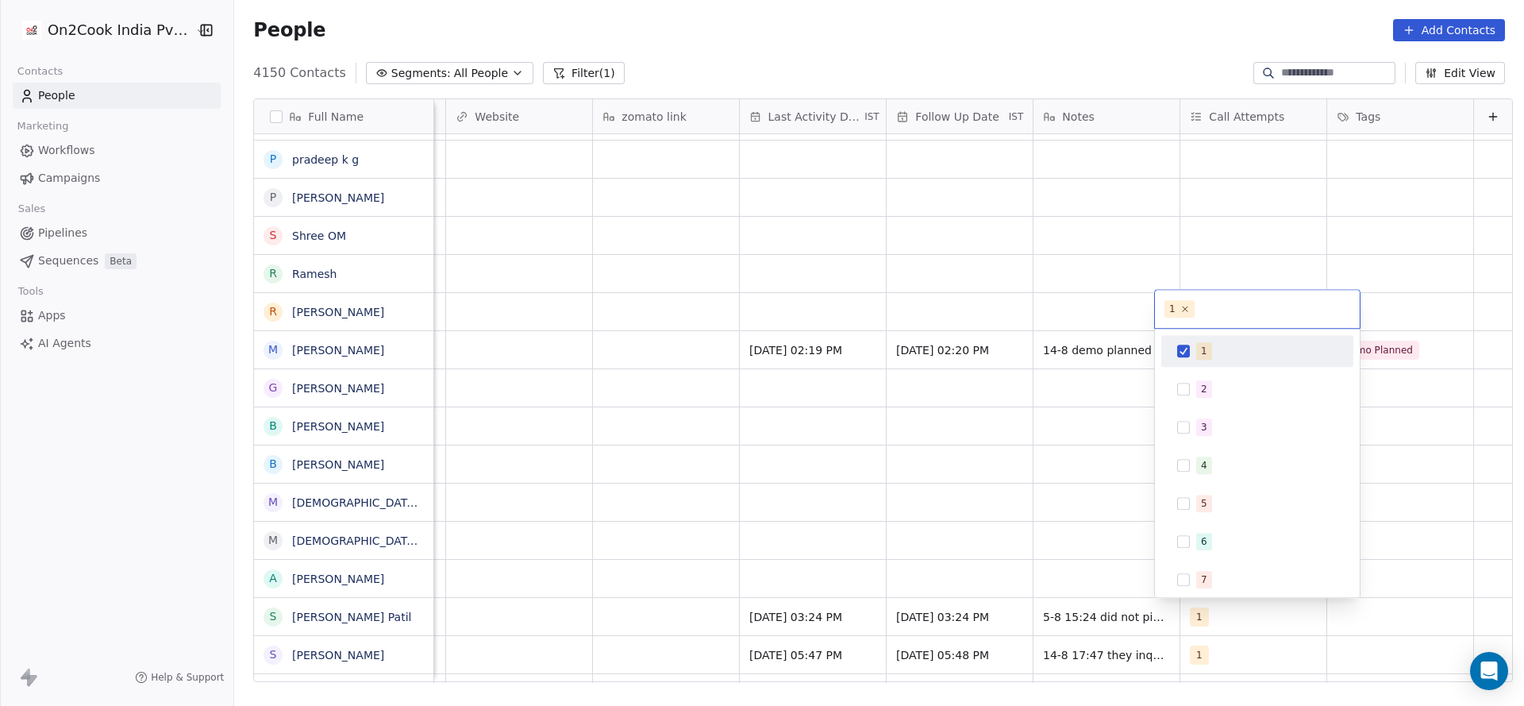
click at [783, 548] on html "On2Cook India Pvt. Ltd. Contacts People Marketing Workflows Campaigns Sales Pip…" at bounding box center [762, 353] width 1524 height 706
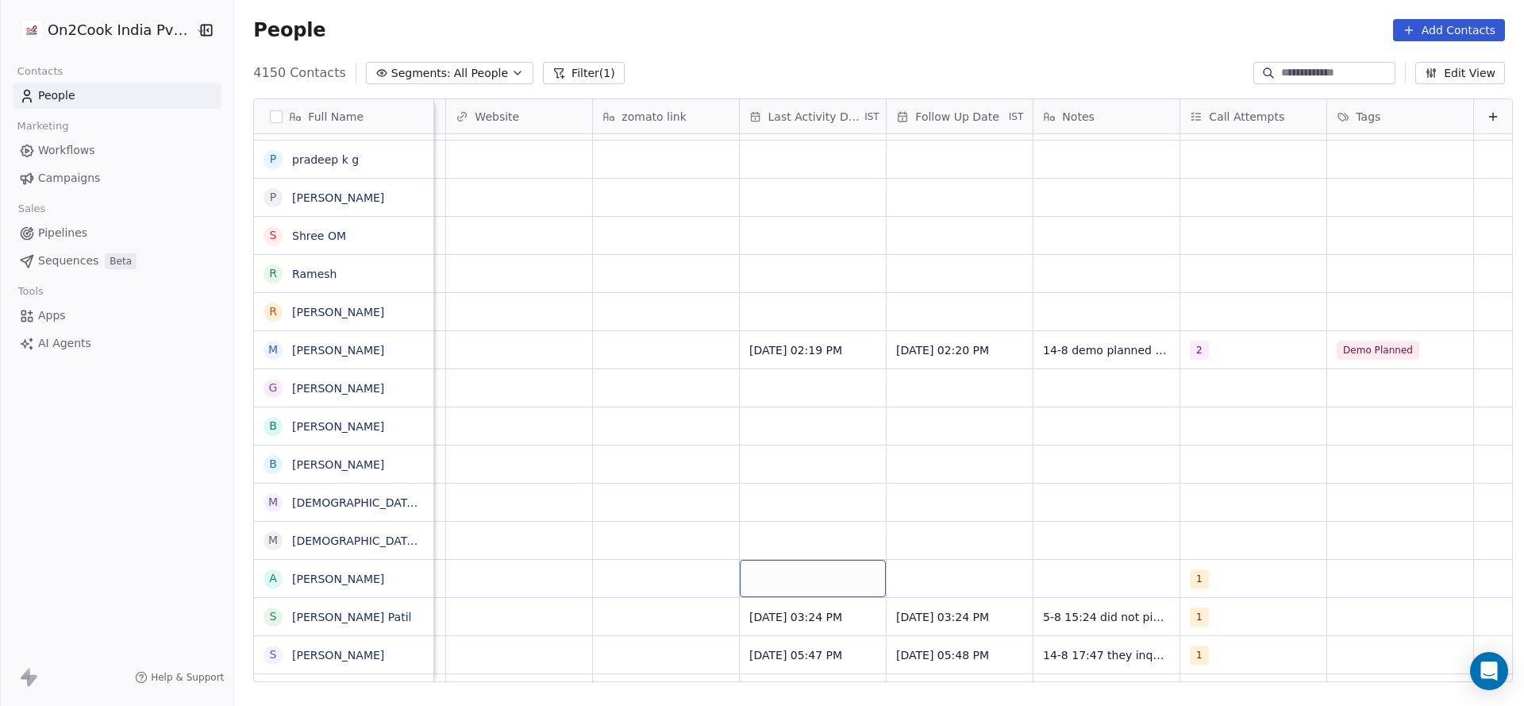
click at [771, 584] on div "grid" at bounding box center [813, 578] width 146 height 37
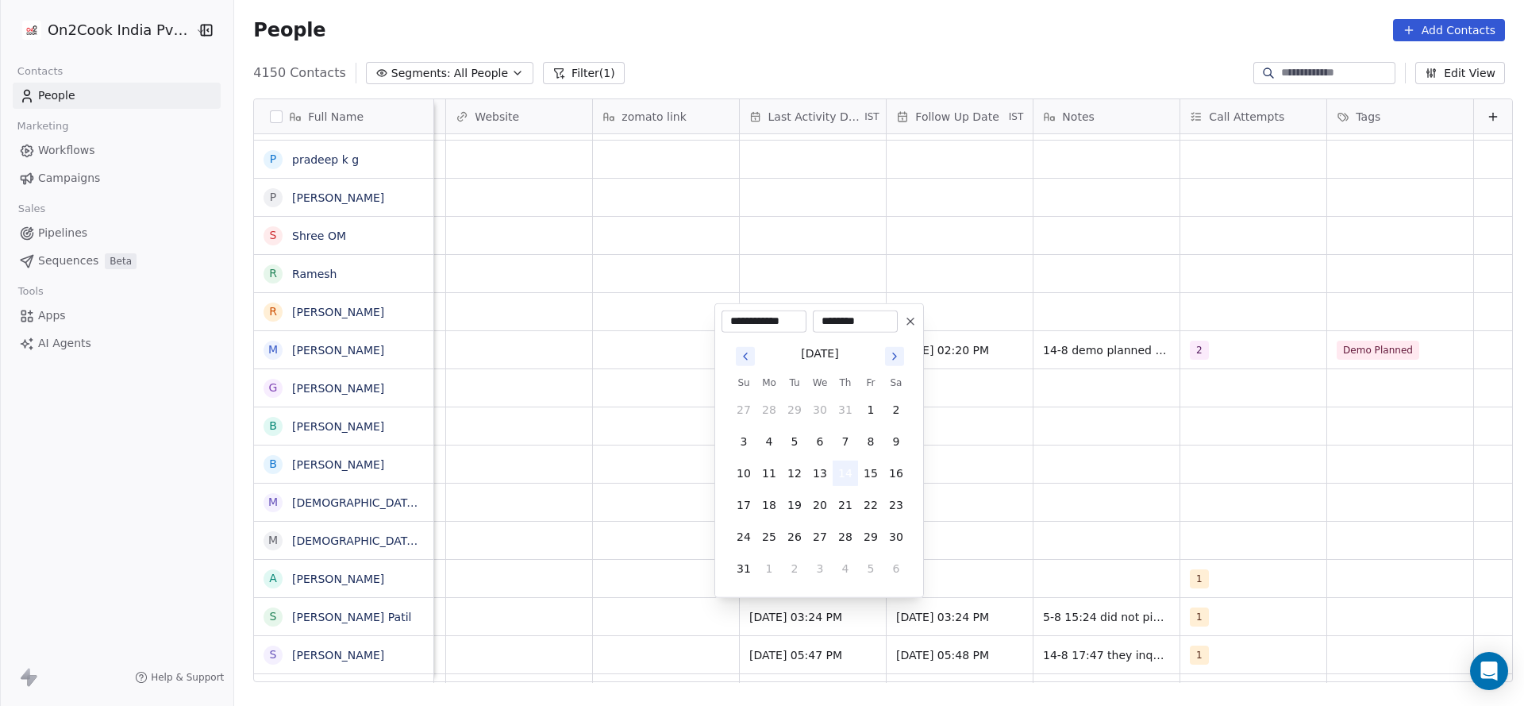
click at [850, 473] on button "14" at bounding box center [845, 473] width 25 height 25
click at [1105, 495] on html "On2Cook India Pvt. Ltd. Contacts People Marketing Workflows Campaigns Sales Pip…" at bounding box center [762, 353] width 1524 height 706
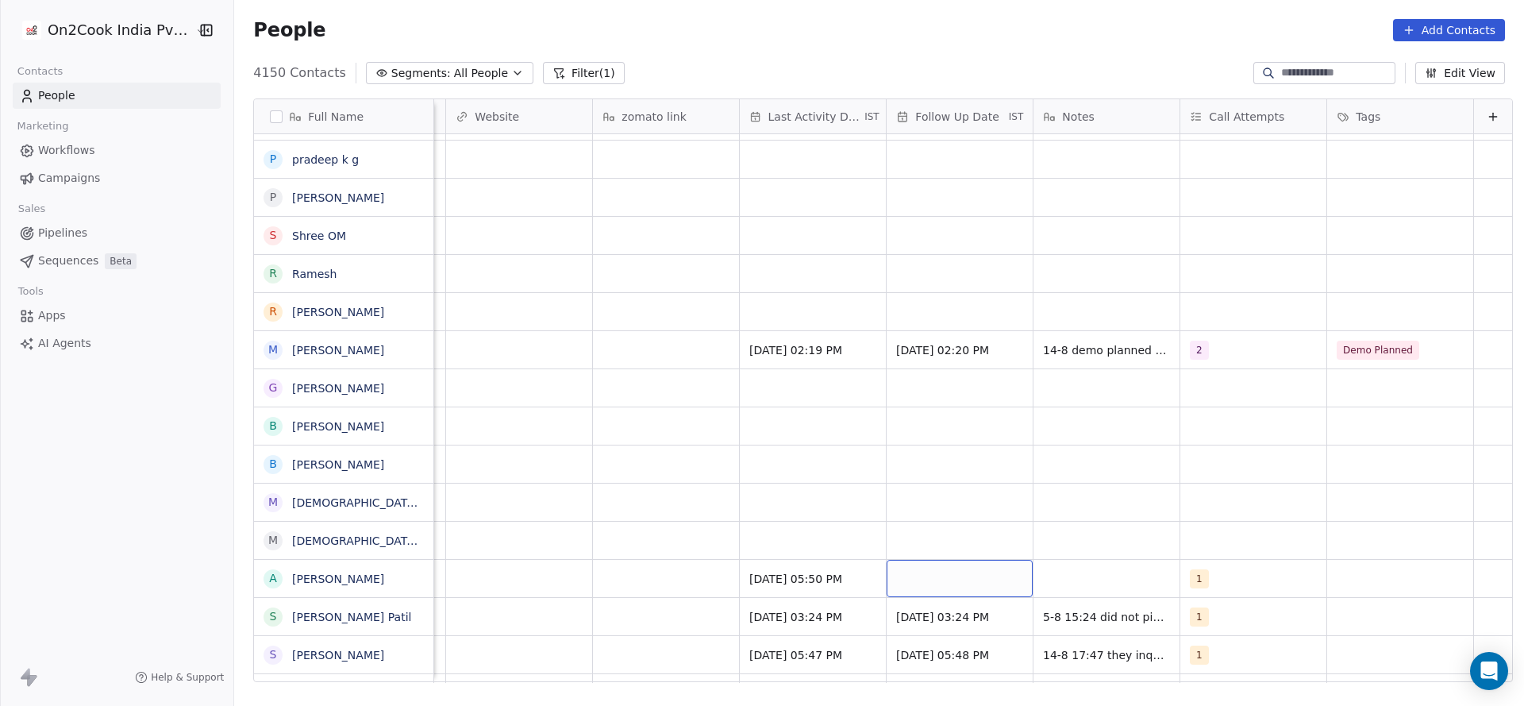
click at [960, 591] on div "grid" at bounding box center [960, 578] width 146 height 37
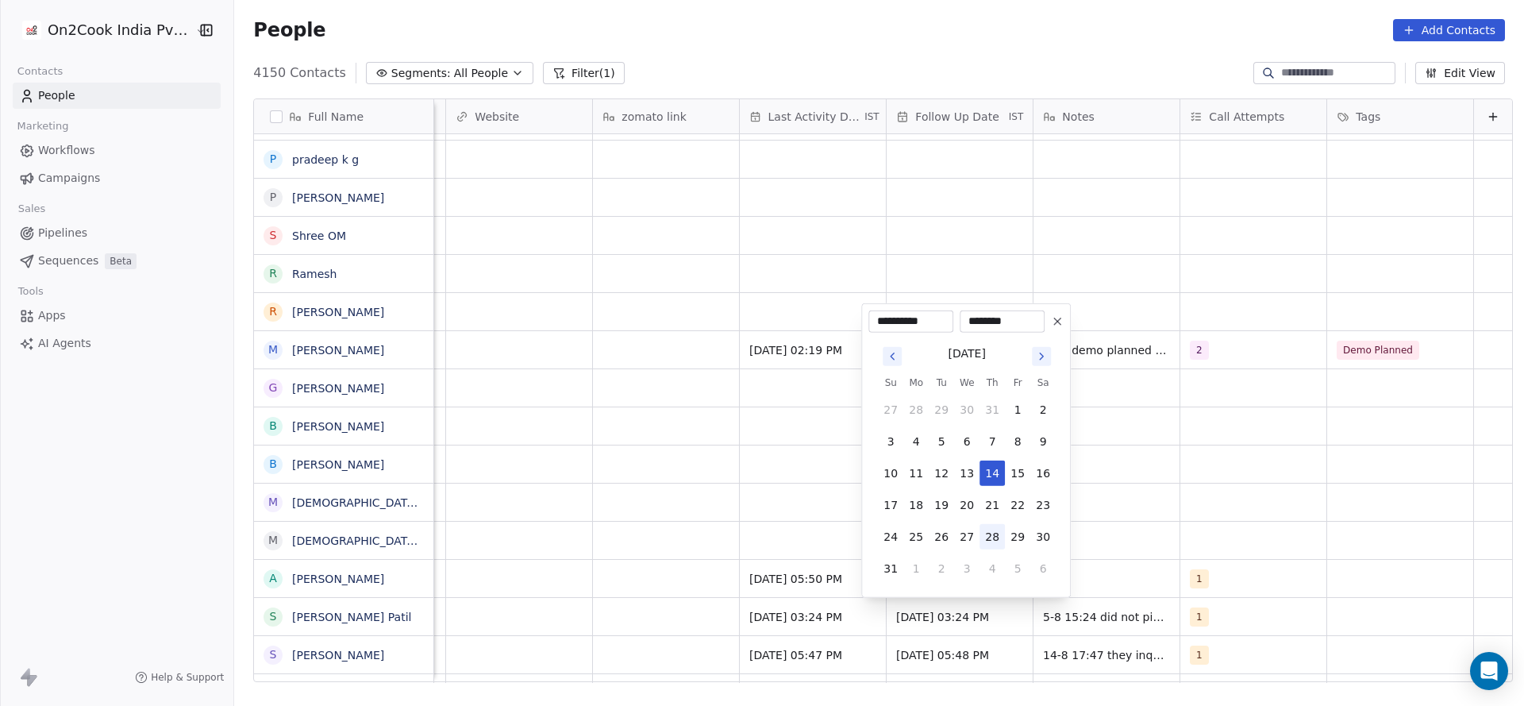
click at [989, 538] on button "28" at bounding box center [992, 536] width 25 height 25
type input "**********"
click at [1125, 534] on html "On2Cook India Pvt. Ltd. Contacts People Marketing Workflows Campaigns Sales Pip…" at bounding box center [762, 353] width 1524 height 706
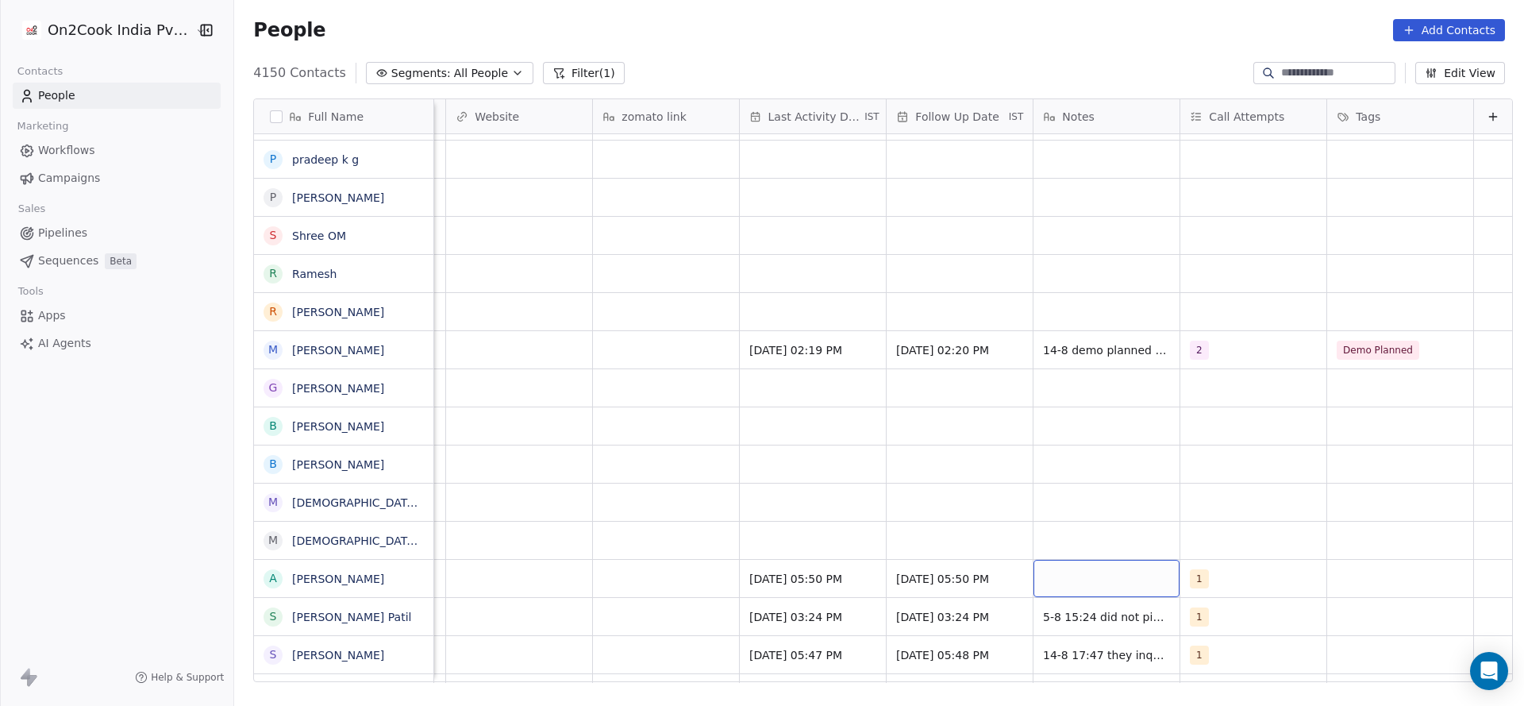
click at [1108, 572] on div "grid" at bounding box center [1107, 578] width 146 height 37
type textarea "**********"
click at [534, 584] on html "On2Cook India Pvt. Ltd. Contacts People Marketing Workflows Campaigns Sales Pip…" at bounding box center [762, 353] width 1524 height 706
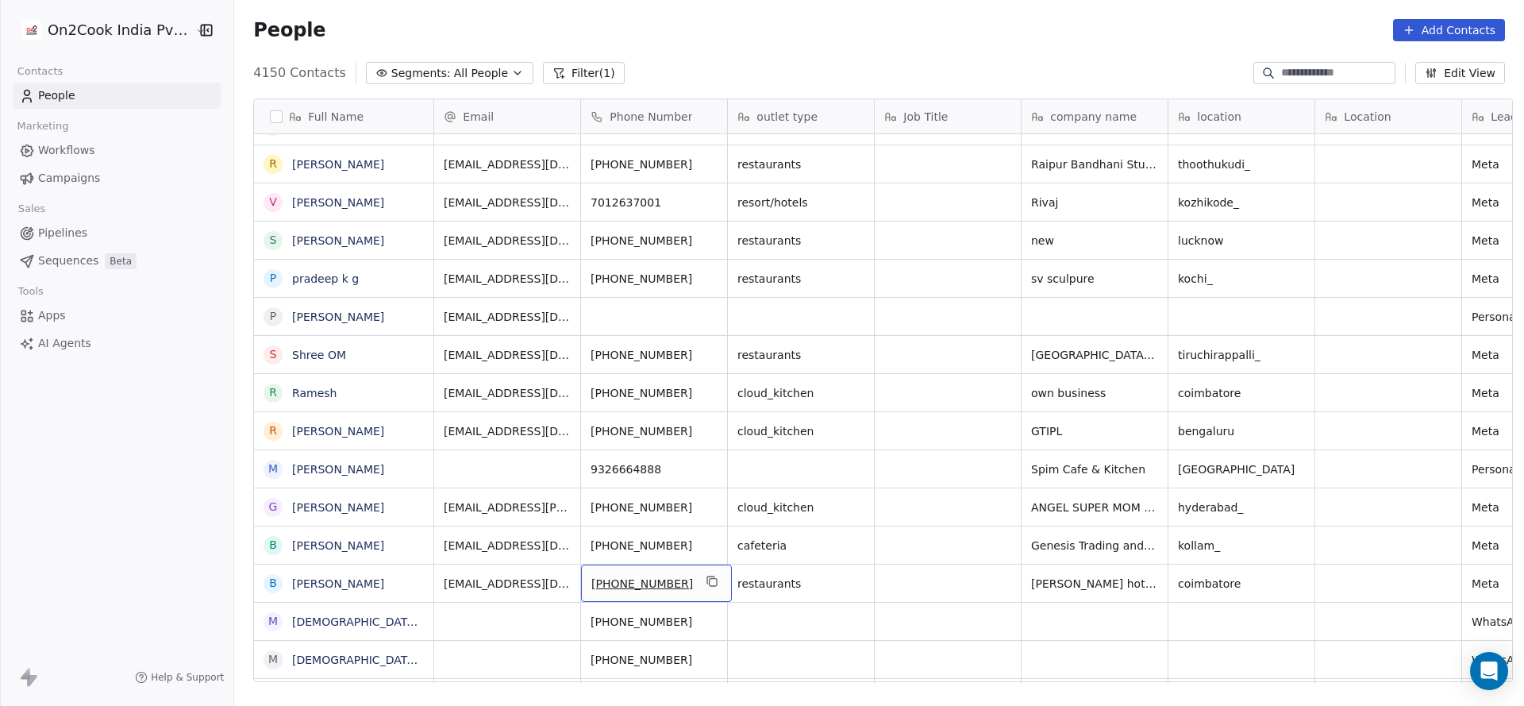
scroll to position [1295, 0]
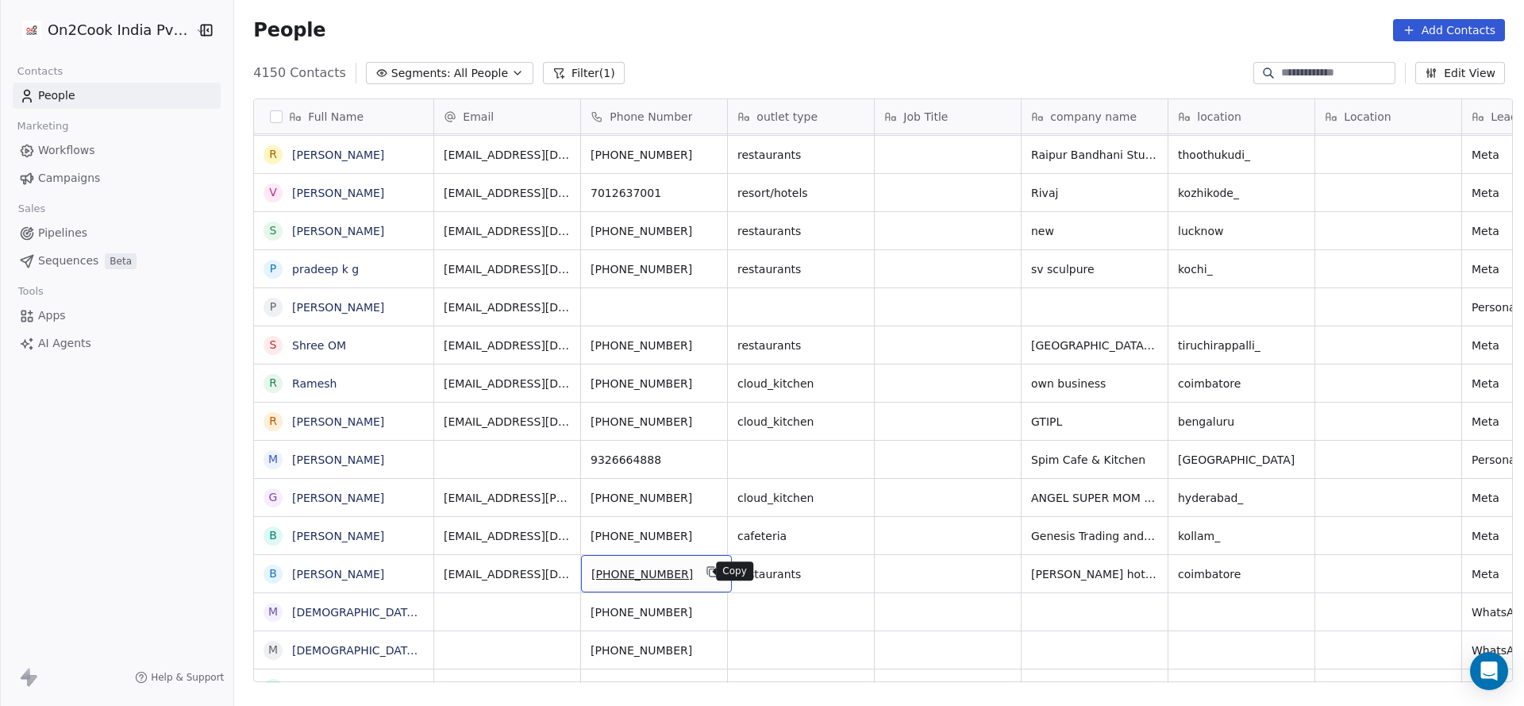
click at [707, 572] on icon "grid" at bounding box center [713, 571] width 13 height 13
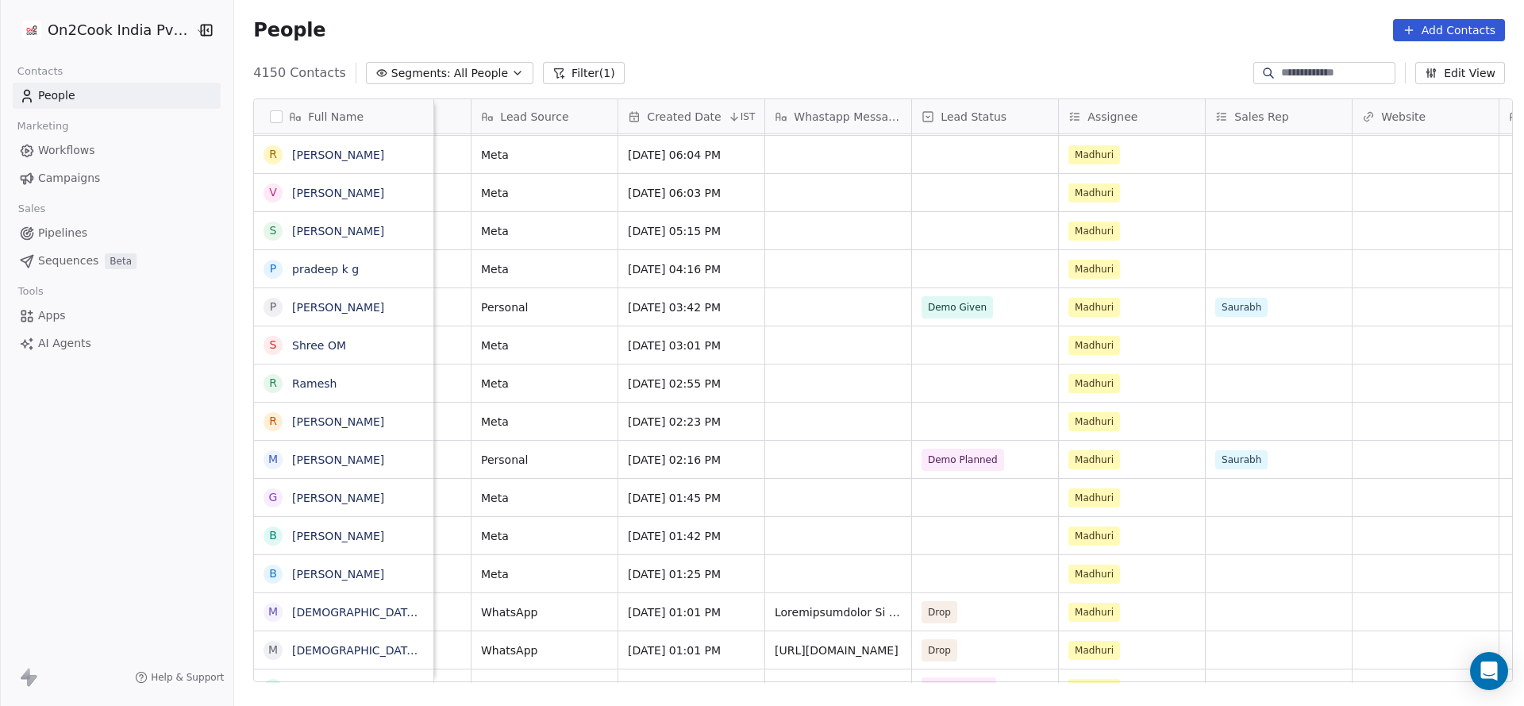
scroll to position [0, 1015]
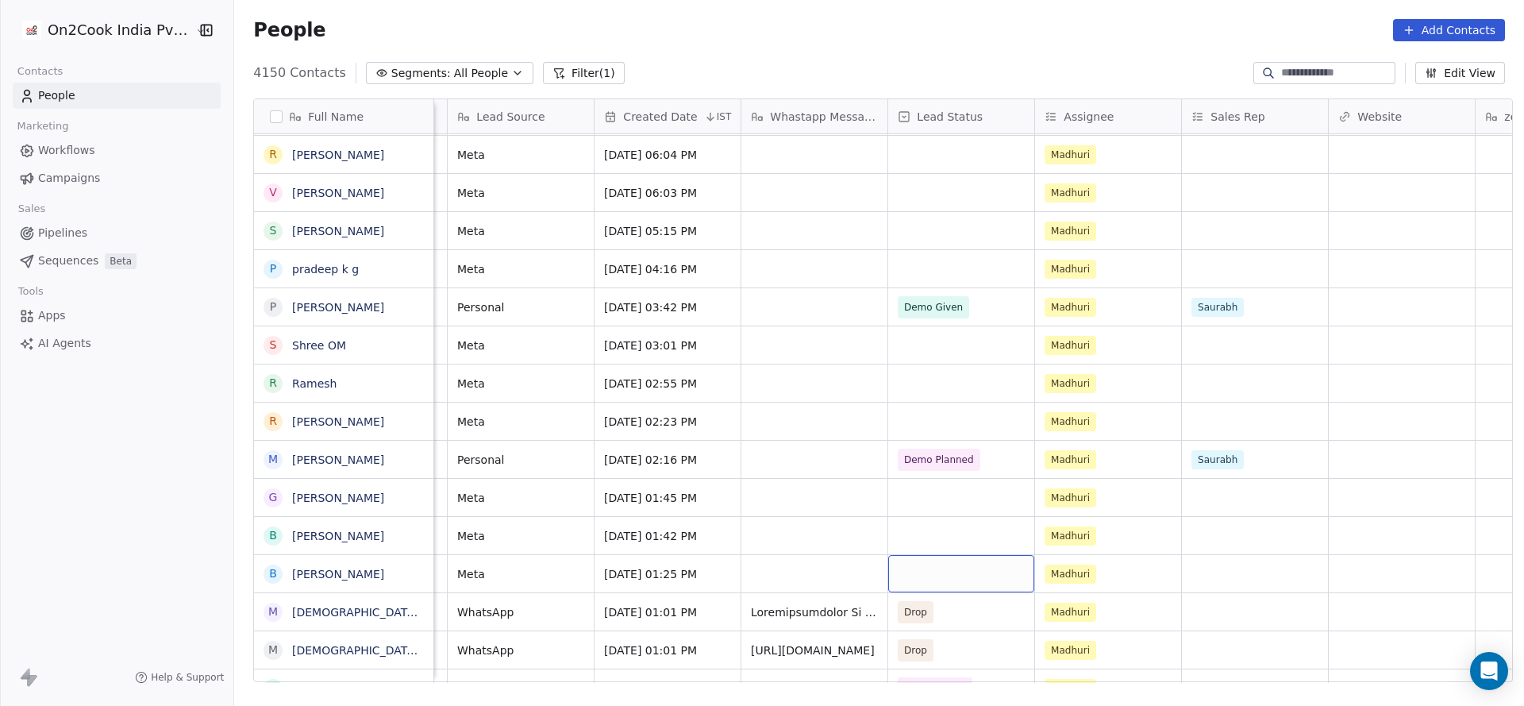
click at [927, 562] on div "grid" at bounding box center [961, 573] width 146 height 37
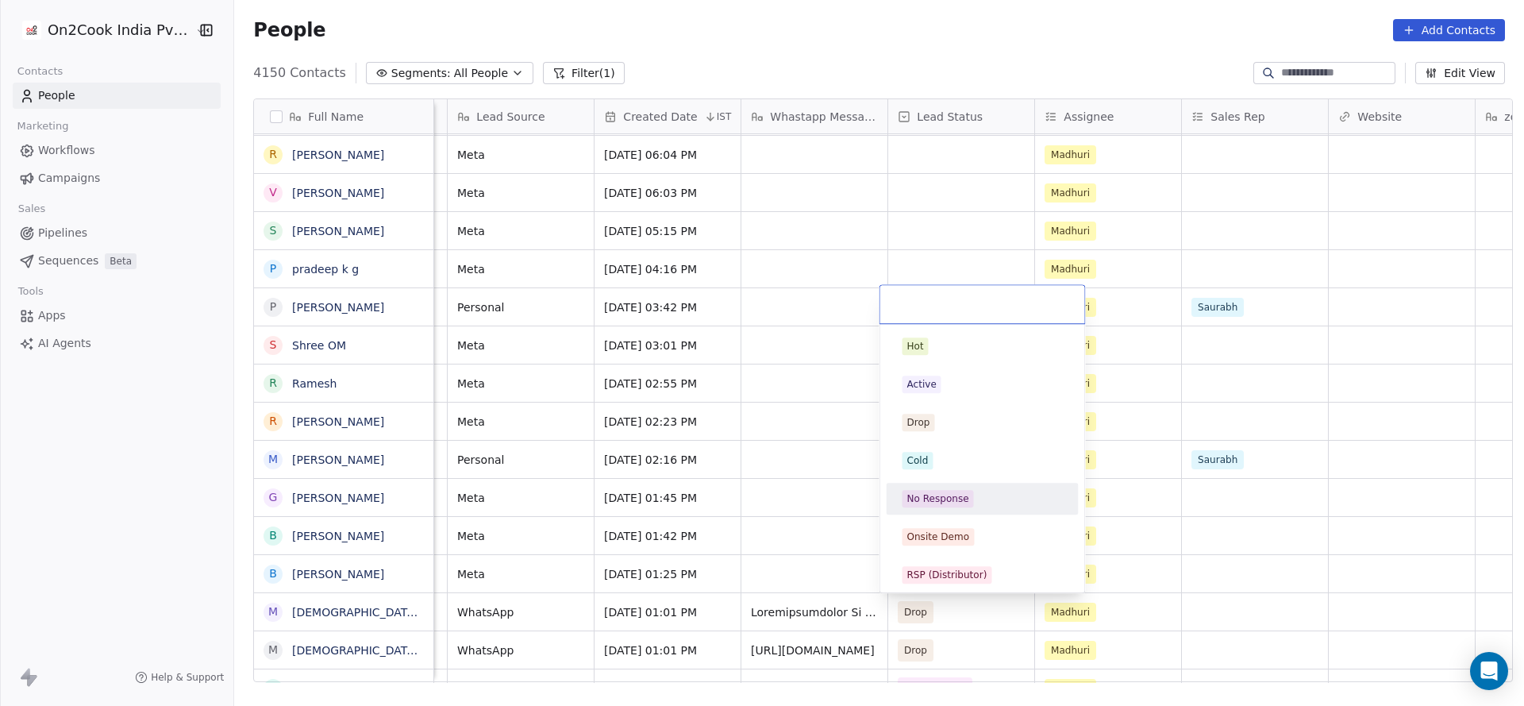
click at [941, 495] on div "No Response" at bounding box center [939, 498] width 62 height 14
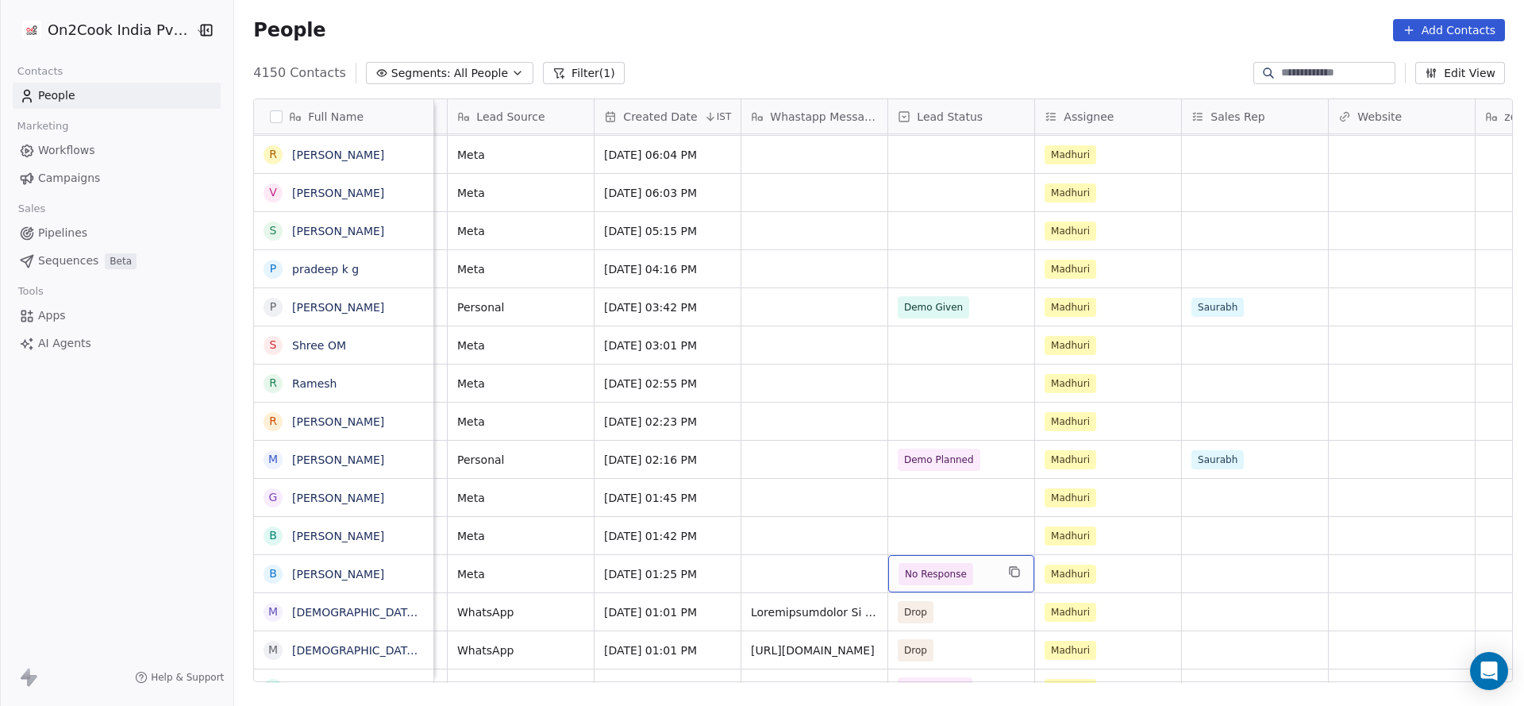
drag, startPoint x: 1077, startPoint y: 669, endPoint x: 996, endPoint y: 676, distance: 81.2
click at [1222, 646] on div "Job Title company name location Location Lead Source Created Date IST Whastapp …" at bounding box center [973, 391] width 1078 height 584
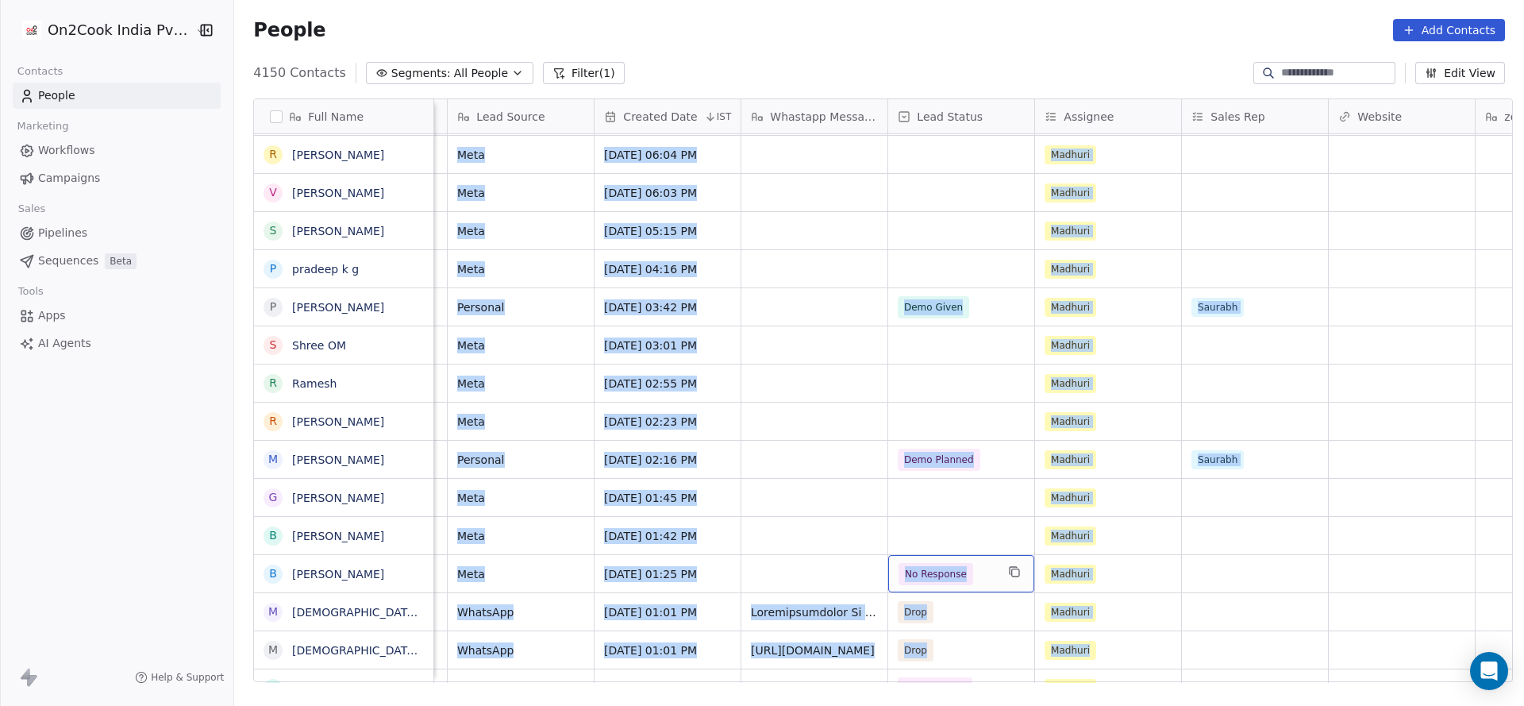
scroll to position [0, 1019]
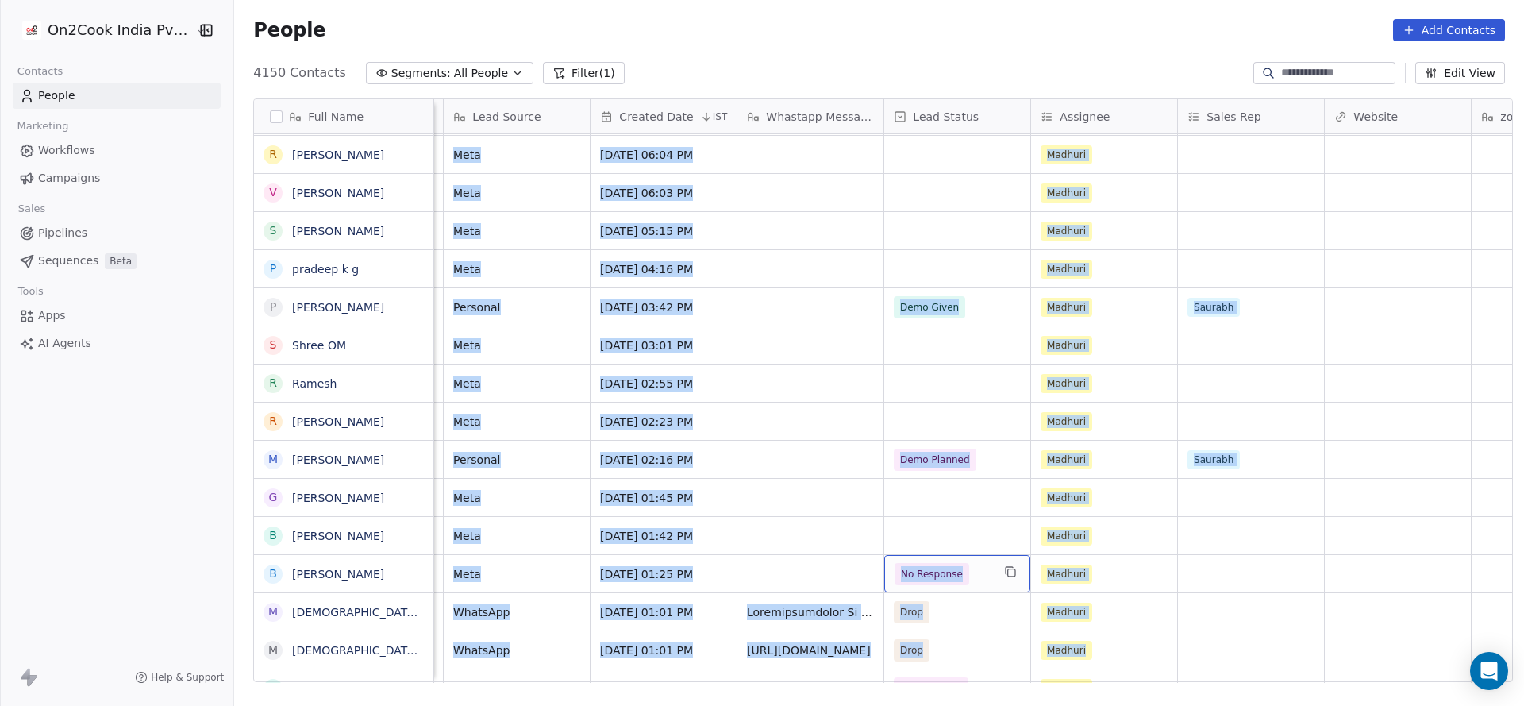
click at [75, 593] on div "On2Cook India Pvt. Ltd. Contacts People Marketing Workflows Campaigns Sales Pip…" at bounding box center [116, 353] width 233 height 706
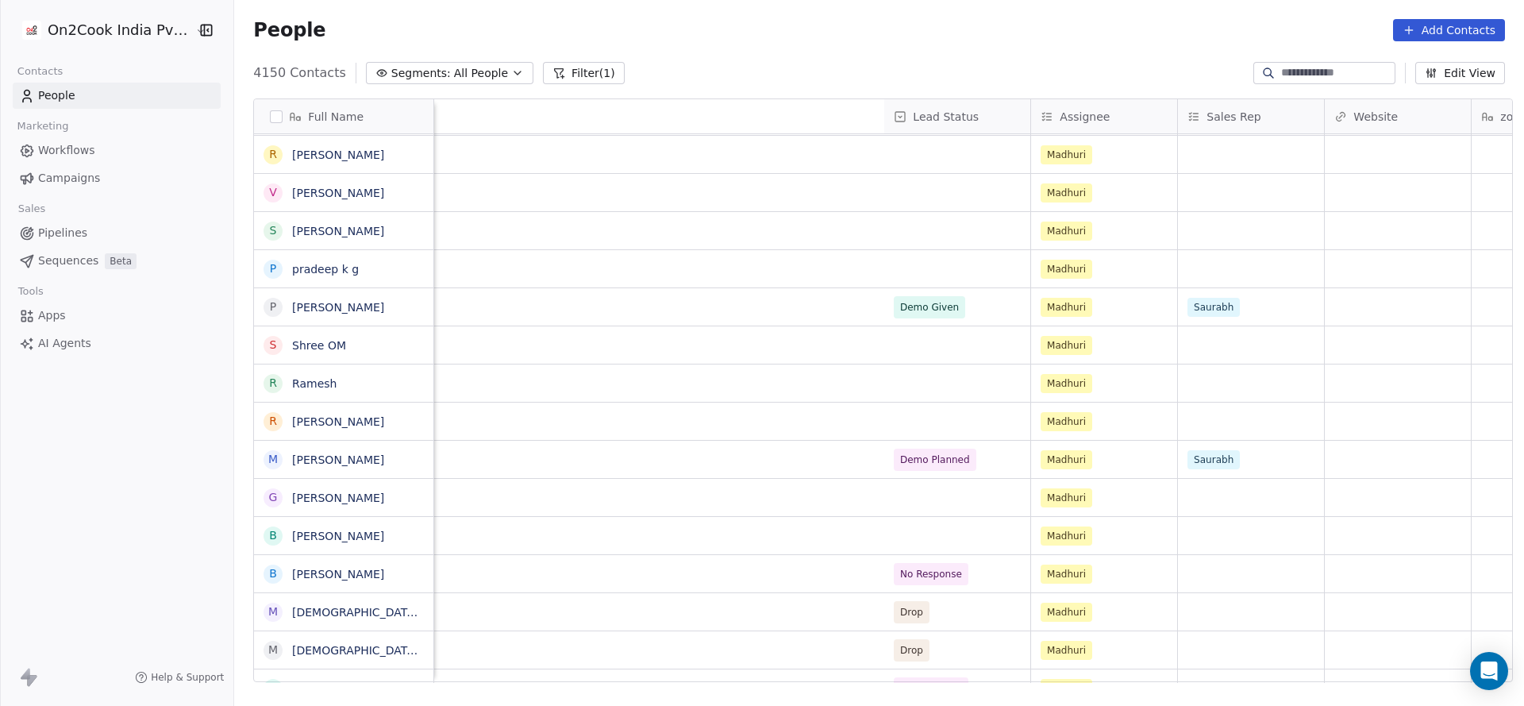
scroll to position [0, 1915]
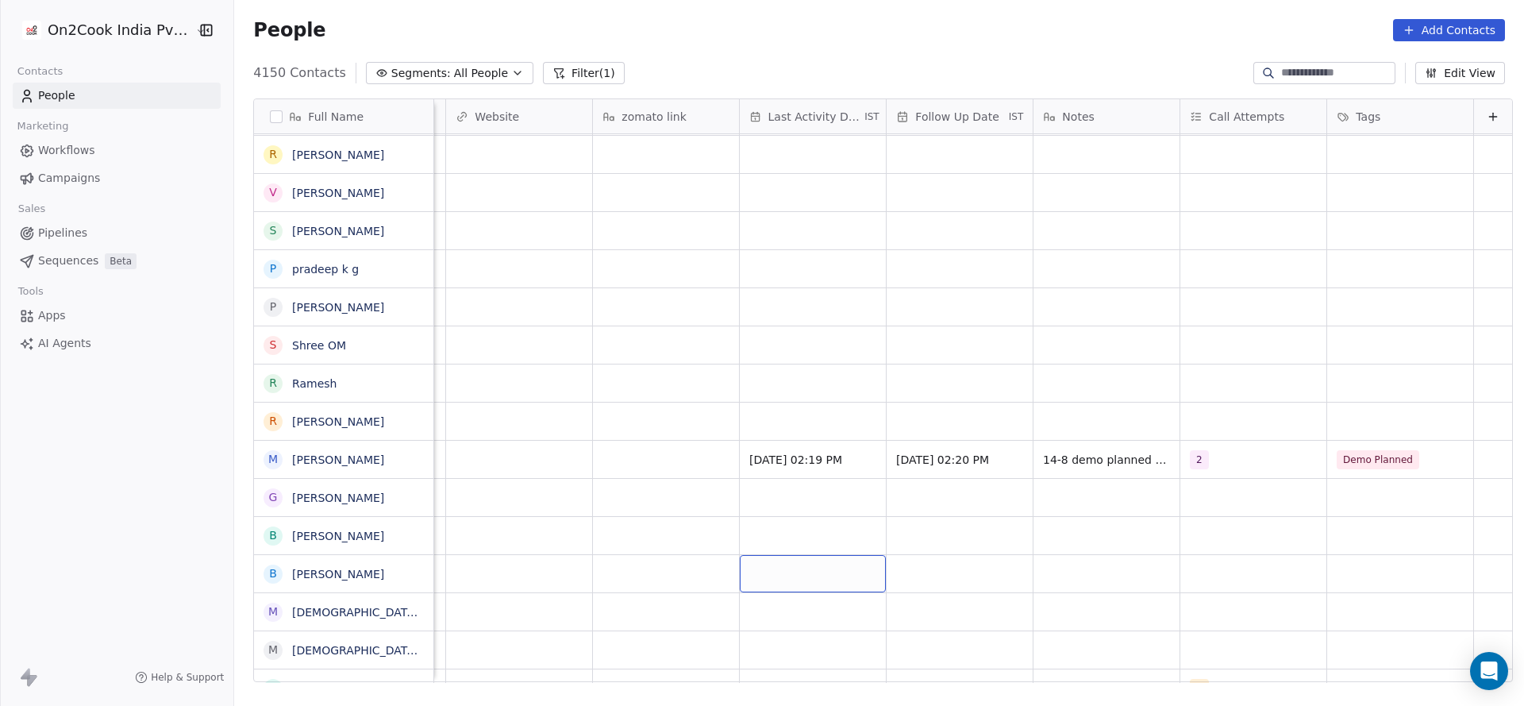
click at [741, 573] on div "grid" at bounding box center [813, 573] width 146 height 37
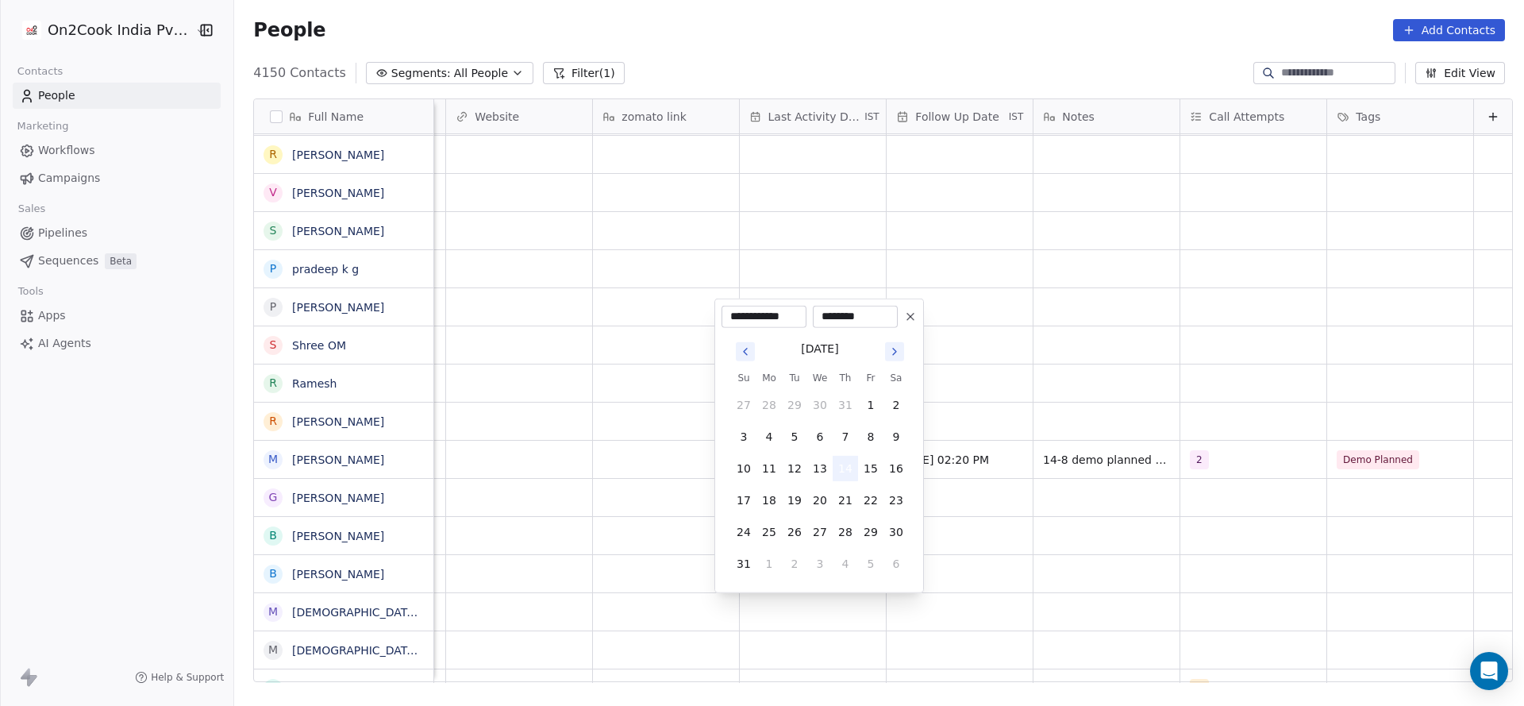
click at [850, 465] on button "14" at bounding box center [845, 468] width 25 height 25
click at [587, 574] on html "On2Cook India Pvt. Ltd. Contacts People Marketing Workflows Campaigns Sales Pip…" at bounding box center [762, 353] width 1524 height 706
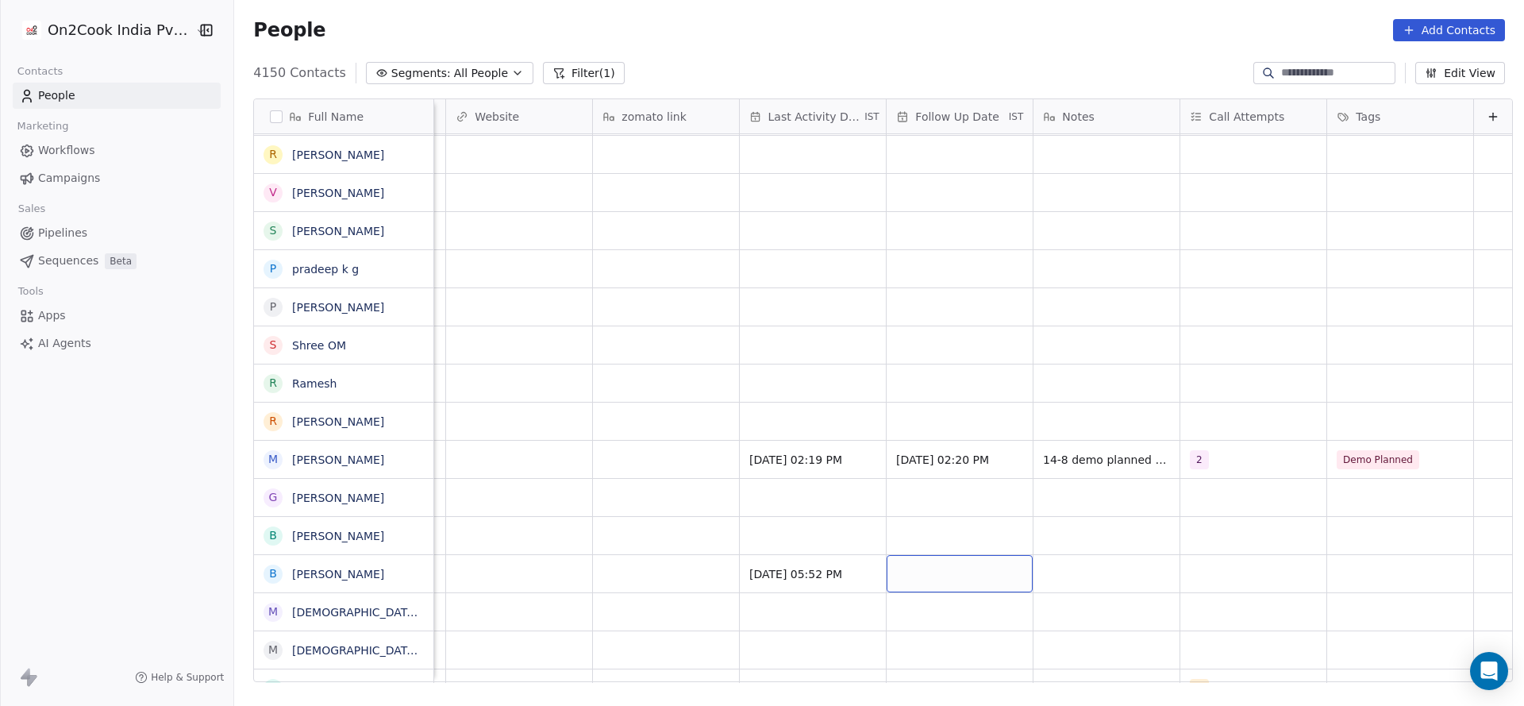
click at [932, 584] on div "grid" at bounding box center [960, 573] width 146 height 37
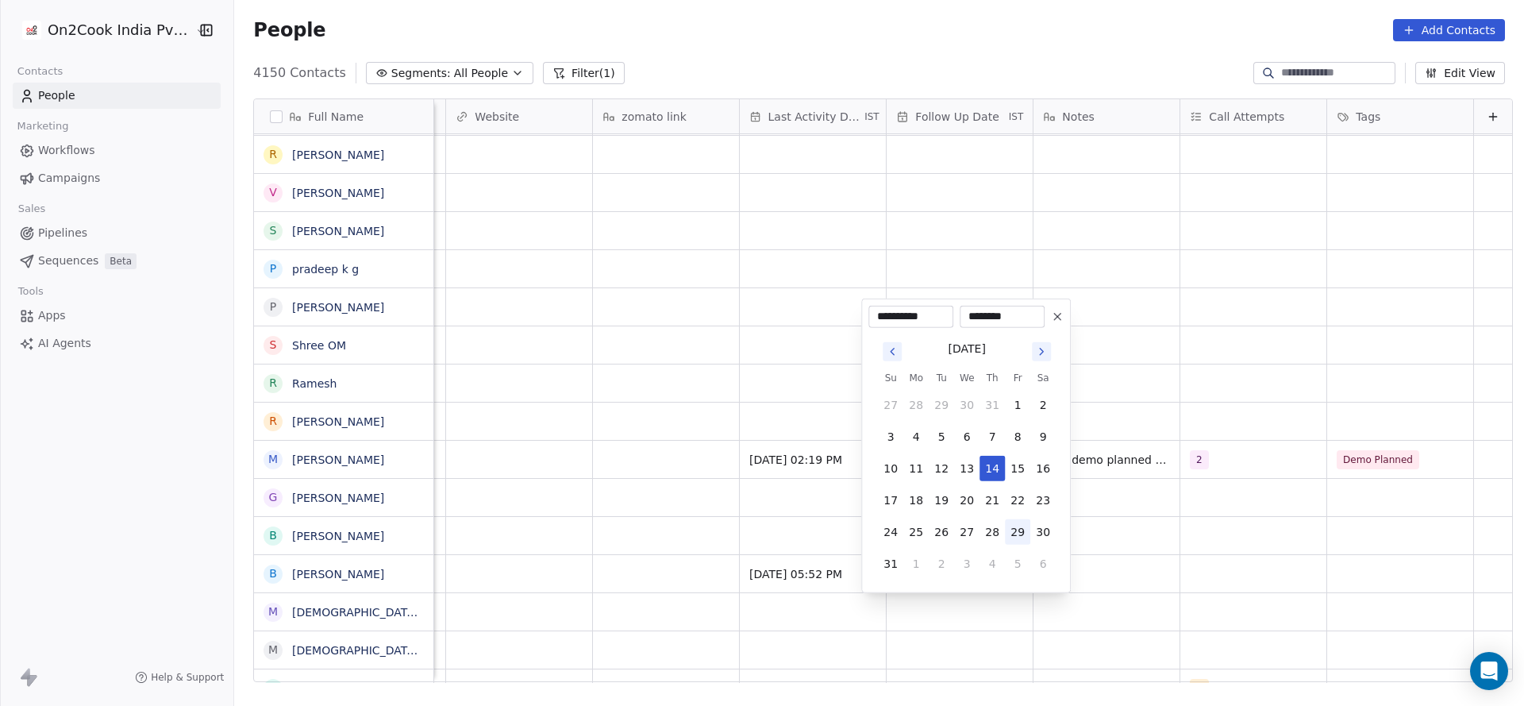
click at [1017, 534] on button "29" at bounding box center [1017, 531] width 25 height 25
type input "**********"
click at [1224, 549] on html "On2Cook India Pvt. Ltd. Contacts People Marketing Workflows Campaigns Sales Pip…" at bounding box center [762, 353] width 1524 height 706
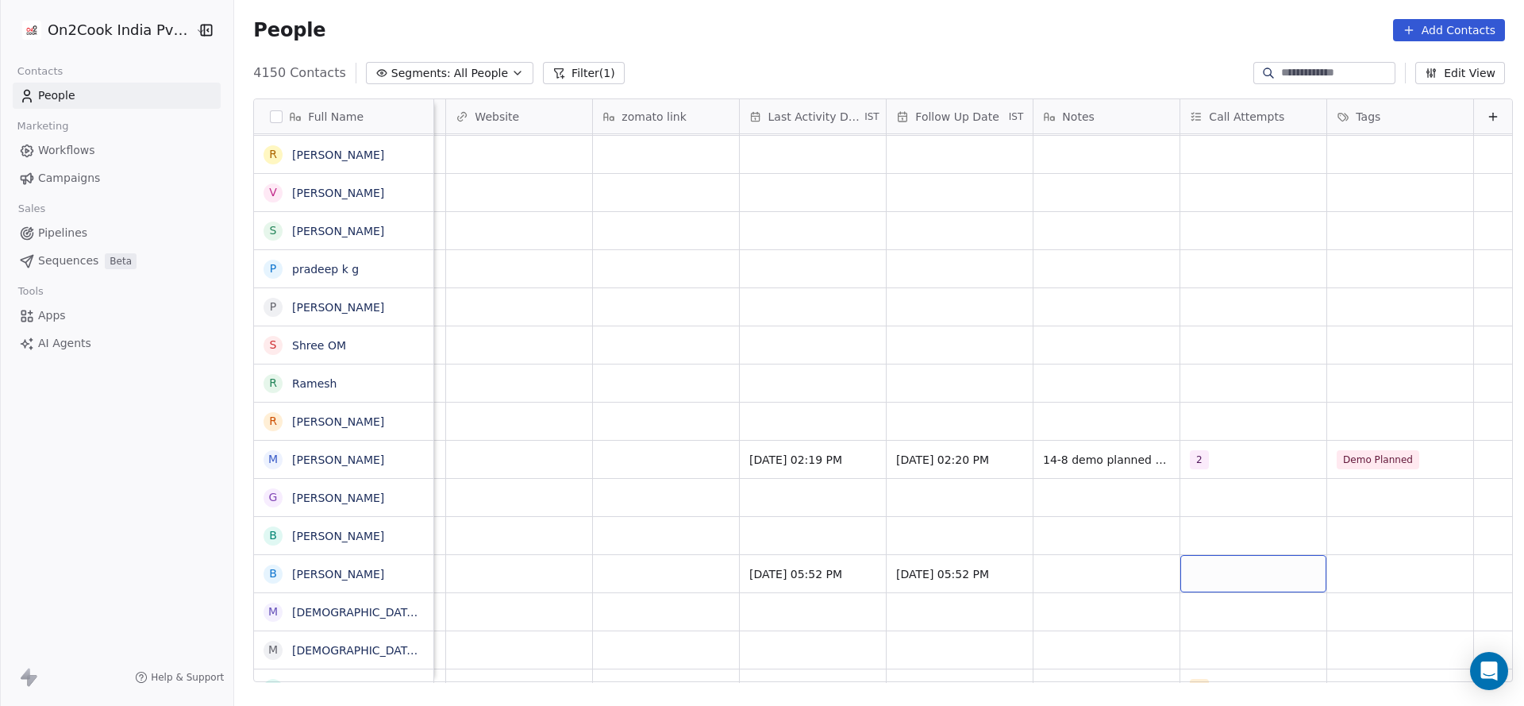
click at [1193, 575] on div "grid" at bounding box center [1254, 573] width 146 height 37
click at [1201, 352] on div "1" at bounding box center [1204, 346] width 6 height 14
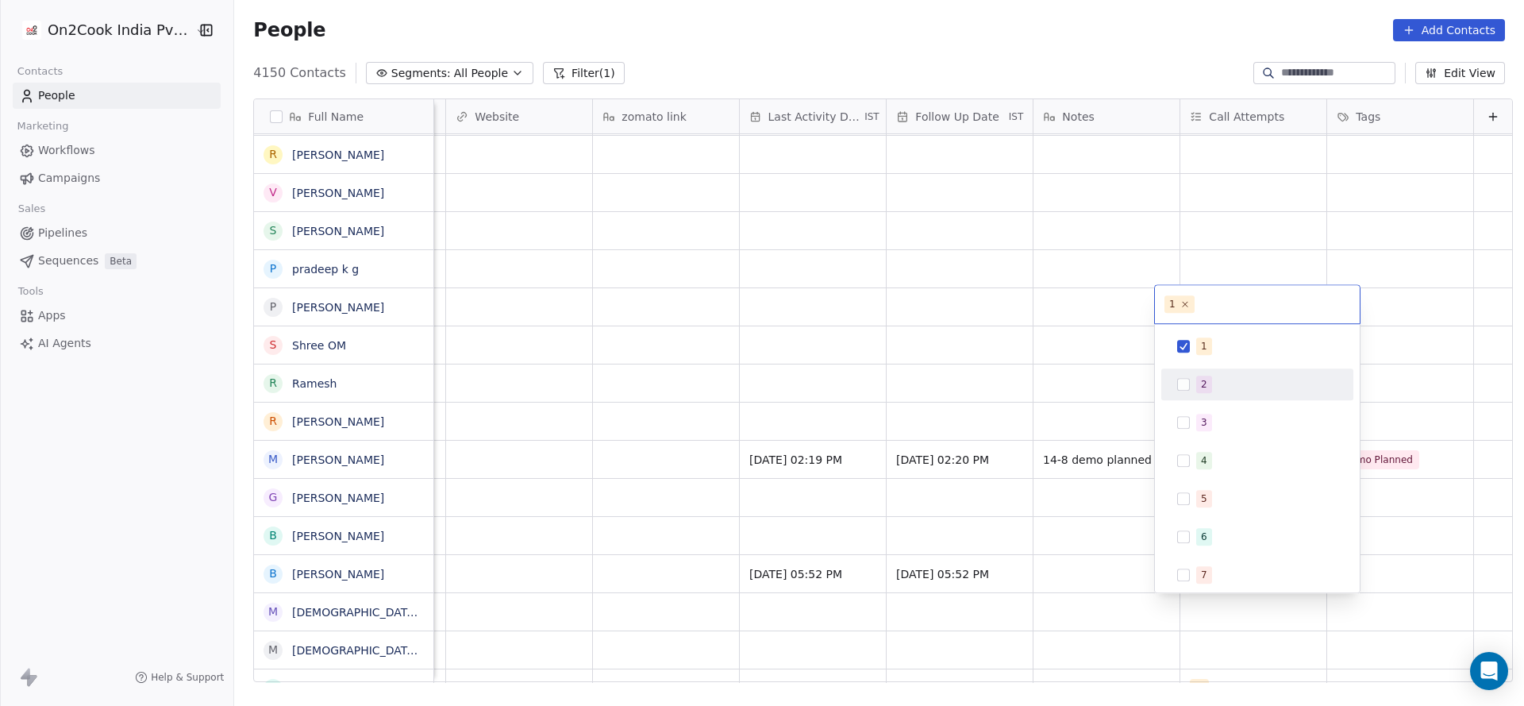
click at [967, 511] on html "On2Cook India Pvt. Ltd. Contacts People Marketing Workflows Campaigns Sales Pip…" at bounding box center [762, 353] width 1524 height 706
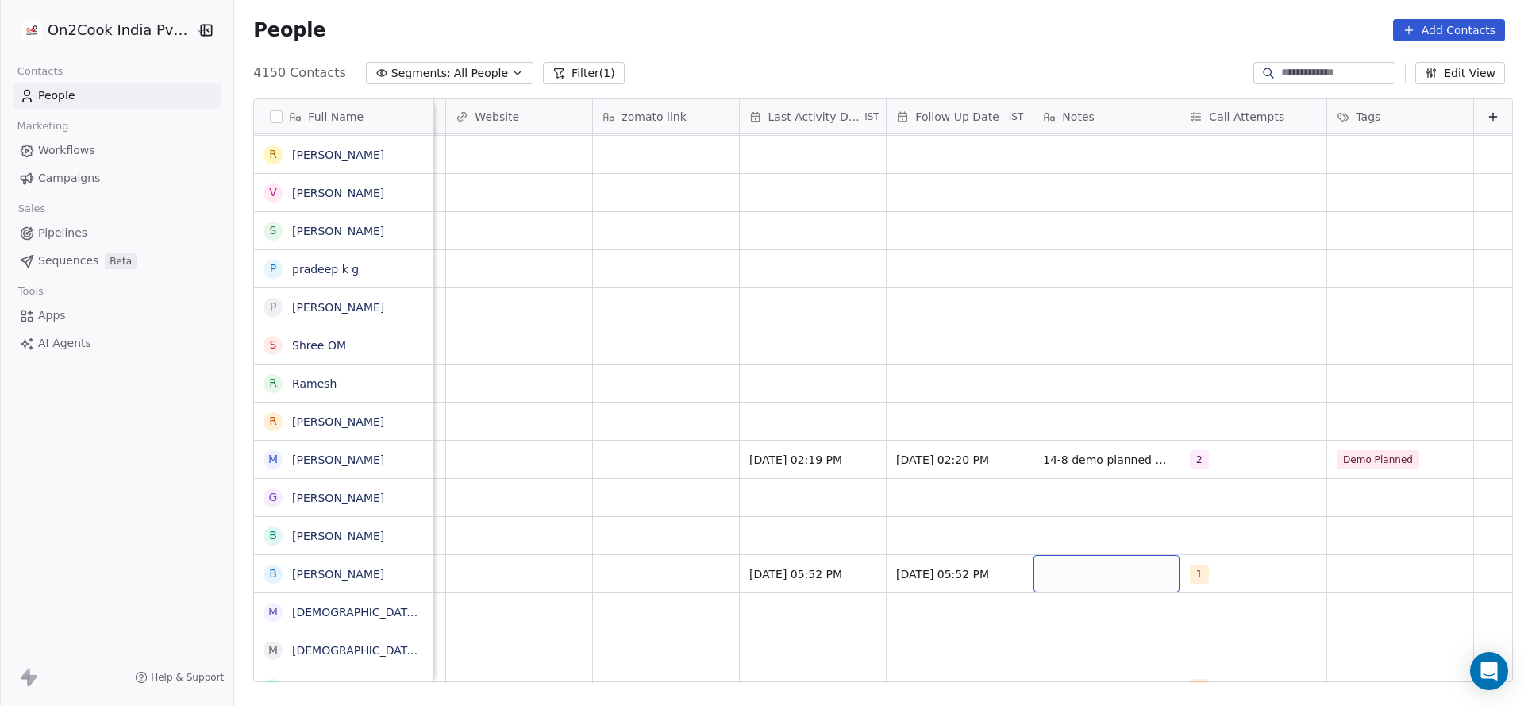
click at [1046, 568] on div "grid" at bounding box center [1107, 573] width 146 height 37
type textarea "**********"
click at [669, 603] on html "On2Cook India Pvt. Ltd. Contacts People Marketing Workflows Campaigns Sales Pip…" at bounding box center [762, 353] width 1524 height 706
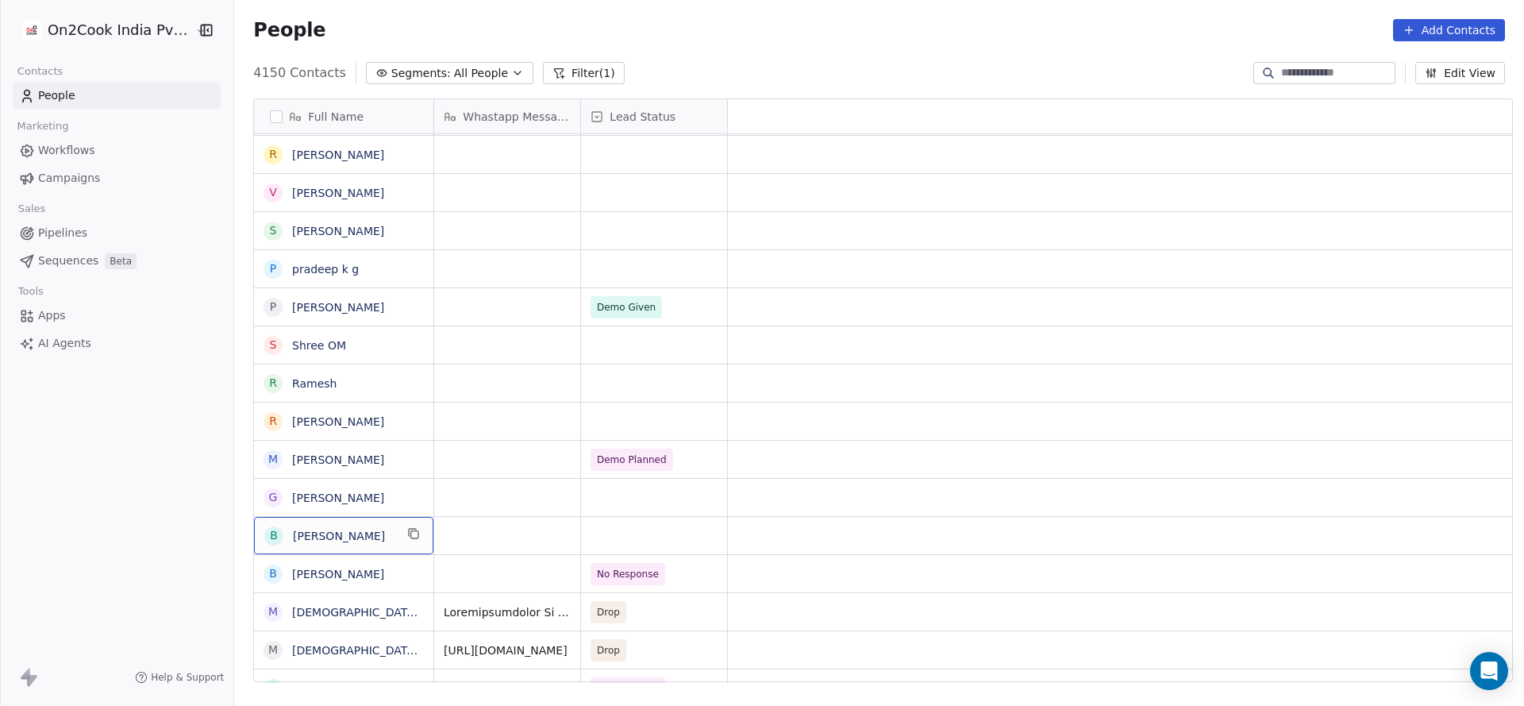
scroll to position [0, 0]
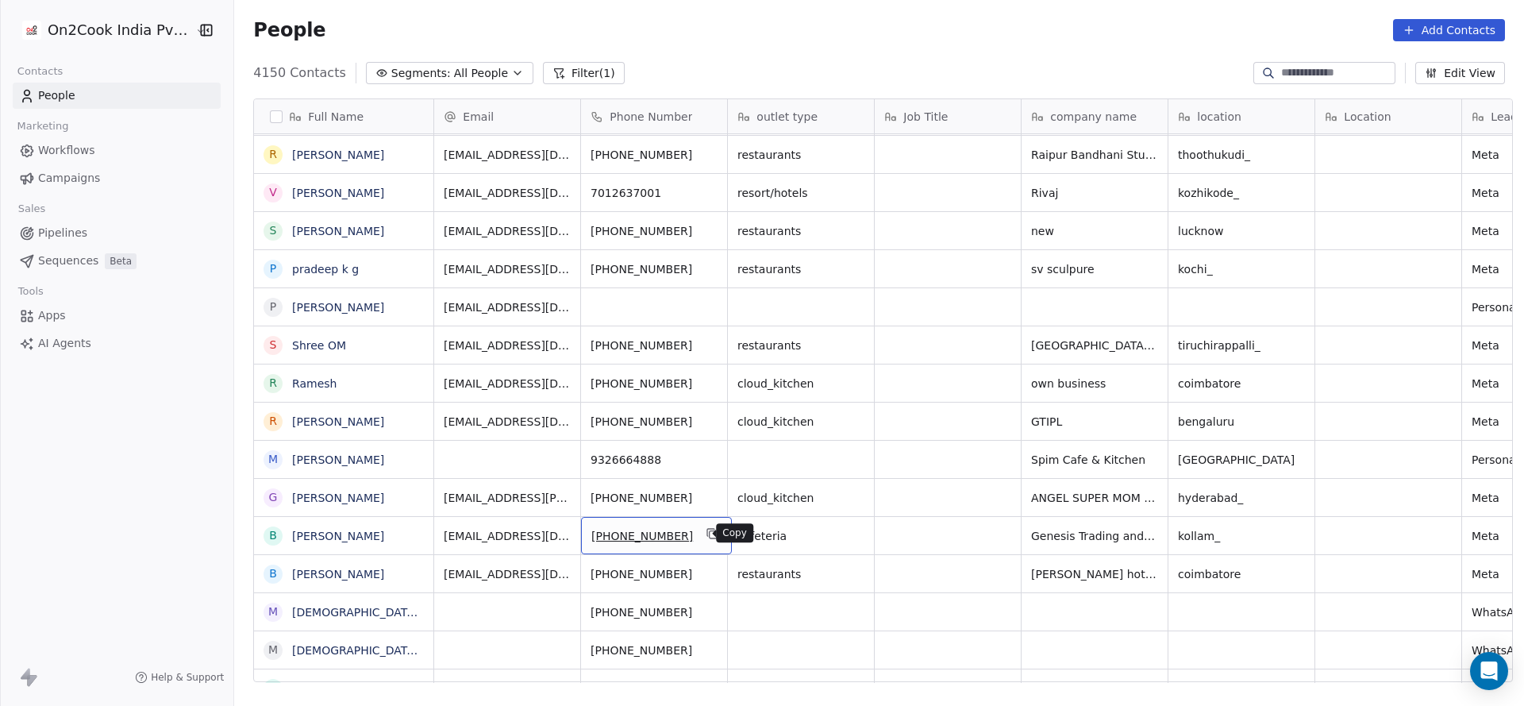
click at [707, 527] on icon "grid" at bounding box center [713, 533] width 13 height 13
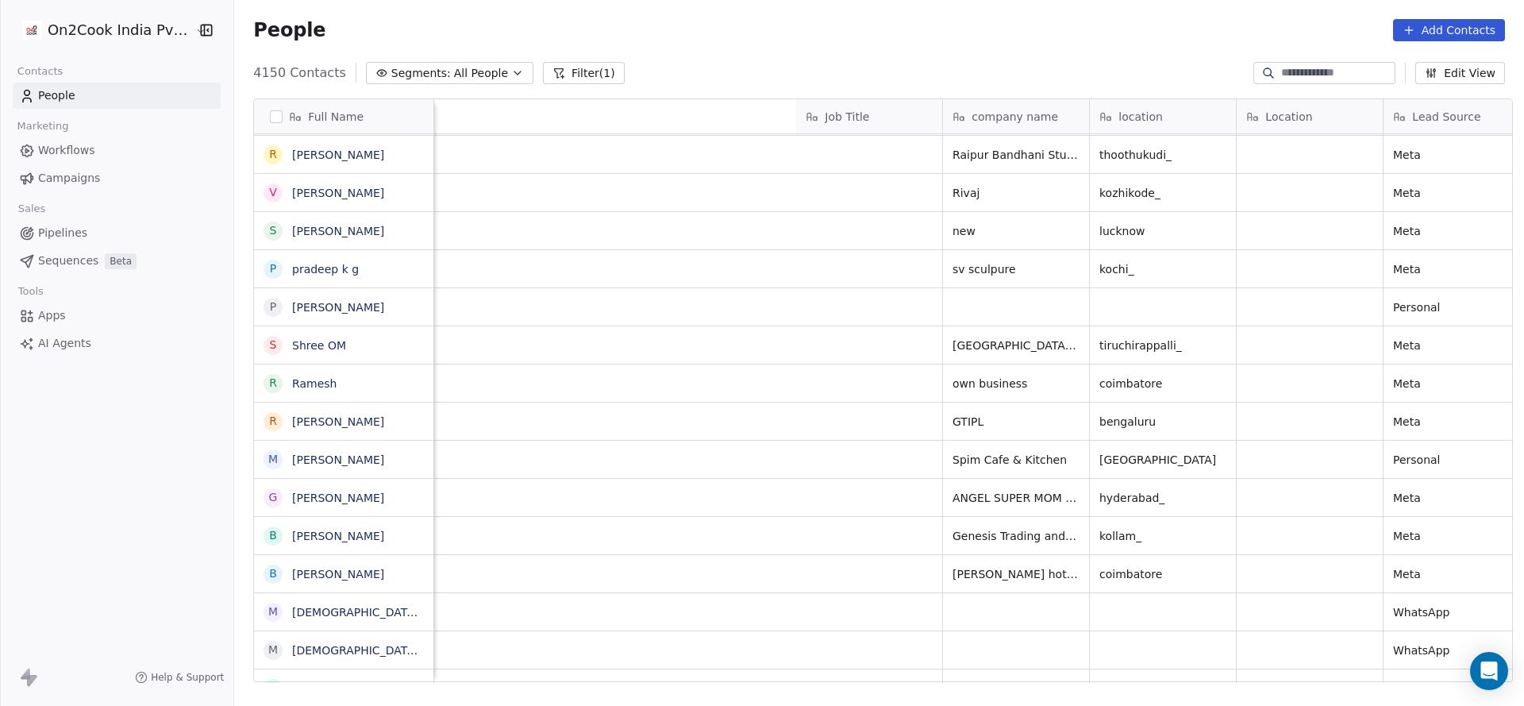
scroll to position [0, 1019]
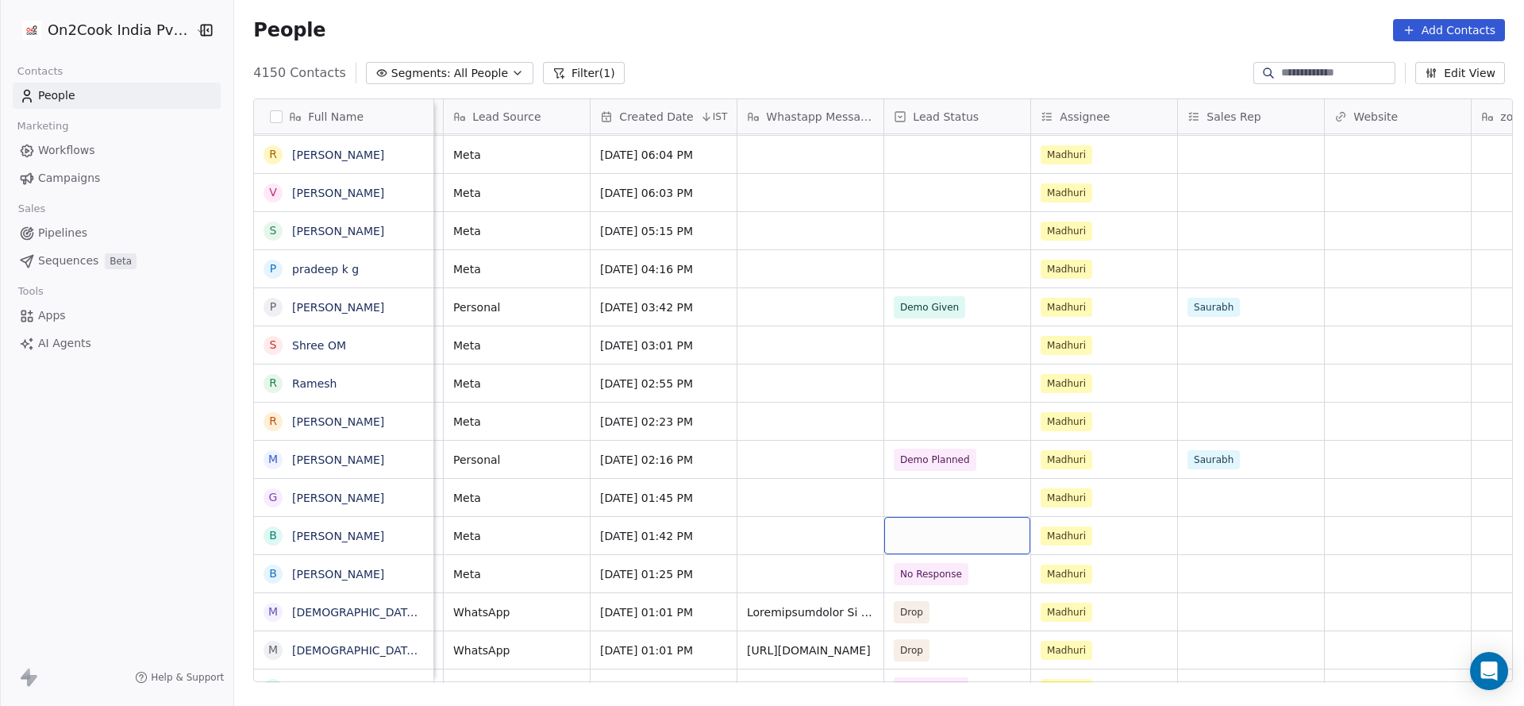
click at [905, 542] on div "grid" at bounding box center [958, 535] width 146 height 37
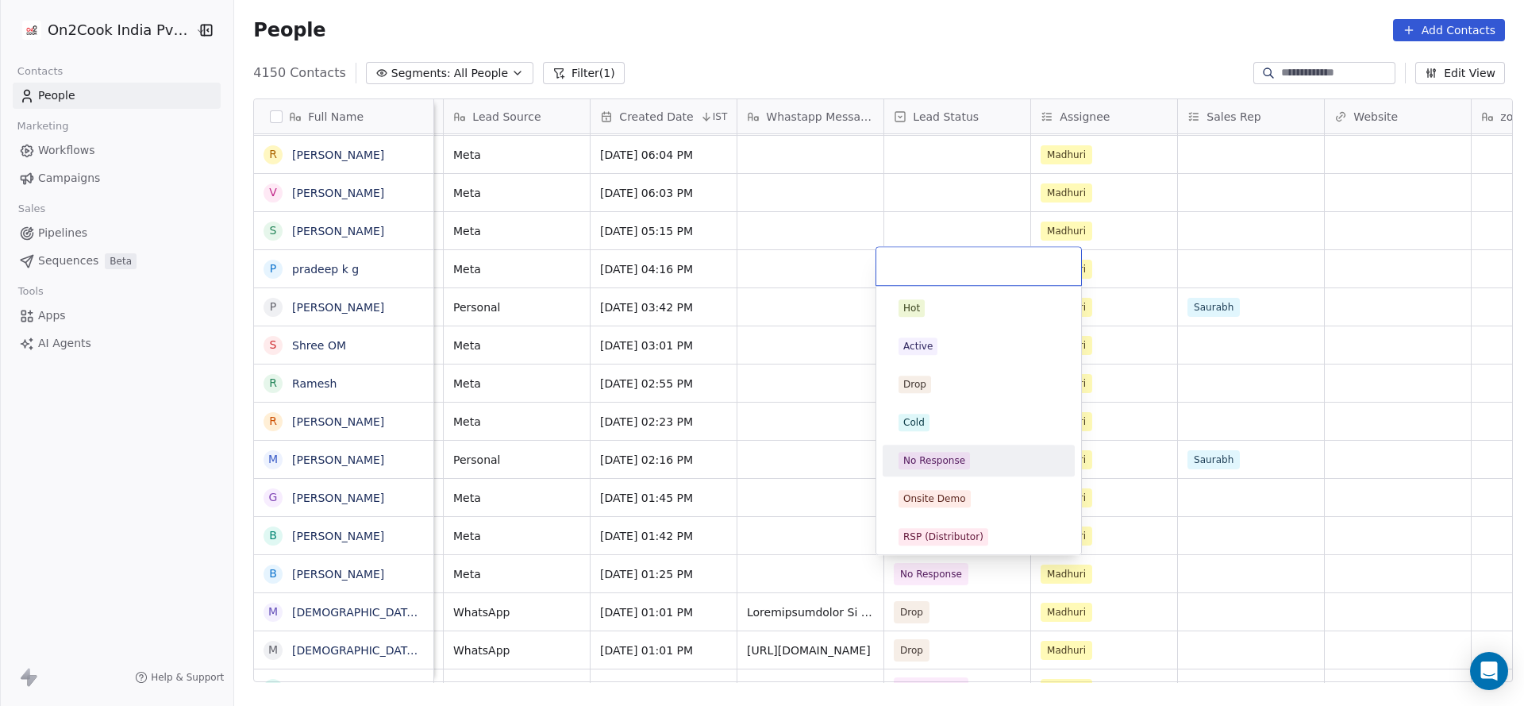
click at [942, 461] on div "No Response" at bounding box center [935, 460] width 62 height 14
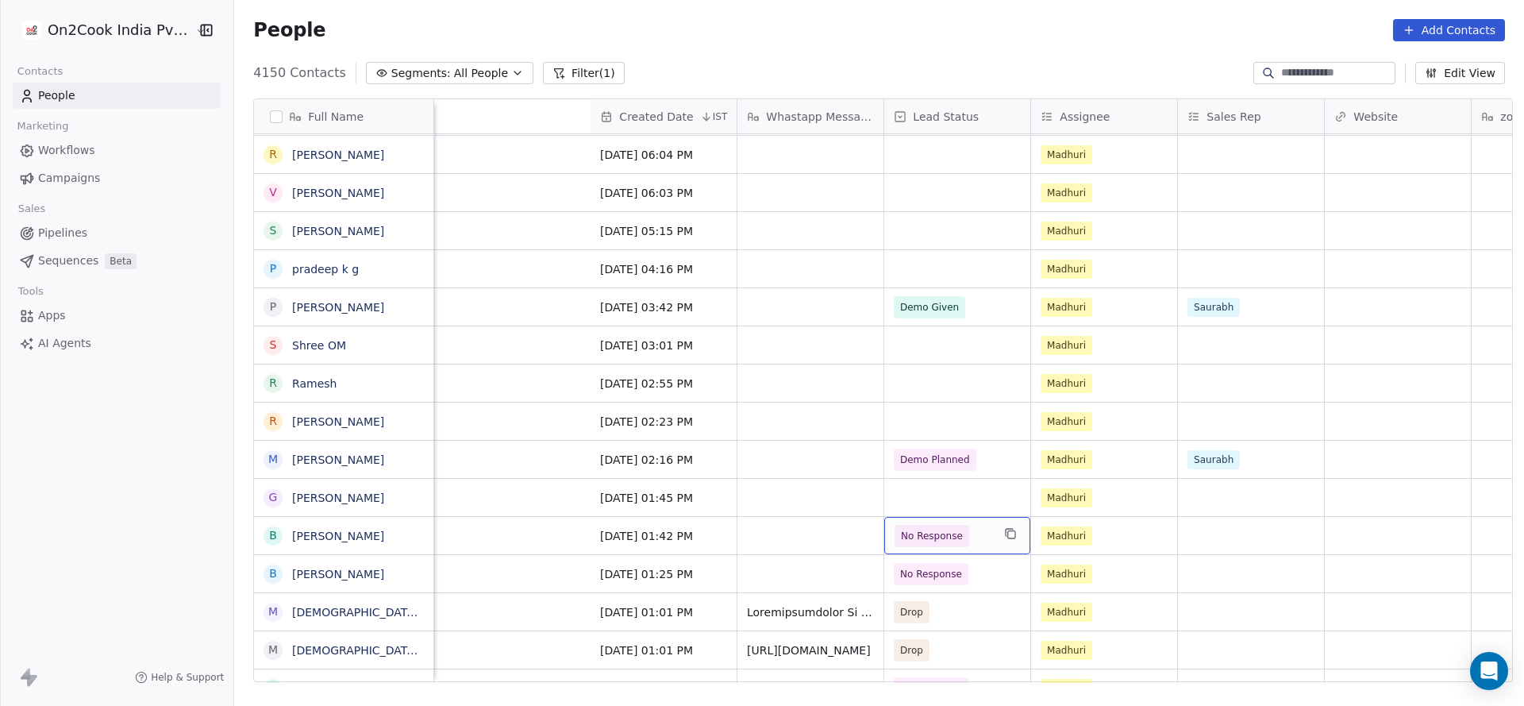
scroll to position [0, 1677]
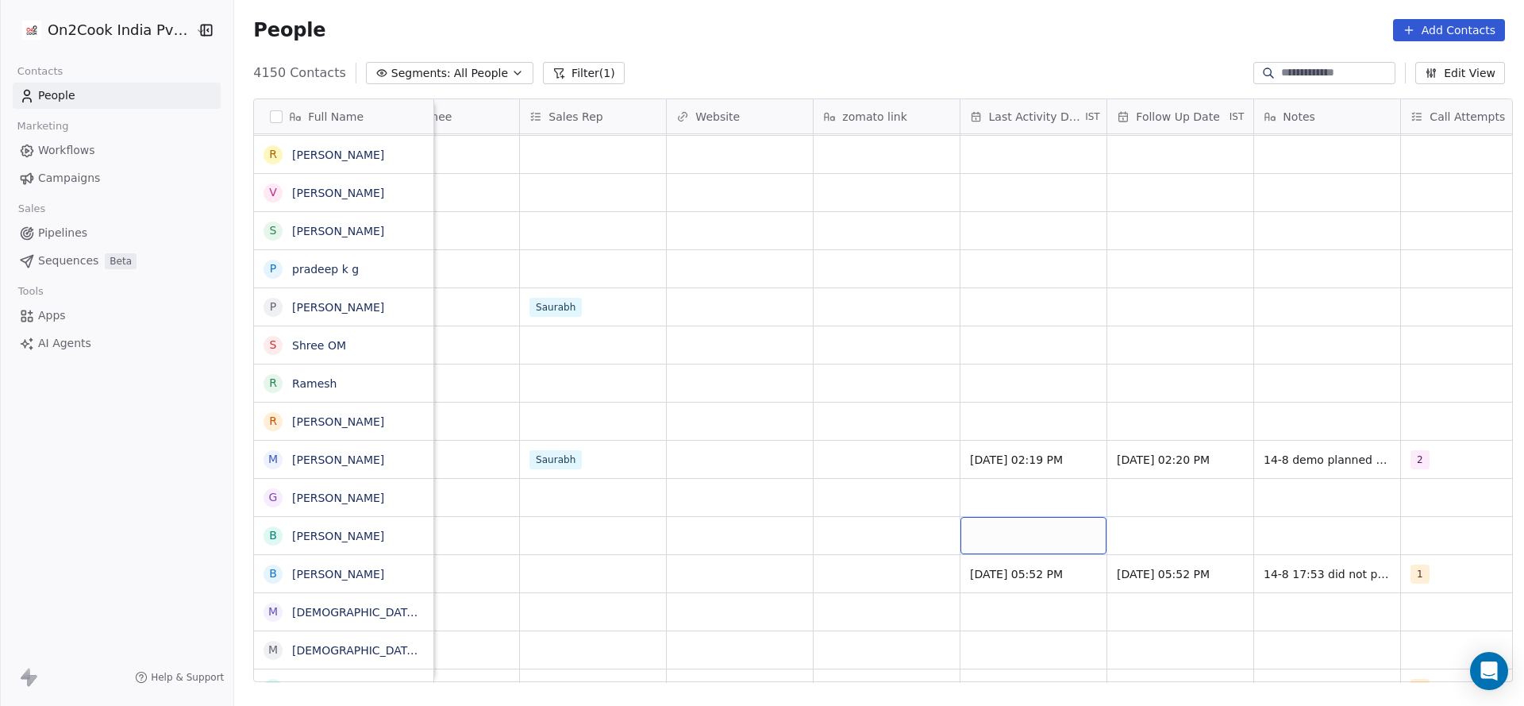
click at [1015, 543] on div "grid" at bounding box center [1034, 535] width 146 height 37
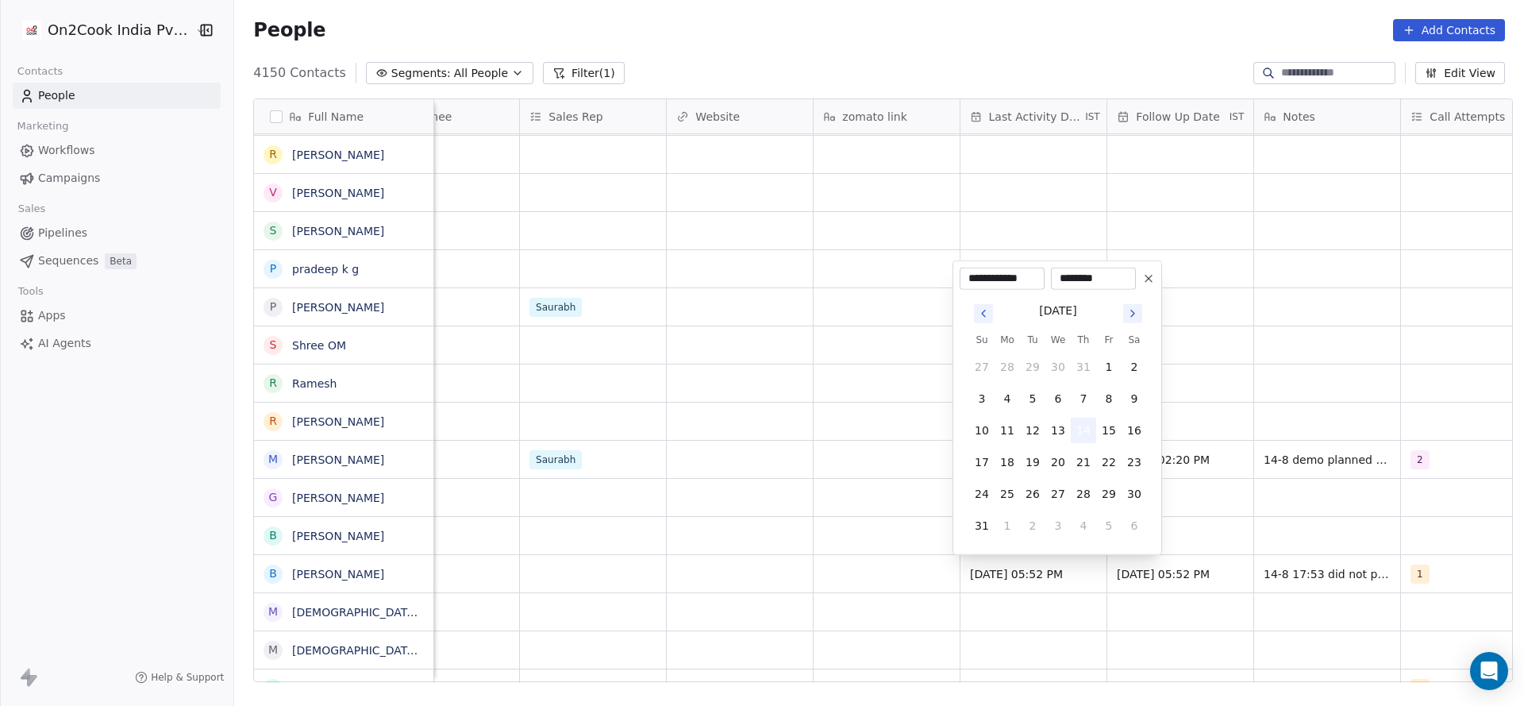
click at [1075, 437] on button "14" at bounding box center [1083, 430] width 25 height 25
click at [781, 569] on html "On2Cook India Pvt. Ltd. Contacts People Marketing Workflows Campaigns Sales Pip…" at bounding box center [762, 353] width 1524 height 706
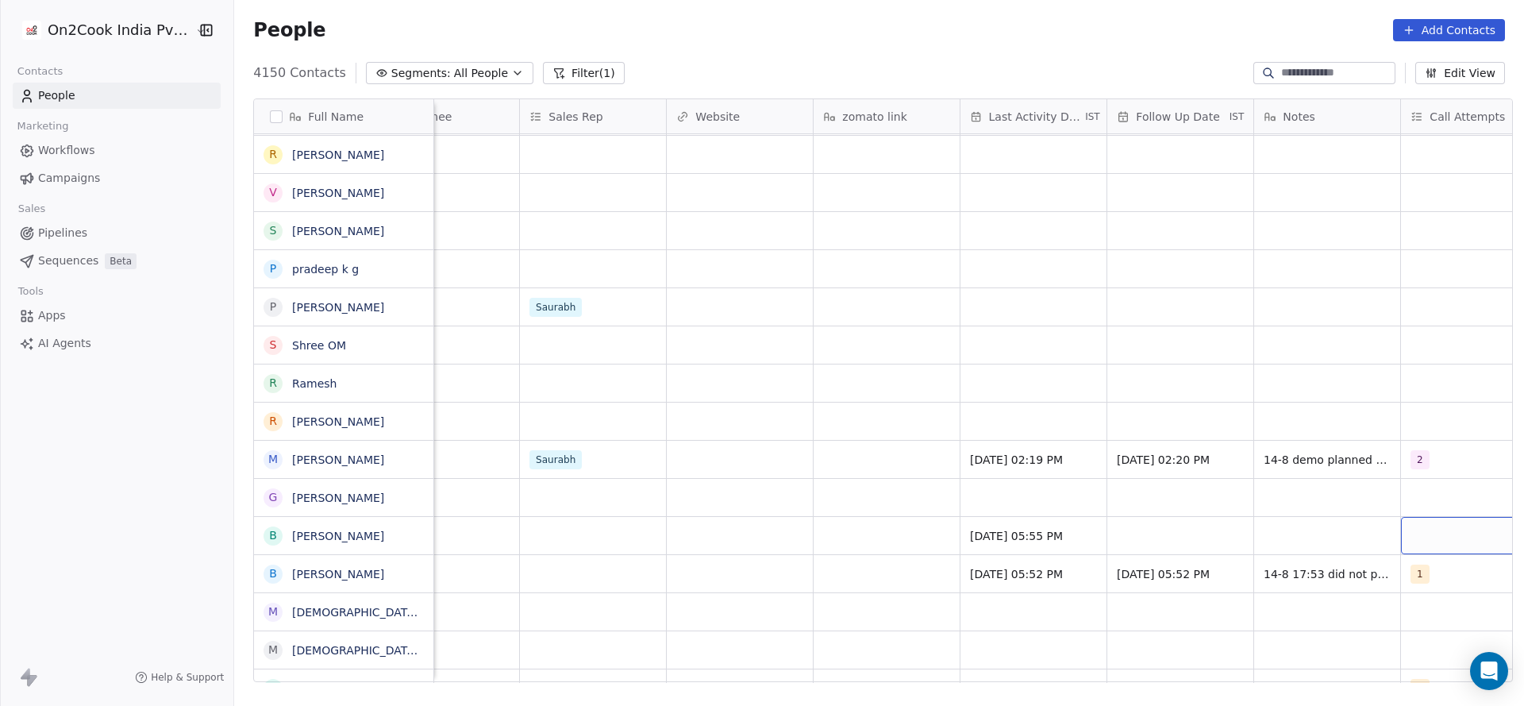
scroll to position [0, 1729]
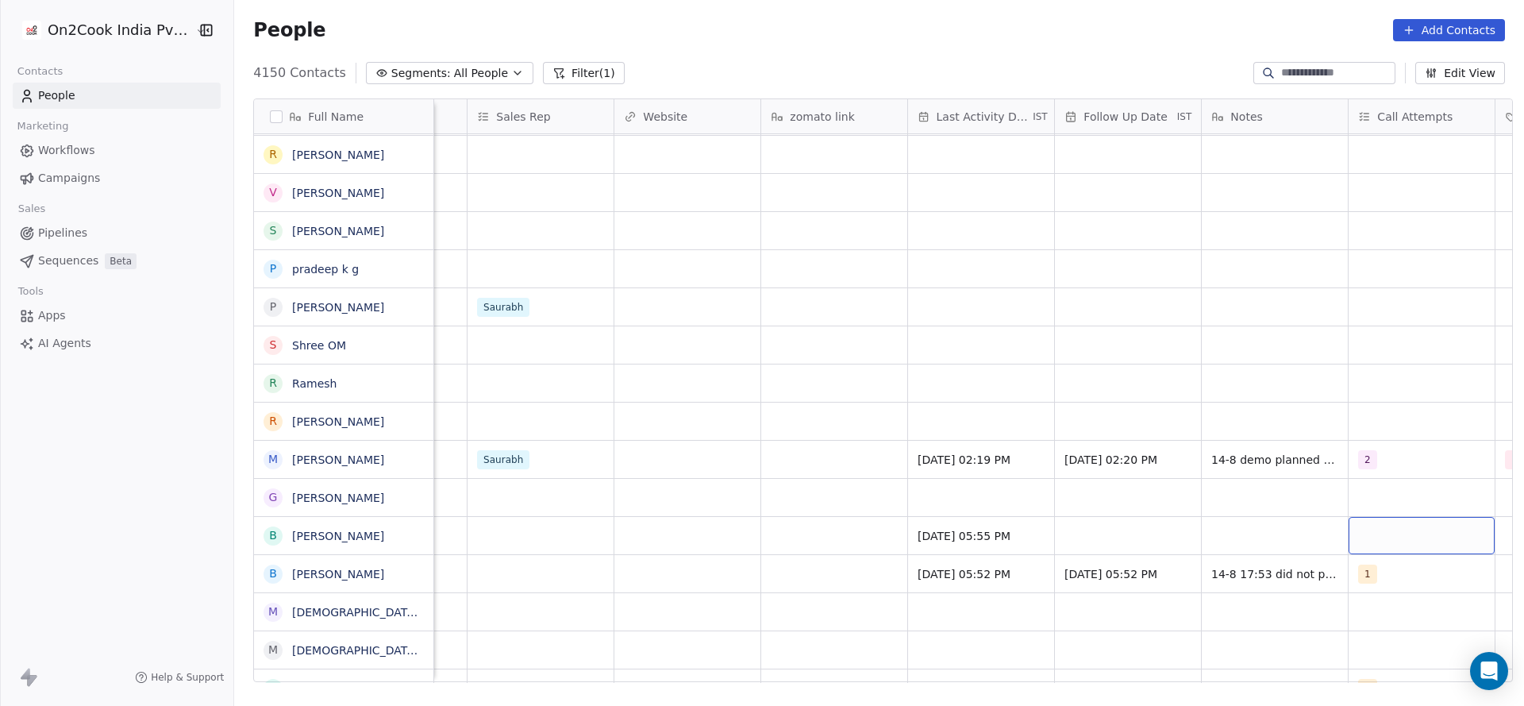
click at [1420, 526] on div "grid" at bounding box center [1422, 535] width 146 height 37
click at [1393, 305] on div "1" at bounding box center [1422, 307] width 141 height 17
click at [955, 495] on html "On2Cook India Pvt. Ltd. Contacts People Marketing Workflows Campaigns Sales Pip…" at bounding box center [762, 353] width 1524 height 706
click at [1117, 536] on div "grid" at bounding box center [1128, 535] width 146 height 37
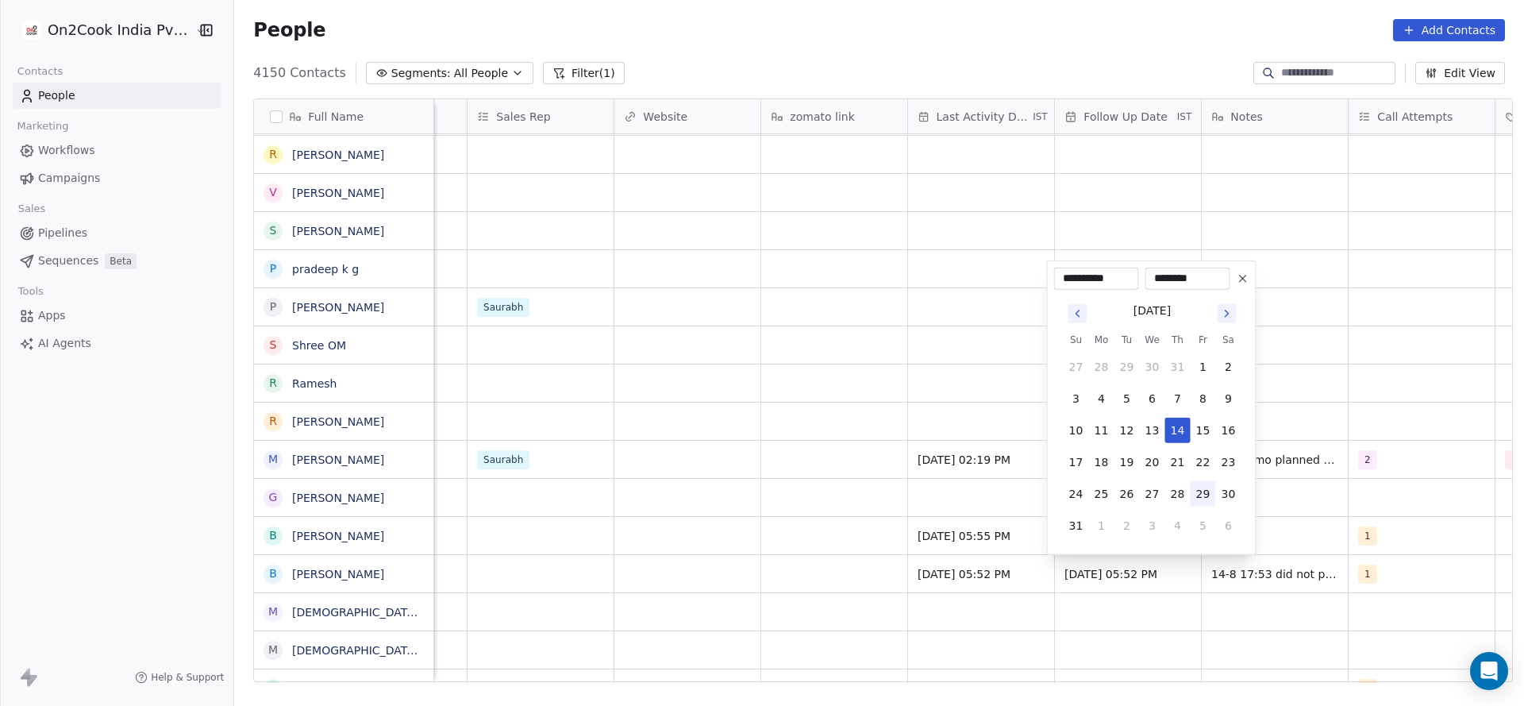
click at [1201, 494] on button "29" at bounding box center [1203, 493] width 25 height 25
type input "**********"
click at [1367, 506] on html "On2Cook India Pvt. Ltd. Contacts People Marketing Workflows Campaigns Sales Pip…" at bounding box center [762, 353] width 1524 height 706
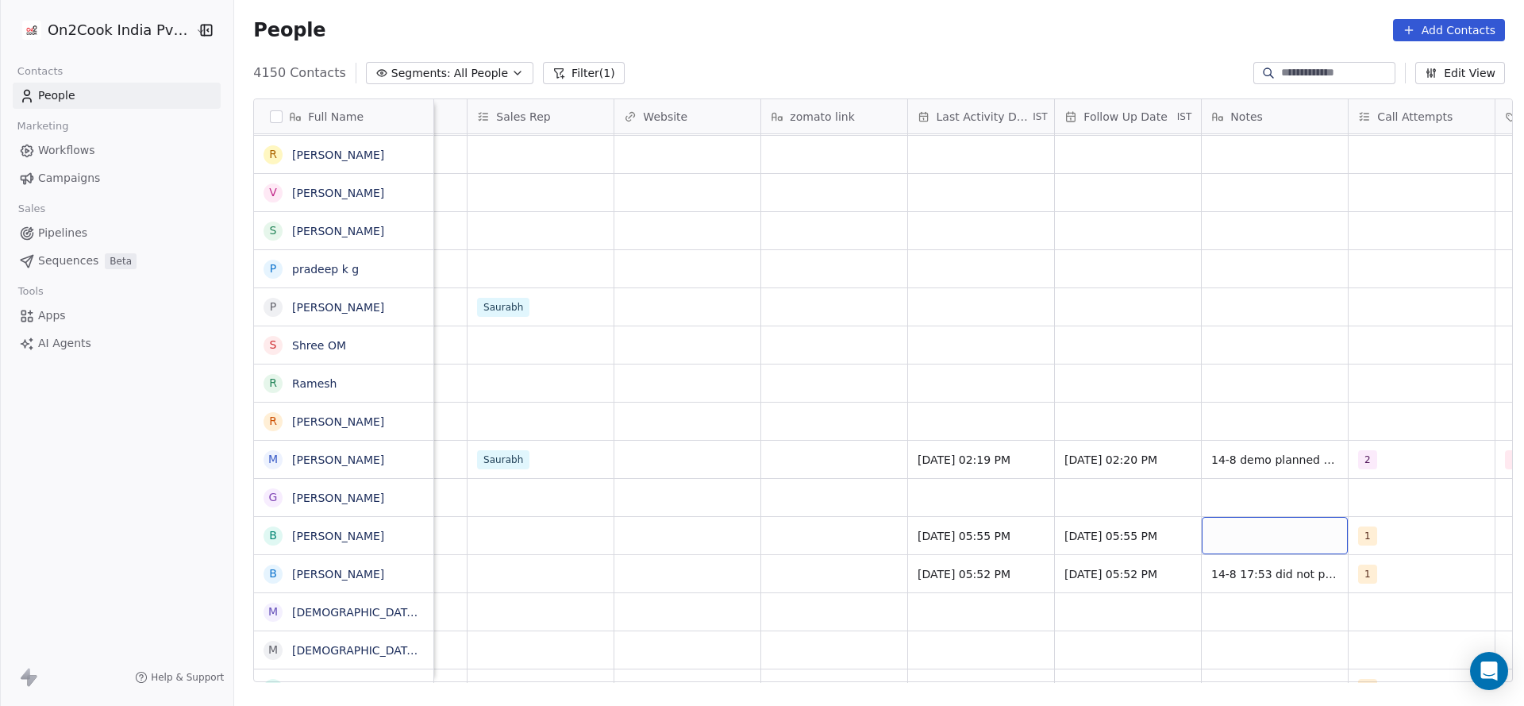
click at [1293, 536] on div "grid" at bounding box center [1275, 535] width 146 height 37
type textarea "**********"
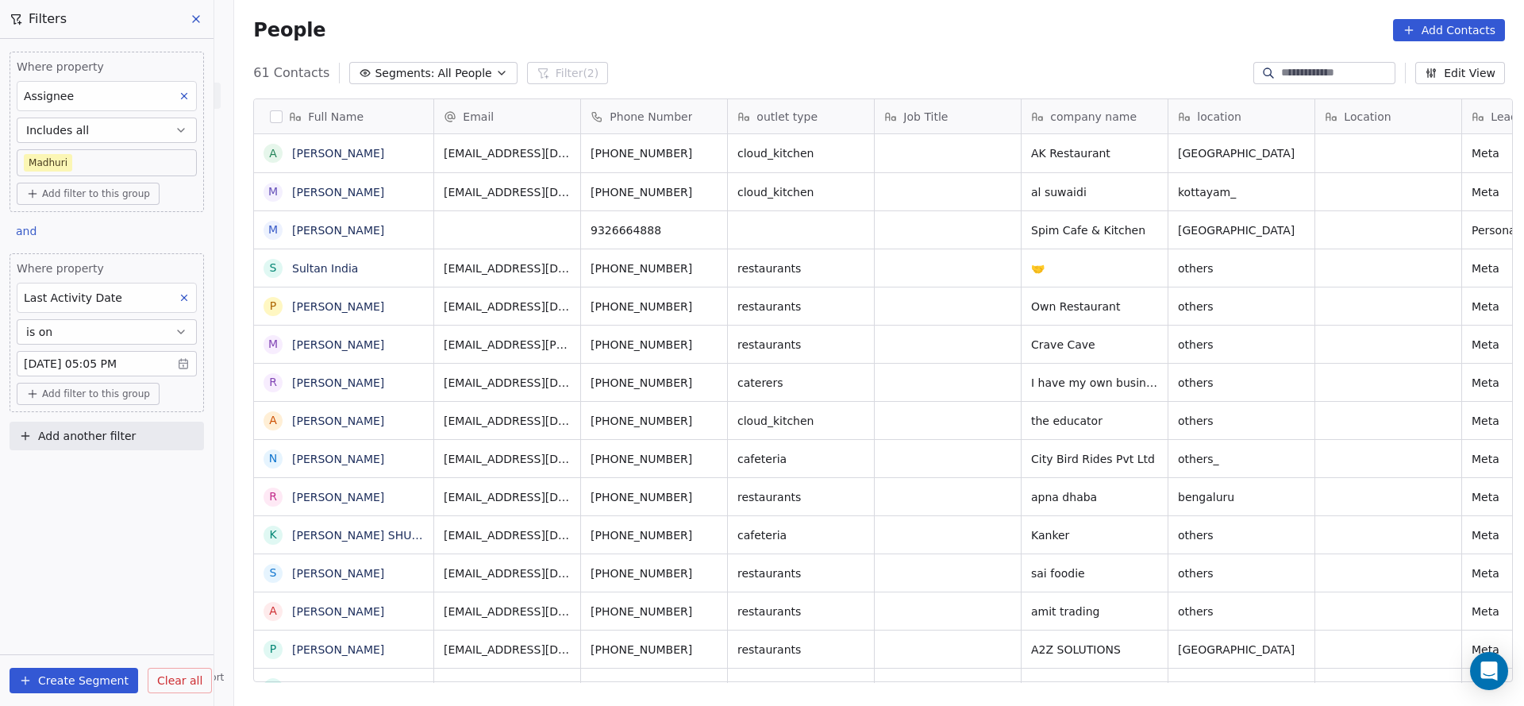
scroll to position [603, 1279]
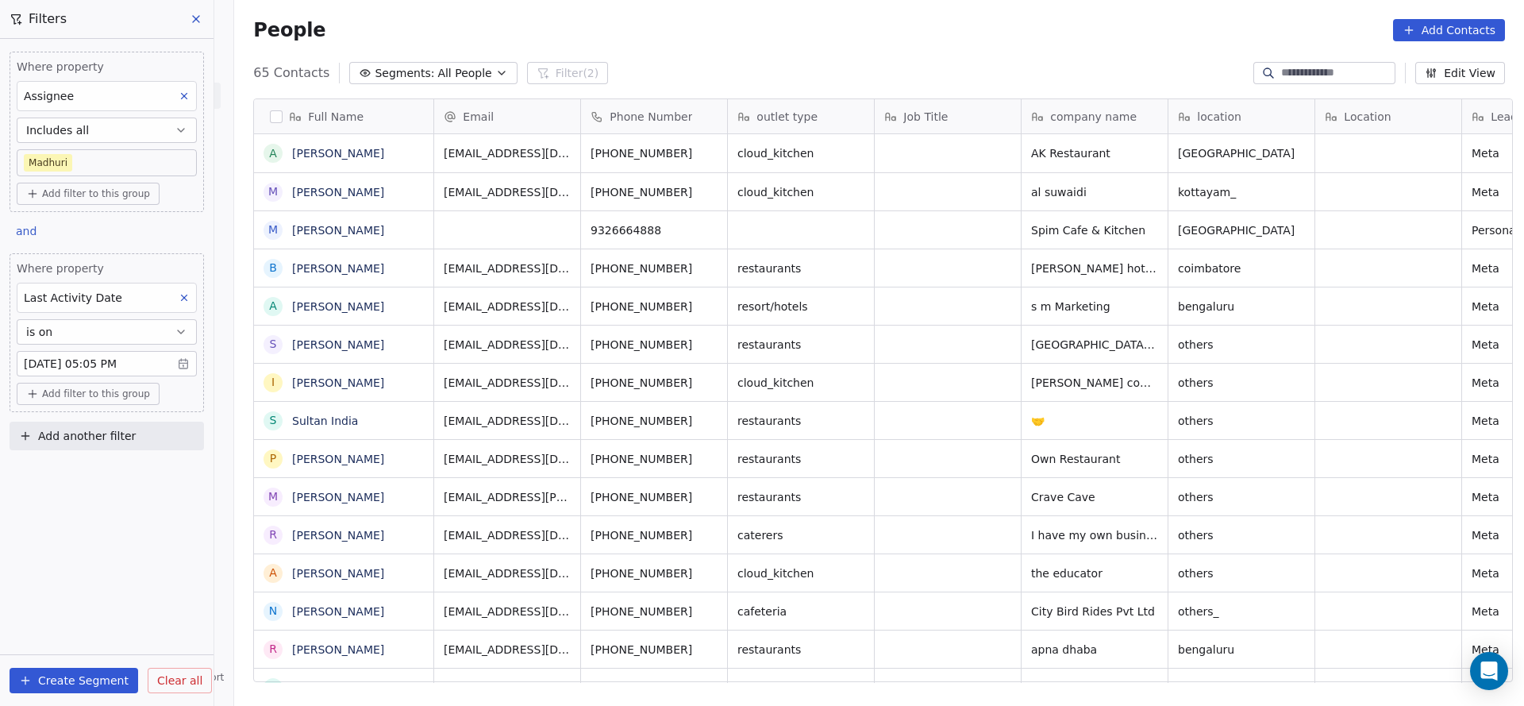
click at [114, 436] on span "Add another filter" at bounding box center [87, 436] width 98 height 17
click at [87, 472] on span "Contact properties" at bounding box center [77, 470] width 103 height 17
type input "***"
click at [40, 584] on span "Lead Status" at bounding box center [59, 579] width 66 height 16
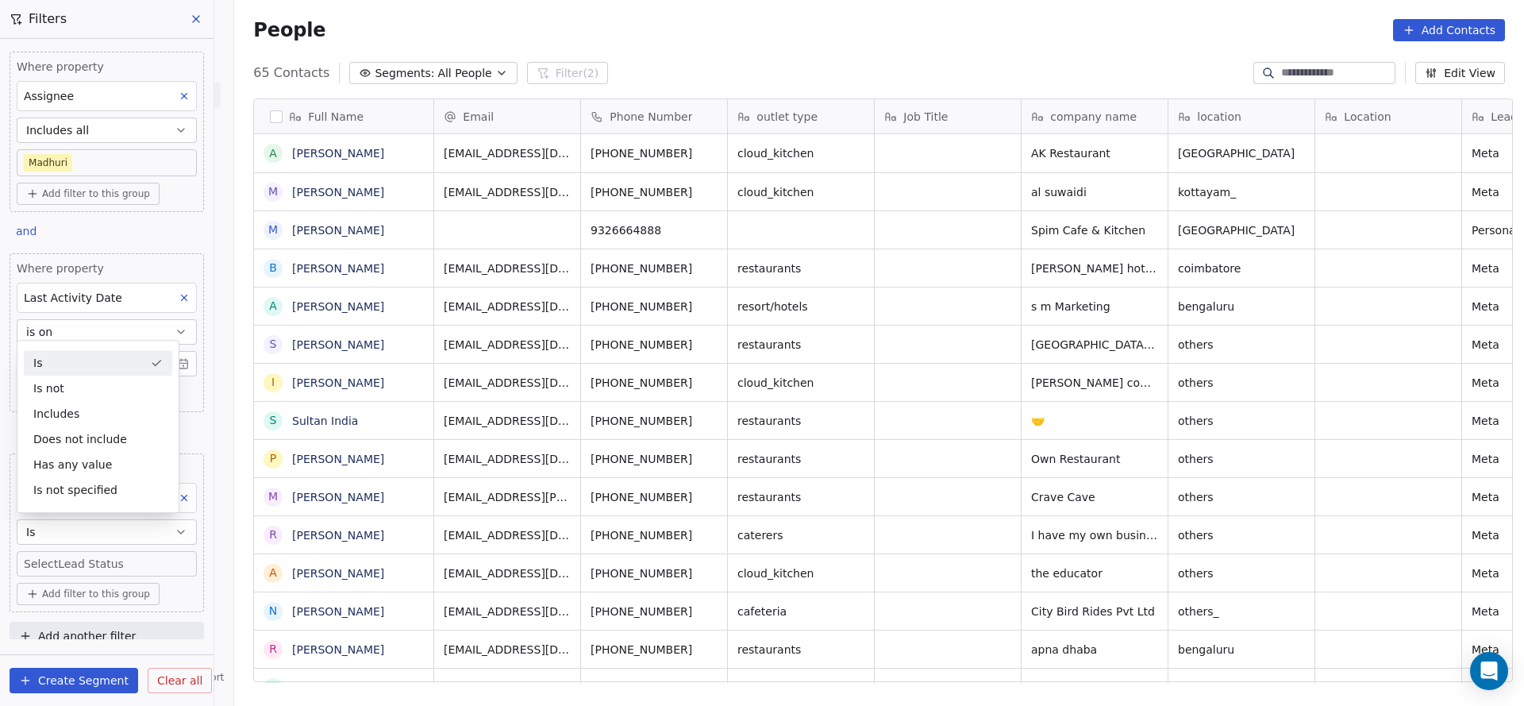
click at [115, 357] on div "Is" at bounding box center [98, 362] width 148 height 25
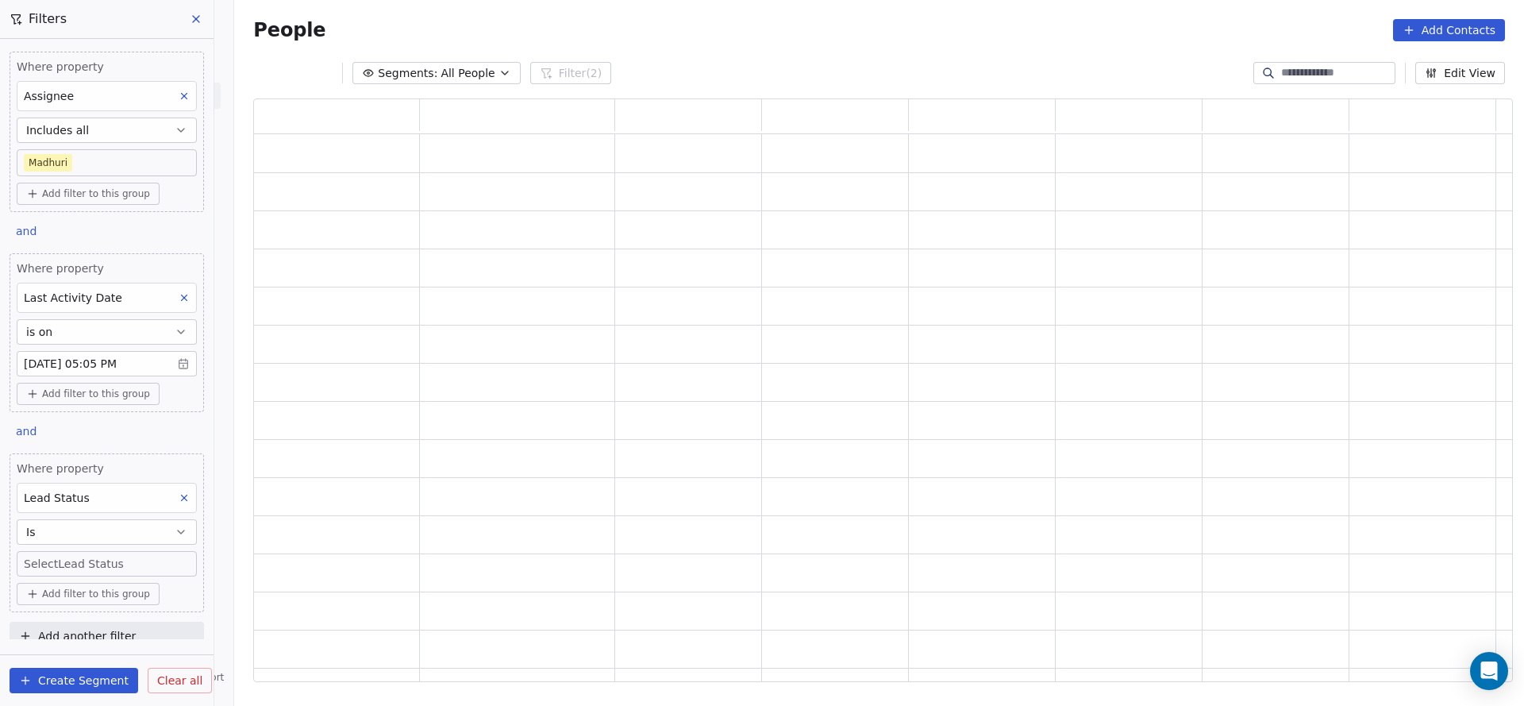
scroll to position [565, 1241]
click at [100, 562] on body "On2Cook India Pvt. Ltd. Contacts People Marketing Workflows Campaigns Sales Pip…" at bounding box center [762, 353] width 1524 height 706
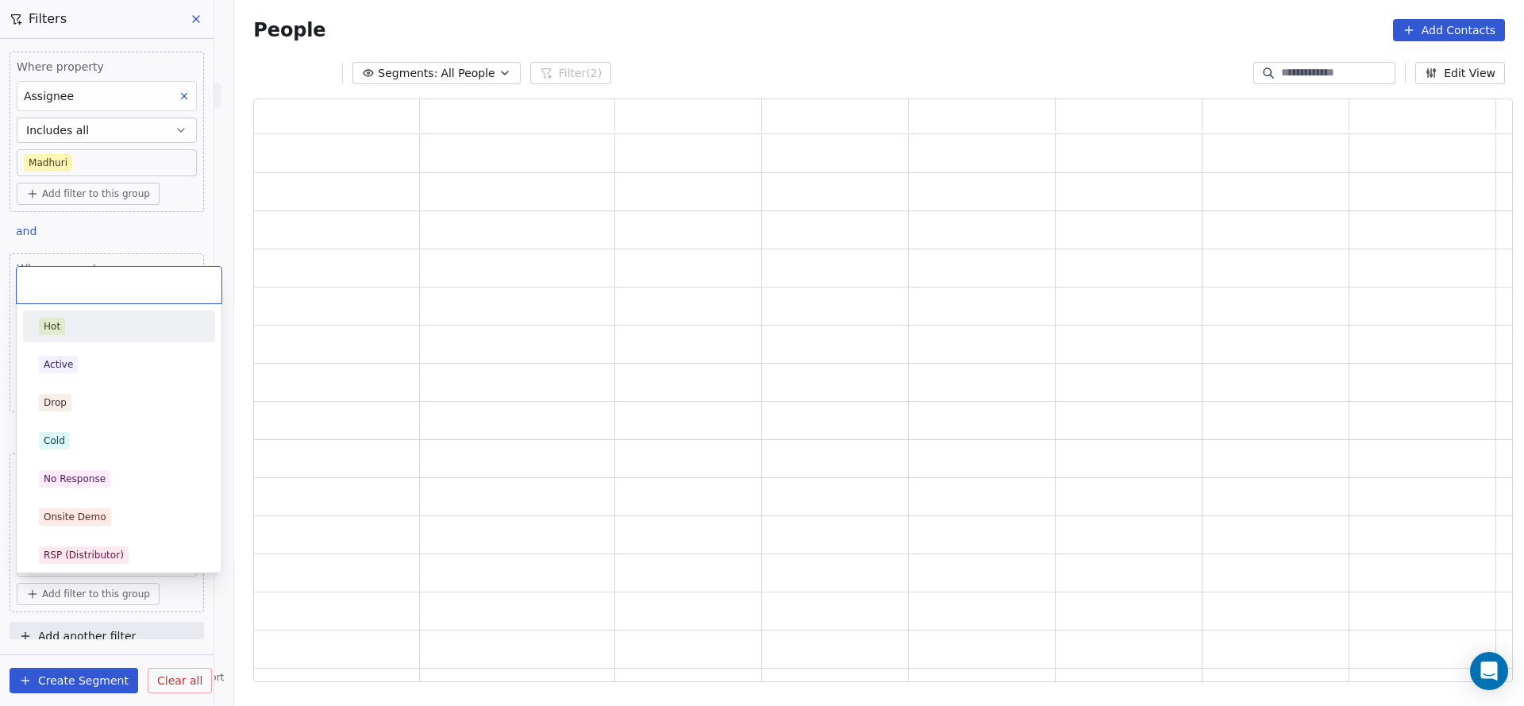
click at [117, 466] on div "No Response" at bounding box center [118, 478] width 179 height 25
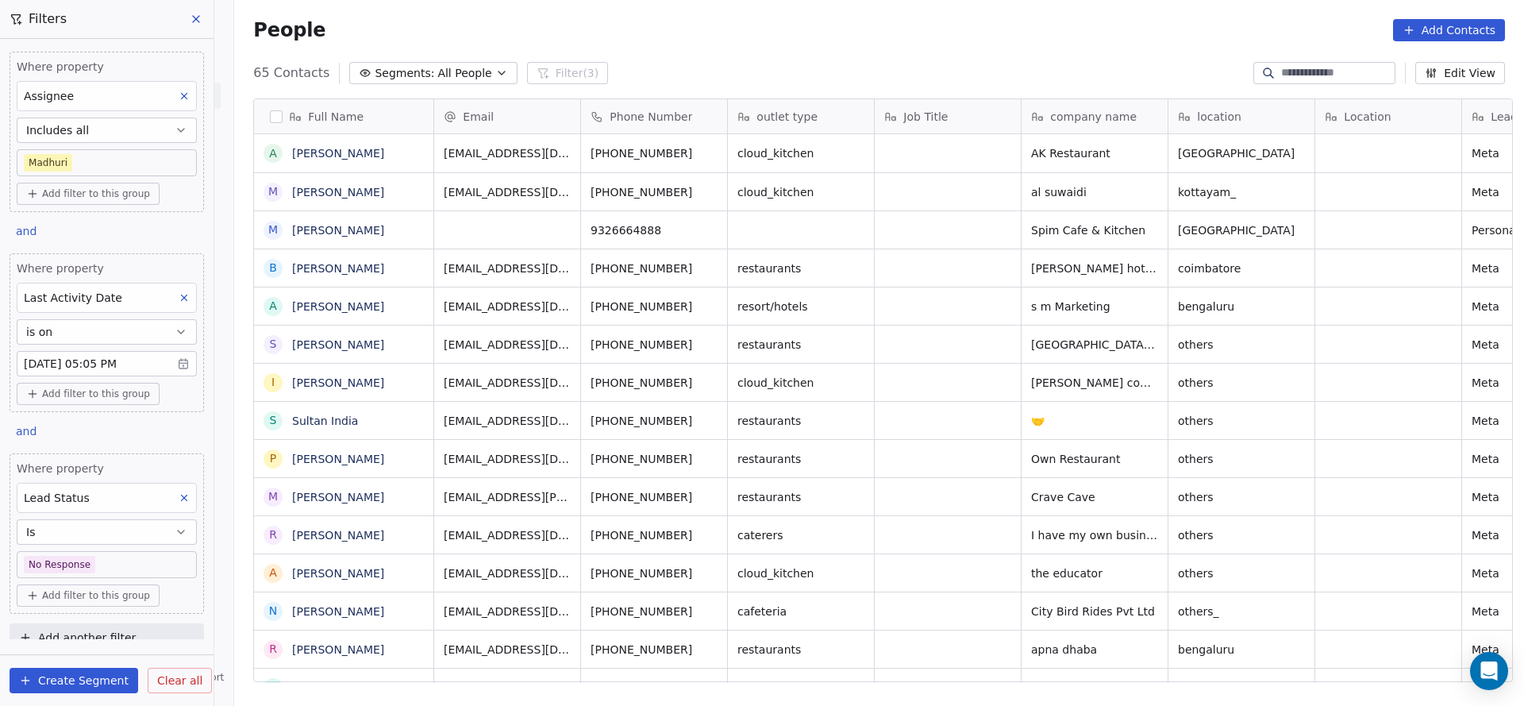
scroll to position [603, 1279]
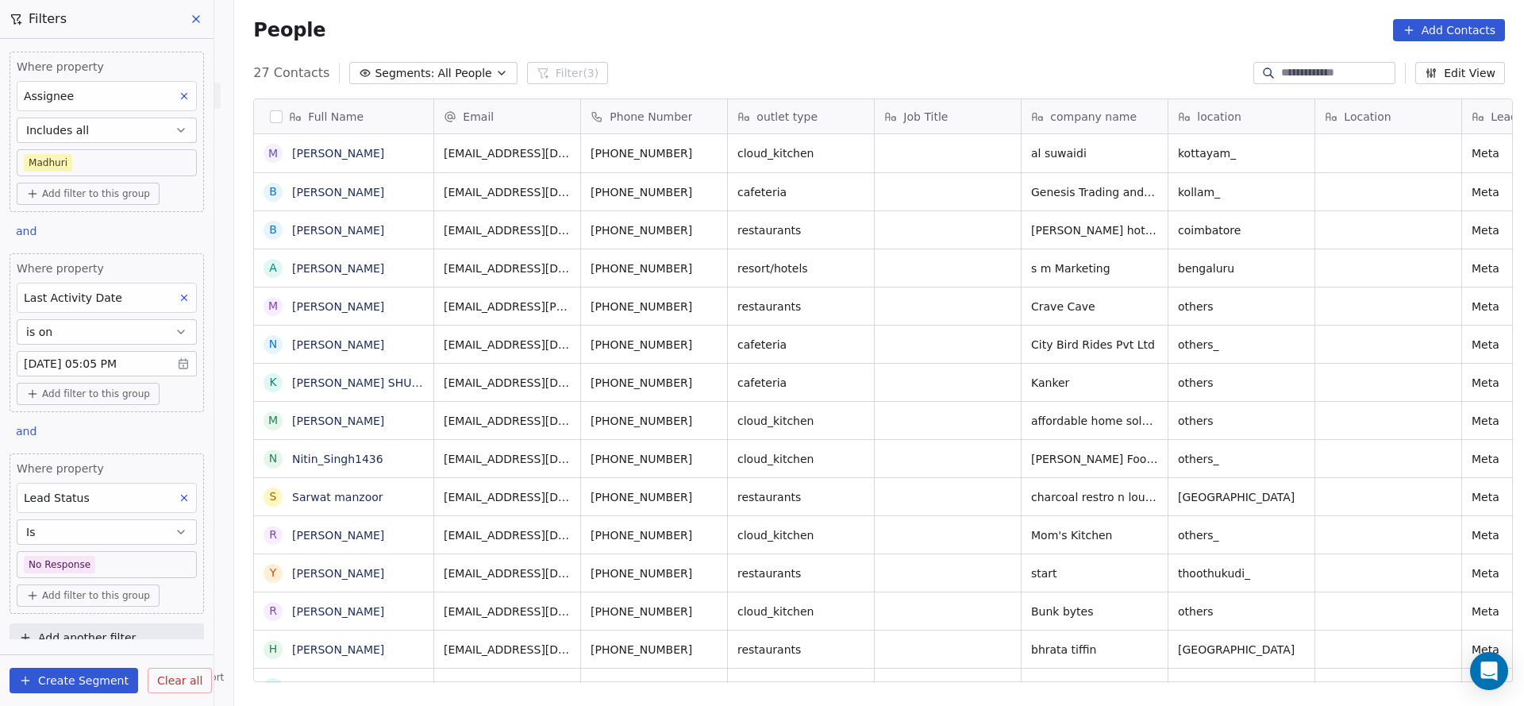
click at [179, 492] on icon at bounding box center [184, 497] width 11 height 11
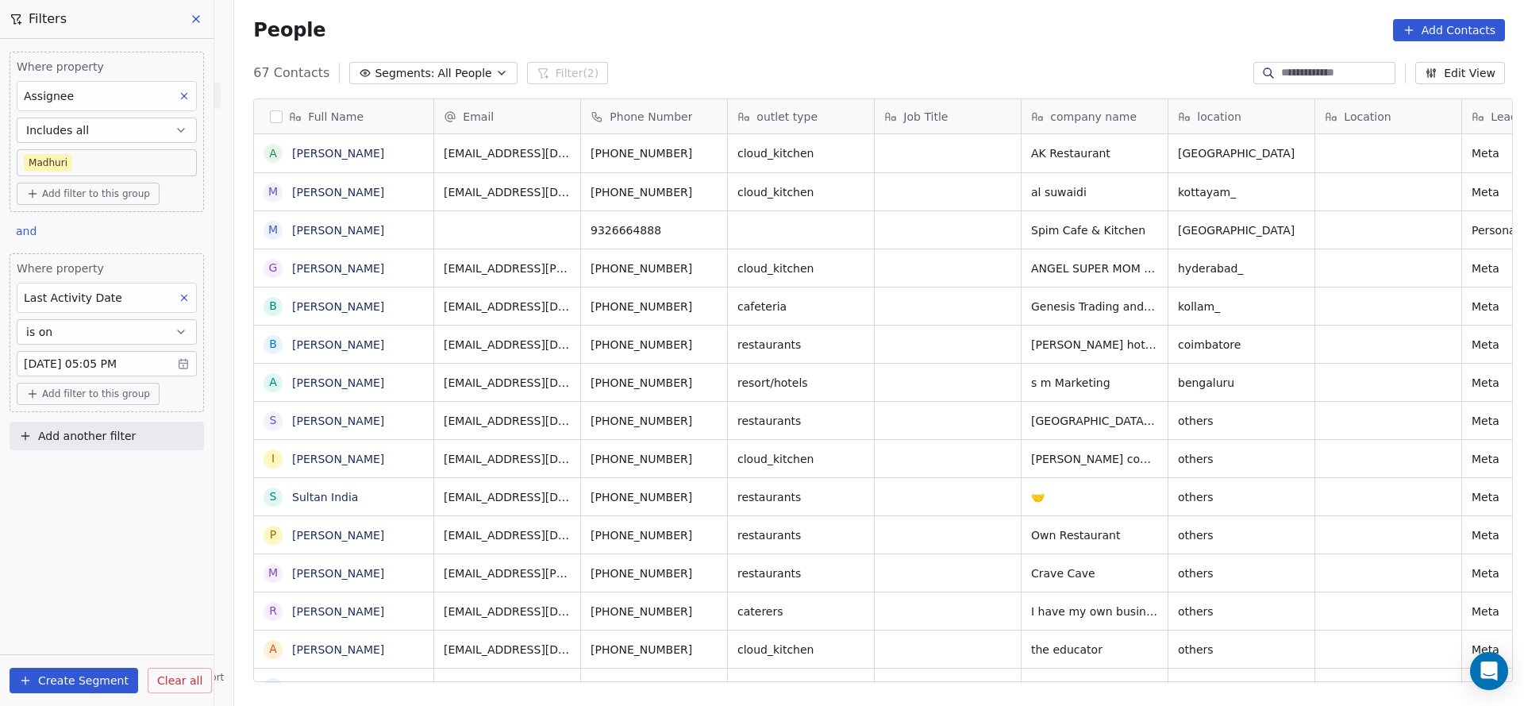
click at [157, 438] on button "Add another filter" at bounding box center [107, 436] width 195 height 29
click at [129, 465] on div "Contact properties" at bounding box center [106, 470] width 161 height 17
type input "****"
click at [117, 586] on div "Lead Status" at bounding box center [106, 579] width 161 height 16
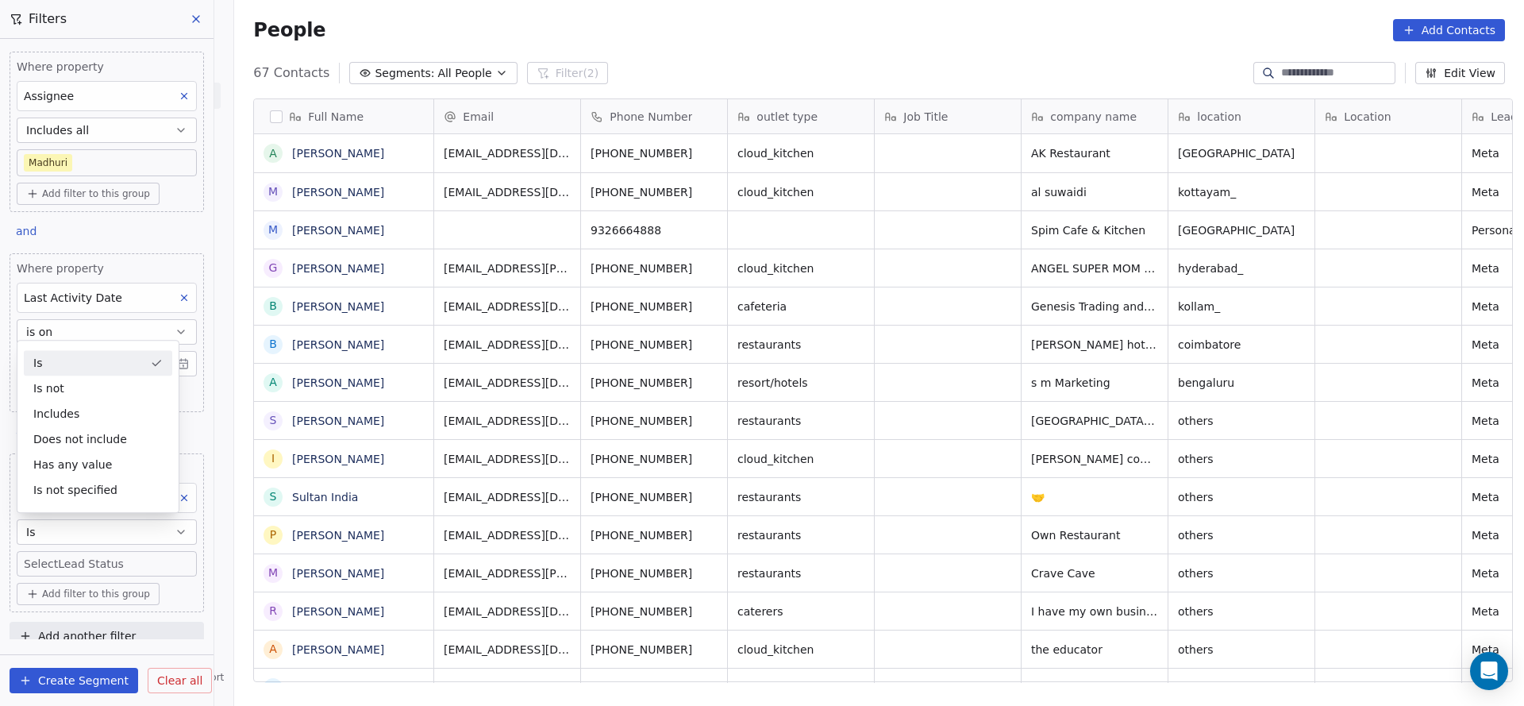
click at [145, 372] on div "Is" at bounding box center [98, 362] width 148 height 25
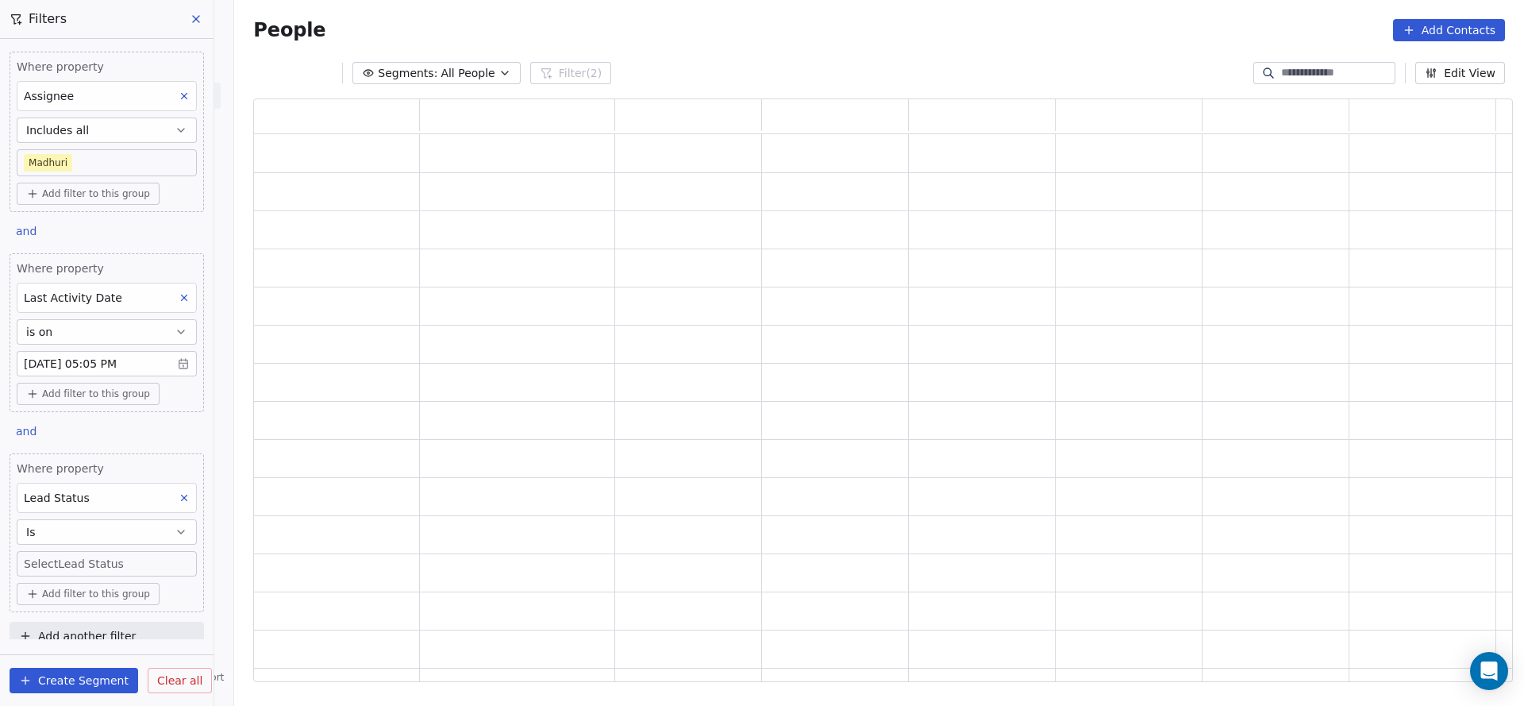
scroll to position [565, 1241]
click at [132, 565] on body "On2Cook India Pvt. Ltd. Contacts People Marketing Workflows Campaigns Sales Pip…" at bounding box center [762, 353] width 1524 height 706
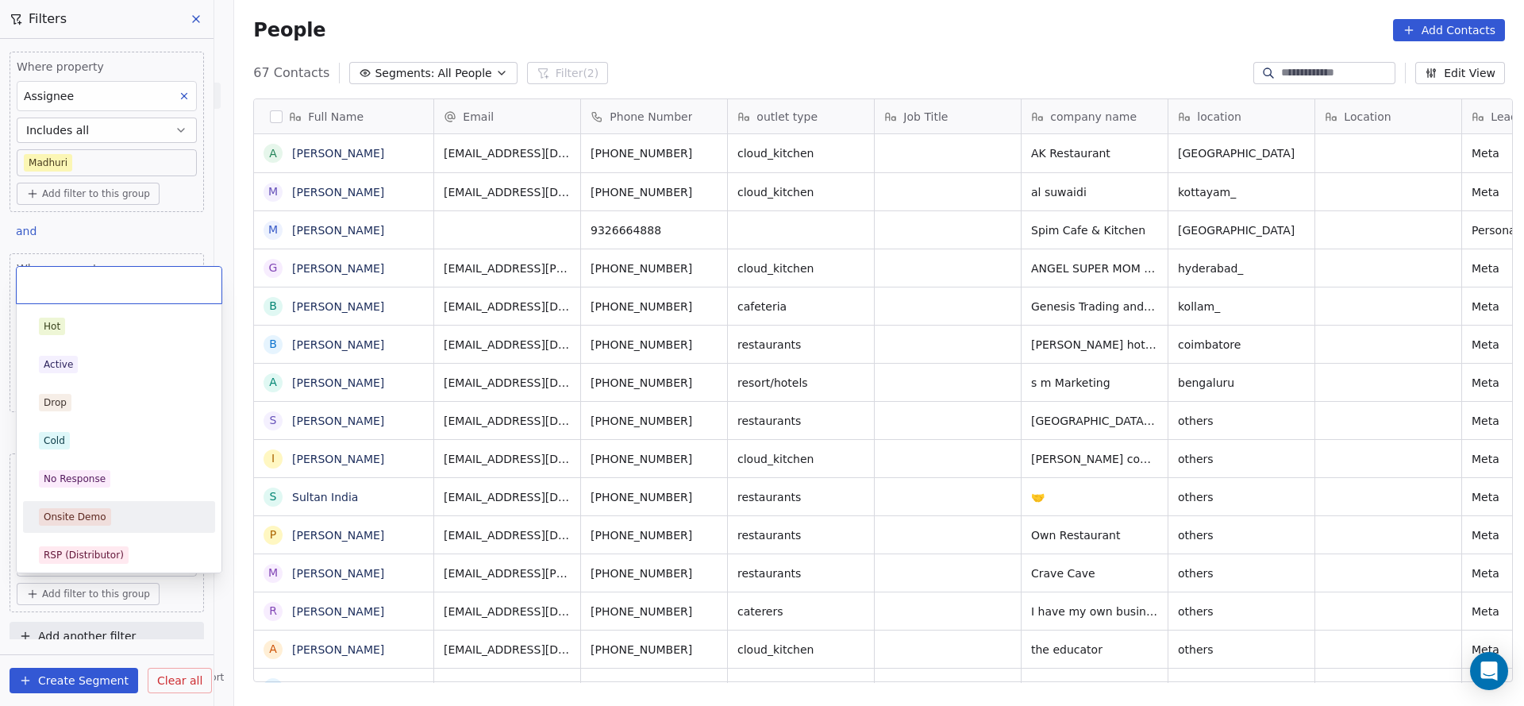
scroll to position [603, 1279]
click at [131, 480] on div "No Response" at bounding box center [119, 478] width 160 height 17
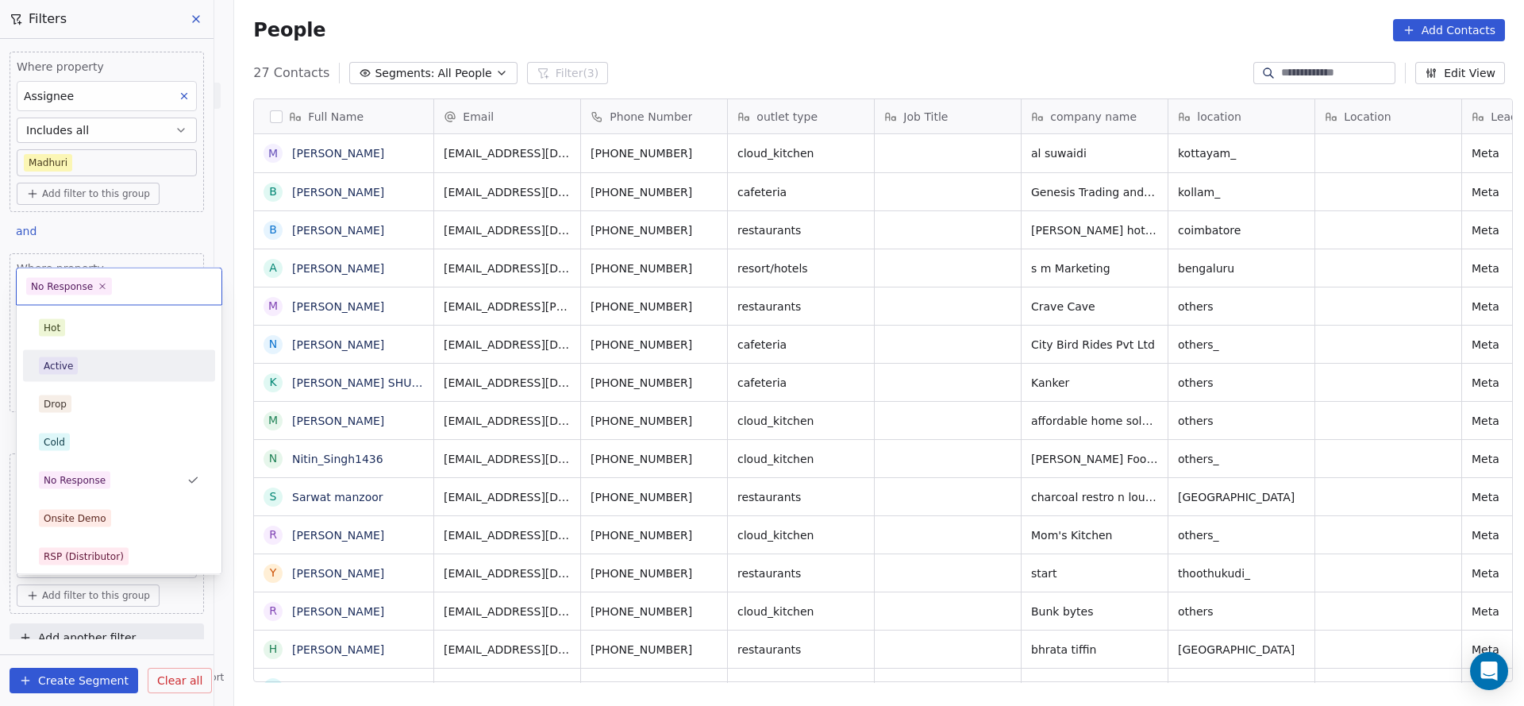
click at [60, 361] on div "Active" at bounding box center [58, 366] width 29 height 14
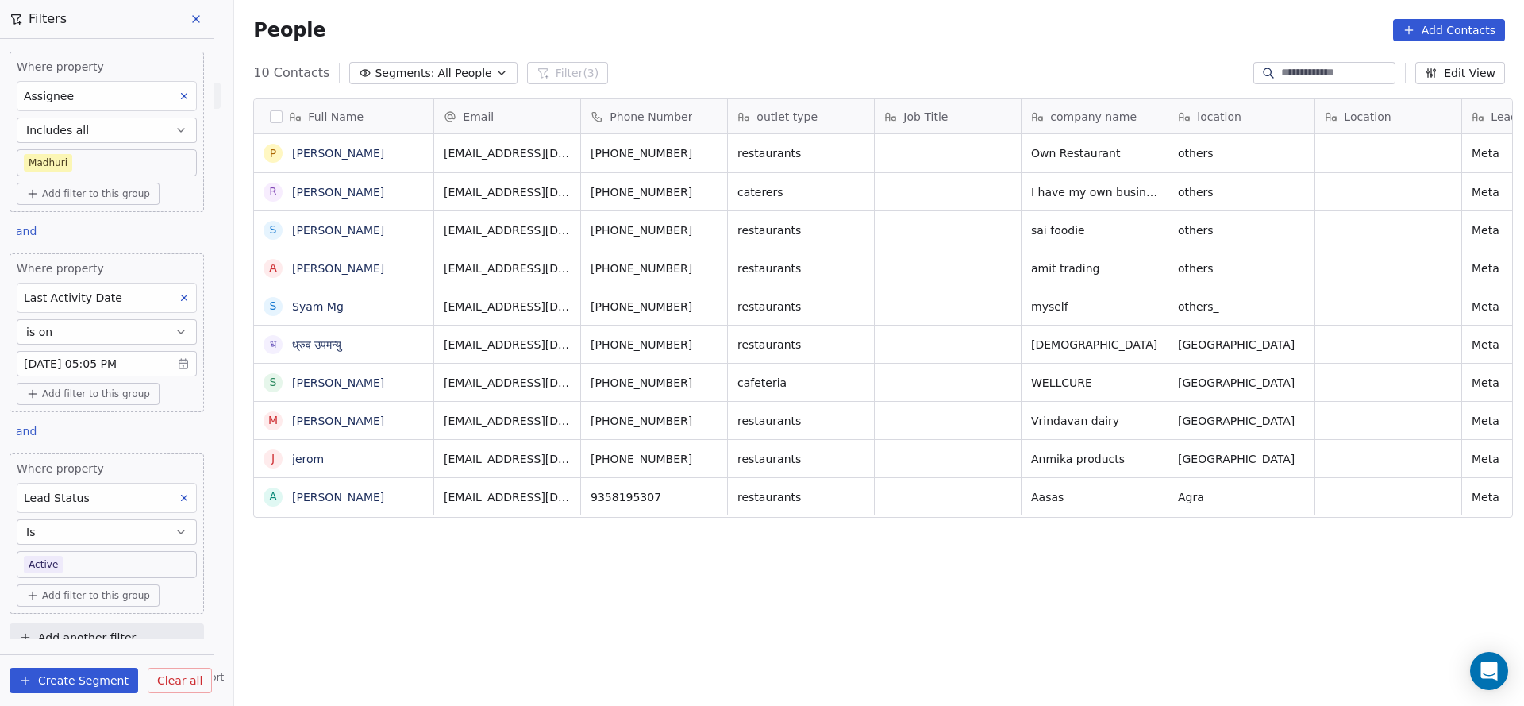
click at [102, 565] on body "On2Cook India Pvt. Ltd. Contacts People Marketing Workflows Campaigns Sales Pip…" at bounding box center [762, 353] width 1524 height 706
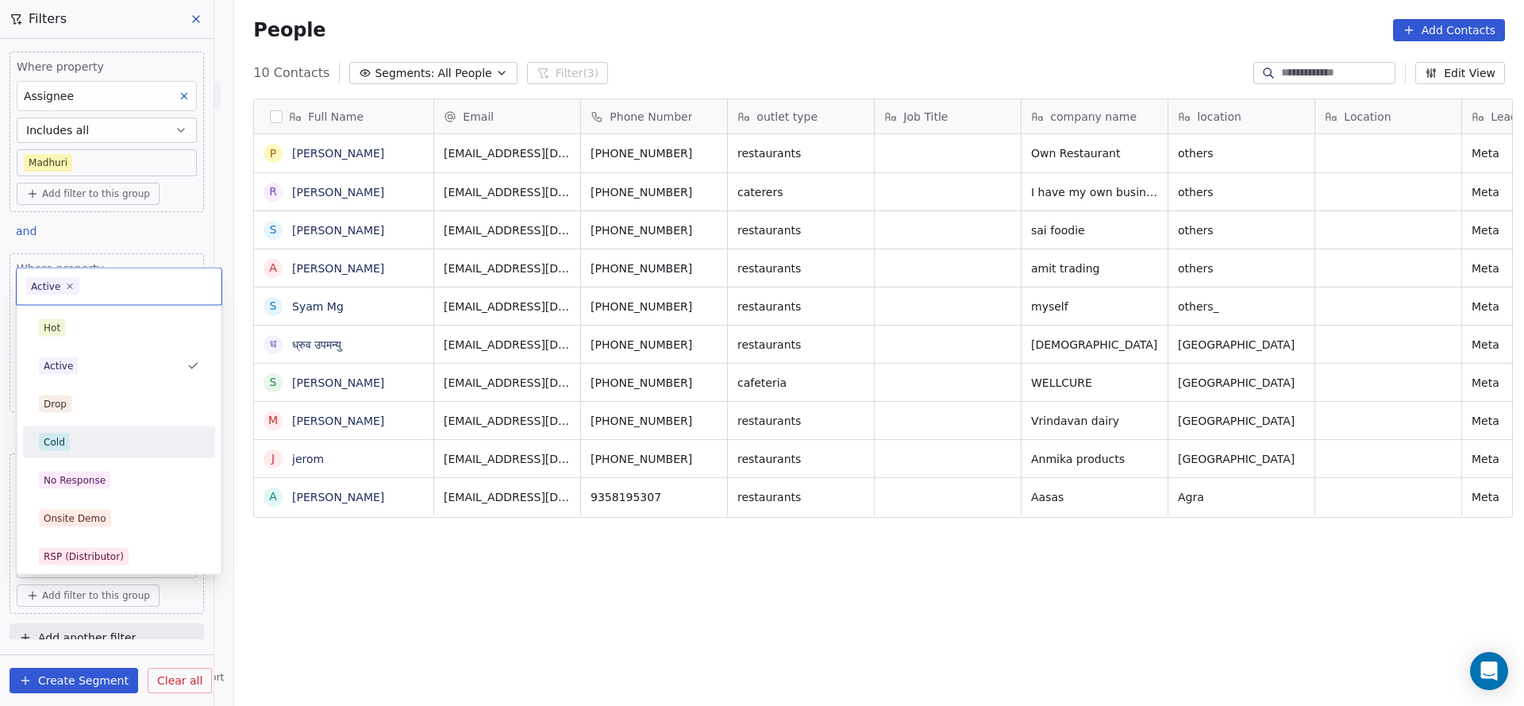
scroll to position [119, 0]
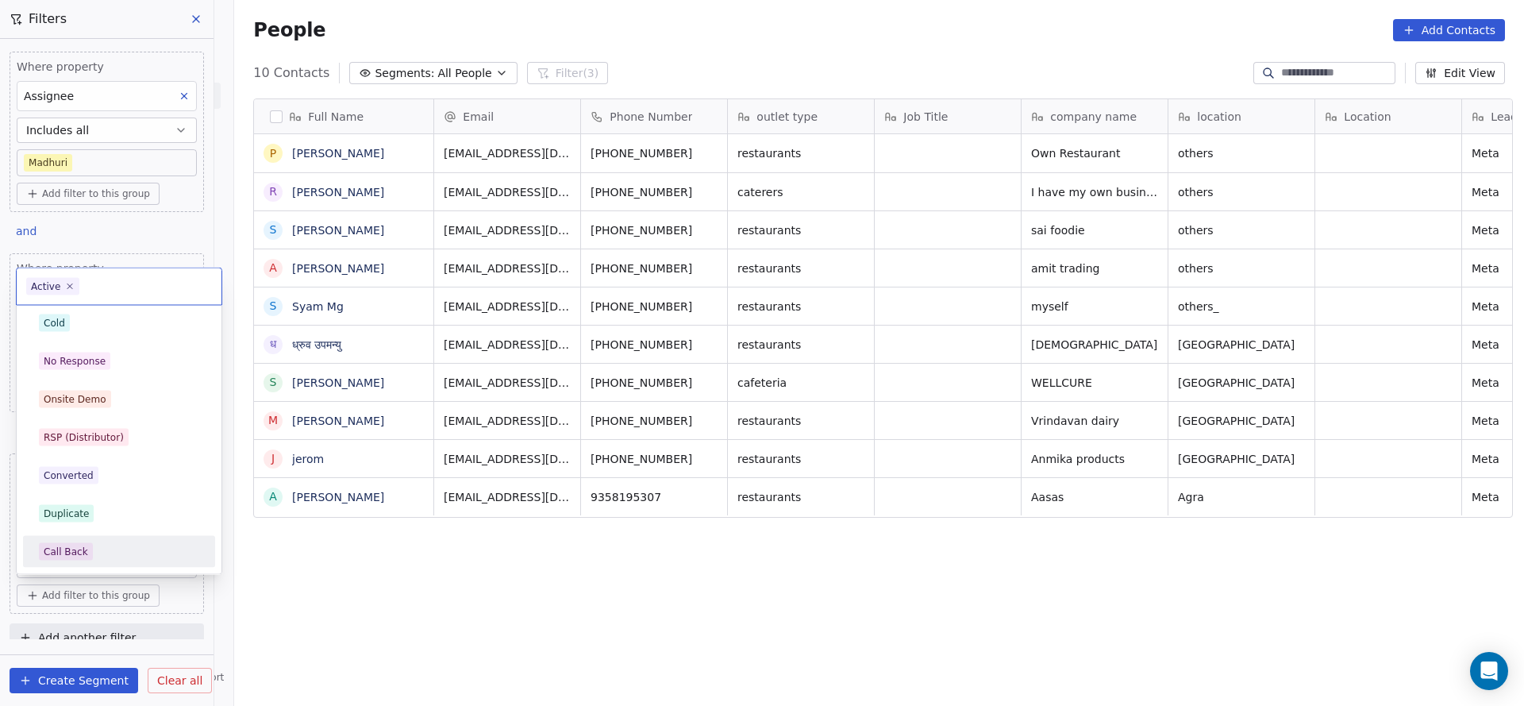
click at [74, 545] on div "Call Back" at bounding box center [66, 552] width 44 height 14
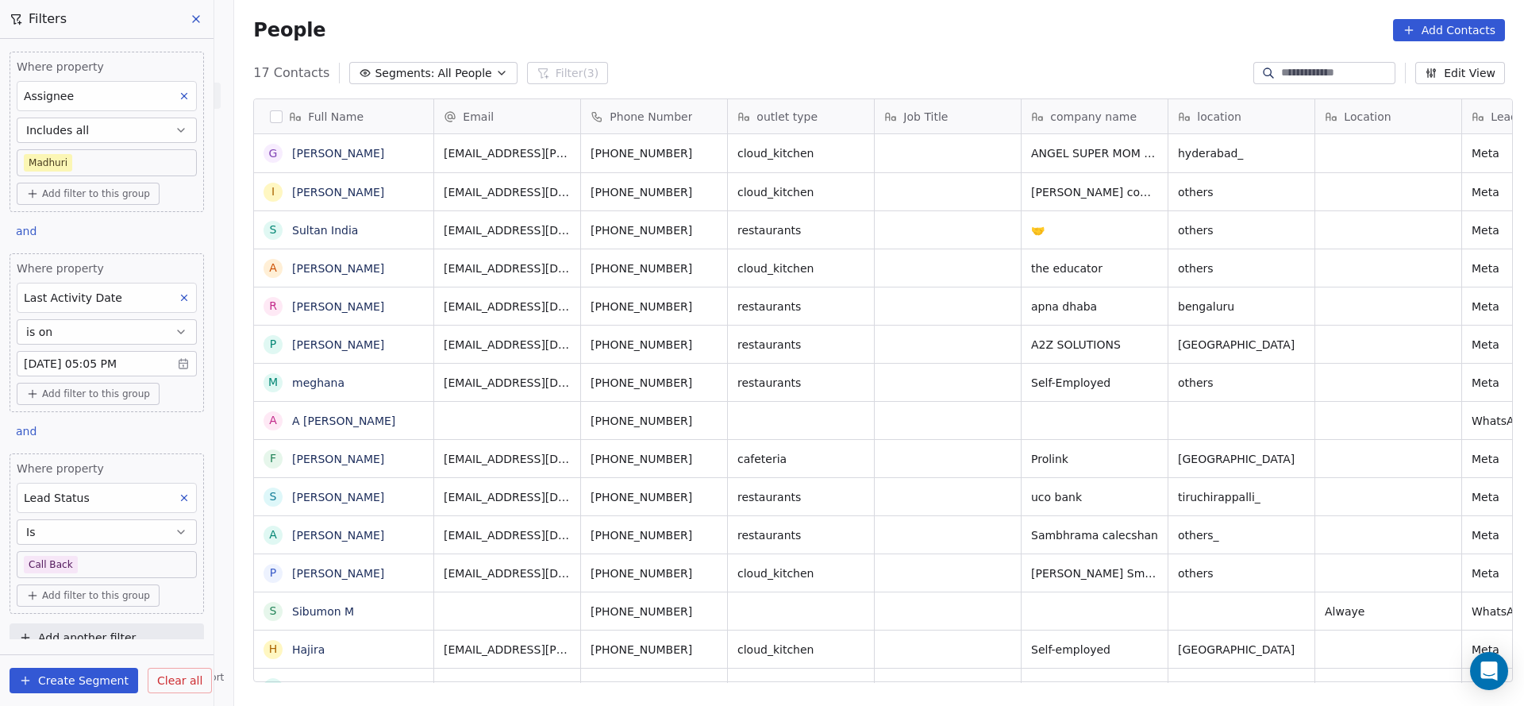
scroll to position [603, 1279]
click at [91, 560] on body "On2Cook India Pvt. Ltd. Contacts People Marketing Workflows Campaigns Sales Pip…" at bounding box center [762, 353] width 1524 height 706
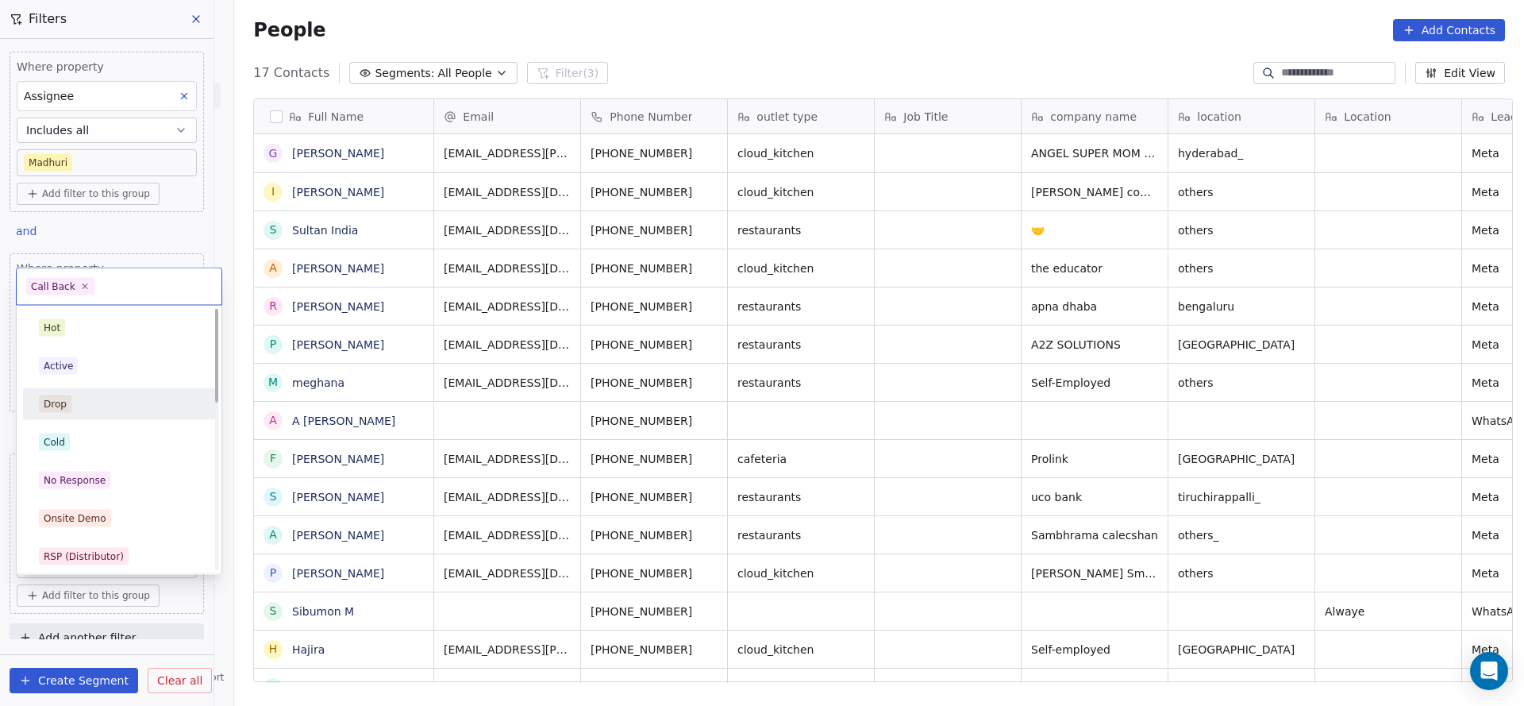
scroll to position [238, 0]
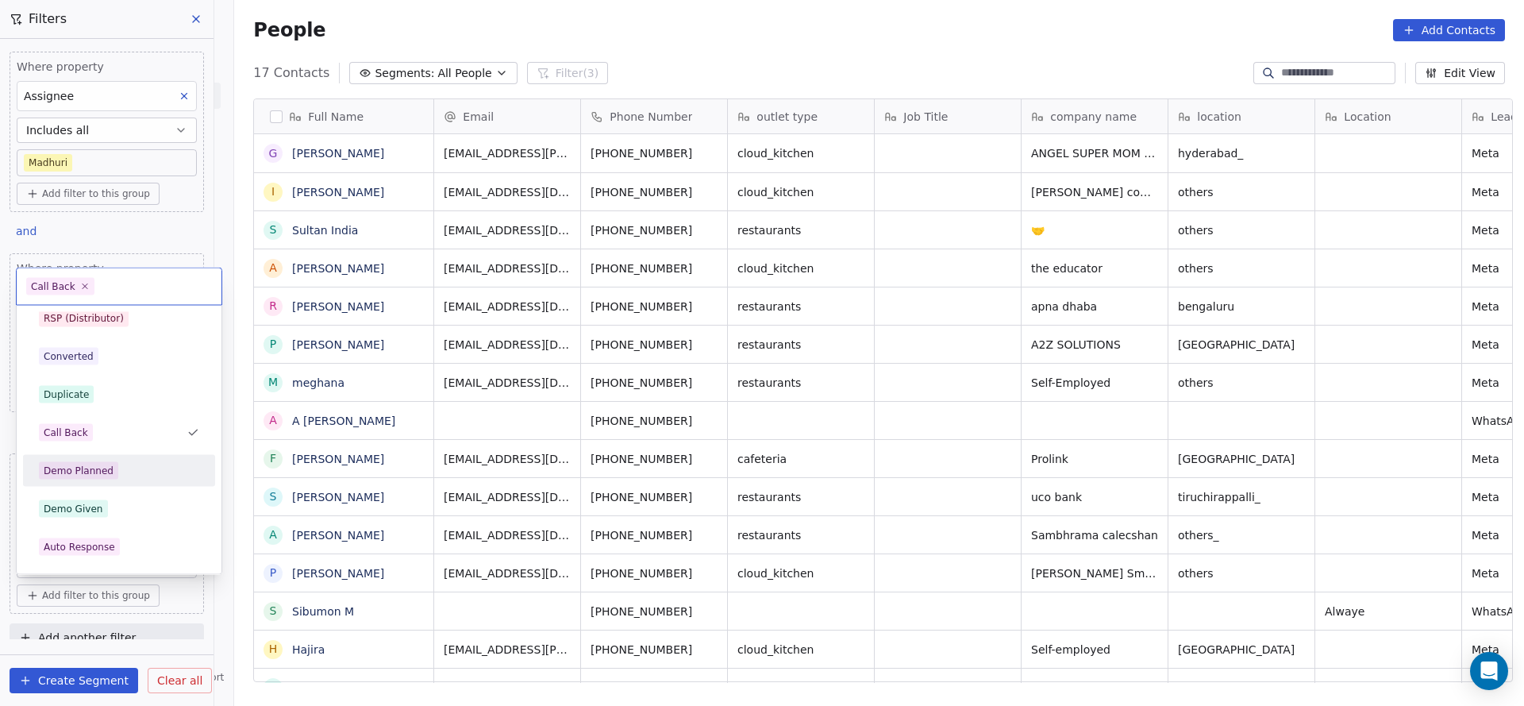
click at [100, 462] on span "Demo Planned" at bounding box center [78, 470] width 79 height 17
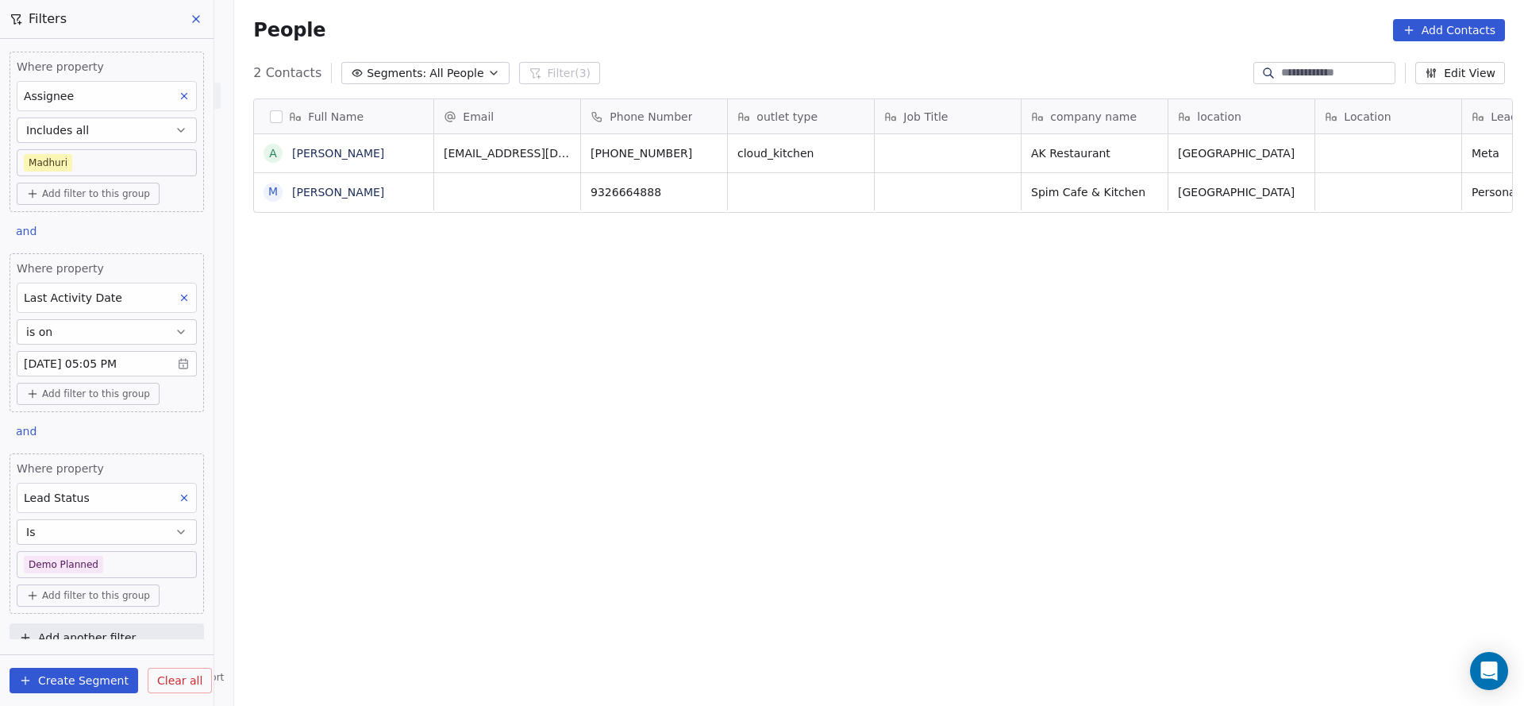
scroll to position [603, 1279]
click at [125, 557] on body "On2Cook India Pvt. Ltd. Contacts People Marketing Workflows Campaigns Sales Pip…" at bounding box center [762, 353] width 1524 height 706
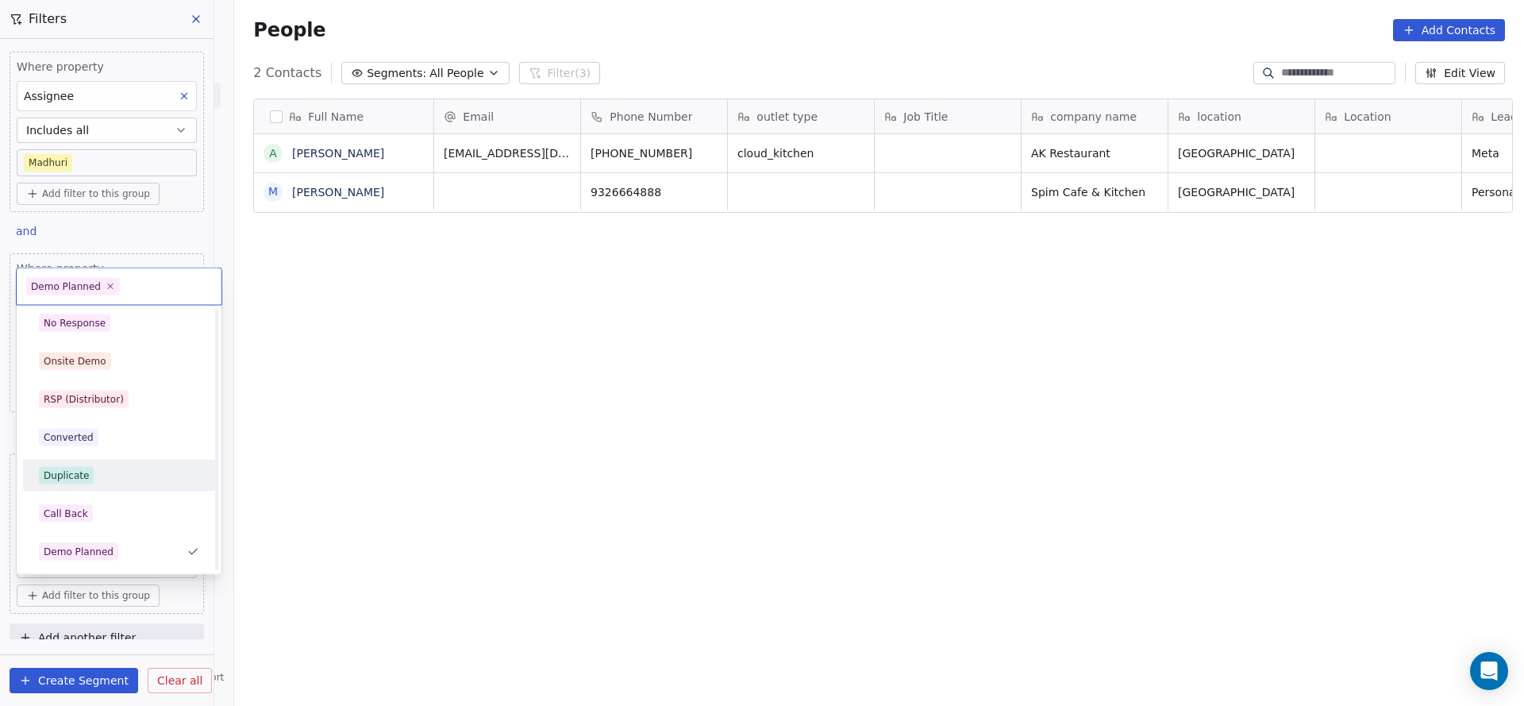
scroll to position [276, 0]
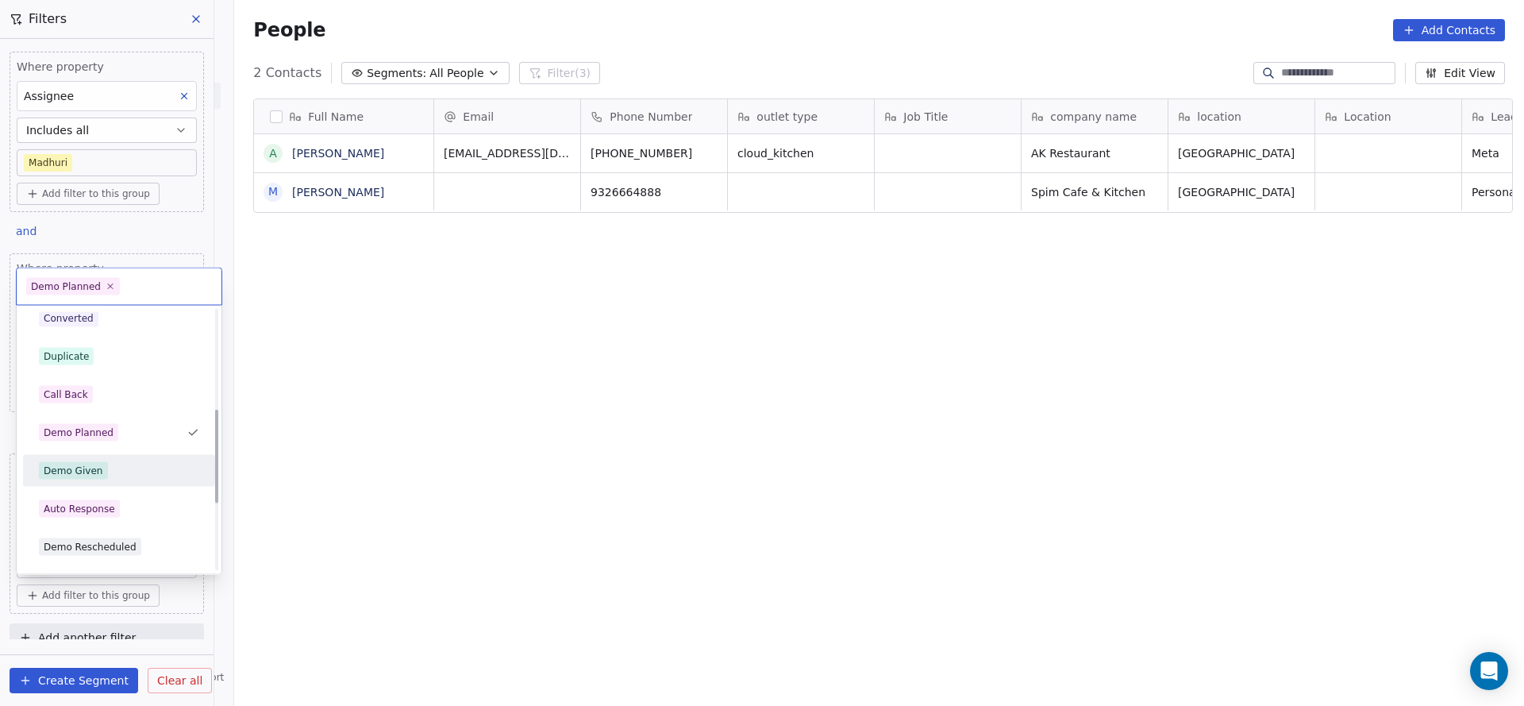
click at [112, 479] on div "Demo Given" at bounding box center [118, 470] width 179 height 25
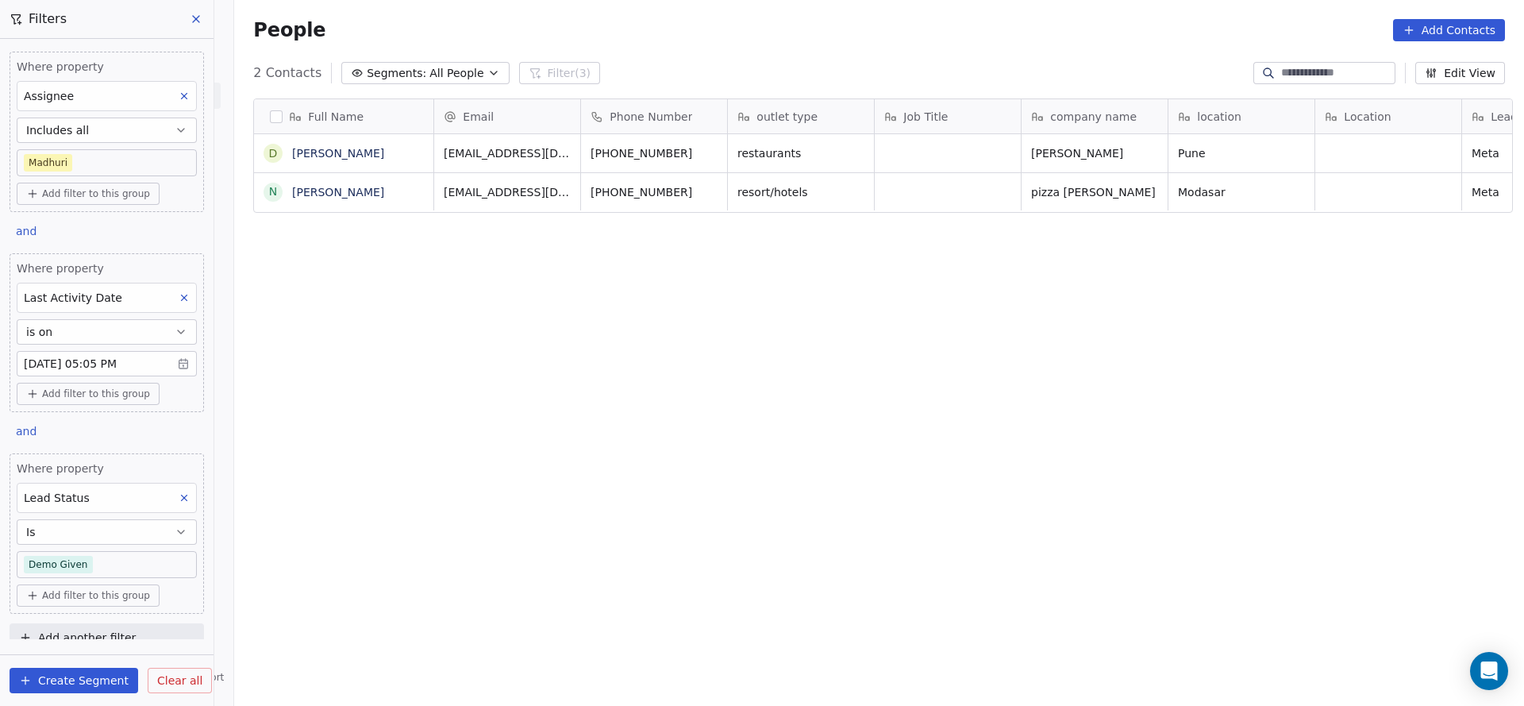
scroll to position [603, 1279]
click at [111, 573] on body "On2Cook India Pvt. Ltd. Contacts People Marketing Workflows Campaigns Sales Pip…" at bounding box center [762, 353] width 1524 height 706
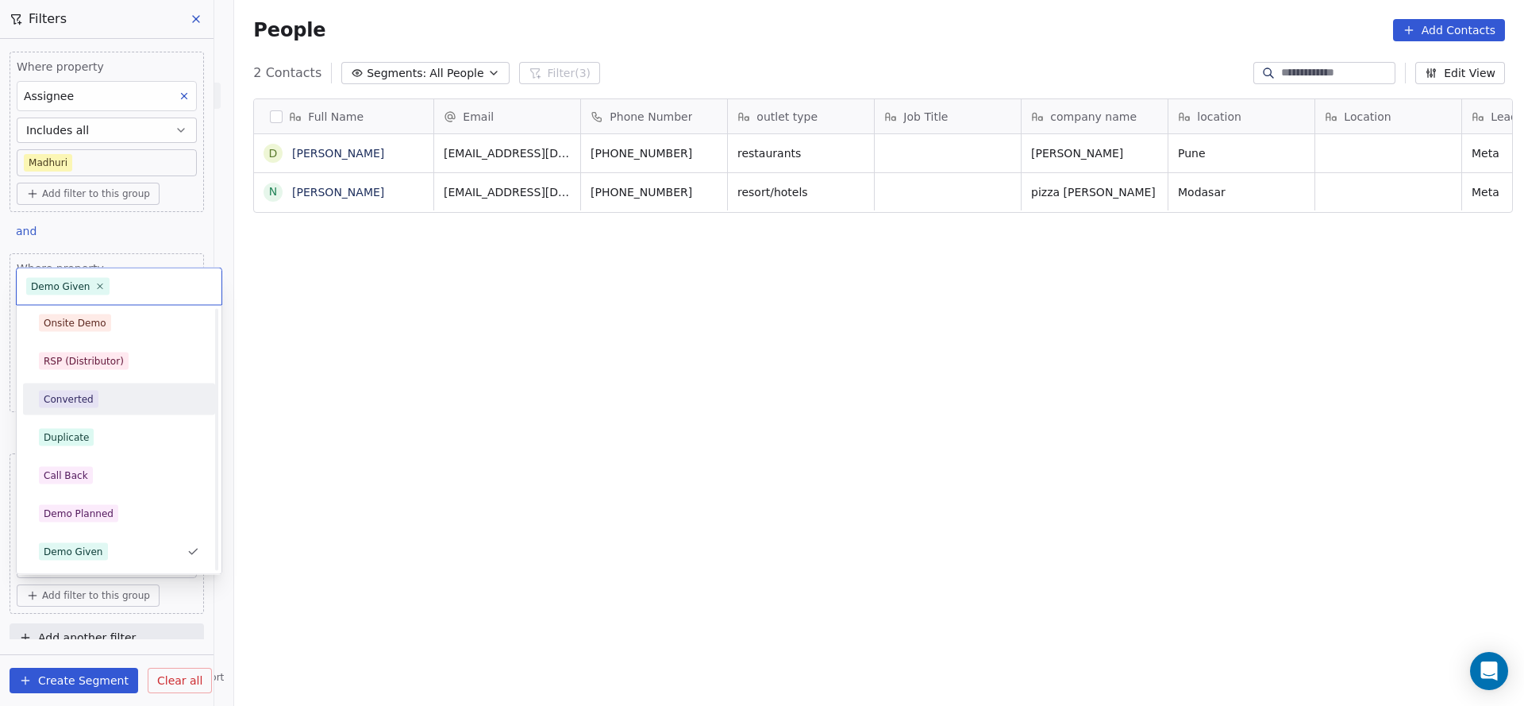
scroll to position [0, 0]
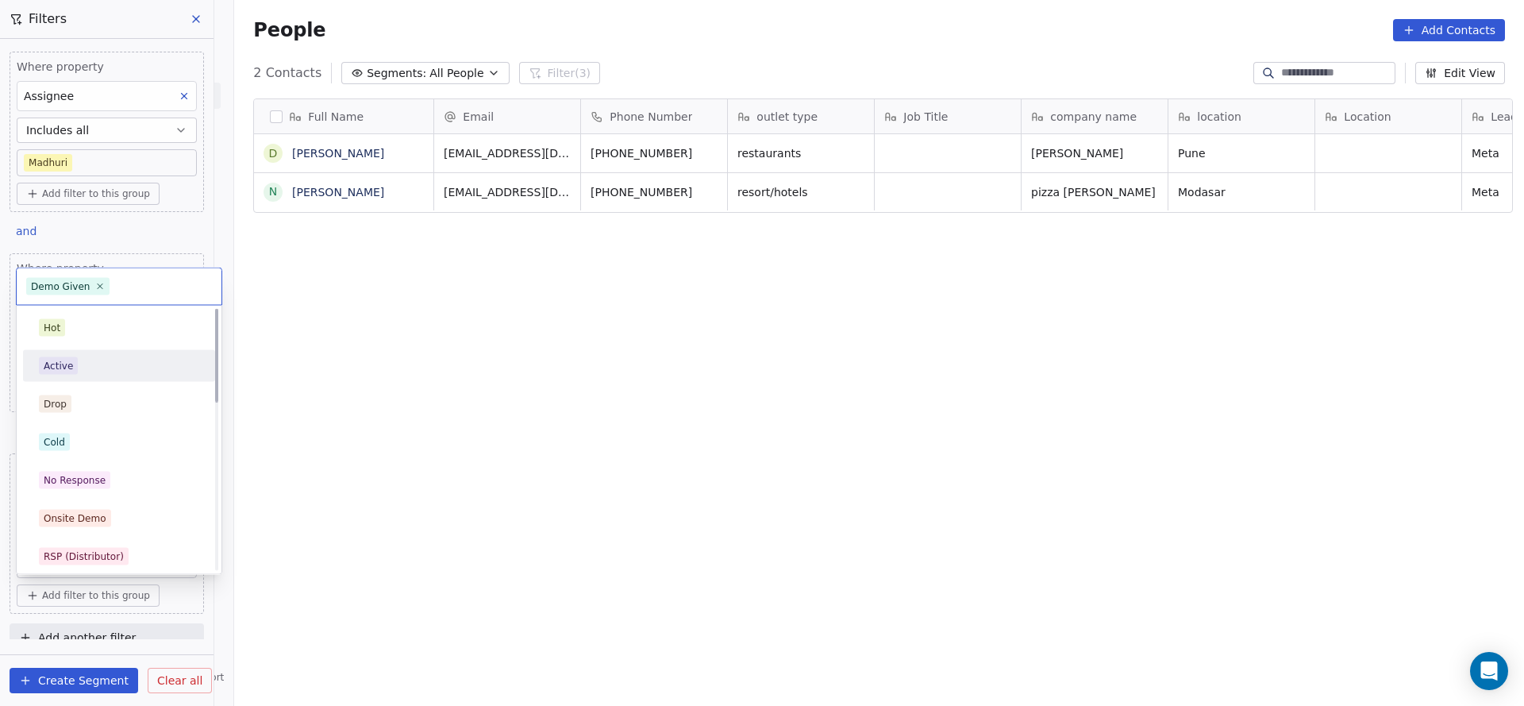
click at [75, 370] on span "Active" at bounding box center [58, 365] width 39 height 17
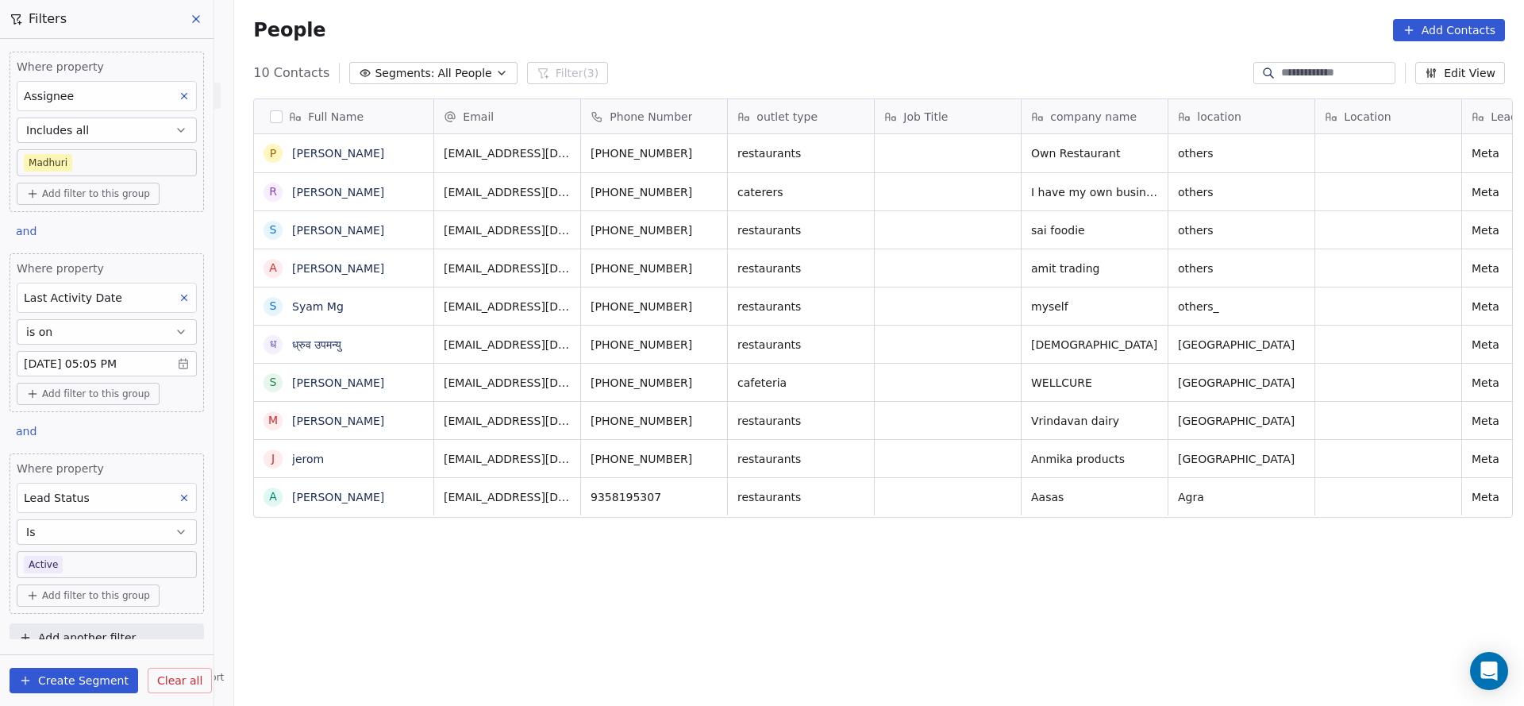
click at [130, 561] on body "On2Cook India Pvt. Ltd. Contacts People Marketing Workflows Campaigns Sales Pip…" at bounding box center [762, 353] width 1524 height 706
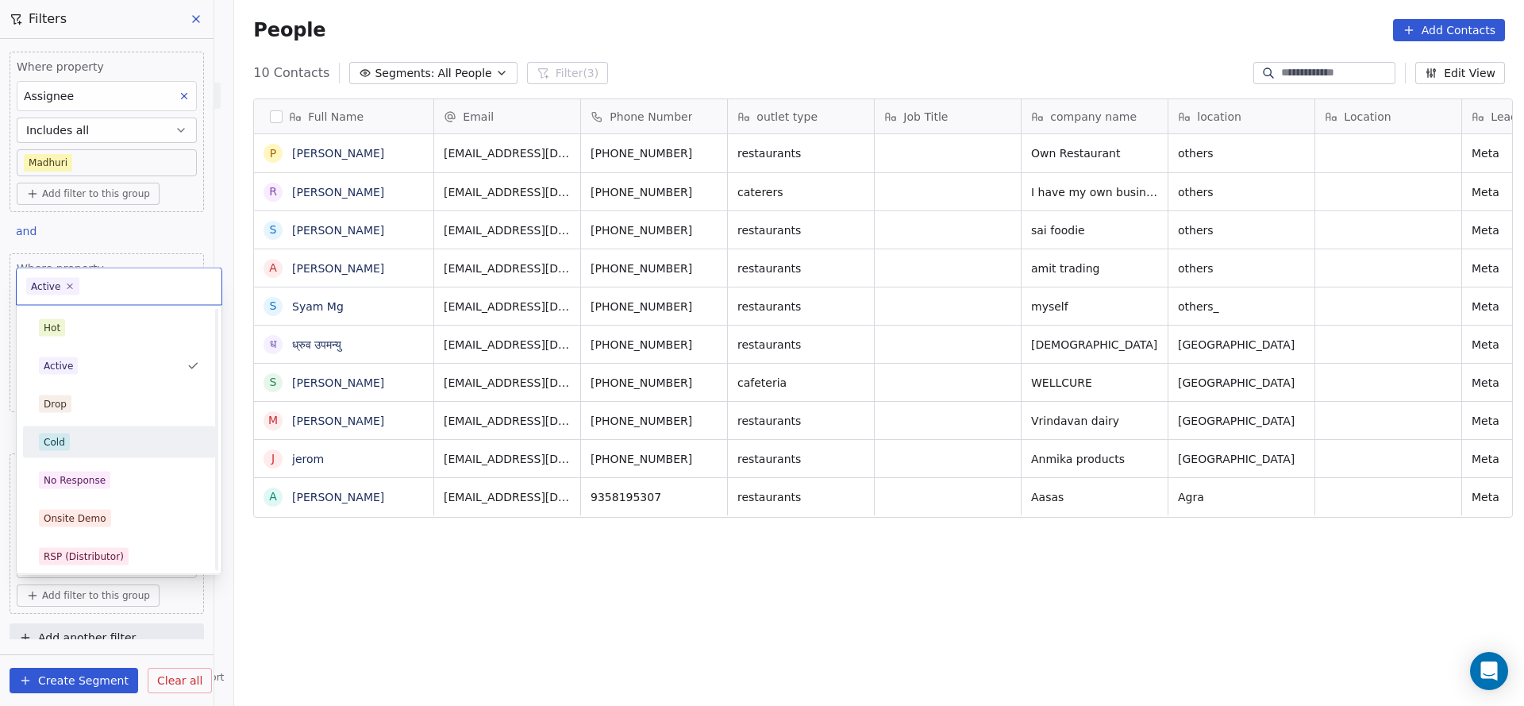
scroll to position [238, 0]
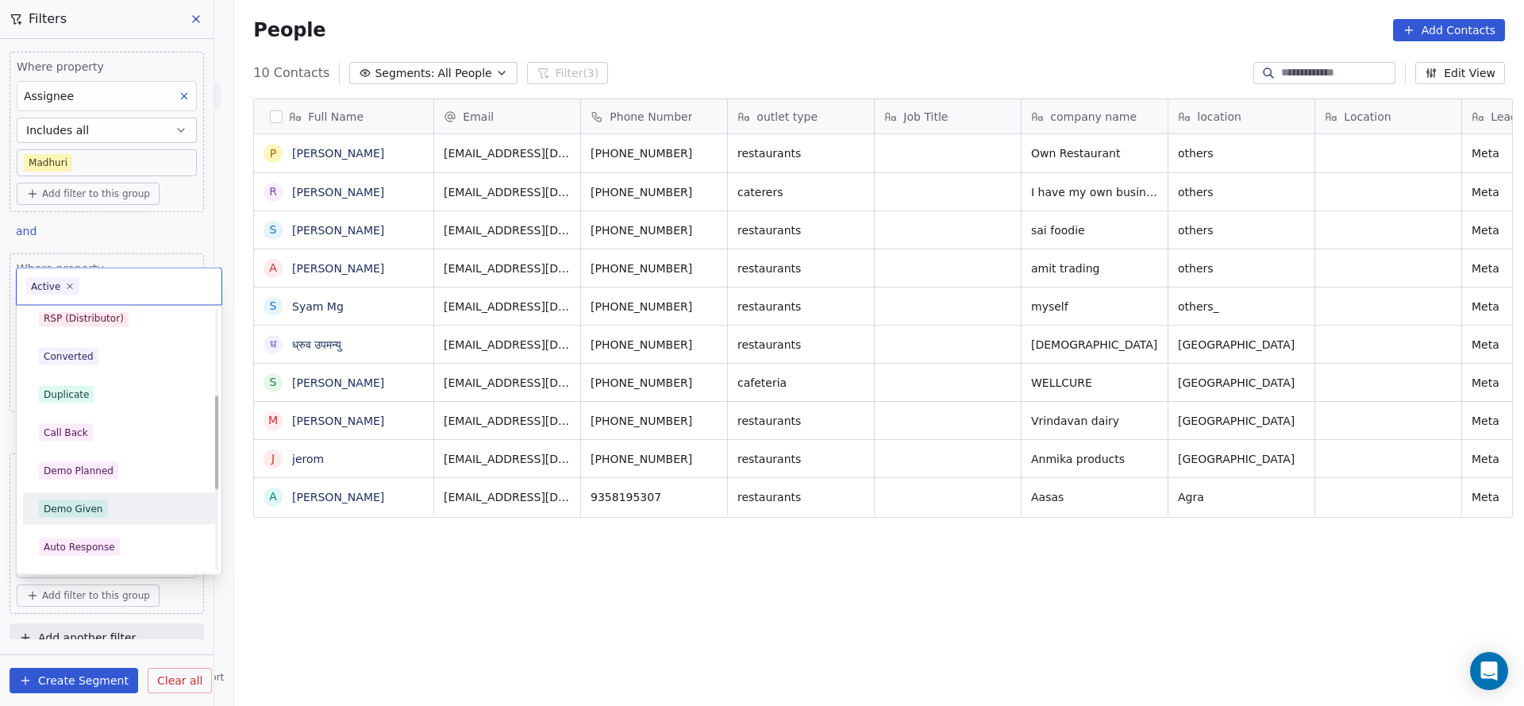
click at [115, 506] on div "Demo Given" at bounding box center [119, 508] width 160 height 17
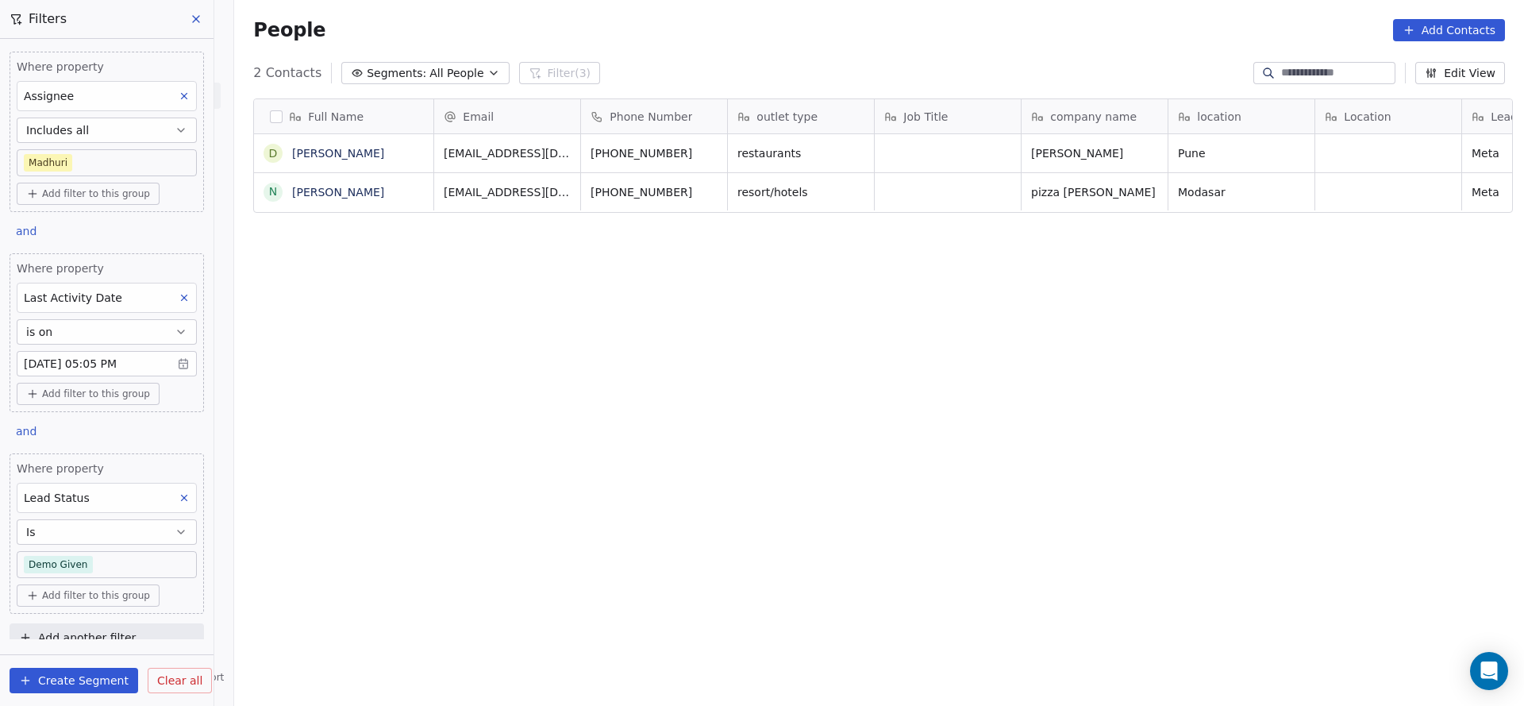
click at [104, 562] on body "On2Cook India Pvt. Ltd. Contacts People Marketing Workflows Campaigns Sales Pip…" at bounding box center [762, 353] width 1524 height 706
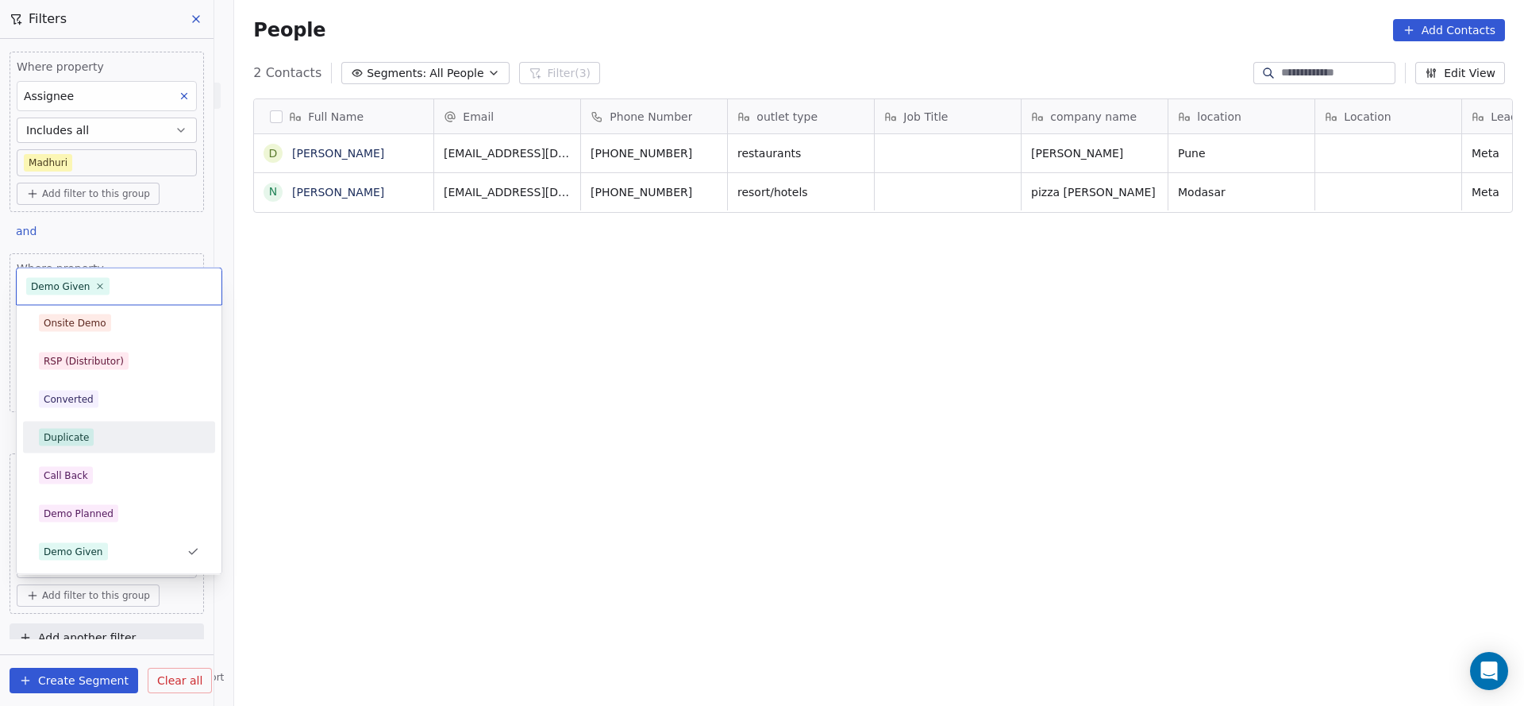
scroll to position [0, 0]
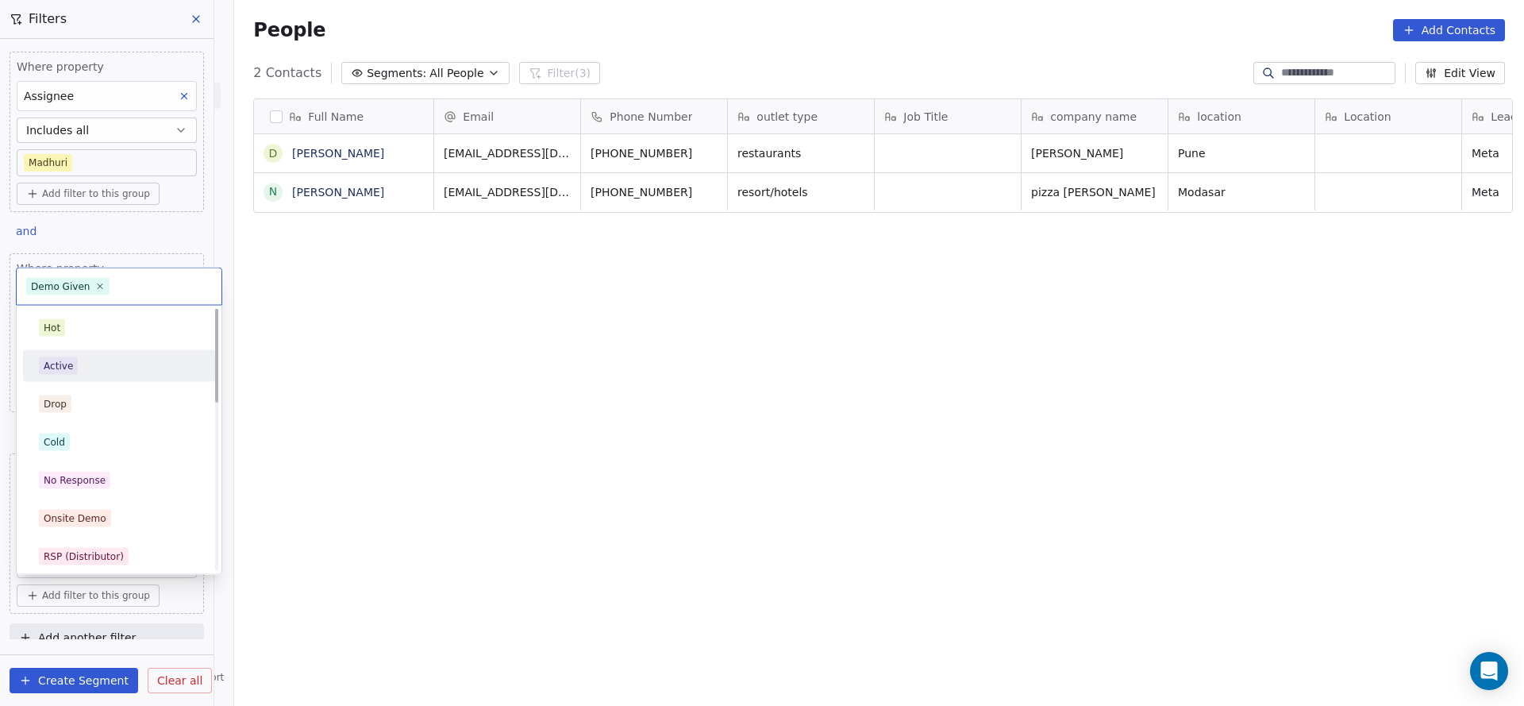
click at [112, 374] on div "Active" at bounding box center [118, 365] width 179 height 25
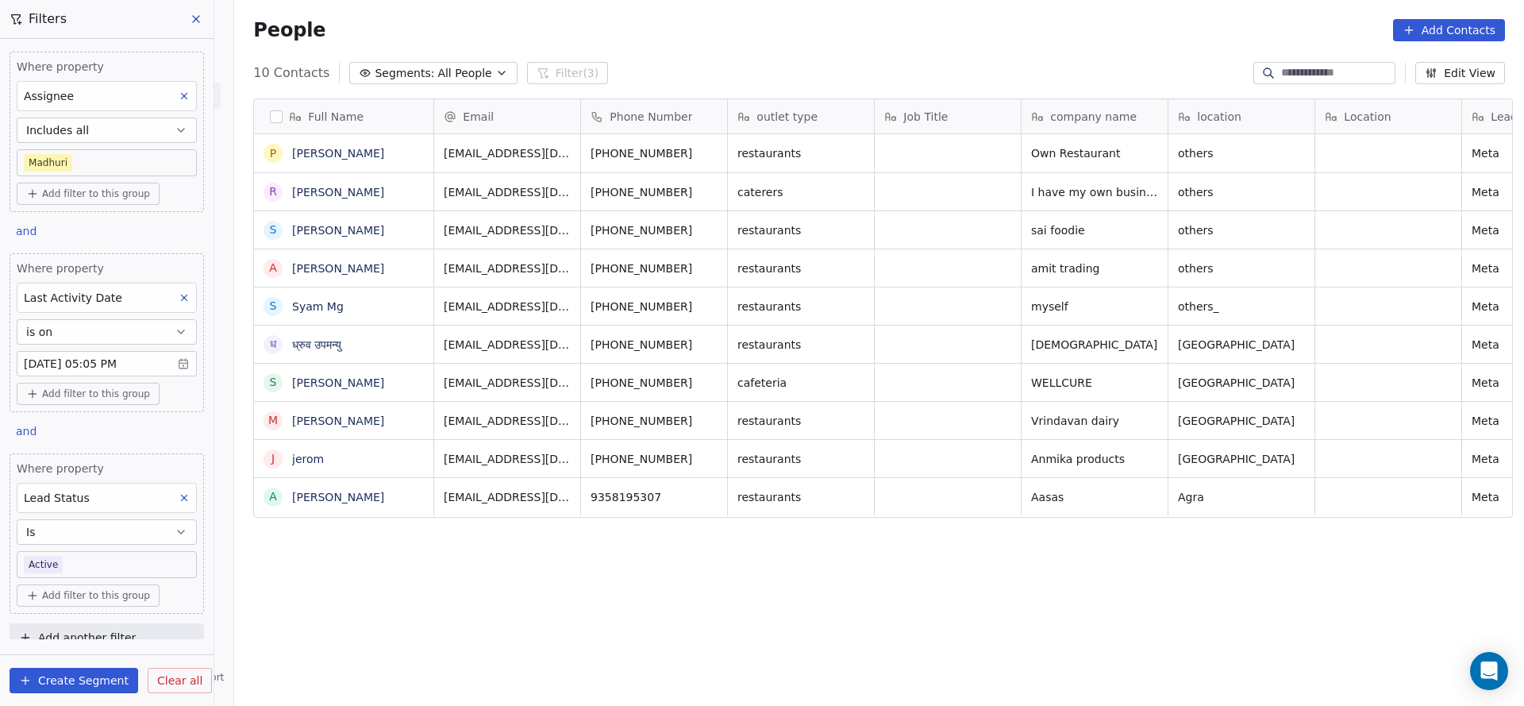
click at [107, 566] on body "On2Cook India Pvt. Ltd. Contacts People Marketing Workflows Campaigns Sales Pip…" at bounding box center [762, 353] width 1524 height 706
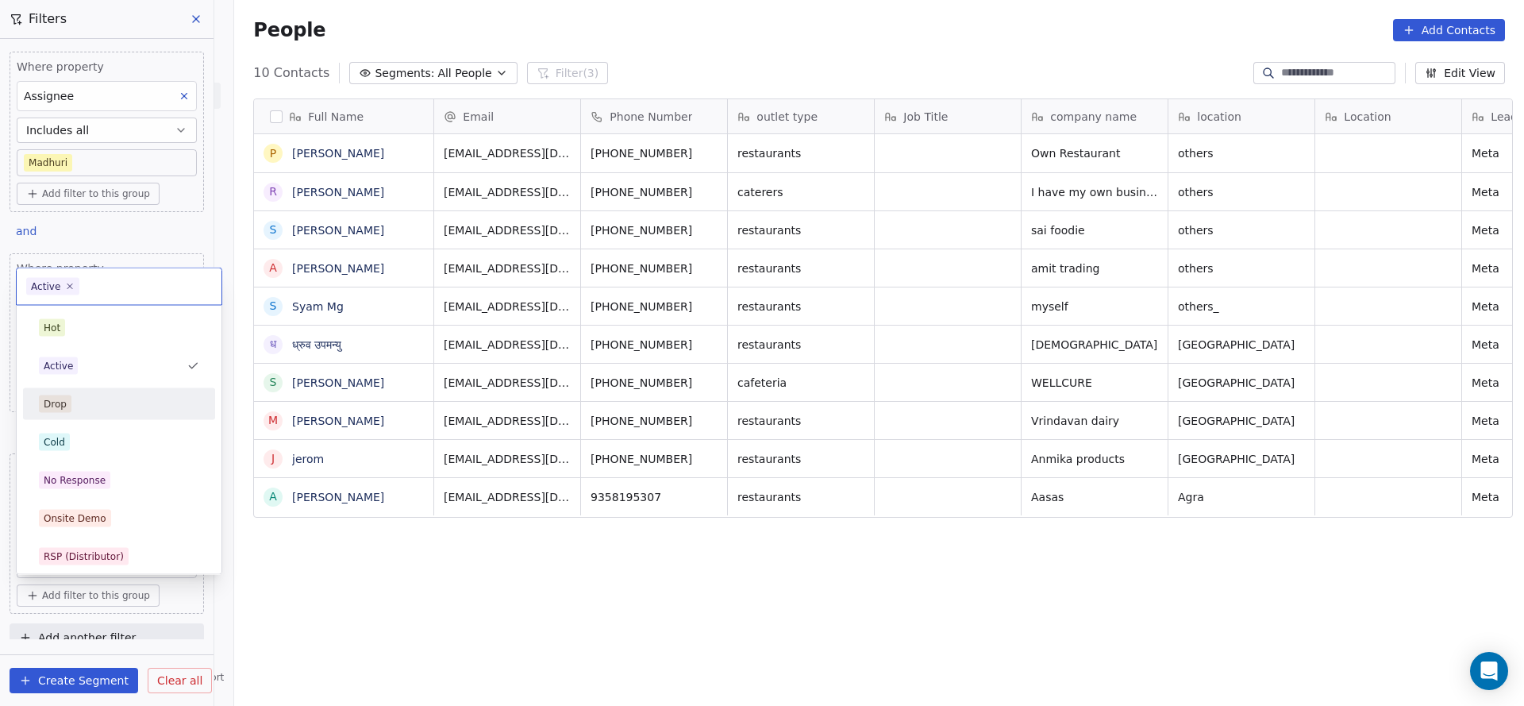
scroll to position [119, 0]
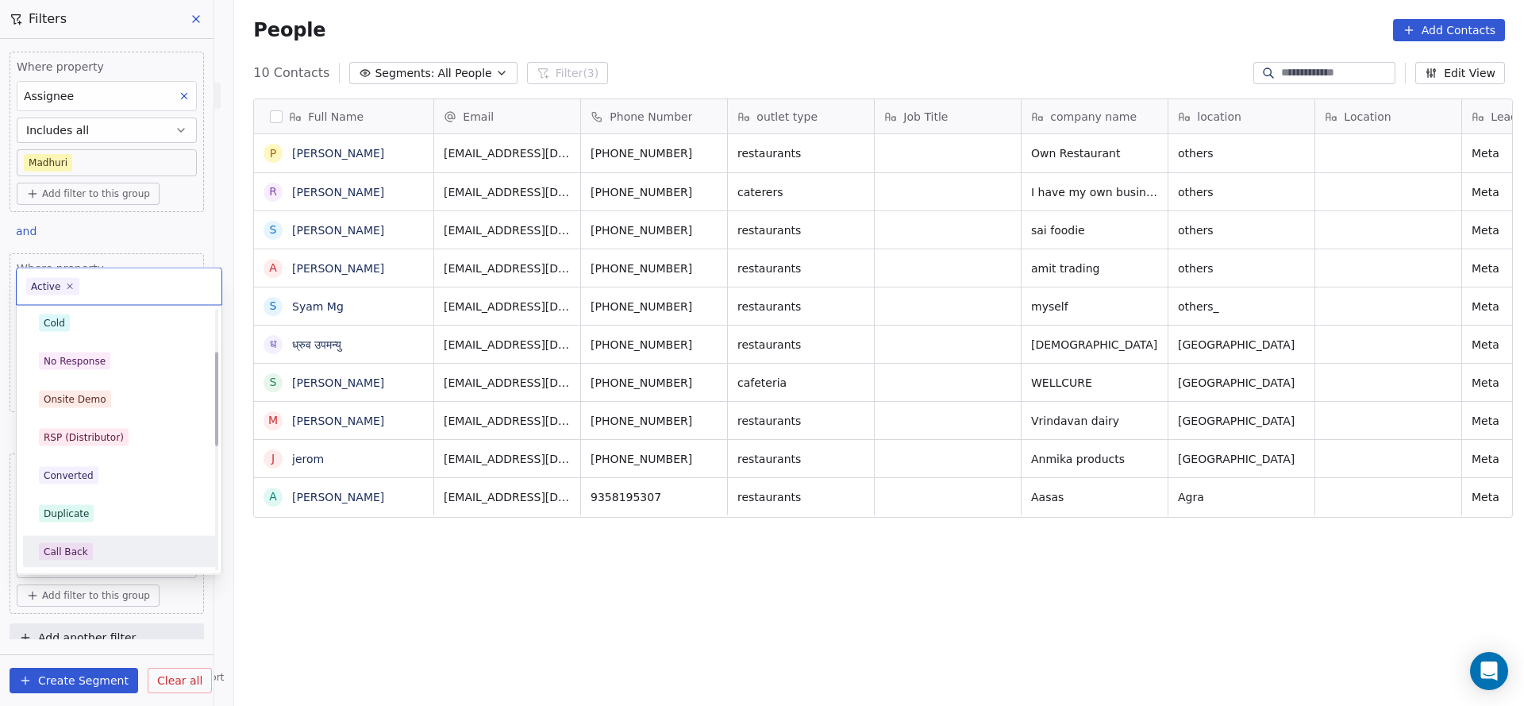
click at [100, 548] on div "Call Back" at bounding box center [119, 551] width 160 height 17
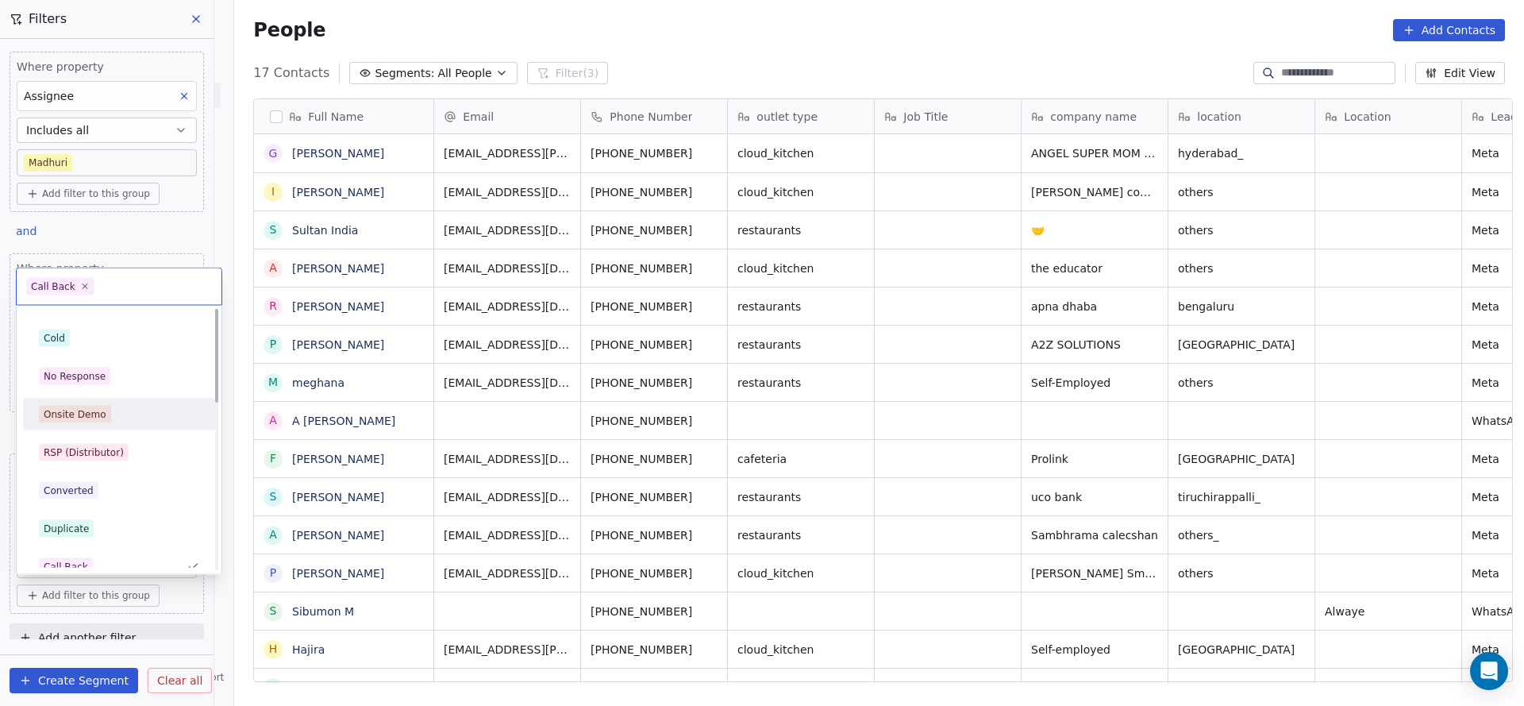
scroll to position [0, 0]
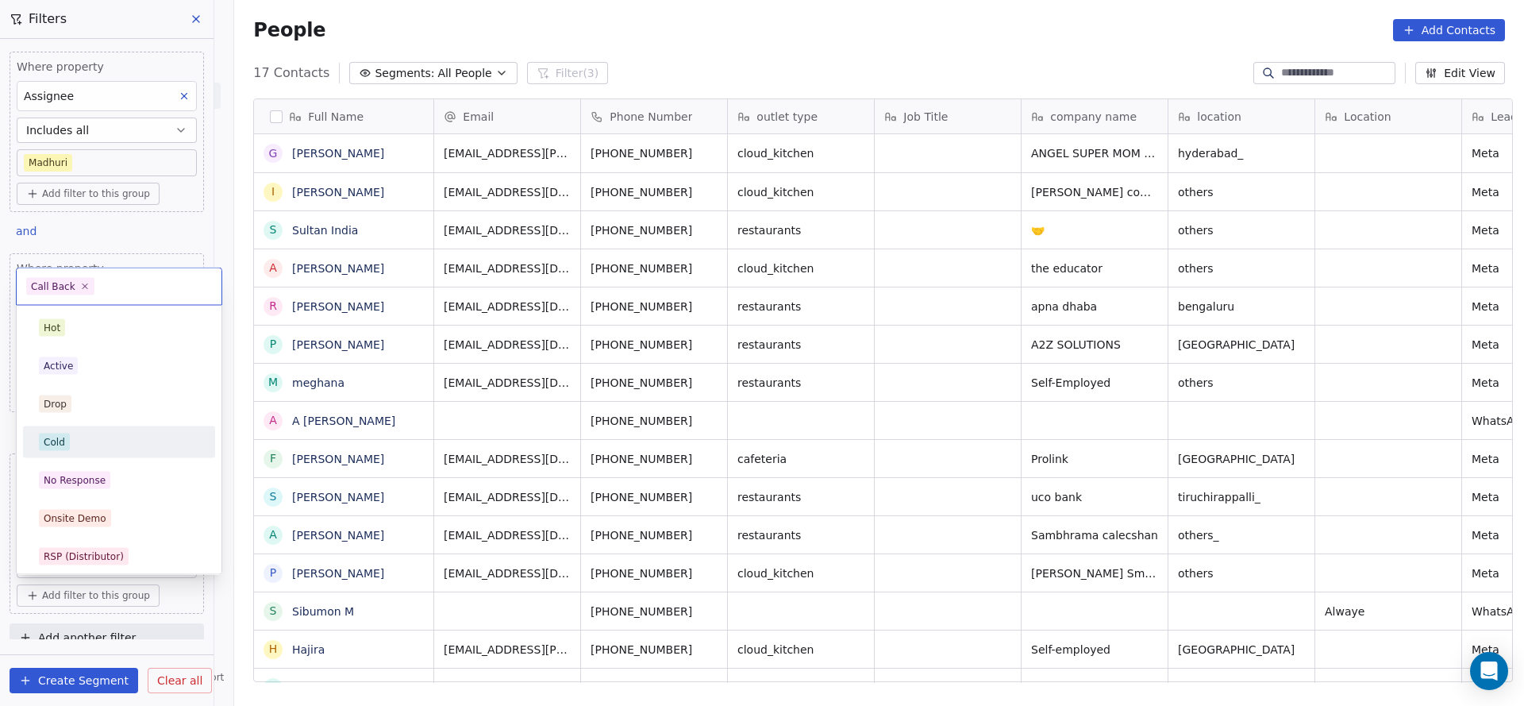
click at [97, 447] on div "Cold" at bounding box center [119, 442] width 160 height 17
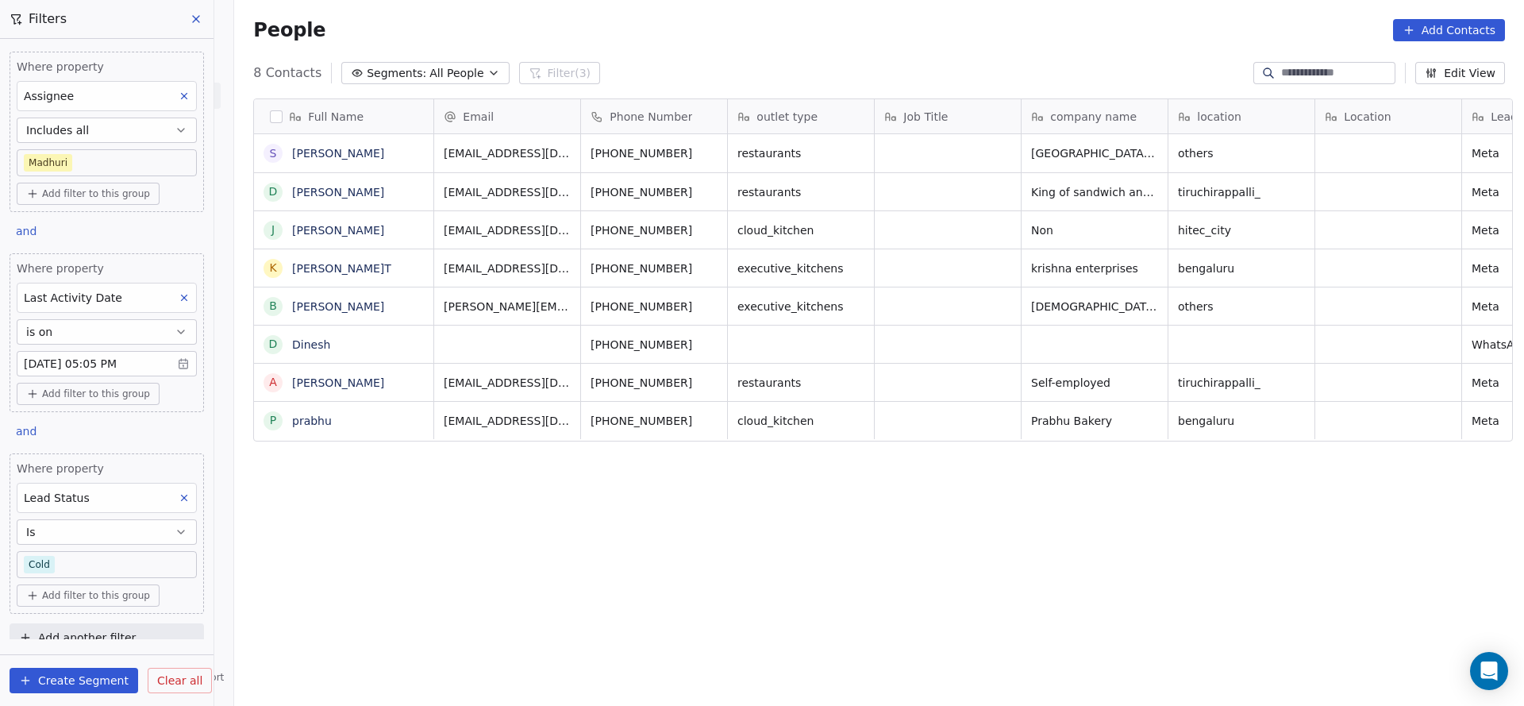
click at [102, 557] on body "On2Cook India Pvt. Ltd. Contacts People Marketing Workflows Campaigns Sales Pip…" at bounding box center [762, 353] width 1524 height 706
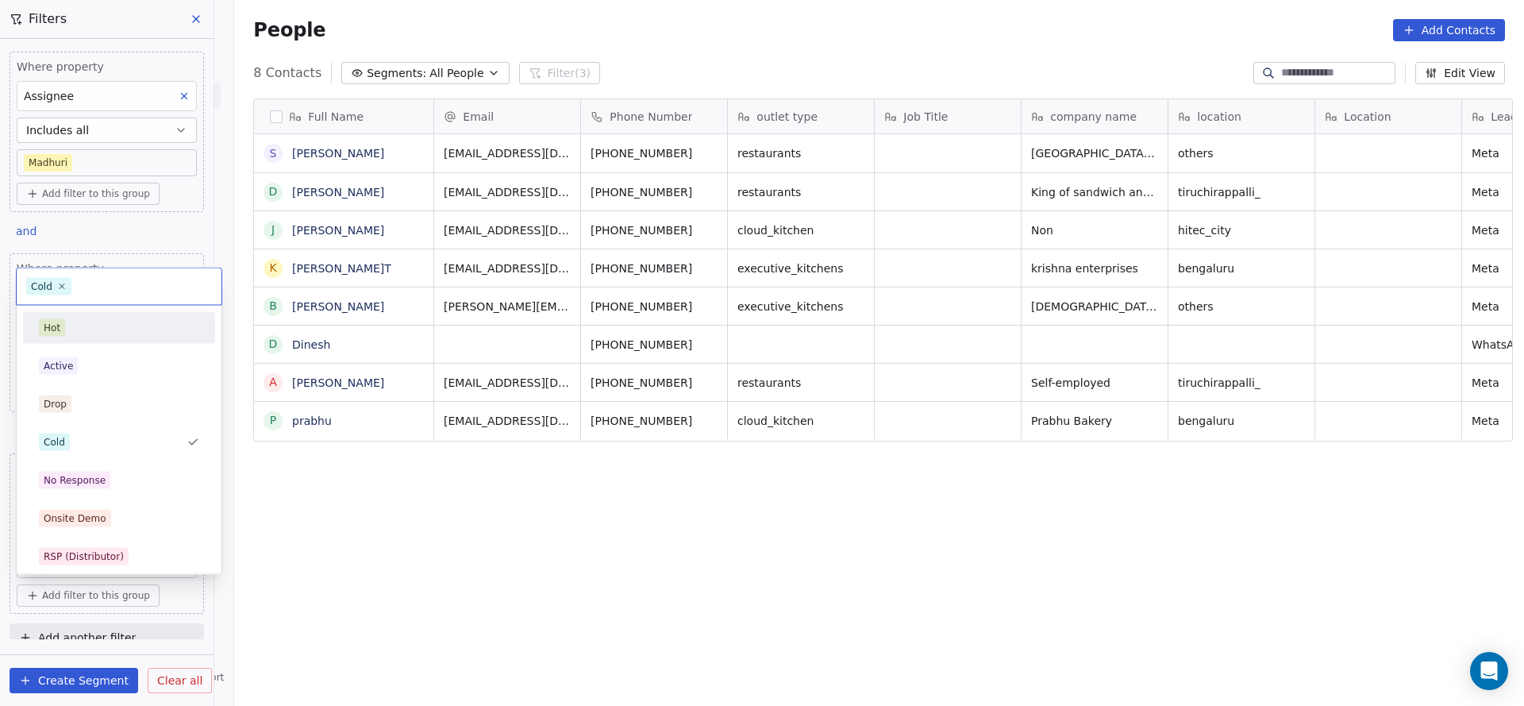
click at [96, 333] on div "Hot" at bounding box center [119, 327] width 160 height 17
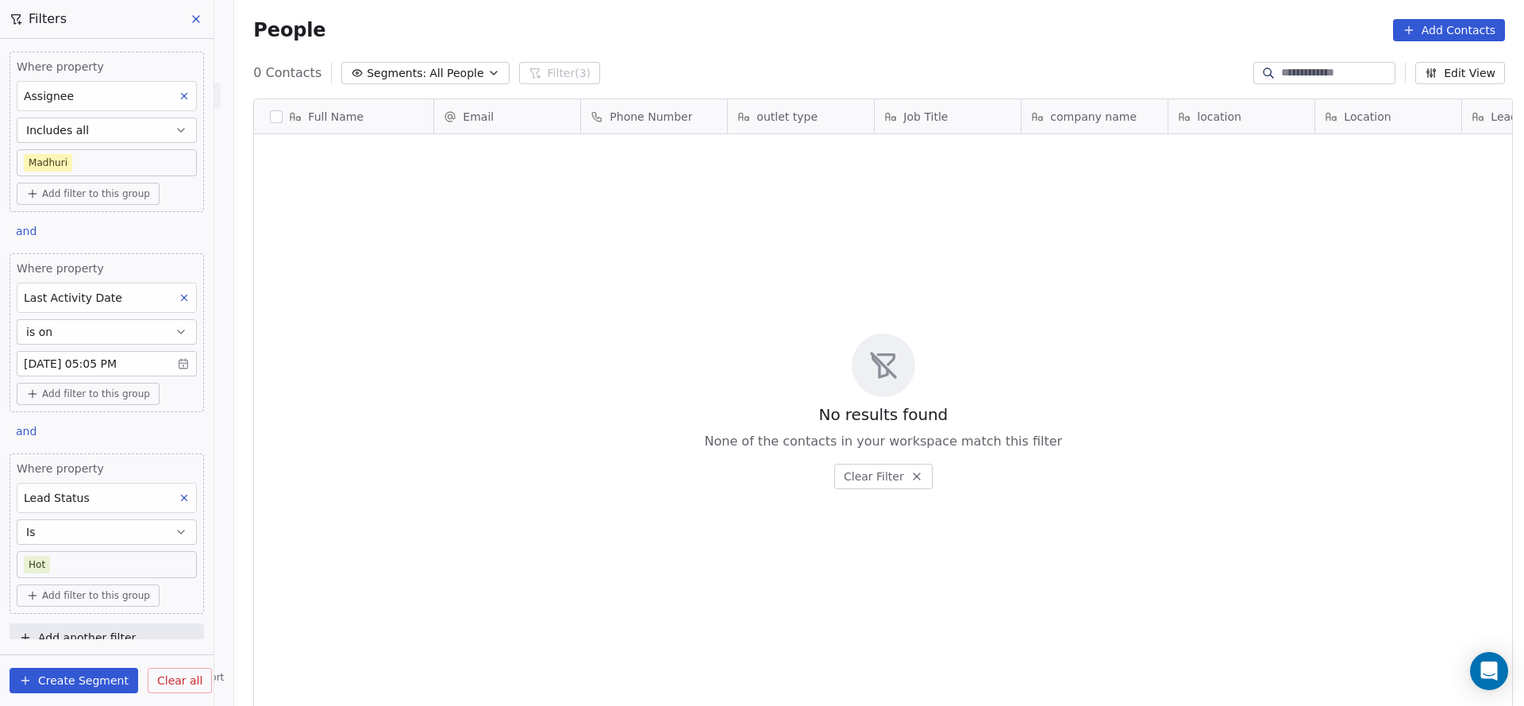
scroll to position [603, 1279]
click at [71, 560] on body "On2Cook India Pvt. Ltd. Contacts People Marketing Workflows Campaigns Sales Pip…" at bounding box center [762, 353] width 1524 height 706
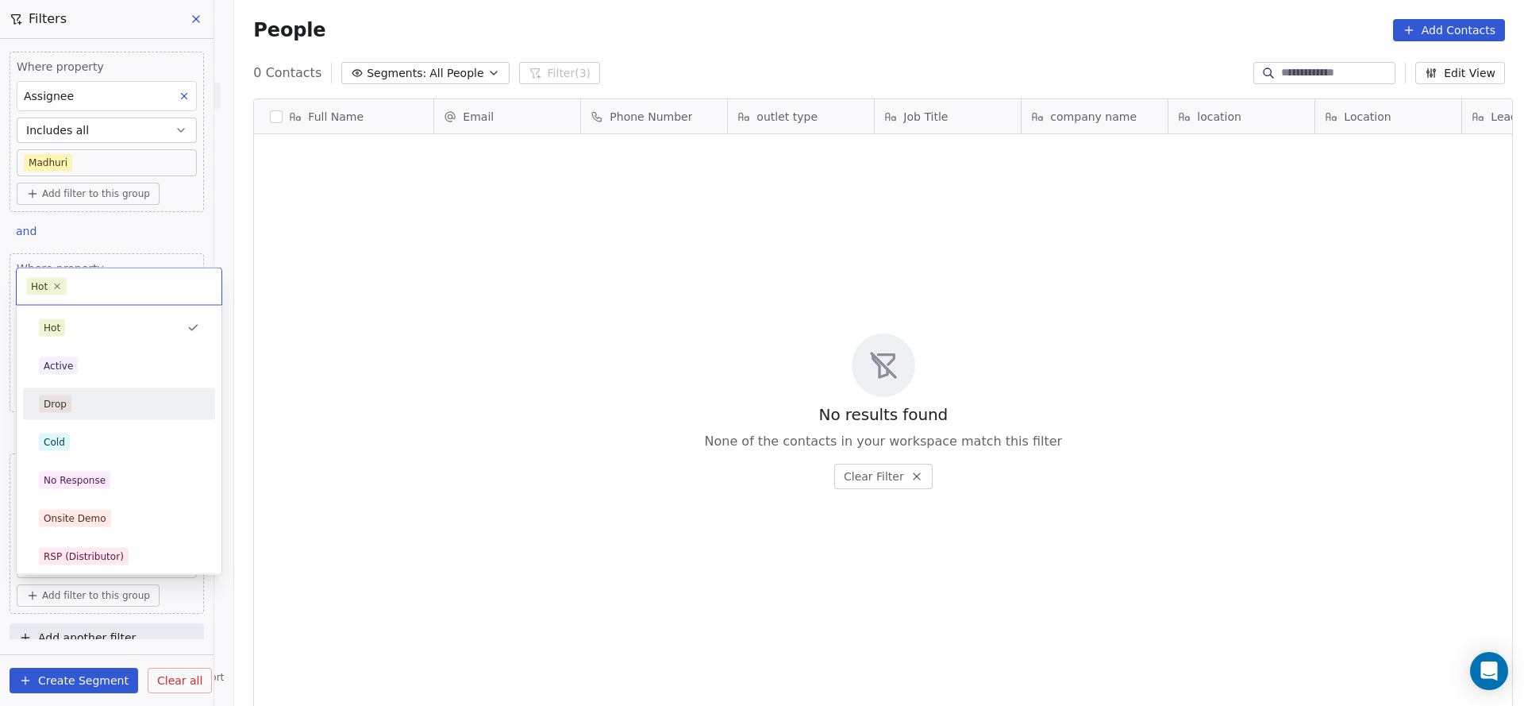
click at [95, 404] on div "Drop" at bounding box center [119, 403] width 160 height 17
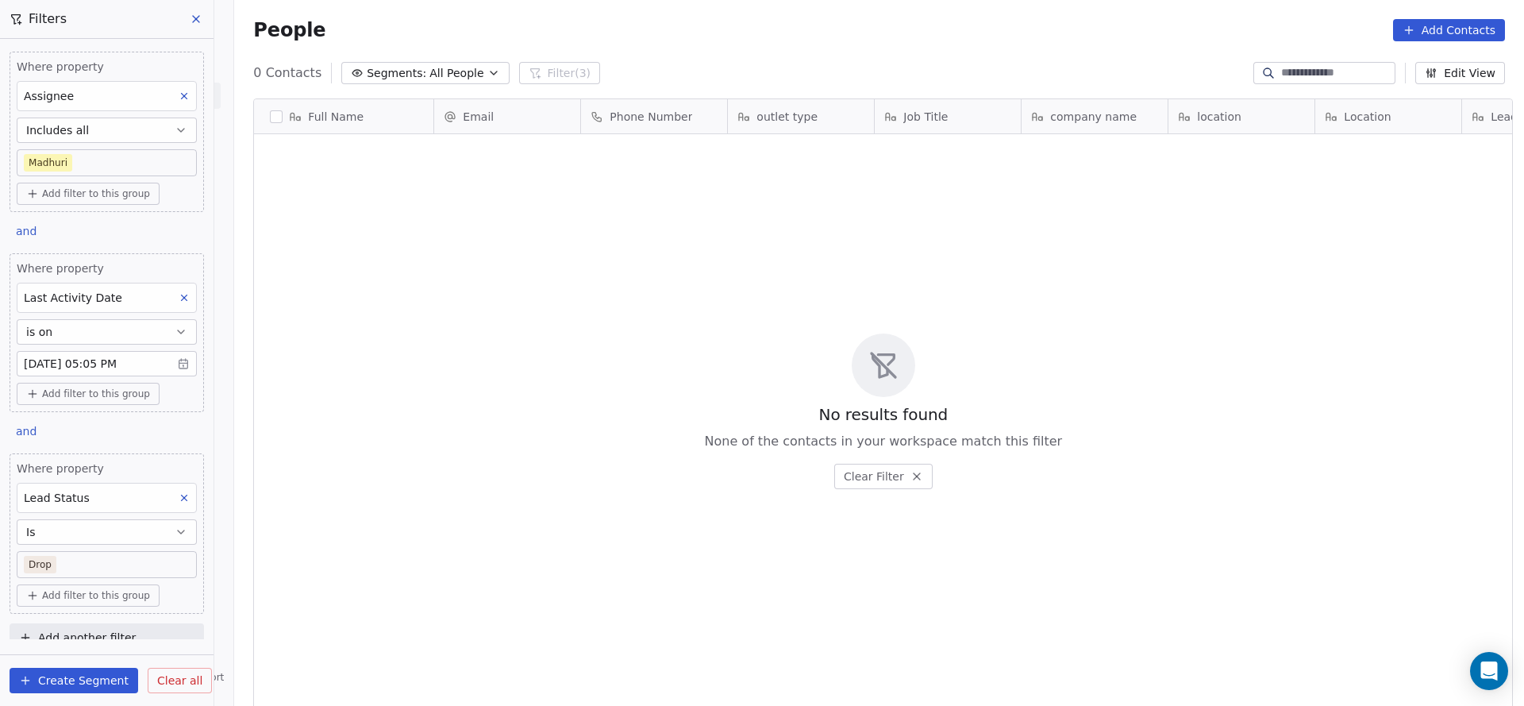
click at [79, 565] on body "On2Cook India Pvt. Ltd. Contacts People Marketing Workflows Campaigns Sales Pip…" at bounding box center [762, 353] width 1524 height 706
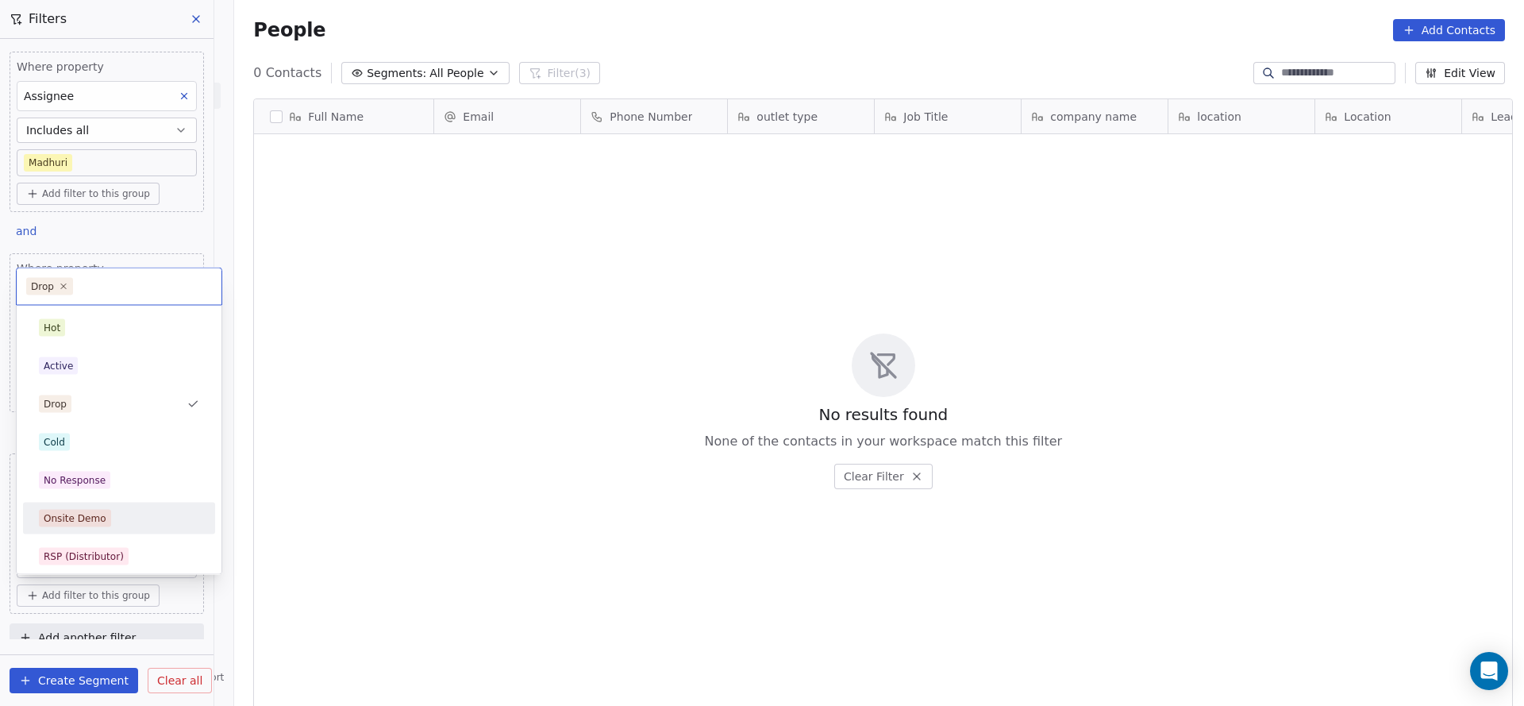
click at [112, 524] on div "Onsite Demo" at bounding box center [119, 518] width 160 height 17
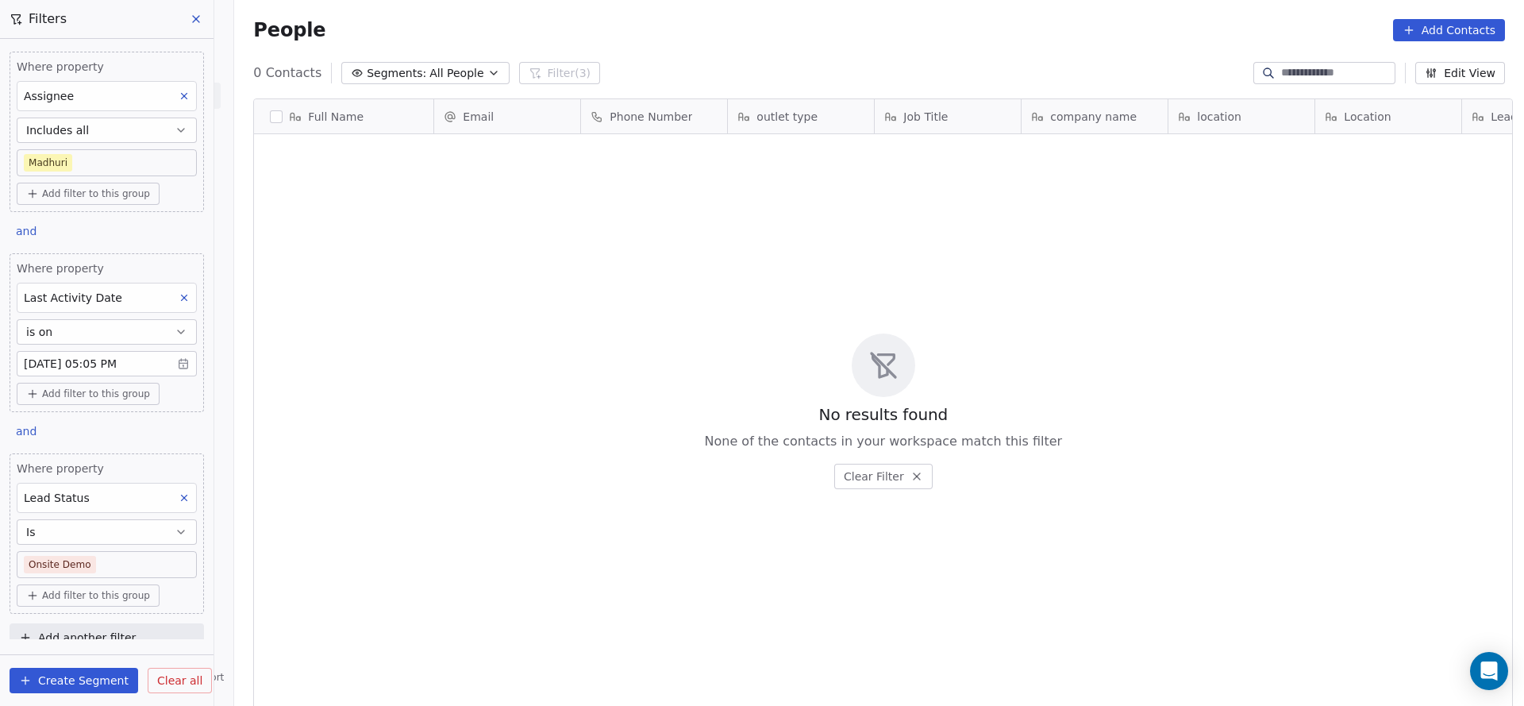
click at [105, 559] on body "On2Cook India Pvt. Ltd. Contacts People Marketing Workflows Campaigns Sales Pip…" at bounding box center [762, 353] width 1524 height 706
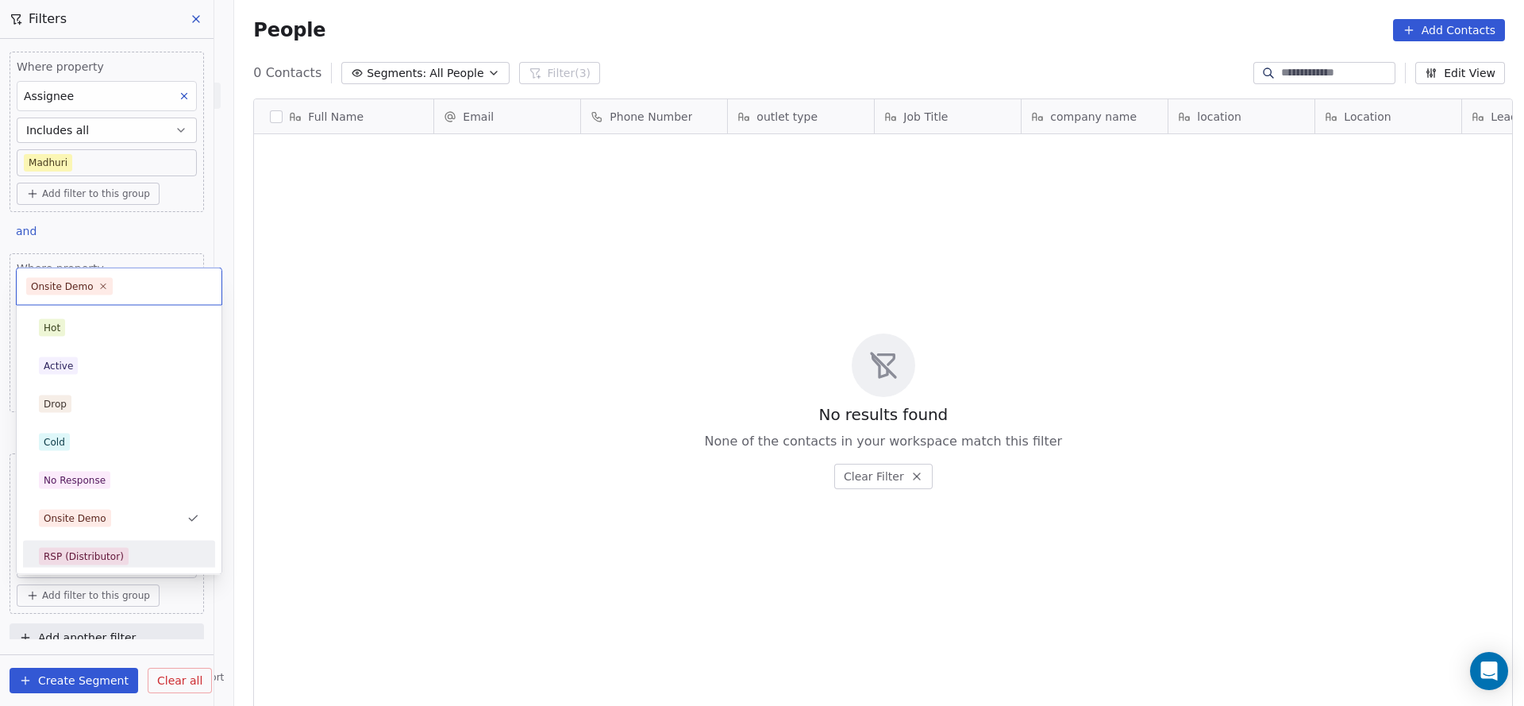
click at [111, 549] on div "RSP (Distributor)" at bounding box center [84, 556] width 80 height 14
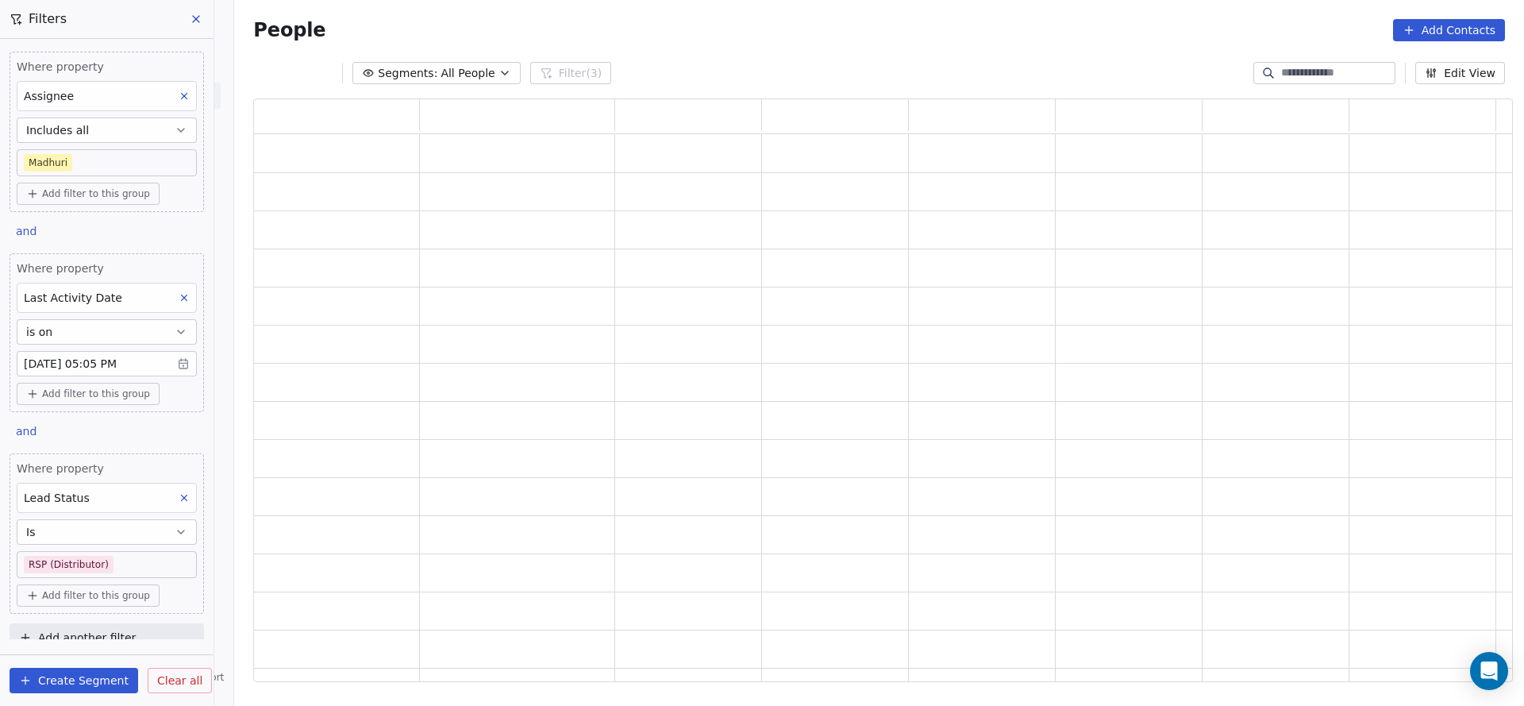
scroll to position [565, 1241]
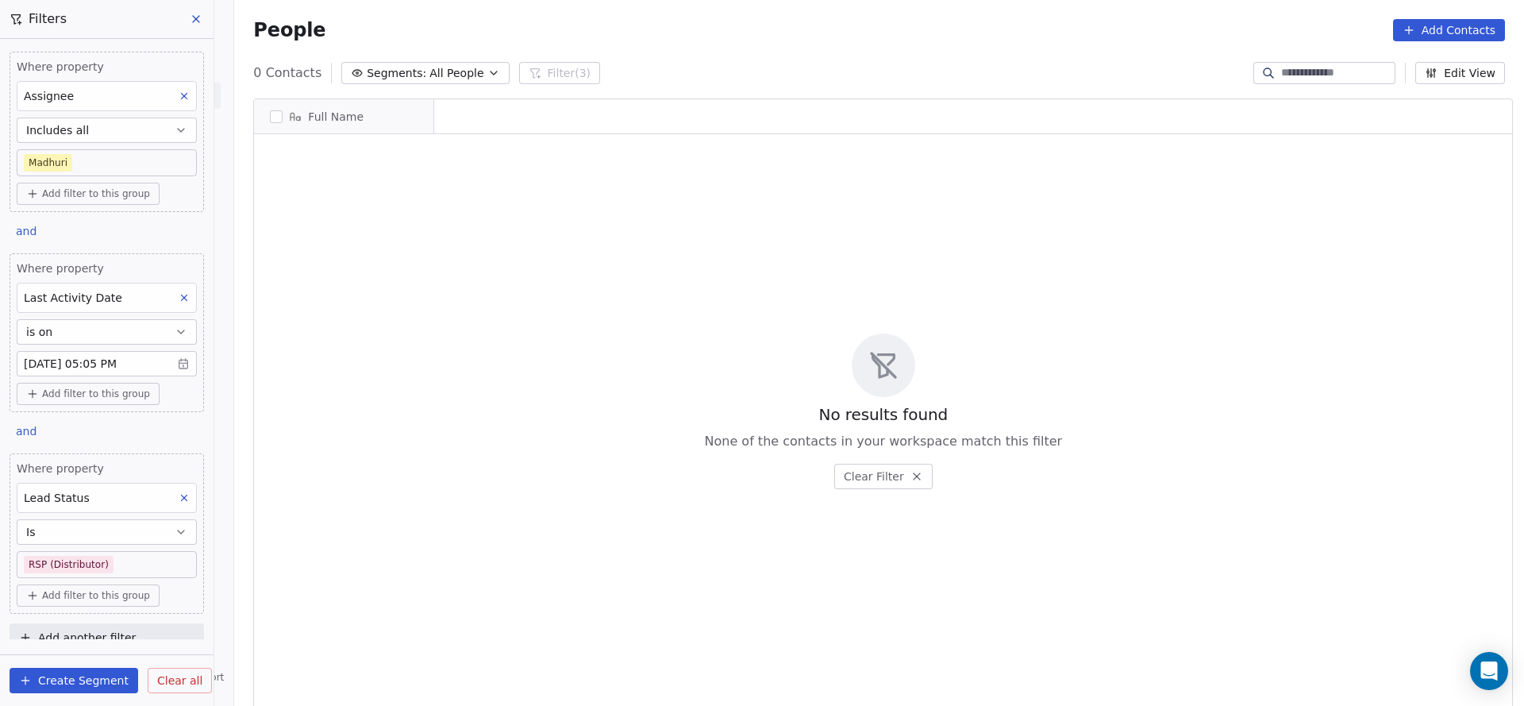
click at [109, 562] on body "On2Cook India Pvt. Ltd. Contacts People Marketing Workflows Campaigns Sales Pip…" at bounding box center [762, 353] width 1524 height 706
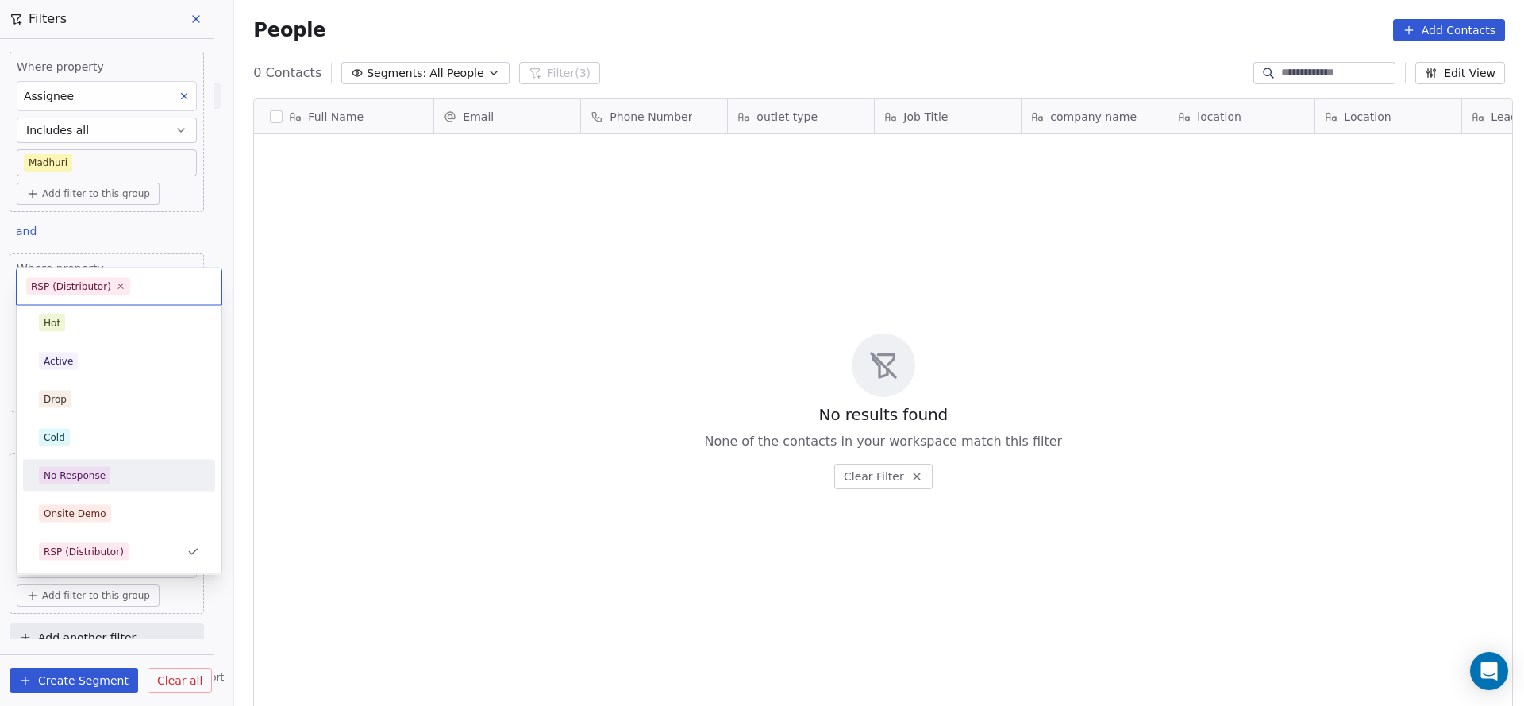
scroll to position [243, 0]
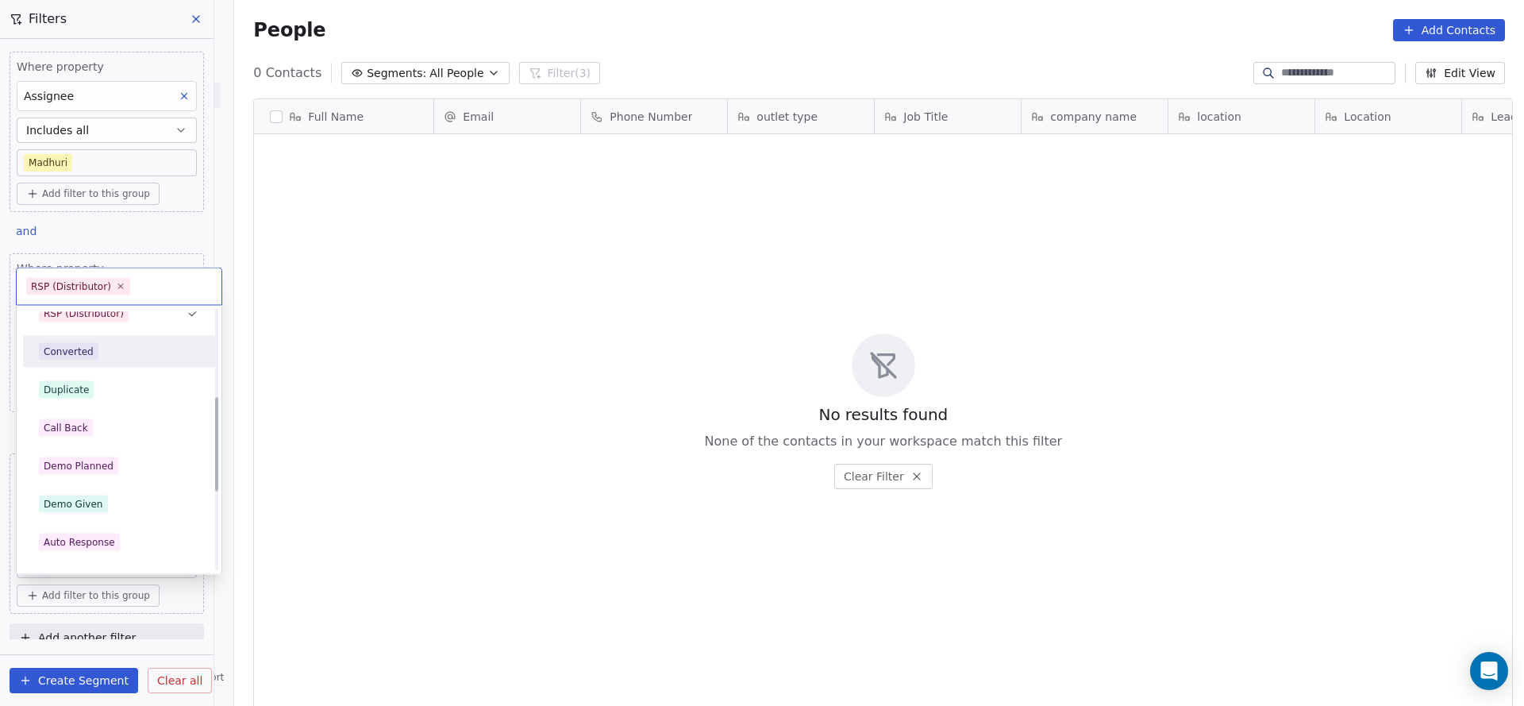
drag, startPoint x: 127, startPoint y: 357, endPoint x: 112, endPoint y: 482, distance: 125.6
click at [128, 357] on div "Converted" at bounding box center [119, 351] width 160 height 17
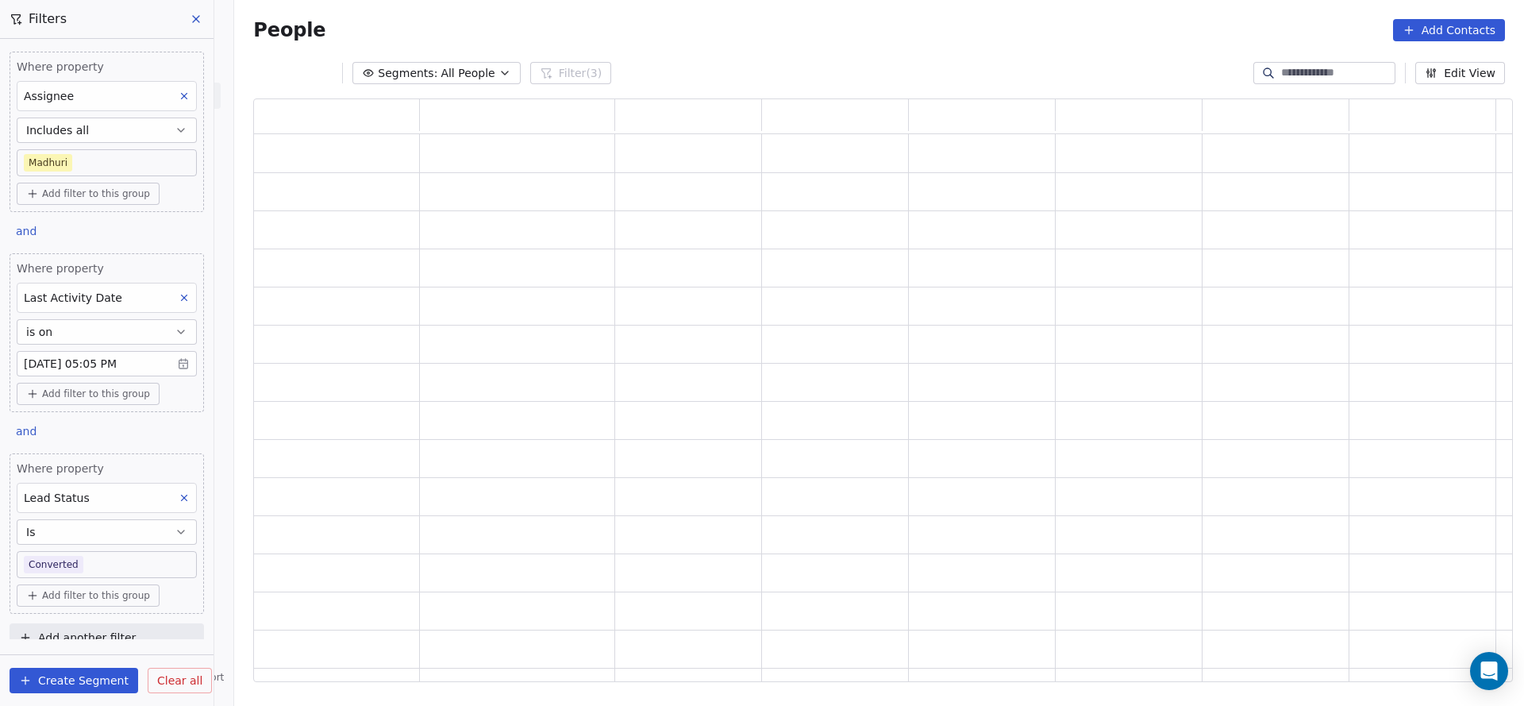
scroll to position [565, 1241]
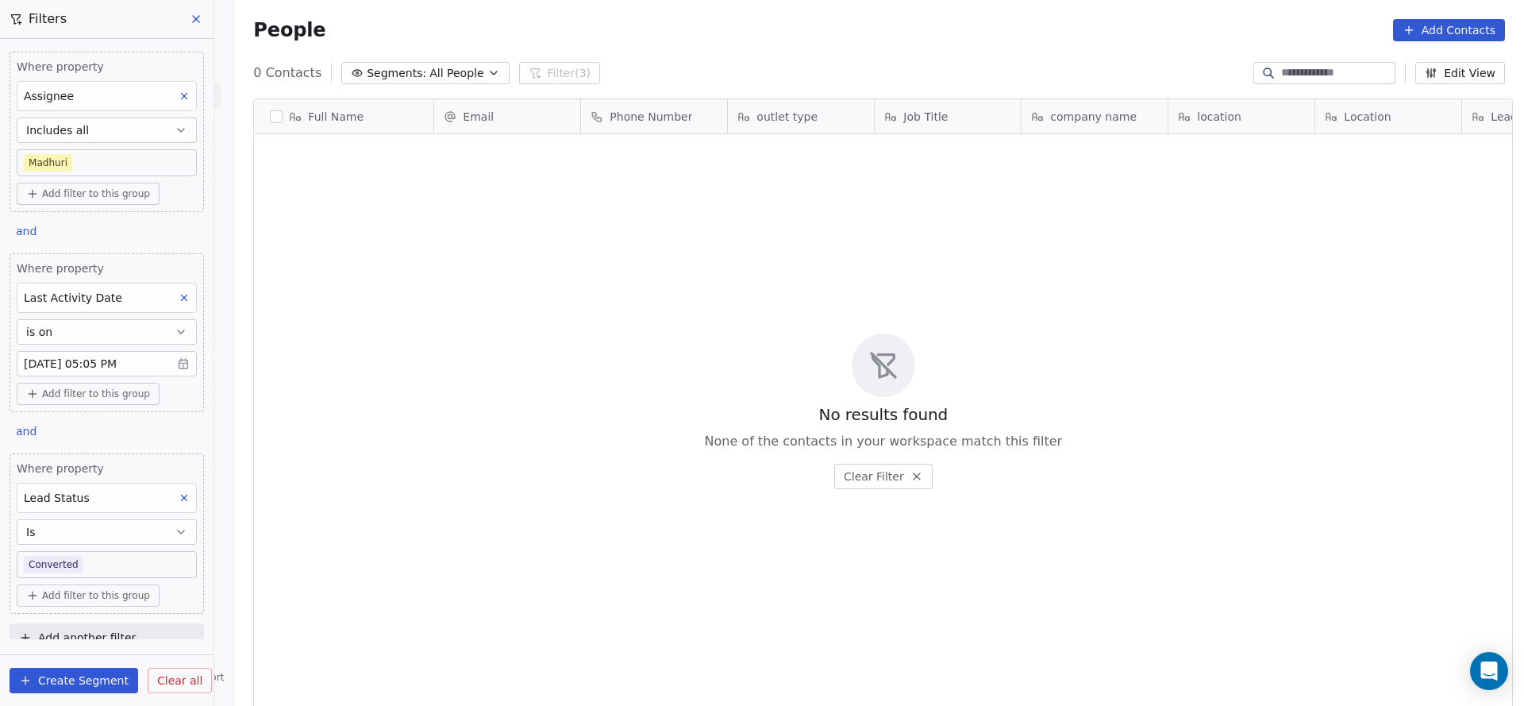
click at [102, 561] on body "On2Cook India Pvt. Ltd. Contacts People Marketing Workflows Campaigns Sales Pip…" at bounding box center [762, 353] width 1524 height 706
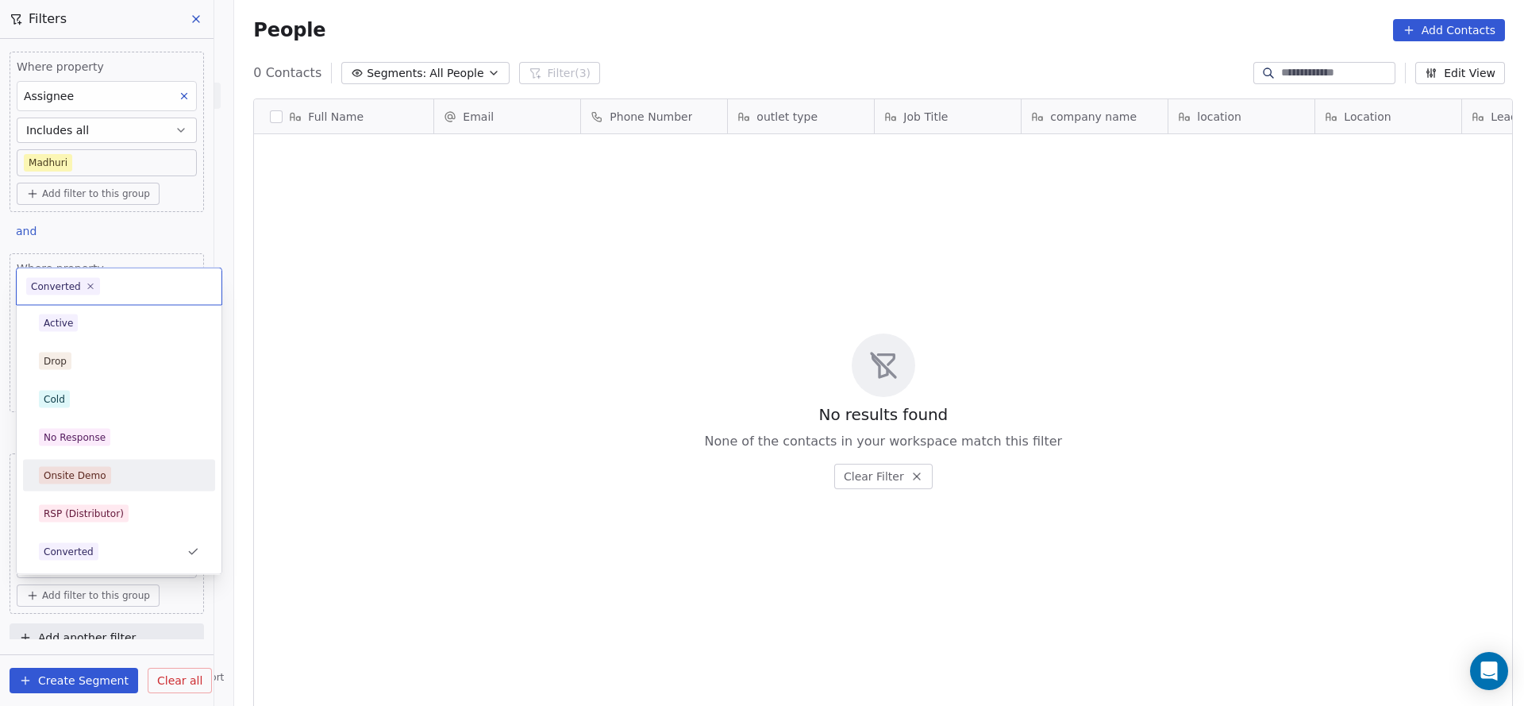
click at [100, 472] on div "Onsite Demo" at bounding box center [75, 475] width 63 height 14
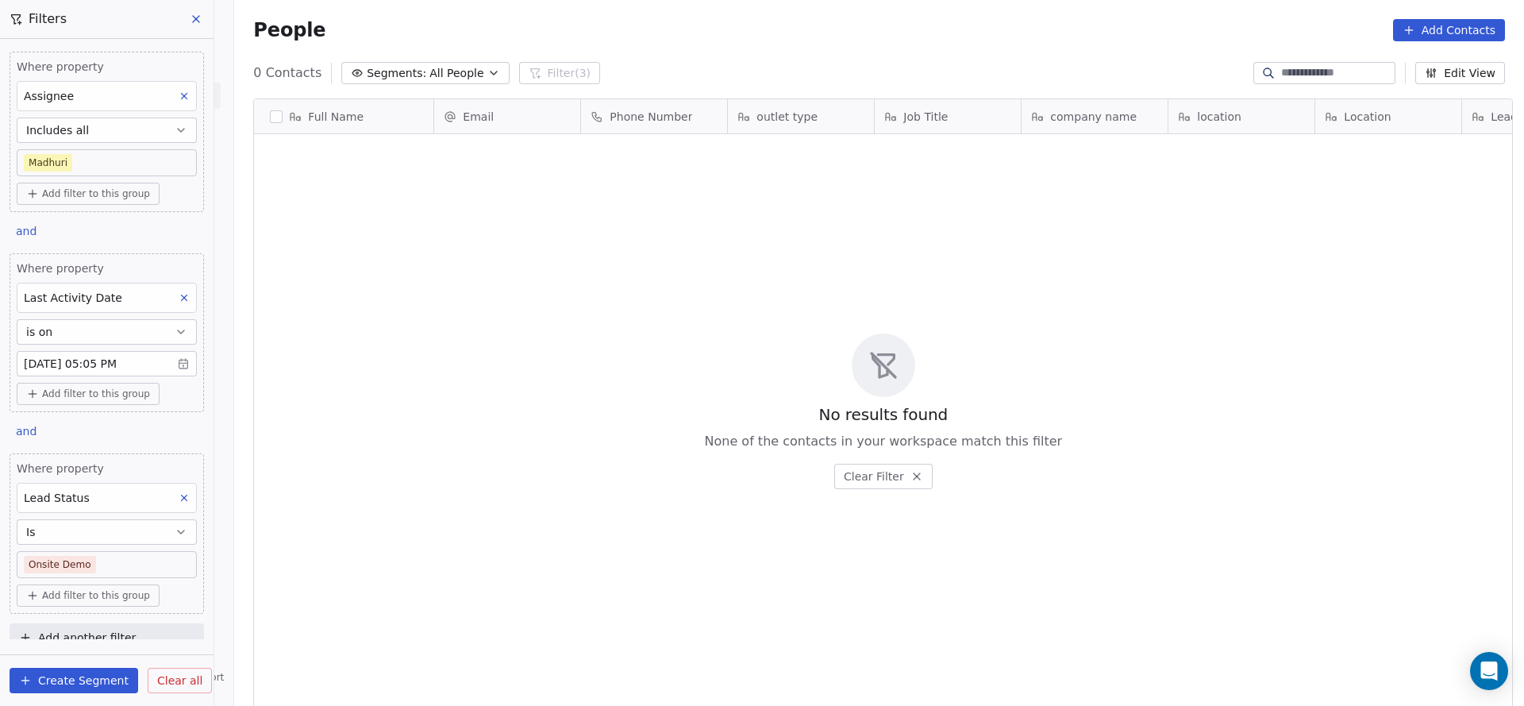
click at [102, 557] on body "On2Cook India Pvt. Ltd. Contacts People Marketing Workflows Campaigns Sales Pip…" at bounding box center [762, 353] width 1524 height 706
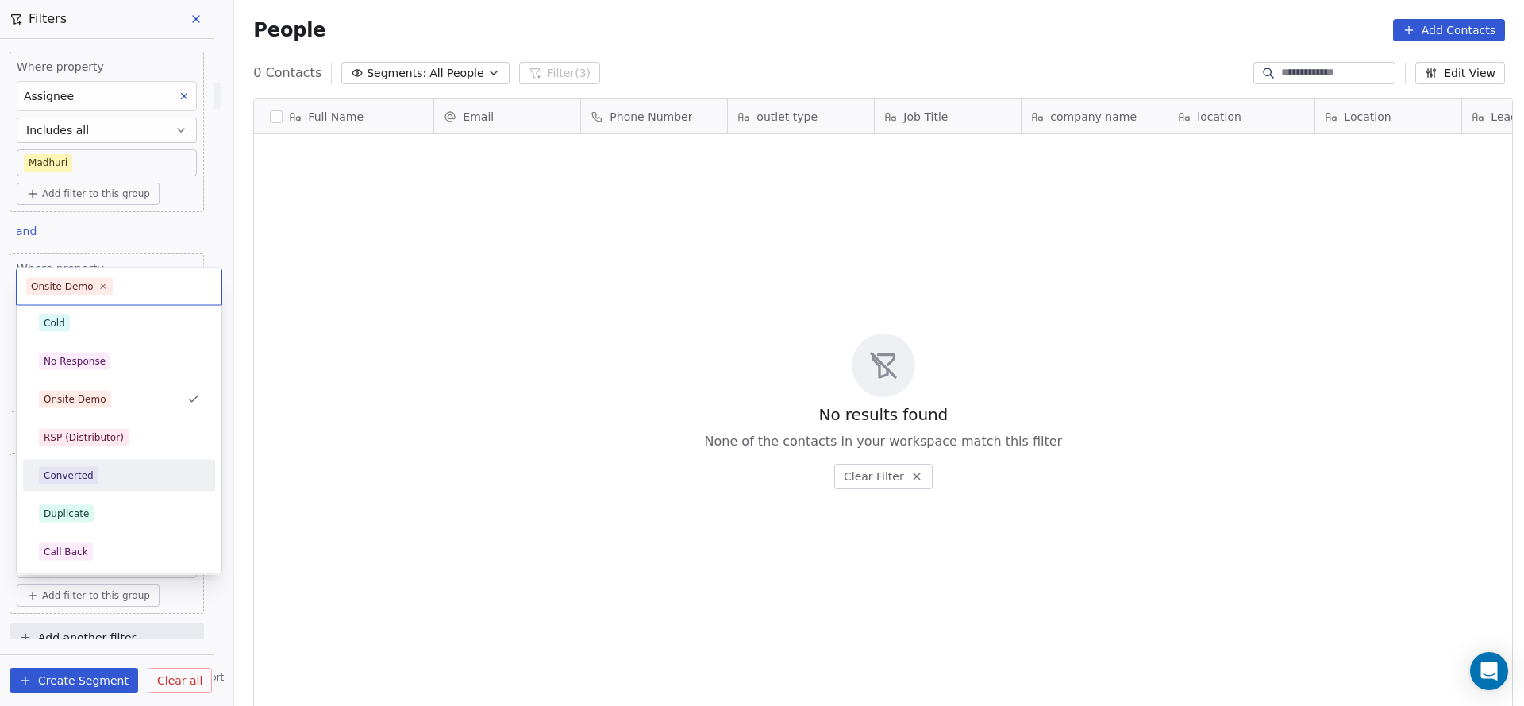
click at [138, 474] on div "Converted" at bounding box center [119, 475] width 160 height 17
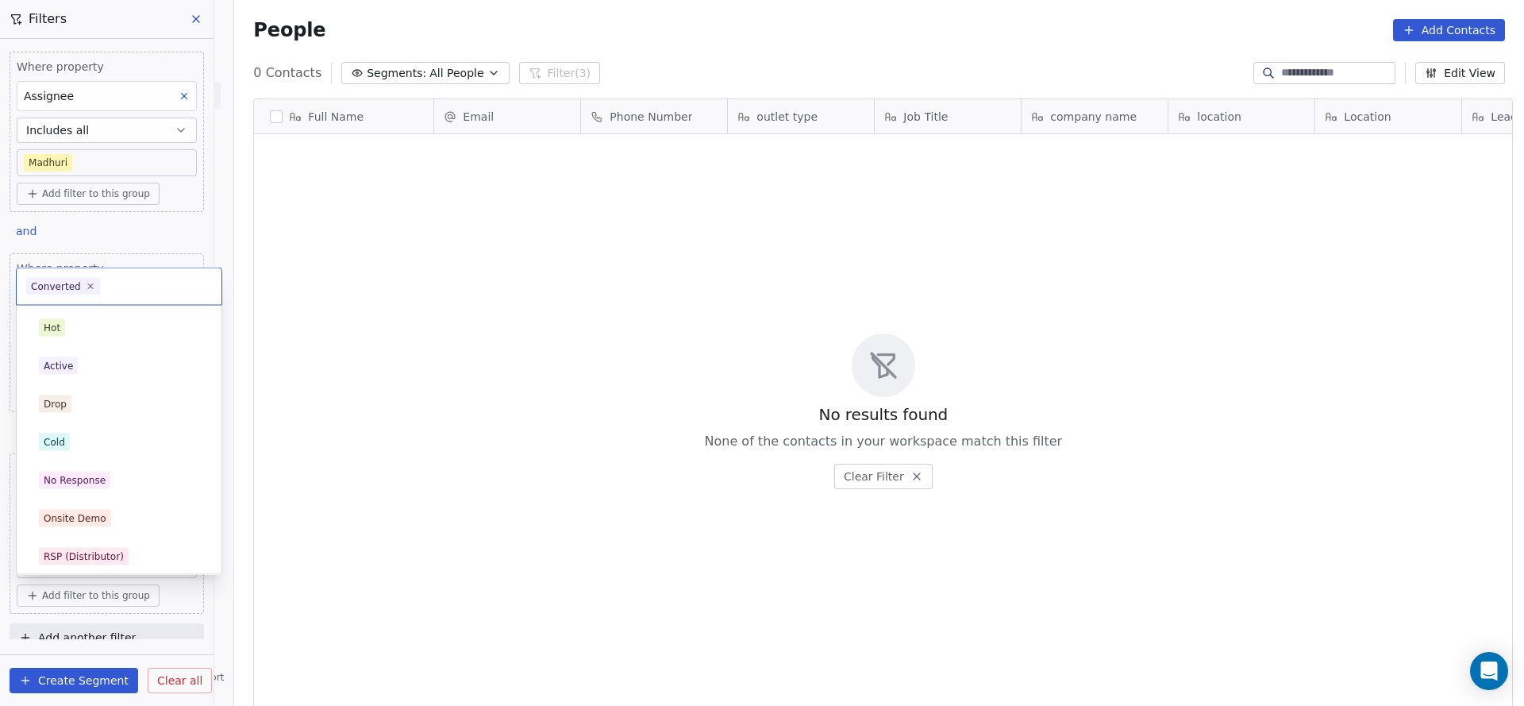
click at [109, 574] on html "On2Cook India Pvt. Ltd. Contacts People Marketing Workflows Campaigns Sales Pip…" at bounding box center [762, 353] width 1524 height 706
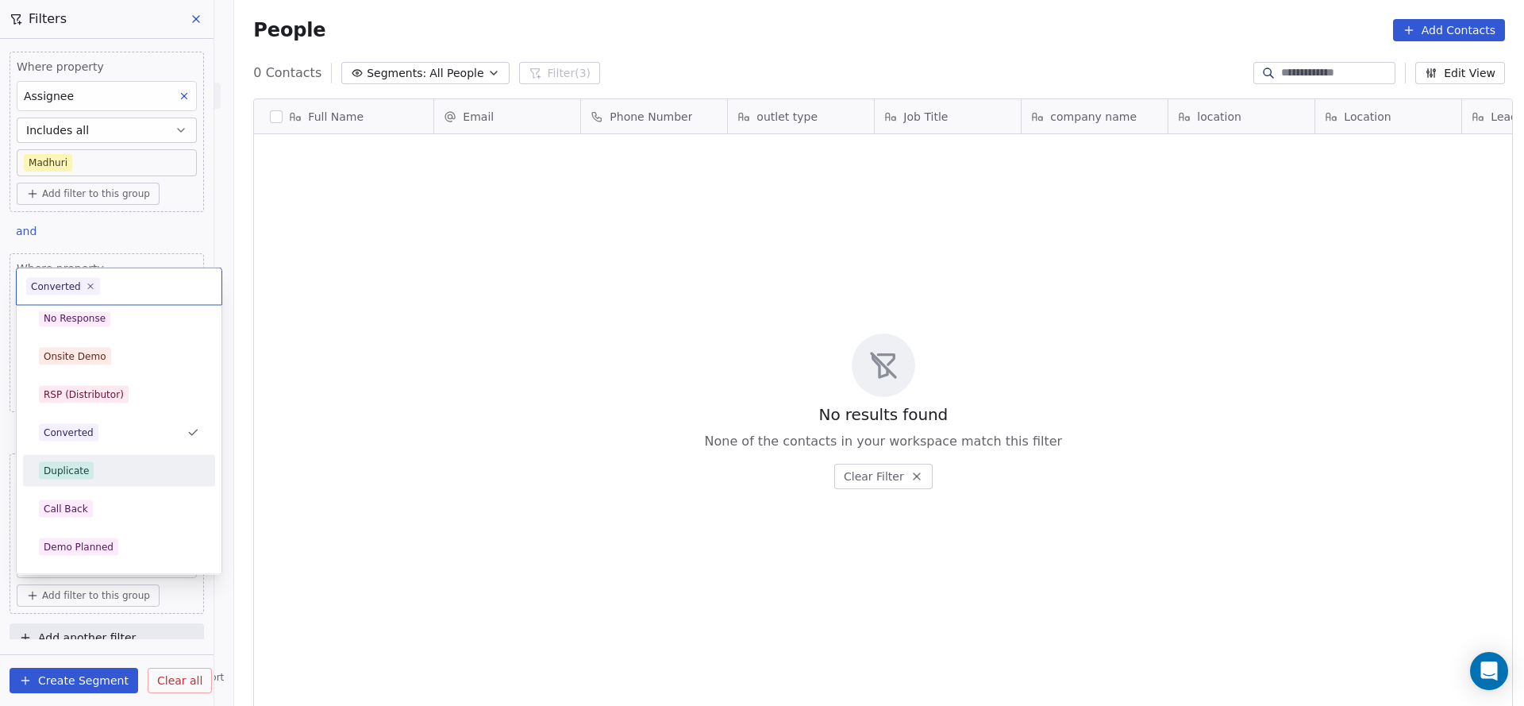
click at [158, 464] on div "Duplicate" at bounding box center [119, 470] width 160 height 17
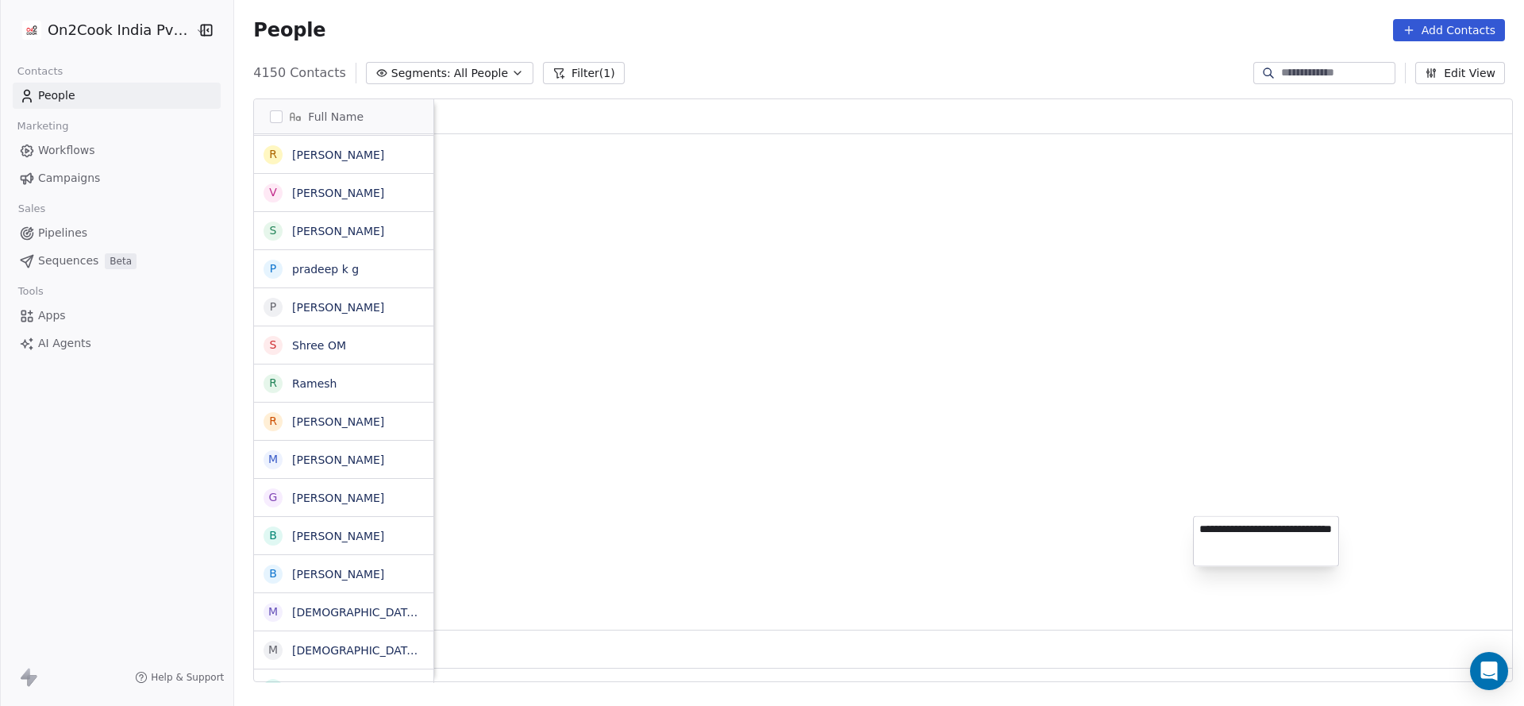
scroll to position [603, 1279]
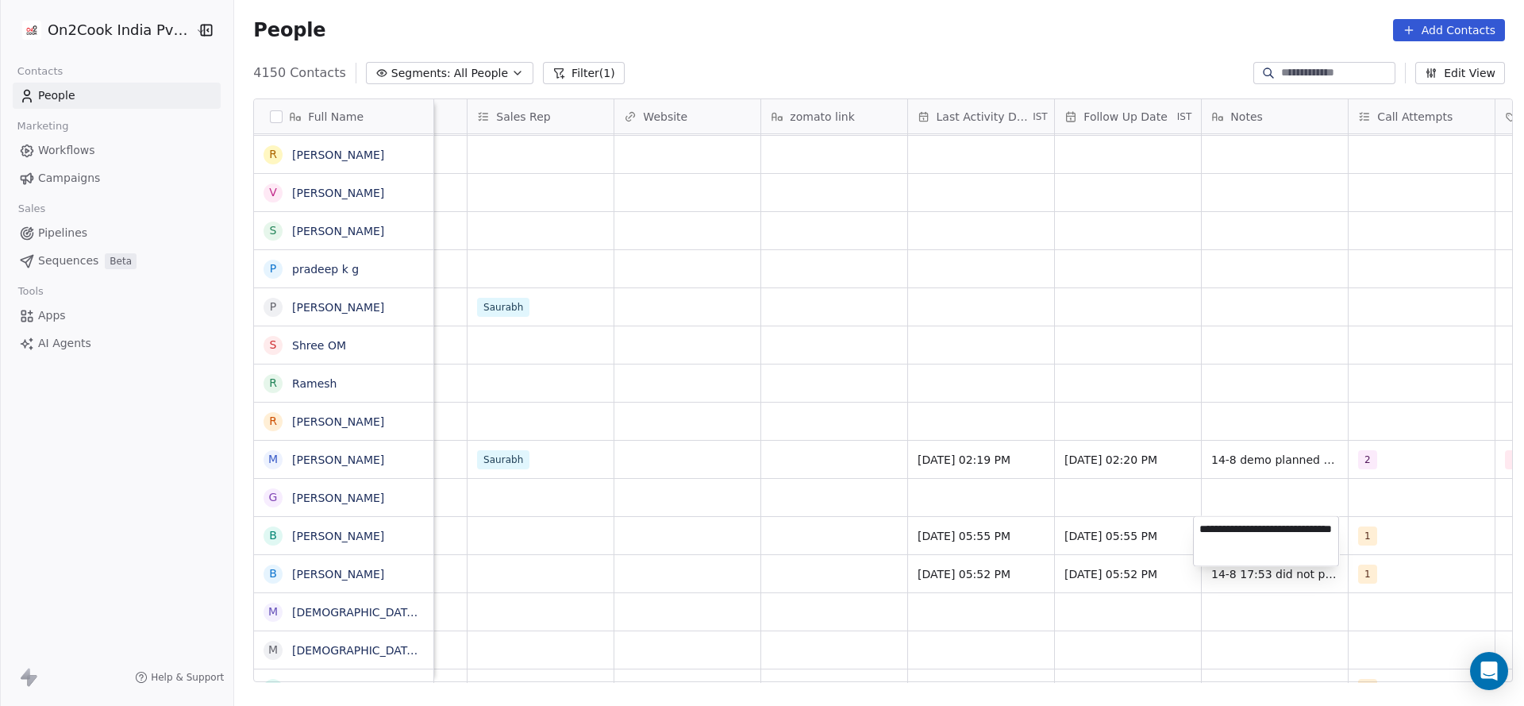
type textarea "**********"
click at [972, 581] on html "On2Cook India Pvt. Ltd. Contacts People Marketing Workflows Campaigns Sales Pip…" at bounding box center [762, 353] width 1524 height 706
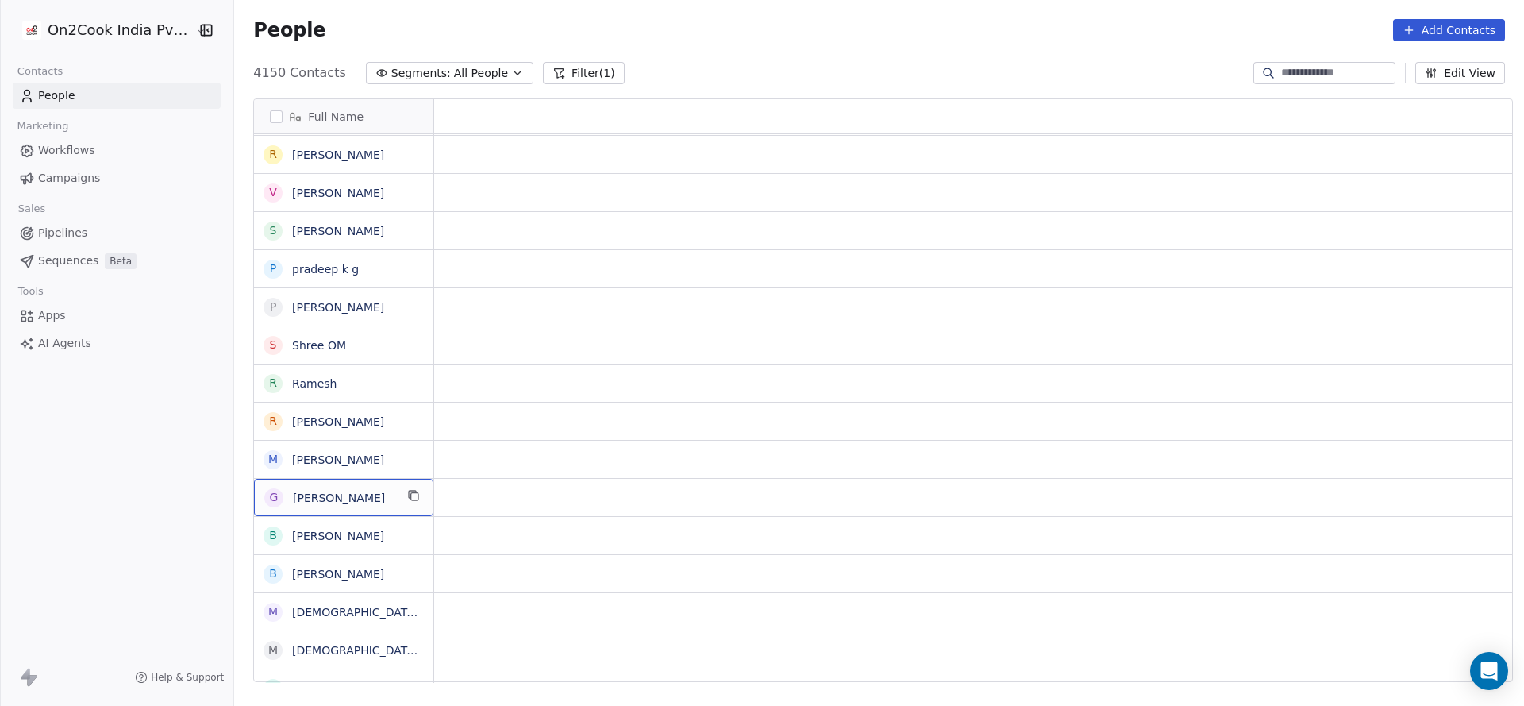
scroll to position [0, 0]
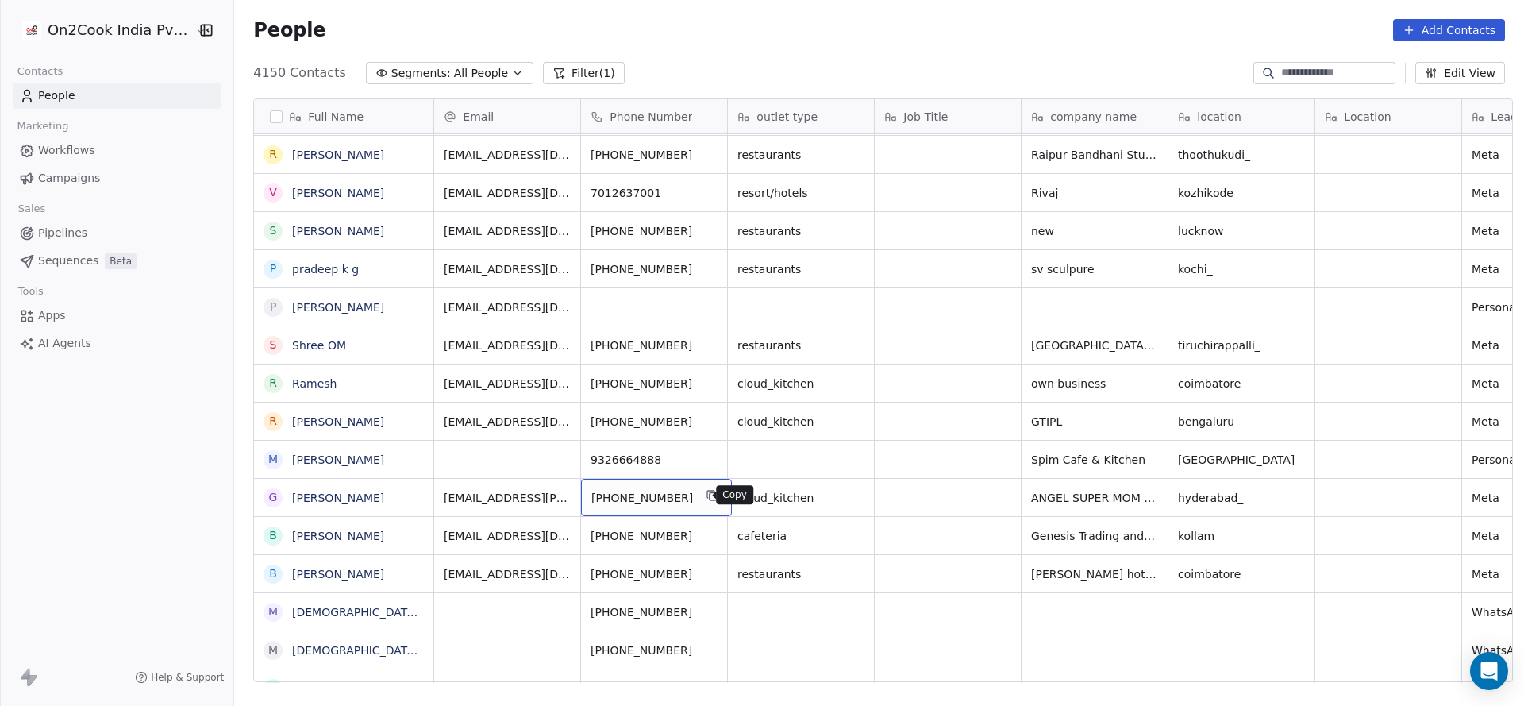
click at [707, 497] on icon "grid" at bounding box center [713, 495] width 13 height 13
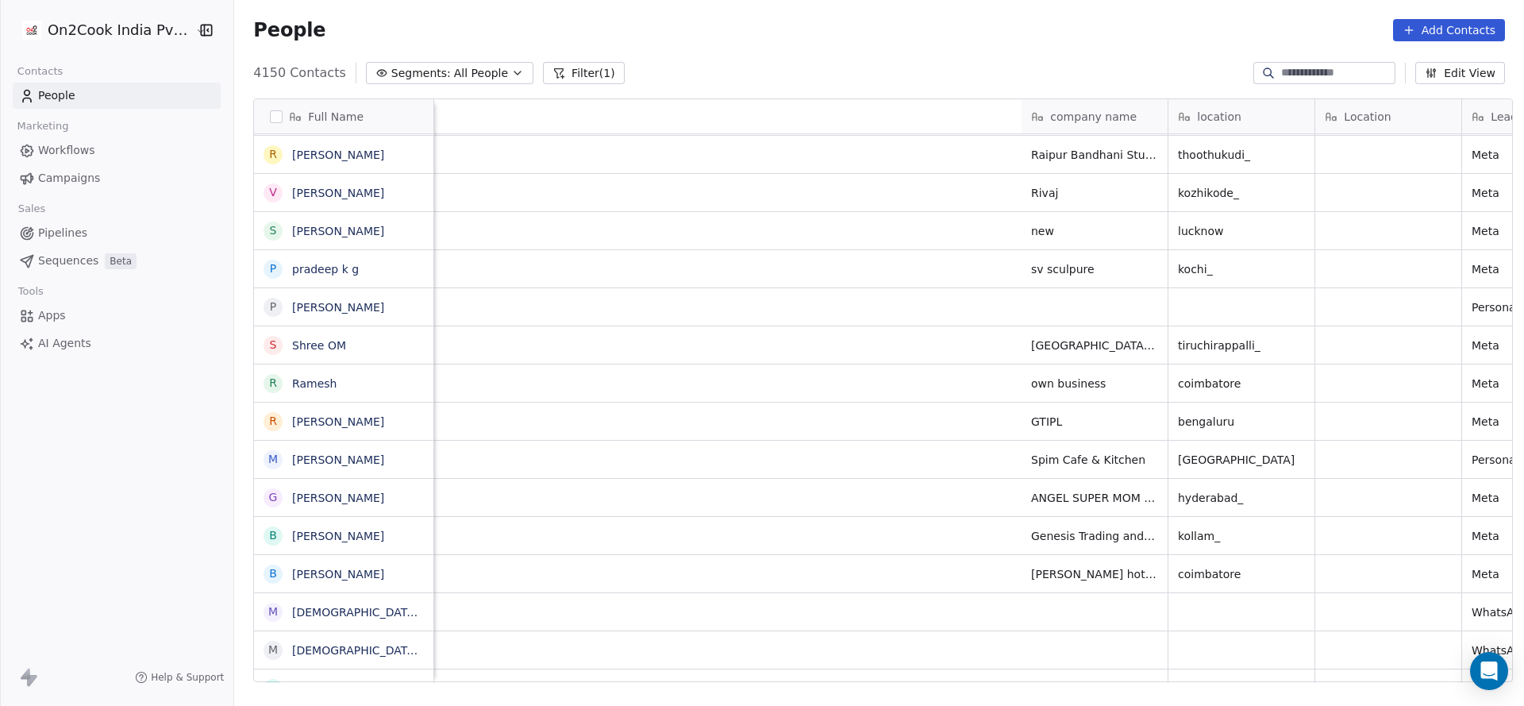
scroll to position [0, 1133]
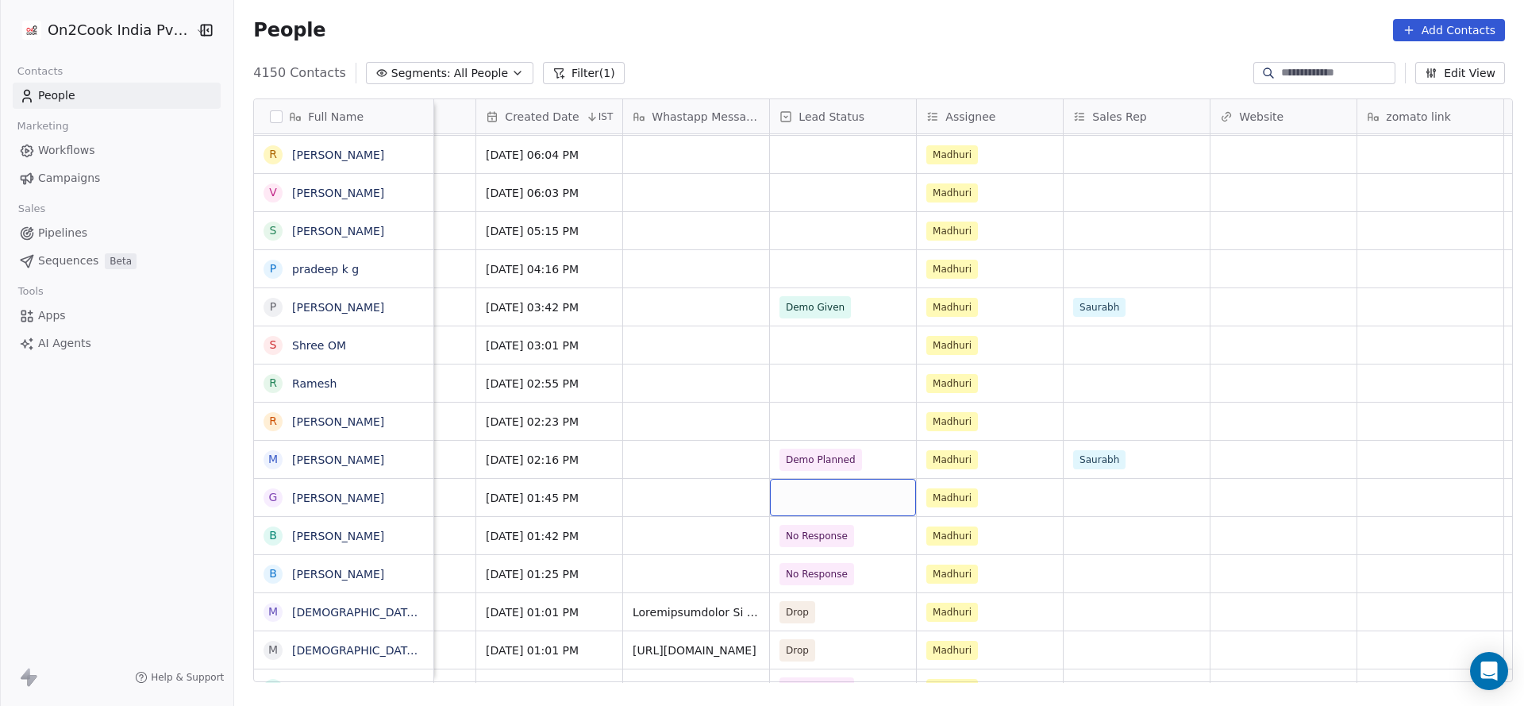
click at [794, 495] on div "grid" at bounding box center [843, 497] width 146 height 37
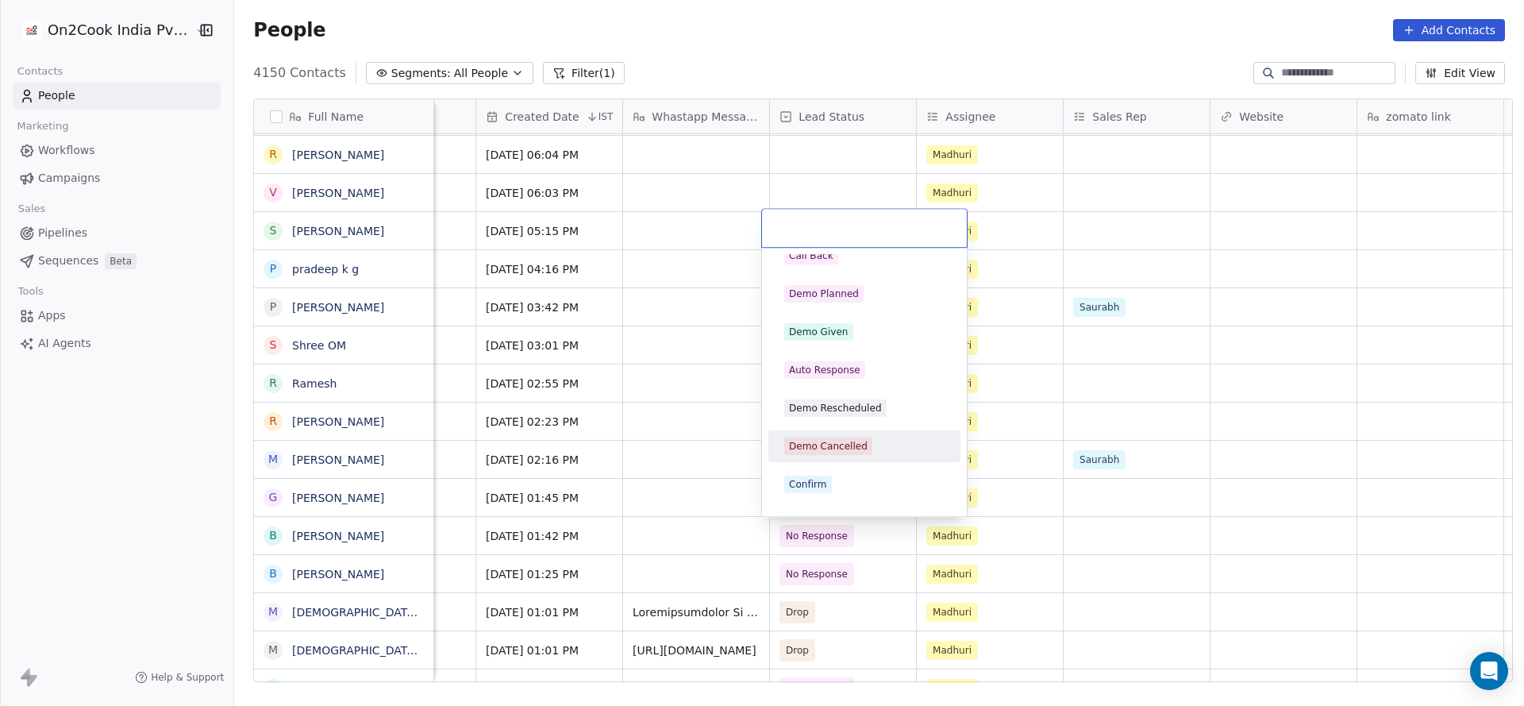
scroll to position [238, 0]
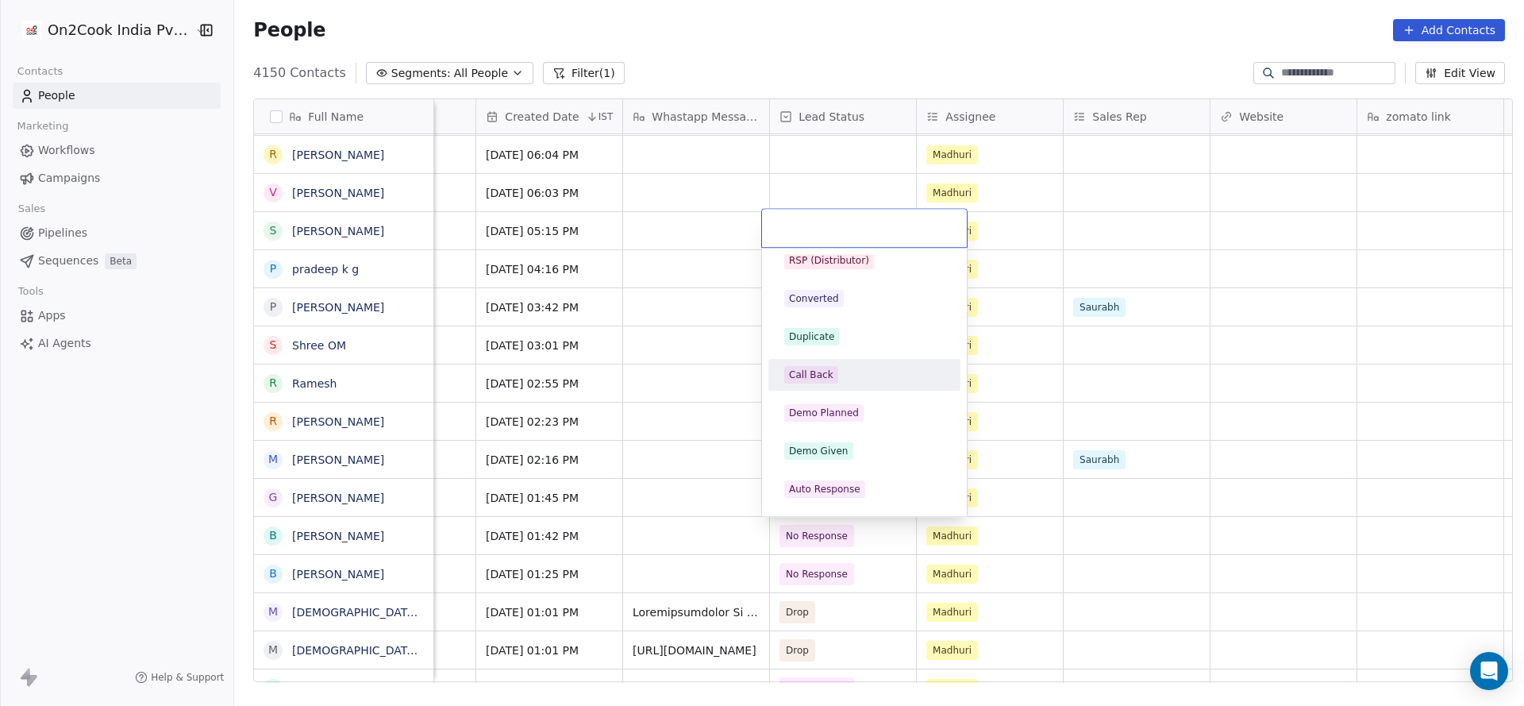
drag, startPoint x: 829, startPoint y: 379, endPoint x: 842, endPoint y: 600, distance: 221.9
click at [829, 379] on span "Call Back" at bounding box center [811, 374] width 54 height 17
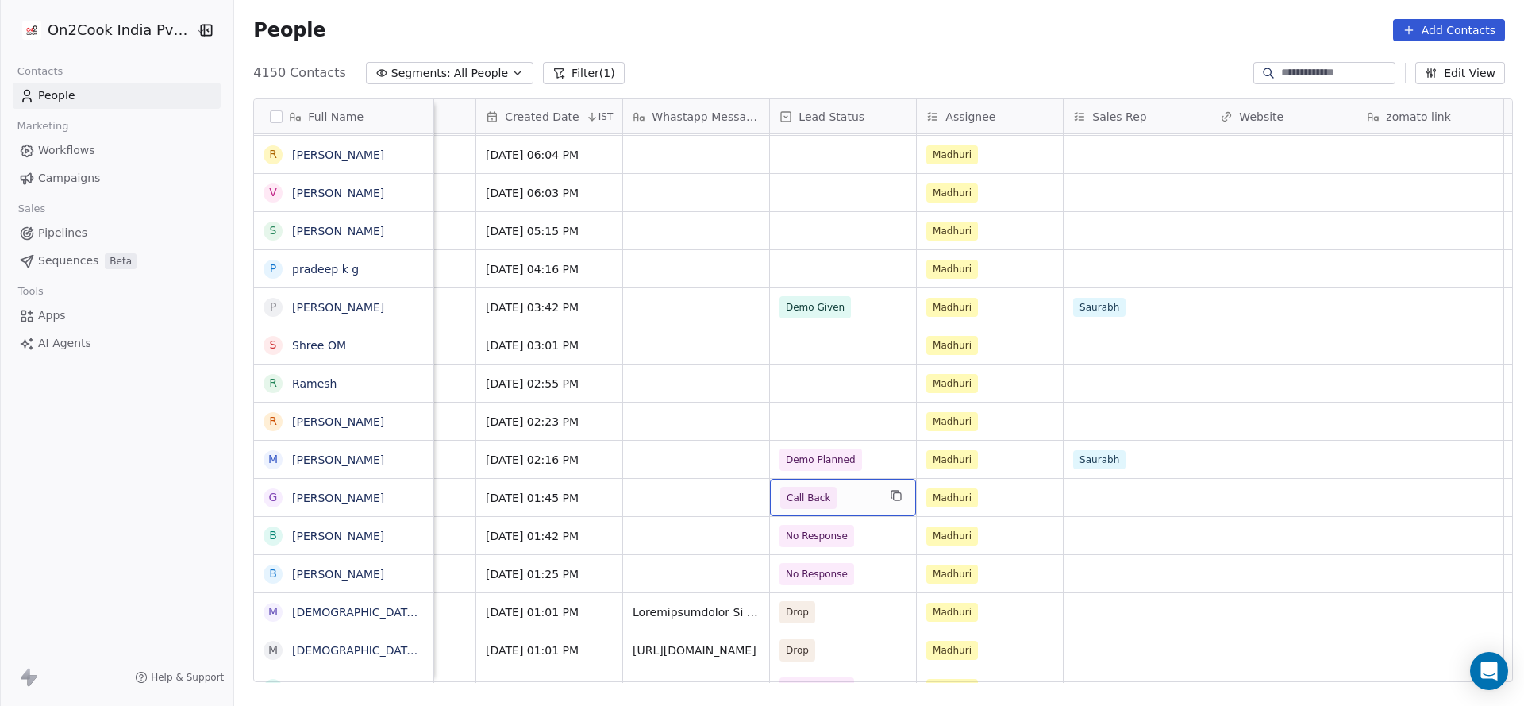
scroll to position [0, 1915]
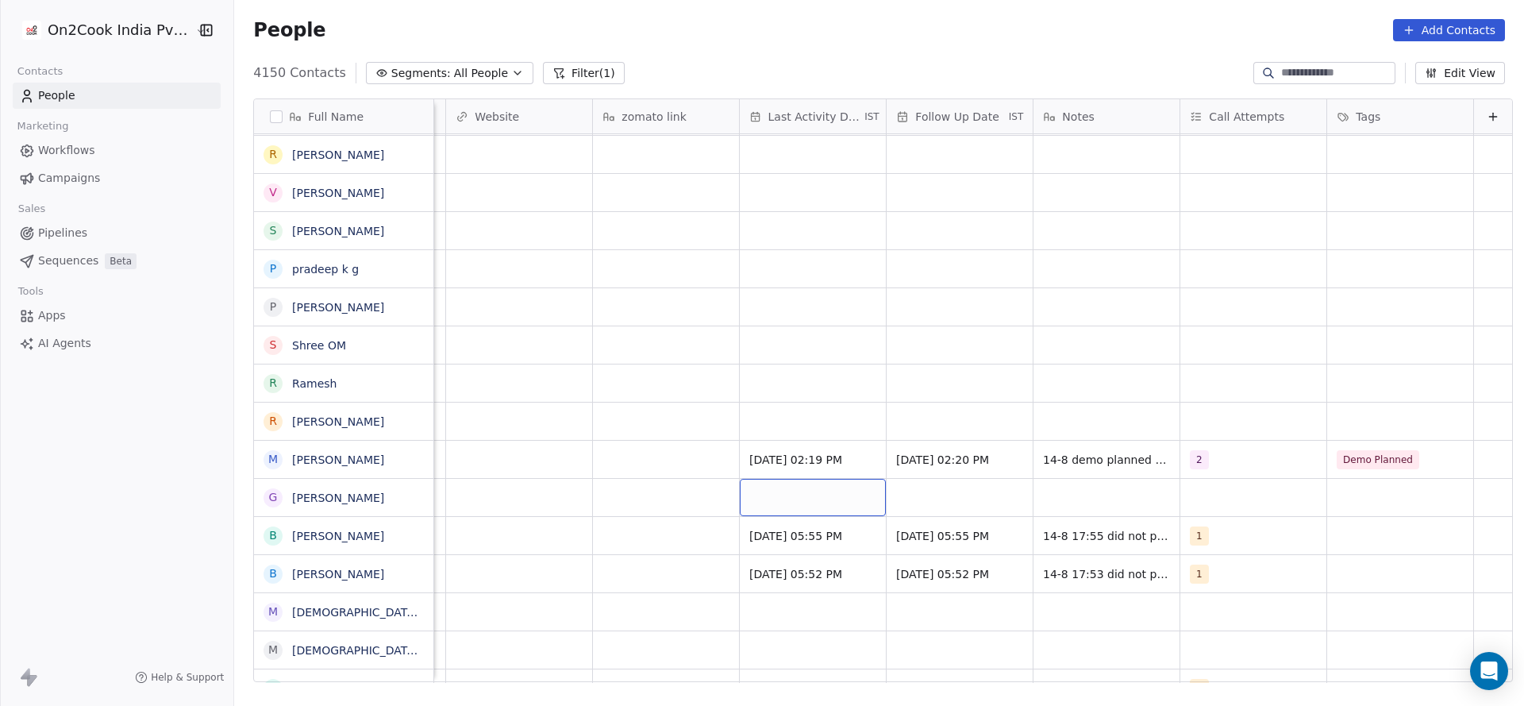
click at [741, 500] on div "grid" at bounding box center [813, 497] width 146 height 37
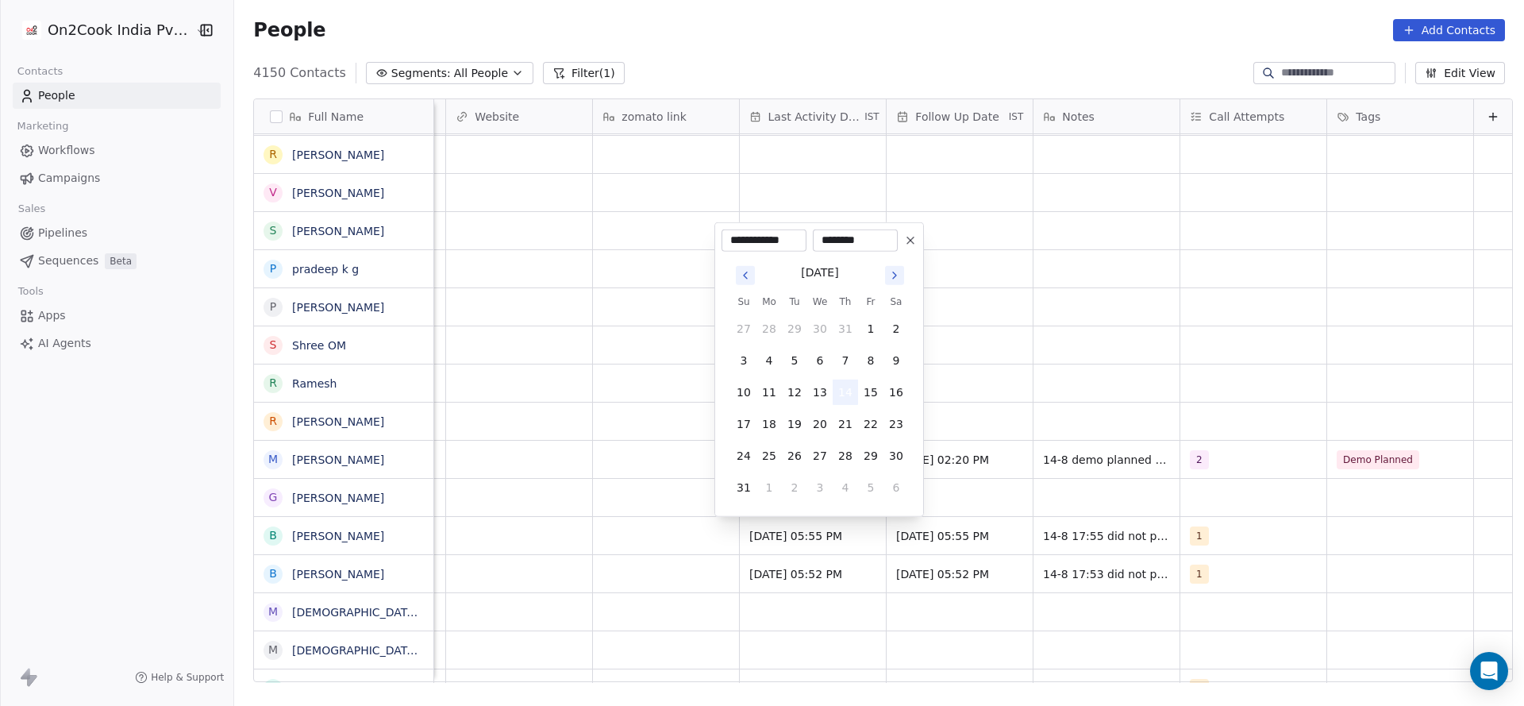
click at [843, 400] on button "14" at bounding box center [845, 392] width 25 height 25
click at [1134, 464] on html "On2Cook India Pvt. Ltd. Contacts People Marketing Workflows Campaigns Sales Pip…" at bounding box center [762, 353] width 1524 height 706
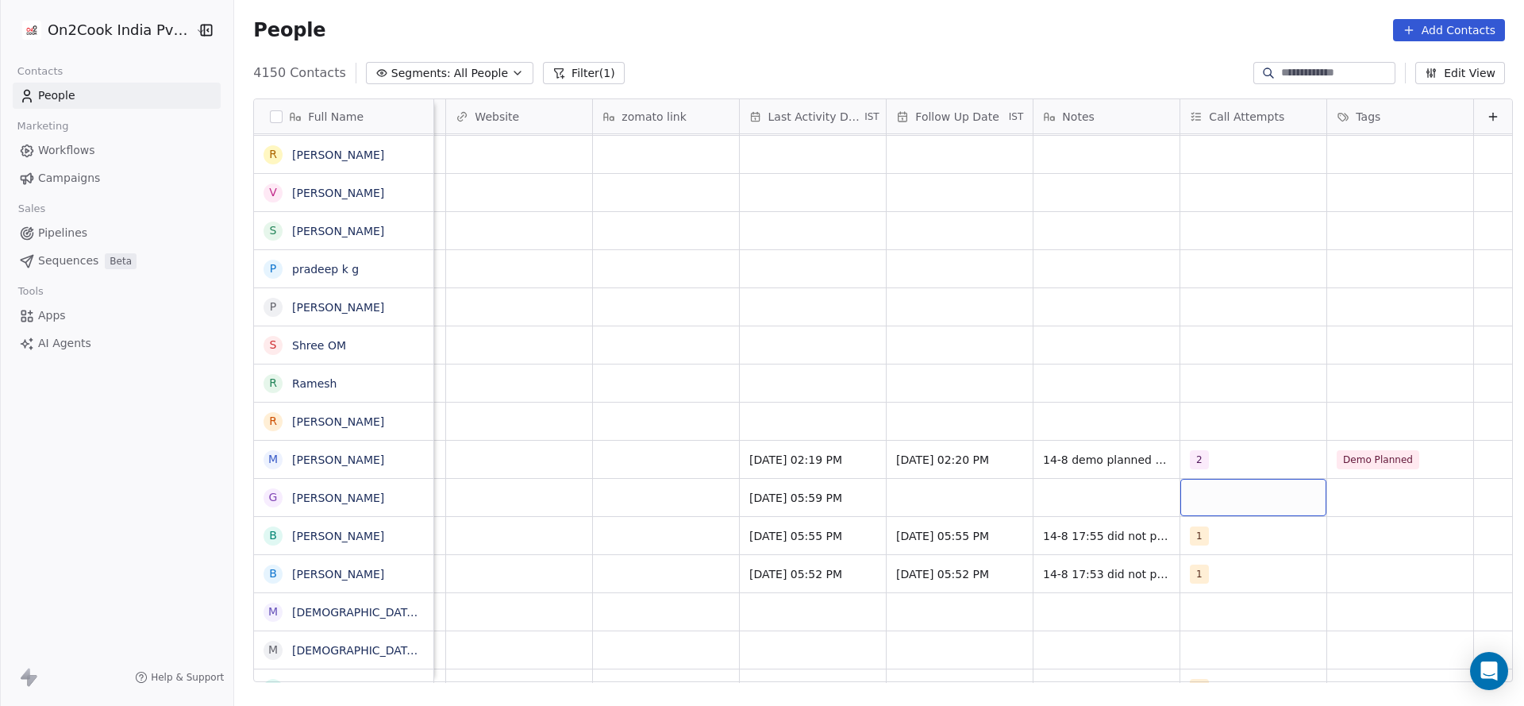
click at [1184, 488] on div "grid" at bounding box center [1254, 497] width 146 height 37
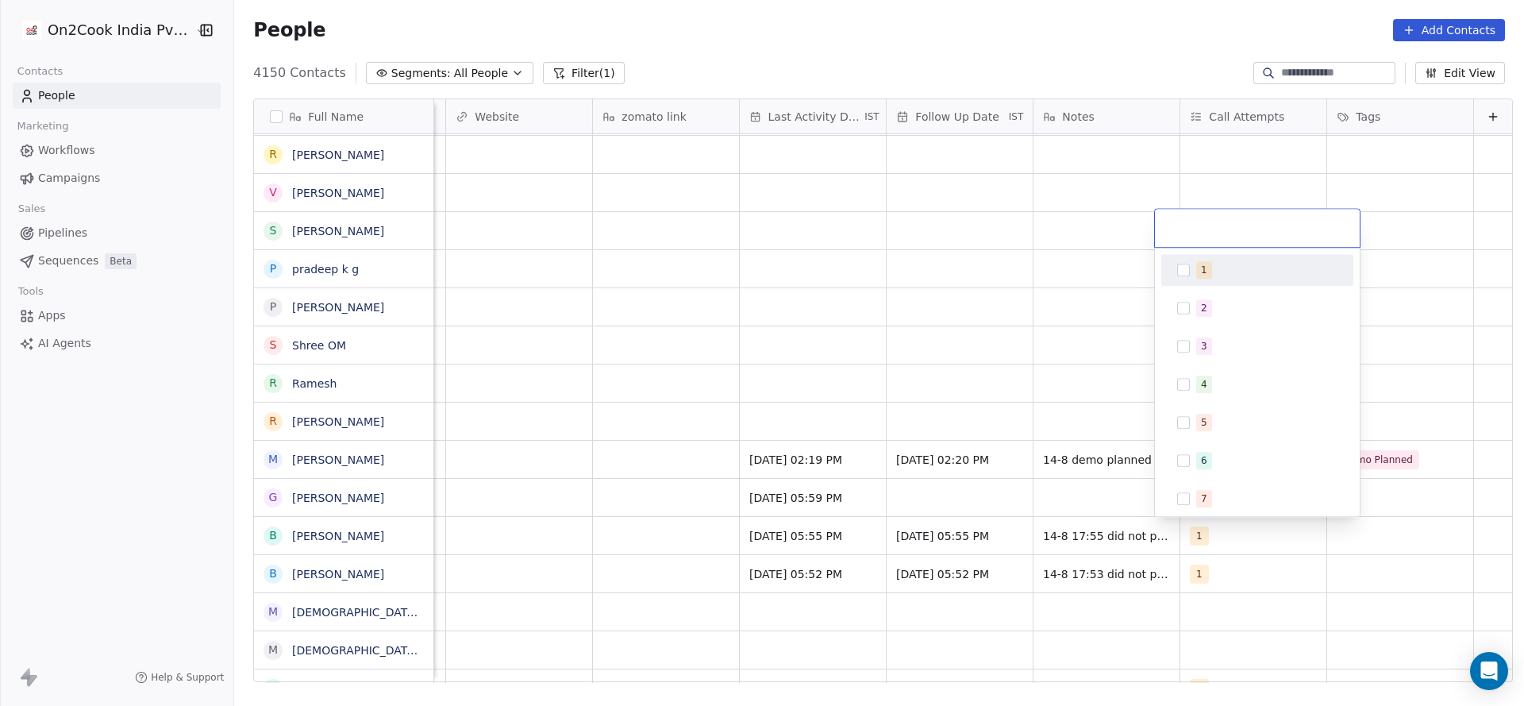
click at [1193, 269] on div "1" at bounding box center [1257, 269] width 179 height 25
click at [942, 437] on html "On2Cook India Pvt. Ltd. Contacts People Marketing Workflows Campaigns Sales Pip…" at bounding box center [762, 353] width 1524 height 706
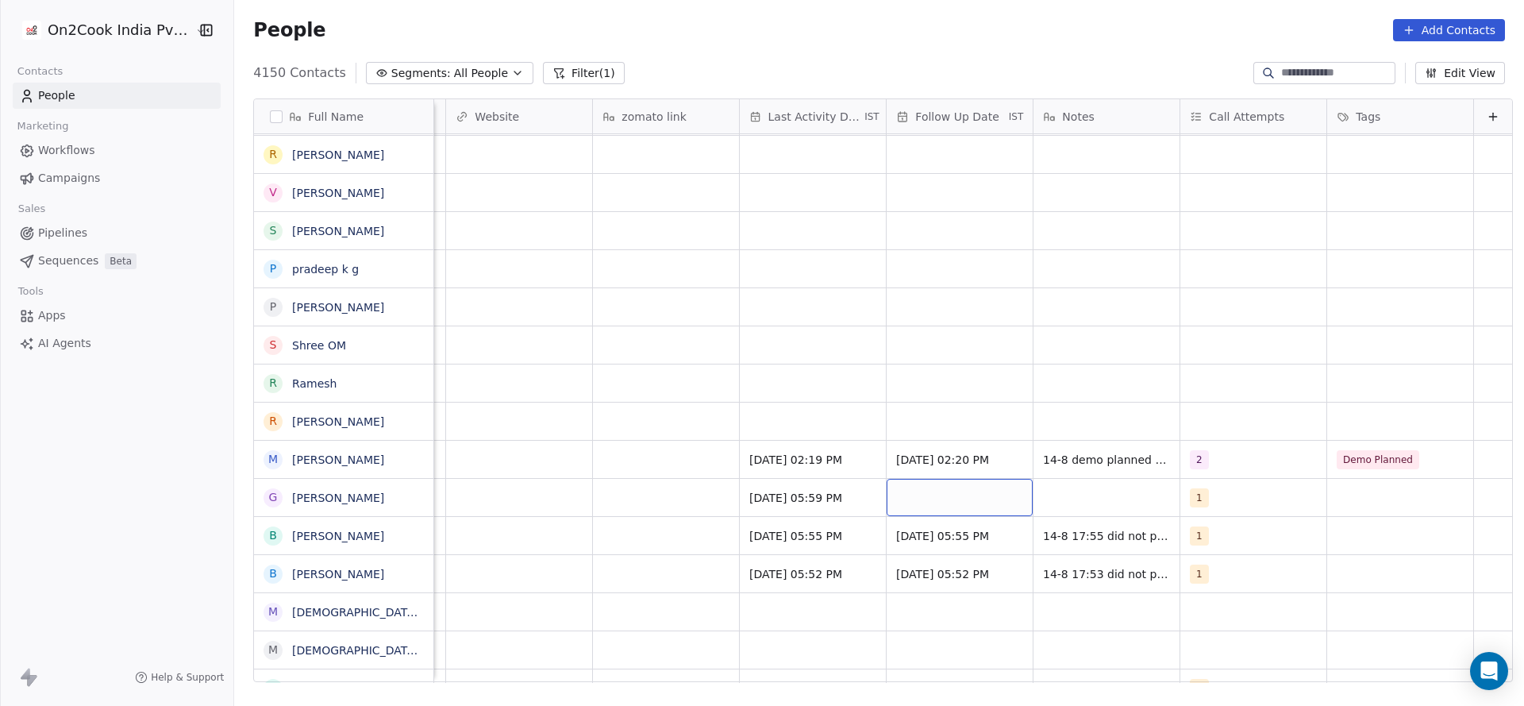
click at [891, 509] on div "grid" at bounding box center [960, 497] width 146 height 37
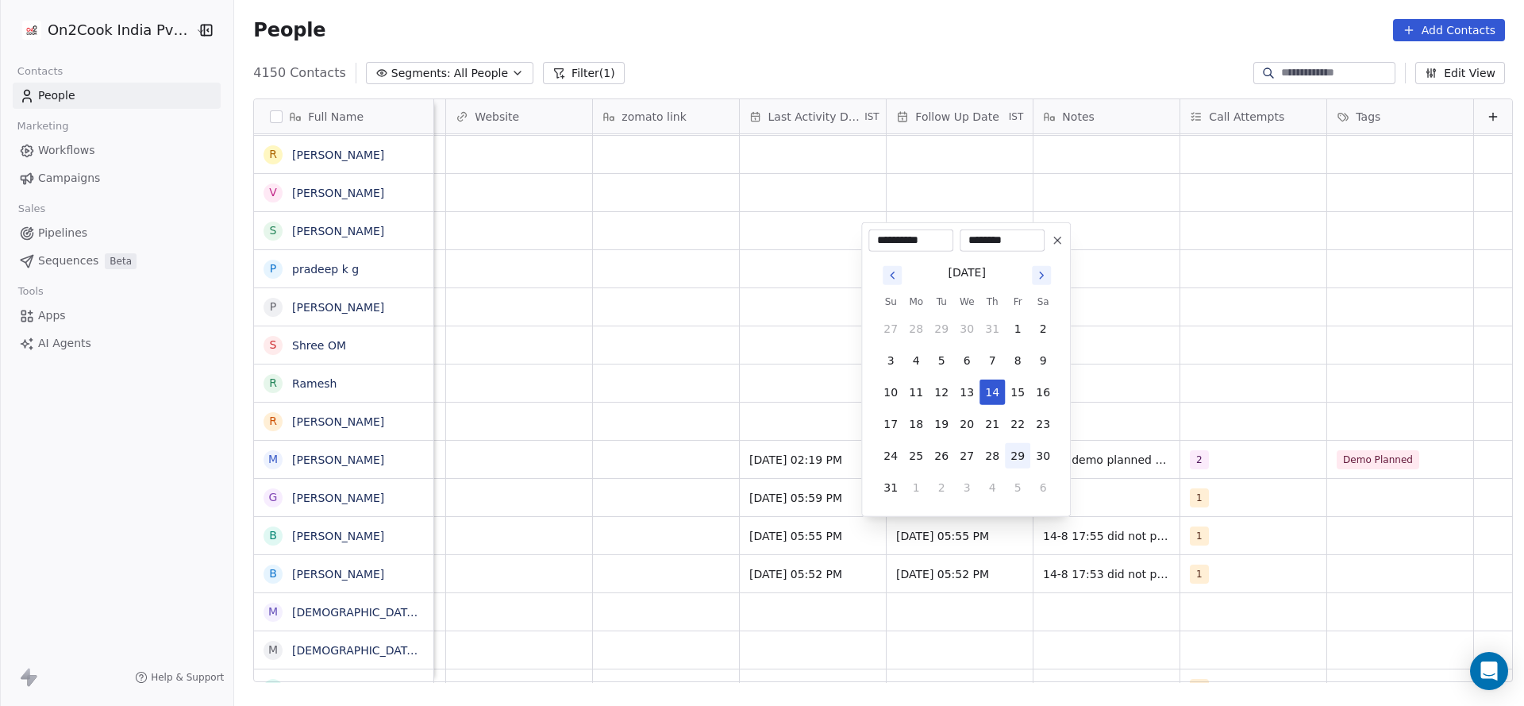
click at [1017, 445] on button "29" at bounding box center [1017, 455] width 25 height 25
type input "**********"
drag, startPoint x: 1089, startPoint y: 479, endPoint x: 1075, endPoint y: 489, distance: 17.0
click at [1089, 479] on html "On2Cook India Pvt. Ltd. Contacts People Marketing Workflows Campaigns Sales Pip…" at bounding box center [762, 353] width 1524 height 706
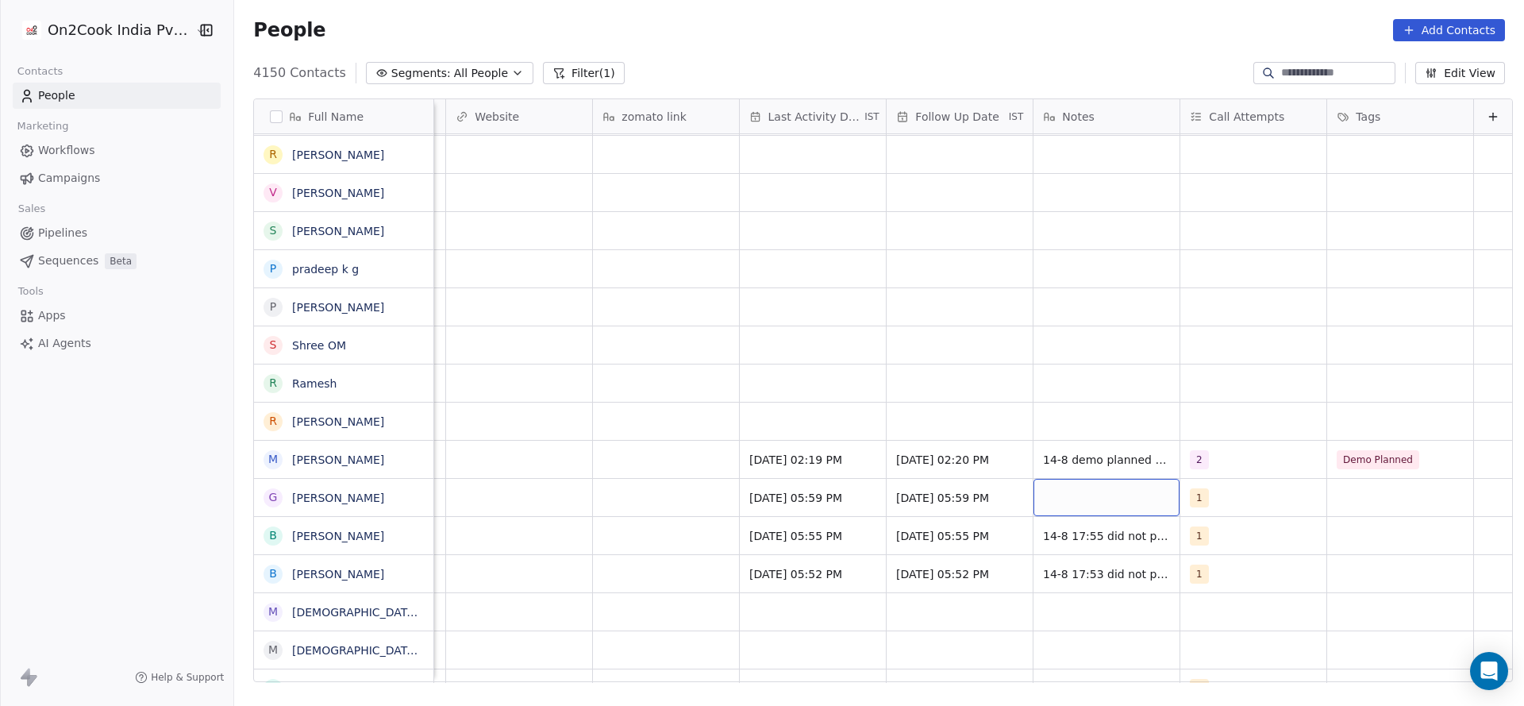
click at [1075, 489] on div "grid" at bounding box center [1107, 497] width 146 height 37
type textarea "**********"
click at [830, 431] on html "On2Cook India Pvt. Ltd. Contacts People Marketing Workflows Campaigns Sales Pip…" at bounding box center [762, 353] width 1524 height 706
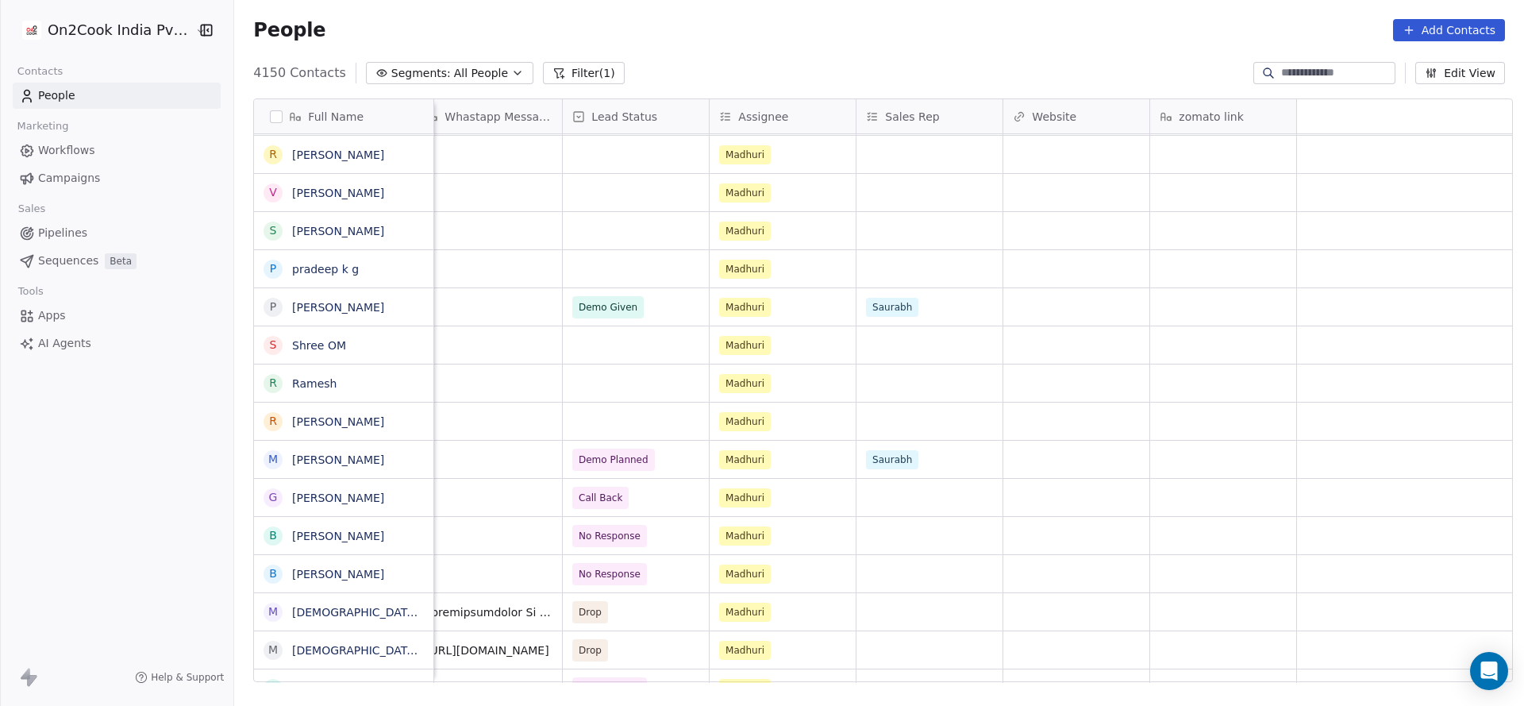
scroll to position [0, 0]
